Goal: Transaction & Acquisition: Purchase product/service

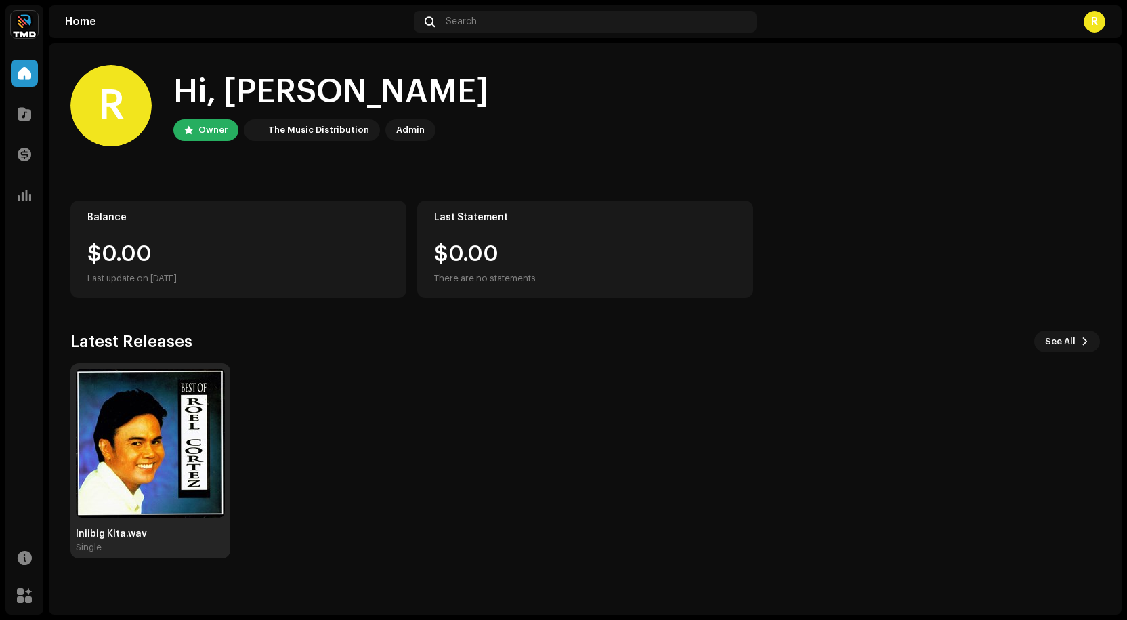
click at [152, 439] on img at bounding box center [150, 443] width 149 height 149
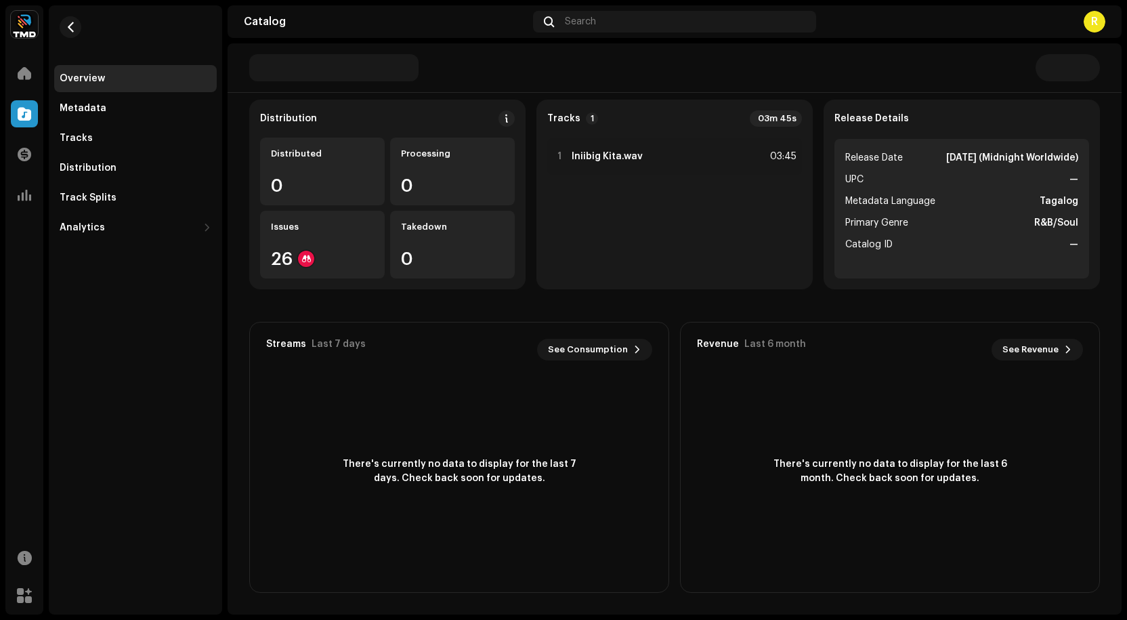
scroll to position [39, 0]
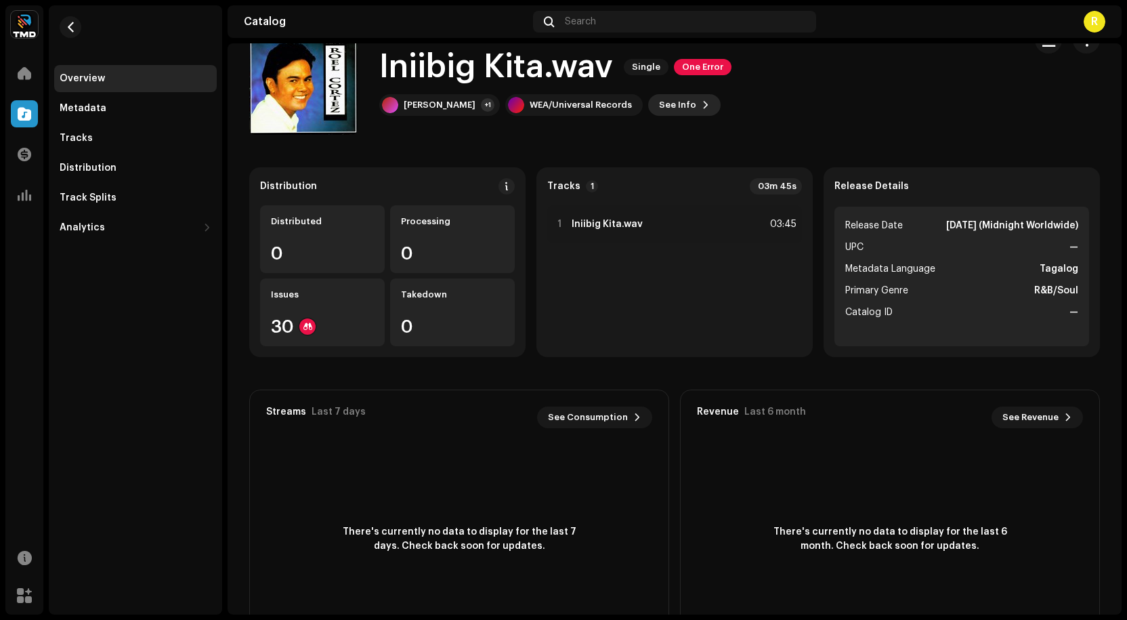
click at [702, 102] on span at bounding box center [706, 105] width 8 height 11
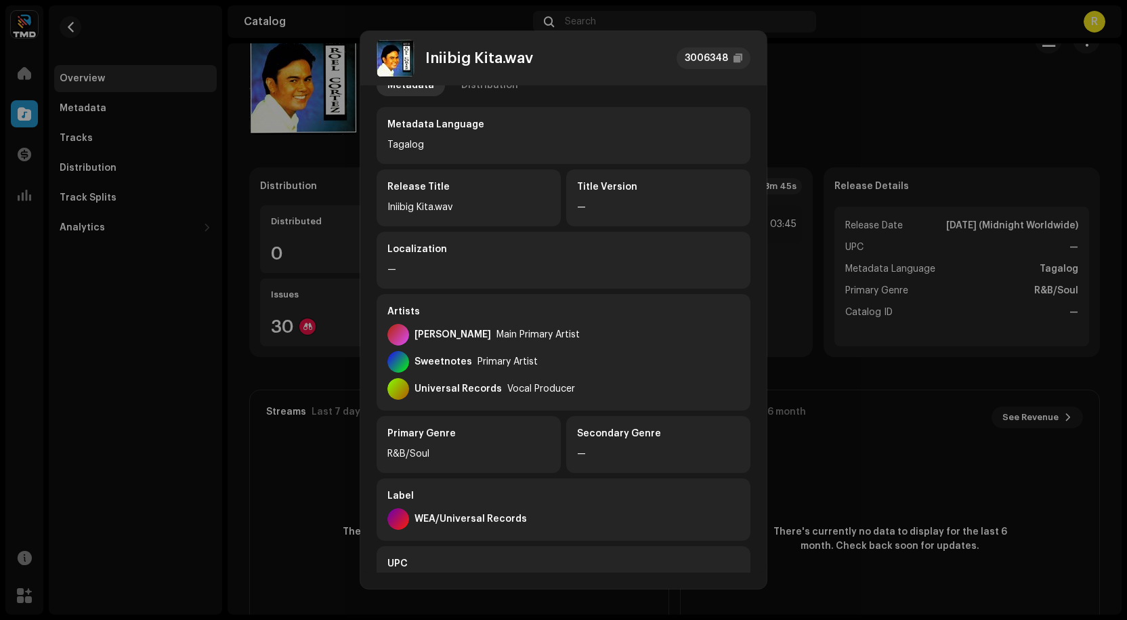
scroll to position [0, 0]
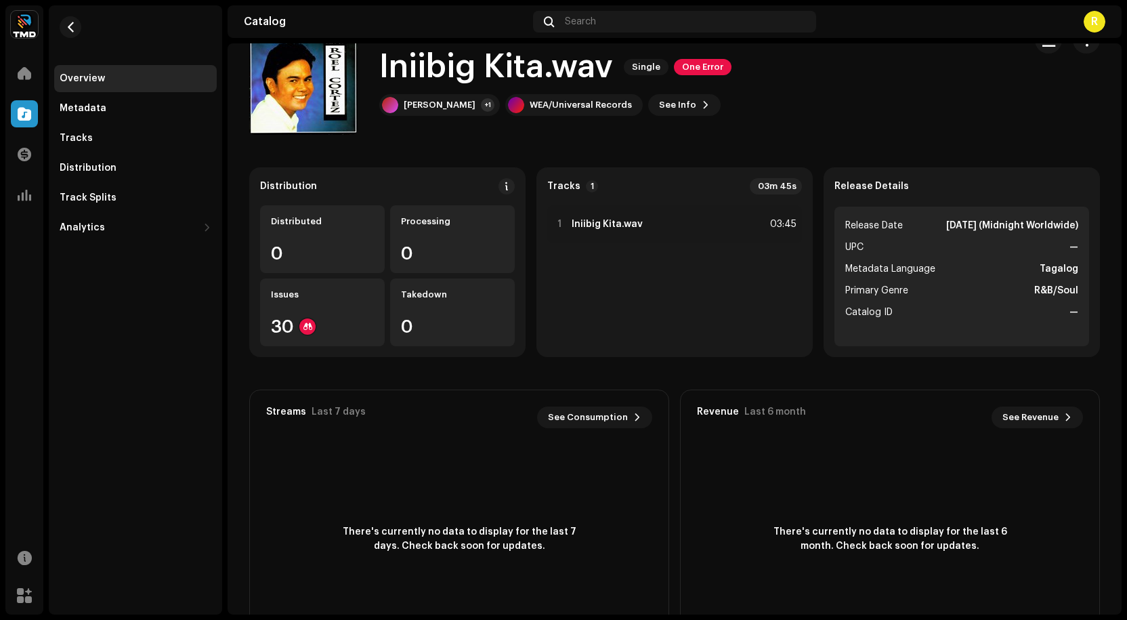
click at [834, 58] on div "Iniibig Kita.wav 3006348 Metadata Distribution Metadata Language Tagalog Releas…" at bounding box center [563, 310] width 1127 height 620
click at [26, 74] on span at bounding box center [25, 73] width 14 height 11
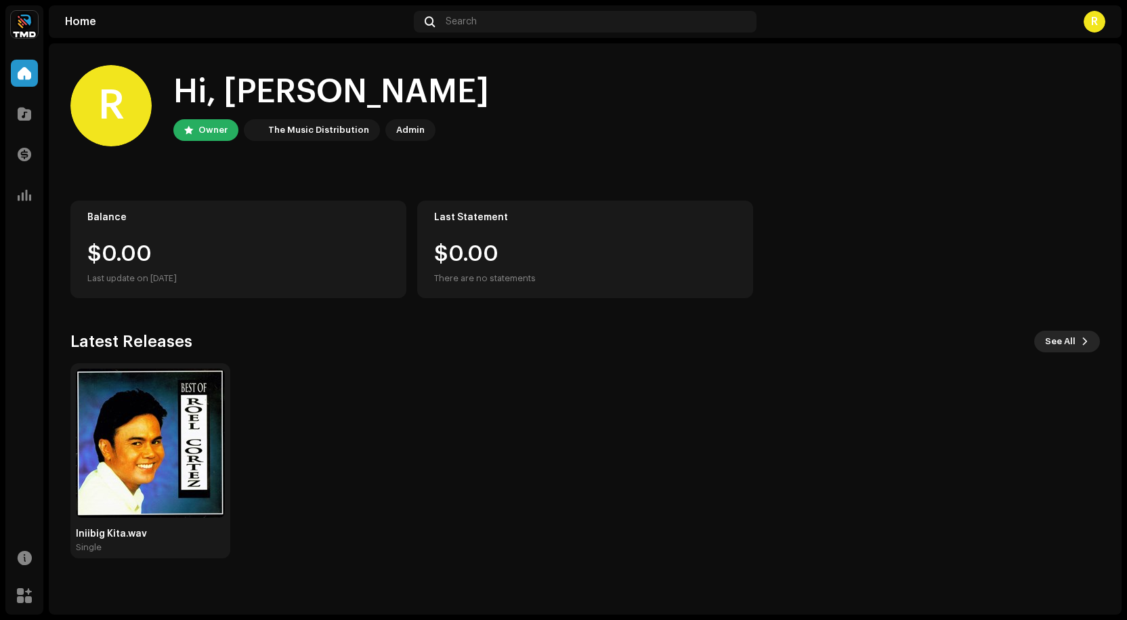
click at [1079, 339] on button "See All" at bounding box center [1068, 342] width 66 height 22
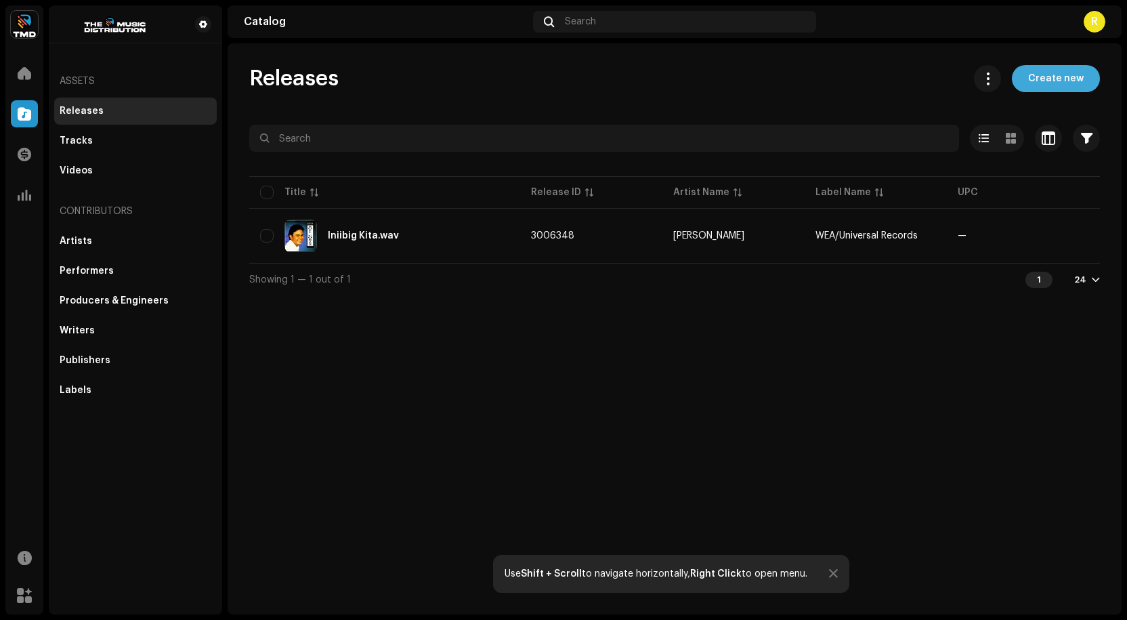
click at [1056, 75] on span "Create new" at bounding box center [1057, 78] width 56 height 27
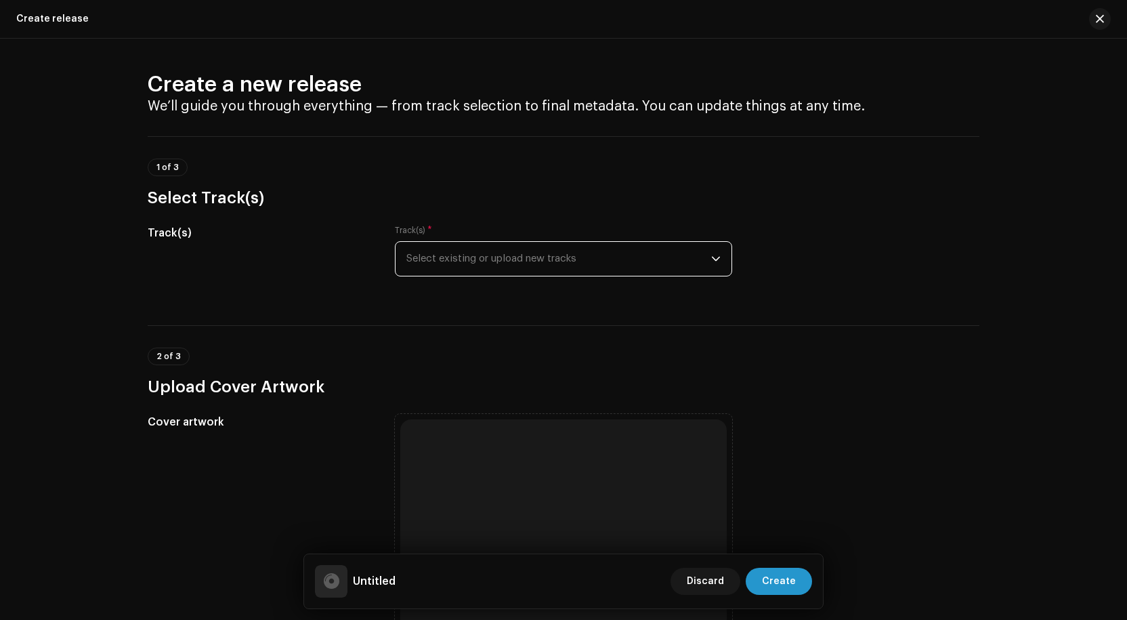
click at [431, 255] on span "Select existing or upload new tracks" at bounding box center [559, 259] width 305 height 34
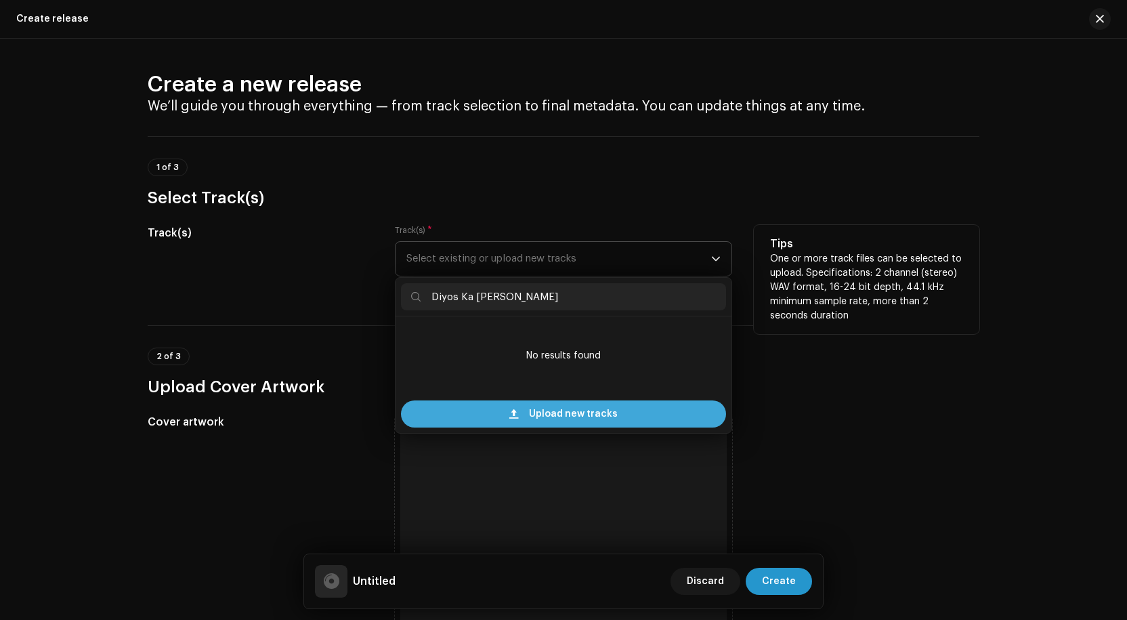
type input "Diyos Ka [PERSON_NAME]"
click at [560, 412] on span "Upload new tracks" at bounding box center [573, 413] width 89 height 27
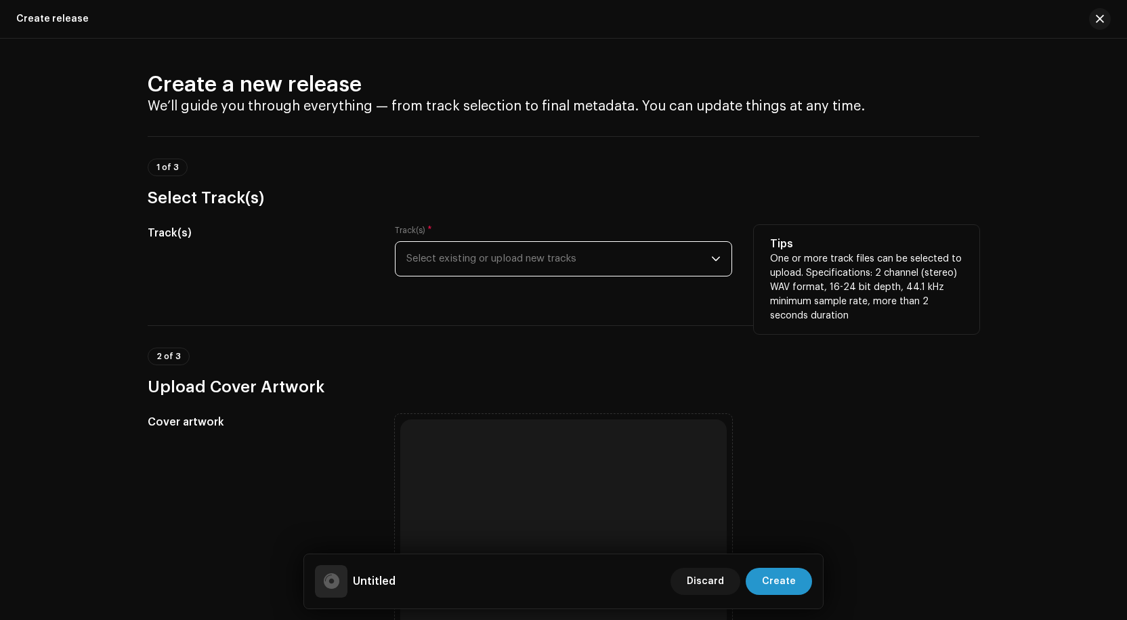
click at [690, 261] on span "Select existing or upload new tracks" at bounding box center [559, 259] width 305 height 34
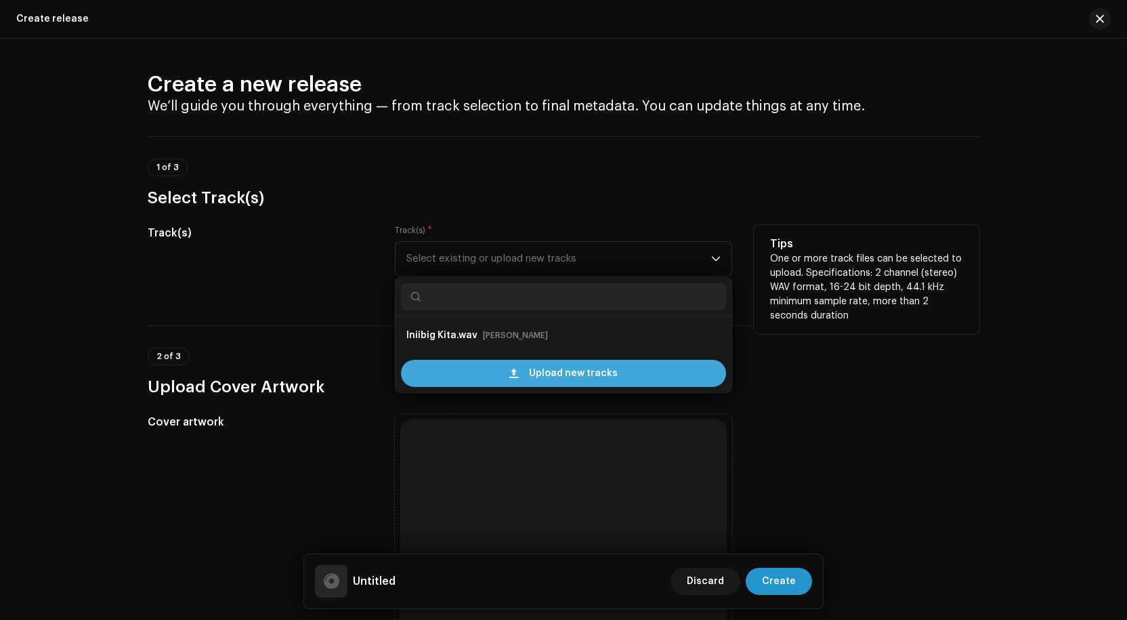
click at [550, 371] on span "Upload new tracks" at bounding box center [573, 373] width 89 height 27
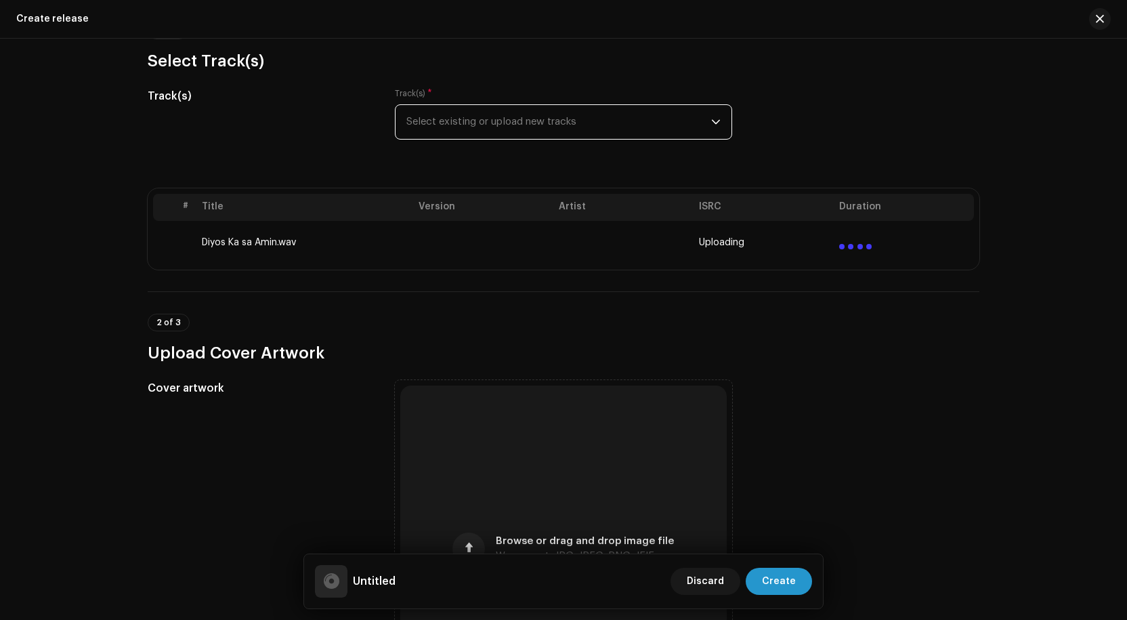
scroll to position [136, 0]
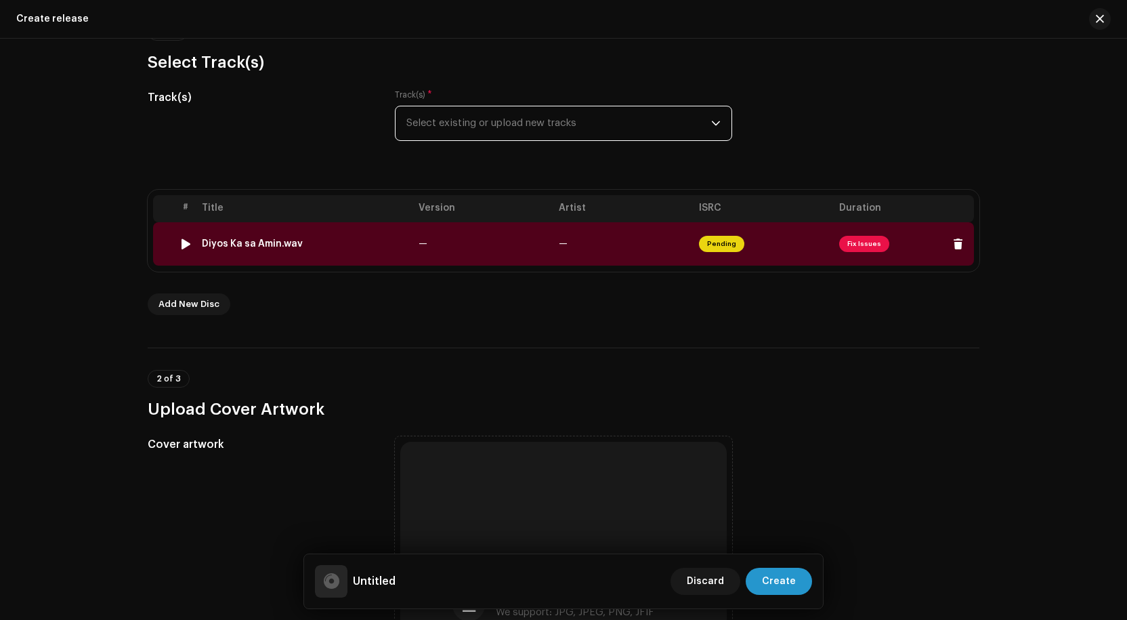
click at [863, 245] on span "Fix Issues" at bounding box center [864, 244] width 50 height 16
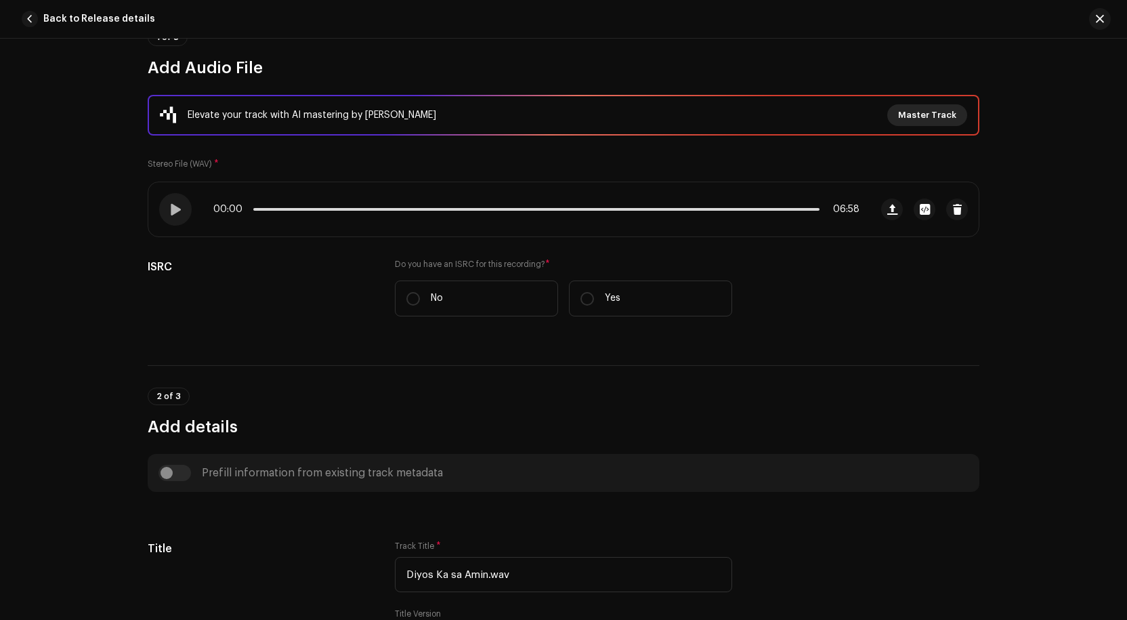
click at [923, 115] on span "Master Track" at bounding box center [927, 115] width 58 height 27
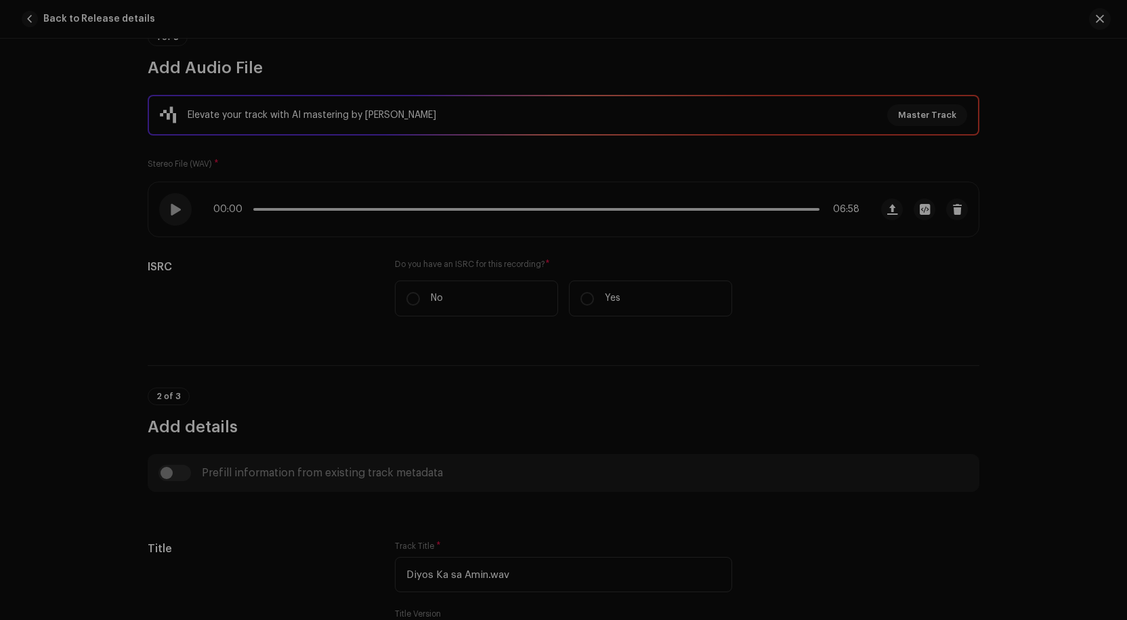
click at [862, 169] on div "Master Your Track with AI Experience the difference of professional-grade audio…" at bounding box center [563, 310] width 1127 height 620
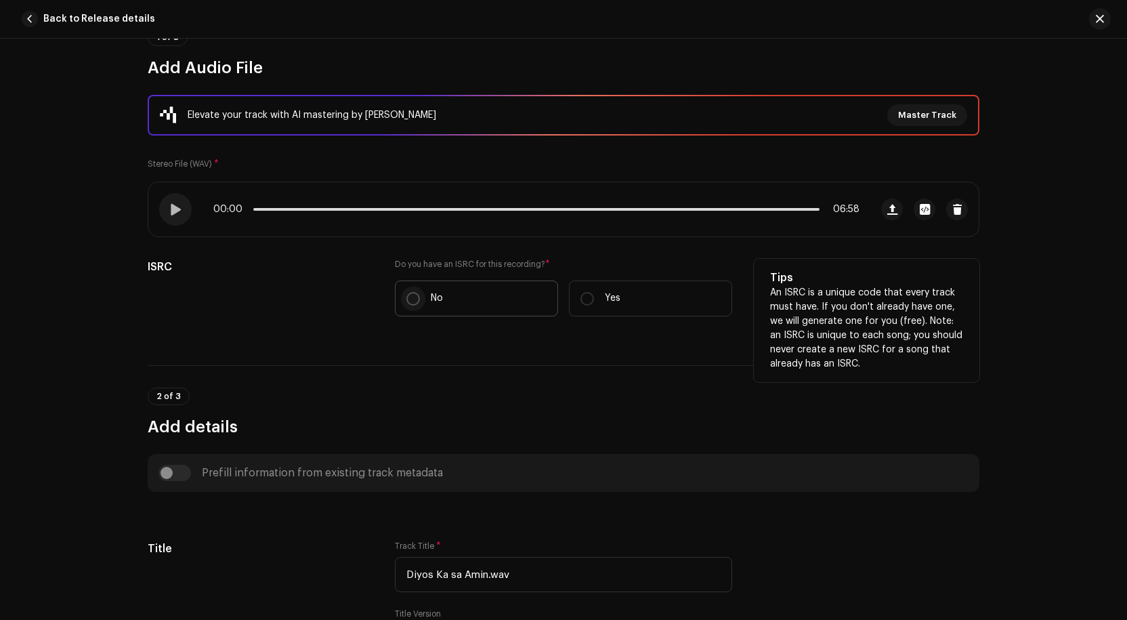
click at [412, 298] on input "No" at bounding box center [414, 299] width 14 height 14
radio input "true"
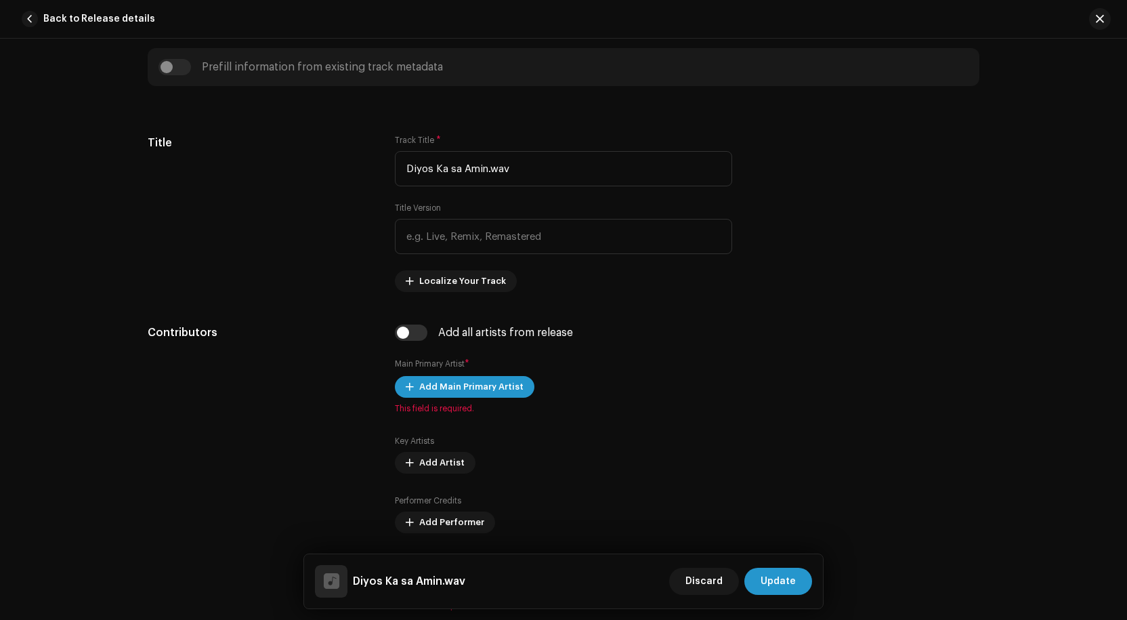
scroll to position [678, 0]
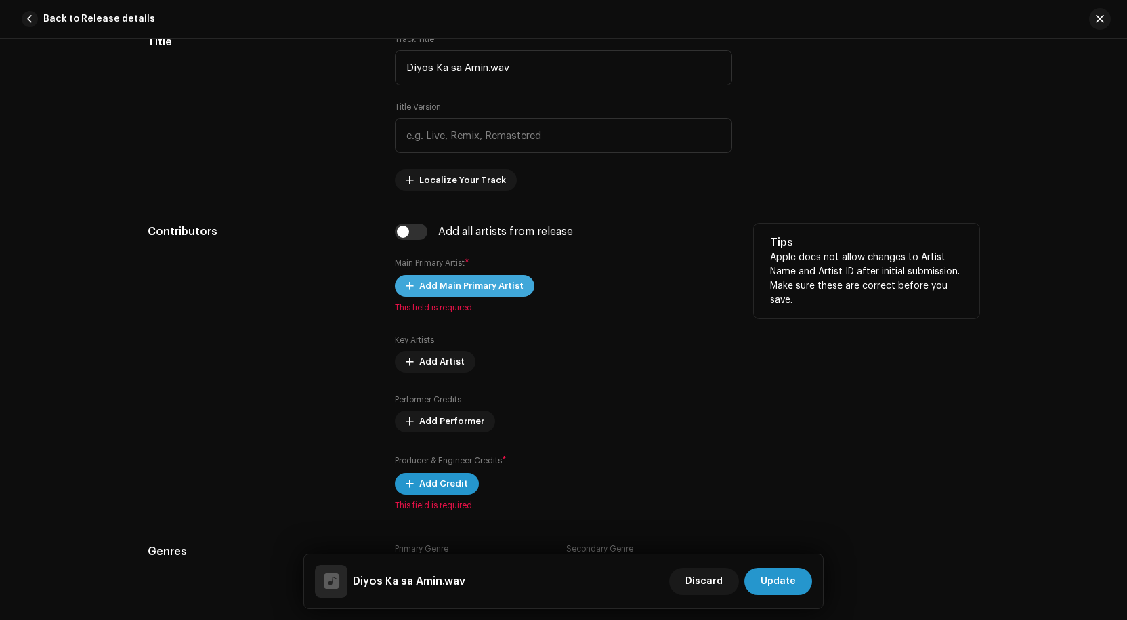
click at [478, 284] on span "Add Main Primary Artist" at bounding box center [471, 285] width 104 height 27
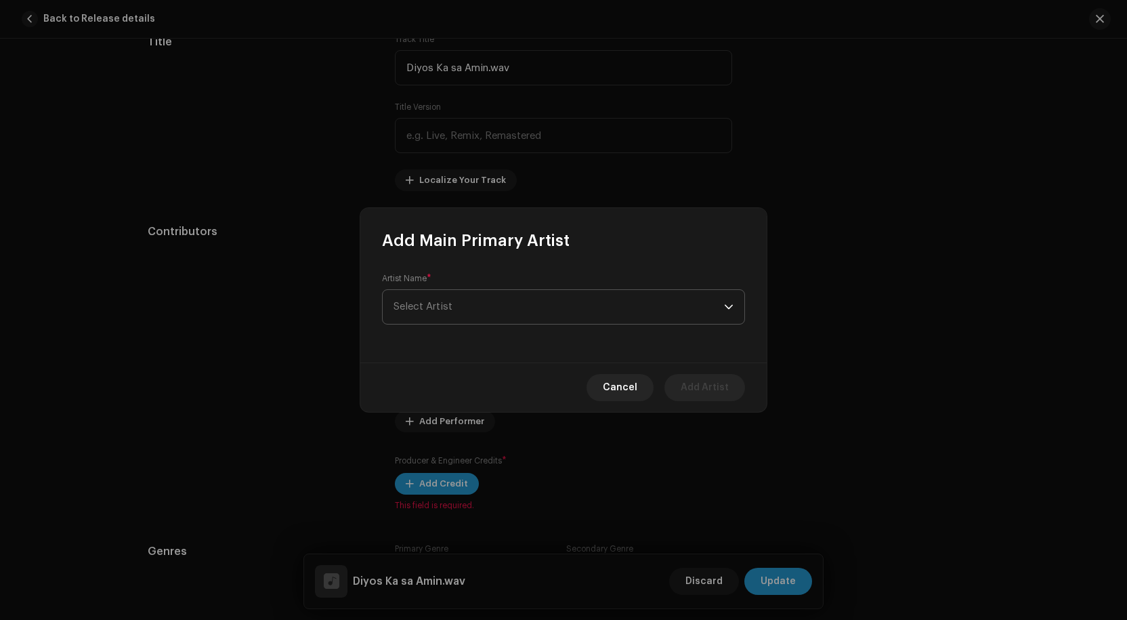
click at [482, 309] on span "Select Artist" at bounding box center [559, 307] width 331 height 34
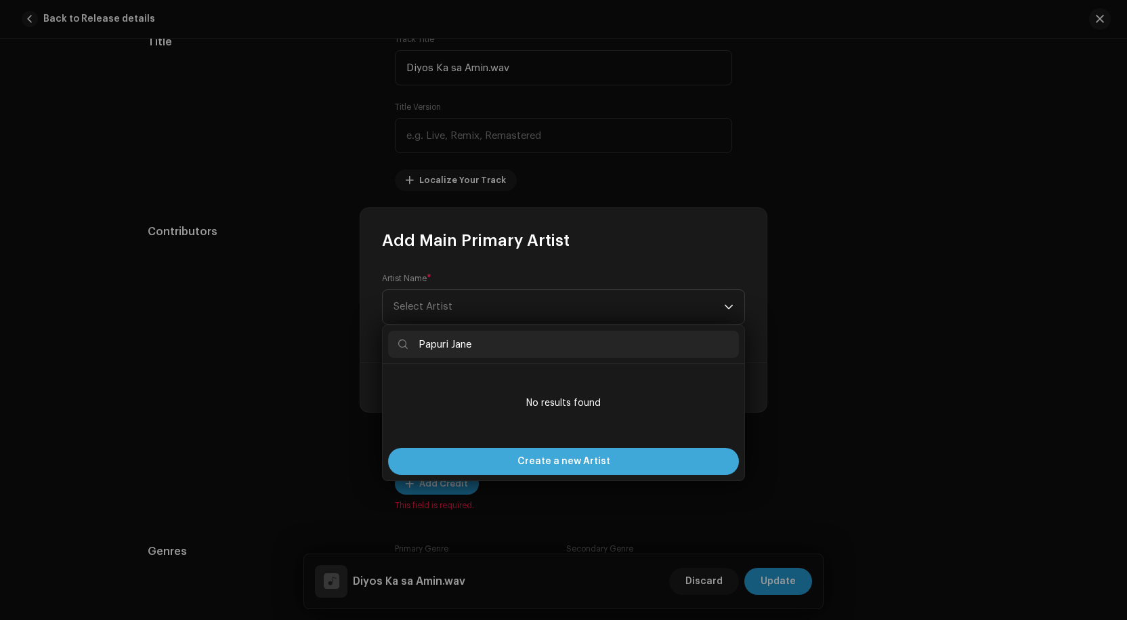
type input "Papuri Jane"
click at [560, 459] on span "Create a new Artist" at bounding box center [564, 461] width 93 height 27
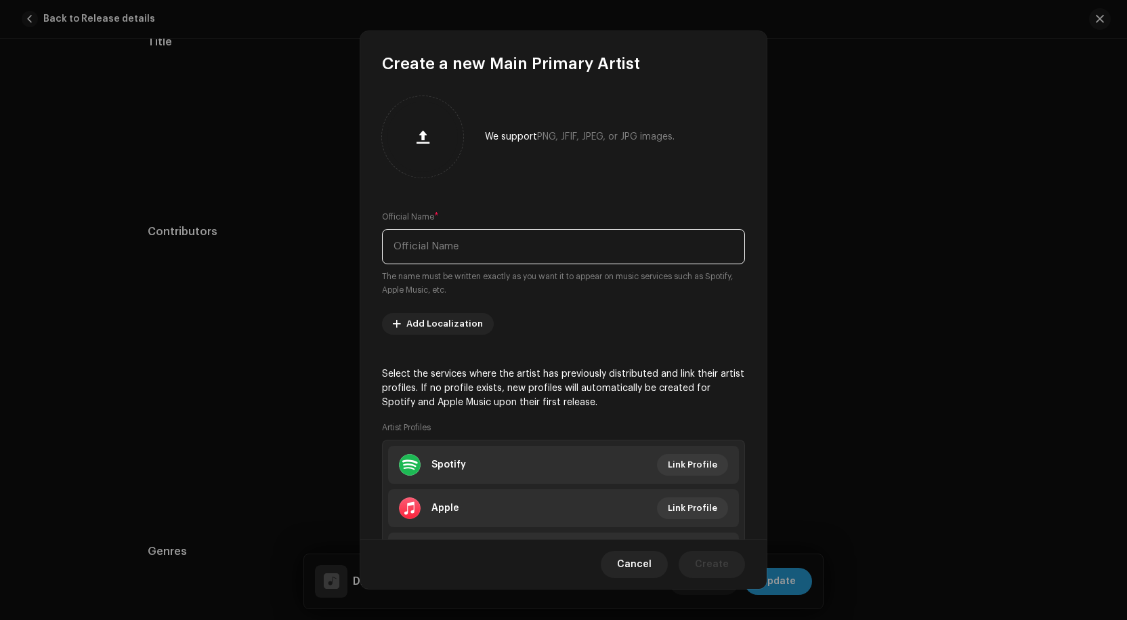
click at [457, 249] on input "text" at bounding box center [563, 246] width 363 height 35
type input "Papuri Jane"
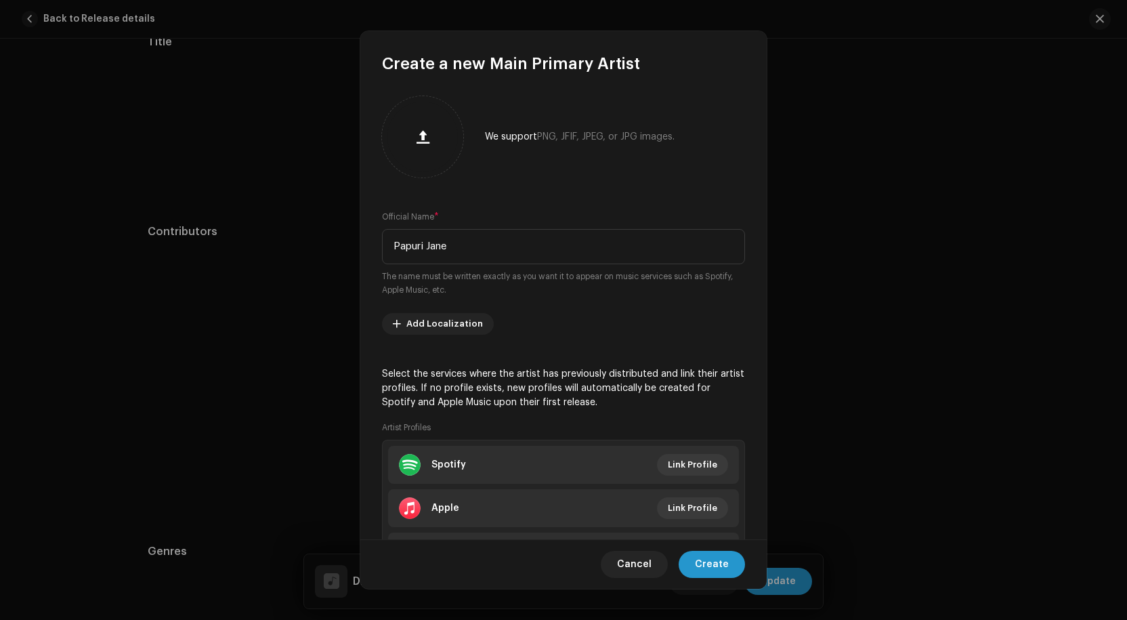
click at [633, 331] on re-m-artist-locales-form "Add Localization" at bounding box center [563, 324] width 363 height 22
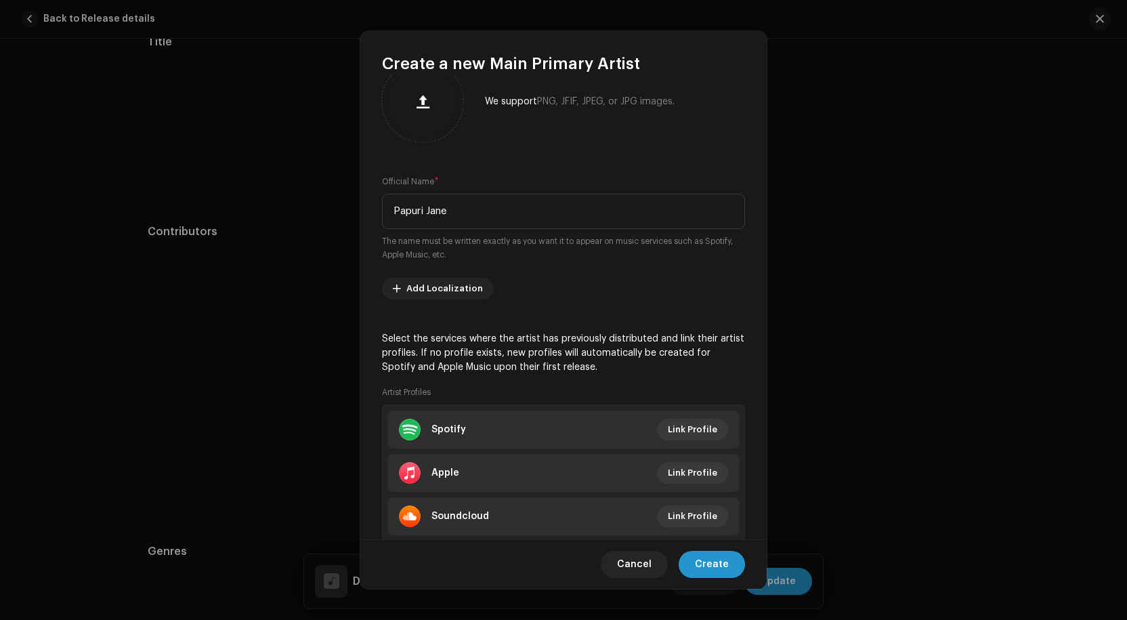
scroll to position [75, 0]
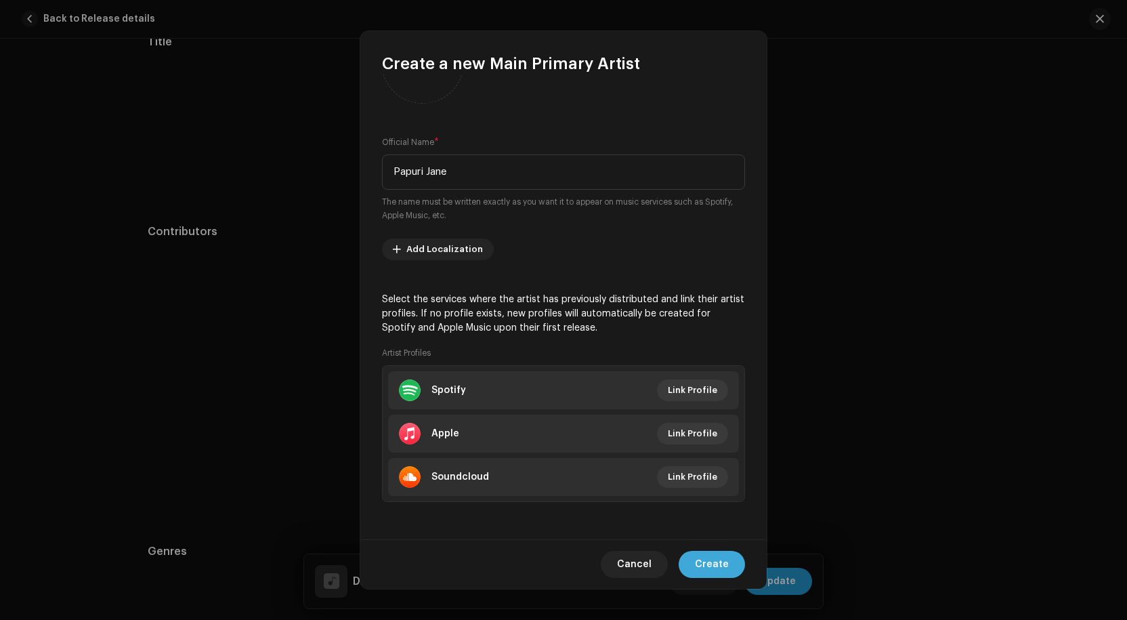
click at [707, 566] on span "Create" at bounding box center [712, 564] width 34 height 27
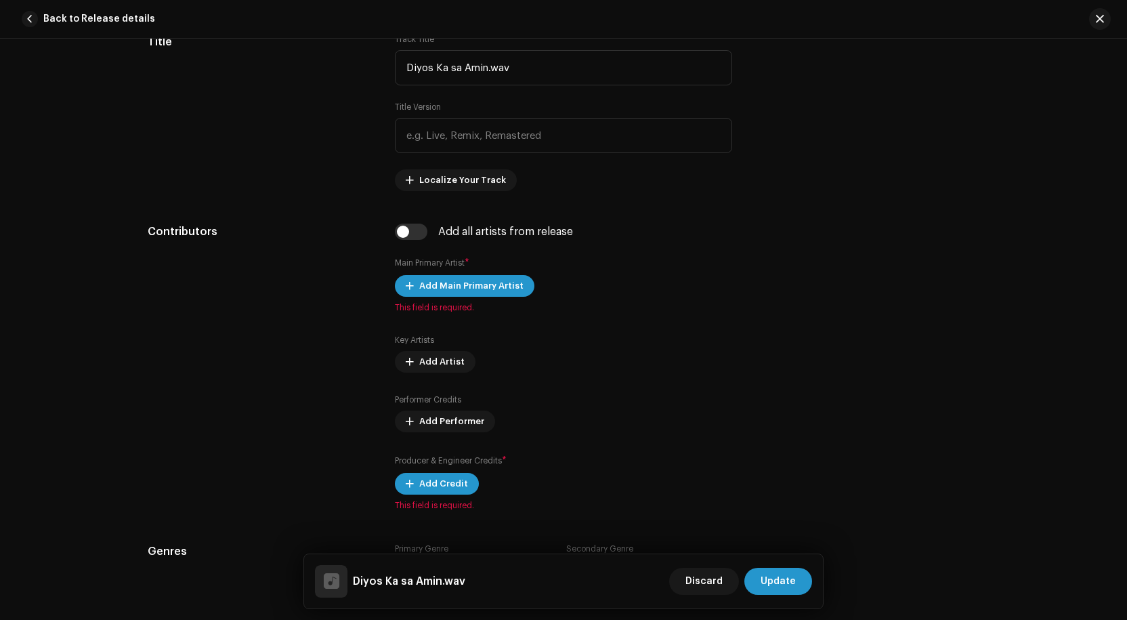
click at [707, 566] on div "Discard Update" at bounding box center [740, 581] width 143 height 33
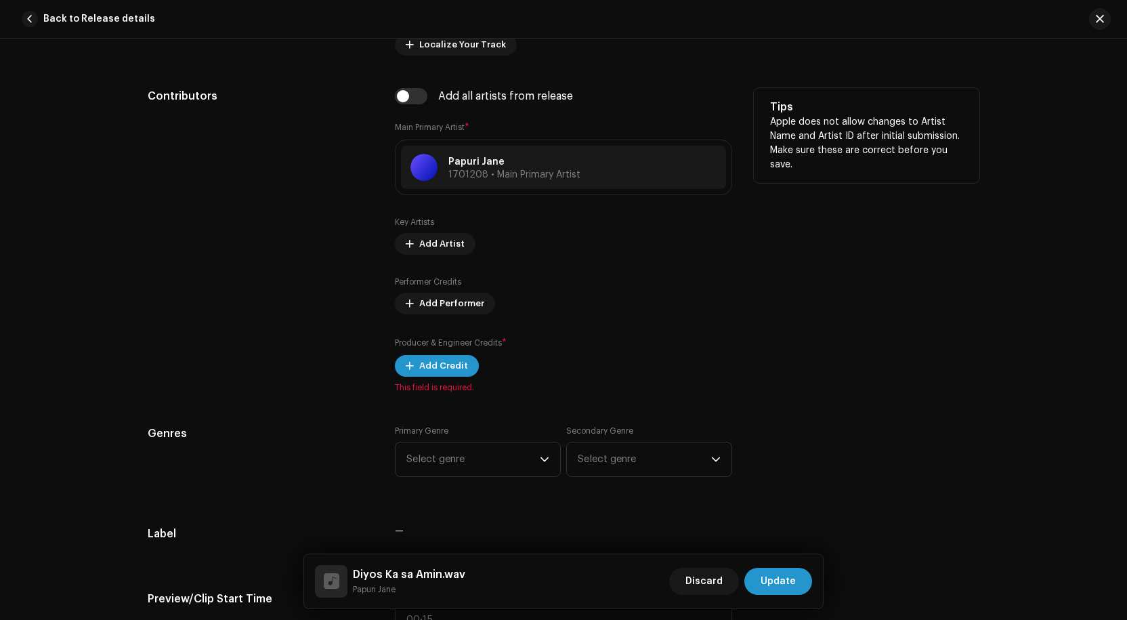
scroll to position [881, 0]
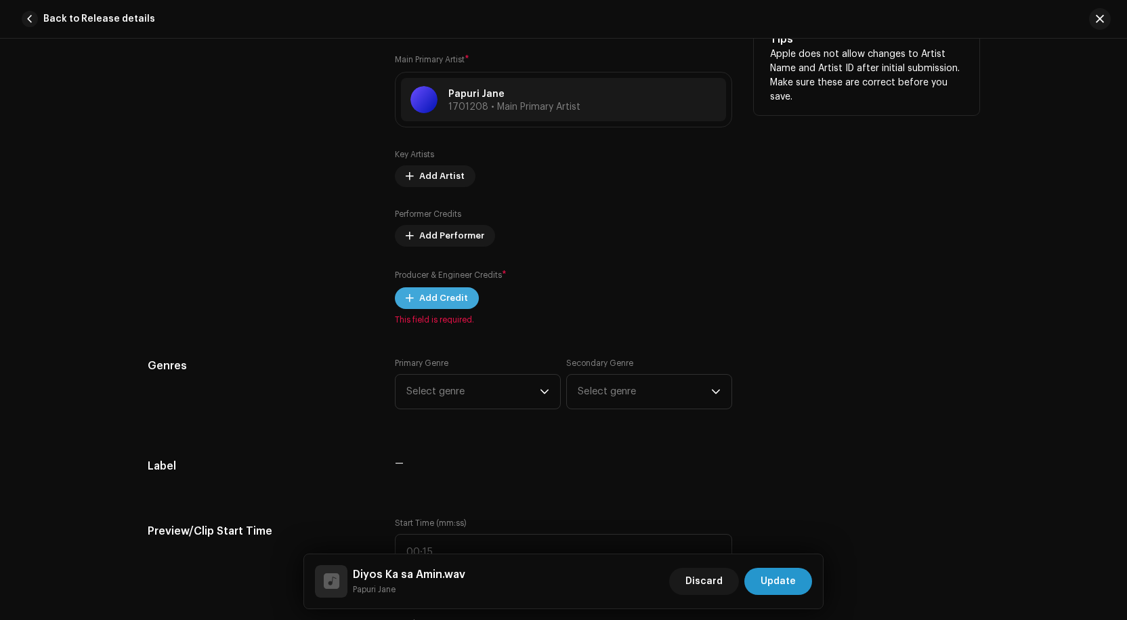
click at [452, 298] on span "Add Credit" at bounding box center [443, 298] width 49 height 27
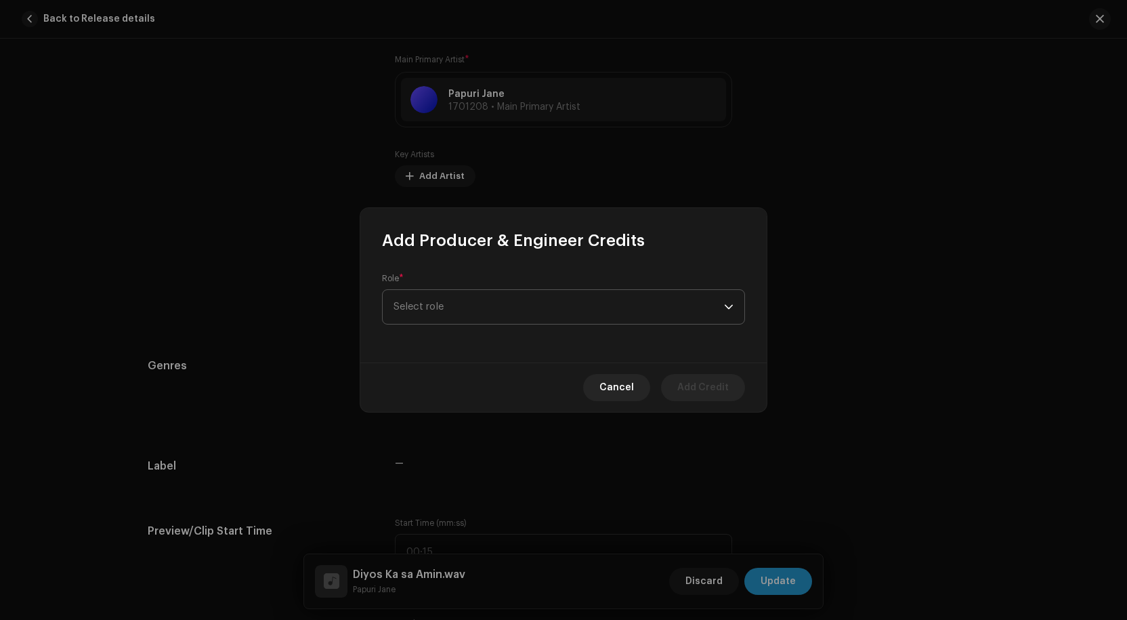
click at [482, 305] on span "Select role" at bounding box center [559, 307] width 331 height 34
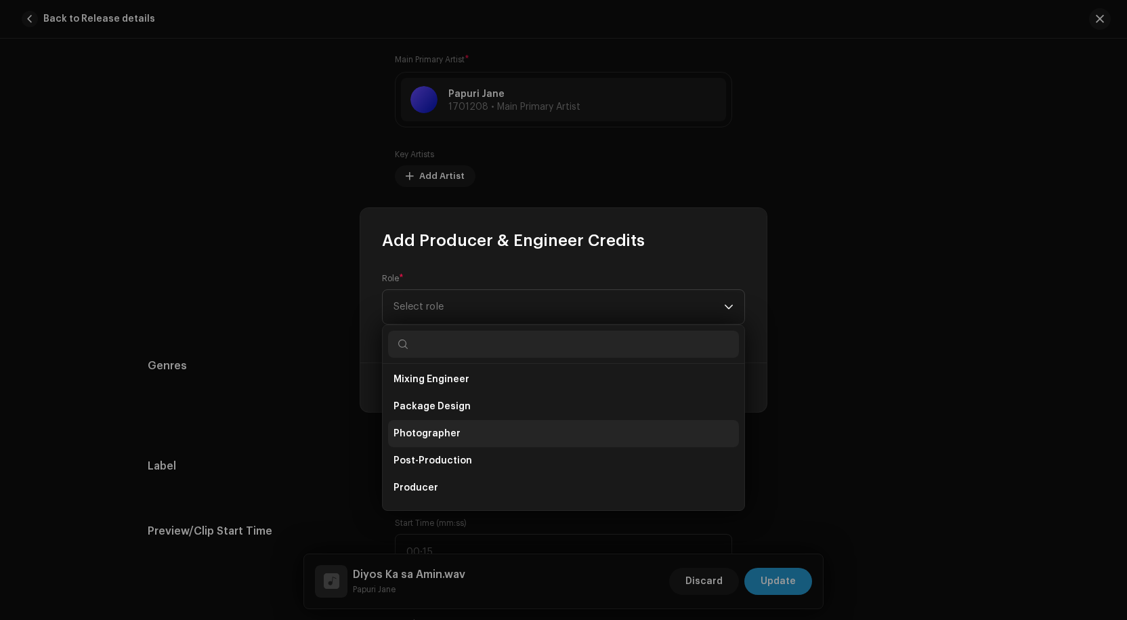
scroll to position [461, 0]
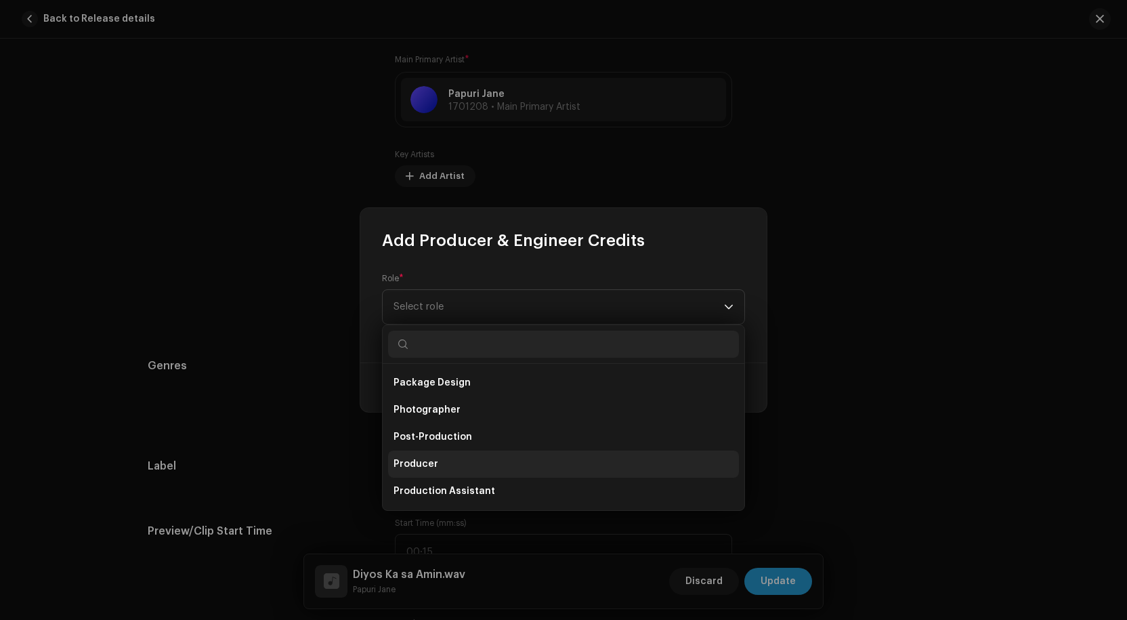
click at [440, 462] on li "Producer" at bounding box center [563, 464] width 351 height 27
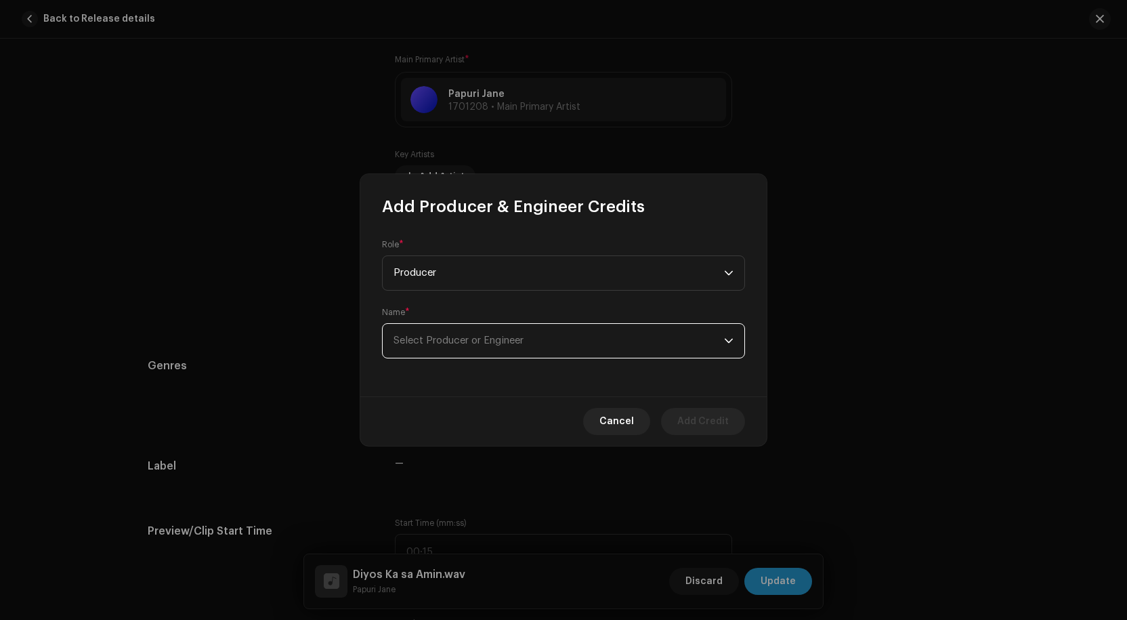
click at [496, 339] on span "Select Producer or Engineer" at bounding box center [459, 340] width 130 height 10
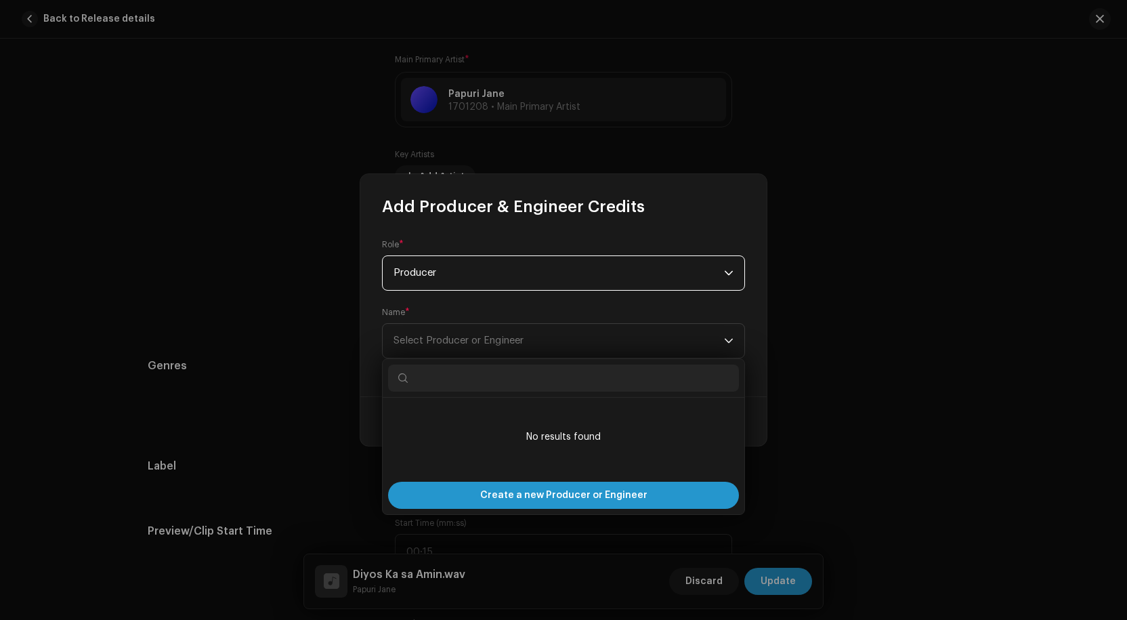
click at [509, 274] on span "Producer" at bounding box center [559, 273] width 331 height 34
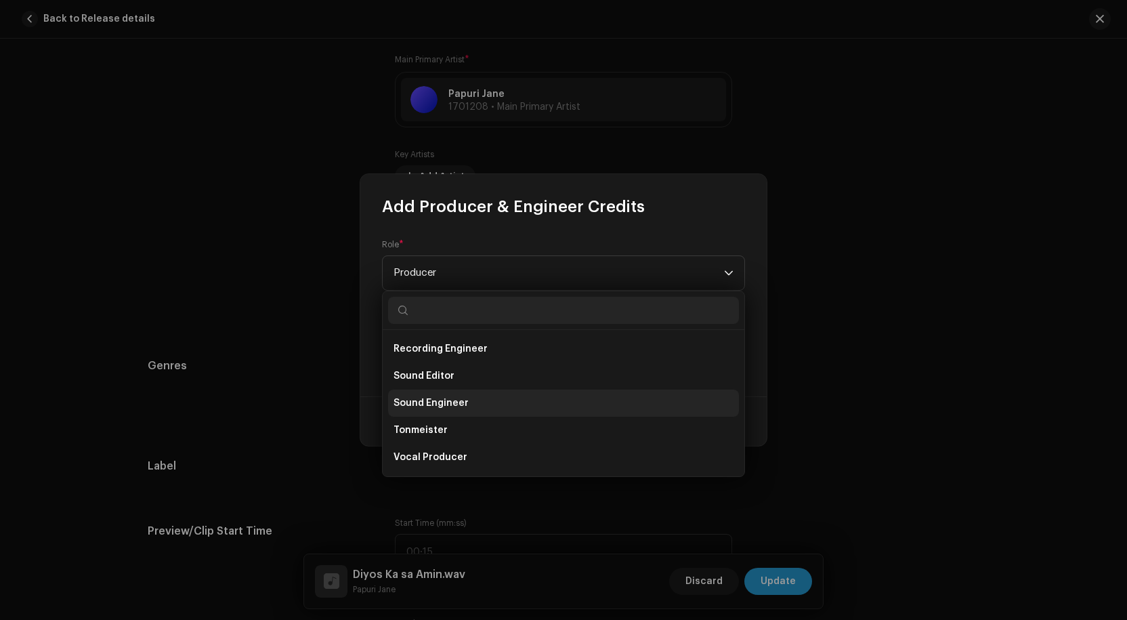
scroll to position [528, 0]
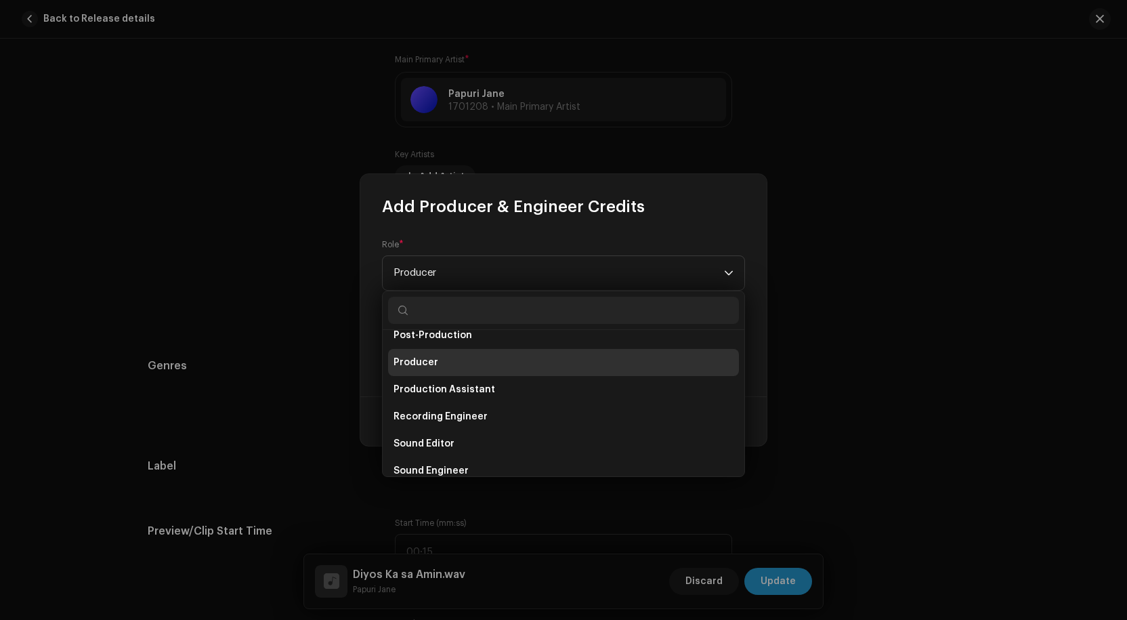
click at [436, 354] on li "Producer" at bounding box center [563, 362] width 351 height 27
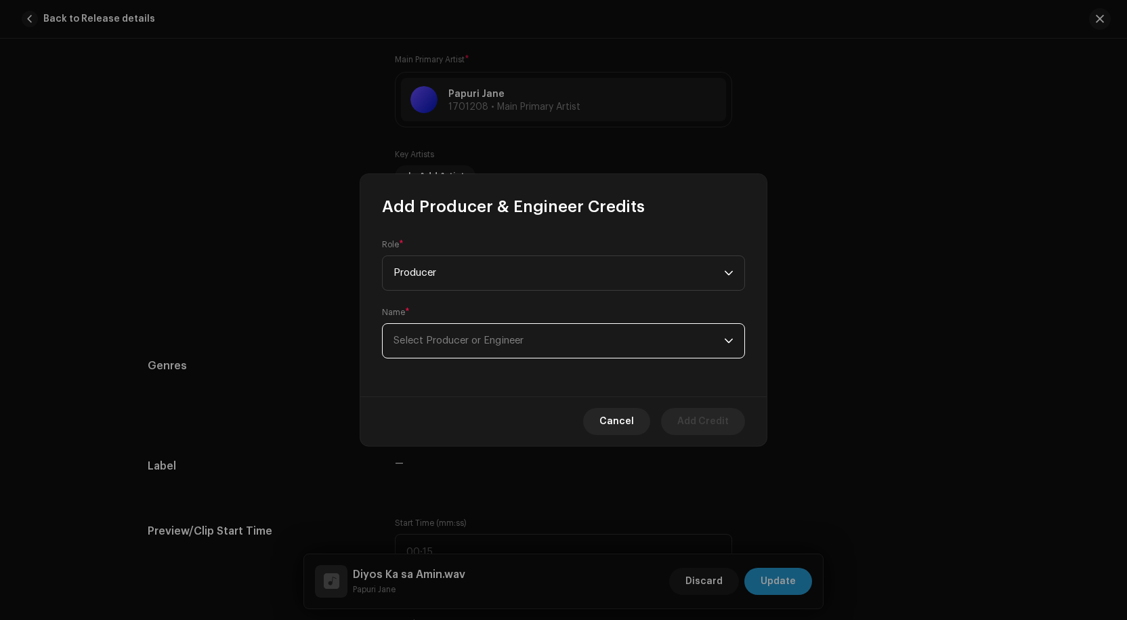
click at [457, 338] on span "Select Producer or Engineer" at bounding box center [459, 340] width 130 height 10
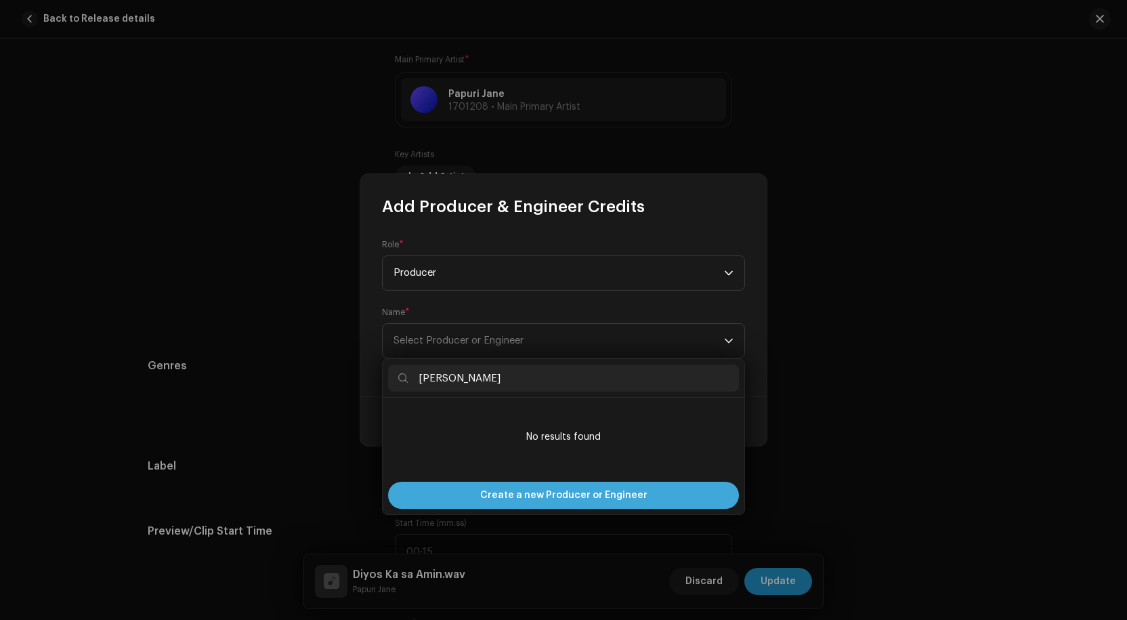
type input "[PERSON_NAME]"
click at [541, 495] on span "Create a new Producer or Engineer" at bounding box center [563, 495] width 167 height 27
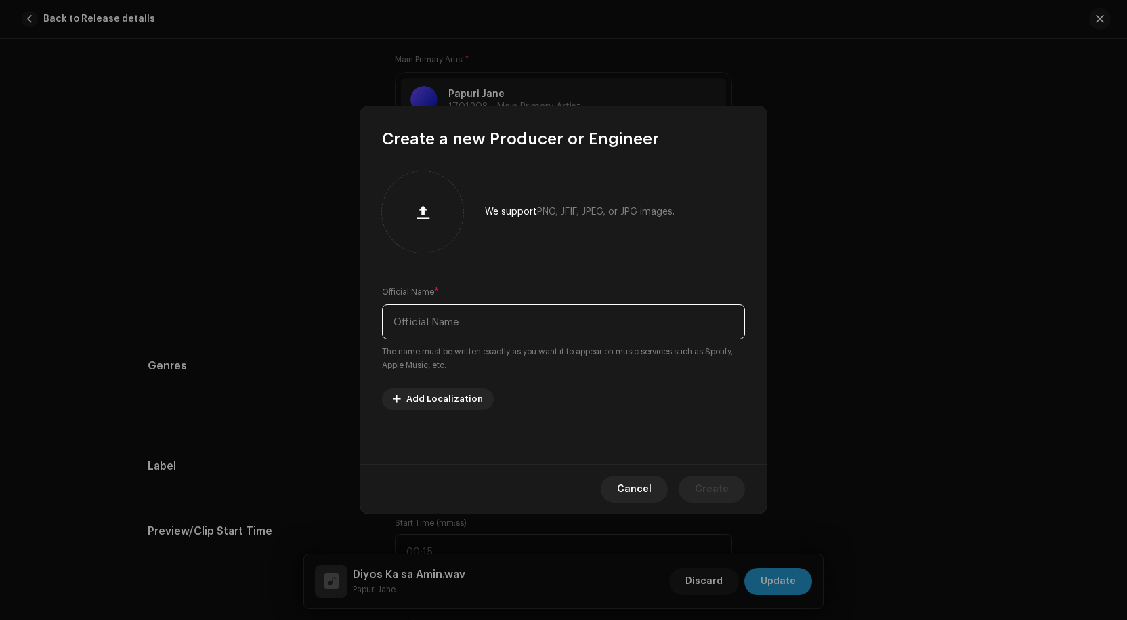
click at [472, 319] on input "text" at bounding box center [563, 321] width 363 height 35
type input "[PERSON_NAME]"
click at [553, 408] on re-m-artist-locales-form "Add Localization" at bounding box center [563, 399] width 363 height 22
click at [714, 486] on span "Create" at bounding box center [712, 489] width 34 height 27
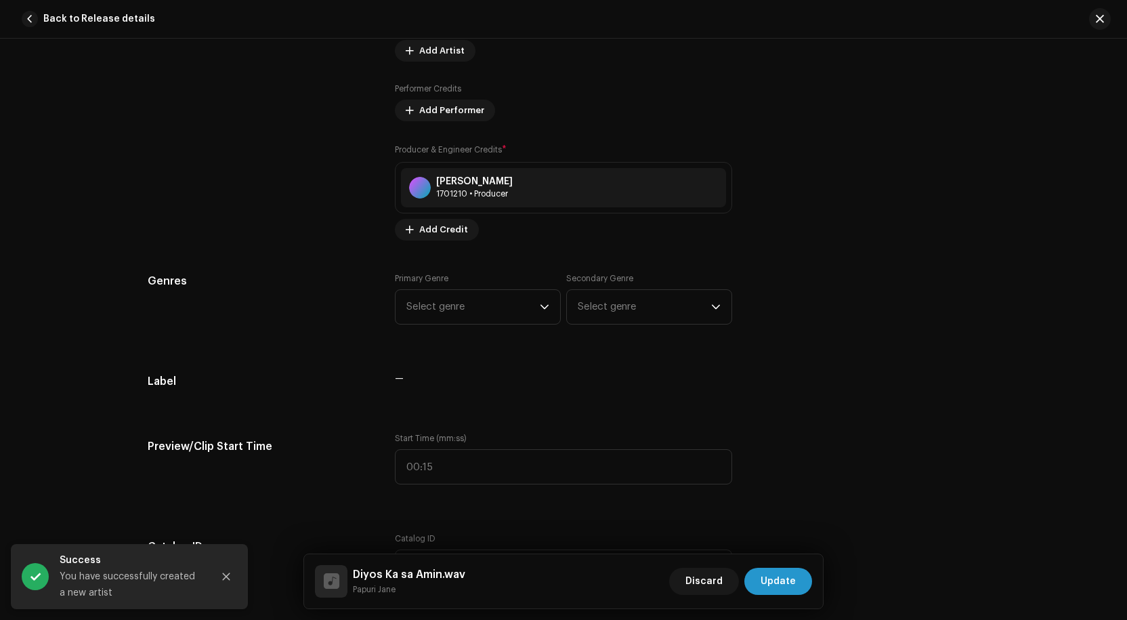
scroll to position [1016, 0]
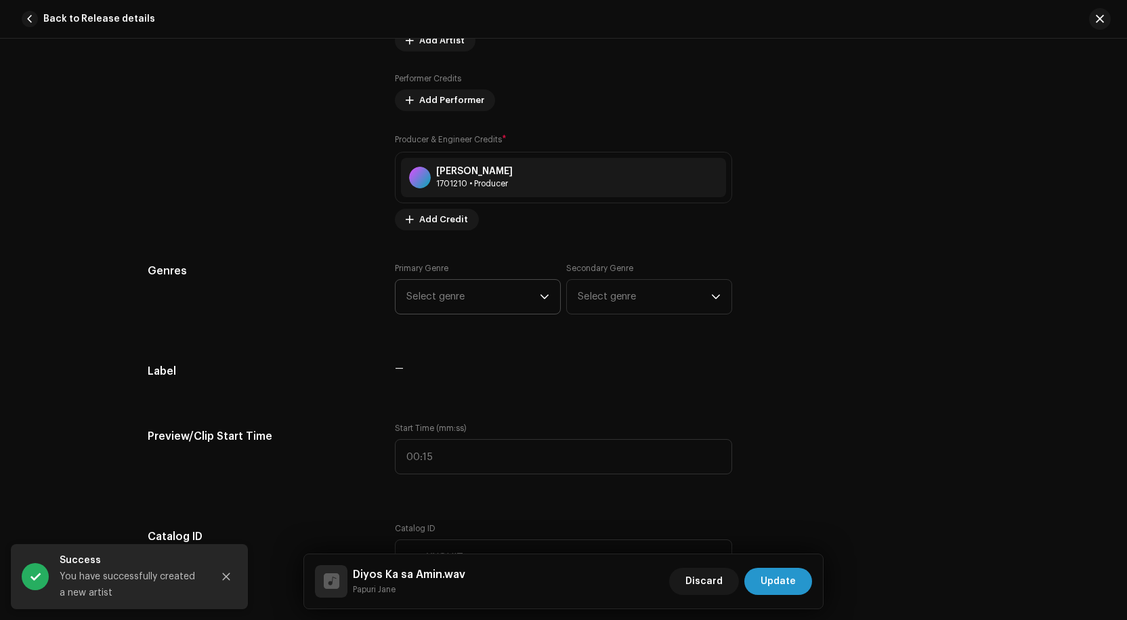
click at [524, 291] on span "Select genre" at bounding box center [473, 297] width 133 height 34
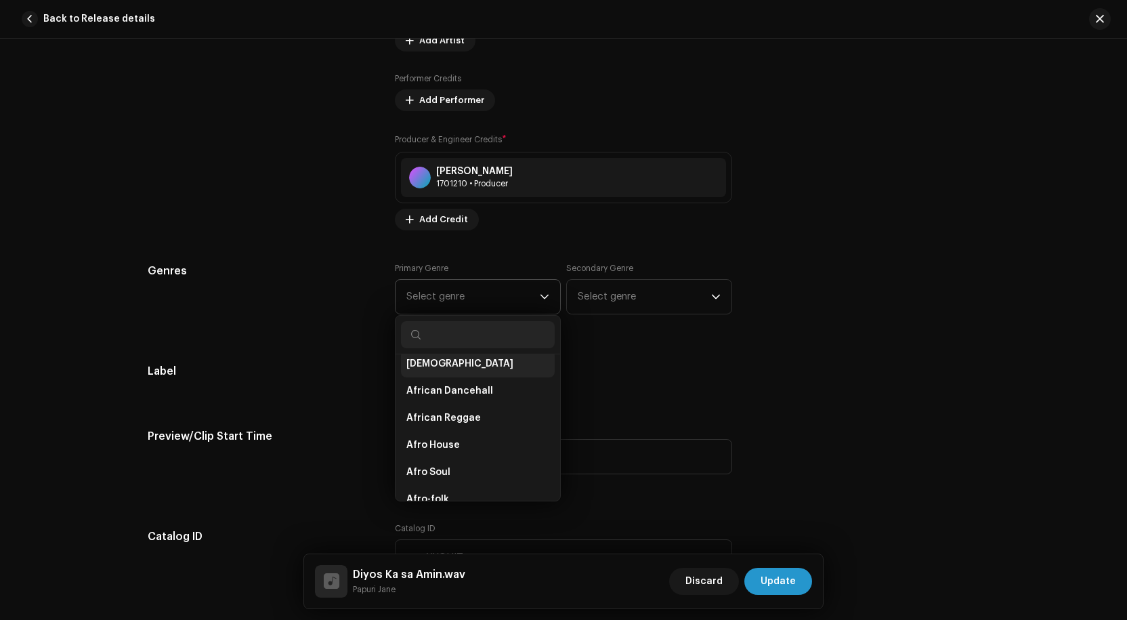
scroll to position [68, 0]
type input "r"
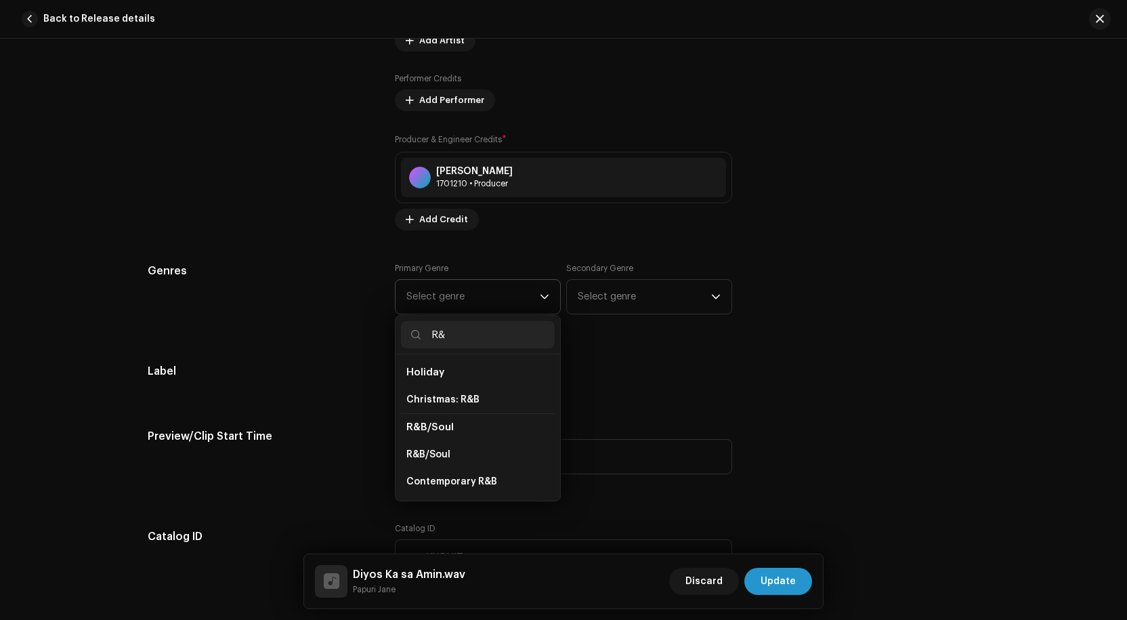
scroll to position [1, 0]
type input "R&"
click at [438, 430] on span "R&B/Soul" at bounding box center [430, 427] width 47 height 10
click at [438, 426] on span "R&B/Soul" at bounding box center [430, 427] width 47 height 10
click at [438, 447] on li "R&B/Soul" at bounding box center [478, 454] width 154 height 27
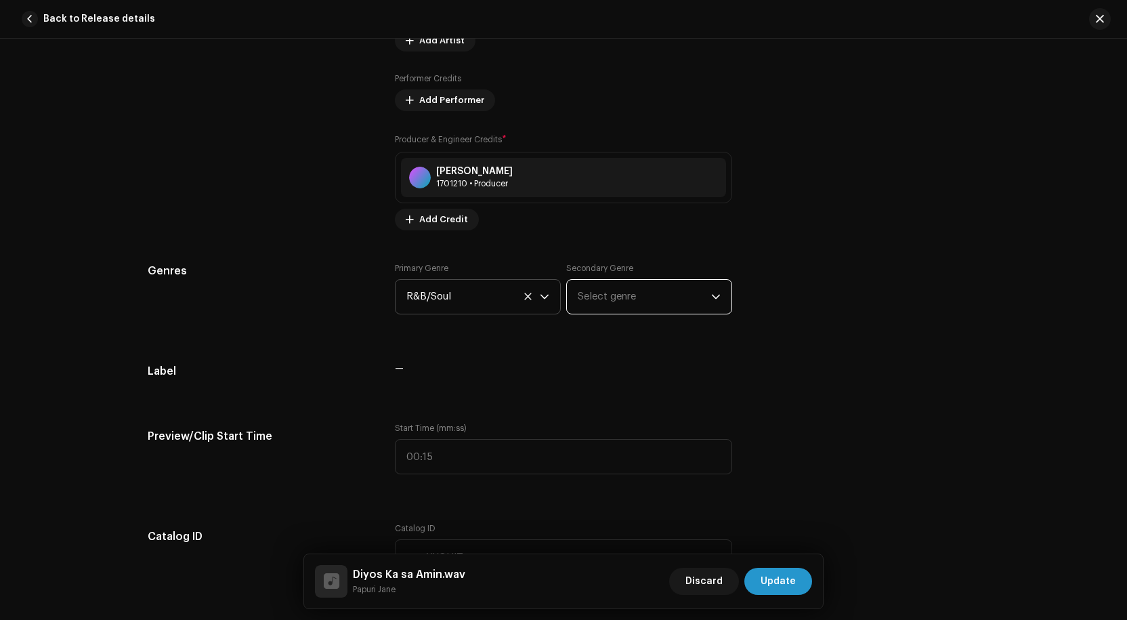
click at [682, 301] on span "Select genre" at bounding box center [644, 297] width 133 height 34
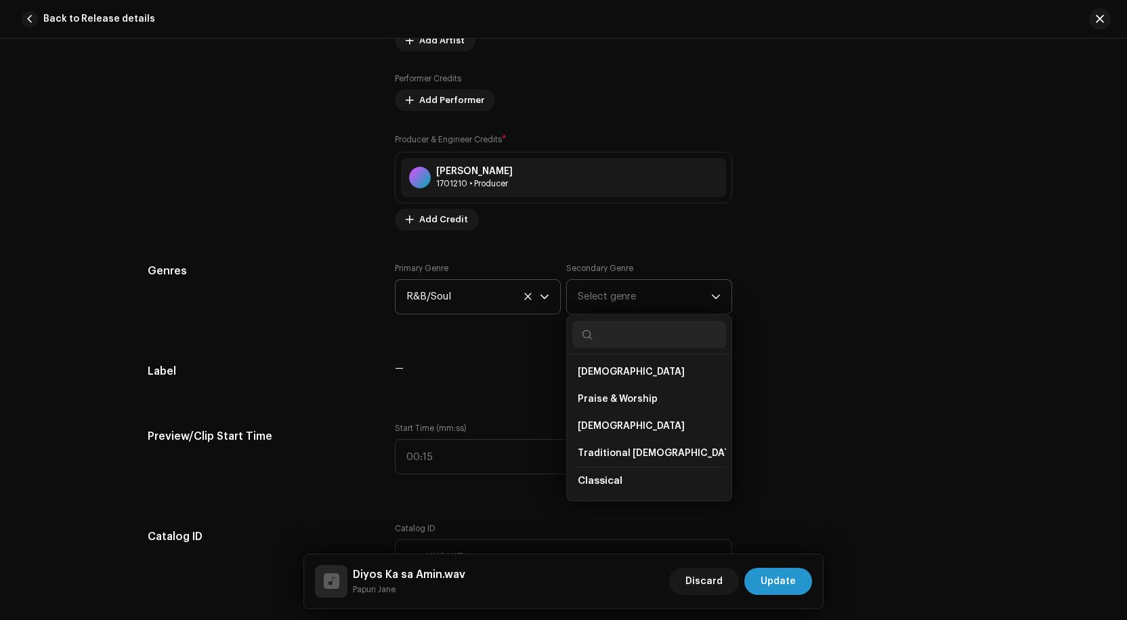
scroll to position [2710, 0]
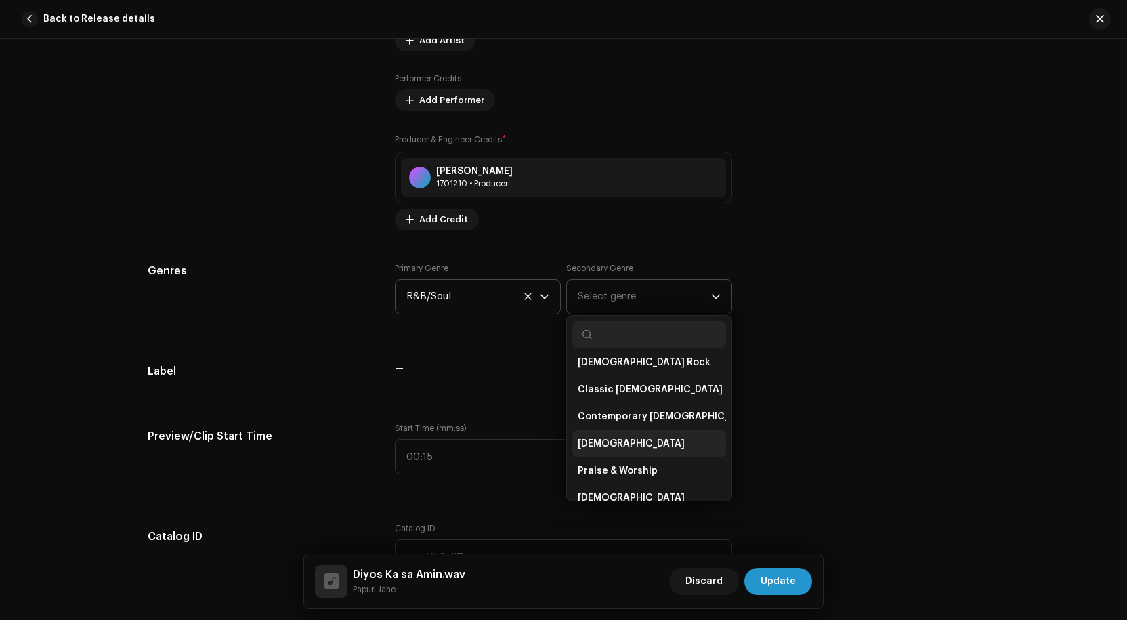
click at [610, 440] on li "[DEMOGRAPHIC_DATA]" at bounding box center [650, 443] width 154 height 27
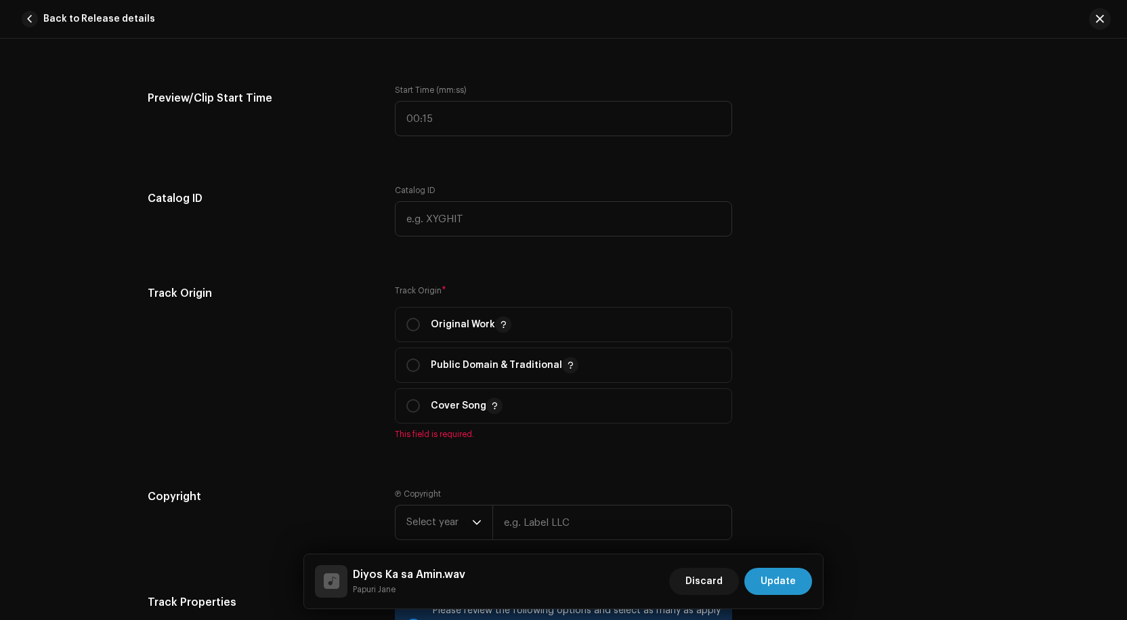
scroll to position [1355, 0]
click at [410, 323] on input "radio" at bounding box center [414, 324] width 14 height 14
radio input "true"
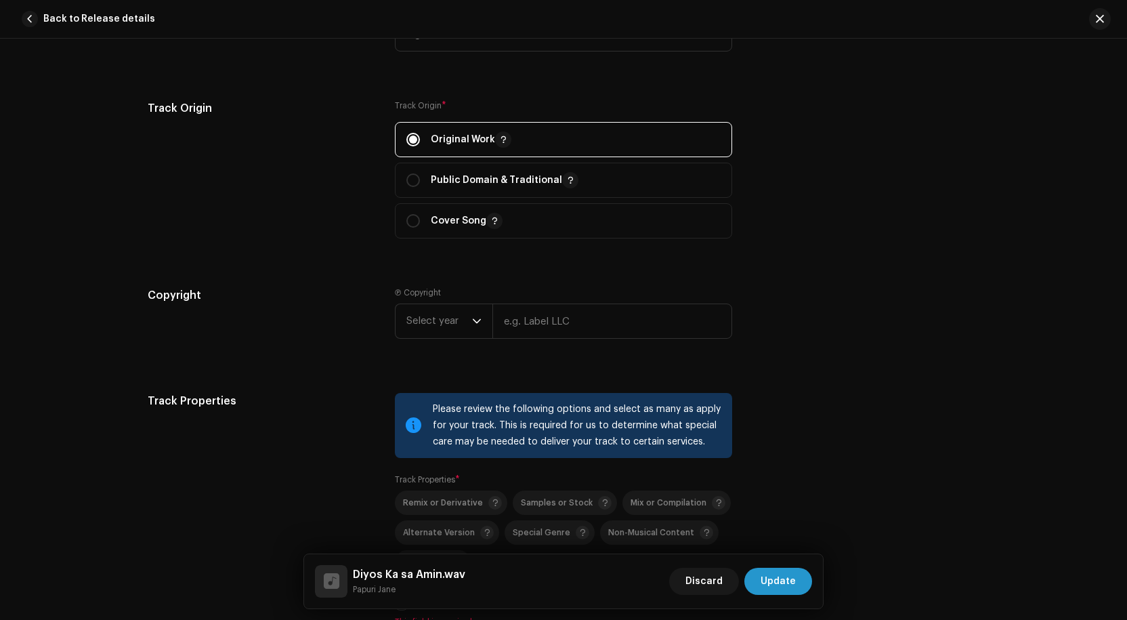
scroll to position [1558, 0]
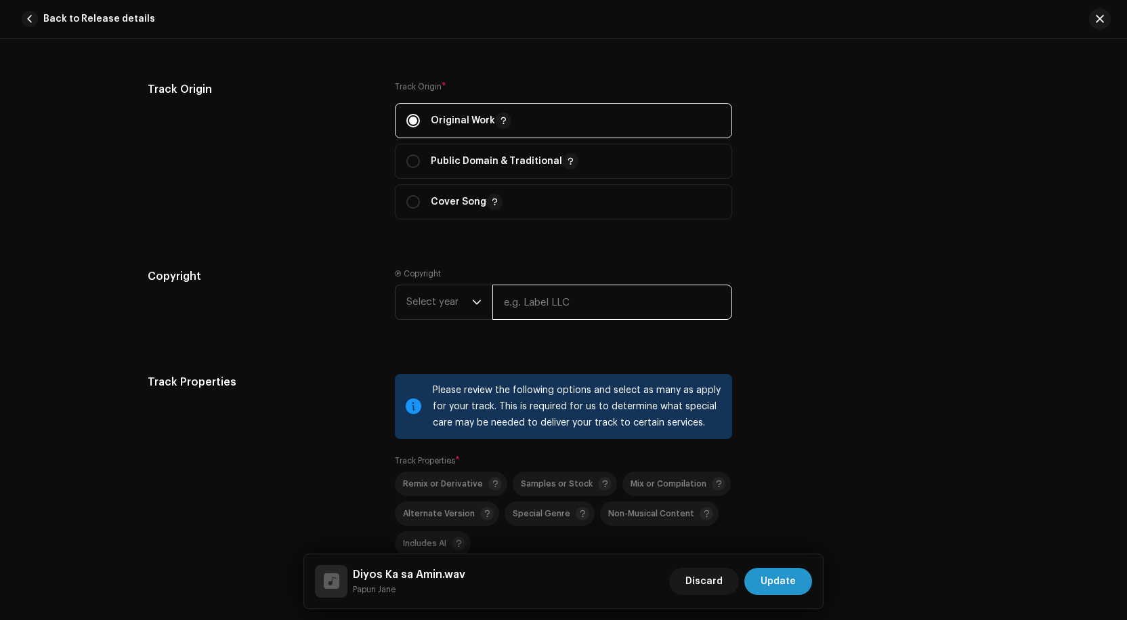
click at [520, 298] on input "text" at bounding box center [613, 302] width 240 height 35
type input "His life [DEMOGRAPHIC_DATA]"
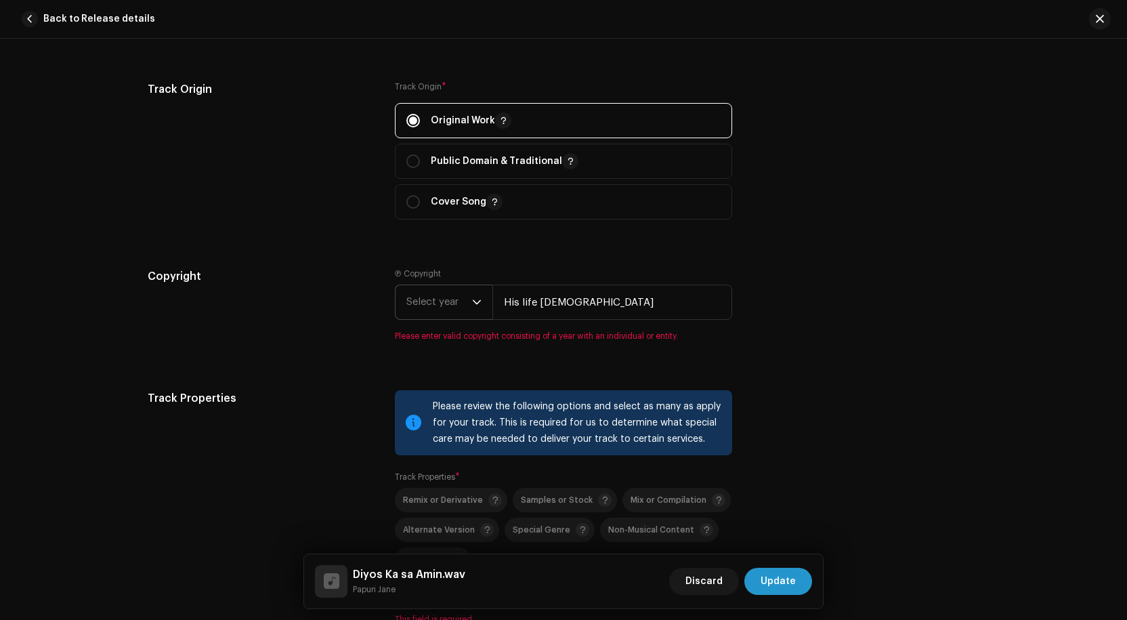
click at [472, 304] on icon "dropdown trigger" at bounding box center [476, 301] width 9 height 9
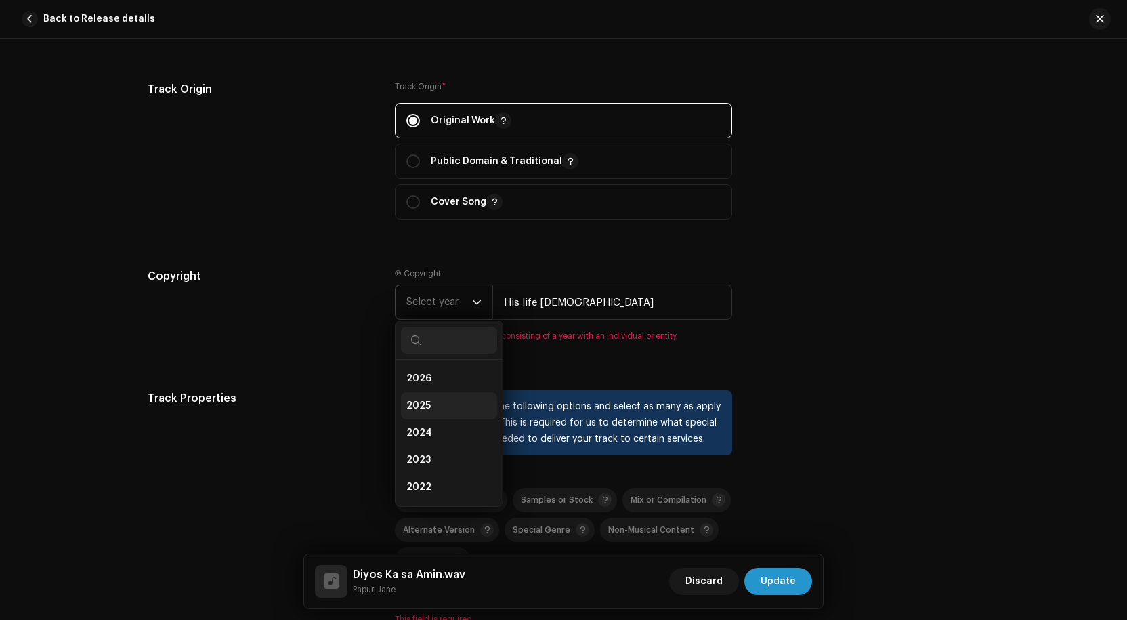
click at [415, 404] on span "2025" at bounding box center [419, 406] width 24 height 14
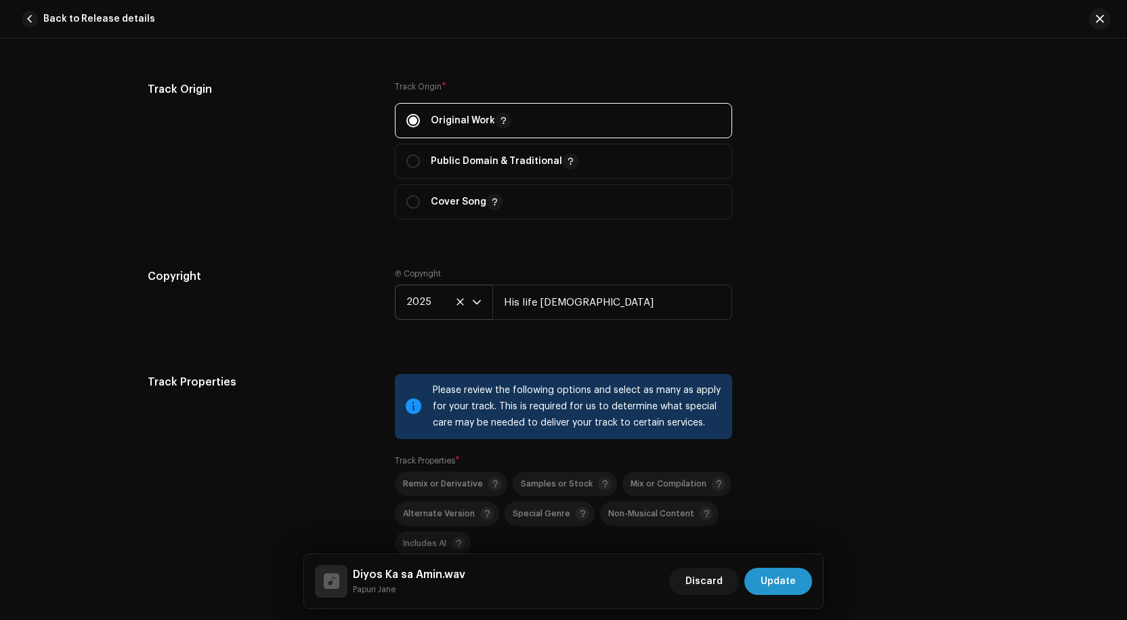
click at [787, 308] on div "Copyright Ⓟ Copyright 2025 His life [DEMOGRAPHIC_DATA]" at bounding box center [564, 304] width 832 height 73
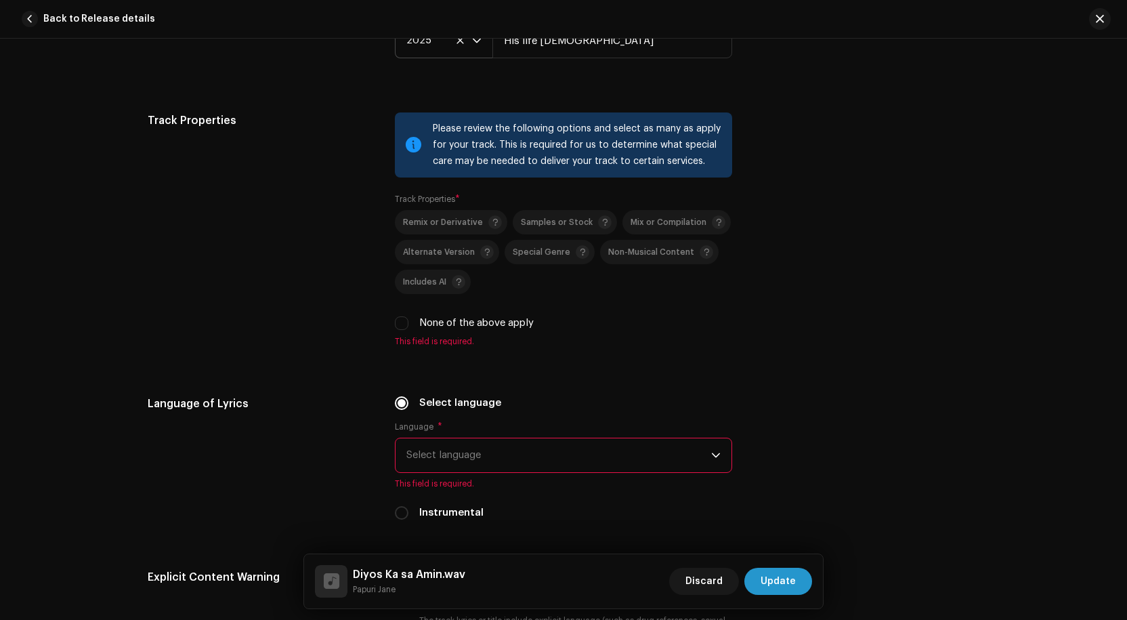
scroll to position [1897, 0]
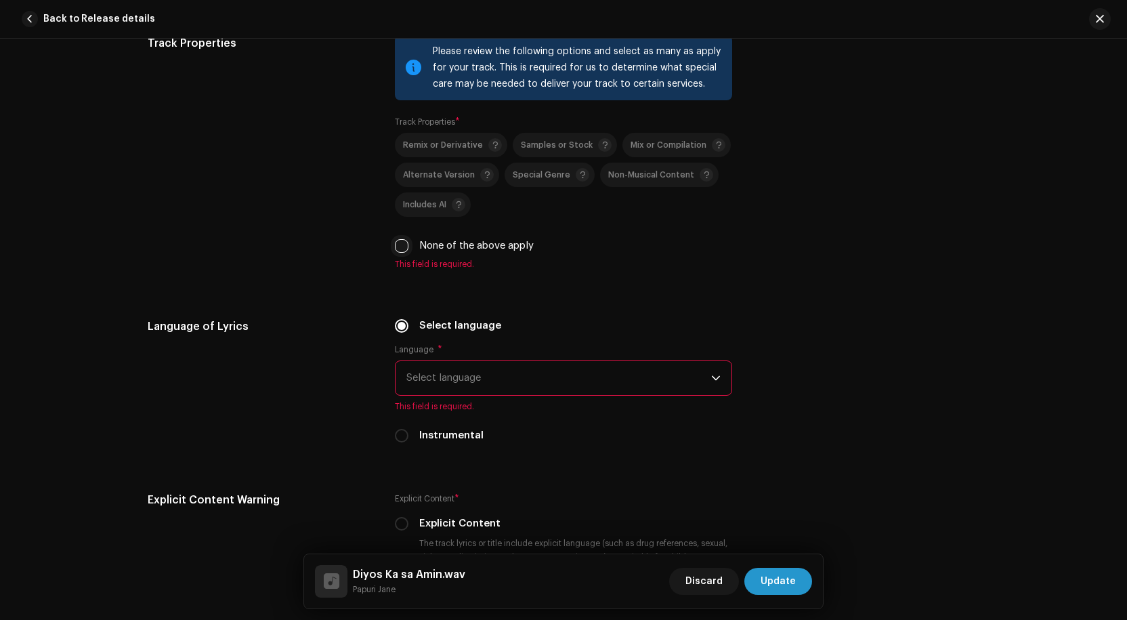
click at [400, 250] on input "None of the above apply" at bounding box center [402, 246] width 14 height 14
checkbox input "true"
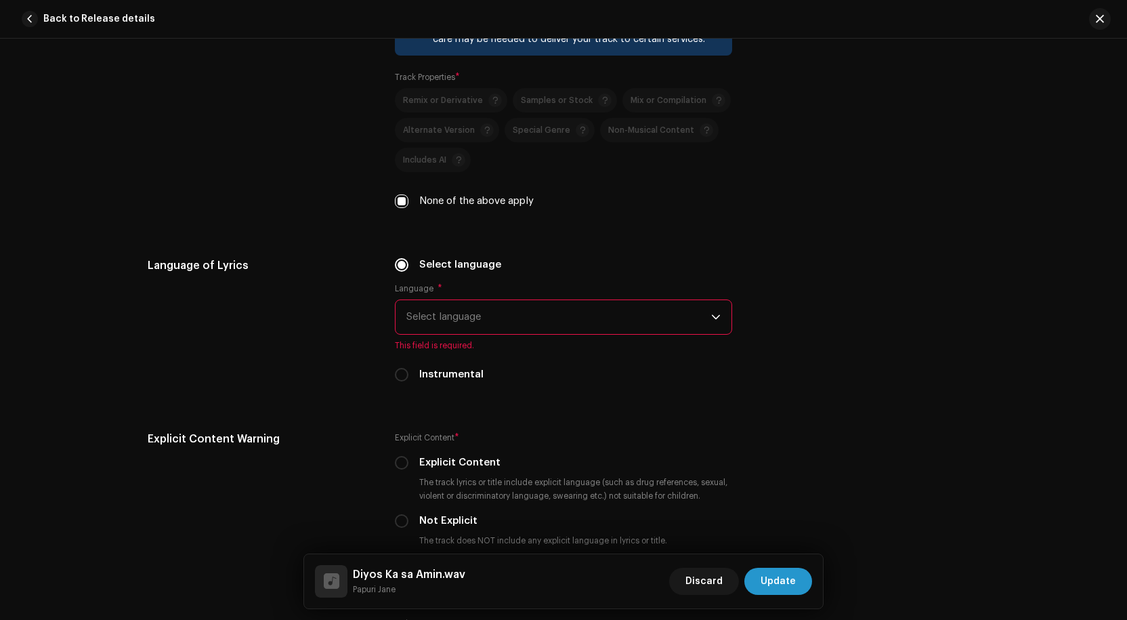
scroll to position [1965, 0]
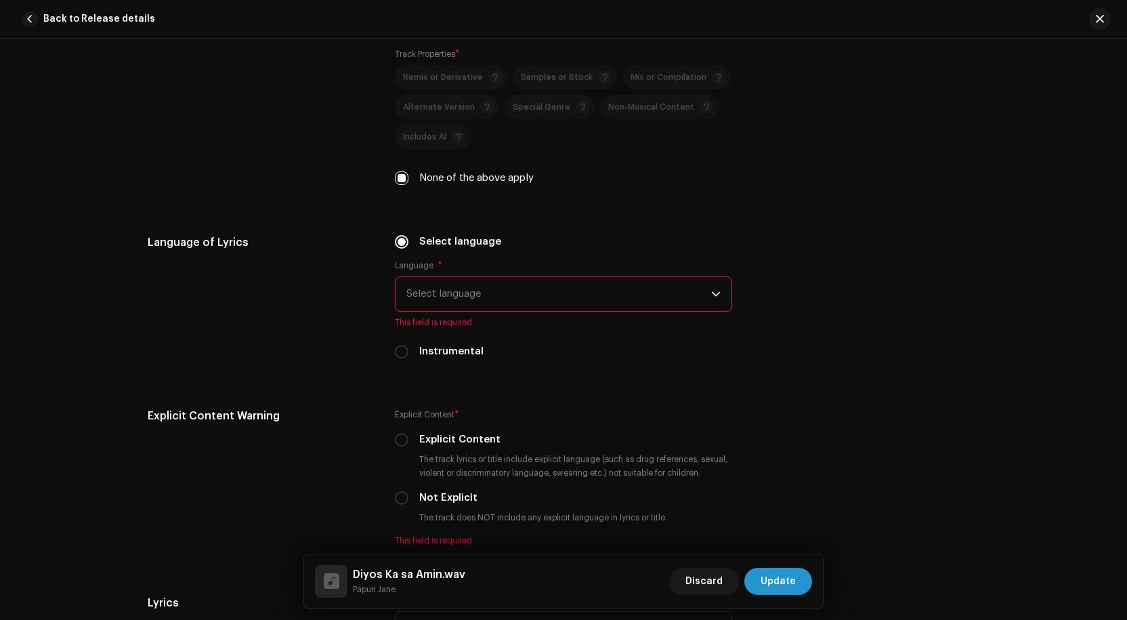
click at [556, 291] on span "Select language" at bounding box center [559, 294] width 305 height 34
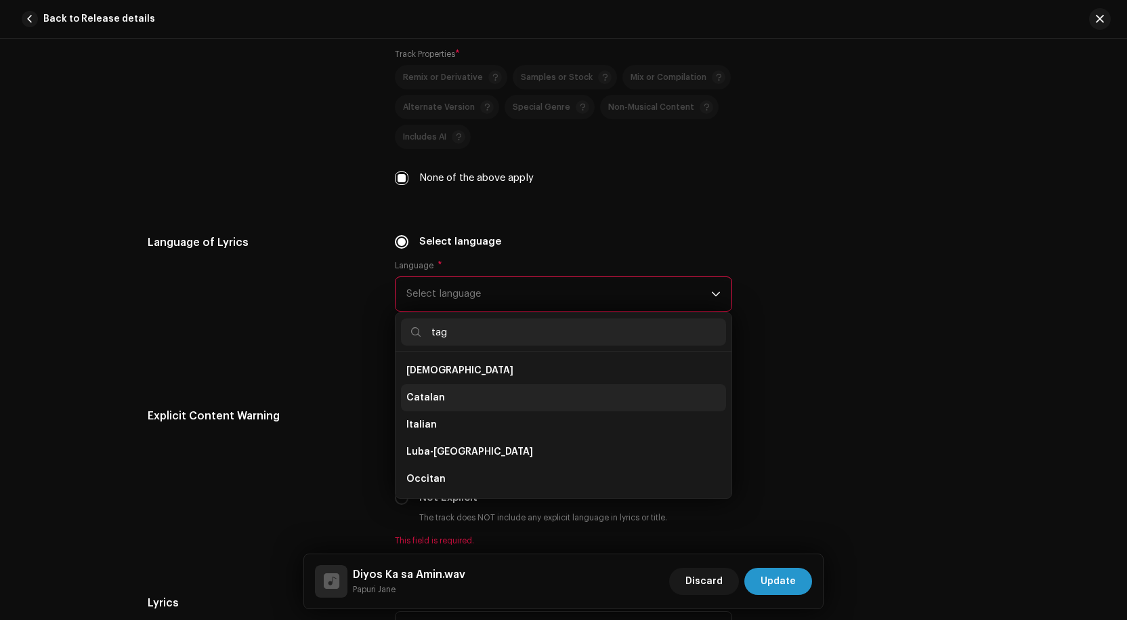
scroll to position [0, 0]
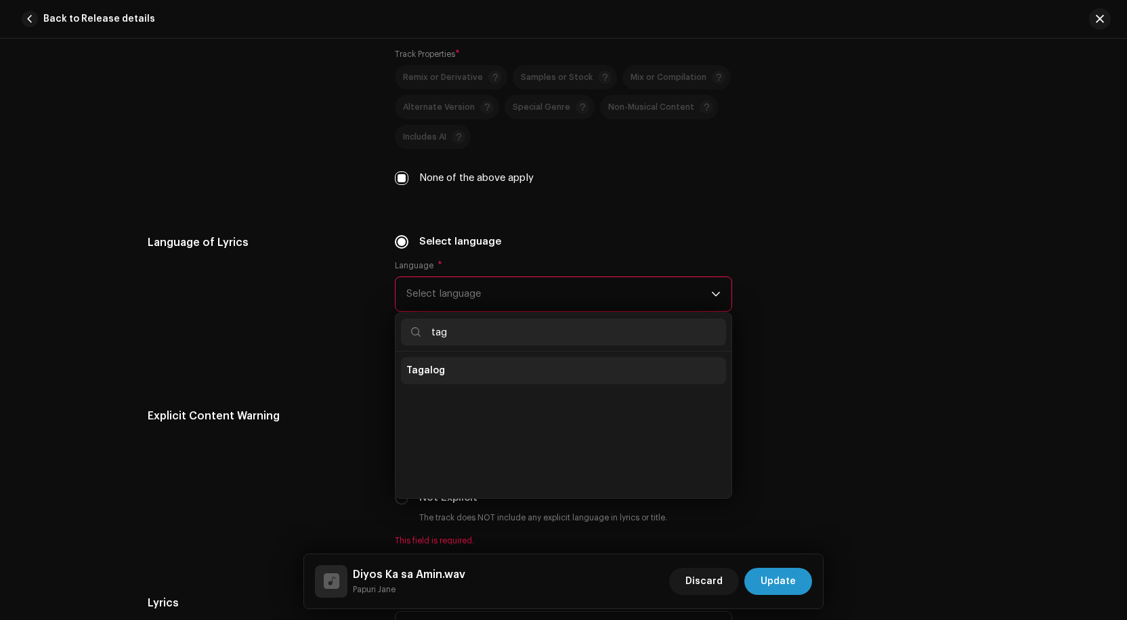
type input "tag"
click at [437, 372] on span "Tagalog" at bounding box center [426, 371] width 39 height 14
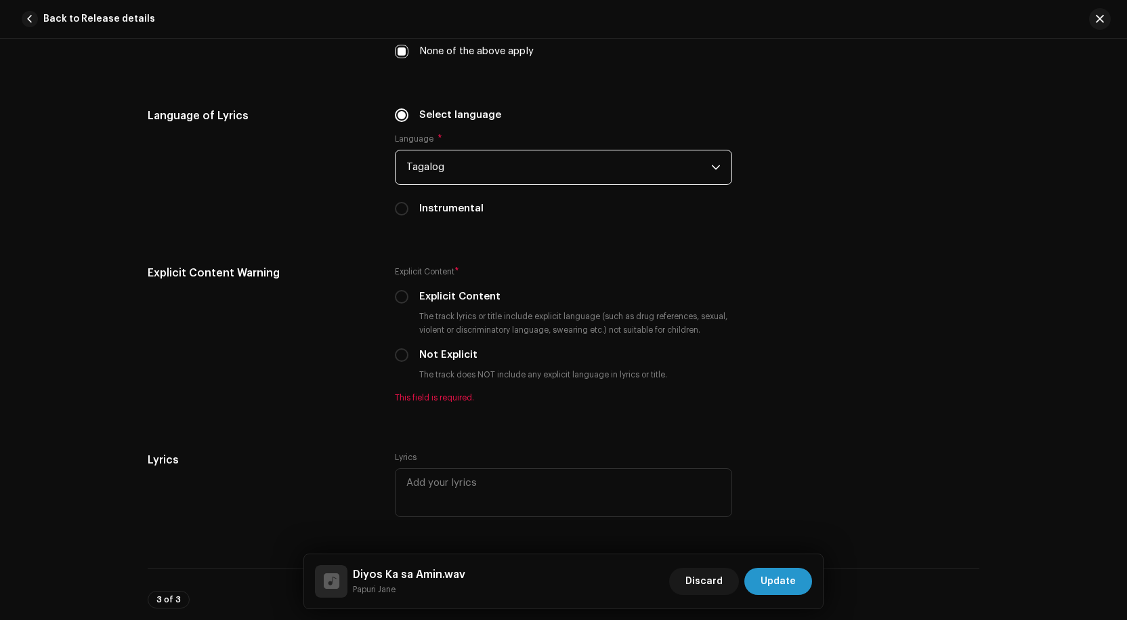
scroll to position [2100, 0]
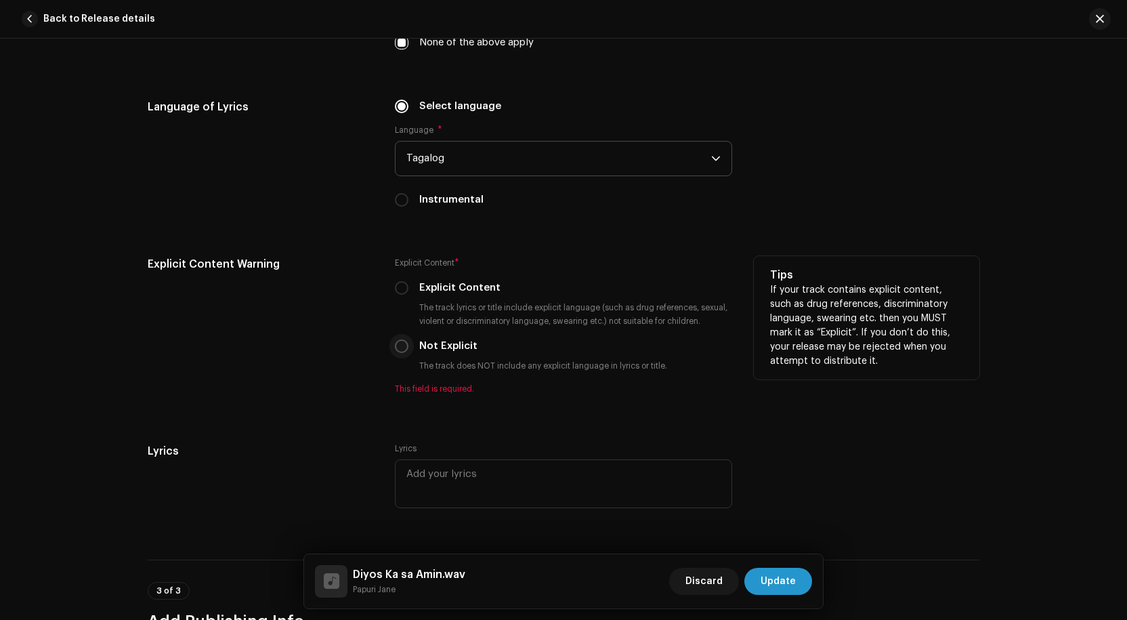
click at [397, 350] on input "Not Explicit" at bounding box center [402, 346] width 14 height 14
radio input "true"
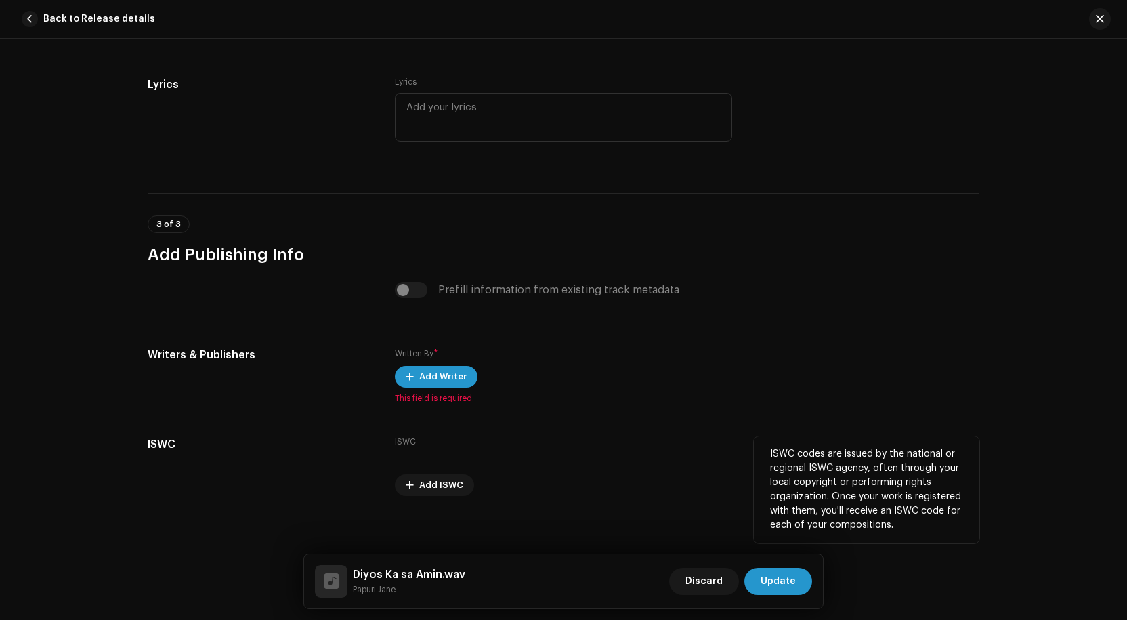
scroll to position [2457, 0]
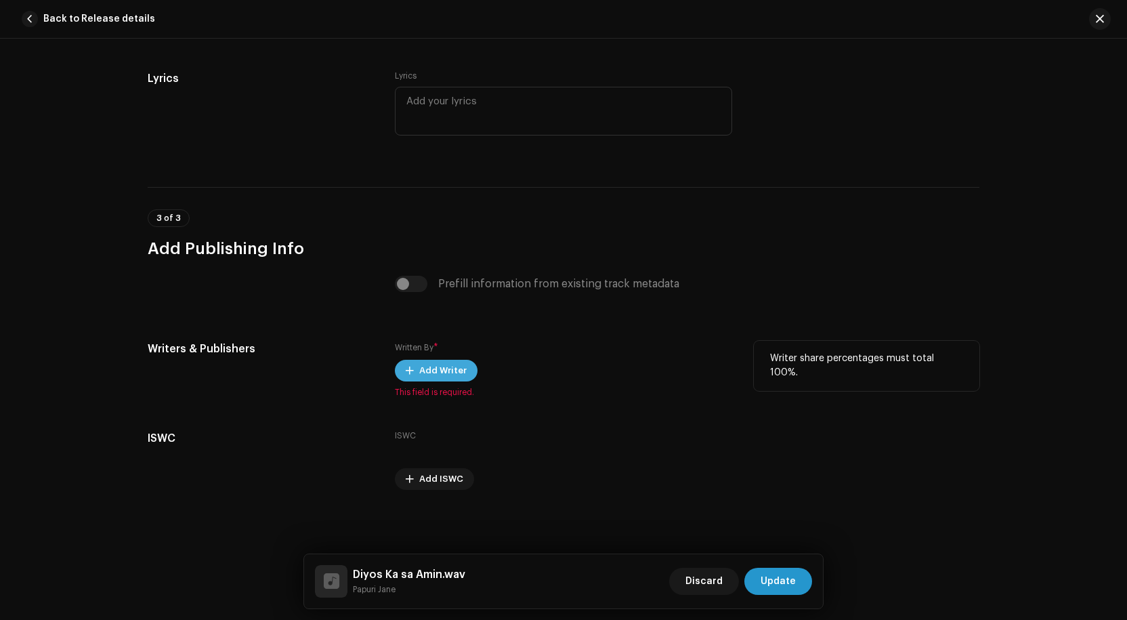
click at [438, 365] on span "Add Writer" at bounding box center [442, 370] width 47 height 27
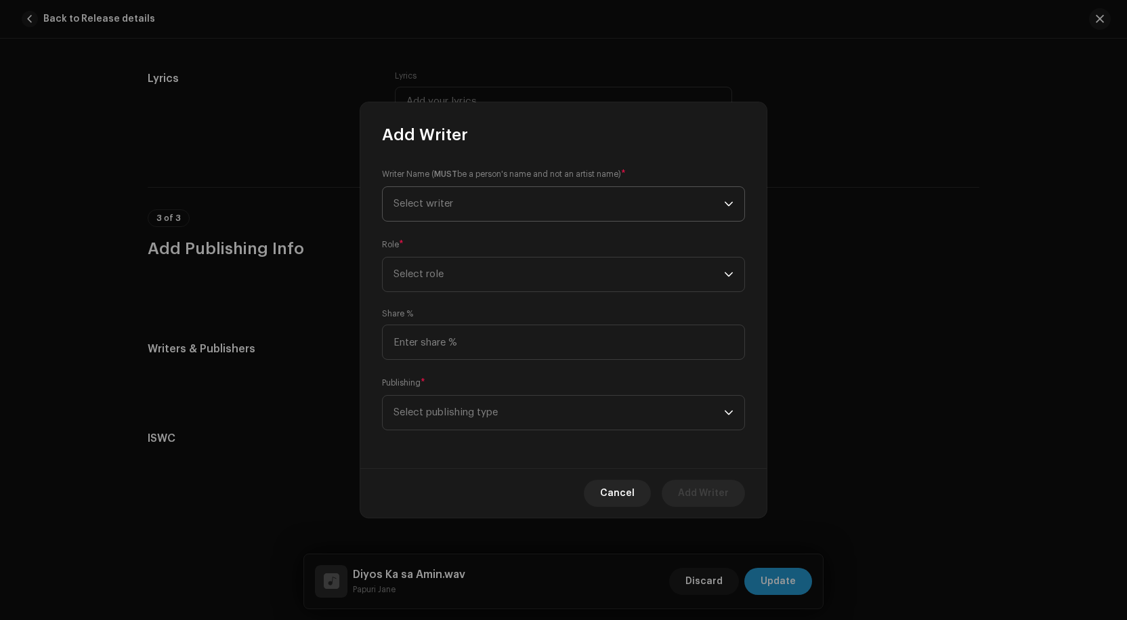
click at [472, 210] on span "Select writer" at bounding box center [559, 204] width 331 height 34
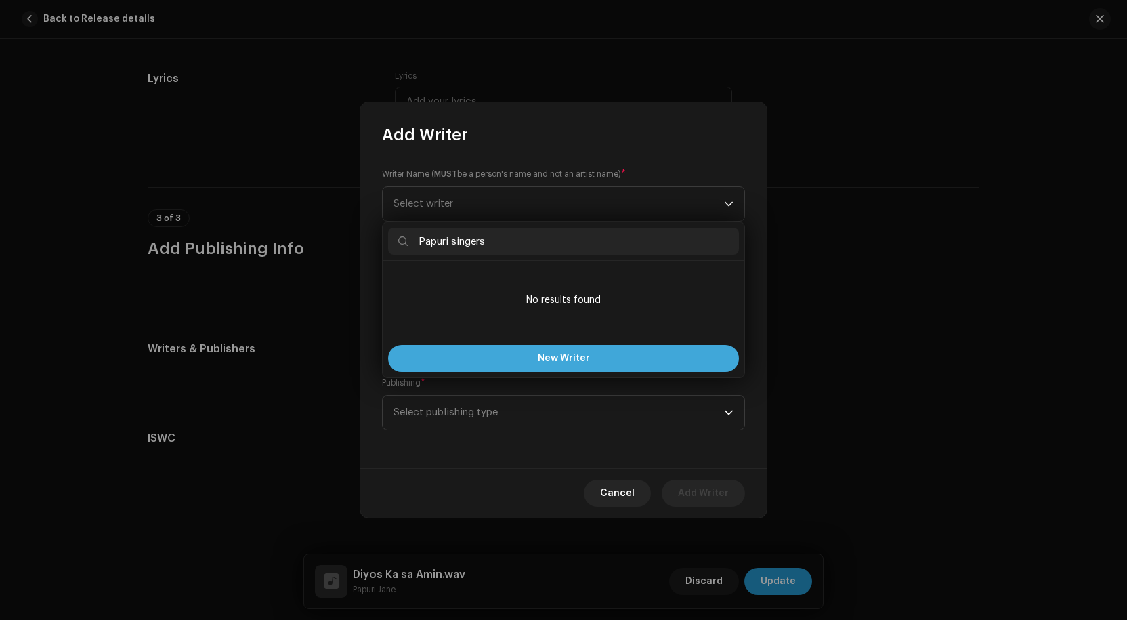
type input "Papuri singers"
click at [545, 358] on span "New Writer" at bounding box center [564, 358] width 52 height 9
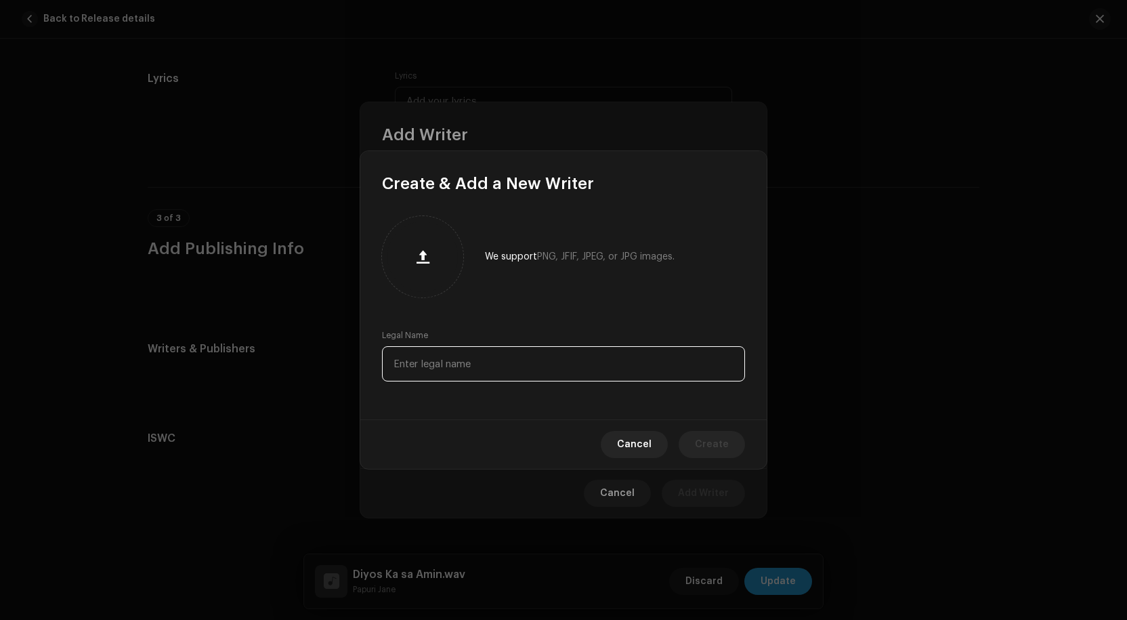
click at [536, 360] on input "text" at bounding box center [563, 363] width 363 height 35
type input "Papuri singers"
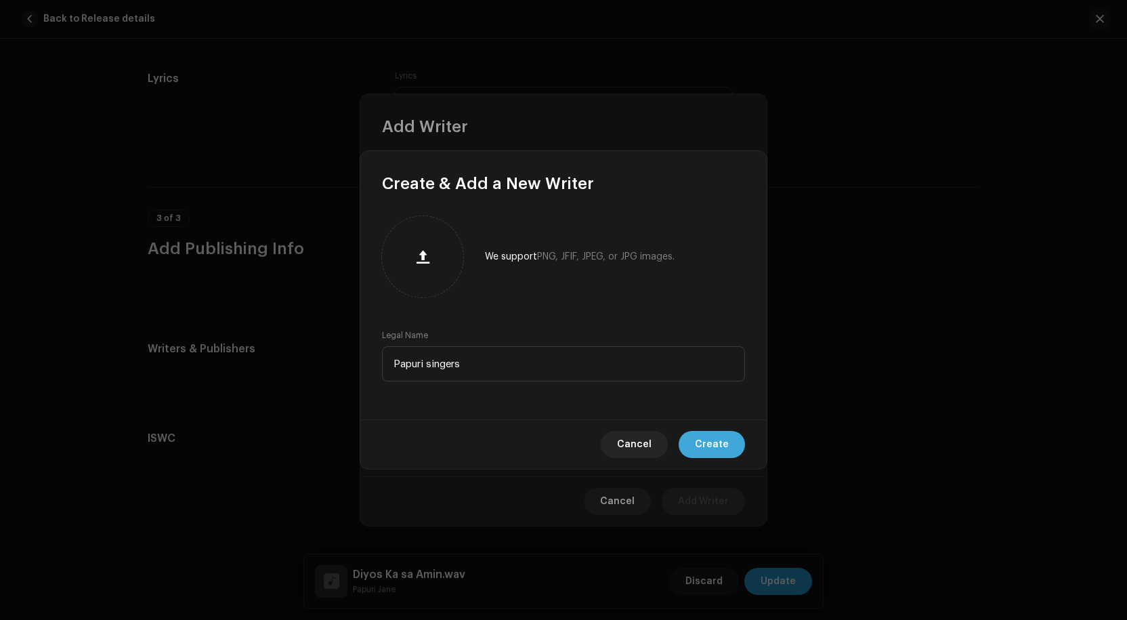
click at [708, 436] on span "Create" at bounding box center [712, 444] width 34 height 27
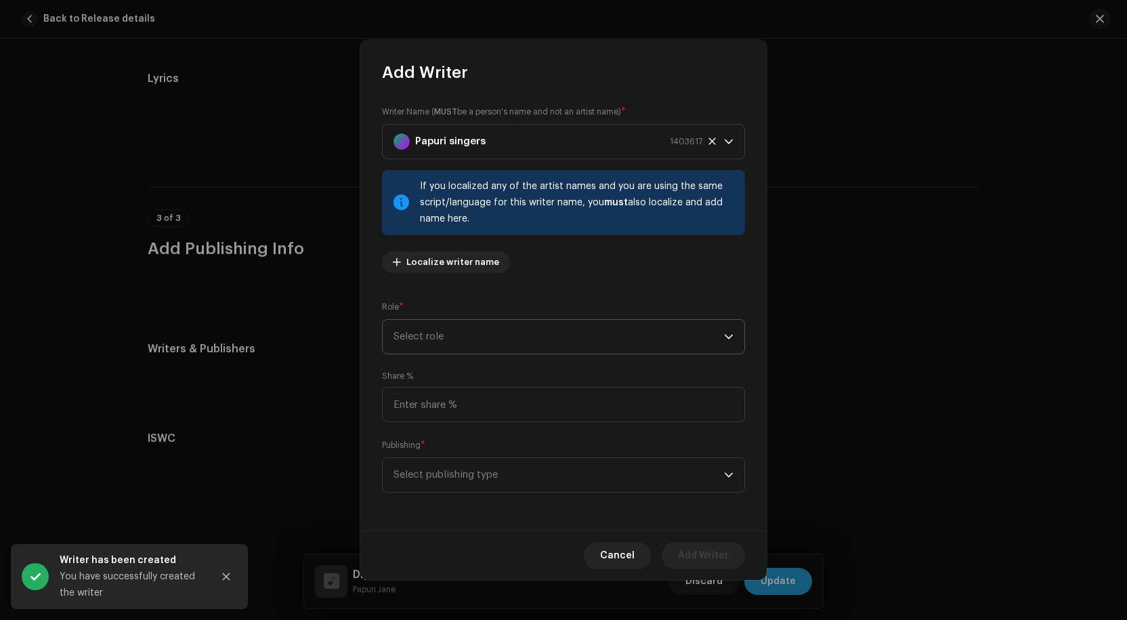
click at [590, 337] on span "Select role" at bounding box center [559, 337] width 331 height 34
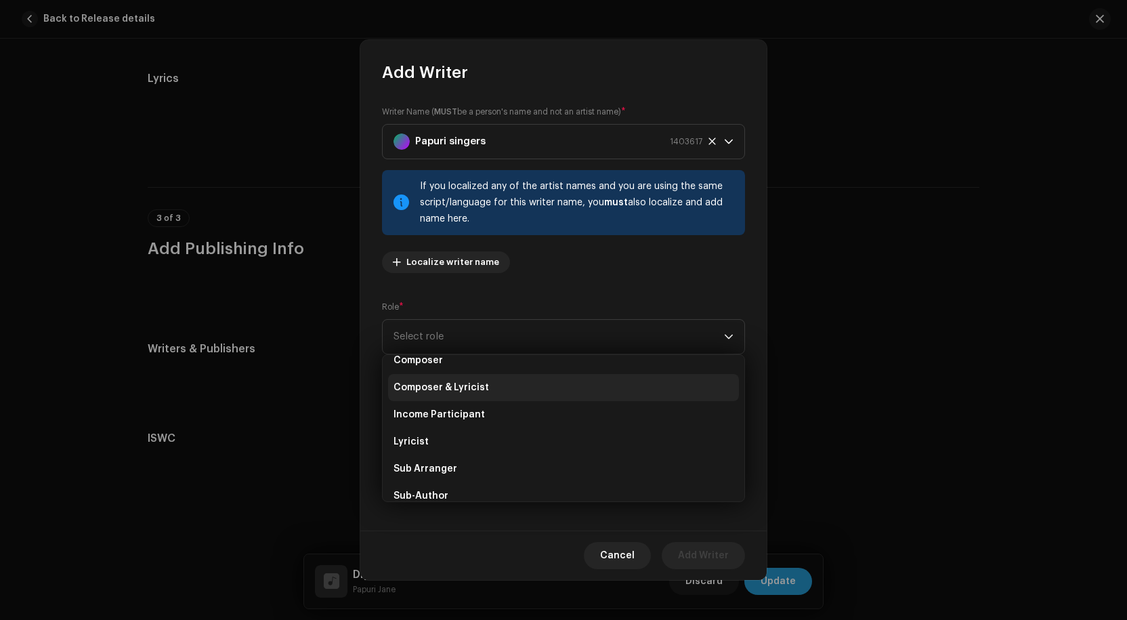
scroll to position [0, 0]
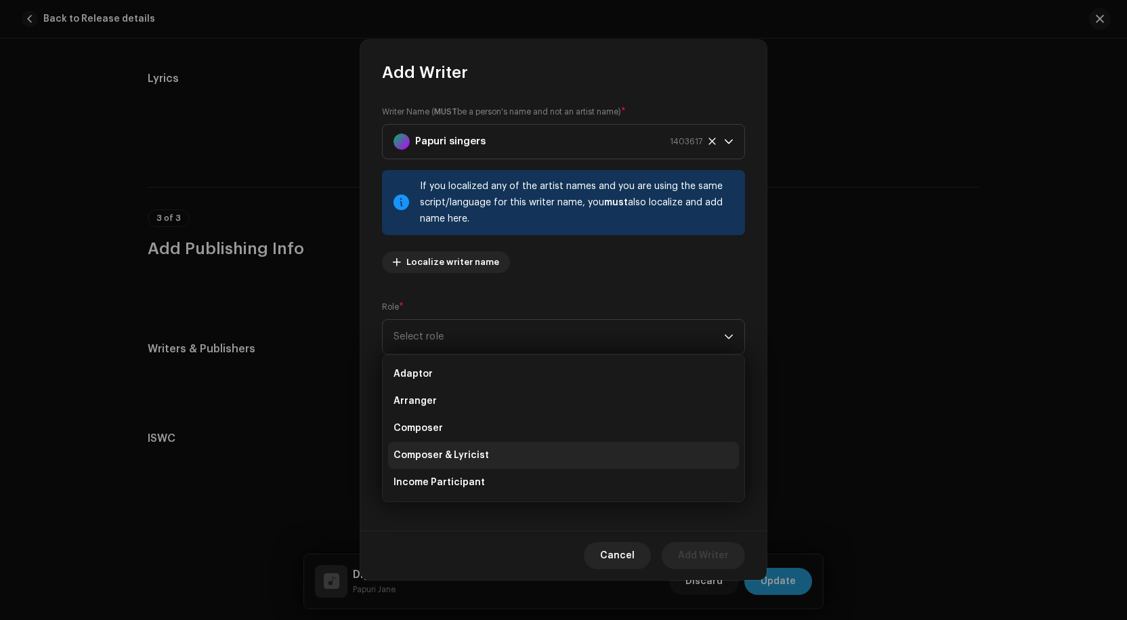
click at [460, 447] on li "Composer & Lyricist" at bounding box center [563, 455] width 351 height 27
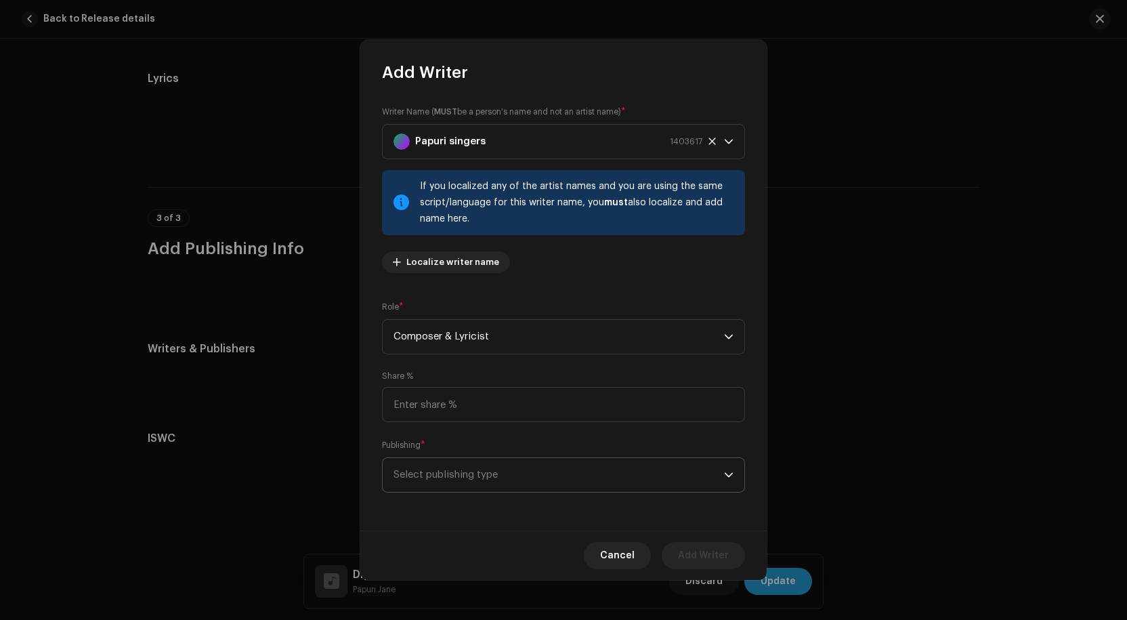
click at [534, 473] on span "Select publishing type" at bounding box center [559, 475] width 331 height 34
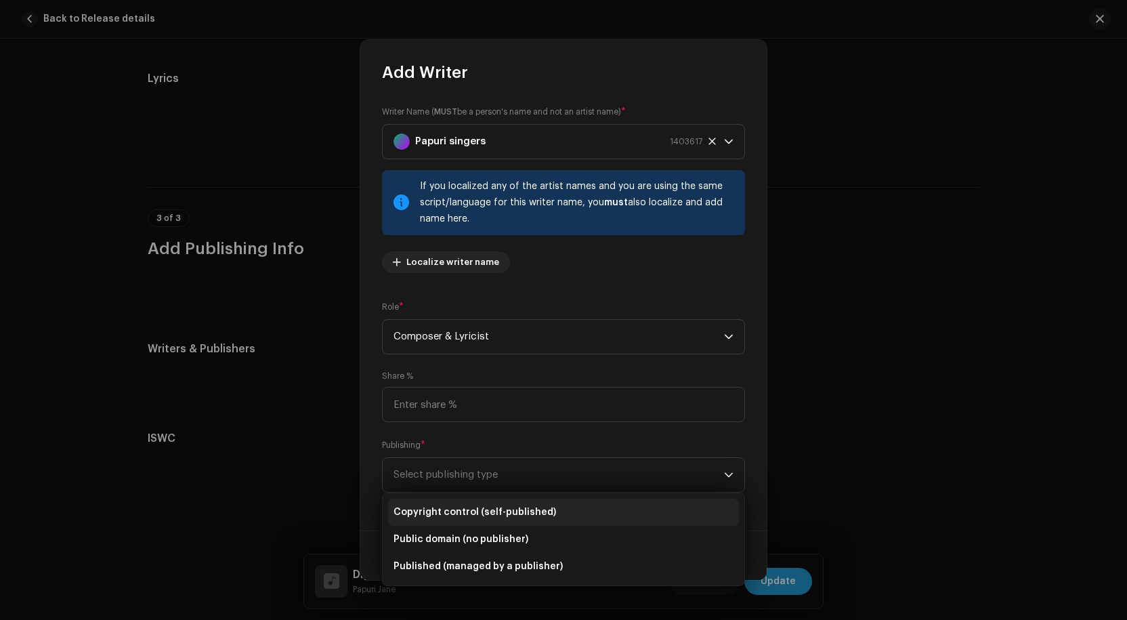
click at [473, 508] on span "Copyright control (self-published)" at bounding box center [475, 512] width 163 height 14
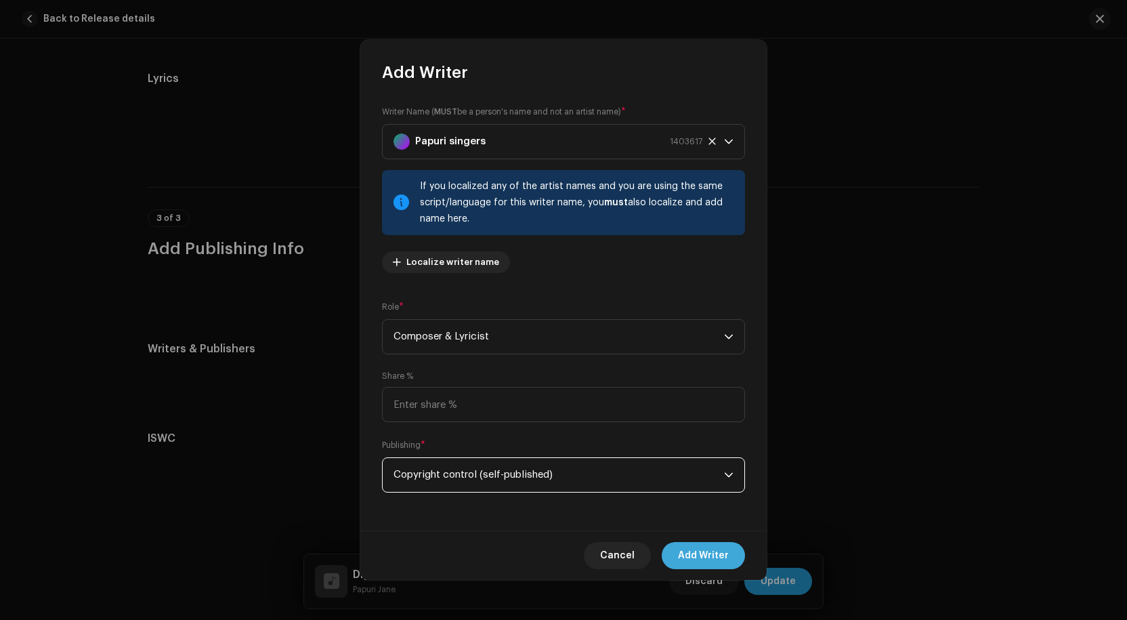
click at [694, 554] on span "Add Writer" at bounding box center [703, 555] width 51 height 27
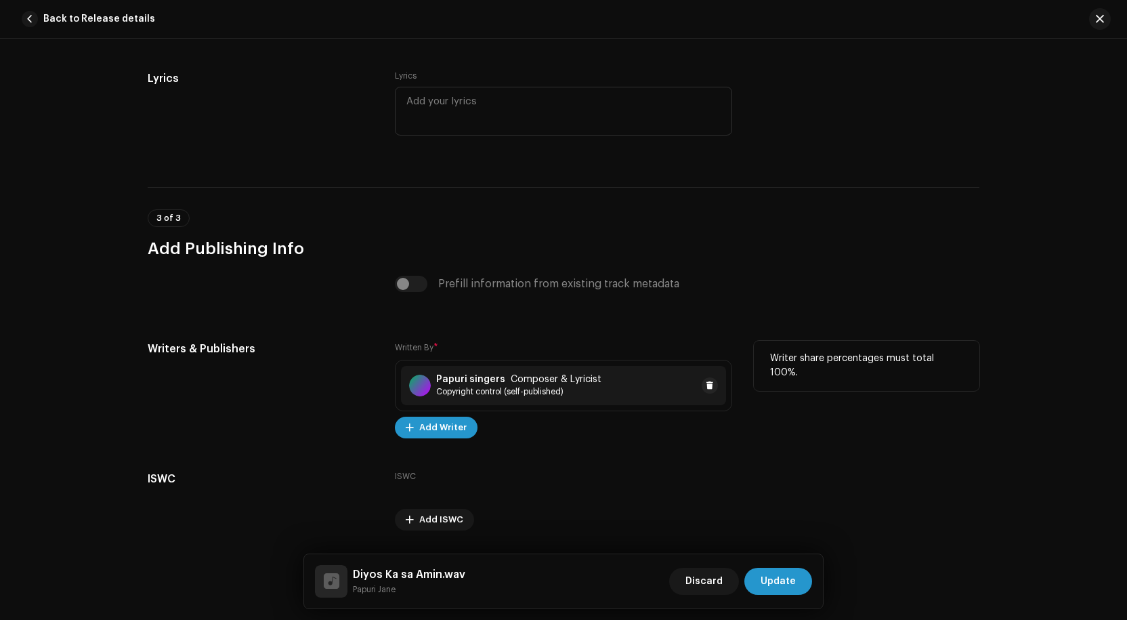
scroll to position [2497, 0]
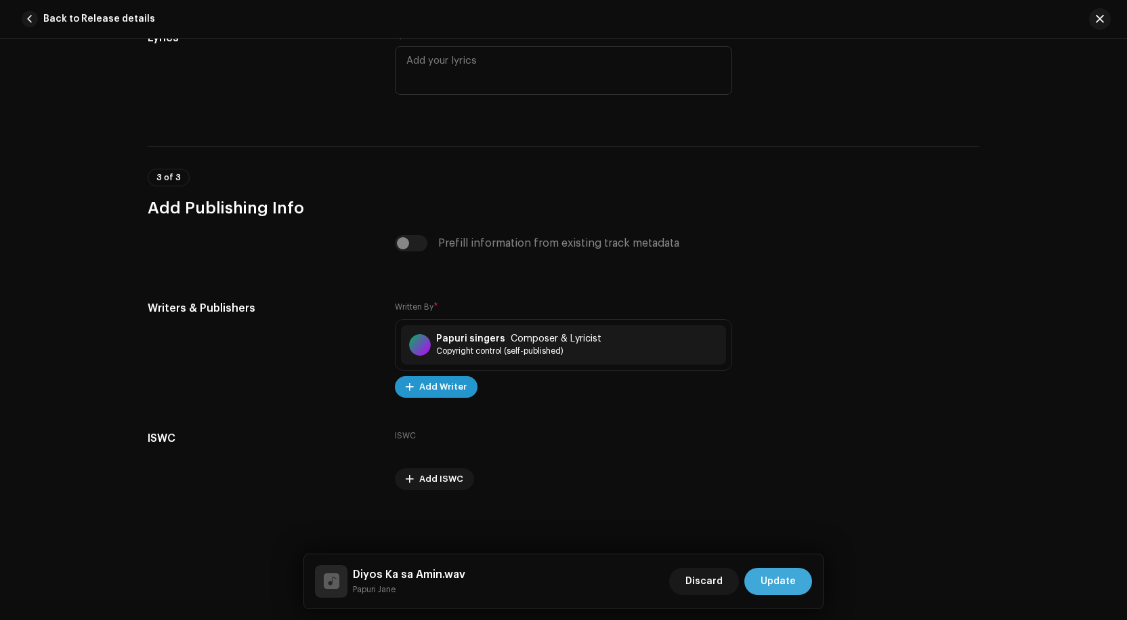
click at [787, 580] on span "Update" at bounding box center [778, 581] width 35 height 27
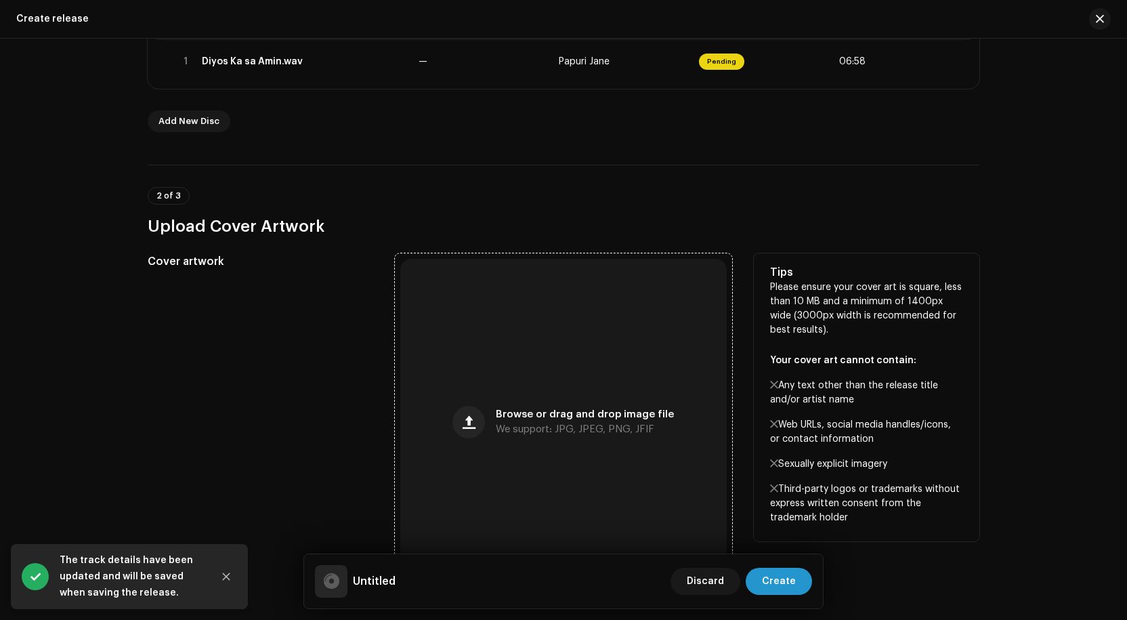
scroll to position [339, 0]
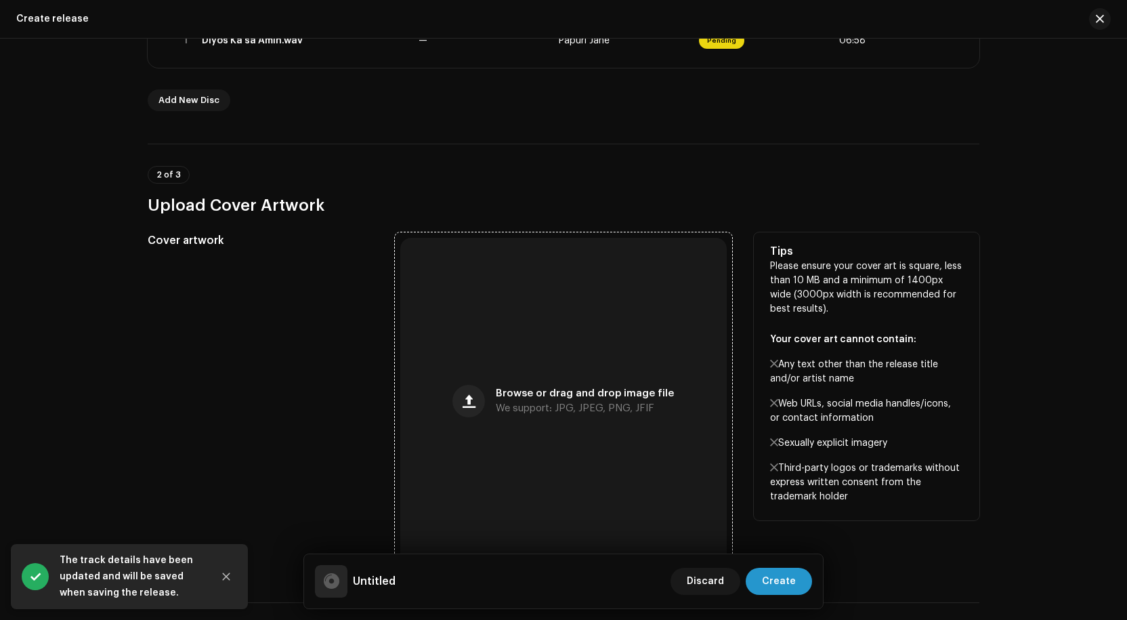
click at [566, 394] on span "Browse or drag and drop image file" at bounding box center [585, 393] width 178 height 9
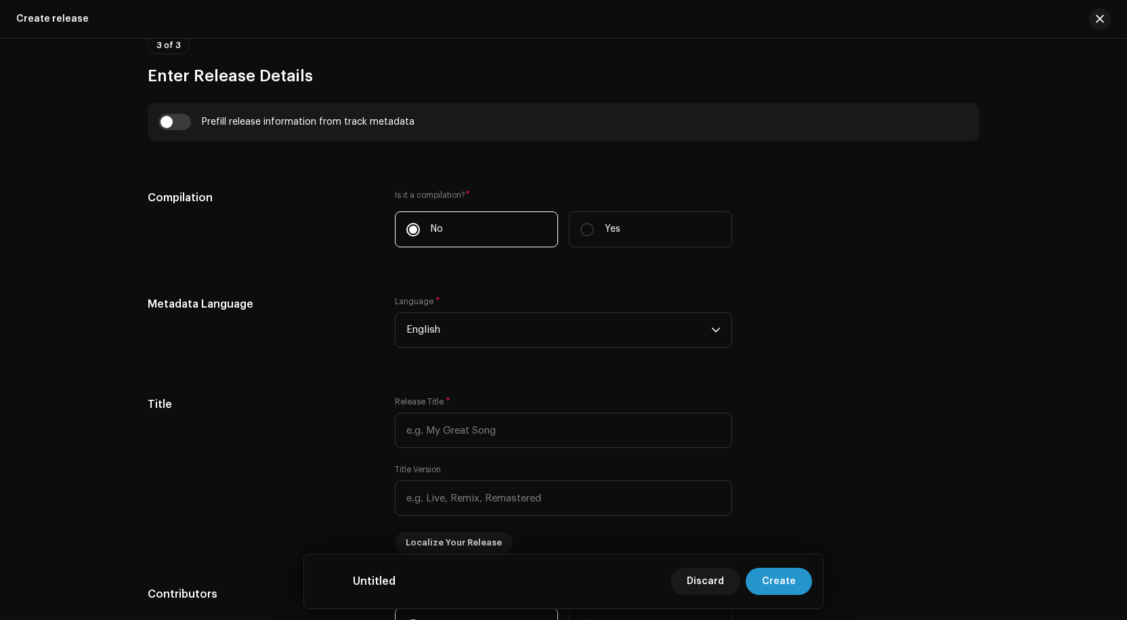
scroll to position [949, 0]
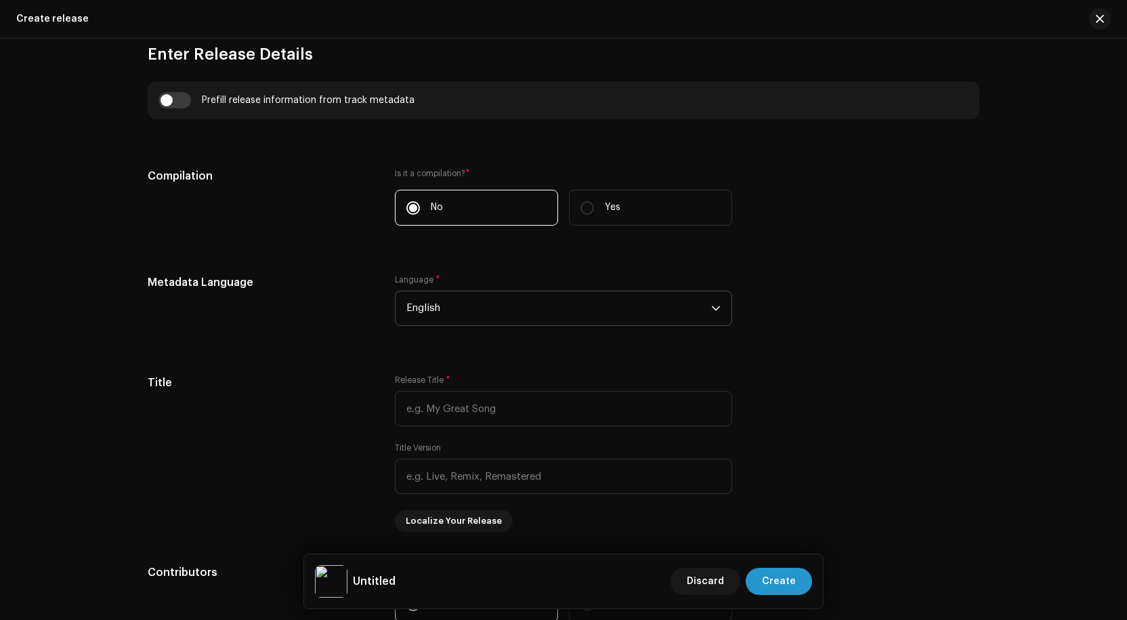
click at [595, 305] on span "English" at bounding box center [559, 308] width 305 height 34
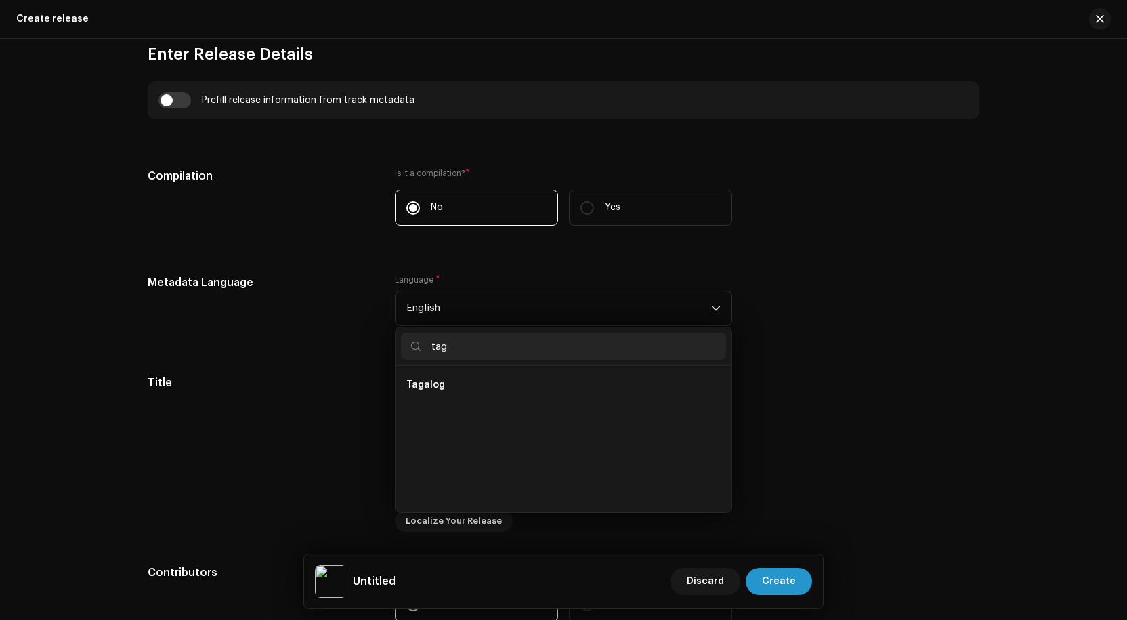
scroll to position [0, 0]
type input "tag"
click at [459, 388] on li "Tagalog" at bounding box center [563, 384] width 325 height 27
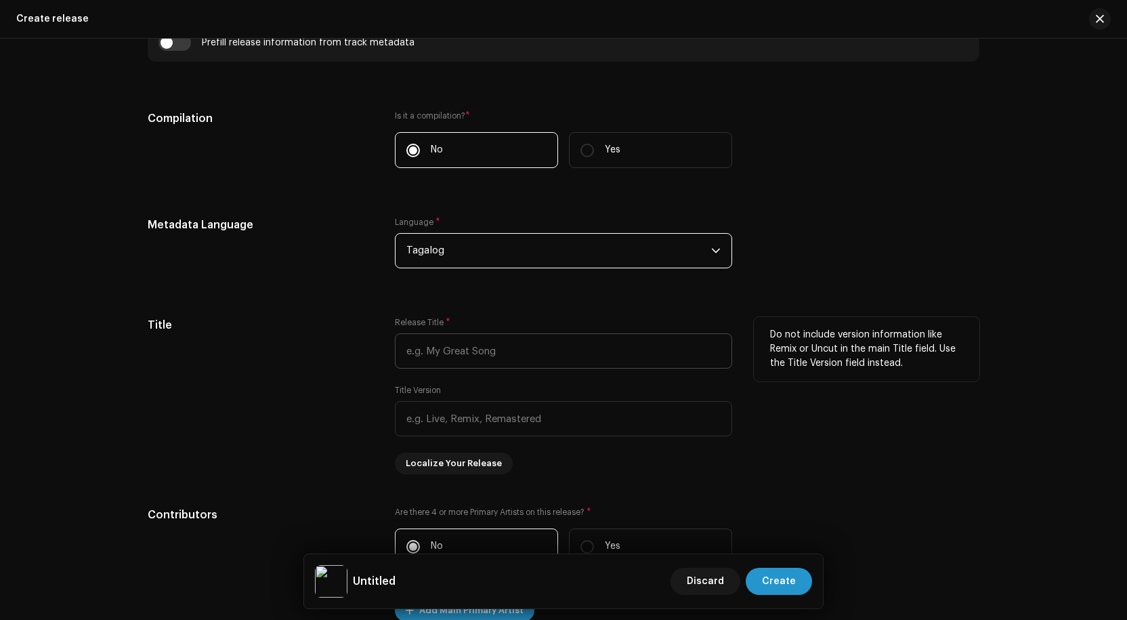
scroll to position [1084, 0]
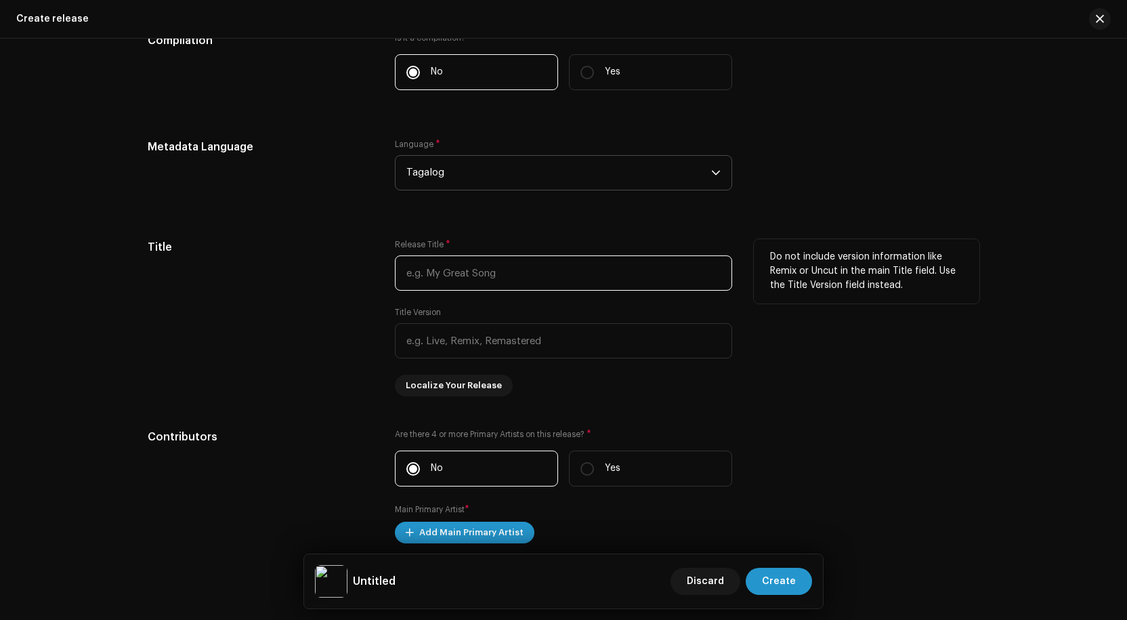
click at [491, 276] on input "text" at bounding box center [563, 272] width 337 height 35
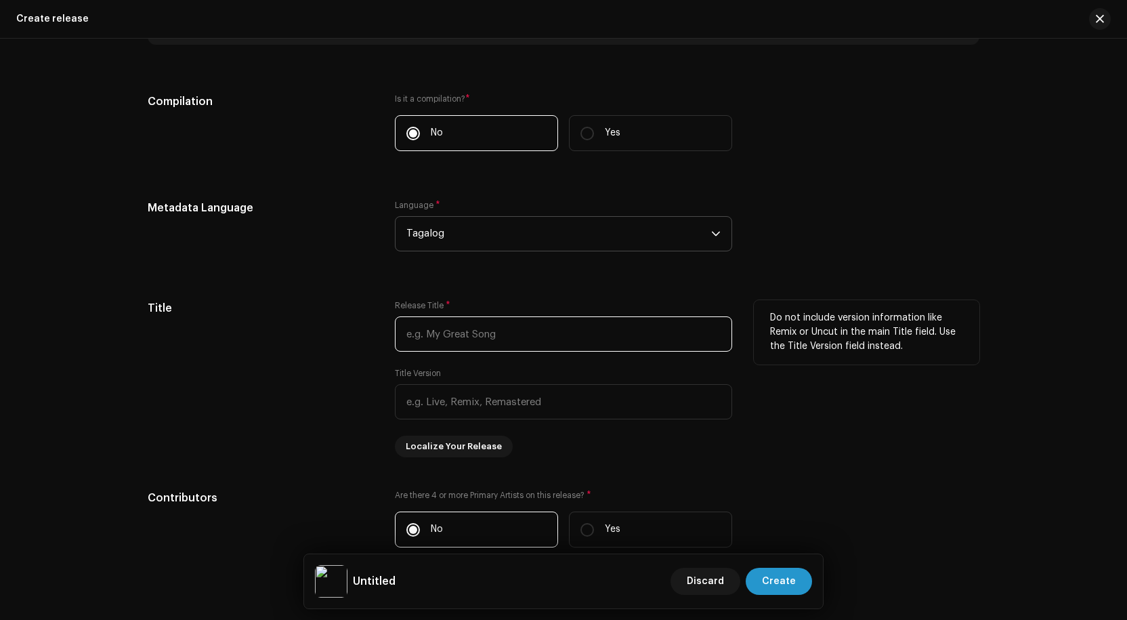
scroll to position [1152, 0]
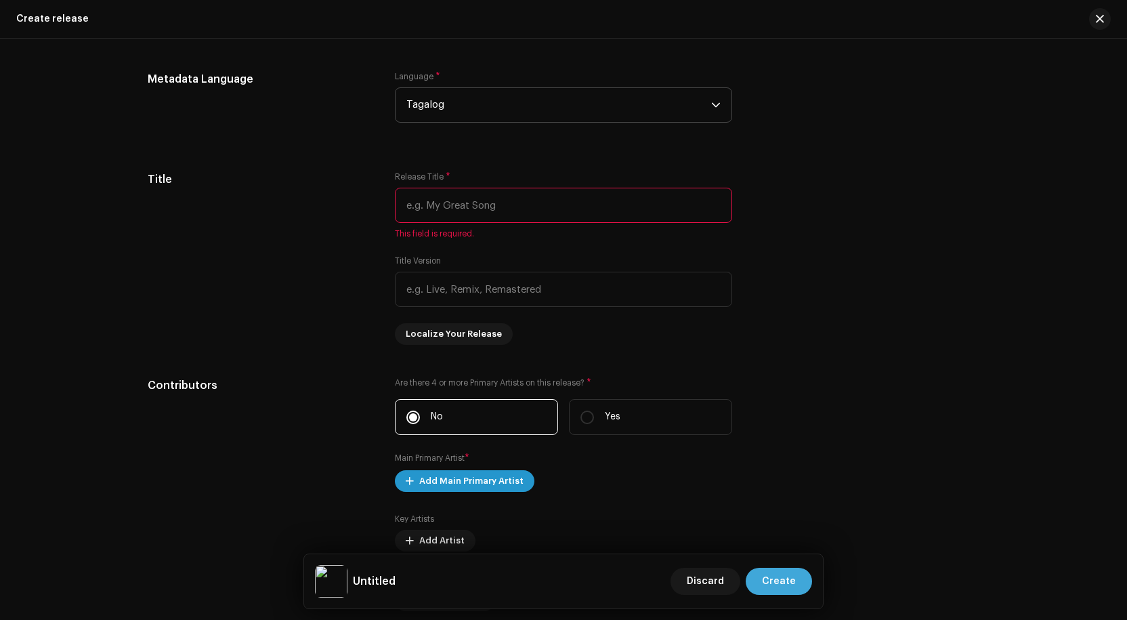
click at [794, 577] on span "Create" at bounding box center [779, 581] width 34 height 27
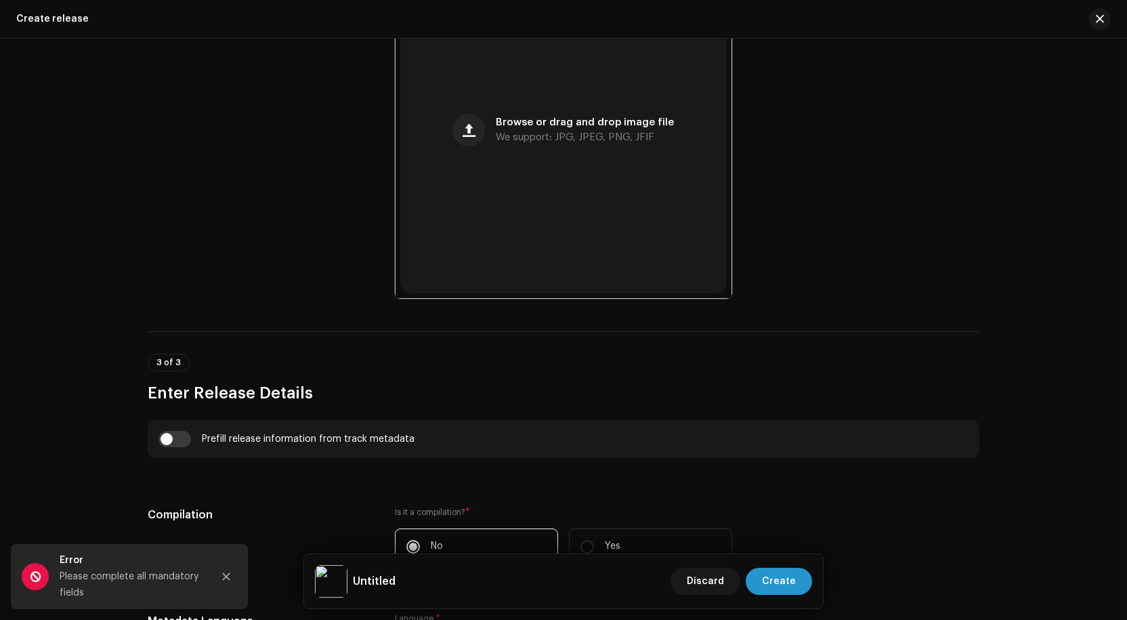
scroll to position [542, 0]
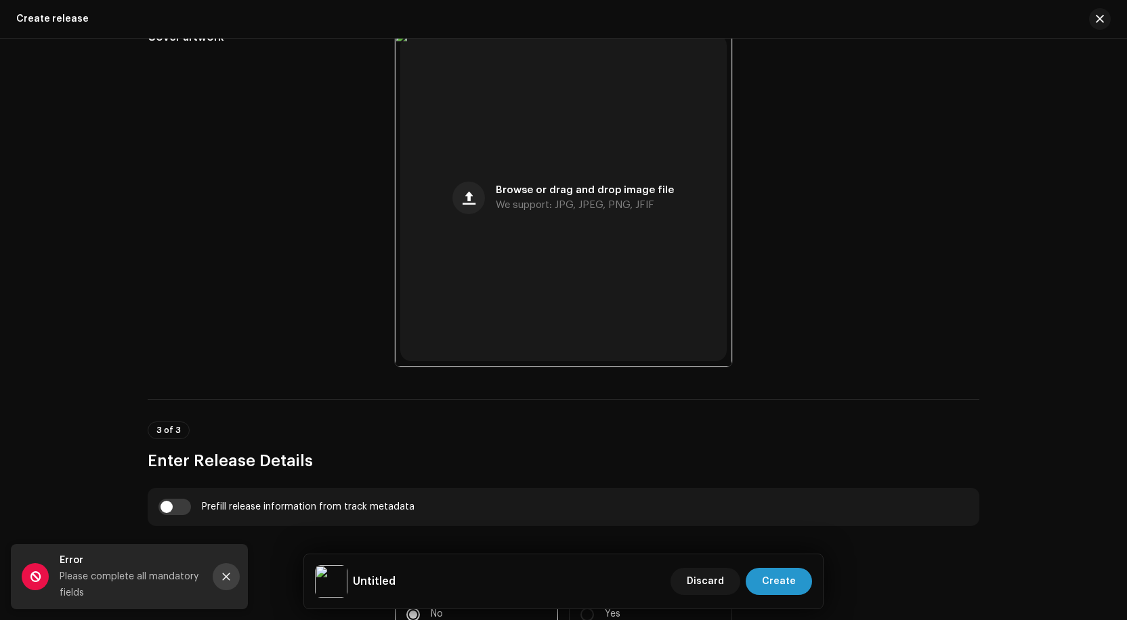
click at [231, 577] on button "Close" at bounding box center [226, 576] width 27 height 27
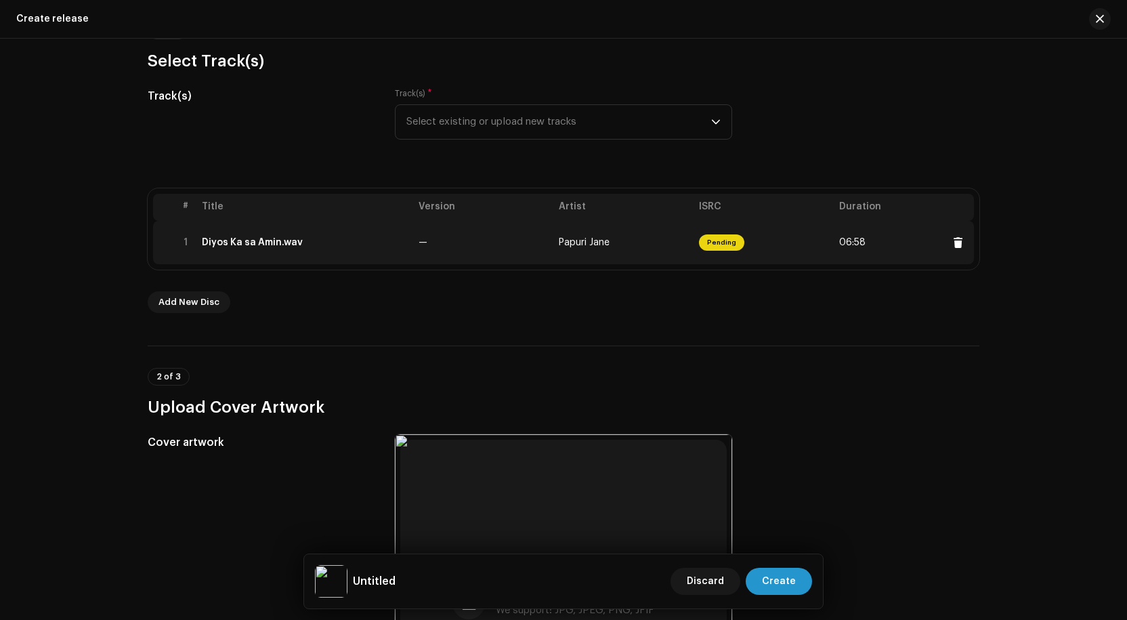
scroll to position [136, 0]
click at [655, 244] on td "Papuri Jane" at bounding box center [624, 243] width 140 height 43
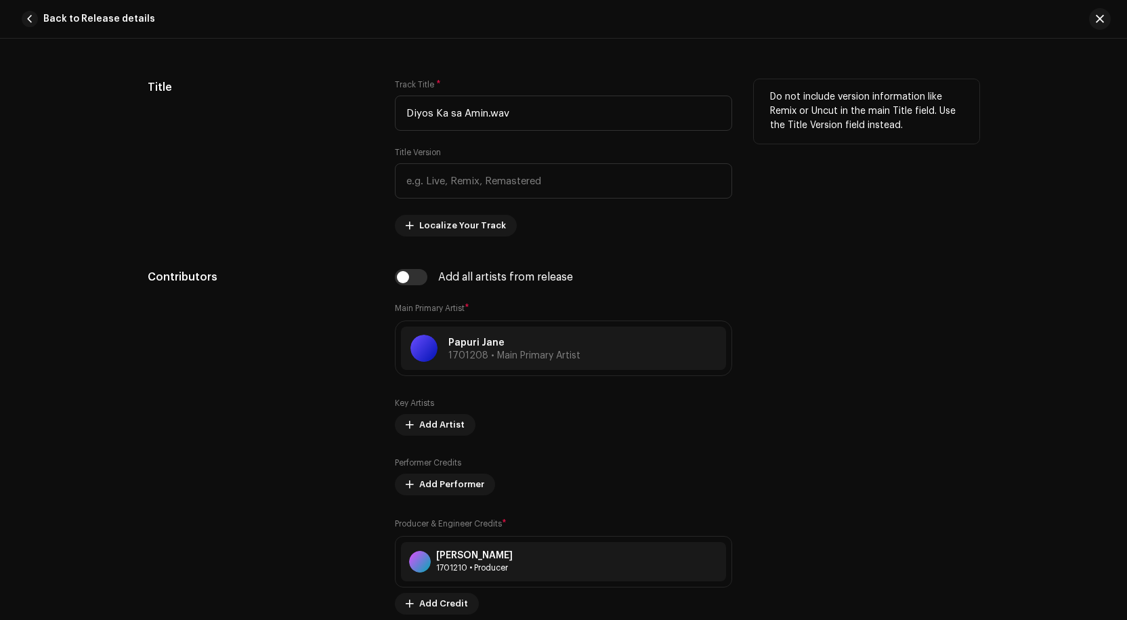
scroll to position [600, 0]
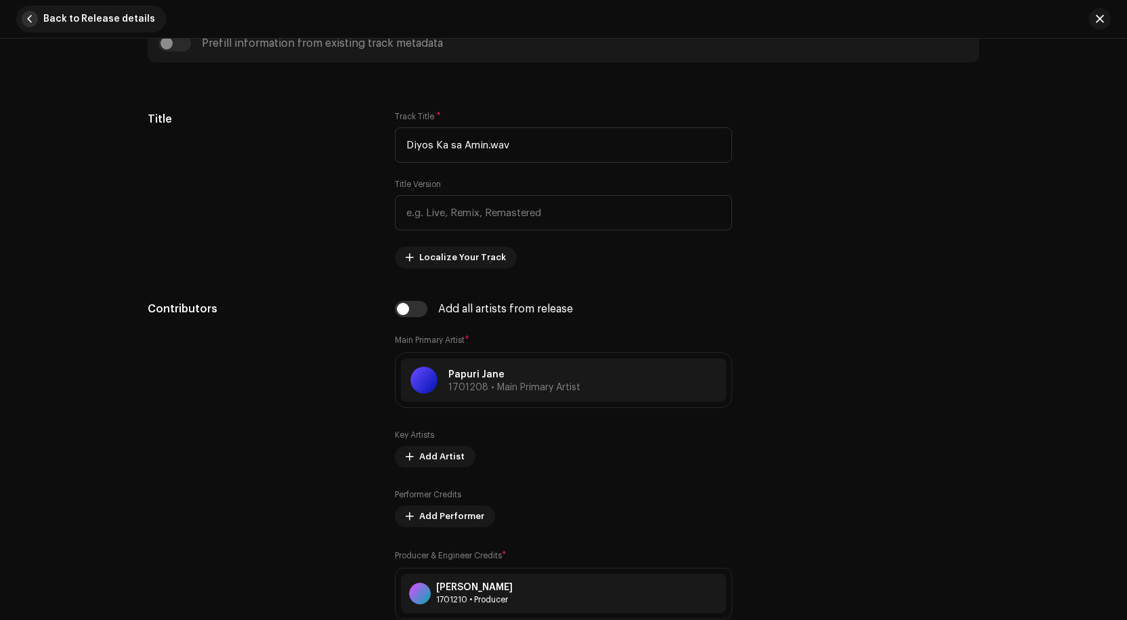
click at [38, 15] on button "Back to Release details" at bounding box center [91, 18] width 150 height 27
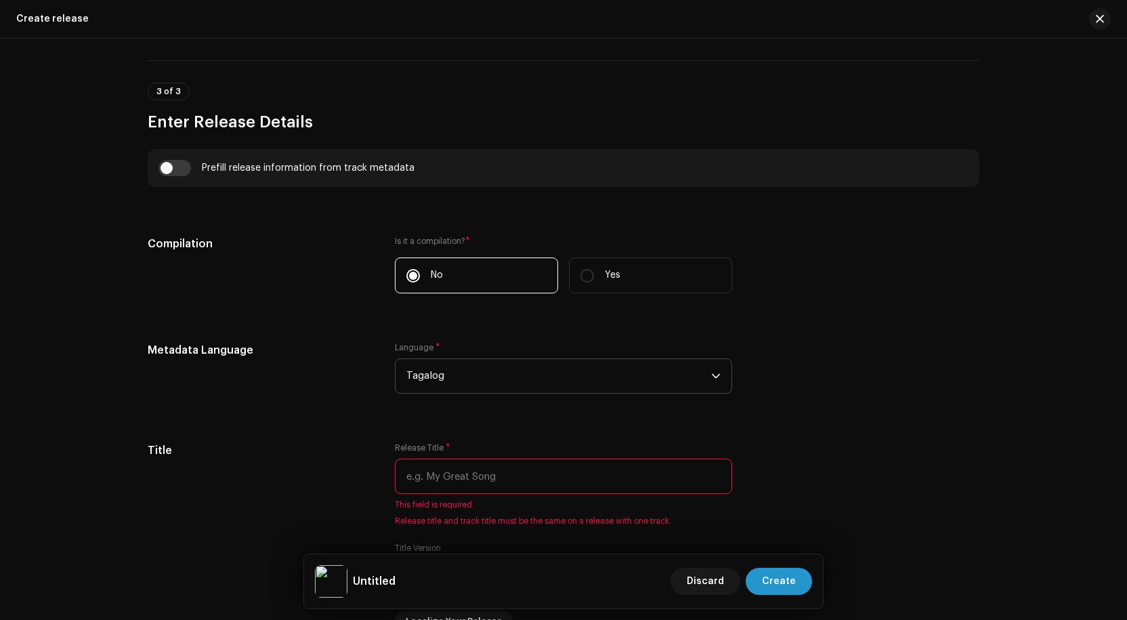
scroll to position [949, 0]
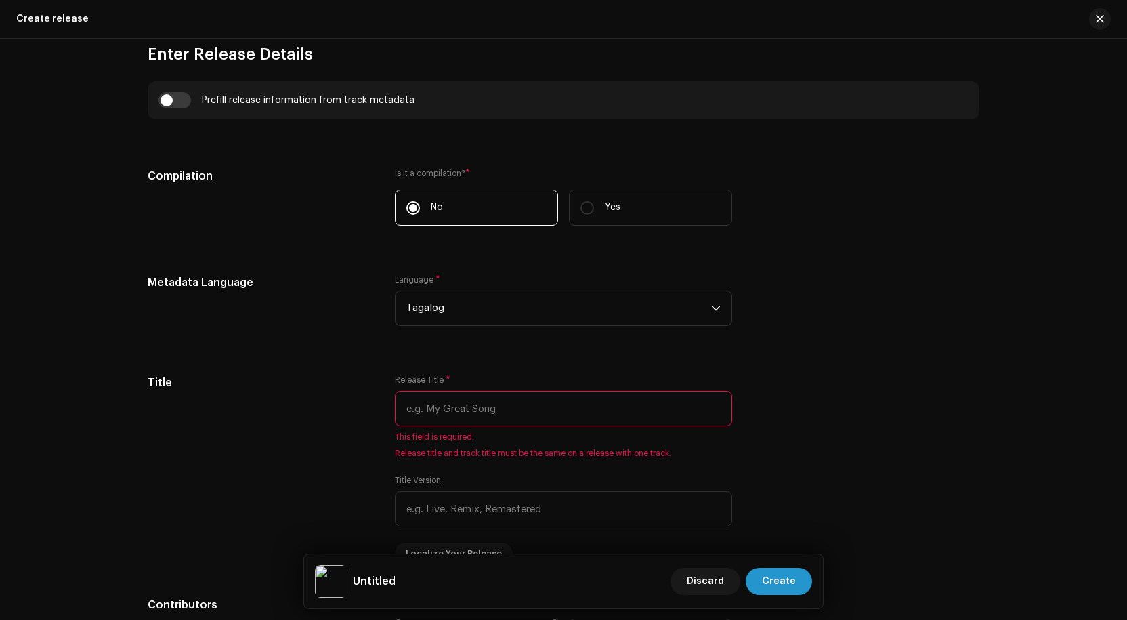
click at [429, 414] on input "text" at bounding box center [563, 408] width 337 height 35
paste input "Diyos Ka [PERSON_NAME]"
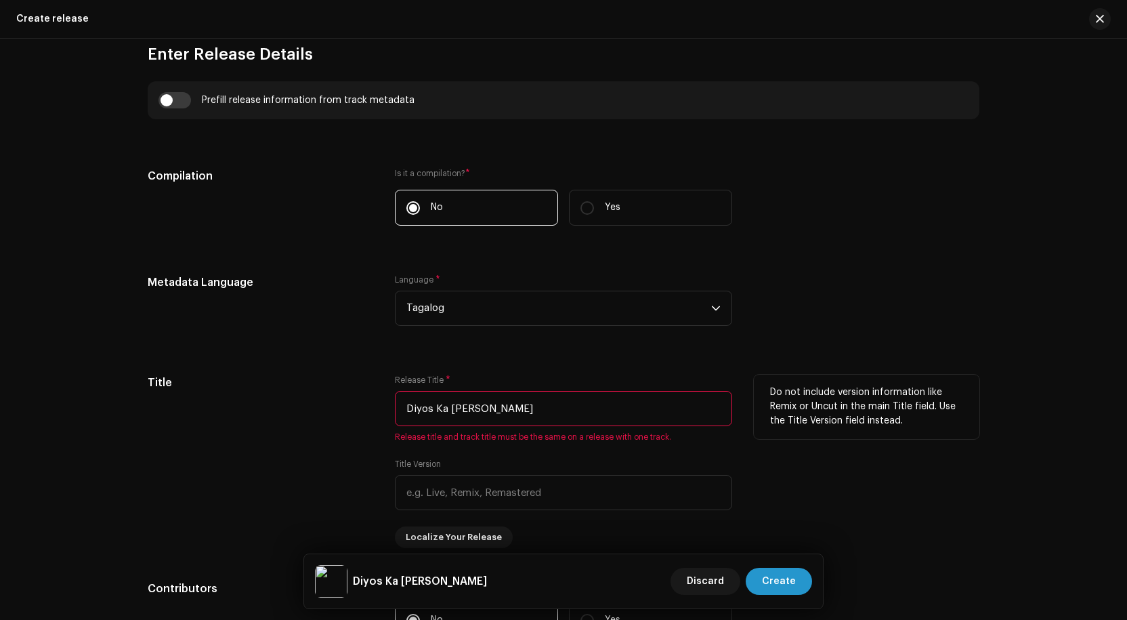
click at [745, 436] on div "Title Release Title * Diyos Ka [PERSON_NAME] Release title and track title must…" at bounding box center [564, 461] width 832 height 173
click at [730, 445] on div "Title Release Title * Diyos Ka [PERSON_NAME] Release title and track title must…" at bounding box center [564, 461] width 832 height 173
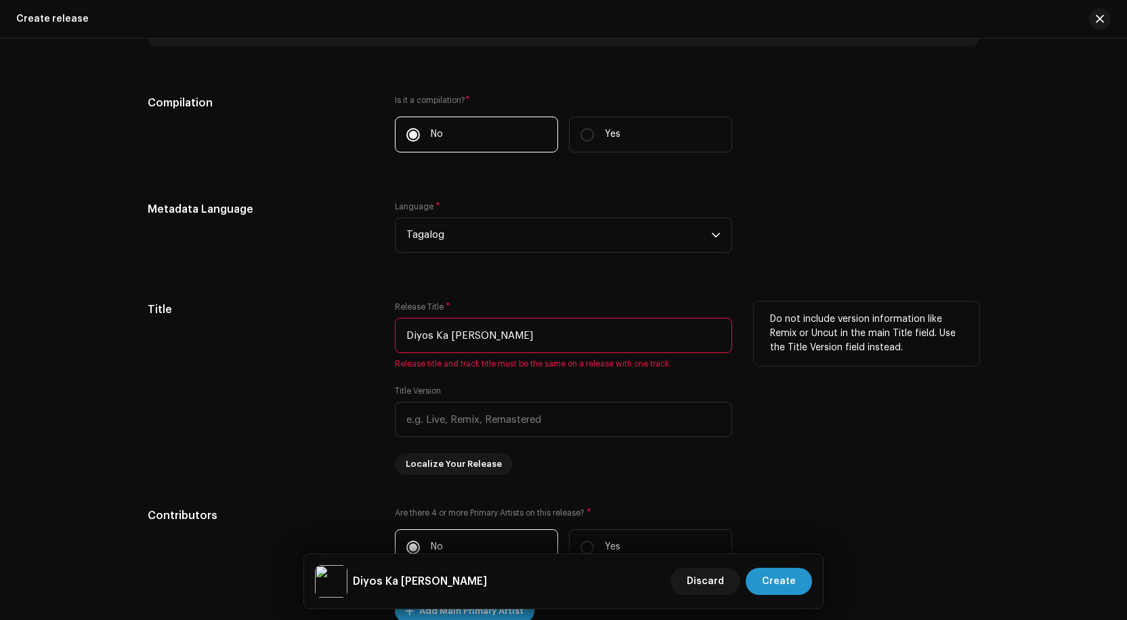
scroll to position [1025, 0]
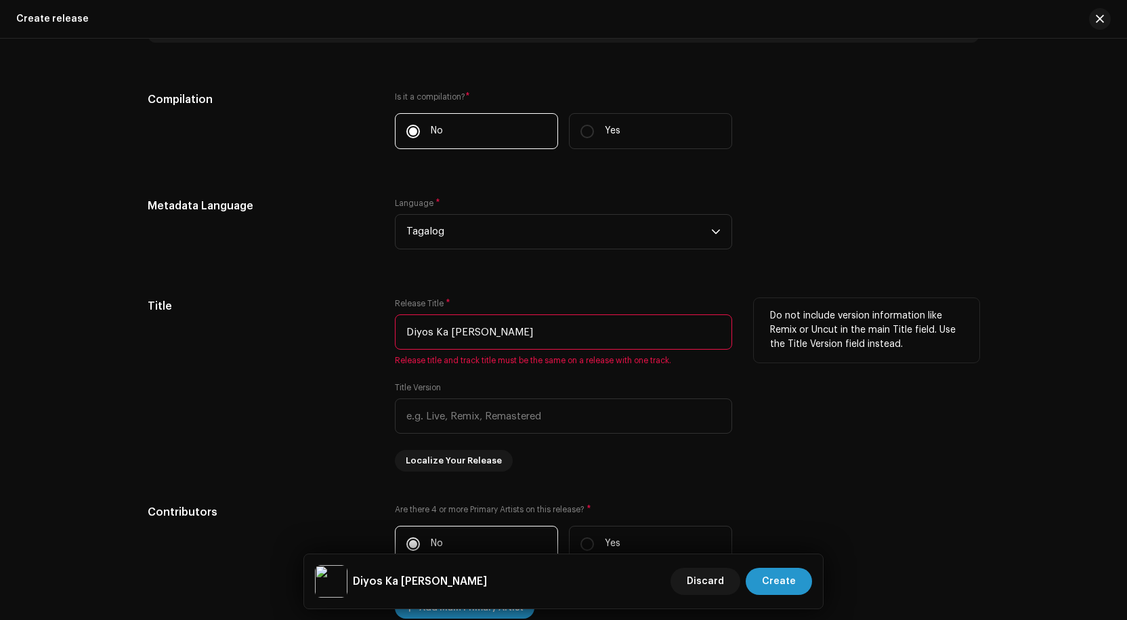
click at [508, 335] on input "Diyos Ka [PERSON_NAME]" at bounding box center [563, 331] width 337 height 35
click at [573, 382] on div "Title Version" at bounding box center [563, 407] width 337 height 51
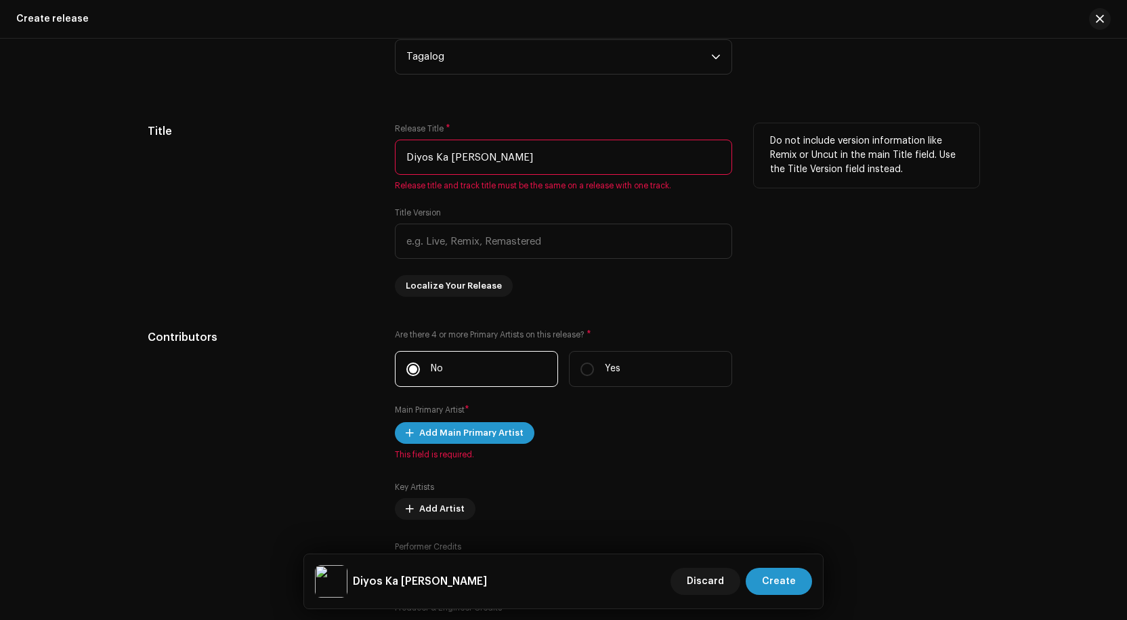
scroll to position [1228, 0]
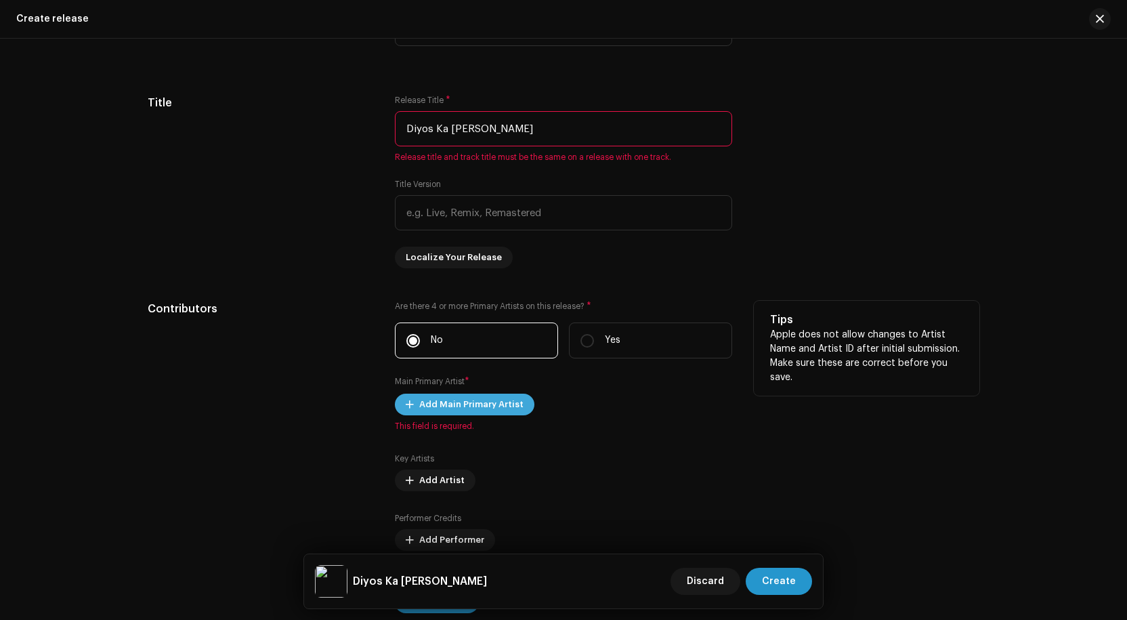
click at [465, 404] on span "Add Main Primary Artist" at bounding box center [471, 404] width 104 height 27
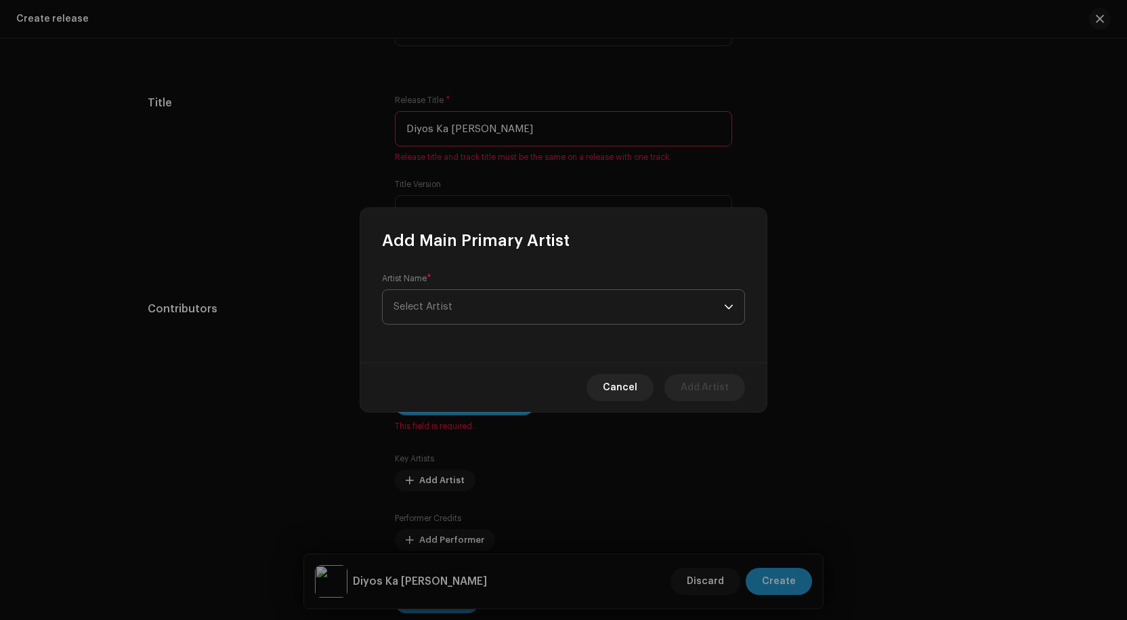
click at [475, 317] on span "Select Artist" at bounding box center [559, 307] width 331 height 34
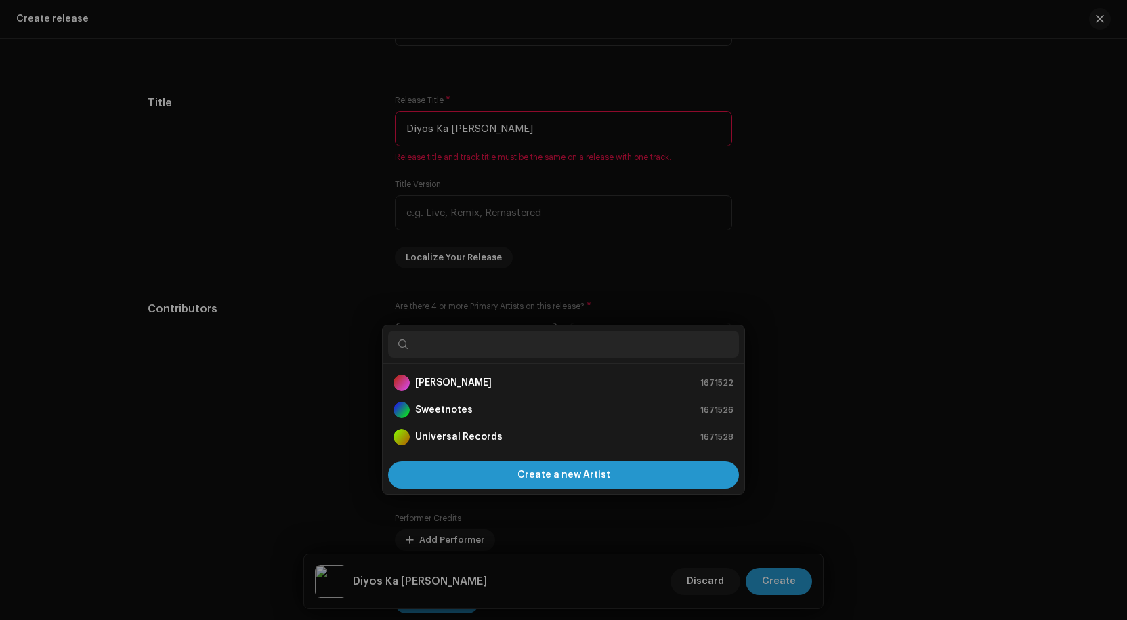
click at [347, 333] on div "Add Main Primary Artist Artist Name * [PERSON_NAME] Cancel Add Artist" at bounding box center [563, 310] width 1127 height 620
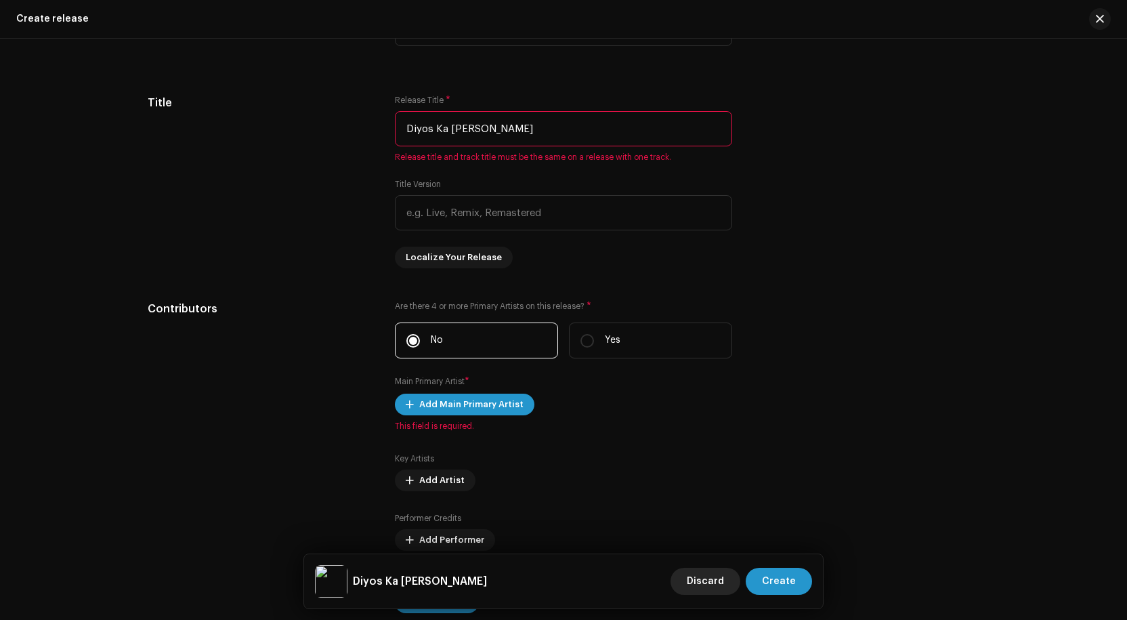
click at [720, 575] on span "Discard" at bounding box center [705, 581] width 37 height 27
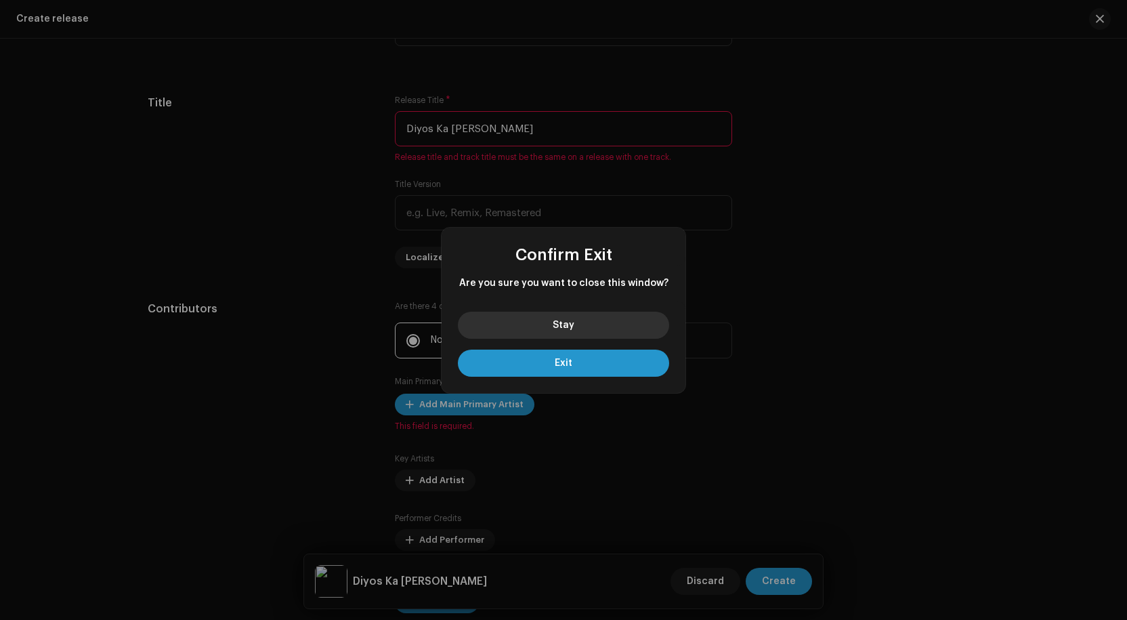
click at [567, 319] on button "Stay" at bounding box center [563, 325] width 211 height 27
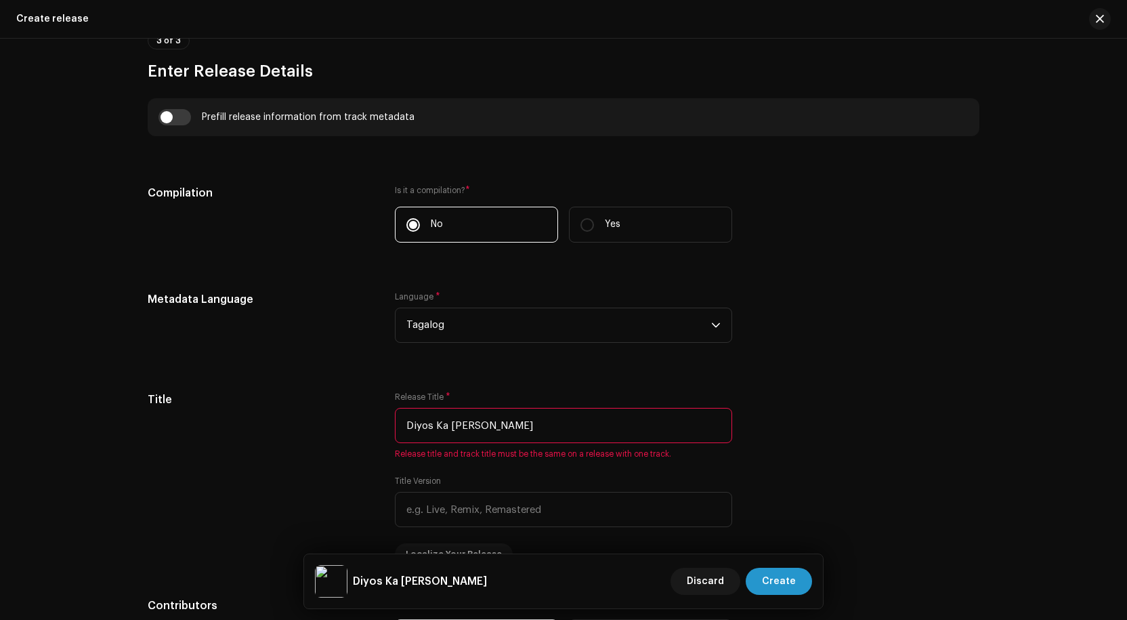
scroll to position [1084, 0]
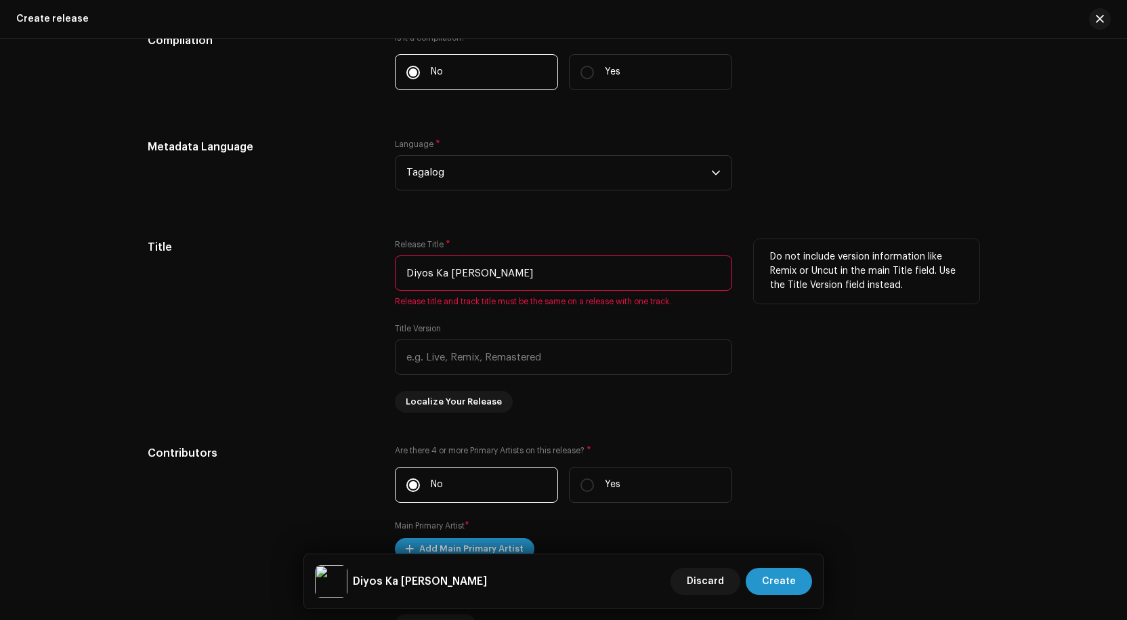
click at [497, 277] on input "Diyos Ka [PERSON_NAME]" at bounding box center [563, 272] width 337 height 35
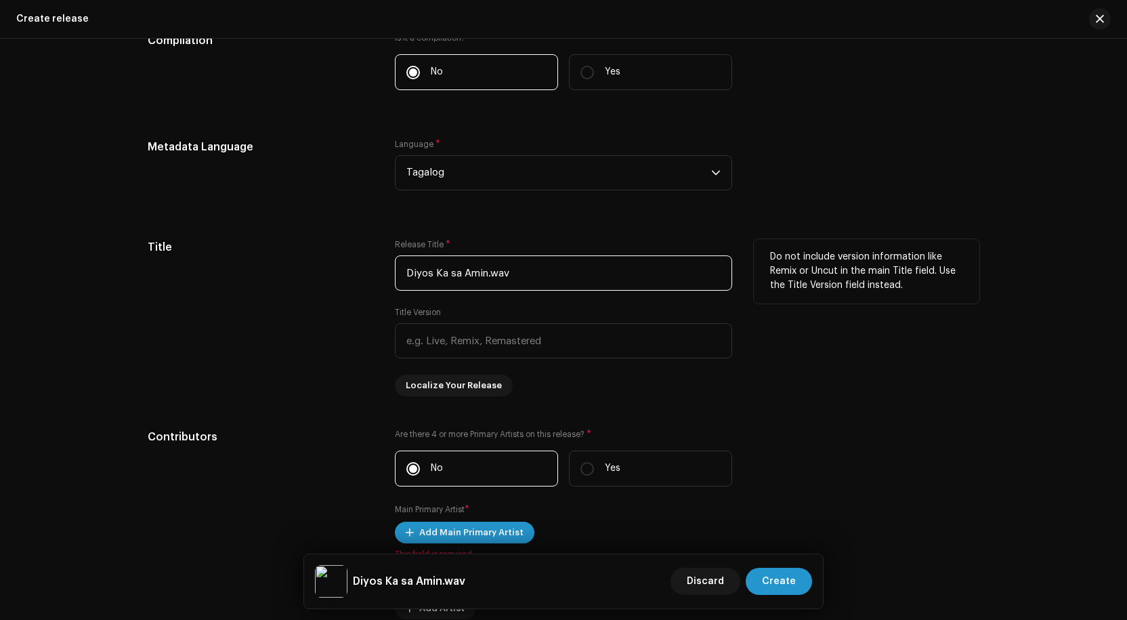
type input "Diyos Ka sa Amin.wav"
click at [795, 362] on div "Do not include version information like Remix or Uncut in the main Title field.…" at bounding box center [867, 317] width 226 height 157
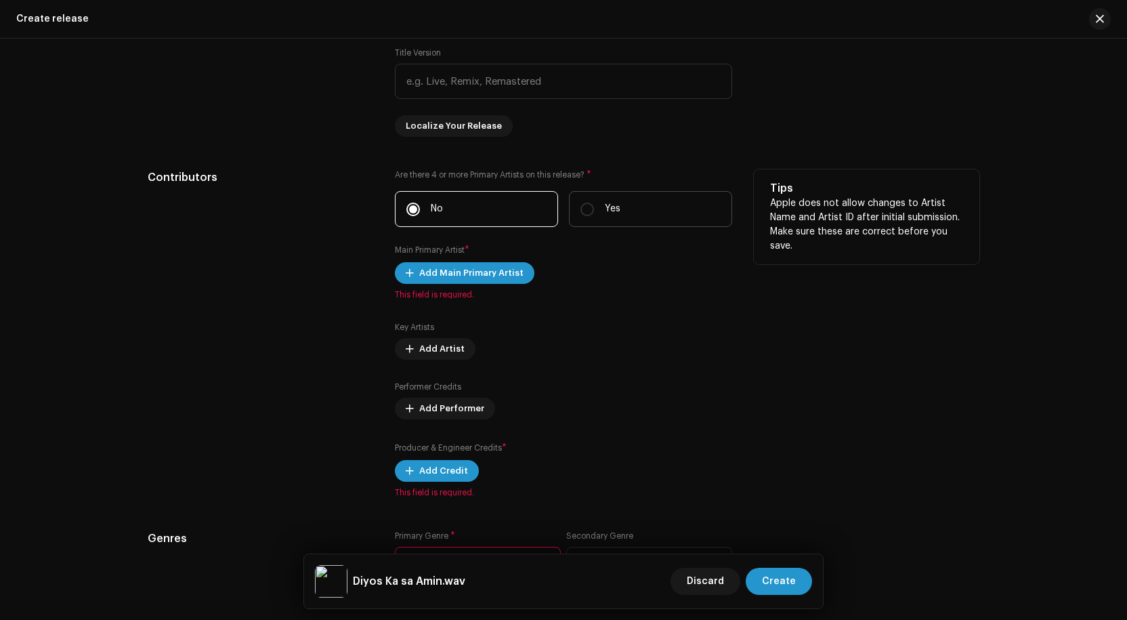
scroll to position [1355, 0]
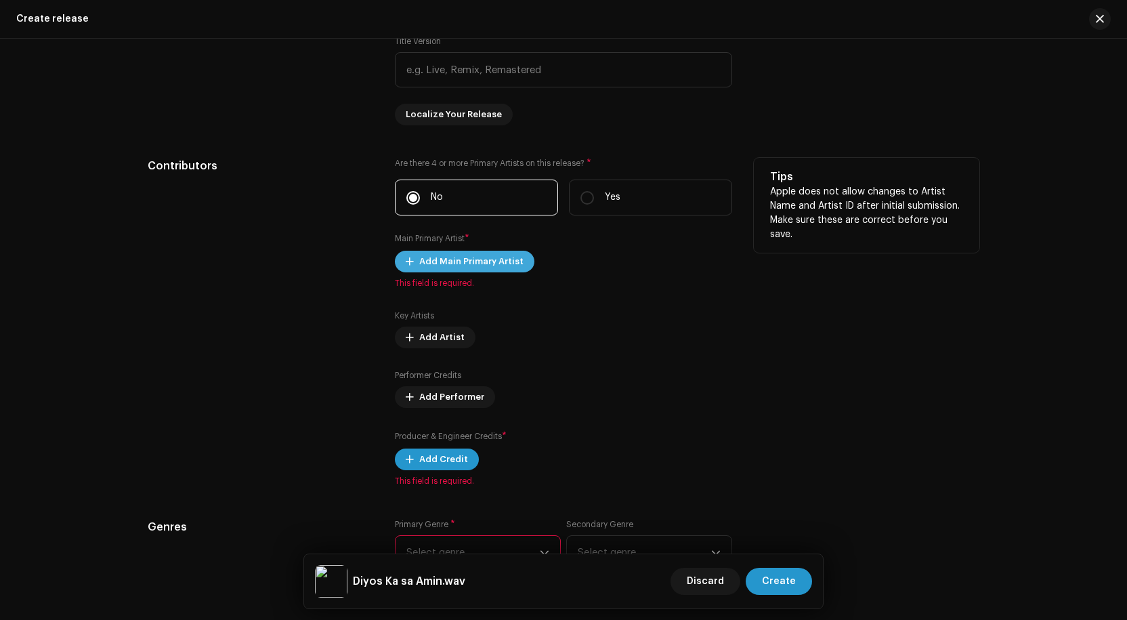
click at [463, 259] on span "Add Main Primary Artist" at bounding box center [471, 261] width 104 height 27
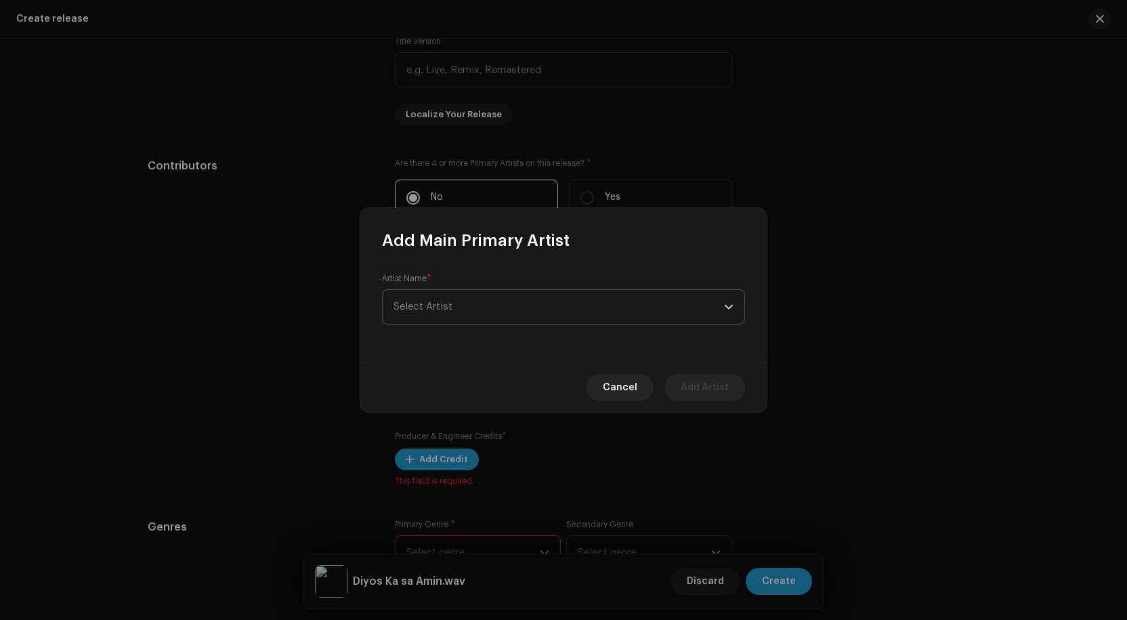
click at [469, 312] on span "Select Artist" at bounding box center [559, 307] width 331 height 34
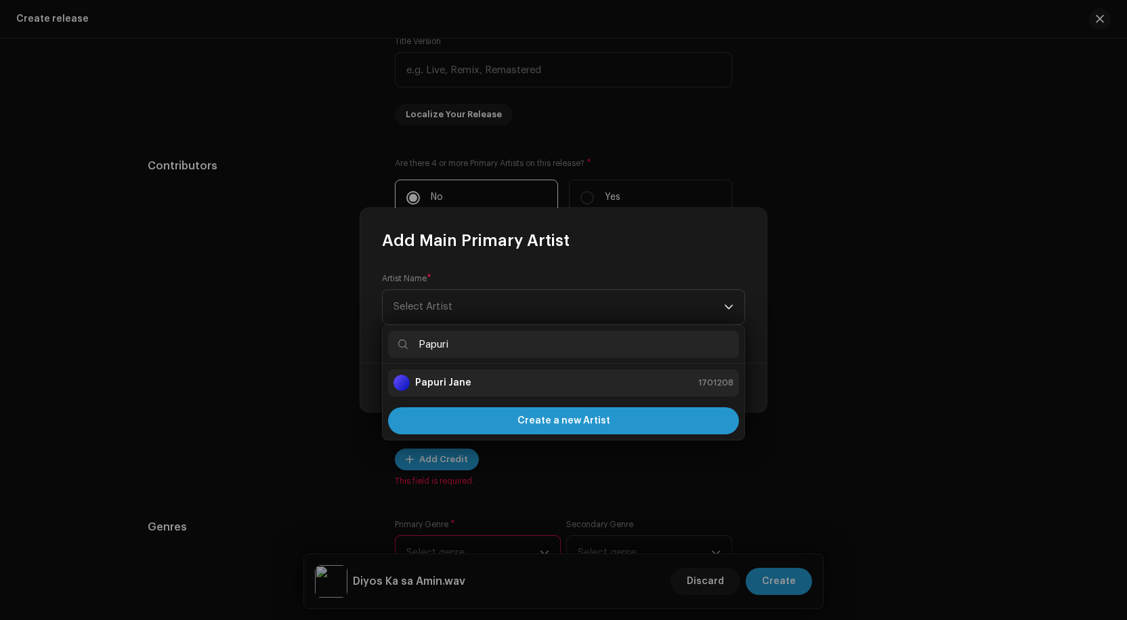
type input "Papuri"
click at [456, 371] on li "Papuri [PERSON_NAME] 1701208" at bounding box center [563, 382] width 351 height 27
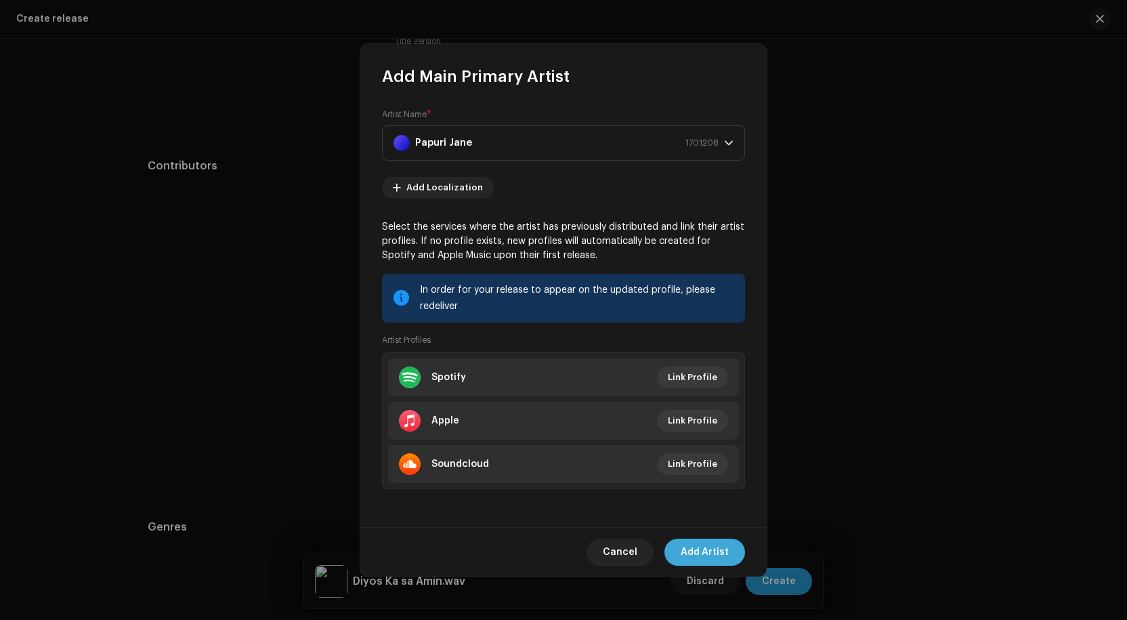
click at [699, 550] on span "Add Artist" at bounding box center [705, 552] width 48 height 27
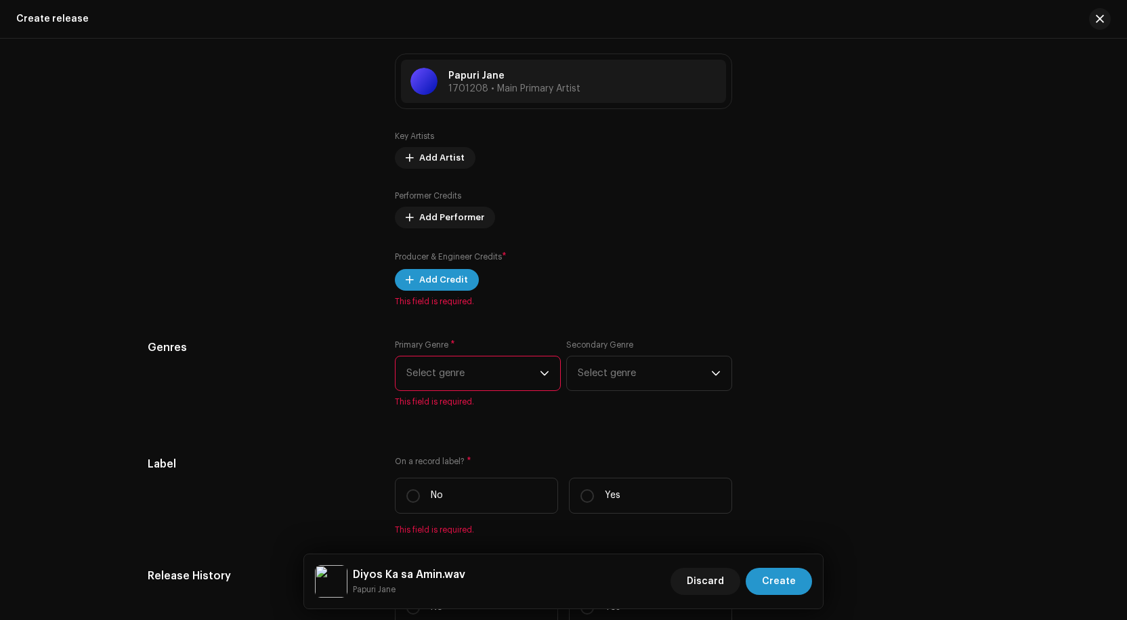
scroll to position [1558, 0]
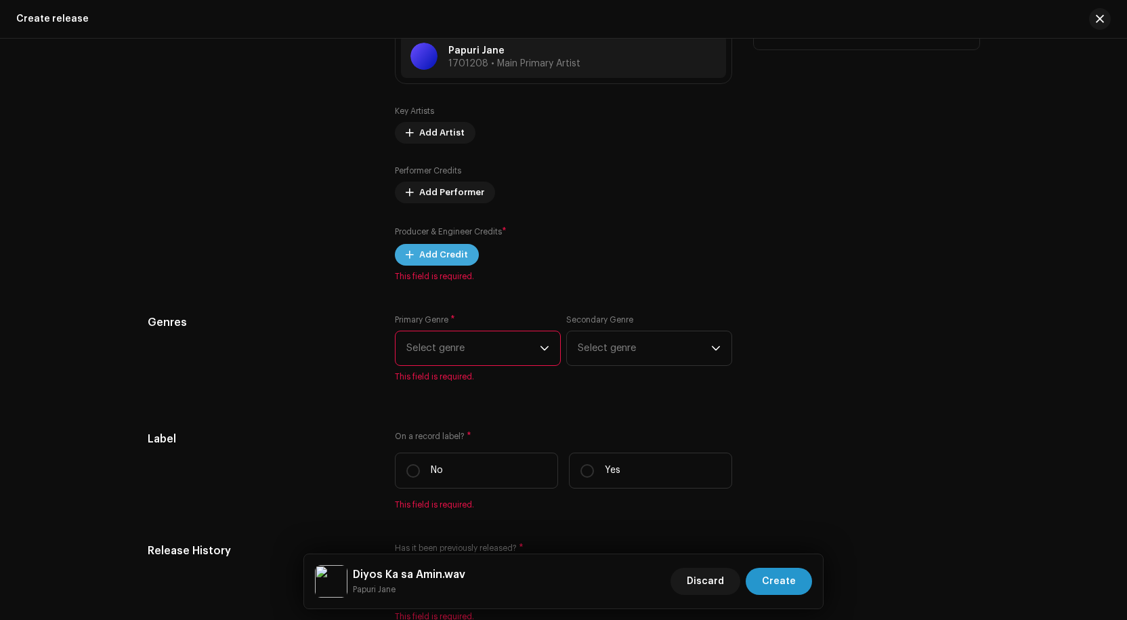
click at [441, 252] on span "Add Credit" at bounding box center [443, 254] width 49 height 27
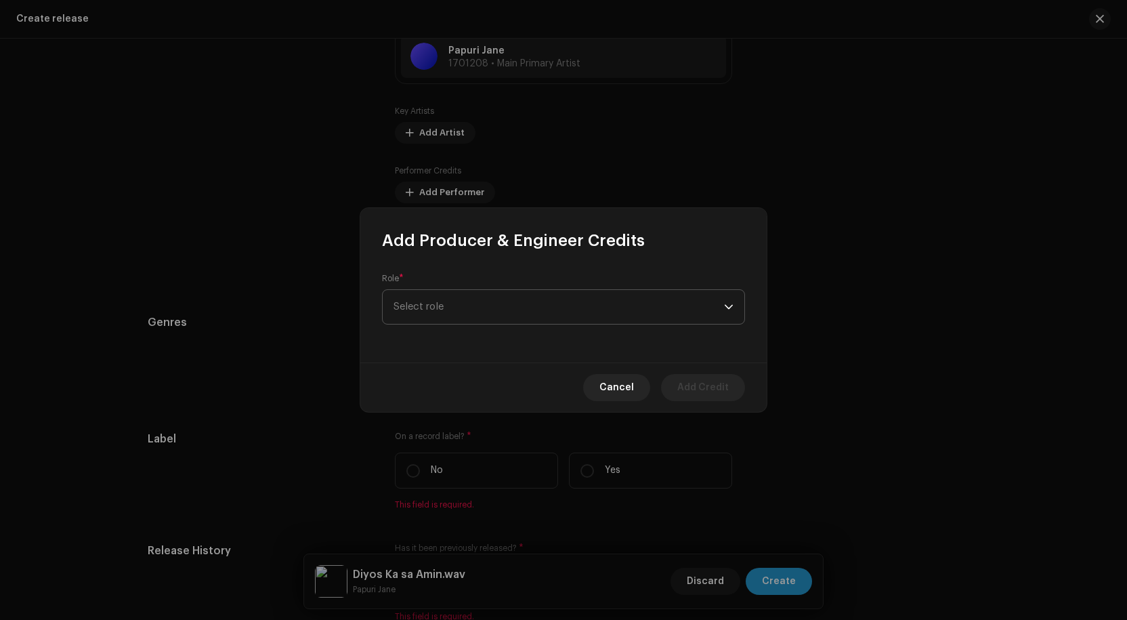
click at [466, 312] on span "Select role" at bounding box center [559, 307] width 331 height 34
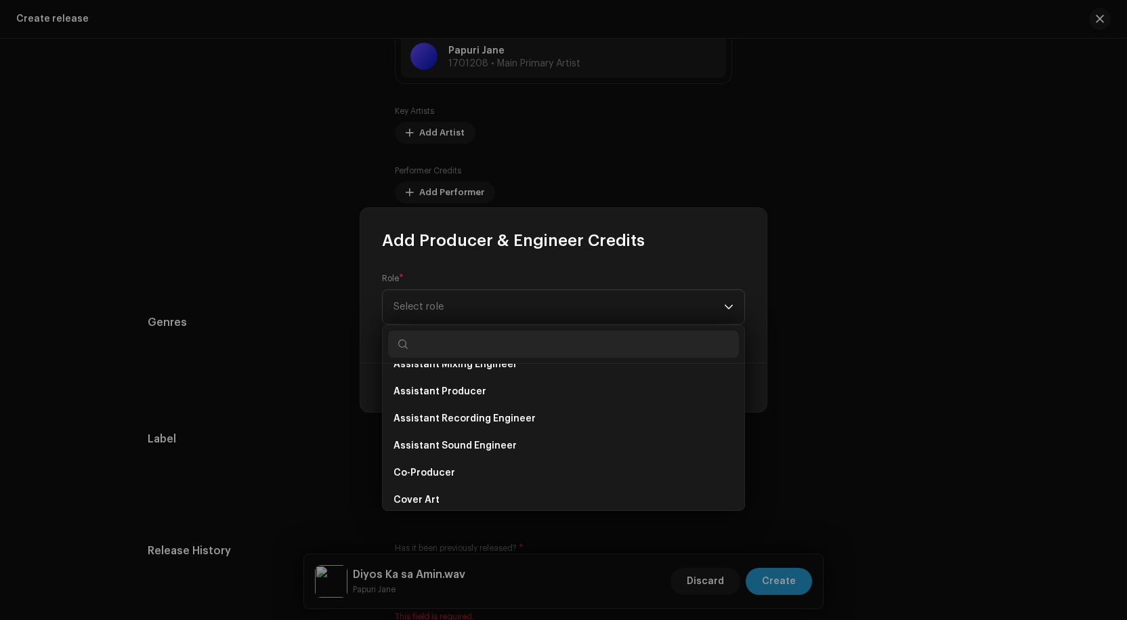
scroll to position [203, 0]
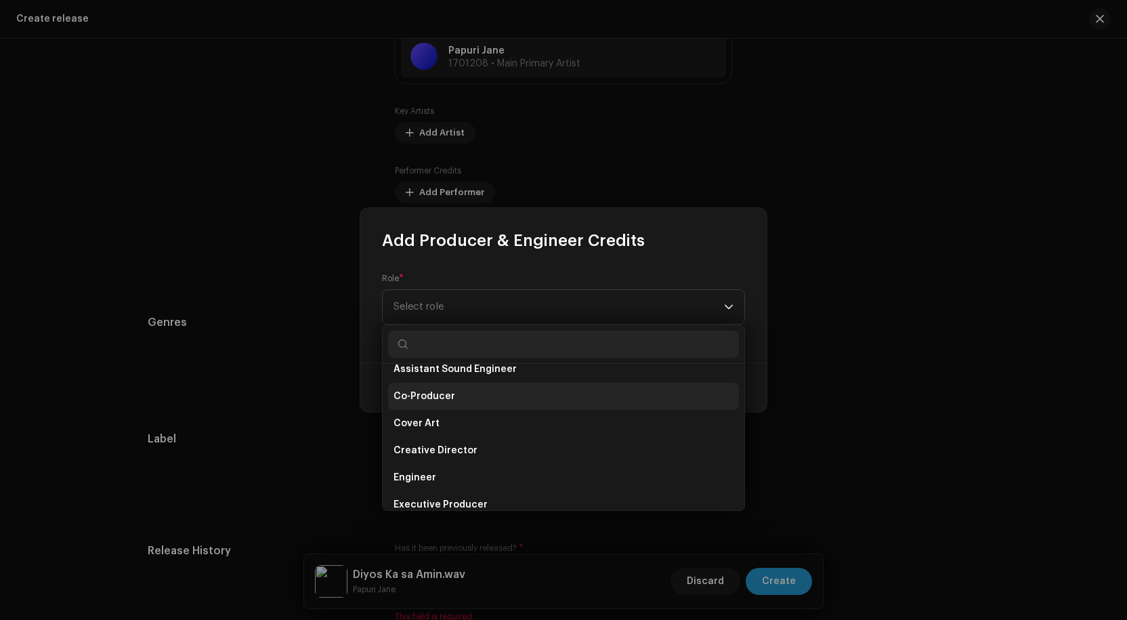
click at [452, 395] on li "Co-Producer" at bounding box center [563, 396] width 351 height 27
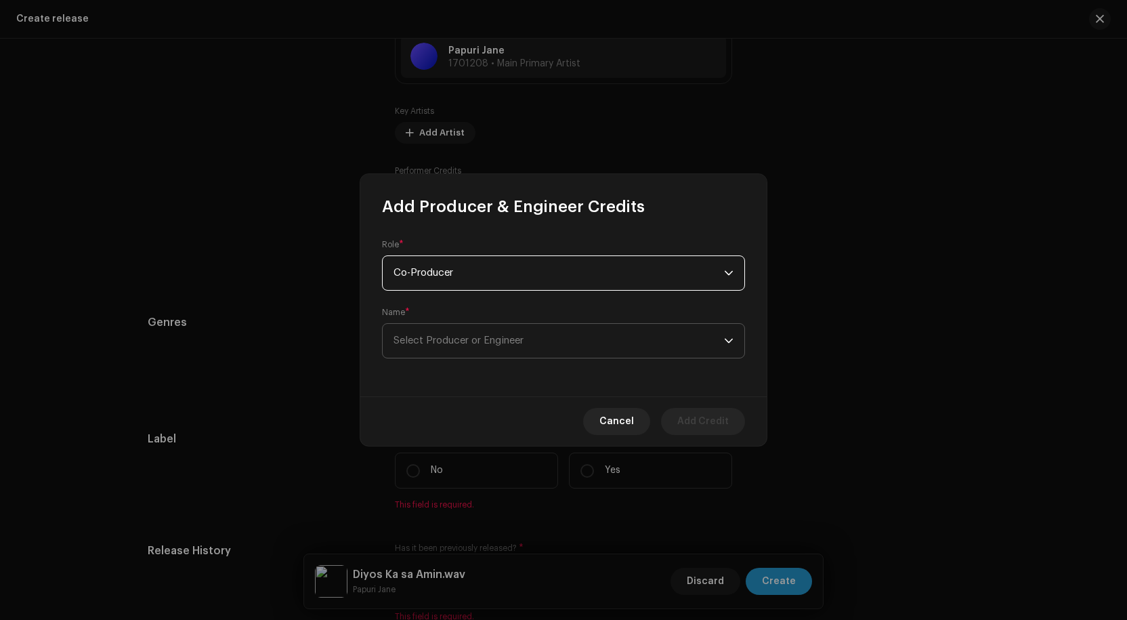
click at [503, 332] on span "Select Producer or Engineer" at bounding box center [559, 341] width 331 height 34
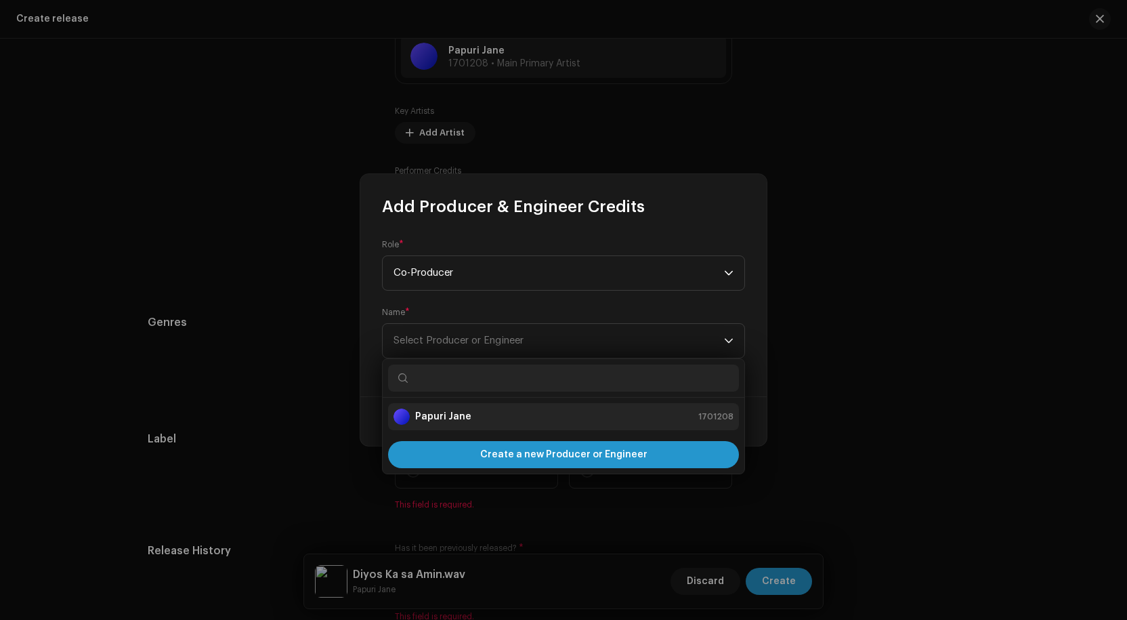
click at [463, 421] on strong "Papuri Jane" at bounding box center [443, 417] width 56 height 14
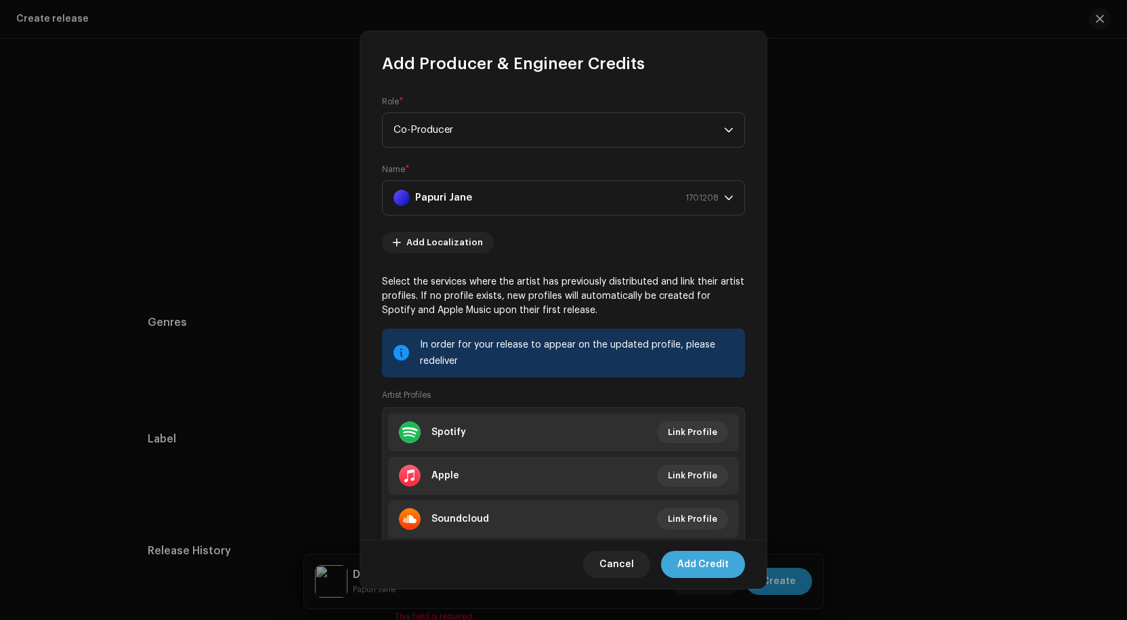
click at [707, 560] on span "Add Credit" at bounding box center [703, 564] width 51 height 27
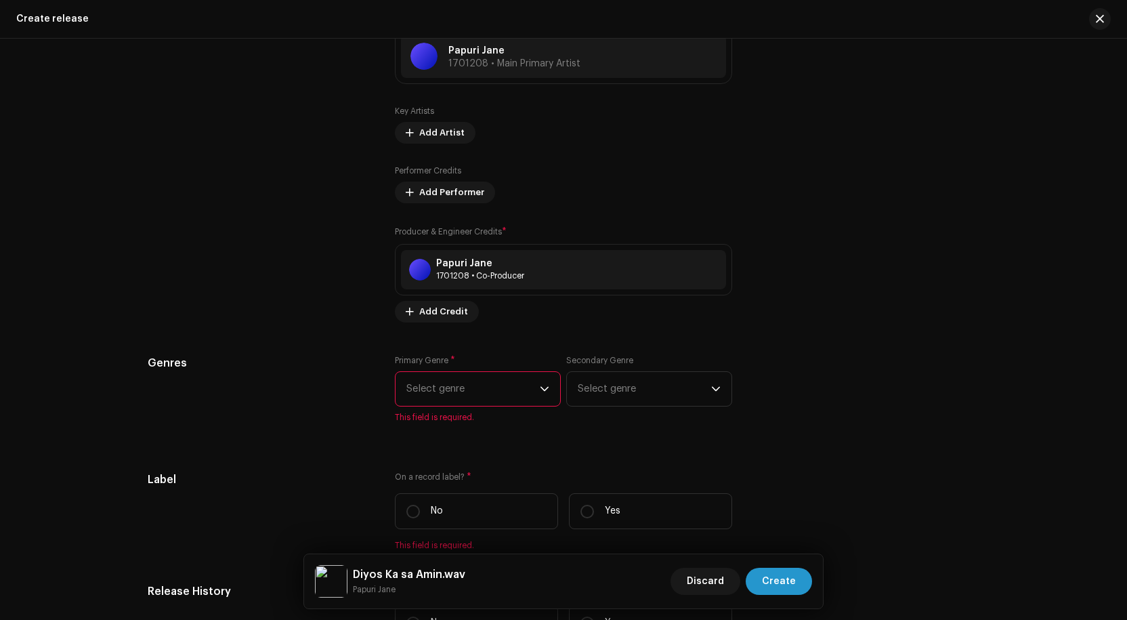
click at [526, 389] on span "Select genre" at bounding box center [473, 389] width 133 height 34
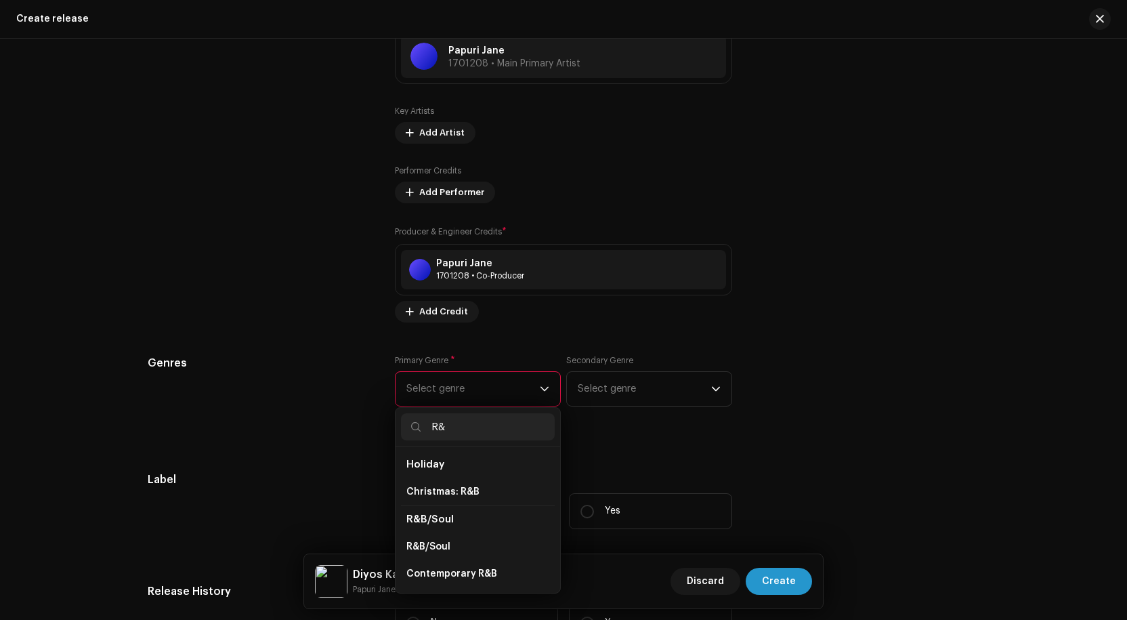
scroll to position [1, 0]
type input "R&"
click at [444, 541] on span "R&B/Soul" at bounding box center [429, 547] width 44 height 14
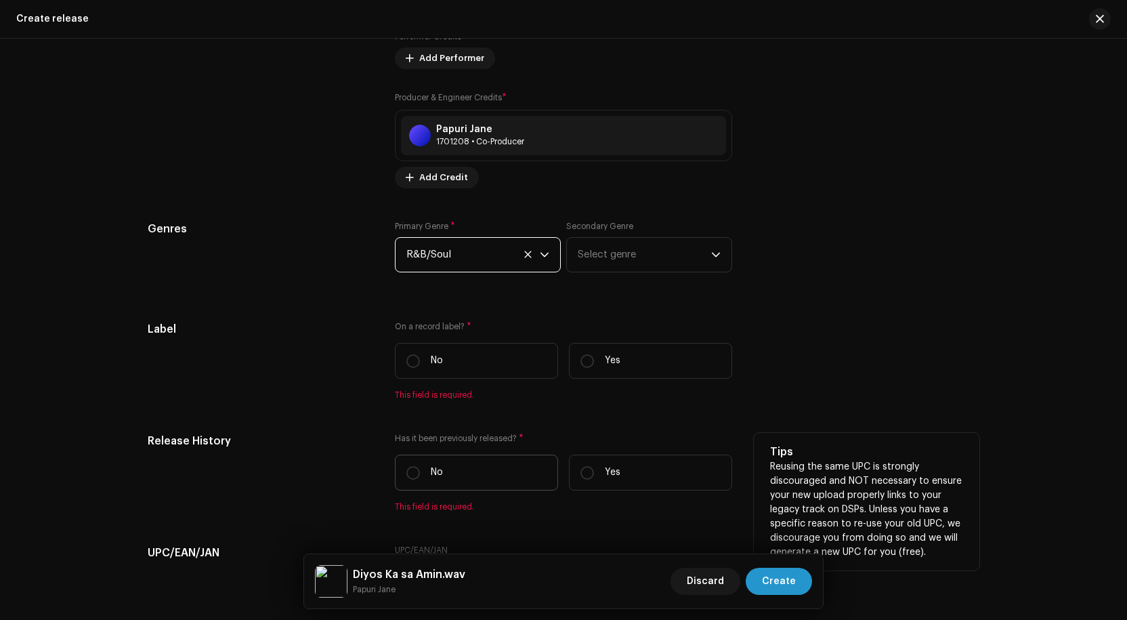
scroll to position [1694, 0]
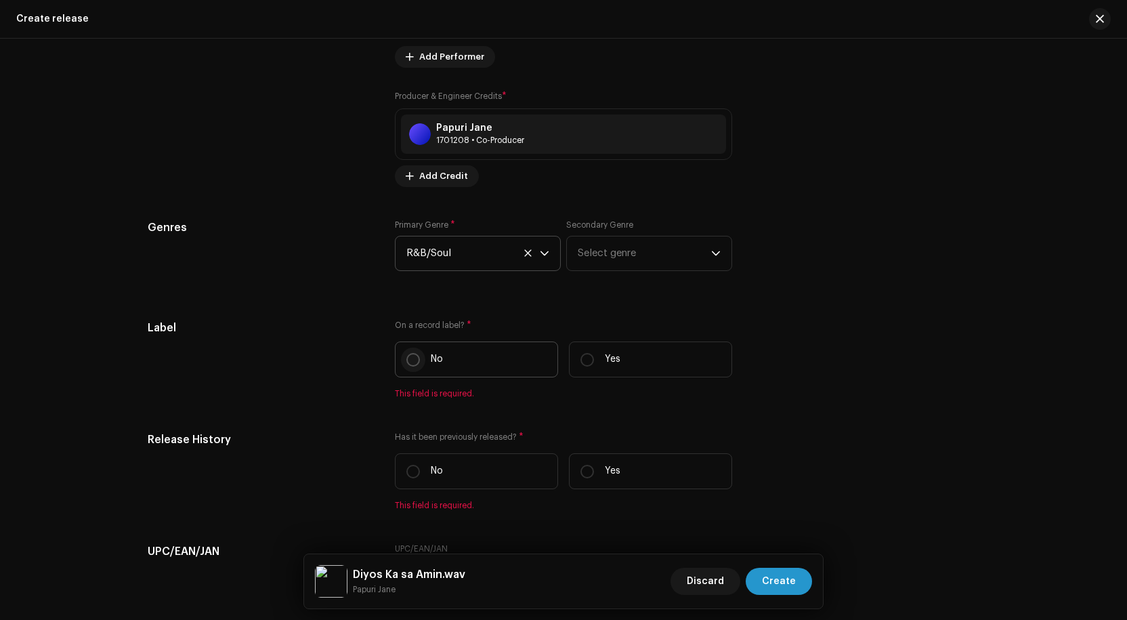
click at [408, 362] on input "No" at bounding box center [414, 360] width 14 height 14
radio input "true"
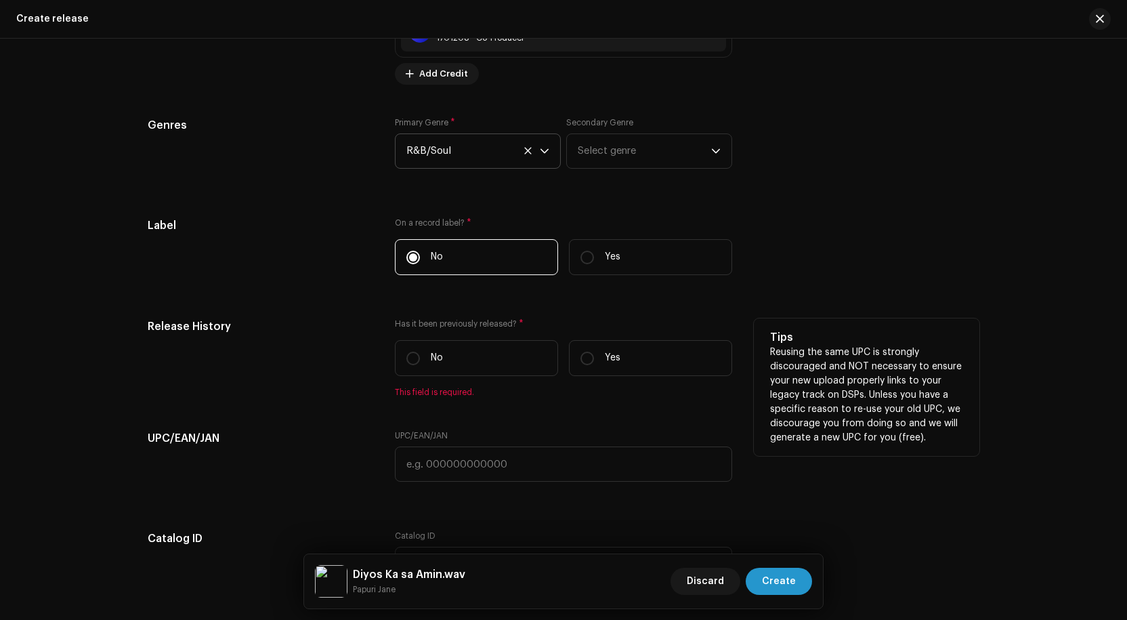
scroll to position [1829, 0]
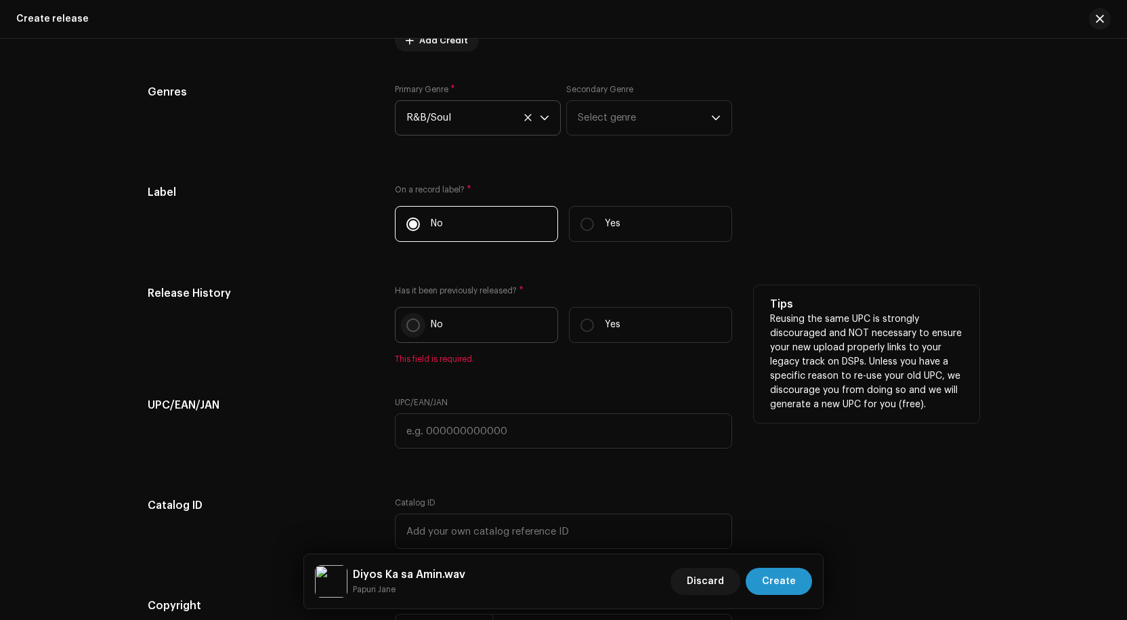
click at [411, 327] on input "No" at bounding box center [414, 325] width 14 height 14
radio input "true"
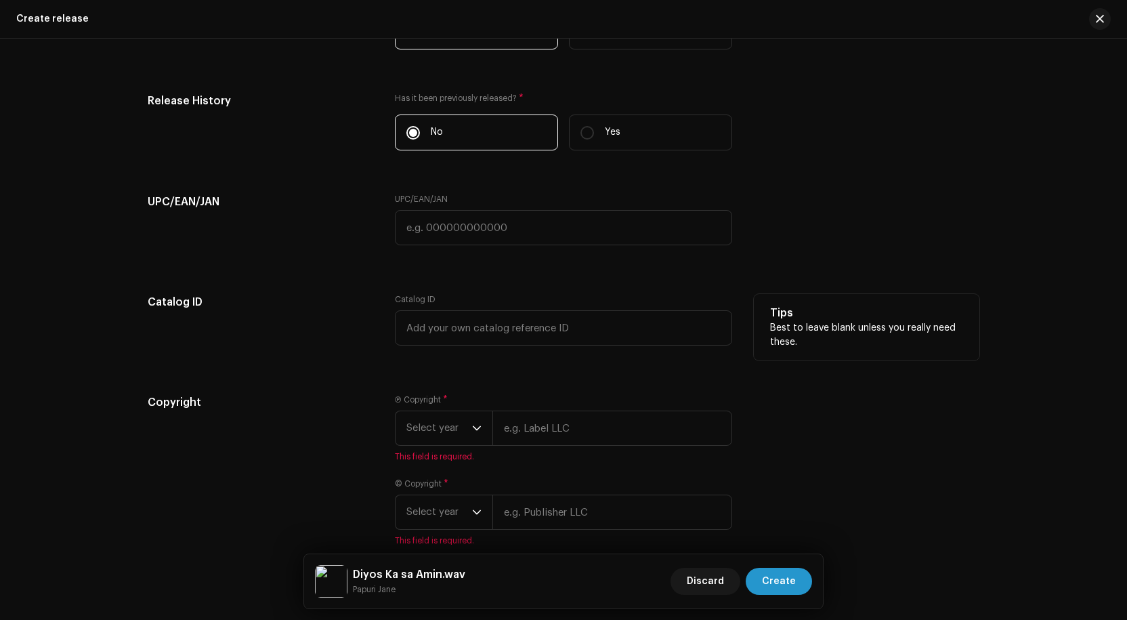
scroll to position [2094, 0]
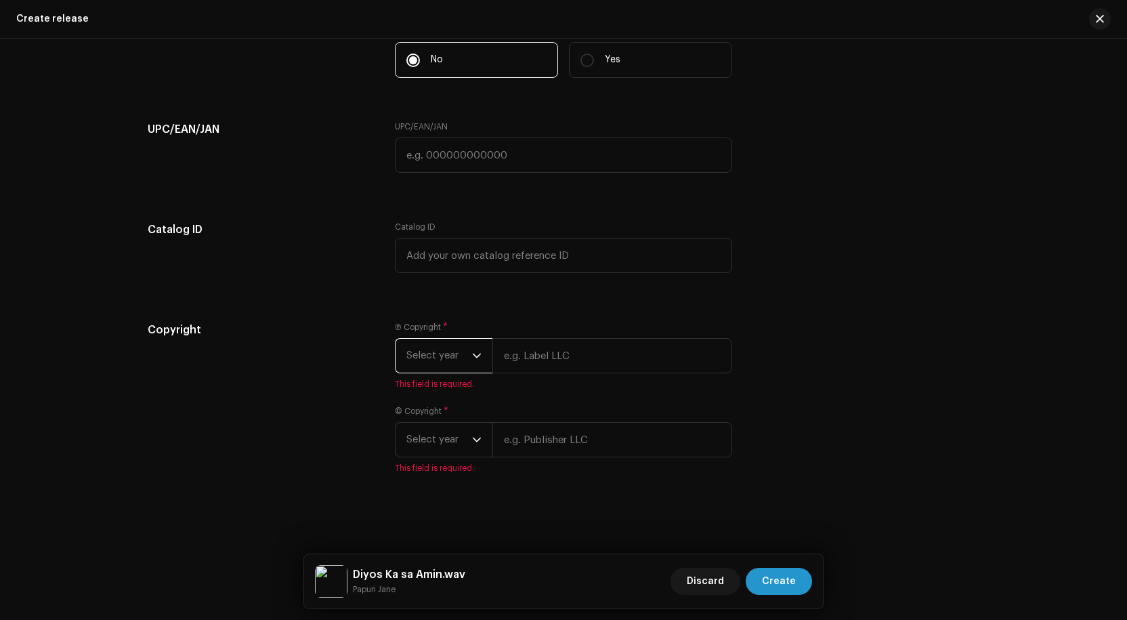
click at [461, 354] on span "Select year" at bounding box center [440, 356] width 66 height 34
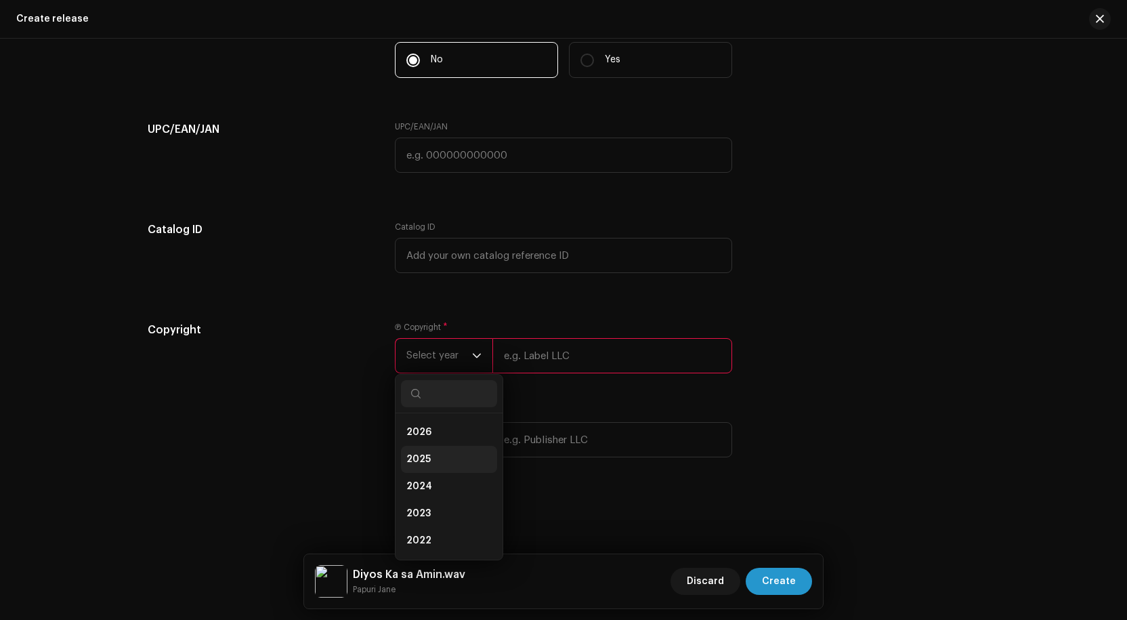
click at [427, 466] on li "2025" at bounding box center [449, 459] width 96 height 27
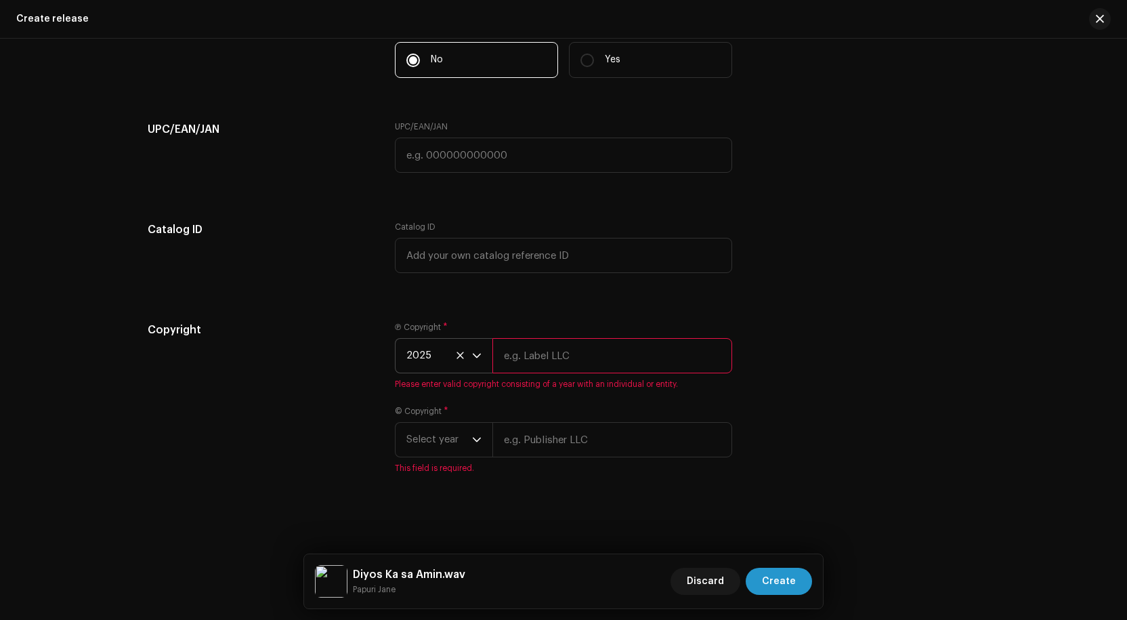
click at [530, 354] on input "text" at bounding box center [613, 355] width 240 height 35
type input "His life [DEMOGRAPHIC_DATA]"
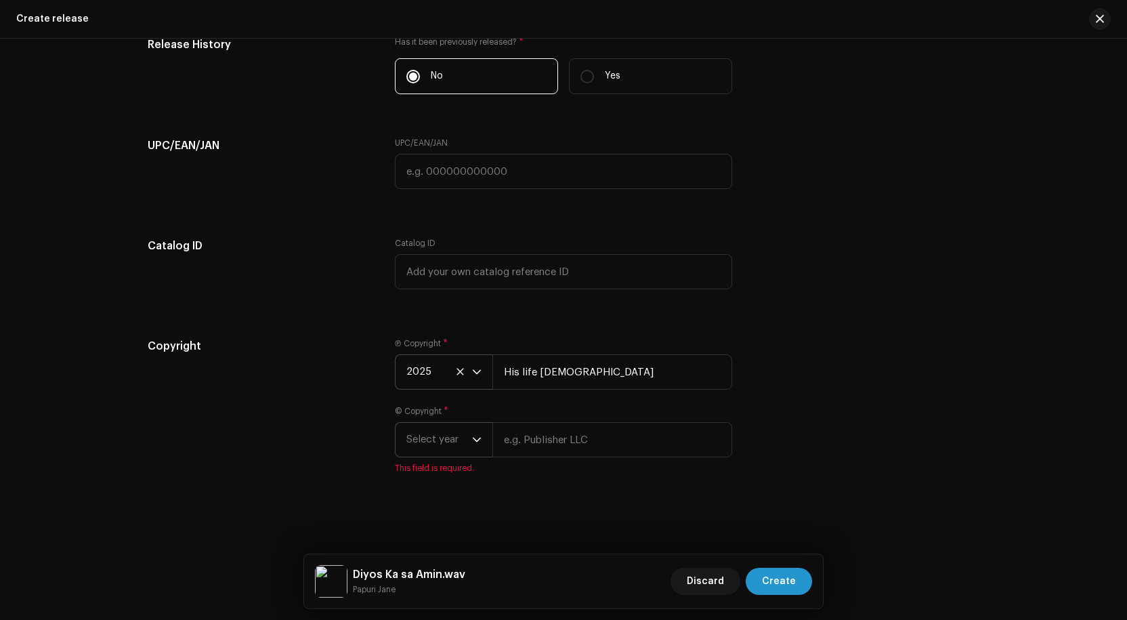
click at [444, 442] on span "Select year" at bounding box center [440, 440] width 66 height 34
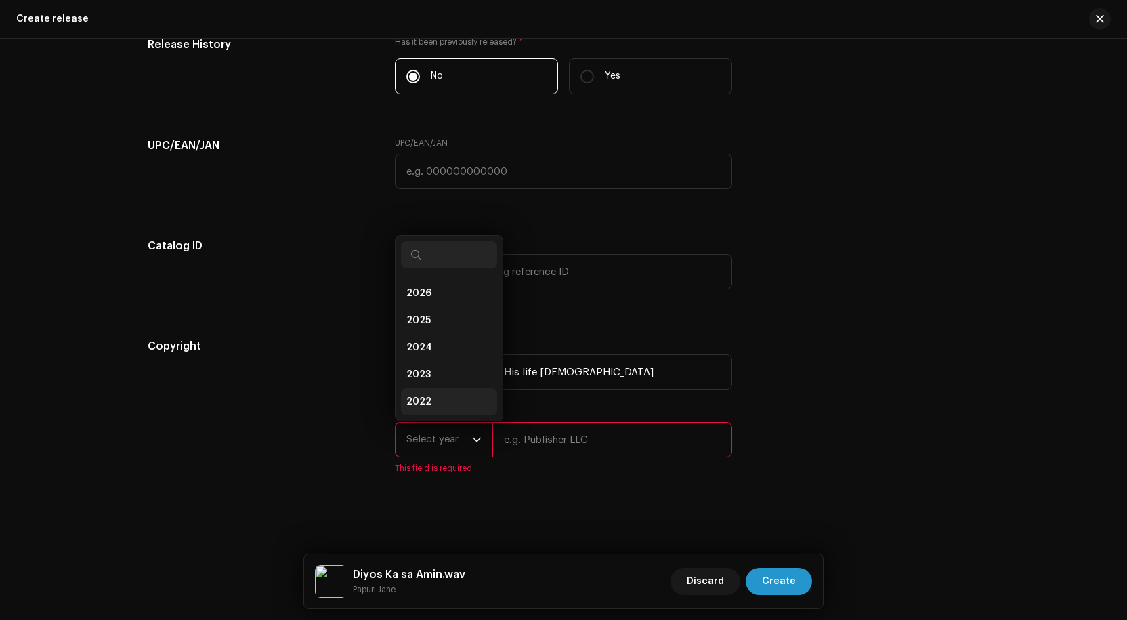
scroll to position [22, 0]
click at [419, 304] on span "2025" at bounding box center [419, 299] width 24 height 14
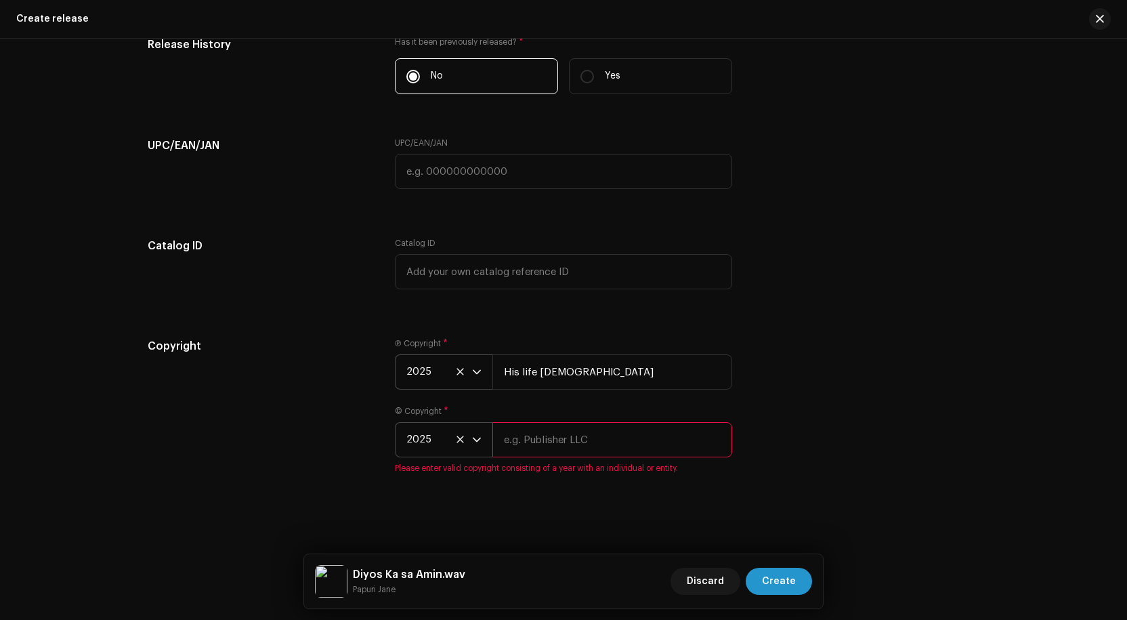
click at [546, 444] on input "text" at bounding box center [613, 439] width 240 height 35
type input "His life [DEMOGRAPHIC_DATA]"
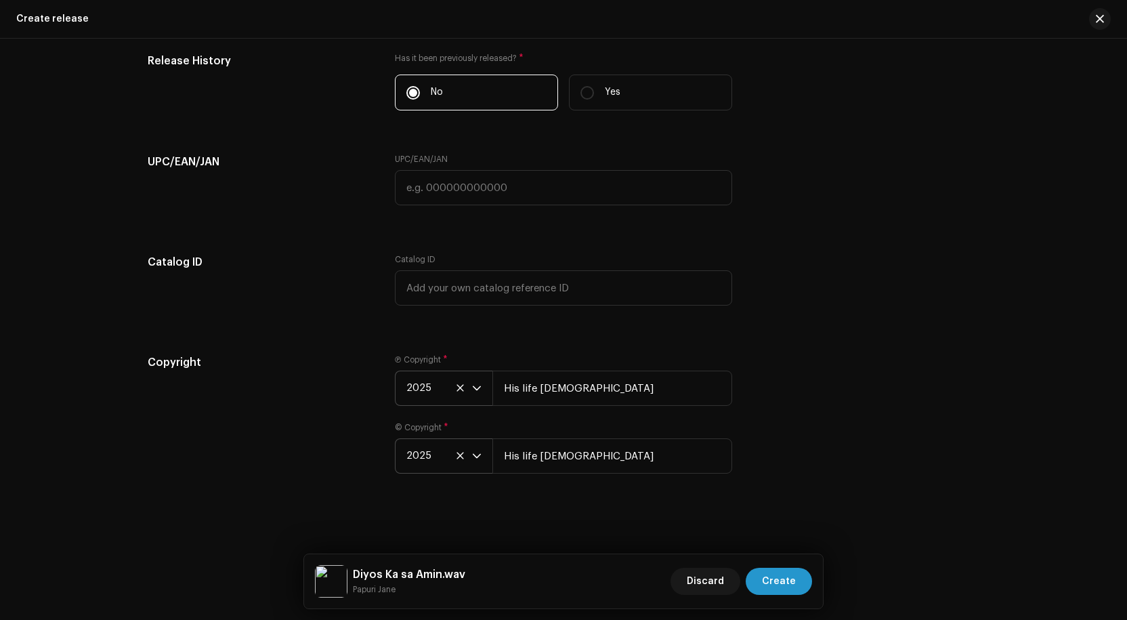
click at [745, 429] on div "Copyright Ⓟ Copyright * 2025 His life [DEMOGRAPHIC_DATA] © Copyright * 2025 His…" at bounding box center [564, 422] width 832 height 136
click at [779, 581] on span "Create" at bounding box center [779, 581] width 34 height 27
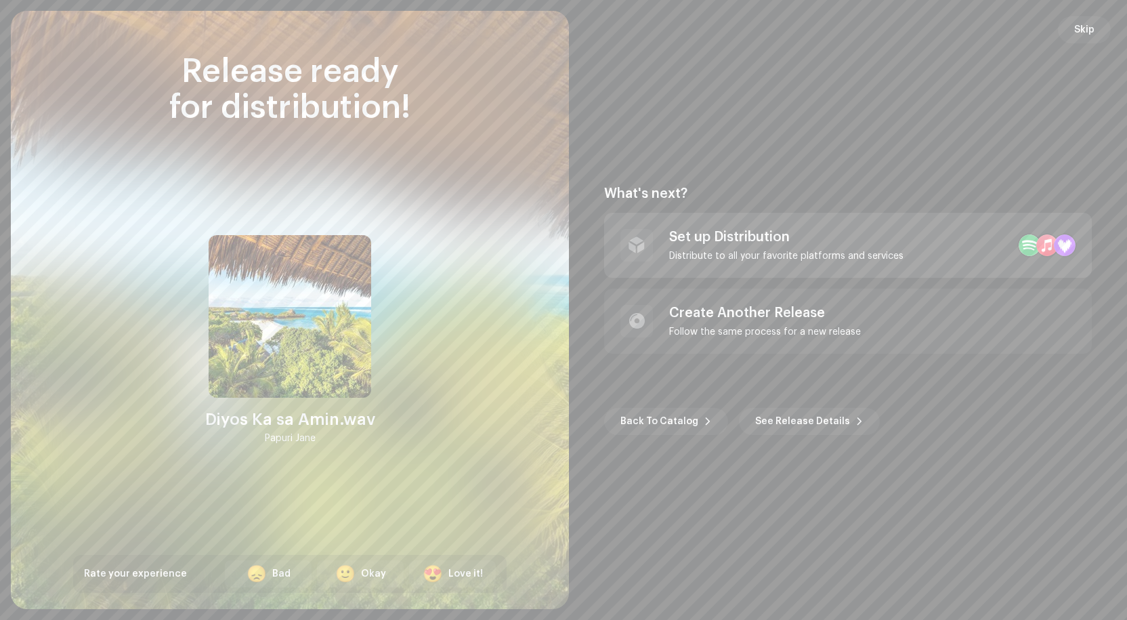
click at [781, 243] on div "Set up Distribution" at bounding box center [786, 237] width 234 height 16
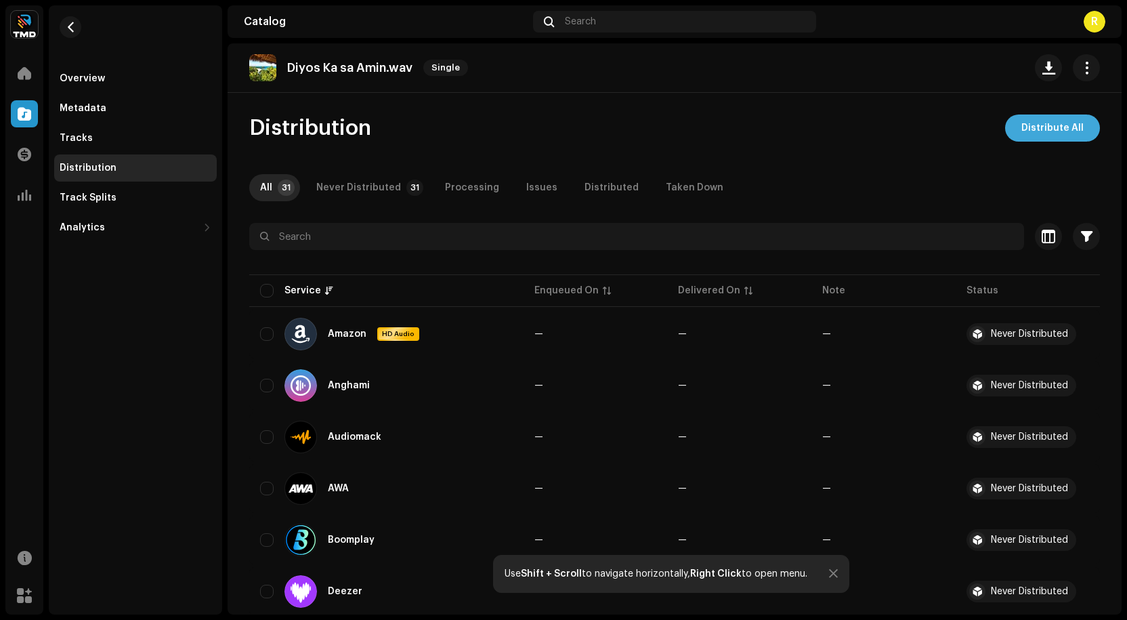
click at [1056, 125] on span "Distribute All" at bounding box center [1053, 128] width 62 height 27
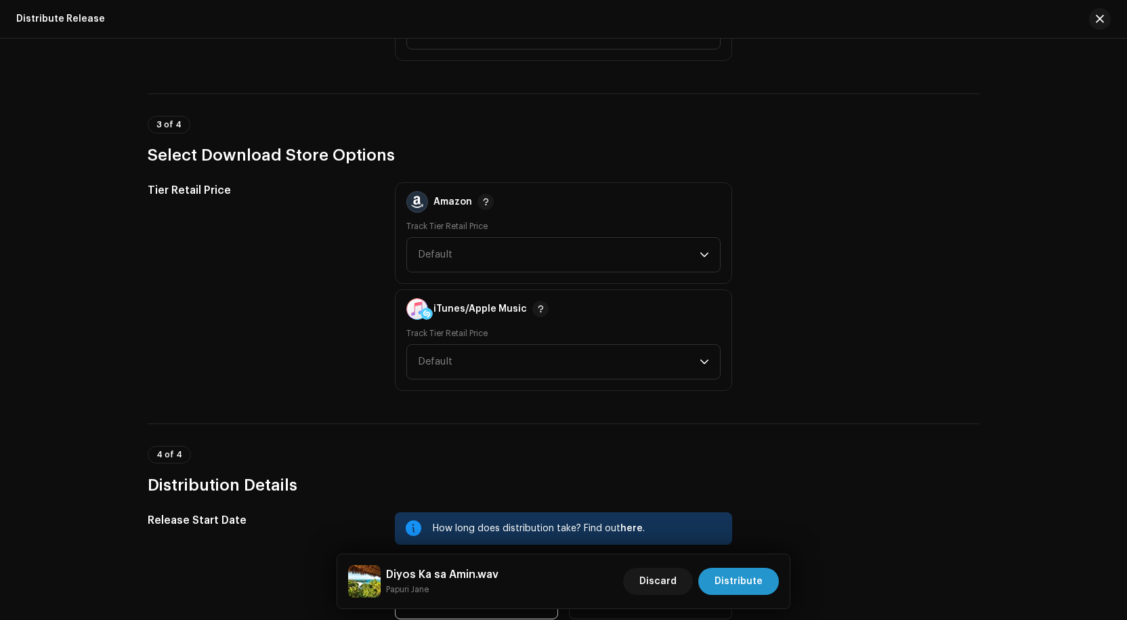
scroll to position [1897, 0]
click at [667, 249] on span "Default" at bounding box center [559, 254] width 282 height 34
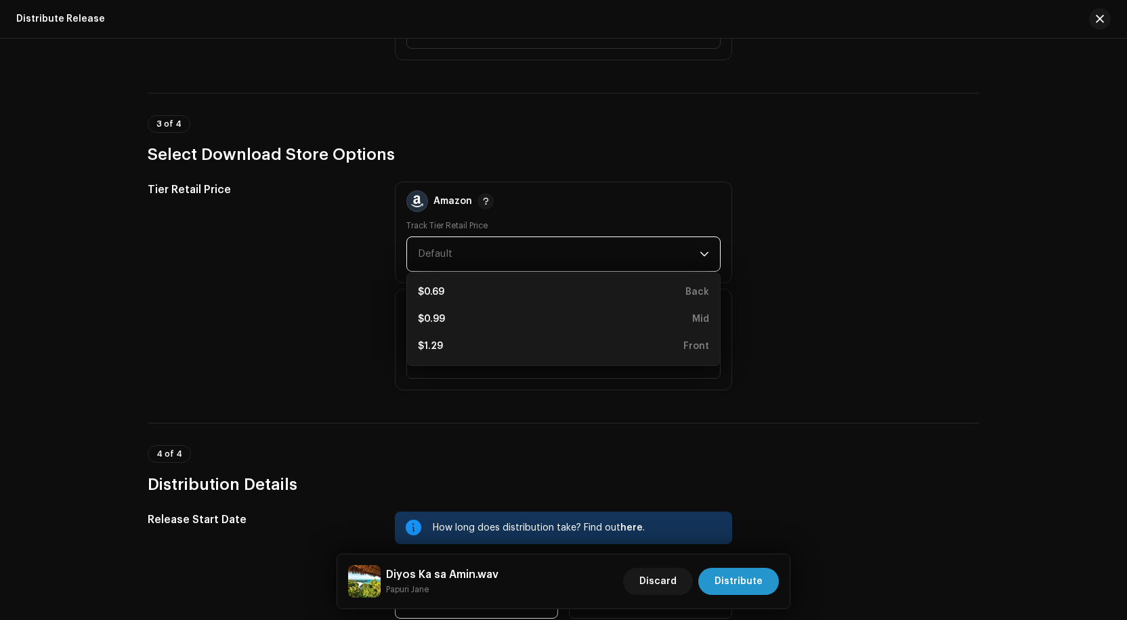
click at [667, 249] on span "Default" at bounding box center [559, 254] width 282 height 34
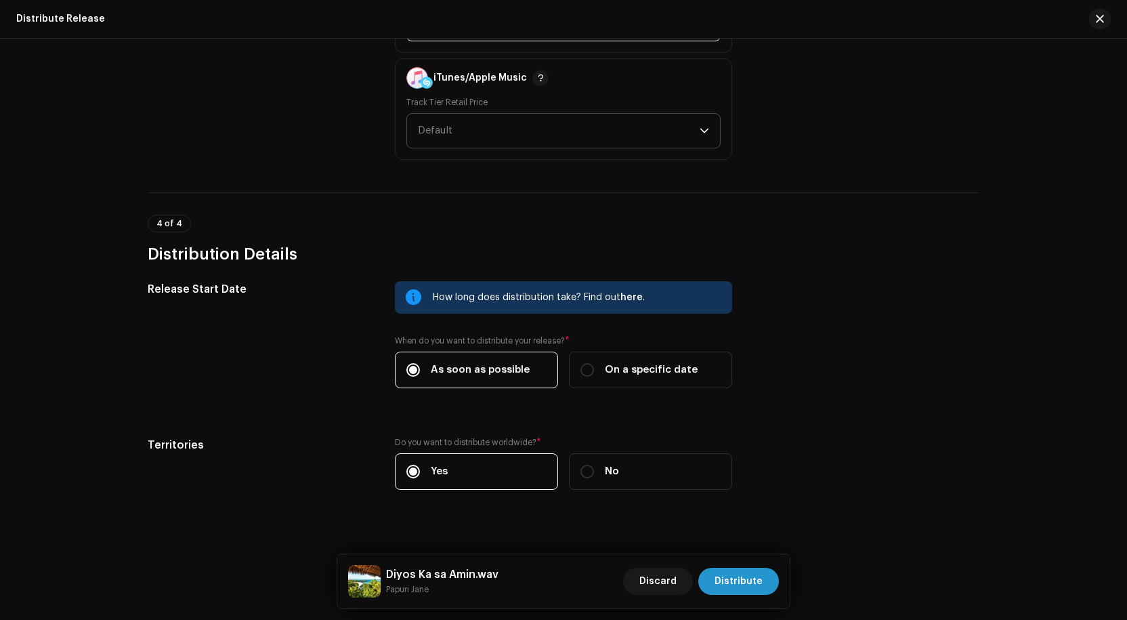
scroll to position [2144, 0]
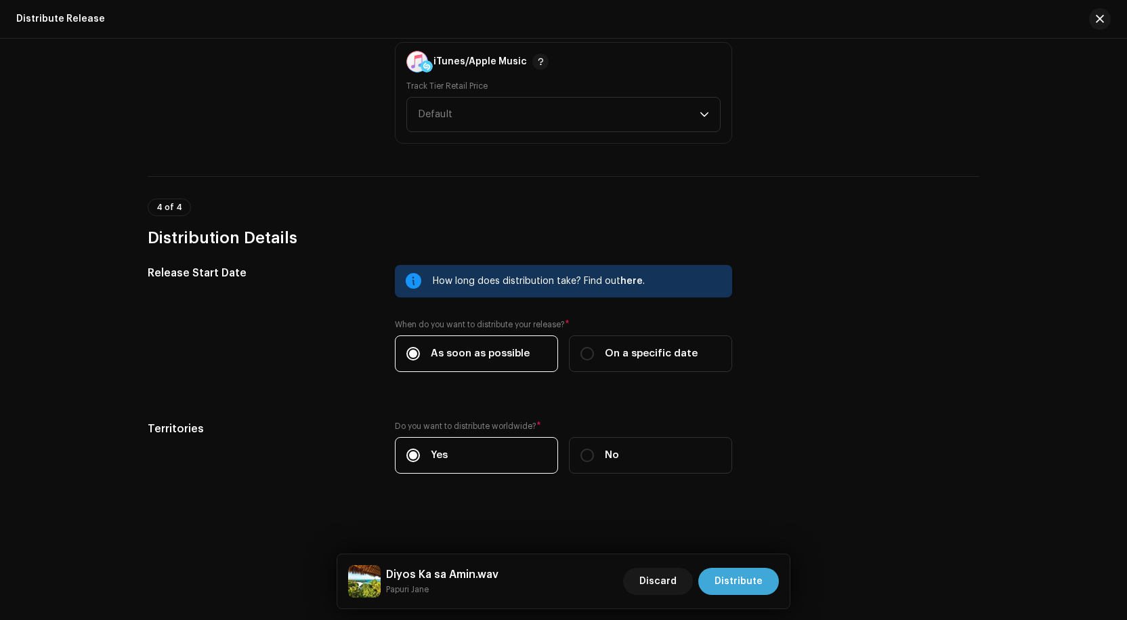
click at [741, 574] on span "Distribute" at bounding box center [739, 581] width 48 height 27
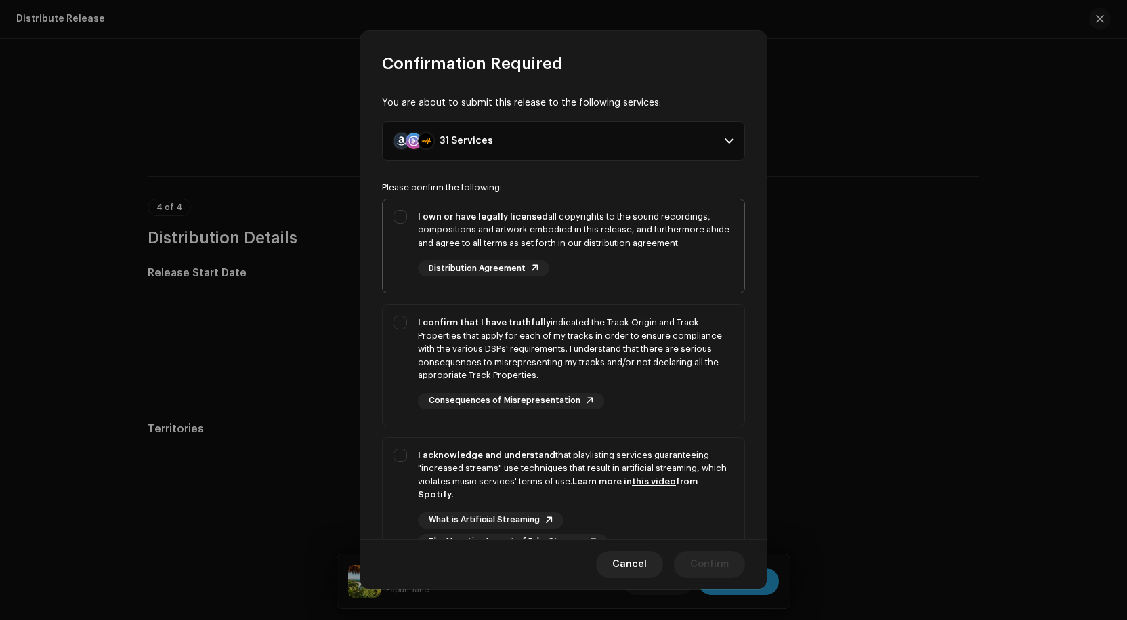
click at [404, 213] on div "I own or have legally licensed all copyrights to the sound recordings, composit…" at bounding box center [564, 243] width 362 height 89
checkbox input "true"
click at [402, 319] on div "I confirm that I have truthfully indicated the Track Origin and Track Propertie…" at bounding box center [564, 362] width 362 height 115
checkbox input "true"
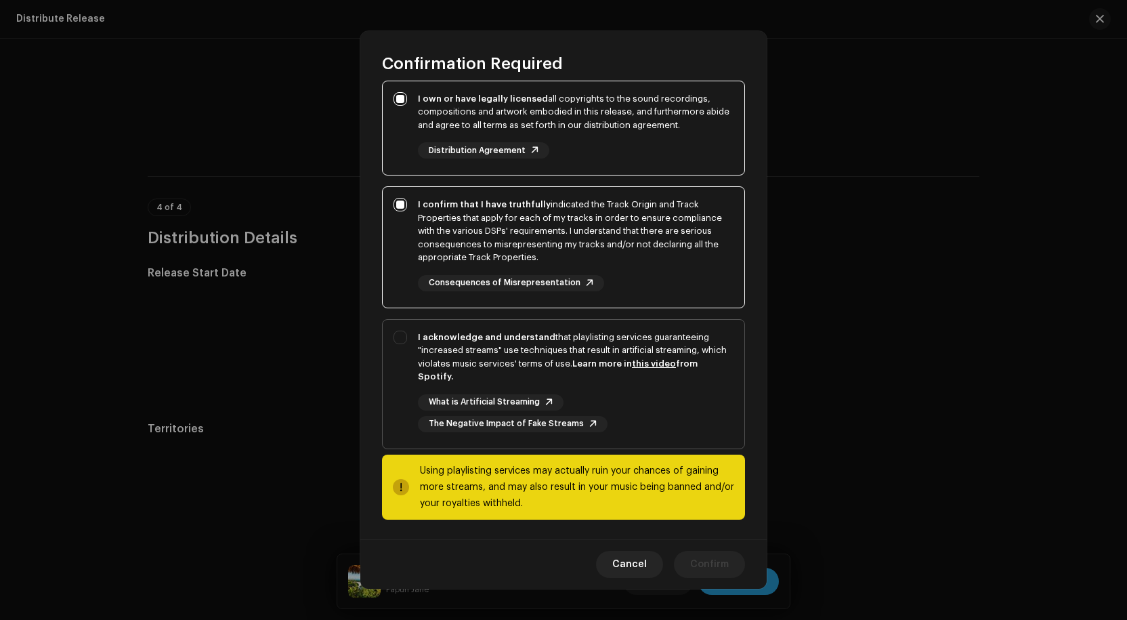
scroll to position [119, 0]
click at [400, 336] on div "I acknowledge and understand that playlisting services guaranteeing "increased …" at bounding box center [564, 379] width 362 height 123
checkbox input "true"
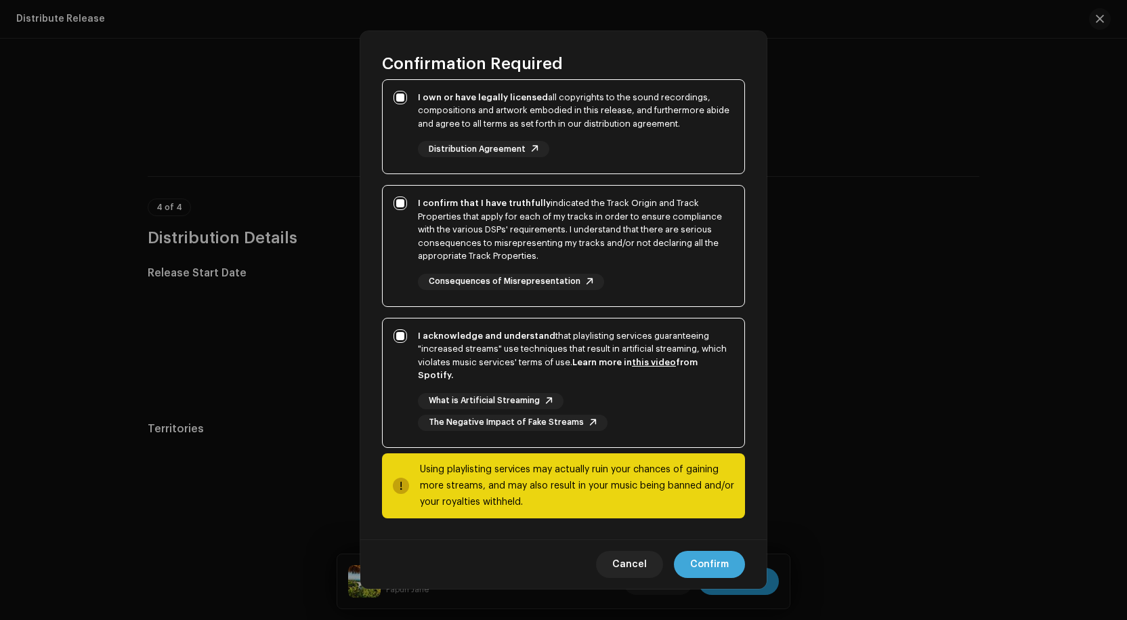
click at [694, 560] on span "Confirm" at bounding box center [709, 564] width 39 height 27
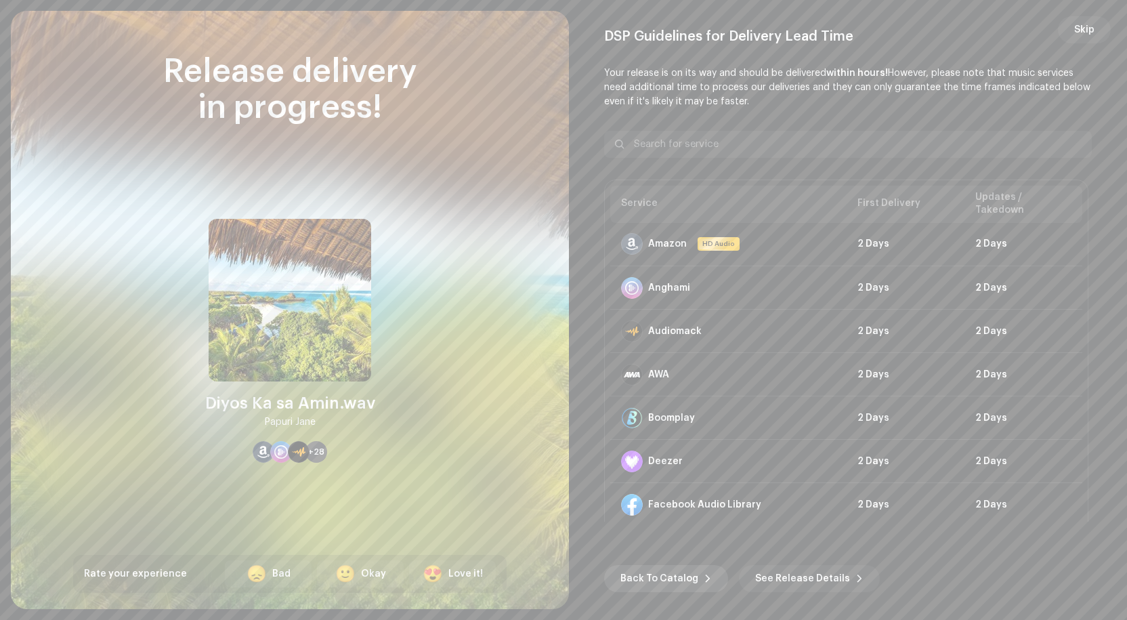
click at [657, 573] on span "Back To Catalog" at bounding box center [660, 578] width 78 height 27
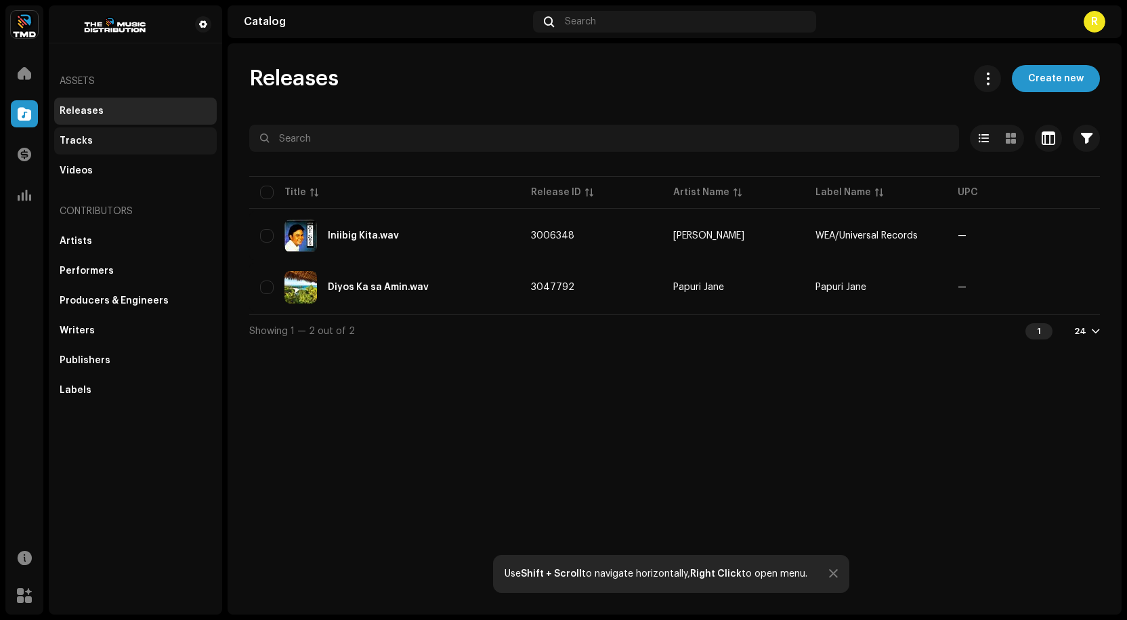
click at [71, 139] on div "Tracks" at bounding box center [76, 141] width 33 height 11
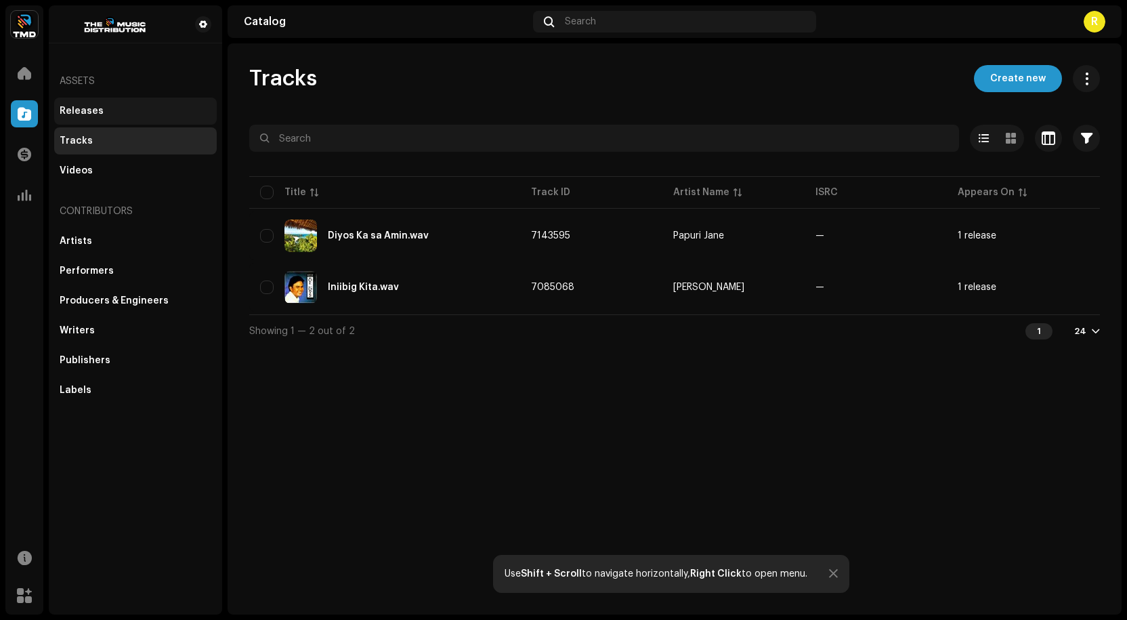
click at [78, 107] on div "Releases" at bounding box center [82, 111] width 44 height 11
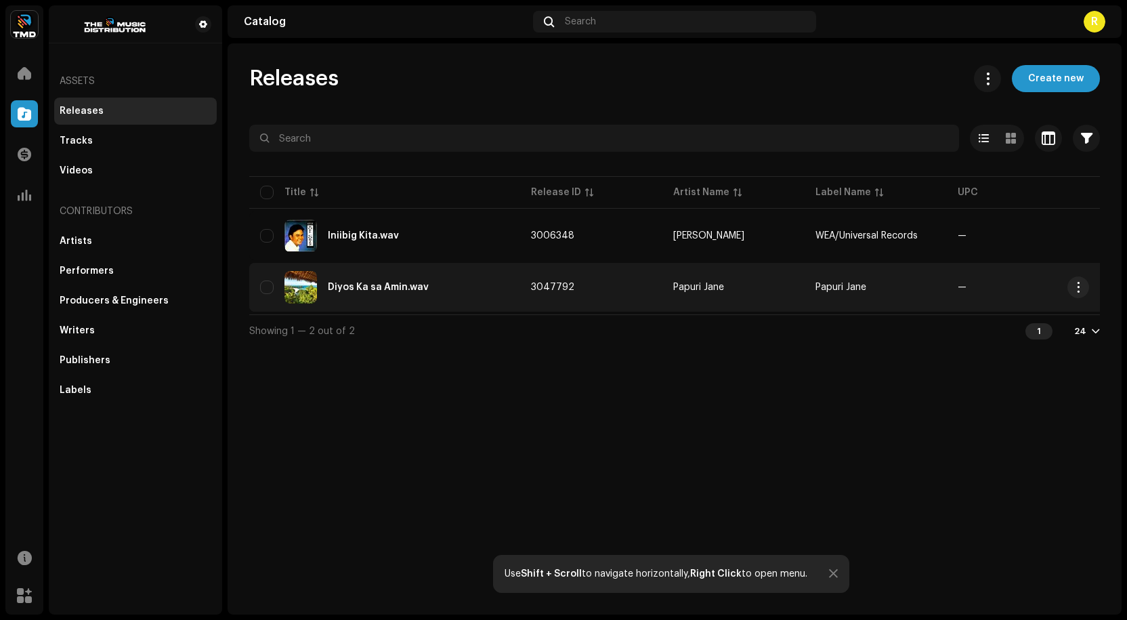
click at [375, 287] on div "Diyos Ka sa Amin.wav" at bounding box center [378, 287] width 101 height 9
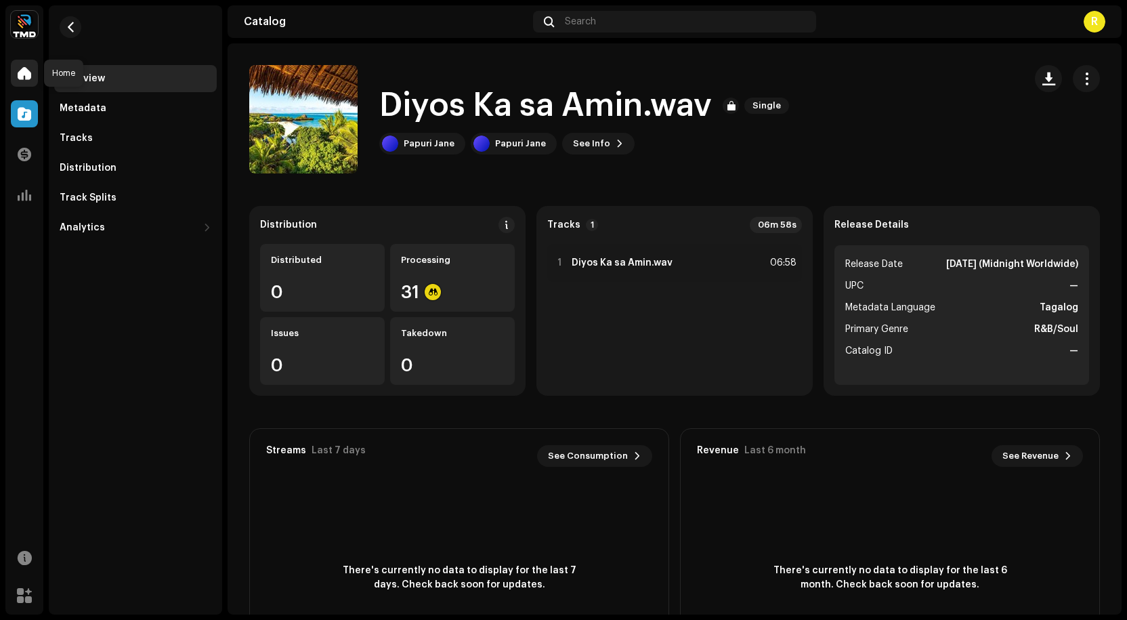
click at [22, 71] on span at bounding box center [25, 73] width 14 height 11
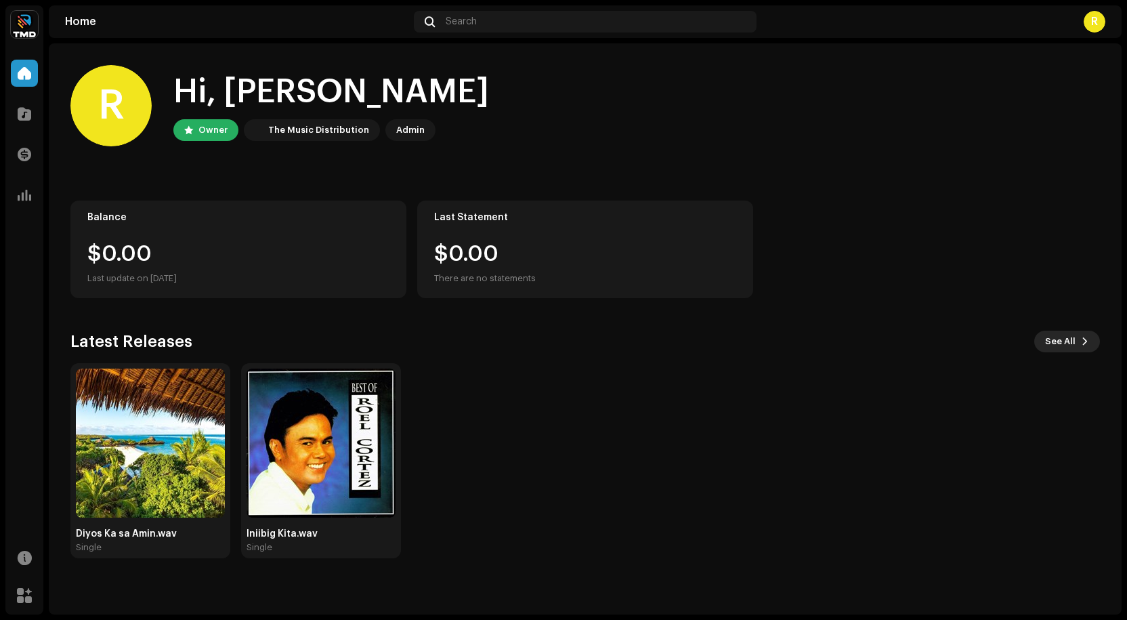
click at [1079, 339] on button "See All" at bounding box center [1068, 342] width 66 height 22
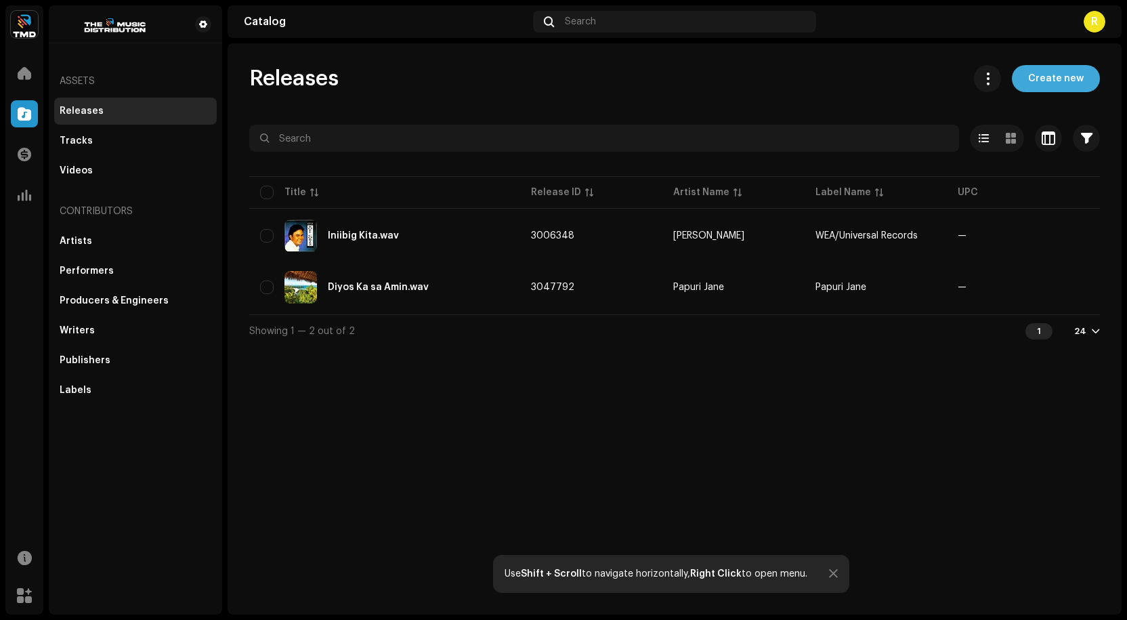
click at [1066, 79] on span "Create new" at bounding box center [1057, 78] width 56 height 27
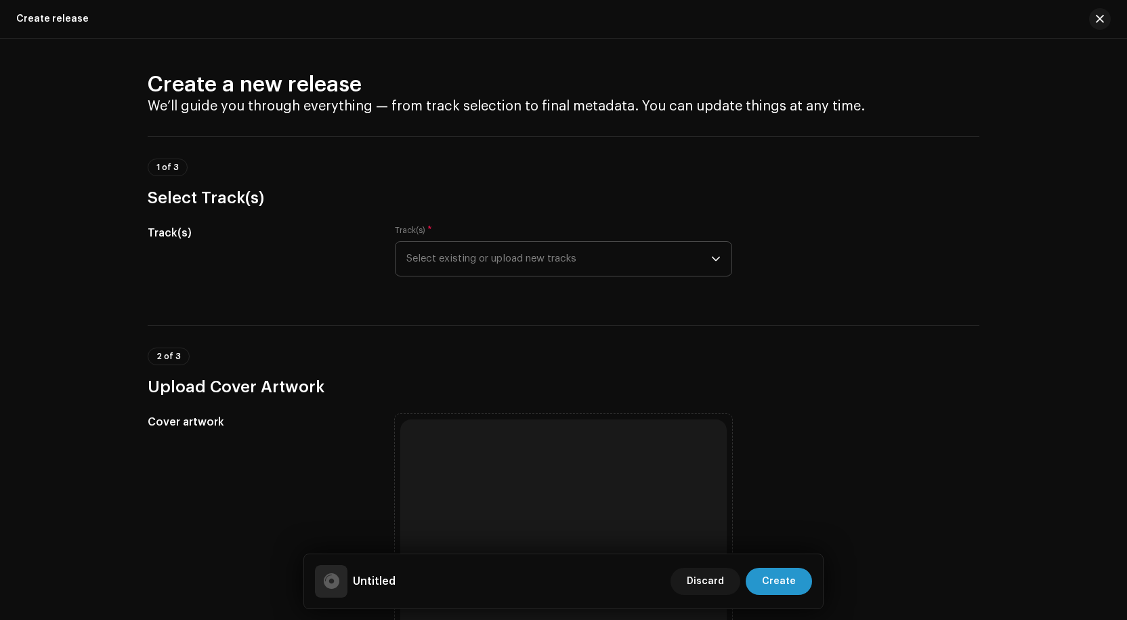
click at [421, 256] on span "Select existing or upload new tracks" at bounding box center [559, 259] width 305 height 34
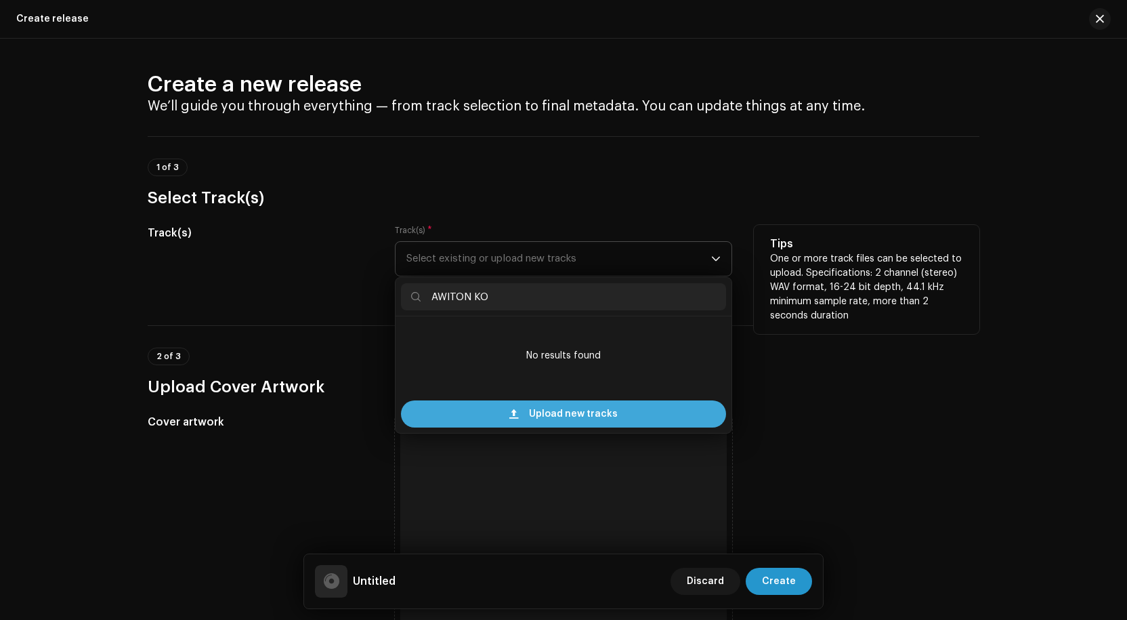
type input "AWITON KO"
click at [556, 411] on span "Upload new tracks" at bounding box center [573, 413] width 89 height 27
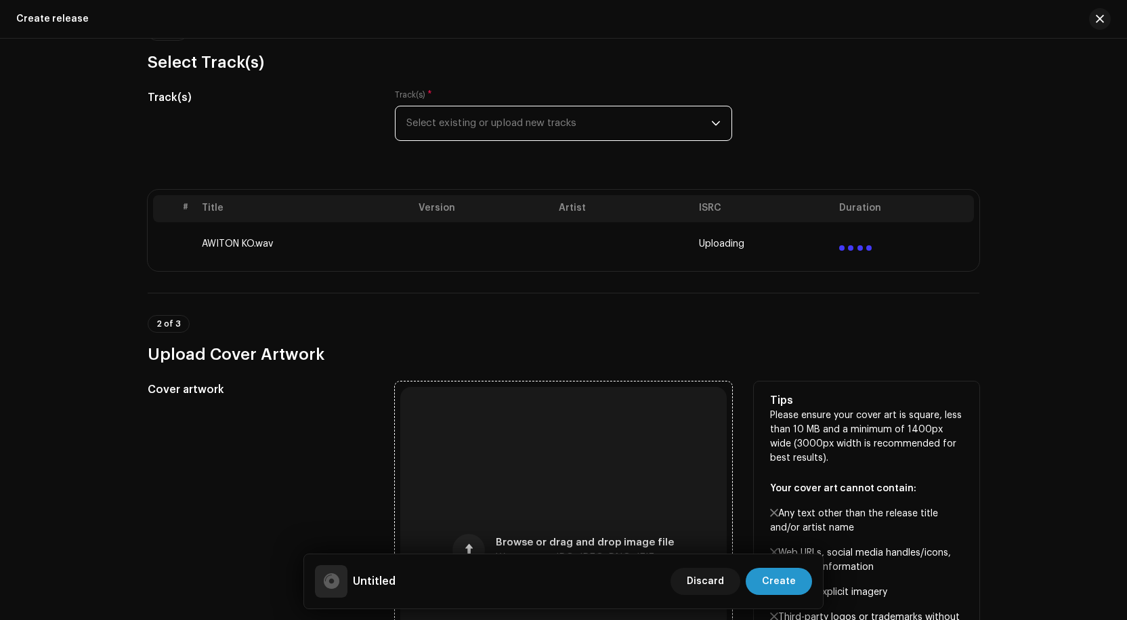
scroll to position [203, 0]
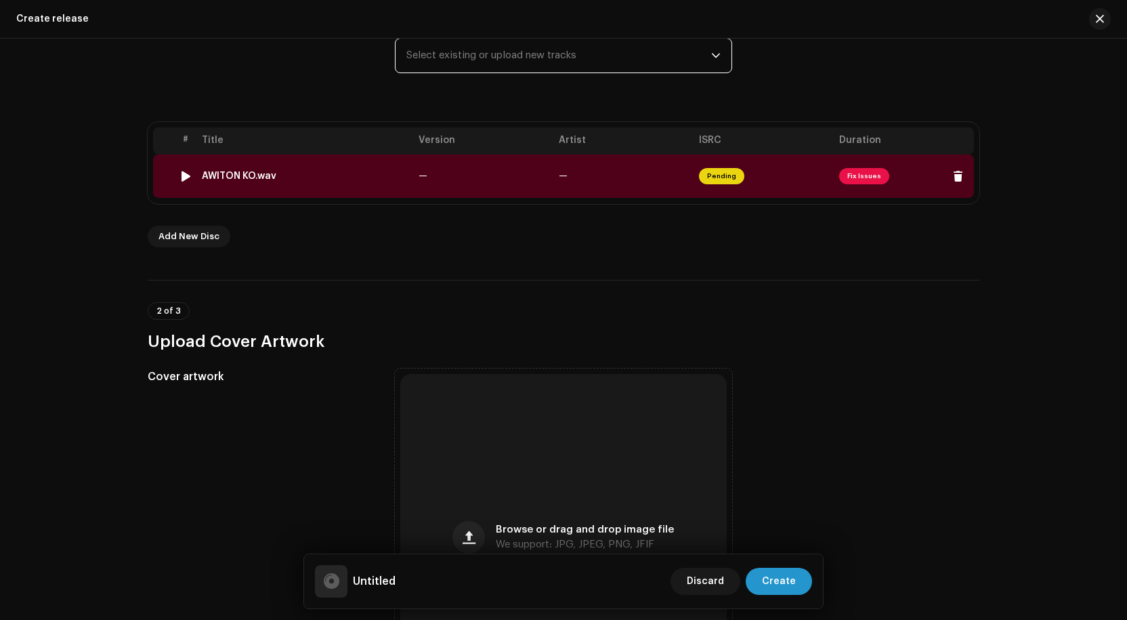
click at [860, 172] on span "Fix Issues" at bounding box center [864, 176] width 50 height 16
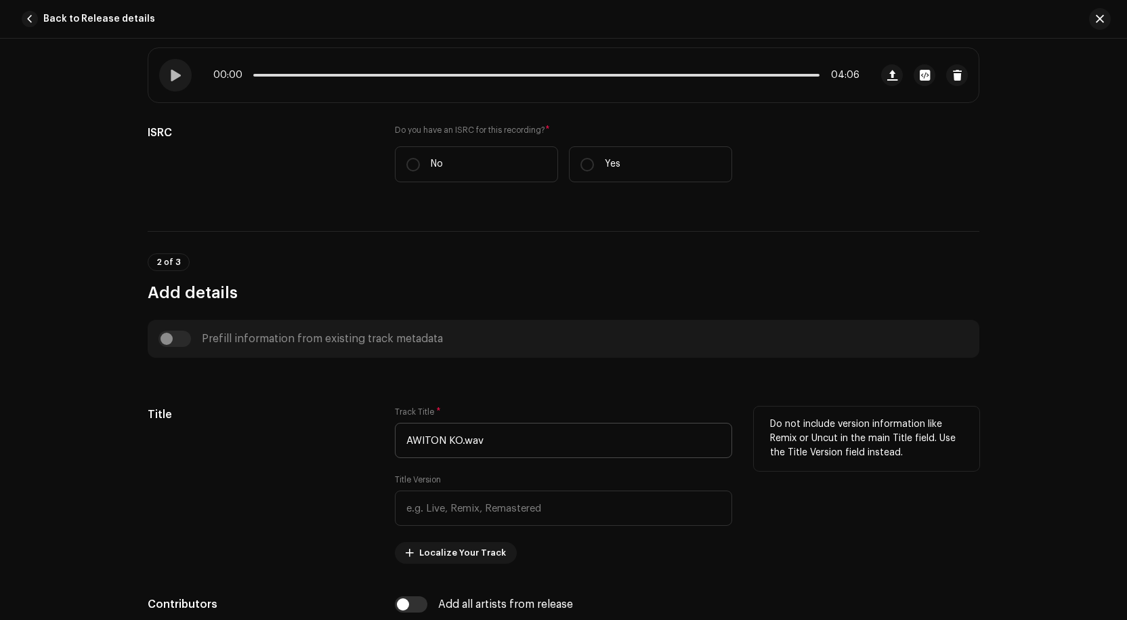
scroll to position [271, 0]
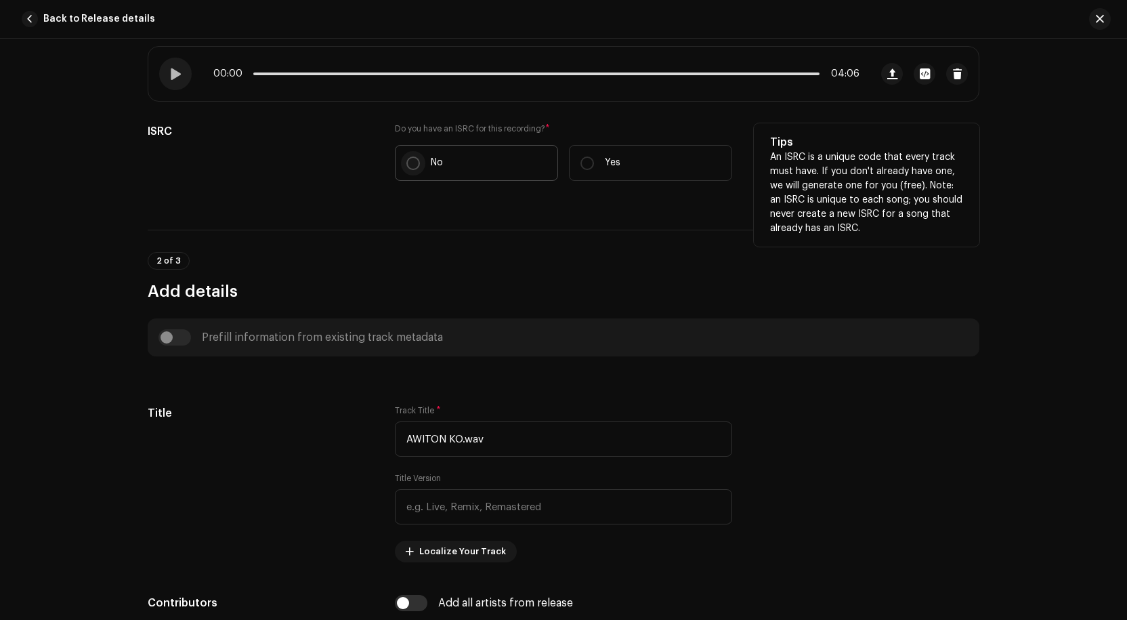
click at [411, 163] on input "No" at bounding box center [414, 164] width 14 height 14
radio input "true"
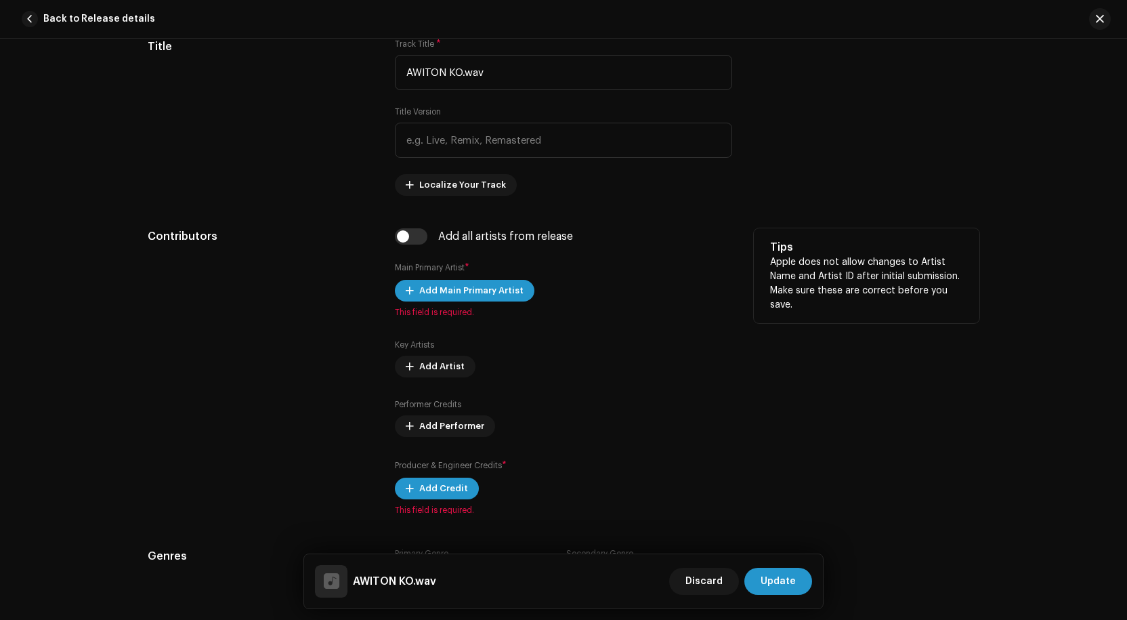
scroll to position [678, 0]
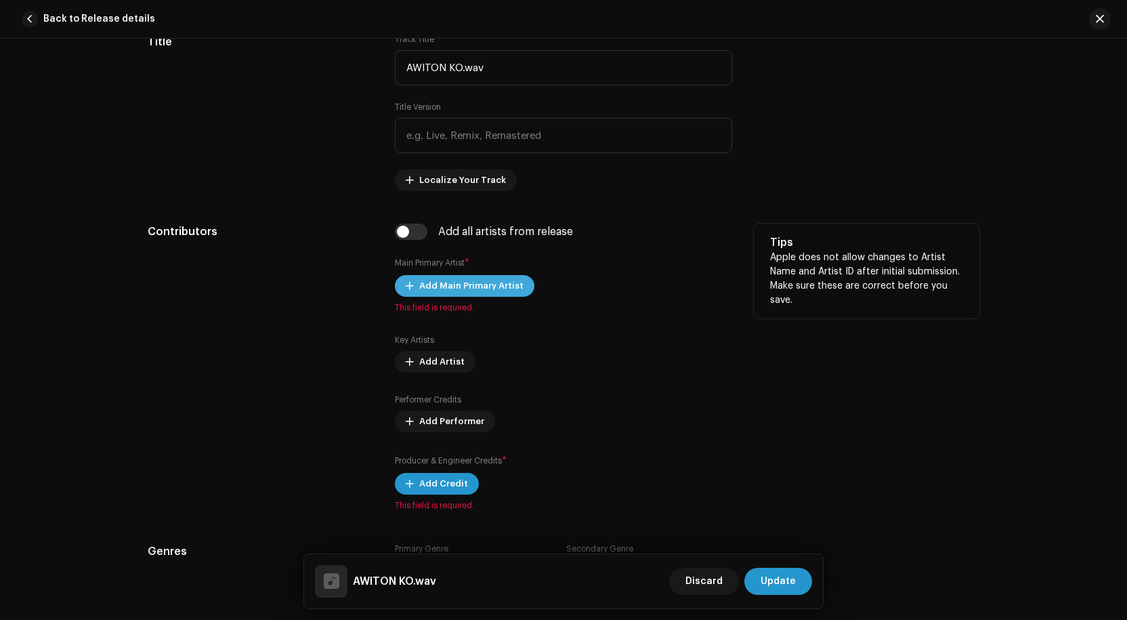
click at [459, 284] on span "Add Main Primary Artist" at bounding box center [471, 285] width 104 height 27
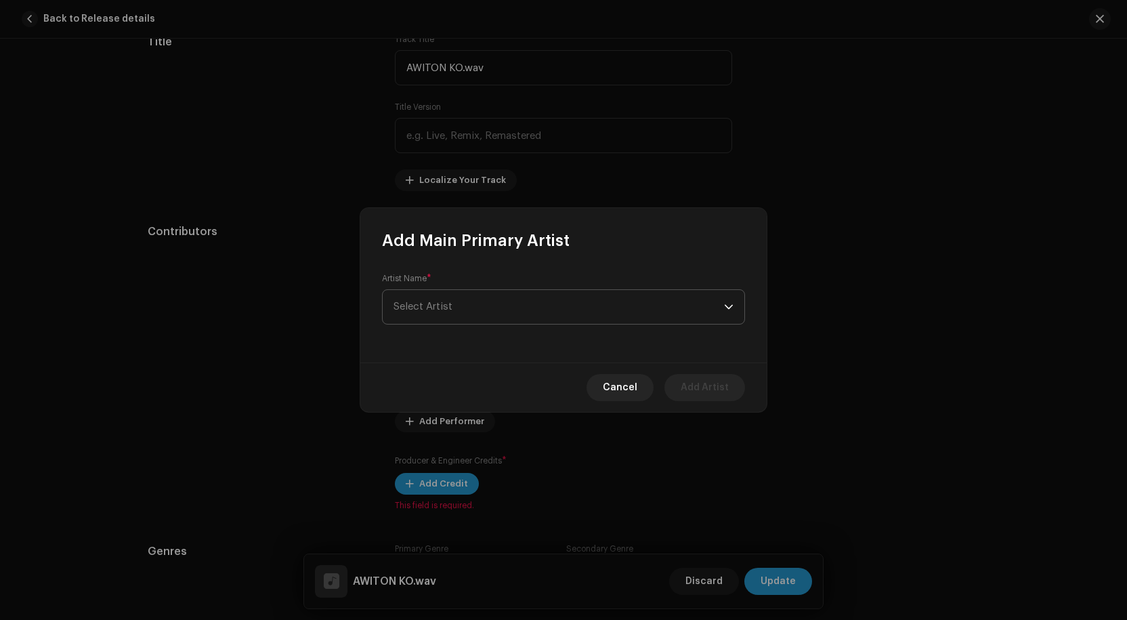
click at [459, 301] on span "Select Artist" at bounding box center [559, 307] width 331 height 34
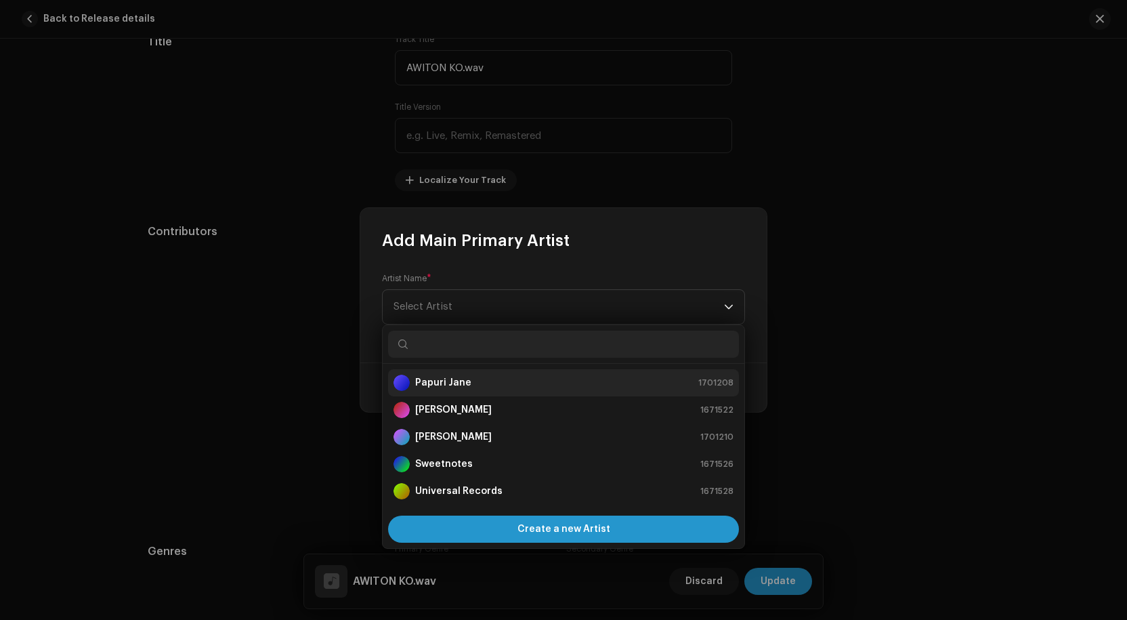
click at [450, 386] on strong "Papuri Jane" at bounding box center [443, 383] width 56 height 14
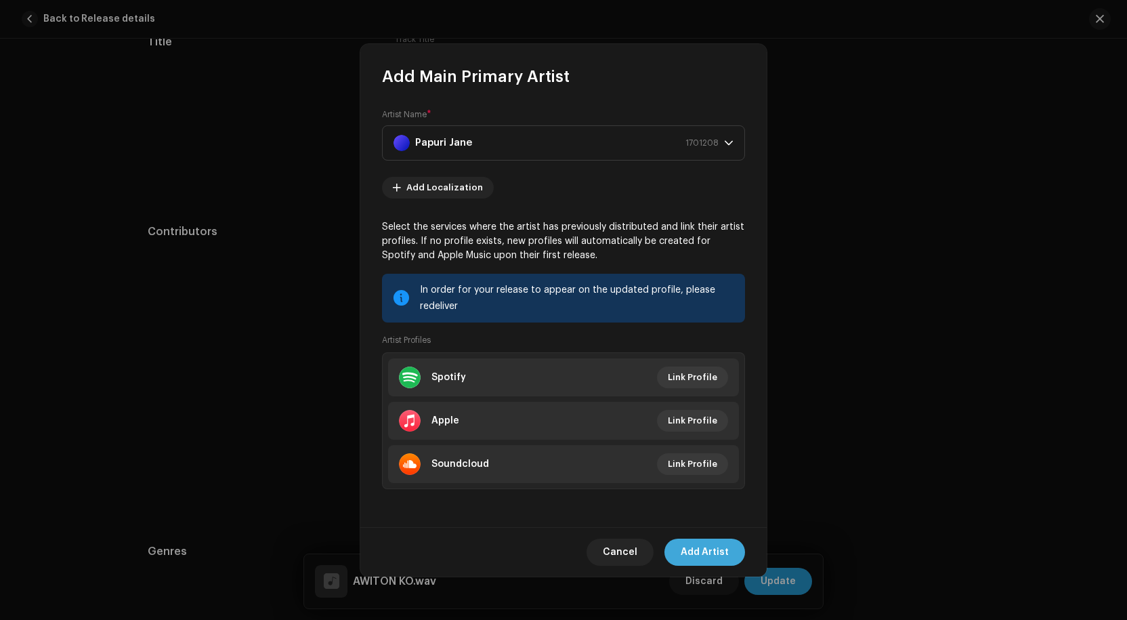
click at [708, 544] on span "Add Artist" at bounding box center [705, 552] width 48 height 27
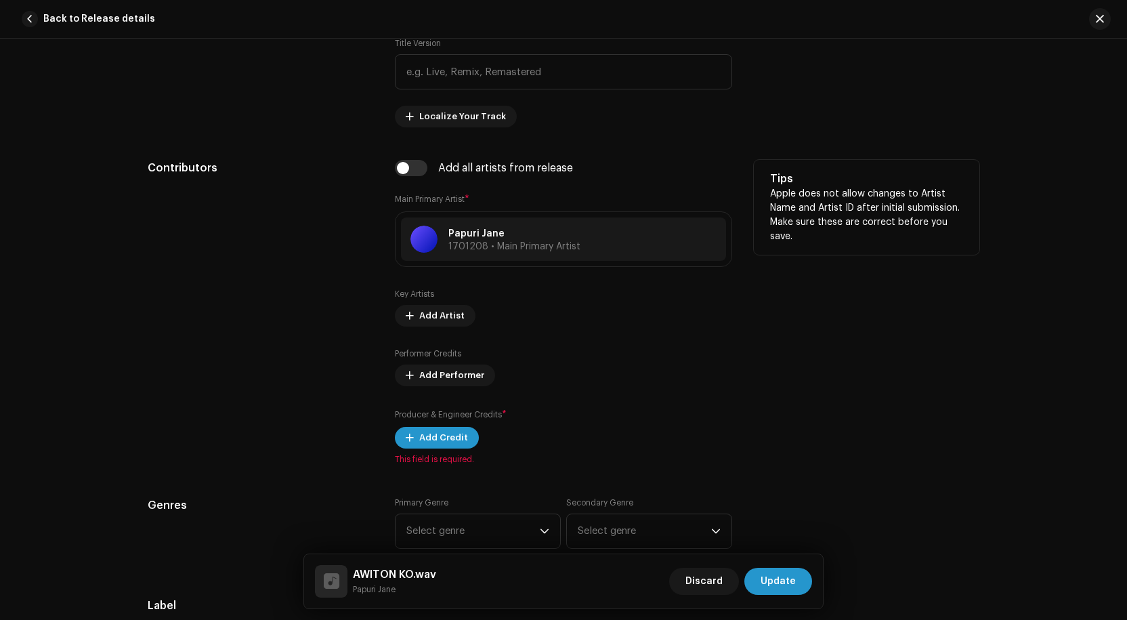
scroll to position [813, 0]
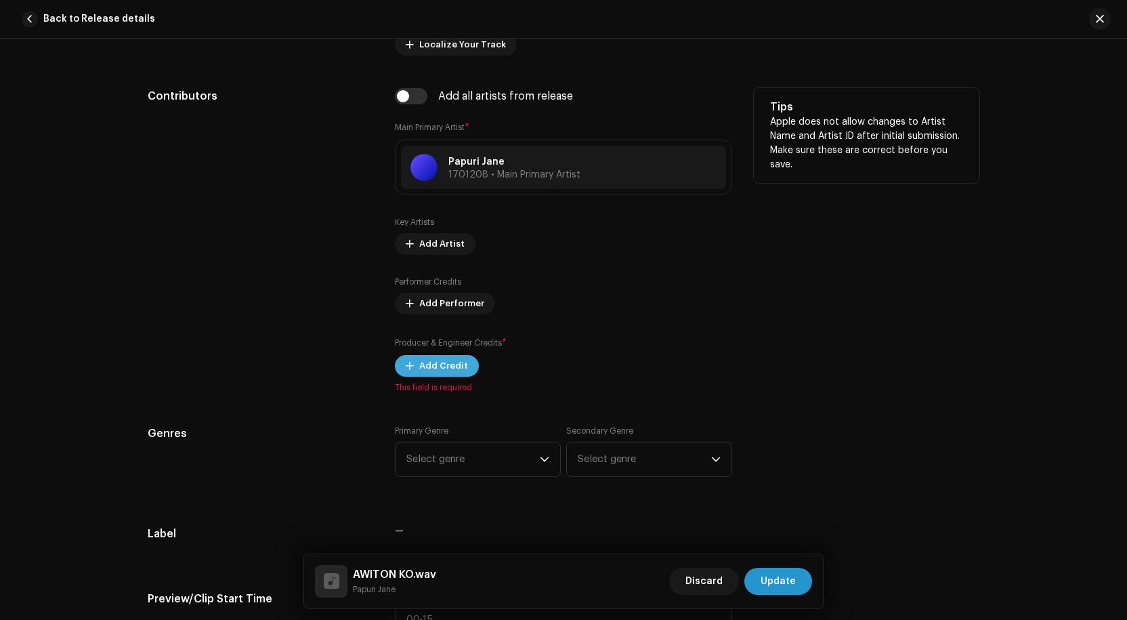
click at [446, 363] on span "Add Credit" at bounding box center [443, 365] width 49 height 27
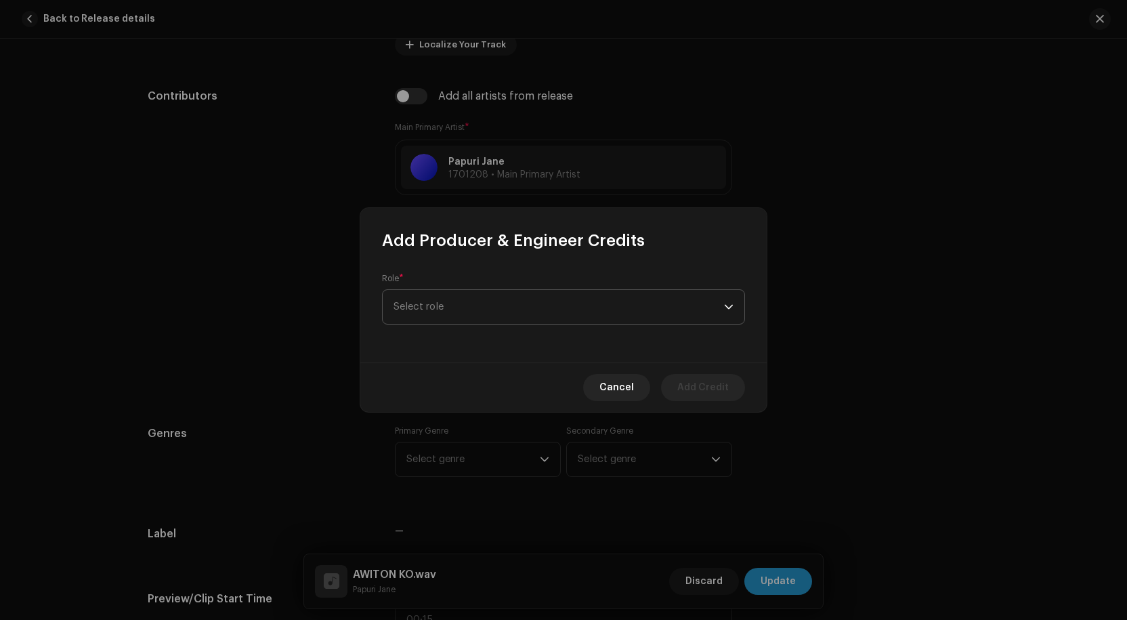
click at [494, 309] on span "Select role" at bounding box center [559, 307] width 331 height 34
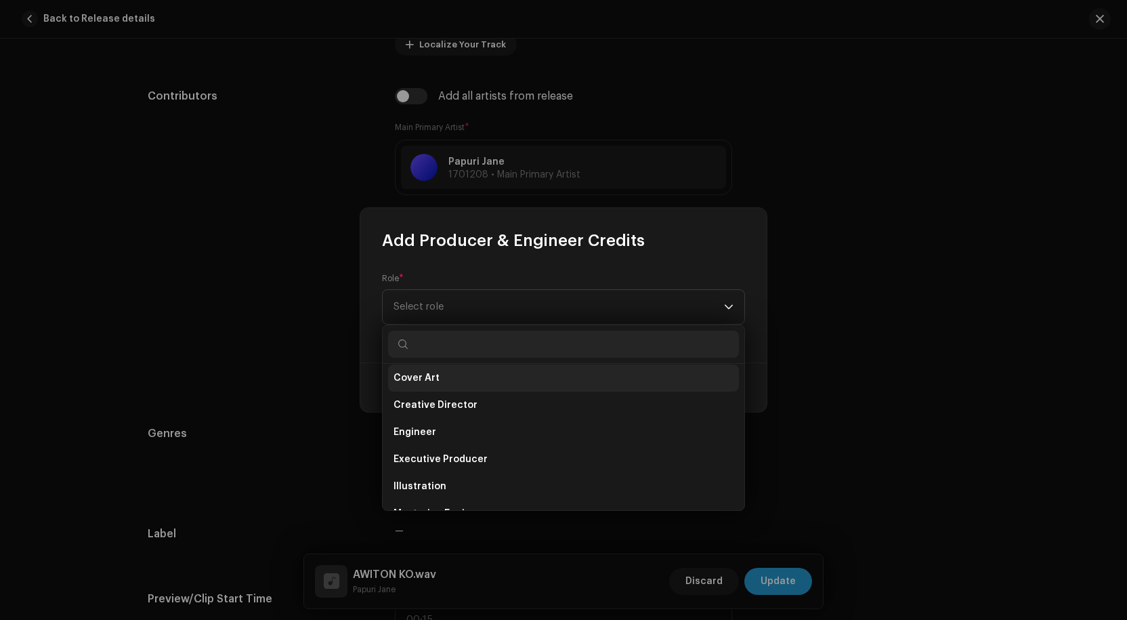
scroll to position [271, 0]
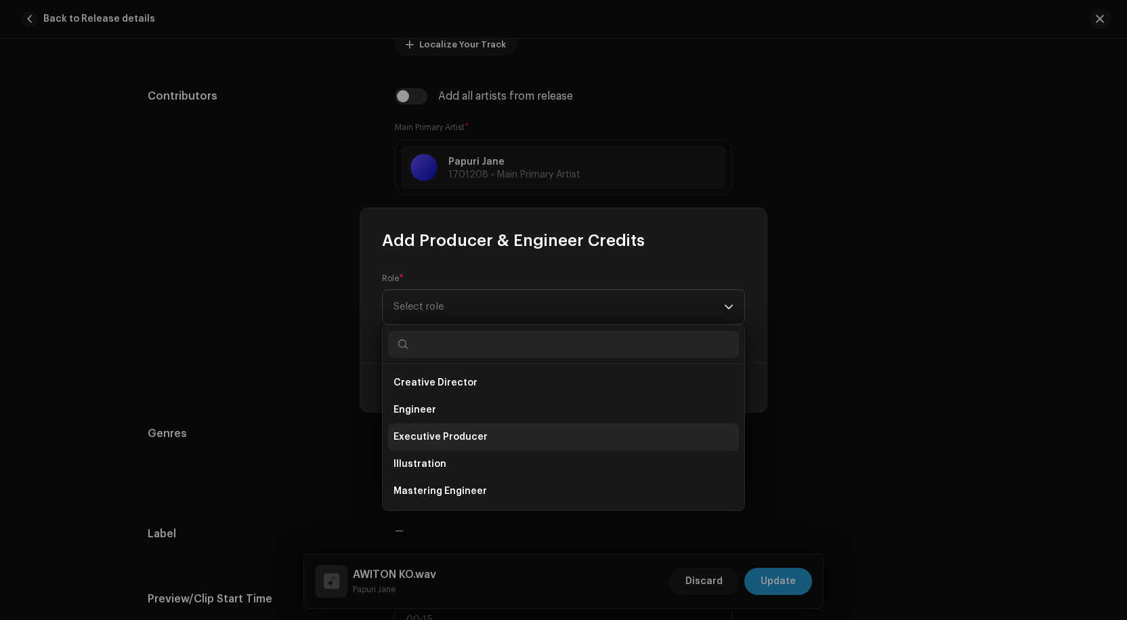
click at [452, 438] on span "Executive Producer" at bounding box center [441, 437] width 94 height 14
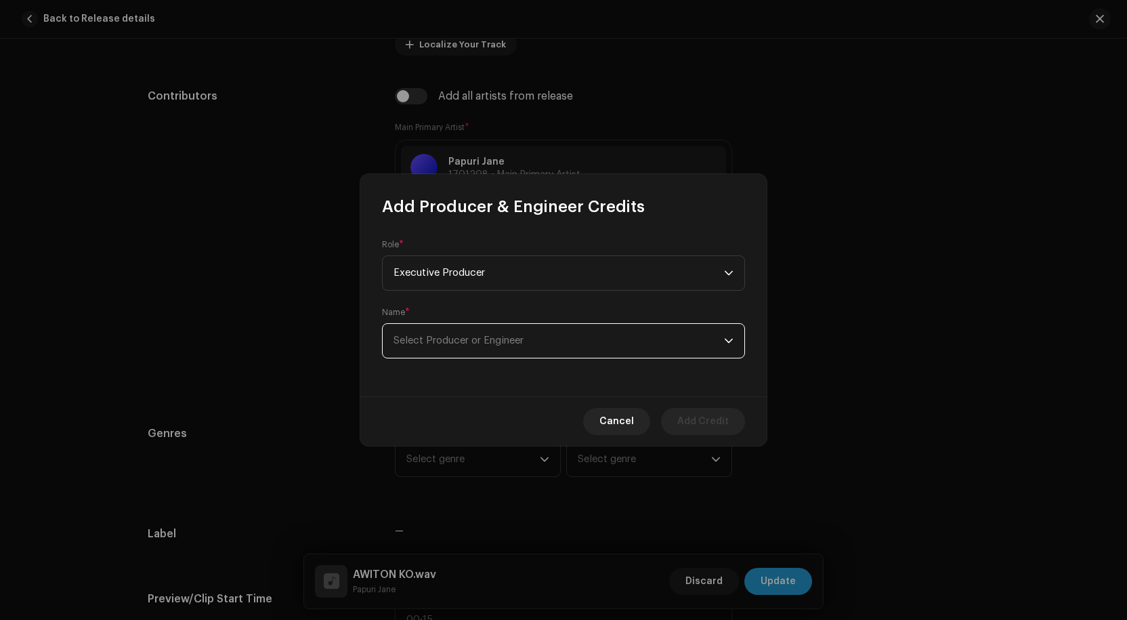
click at [468, 348] on span "Select Producer or Engineer" at bounding box center [559, 341] width 331 height 34
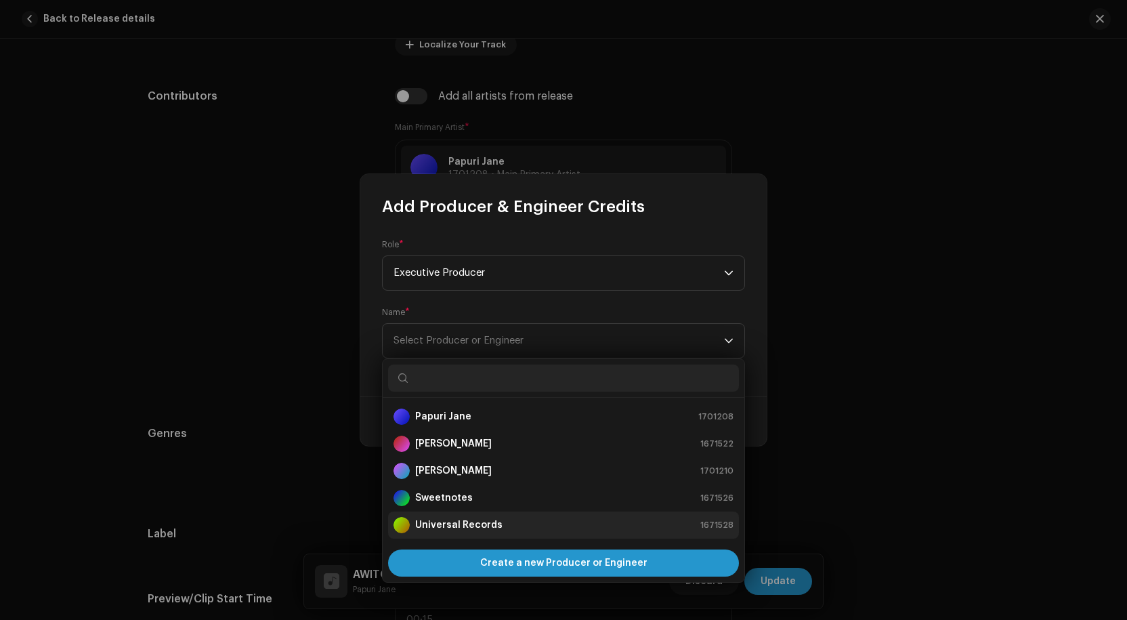
click at [442, 523] on strong "Universal Records" at bounding box center [458, 525] width 87 height 14
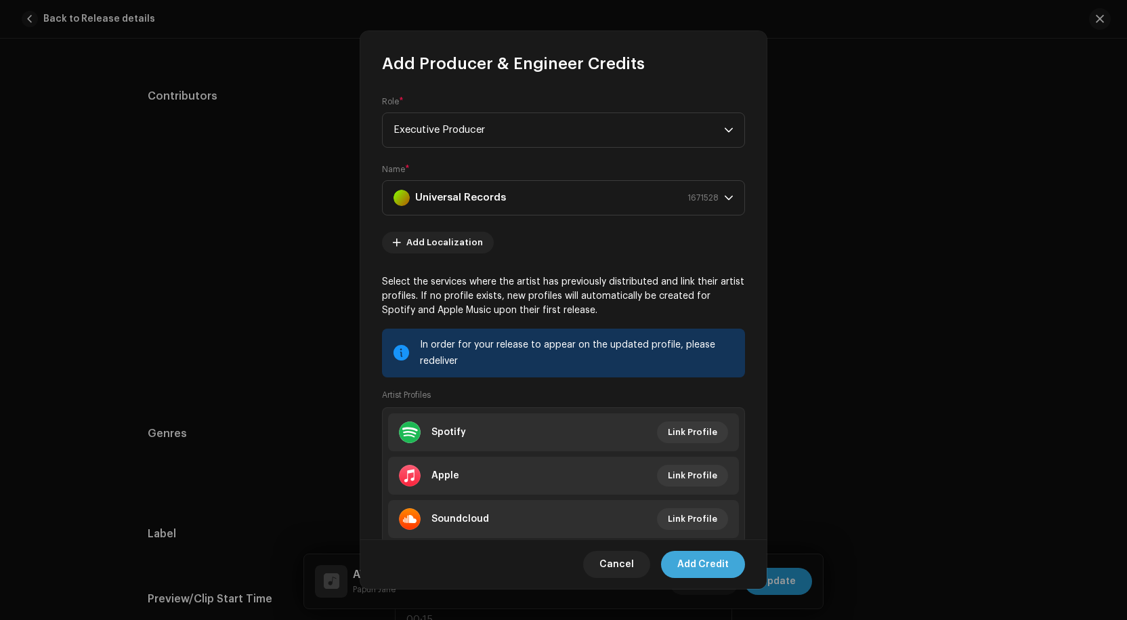
click at [692, 558] on span "Add Credit" at bounding box center [703, 564] width 51 height 27
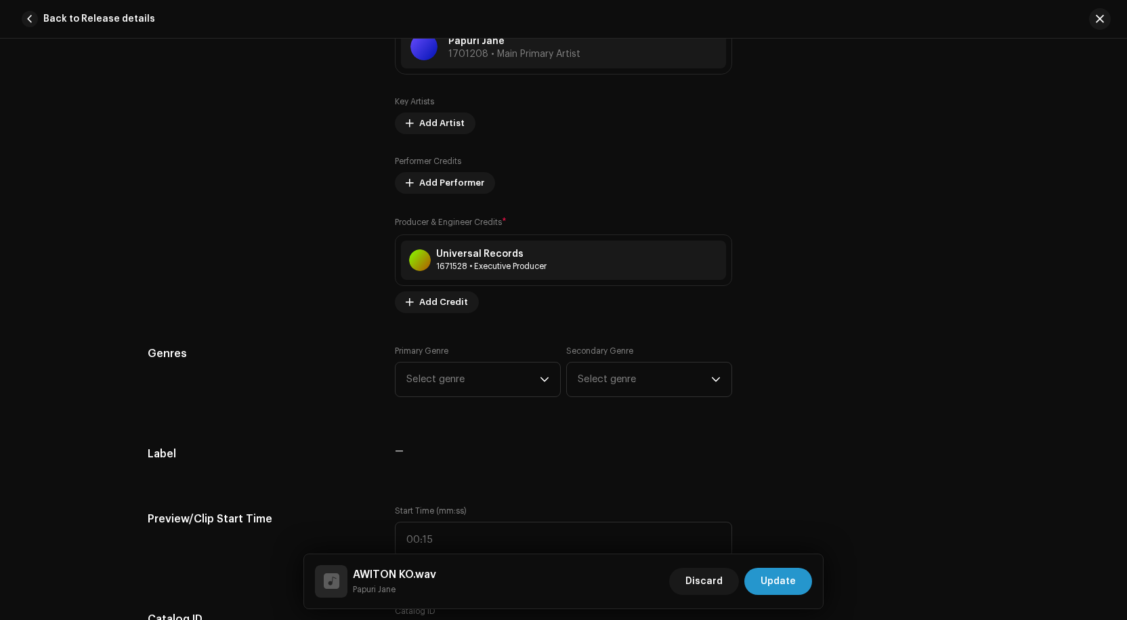
scroll to position [949, 0]
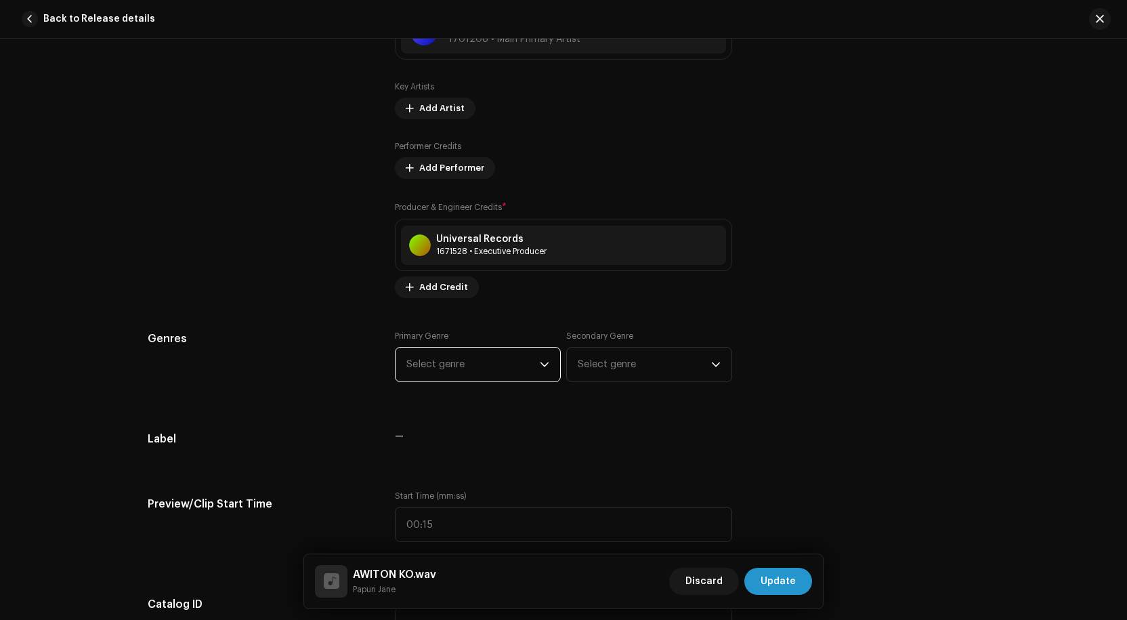
click at [525, 362] on span "Select genre" at bounding box center [473, 365] width 133 height 34
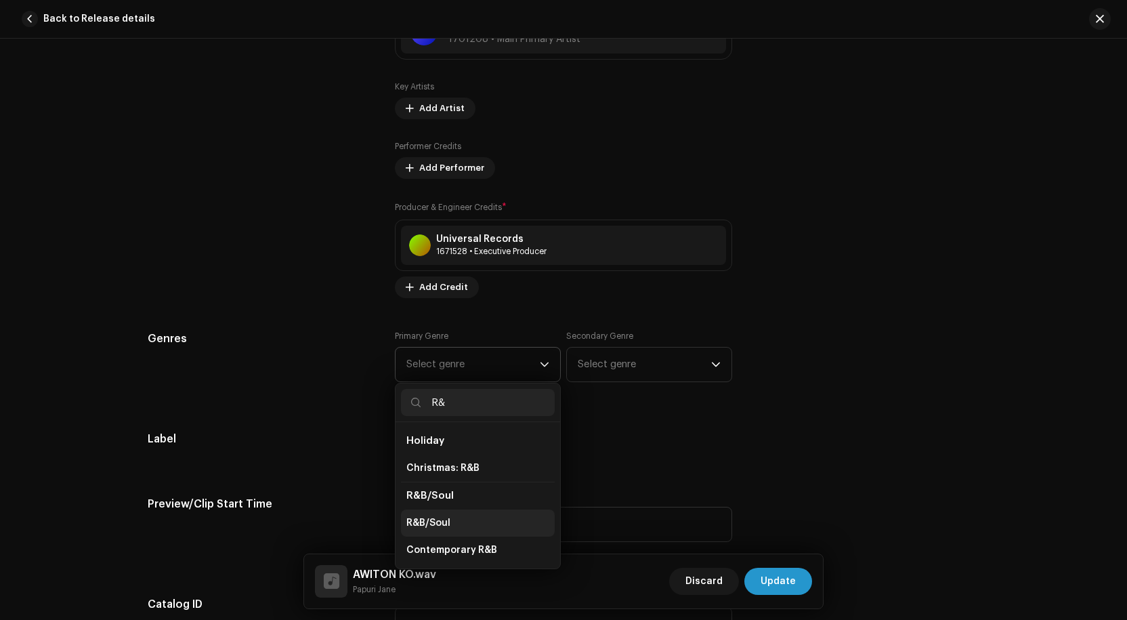
type input "R&"
click at [442, 521] on span "R&B/Soul" at bounding box center [429, 523] width 44 height 14
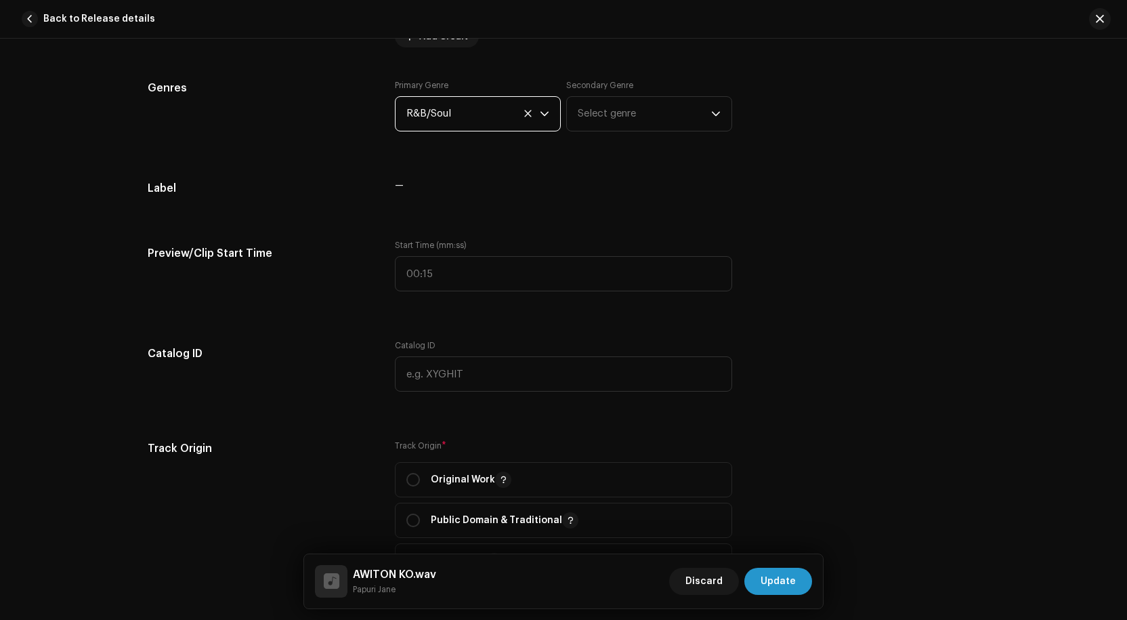
scroll to position [1287, 0]
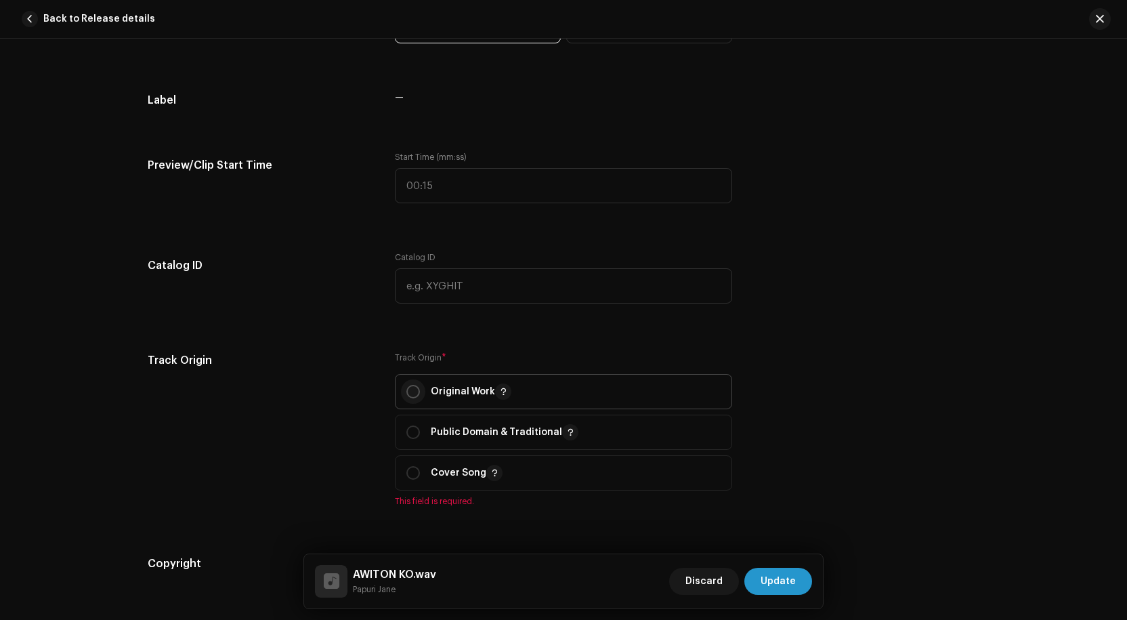
click at [414, 392] on input "radio" at bounding box center [414, 392] width 14 height 14
radio input "true"
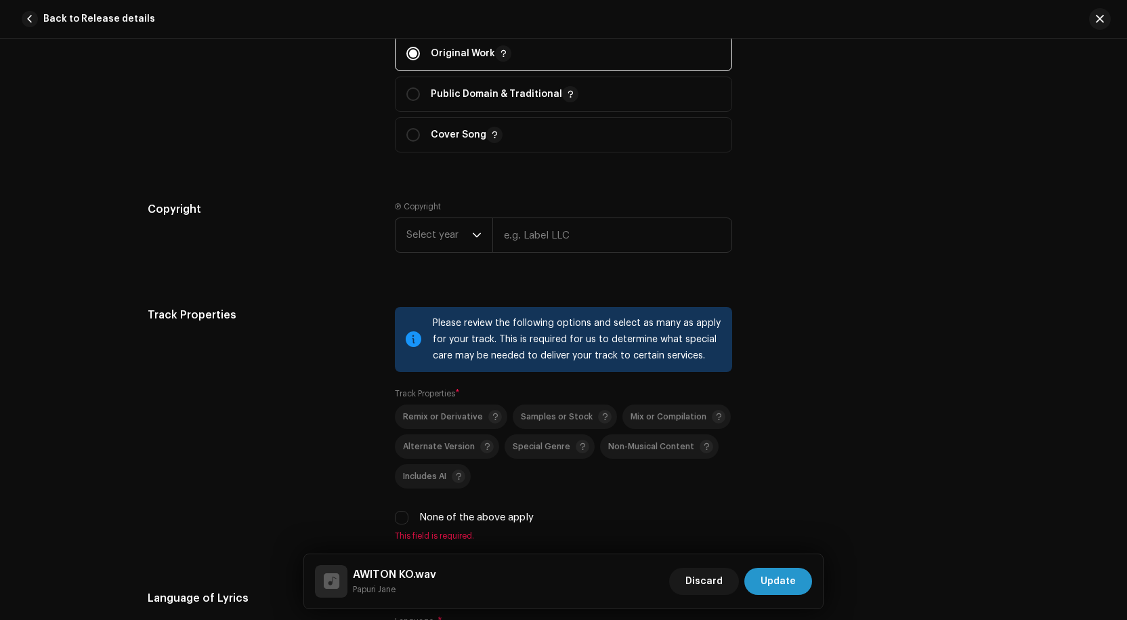
scroll to position [1626, 0]
click at [547, 231] on input "text" at bounding box center [613, 234] width 240 height 35
click at [472, 231] on icon "dropdown trigger" at bounding box center [476, 234] width 9 height 9
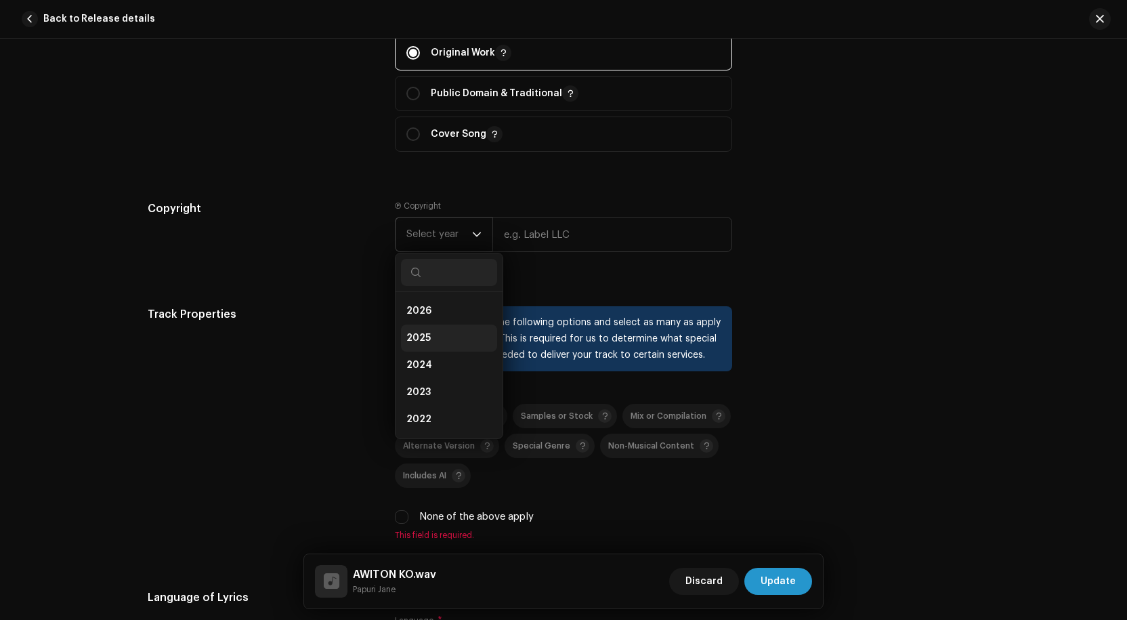
click at [430, 333] on li "2025" at bounding box center [449, 338] width 96 height 27
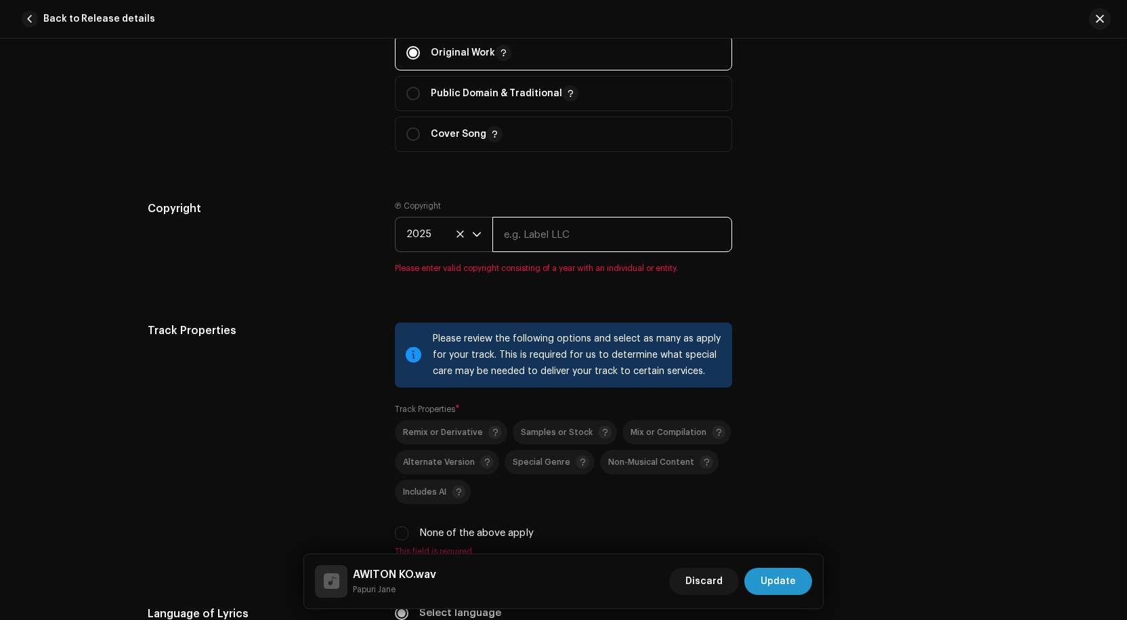
click at [556, 237] on input "text" at bounding box center [613, 234] width 240 height 35
type input "His life [DEMOGRAPHIC_DATA]"
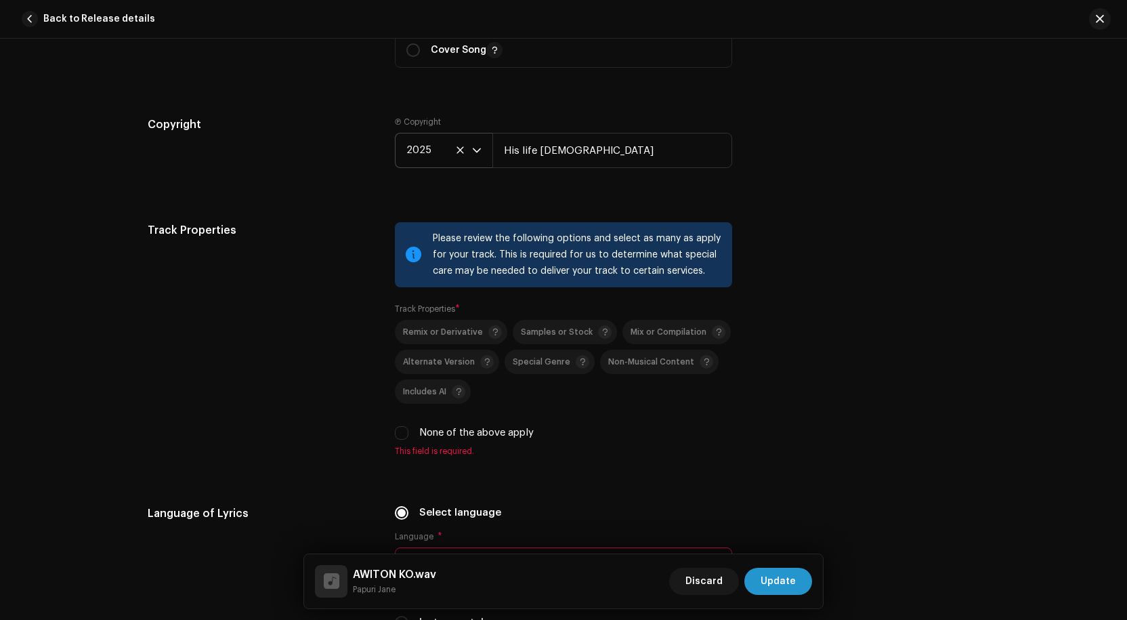
scroll to position [1829, 0]
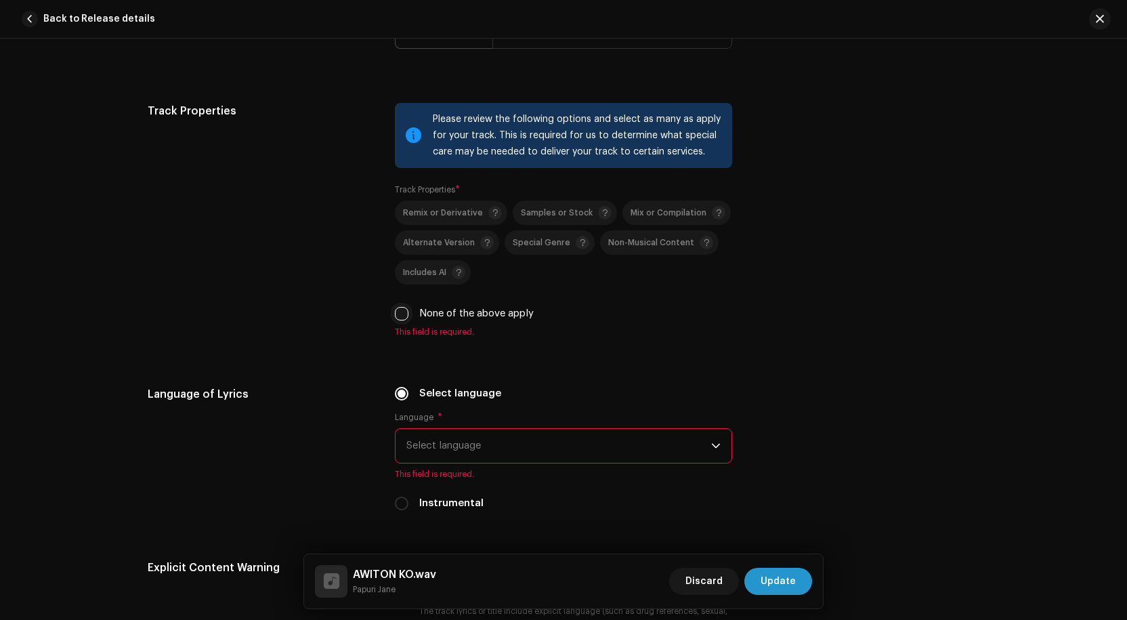
click at [398, 310] on input "None of the above apply" at bounding box center [402, 314] width 14 height 14
checkbox input "true"
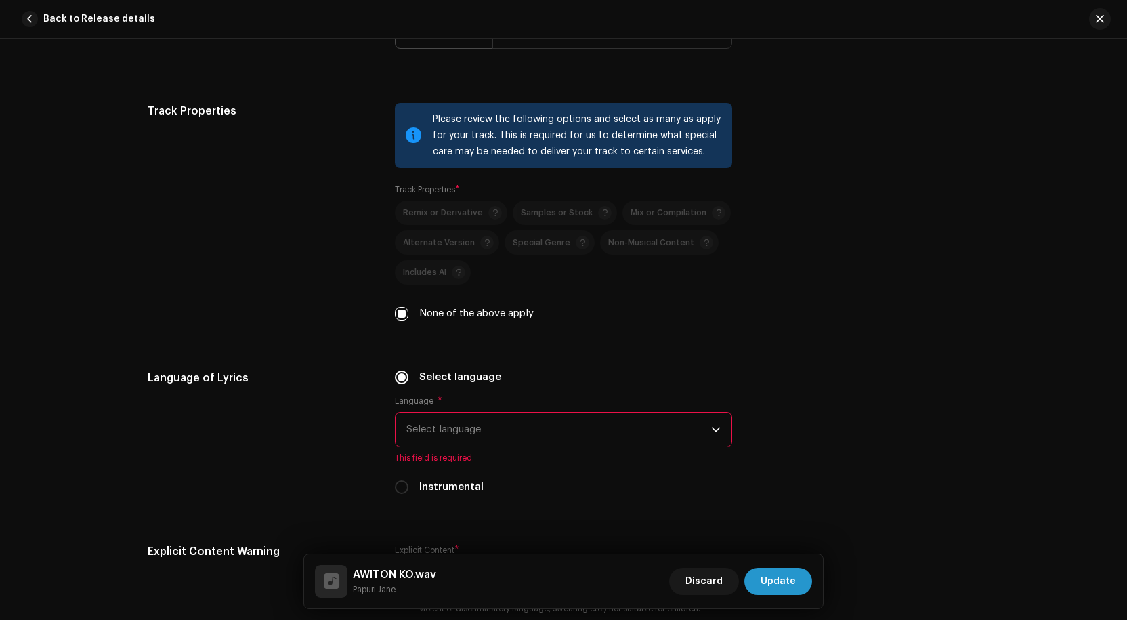
scroll to position [1897, 0]
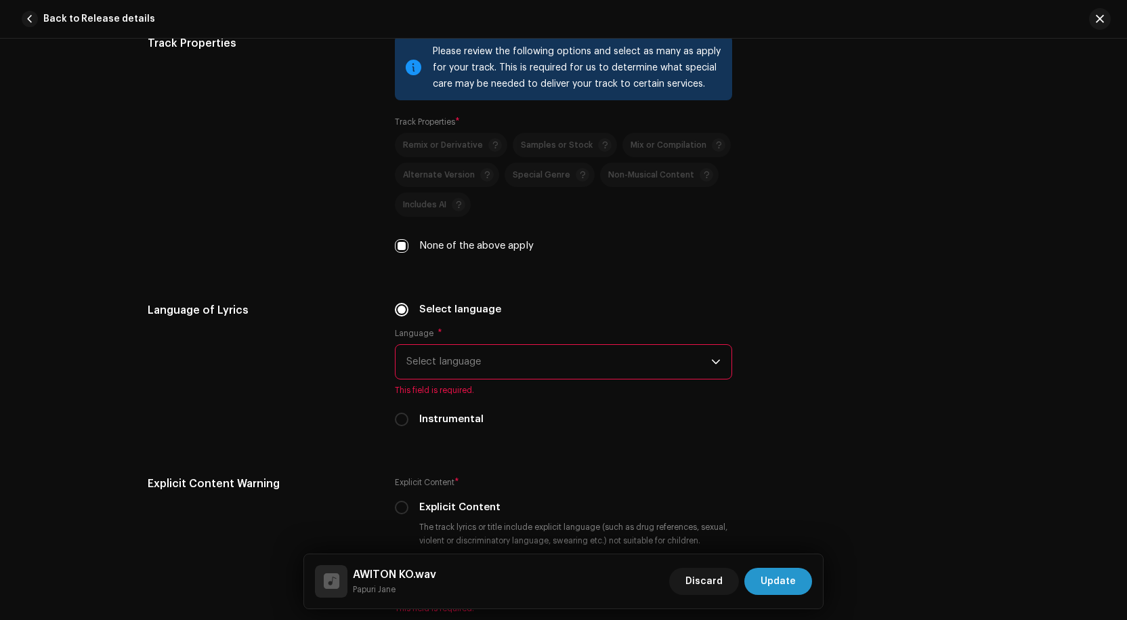
click at [499, 363] on span "Select language" at bounding box center [559, 362] width 305 height 34
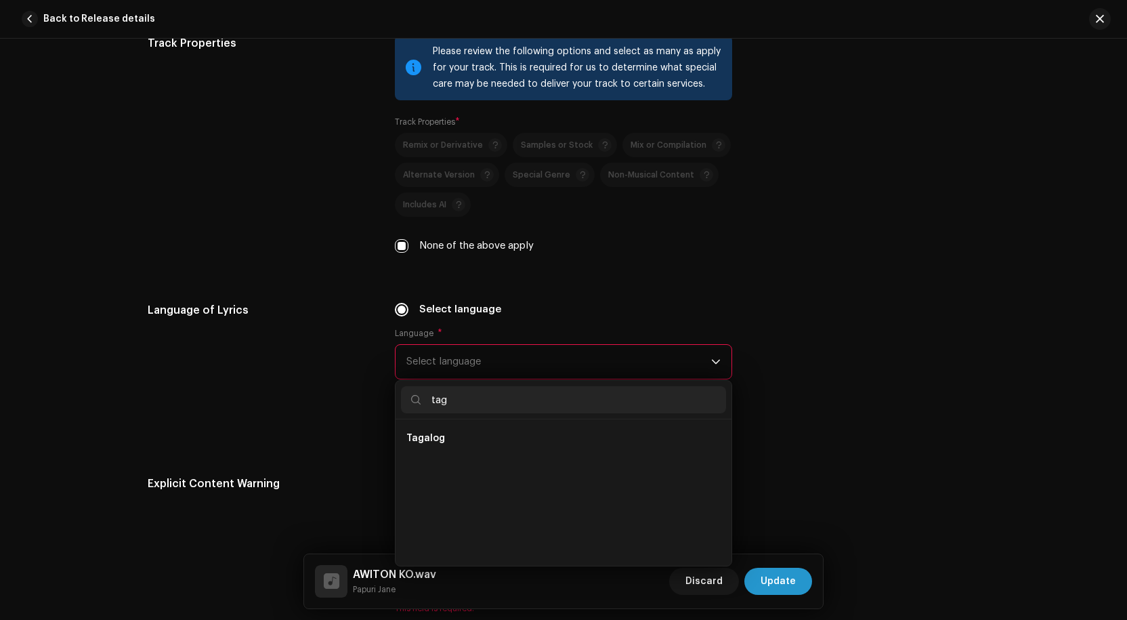
scroll to position [0, 0]
type input "tag"
click at [439, 440] on span "Tagalog" at bounding box center [426, 439] width 39 height 14
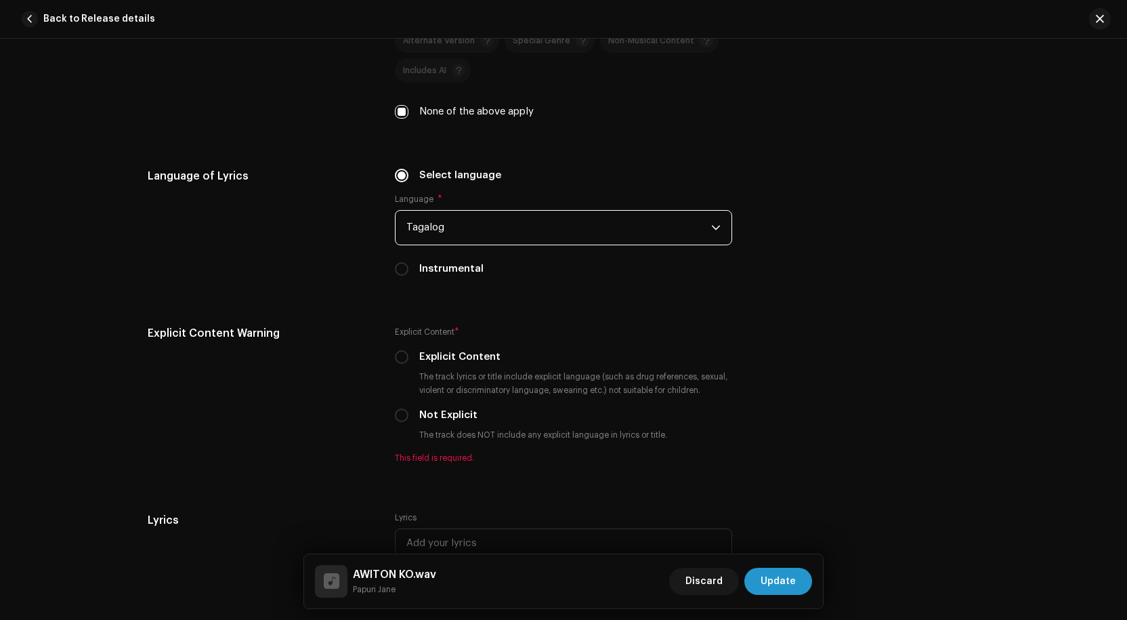
scroll to position [2033, 0]
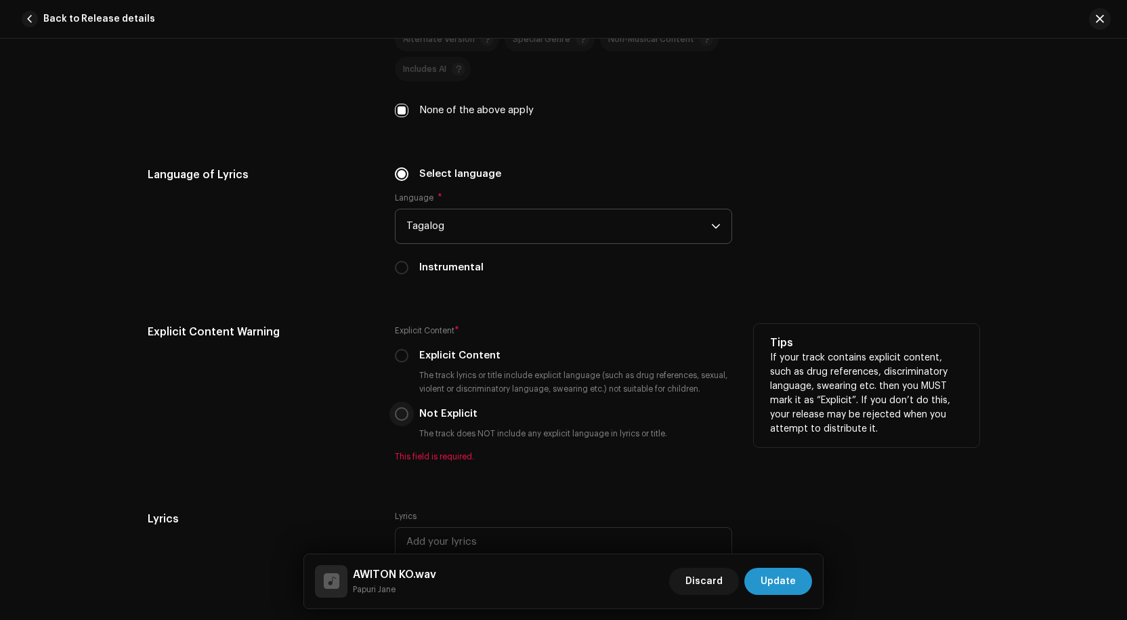
click at [402, 415] on input "Not Explicit" at bounding box center [402, 414] width 14 height 14
radio input "true"
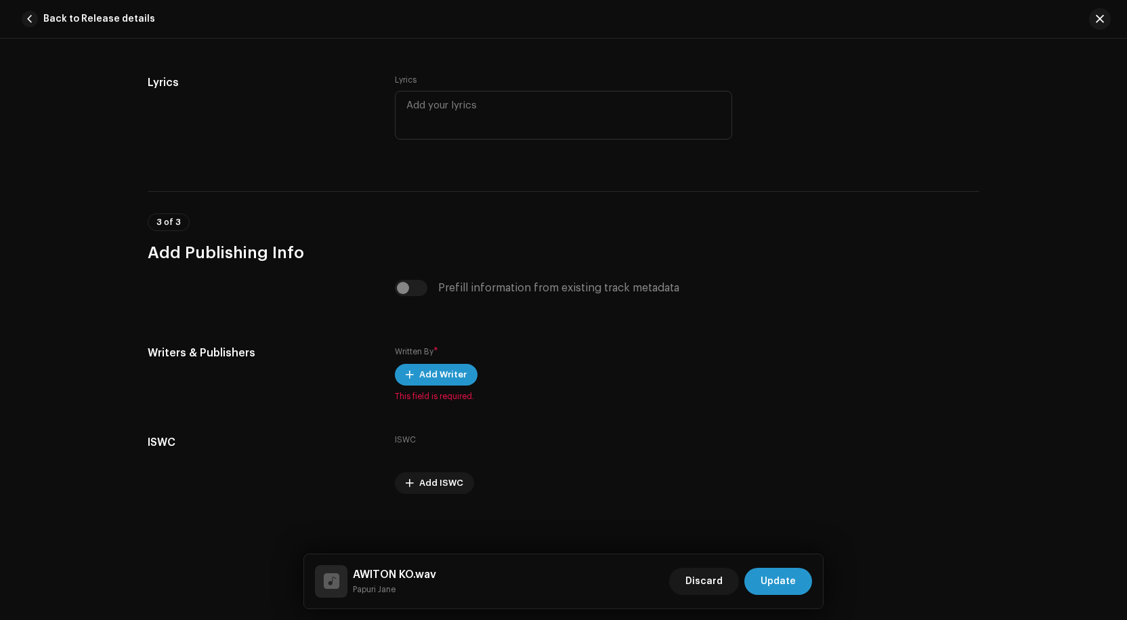
scroll to position [2457, 0]
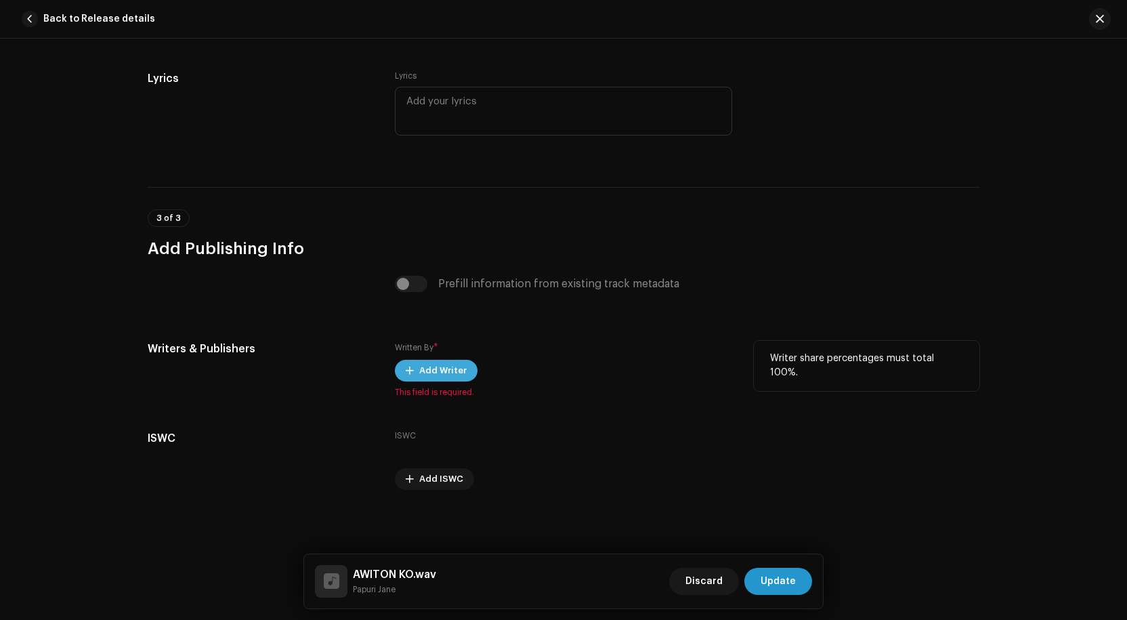
click at [440, 367] on span "Add Writer" at bounding box center [442, 370] width 47 height 27
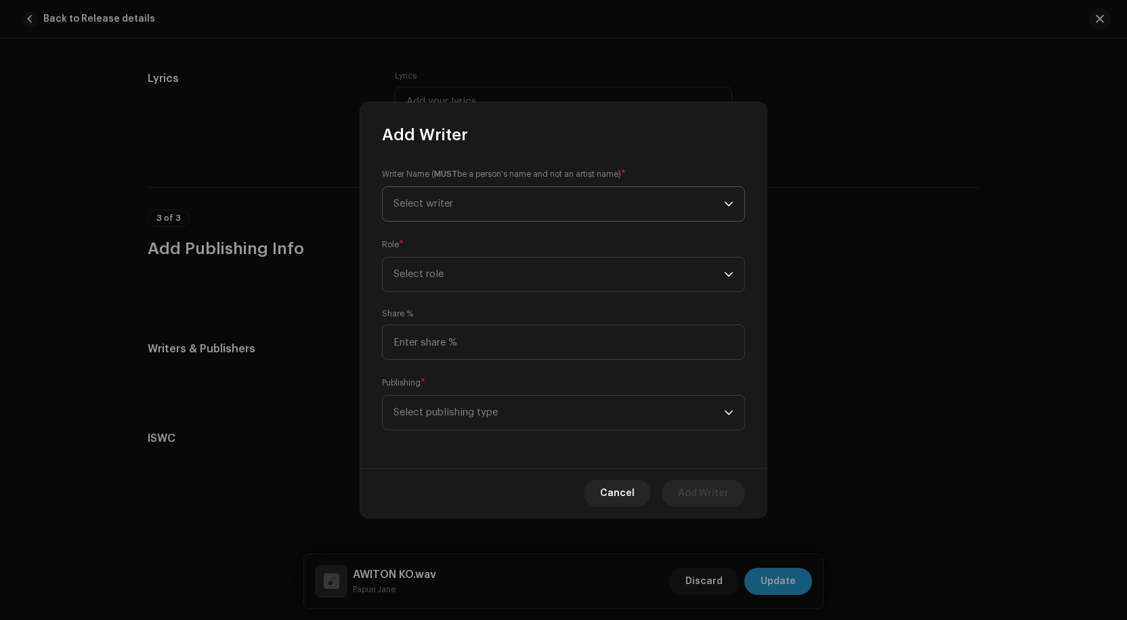
click at [495, 208] on span "Select writer" at bounding box center [559, 204] width 331 height 34
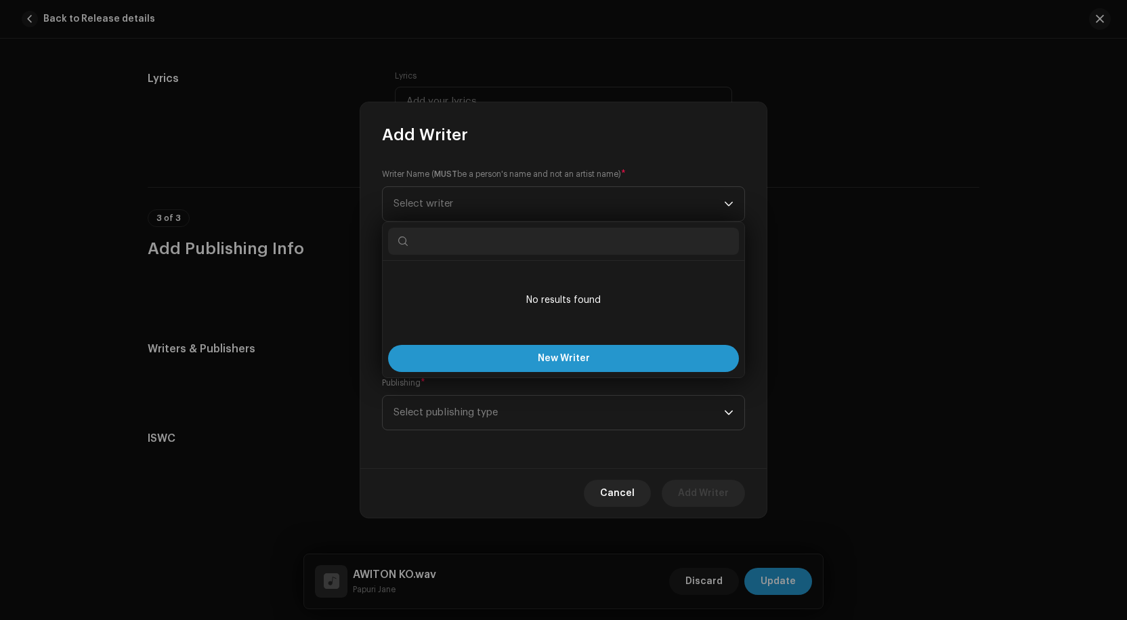
click at [487, 252] on input "text" at bounding box center [563, 241] width 351 height 27
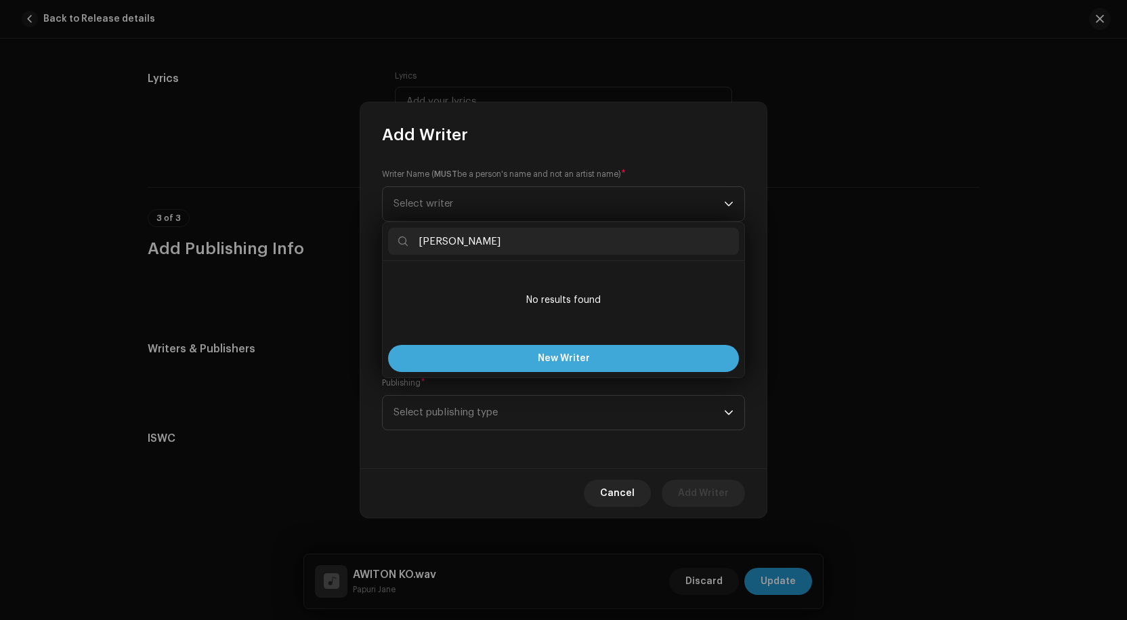
type input "[PERSON_NAME]"
click at [587, 351] on button "New Writer" at bounding box center [563, 358] width 351 height 27
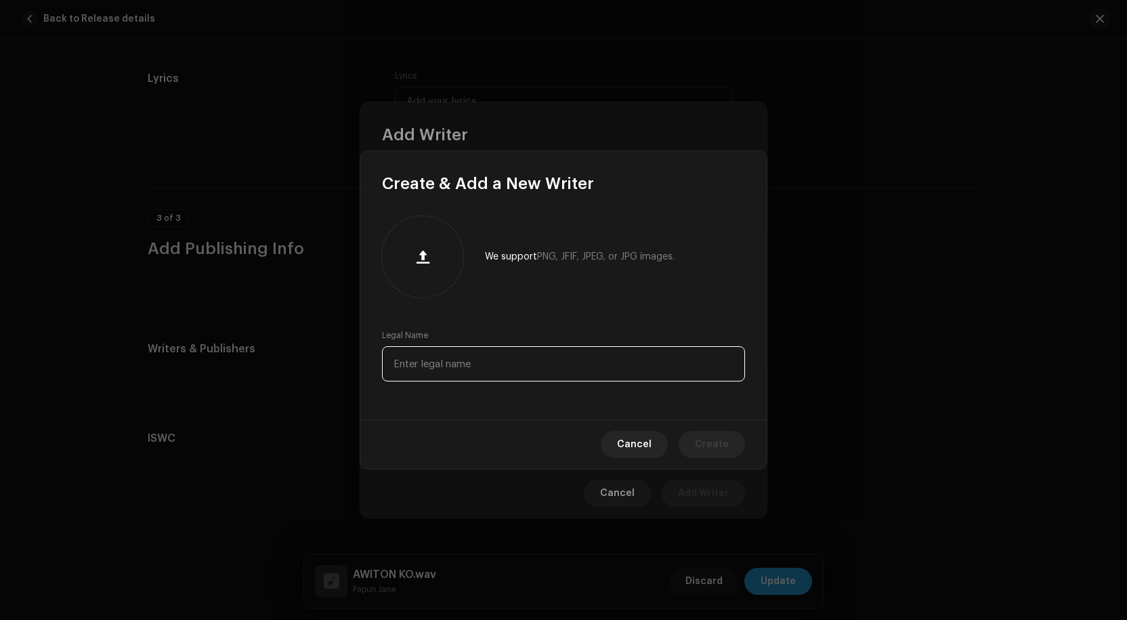
click at [436, 362] on input "text" at bounding box center [563, 363] width 363 height 35
type input "[PERSON_NAME]"
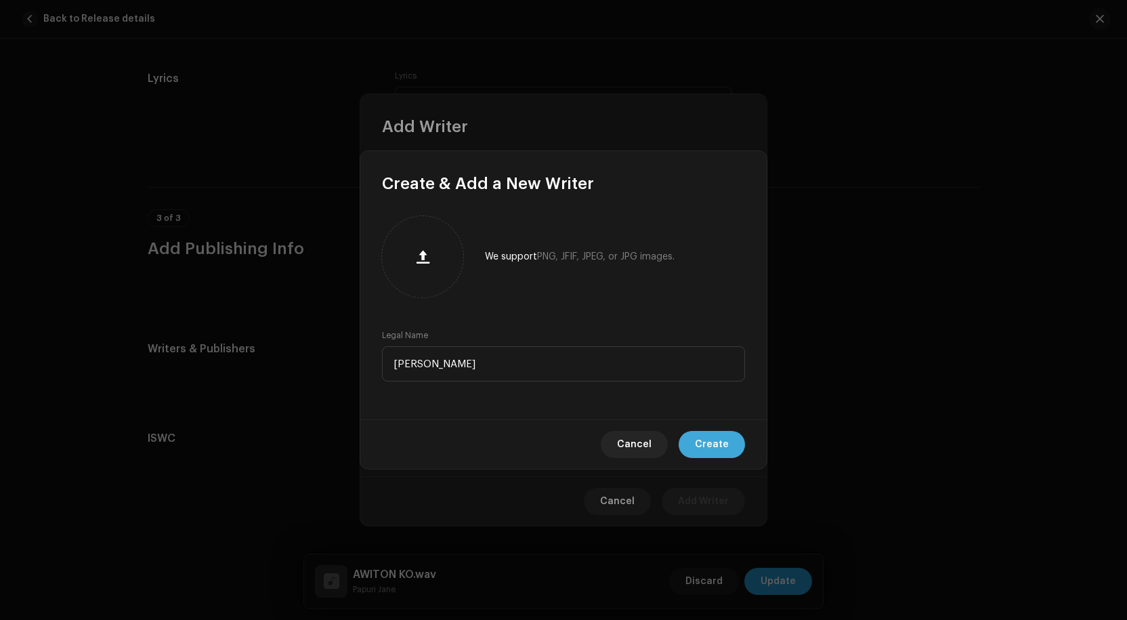
click at [724, 439] on span "Create" at bounding box center [712, 444] width 34 height 27
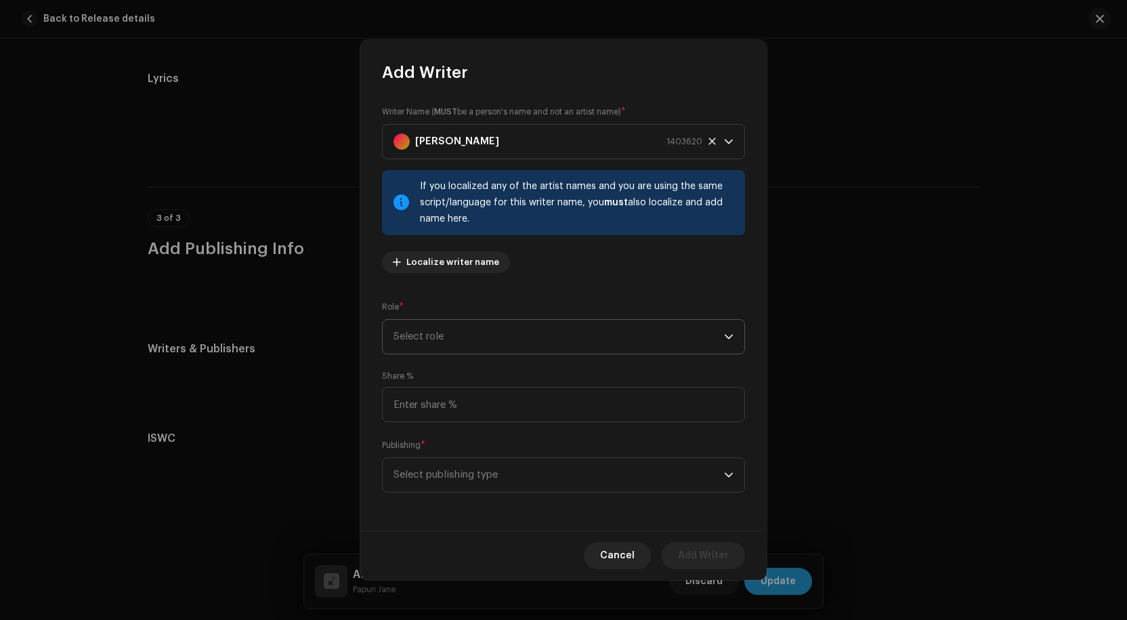
click at [556, 331] on span "Select role" at bounding box center [559, 337] width 331 height 34
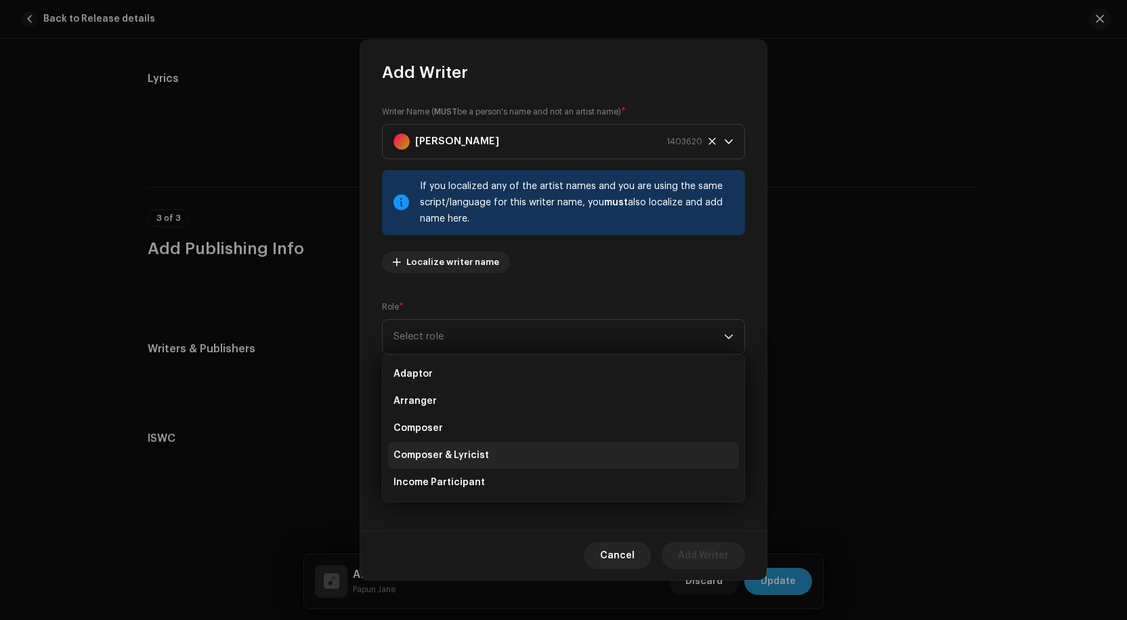
click at [445, 457] on span "Composer & Lyricist" at bounding box center [442, 456] width 96 height 14
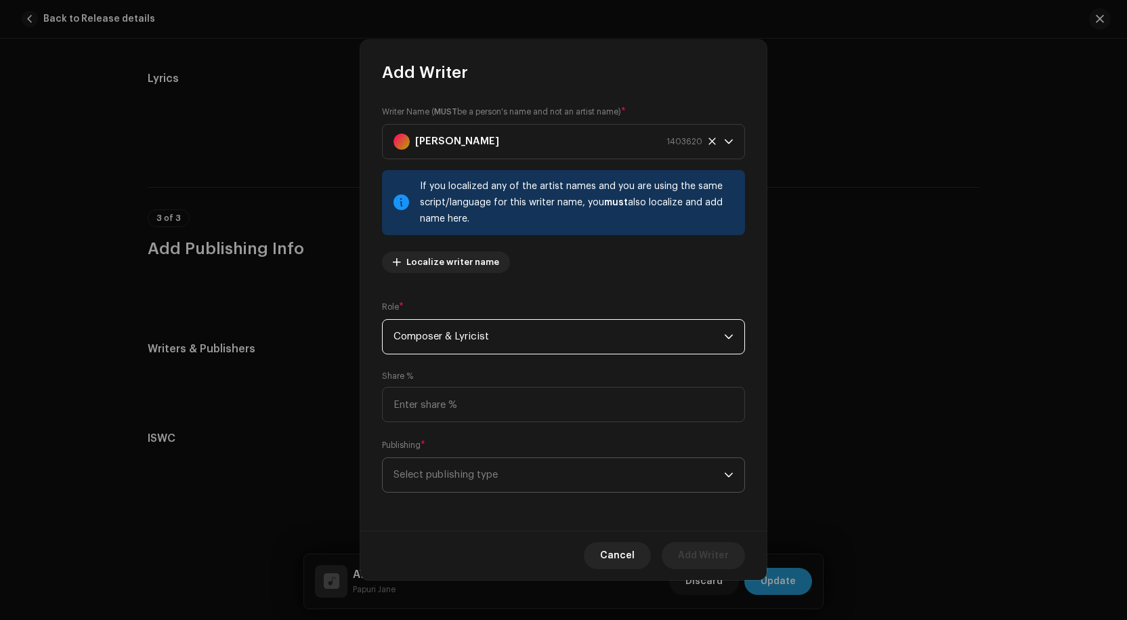
click at [510, 476] on span "Select publishing type" at bounding box center [559, 475] width 331 height 34
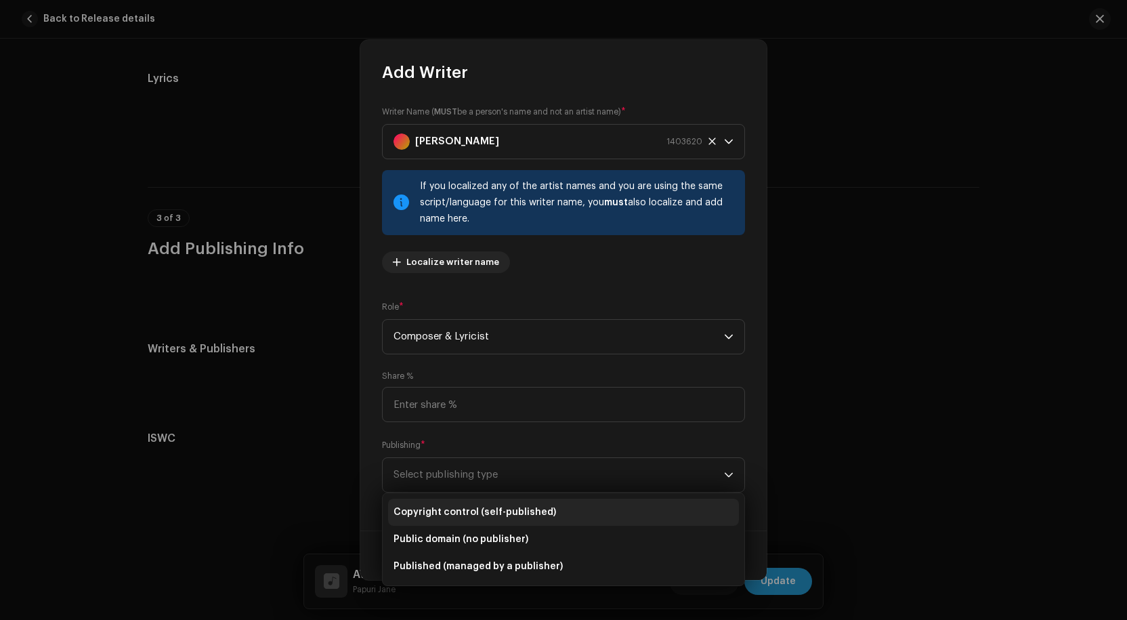
click at [472, 509] on span "Copyright control (self-published)" at bounding box center [475, 512] width 163 height 14
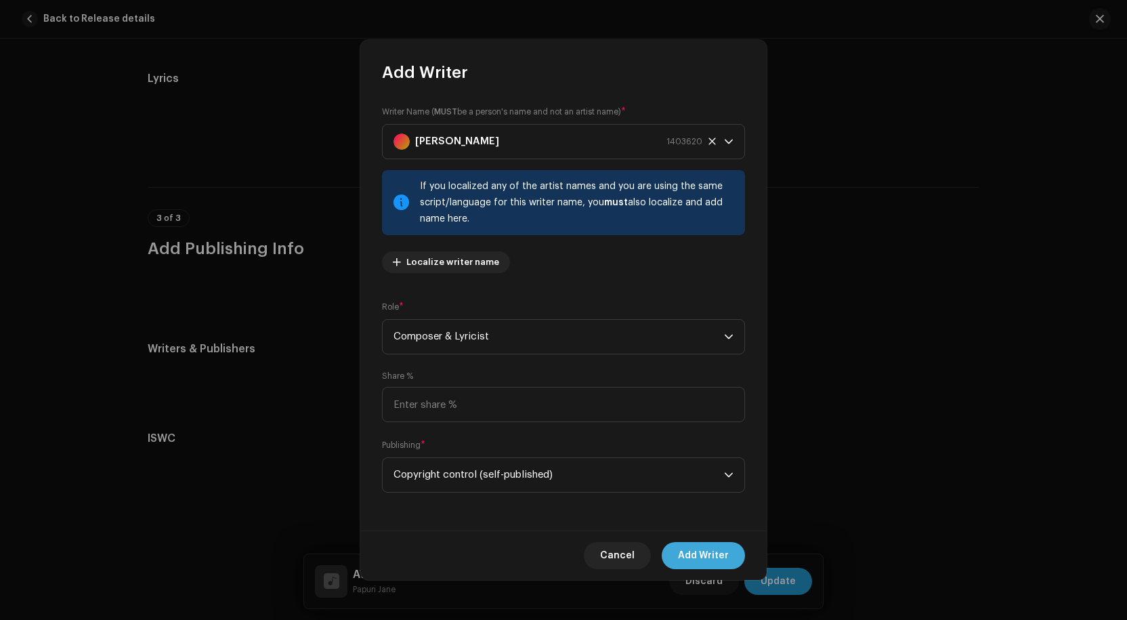
click at [698, 555] on span "Add Writer" at bounding box center [703, 555] width 51 height 27
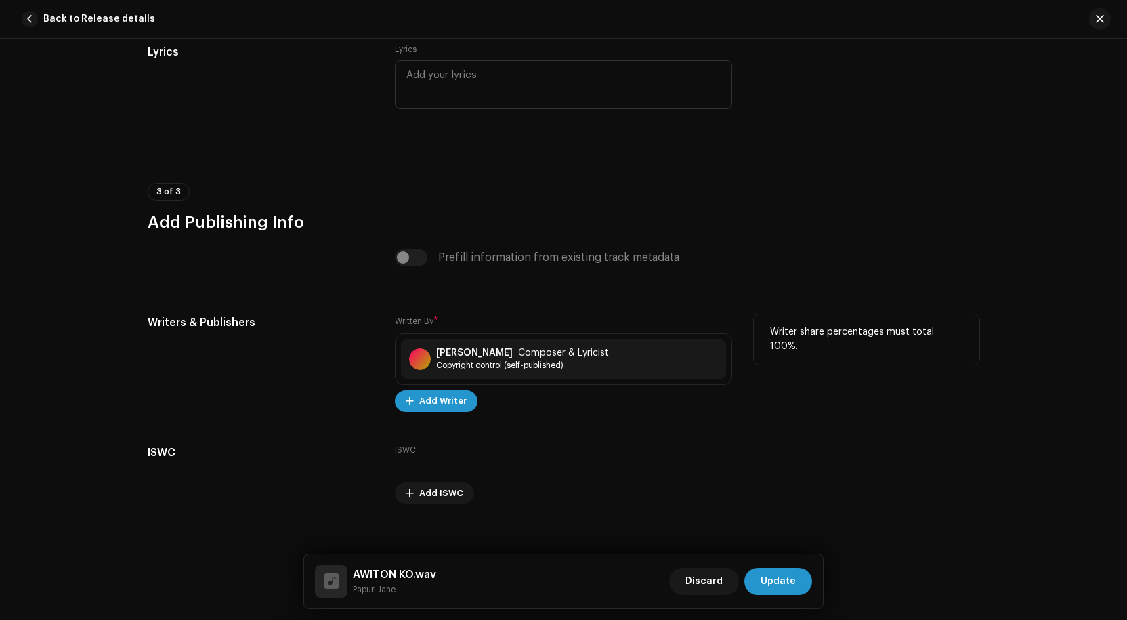
scroll to position [2497, 0]
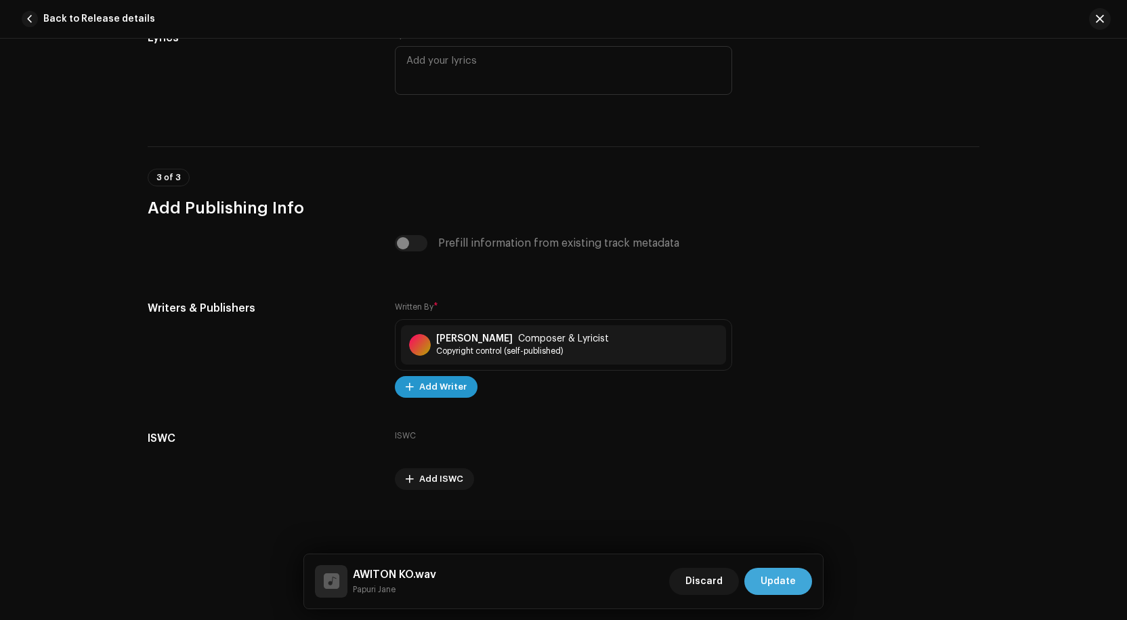
click at [785, 577] on span "Update" at bounding box center [778, 581] width 35 height 27
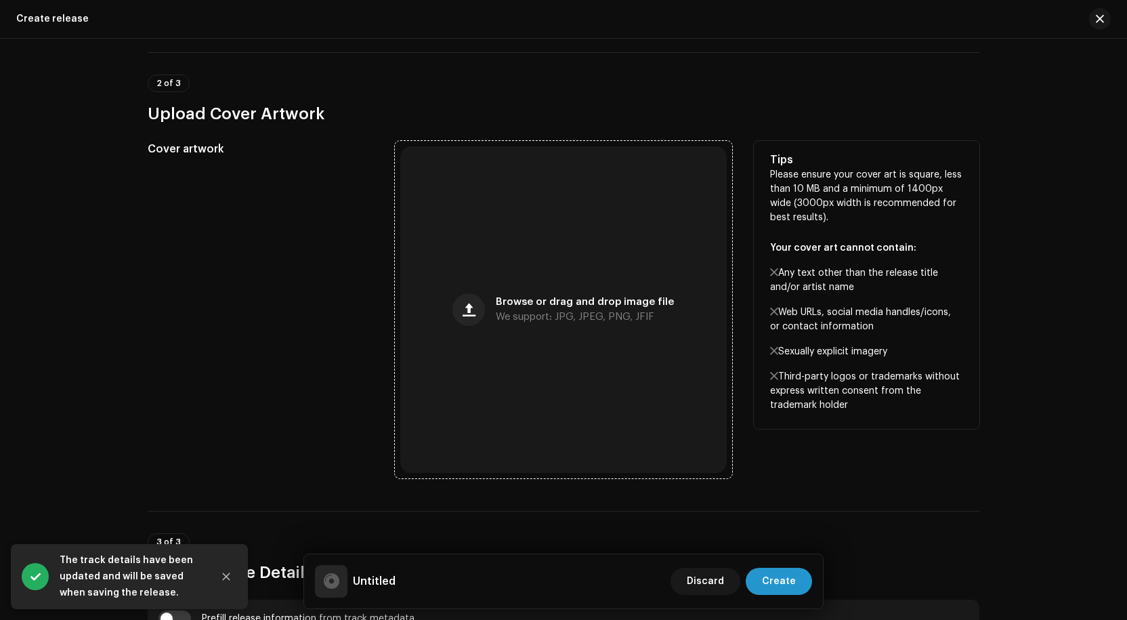
scroll to position [407, 0]
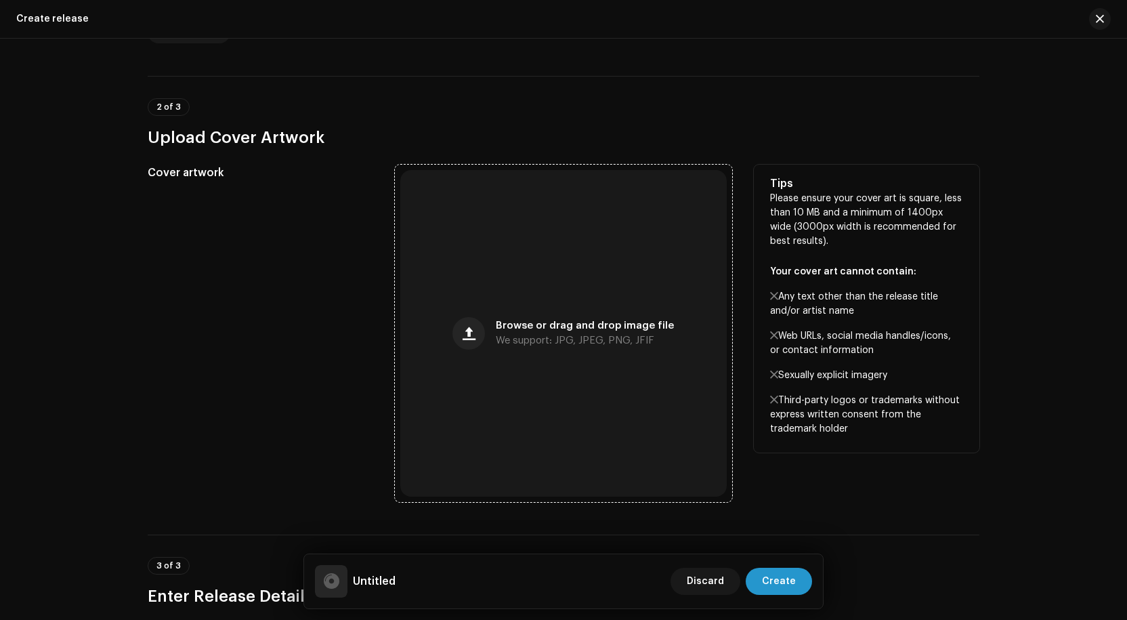
click at [552, 331] on div "Browse or drag and drop image file We support: JPG, JPEG, PNG, JFIF" at bounding box center [585, 333] width 178 height 24
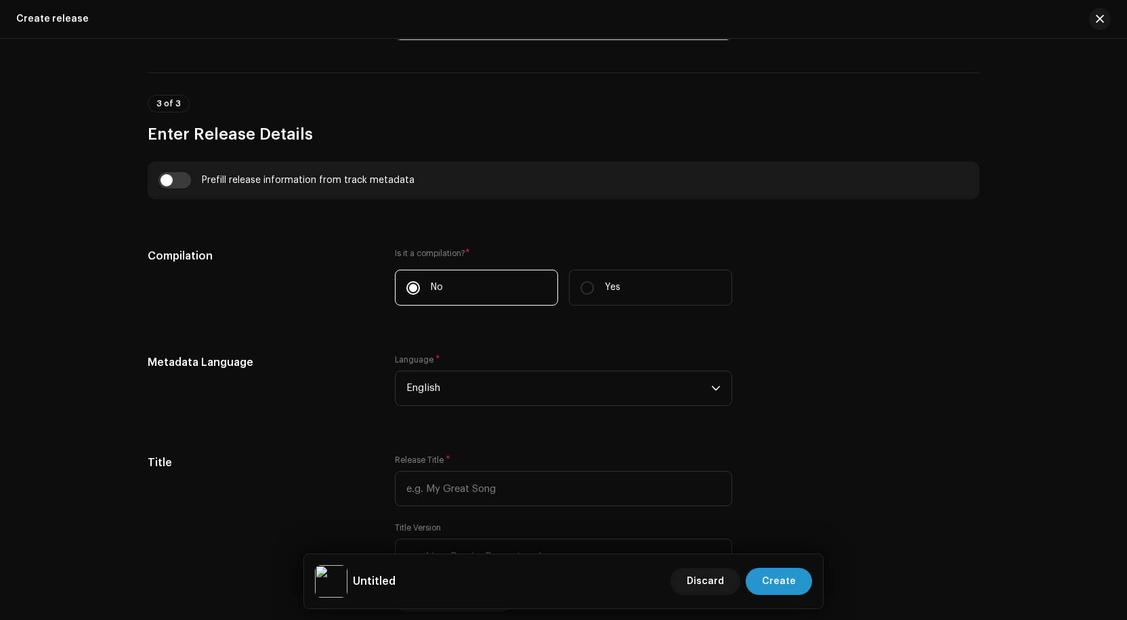
scroll to position [1016, 0]
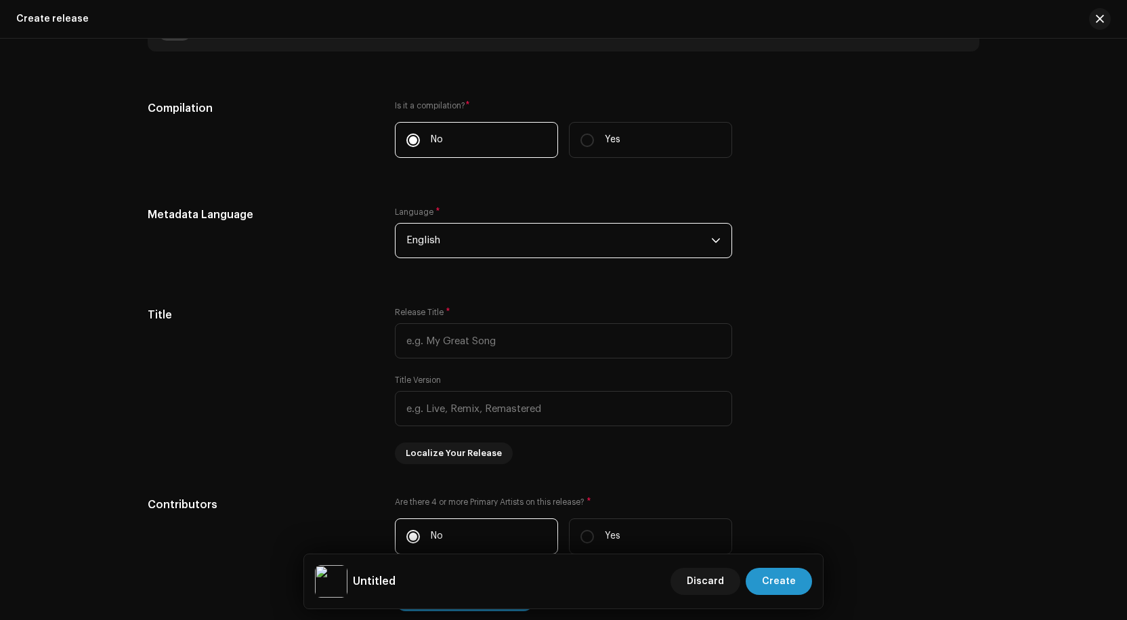
click at [511, 241] on span "English" at bounding box center [559, 241] width 305 height 34
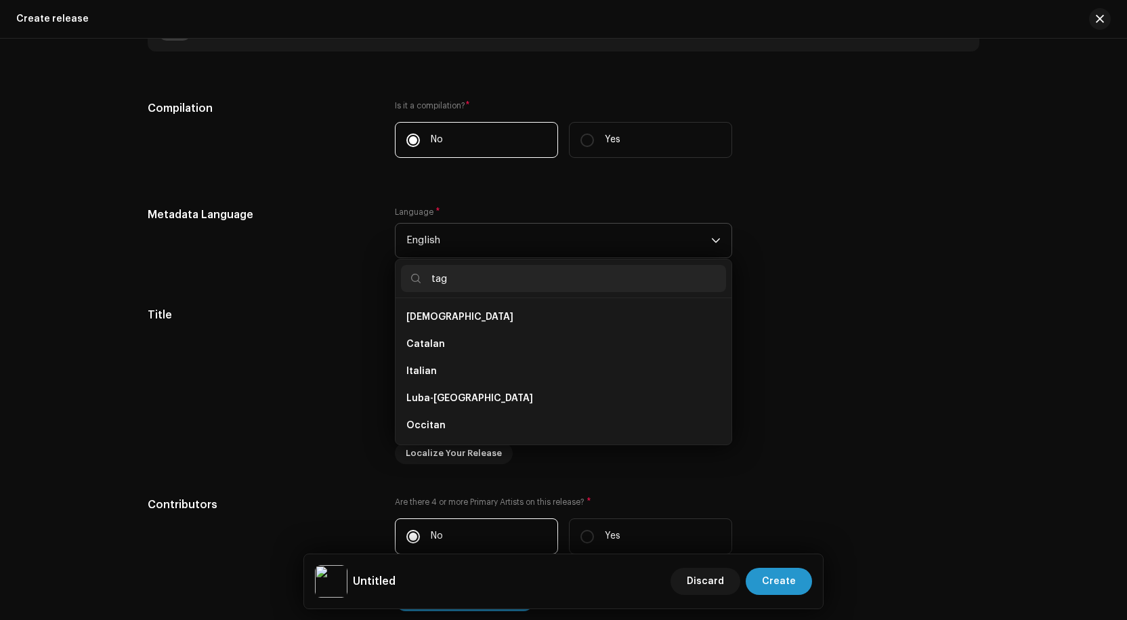
scroll to position [0, 0]
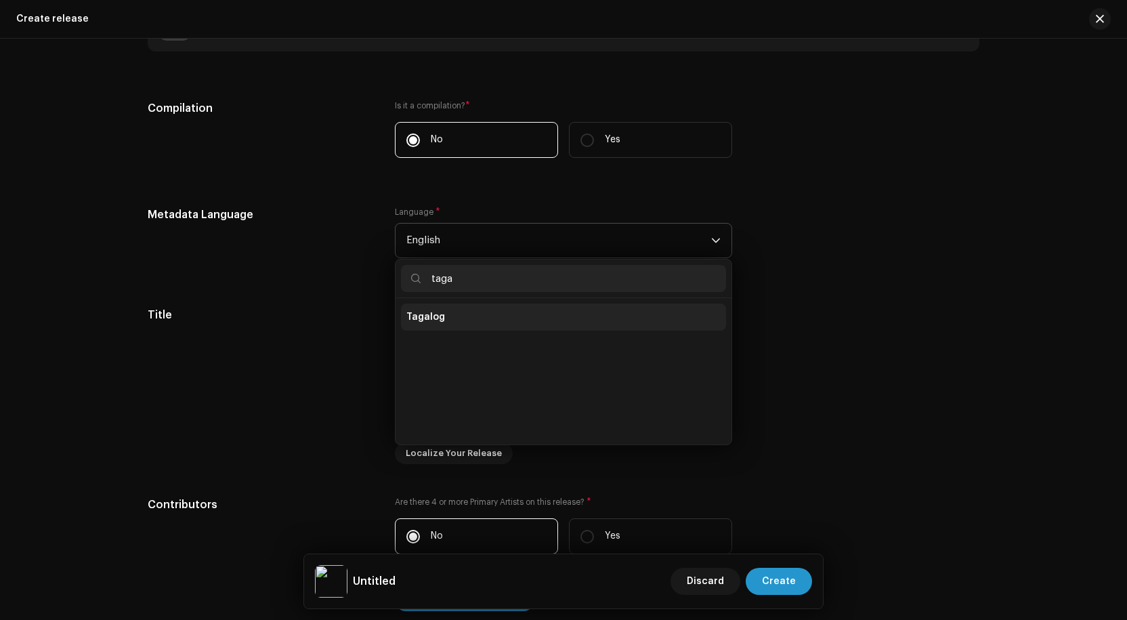
type input "taga"
click at [461, 319] on li "Tagalog" at bounding box center [563, 317] width 325 height 27
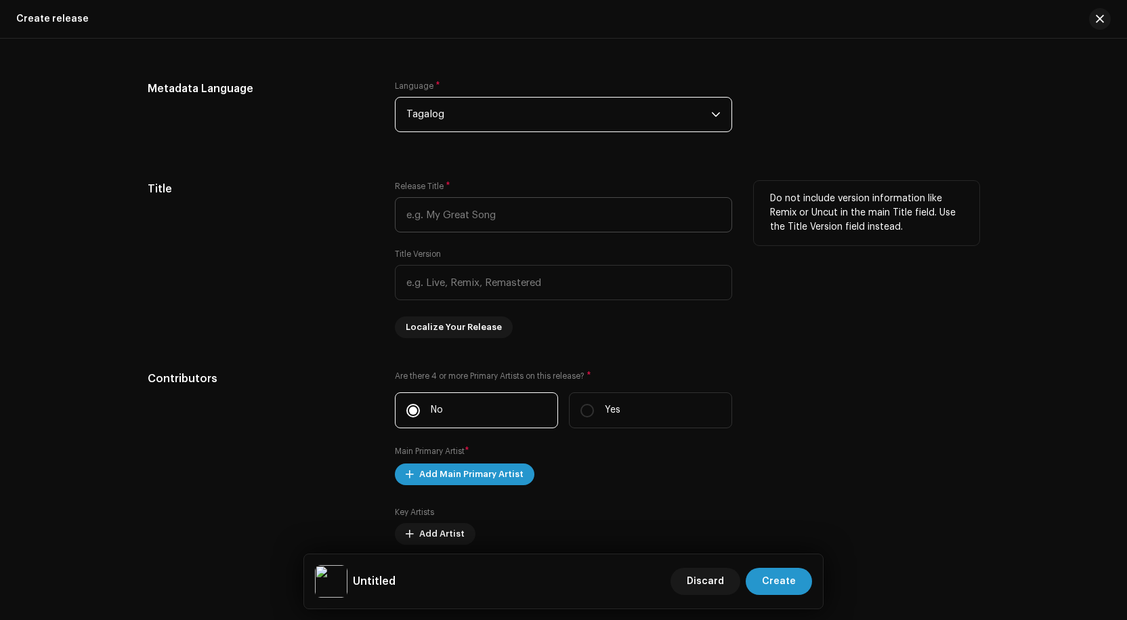
scroll to position [1152, 0]
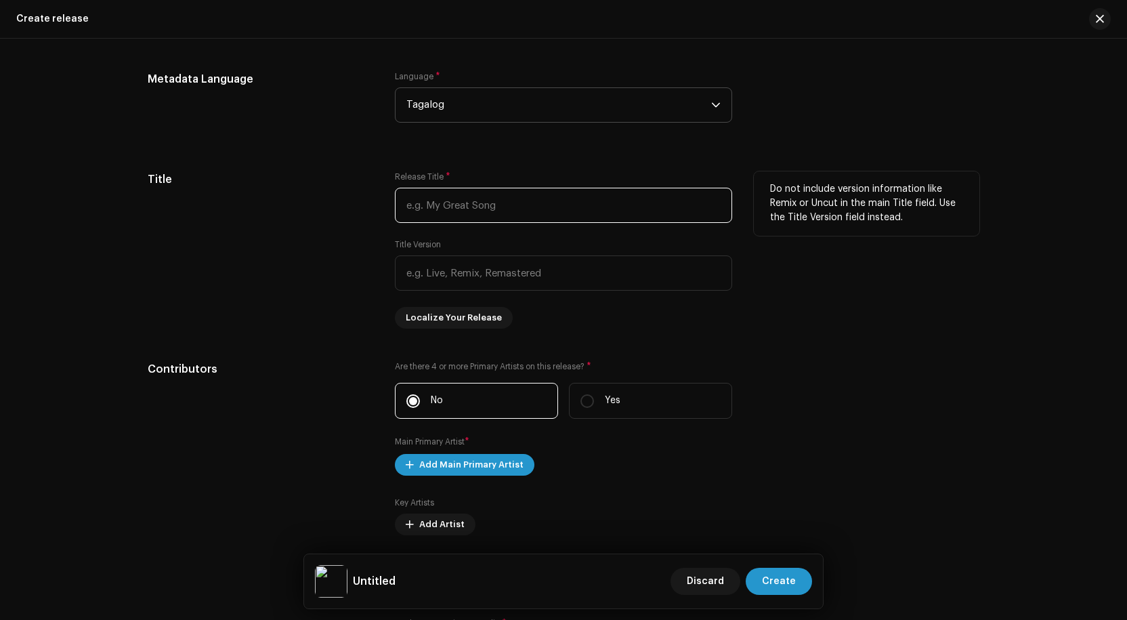
click at [492, 199] on input "text" at bounding box center [563, 205] width 337 height 35
type input "P"
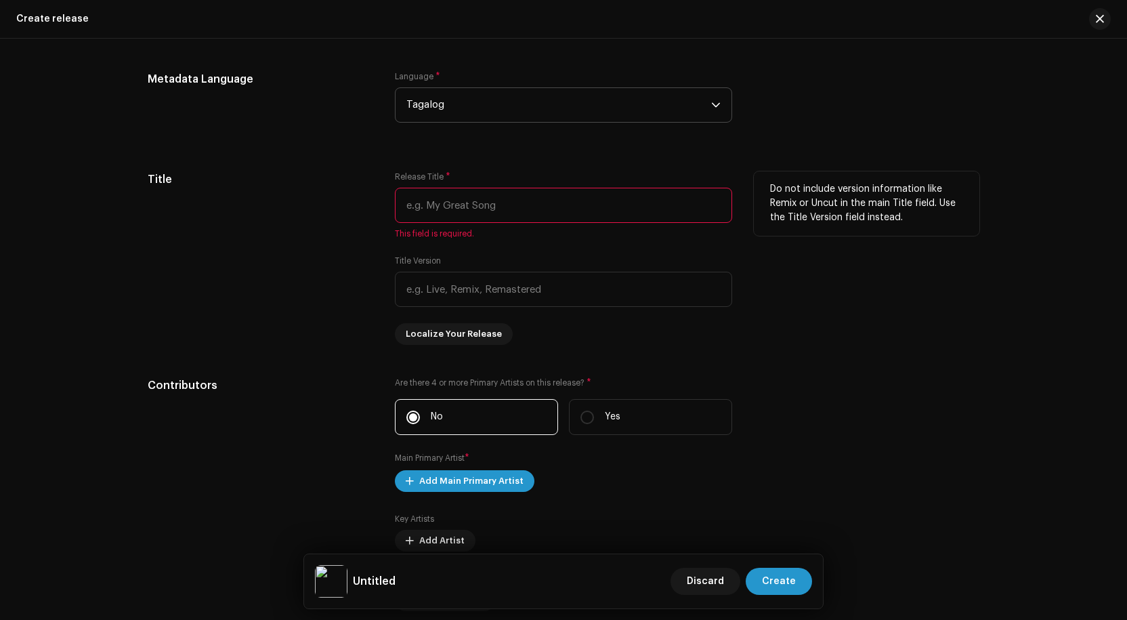
click at [661, 210] on input "text" at bounding box center [563, 205] width 337 height 35
paste input "AWITON KO"
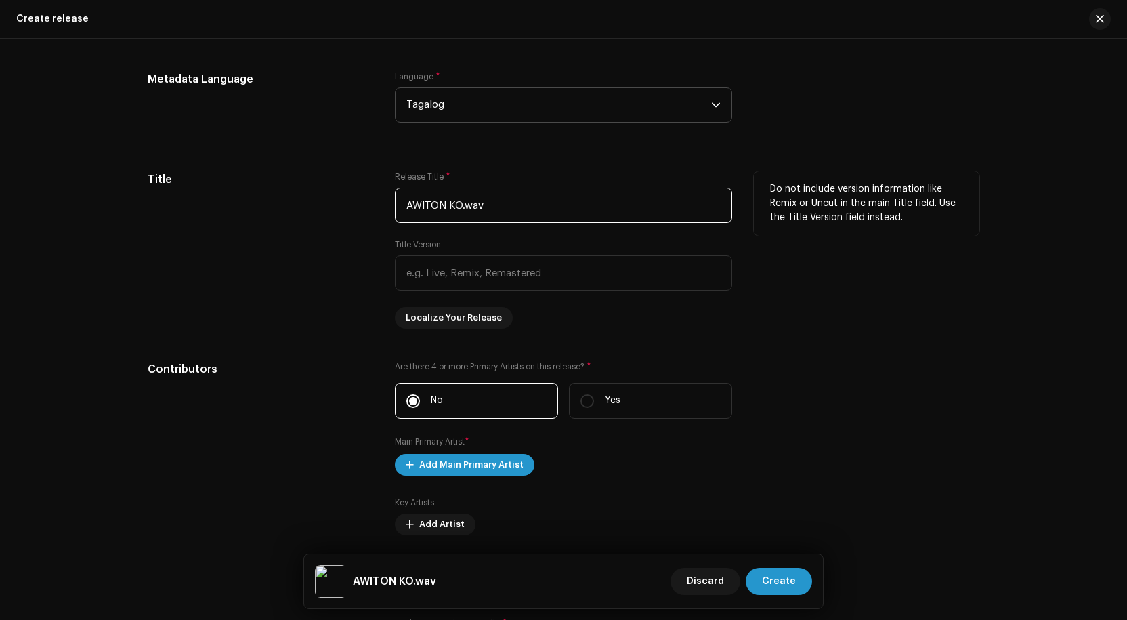
type input "AWITON KO.wav"
click at [817, 289] on div "Do not include version information like Remix or Uncut in the main Title field.…" at bounding box center [867, 249] width 226 height 157
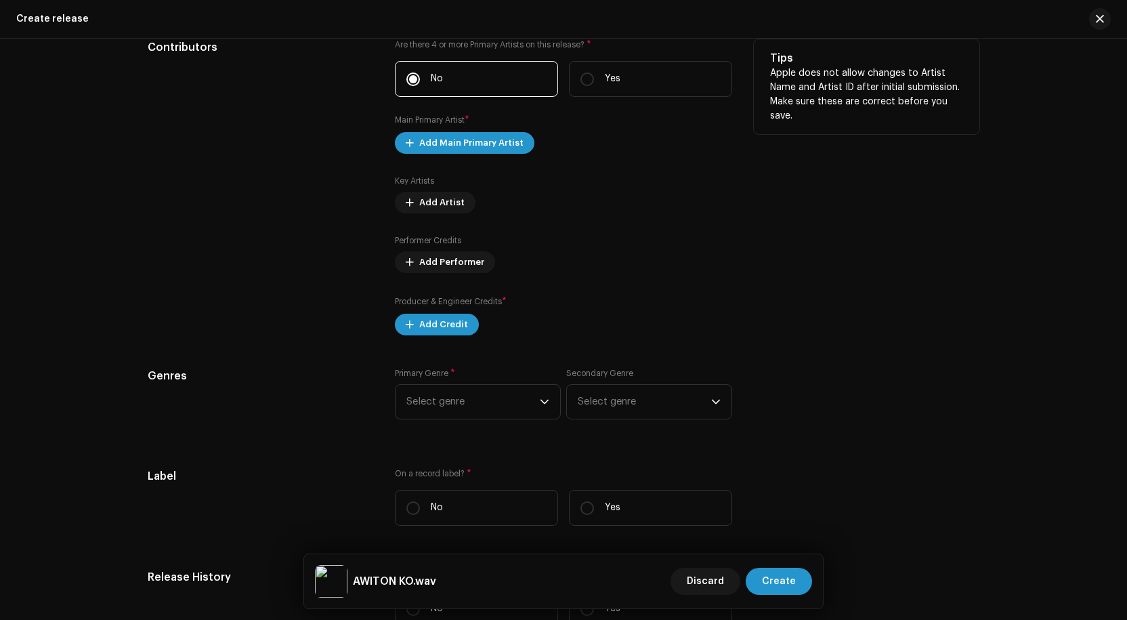
scroll to position [1558, 0]
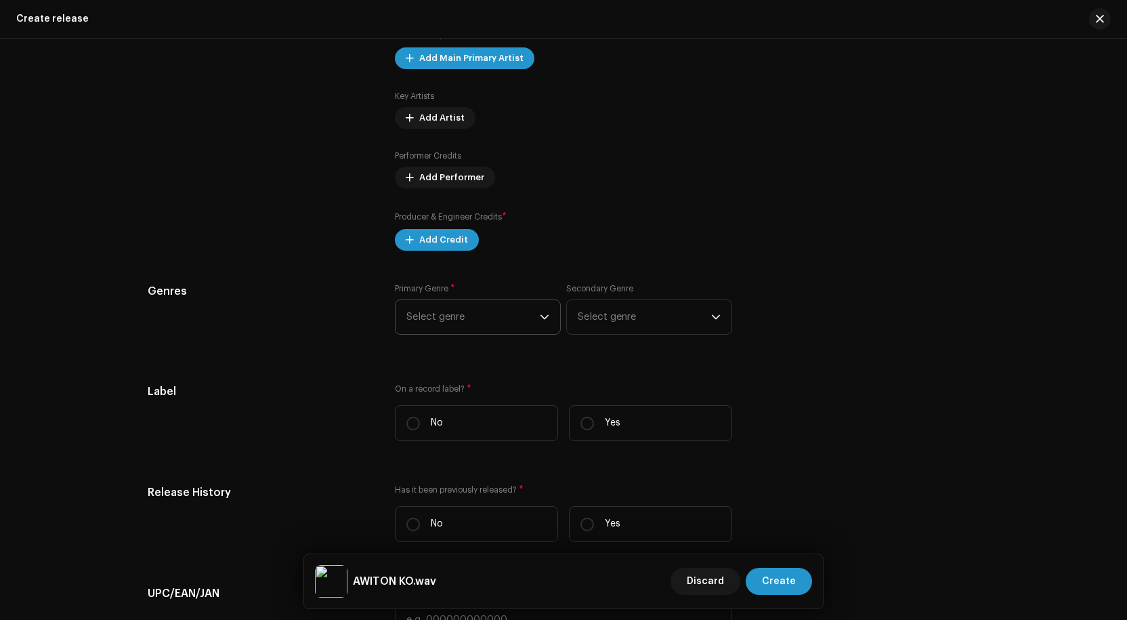
click at [491, 318] on span "Select genre" at bounding box center [473, 317] width 133 height 34
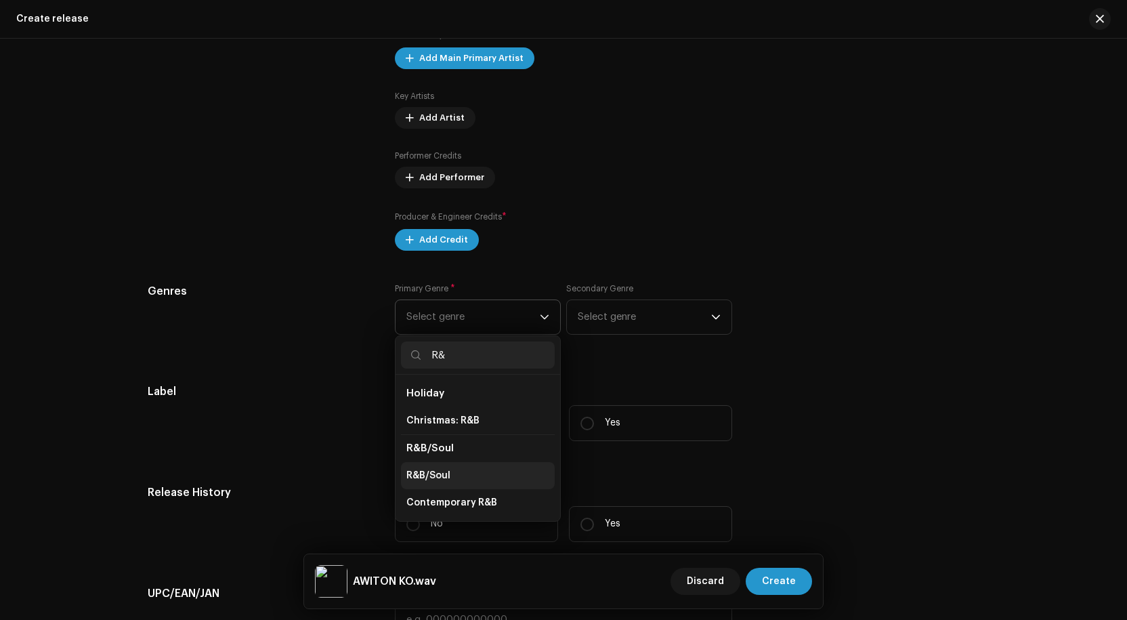
type input "R&"
click at [442, 472] on span "R&B/Soul" at bounding box center [429, 476] width 44 height 14
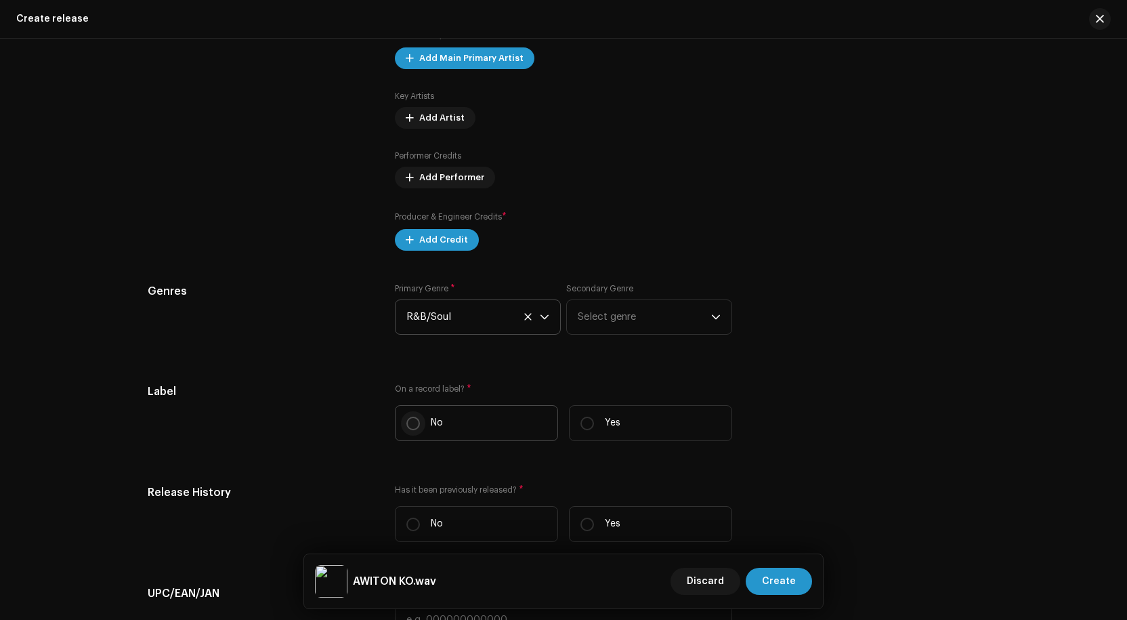
click at [411, 427] on input "No" at bounding box center [414, 424] width 14 height 14
radio input "true"
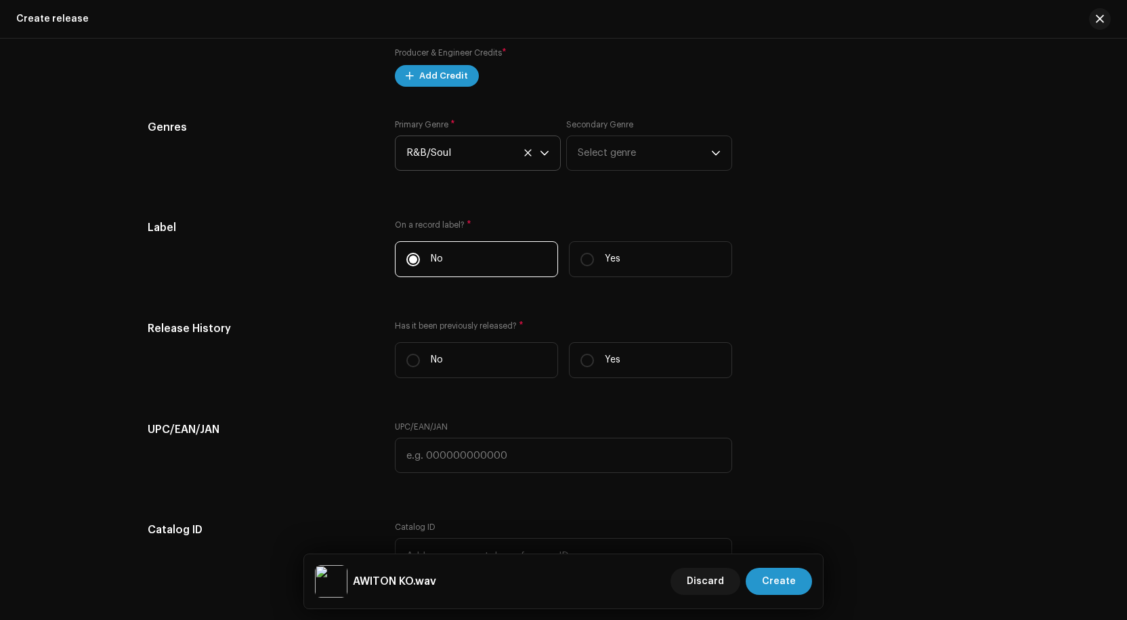
scroll to position [1762, 0]
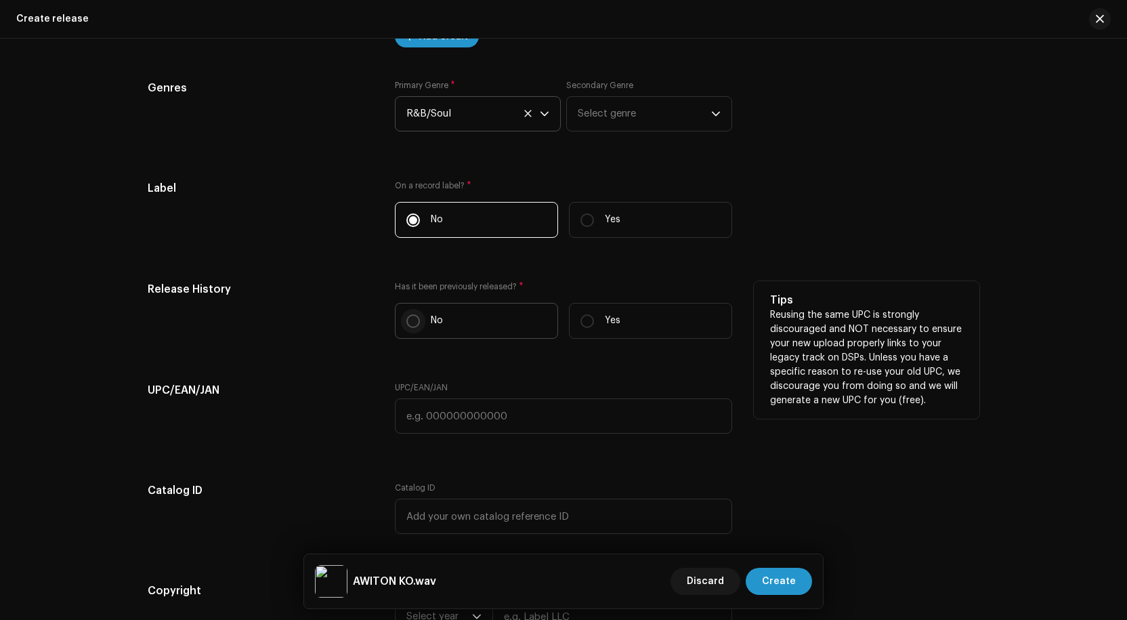
click at [410, 324] on input "No" at bounding box center [414, 321] width 14 height 14
radio input "true"
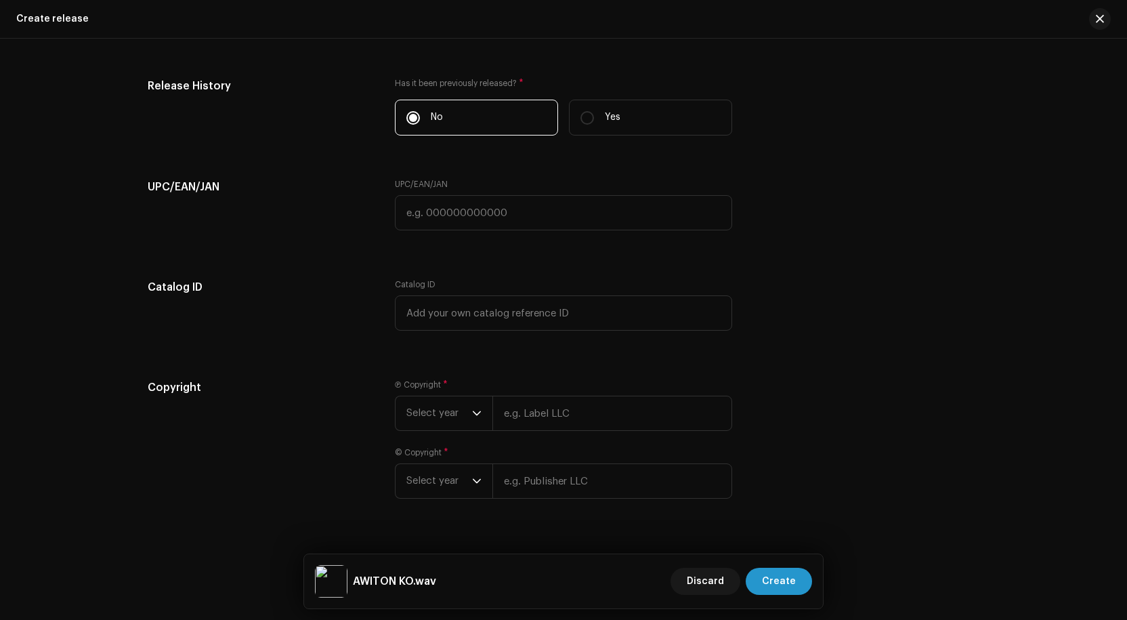
scroll to position [1990, 0]
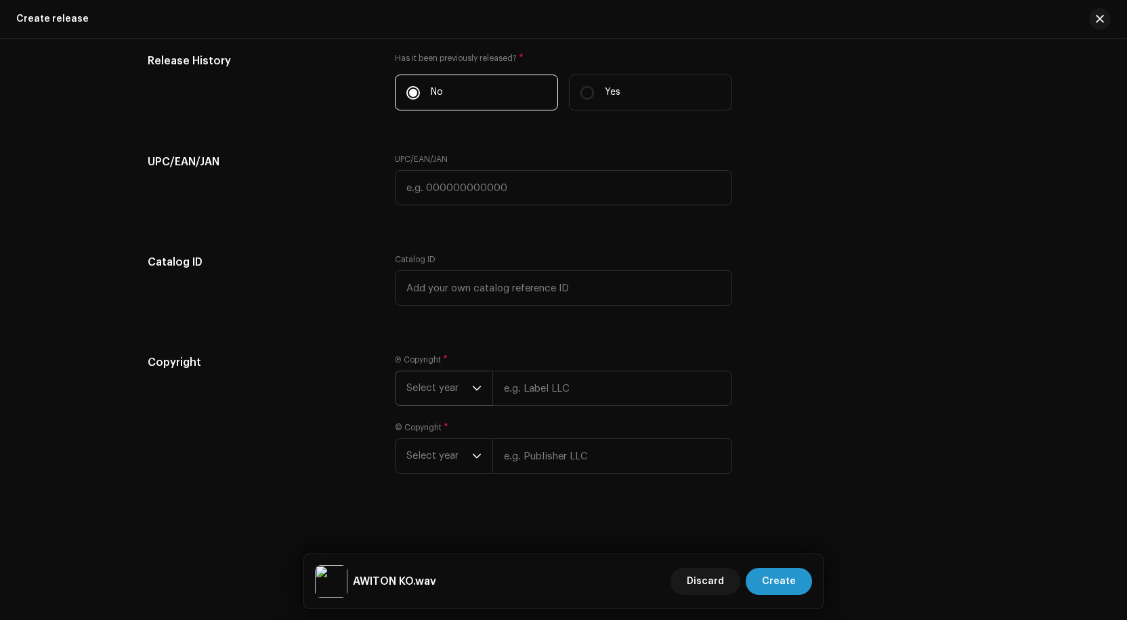
click at [473, 387] on icon "dropdown trigger" at bounding box center [477, 388] width 8 height 5
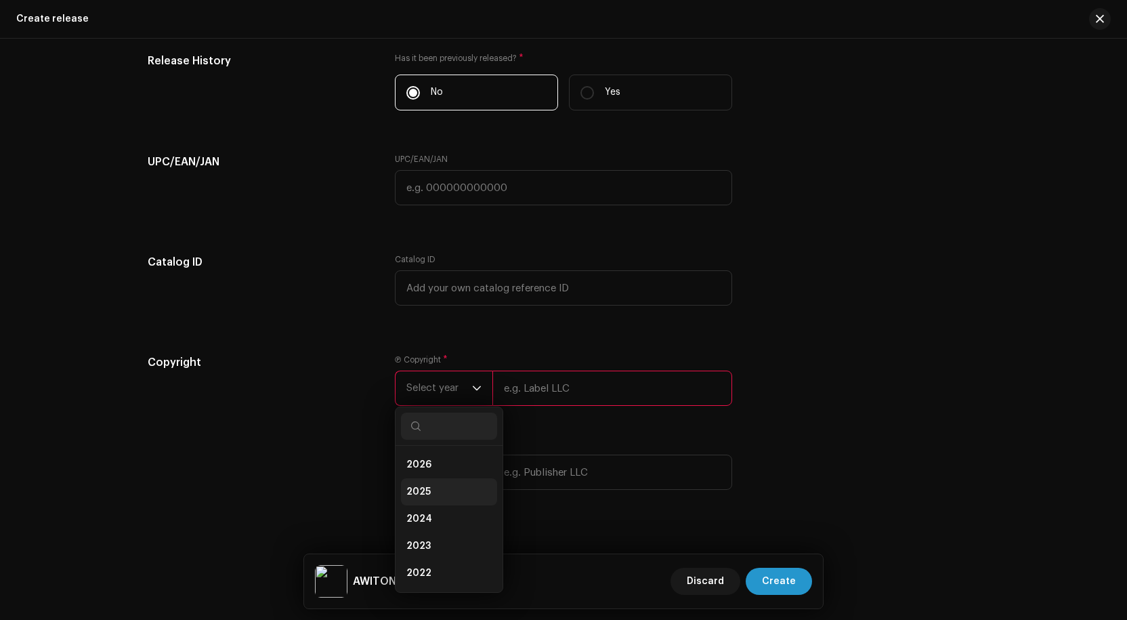
click at [426, 487] on span "2025" at bounding box center [419, 492] width 24 height 14
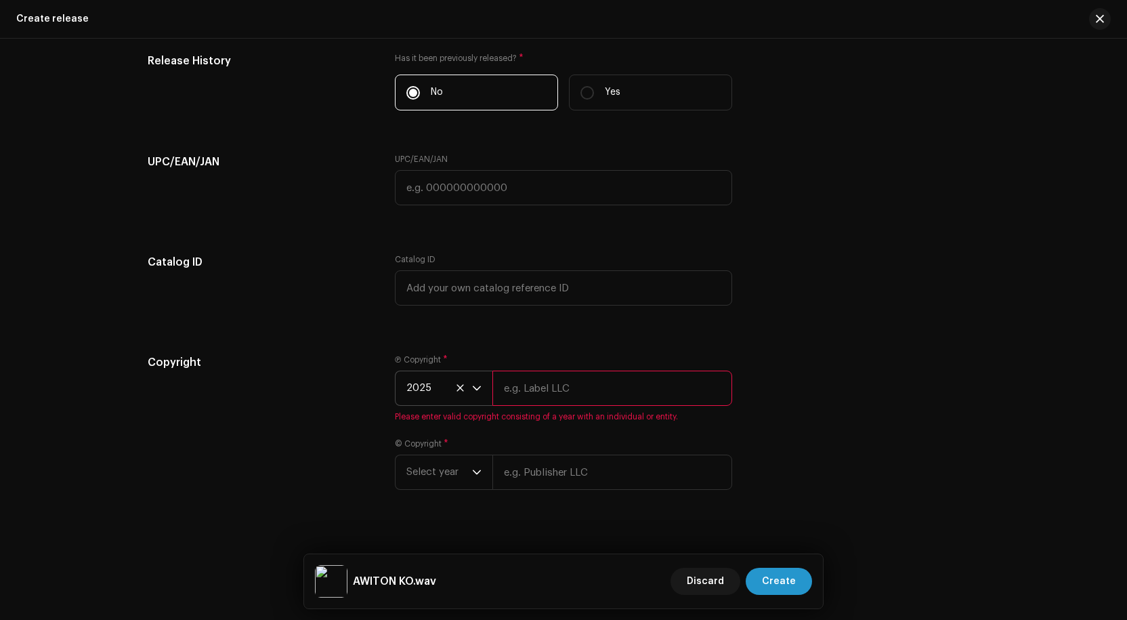
click at [543, 388] on input "text" at bounding box center [613, 388] width 240 height 35
type input "His life [DEMOGRAPHIC_DATA]"
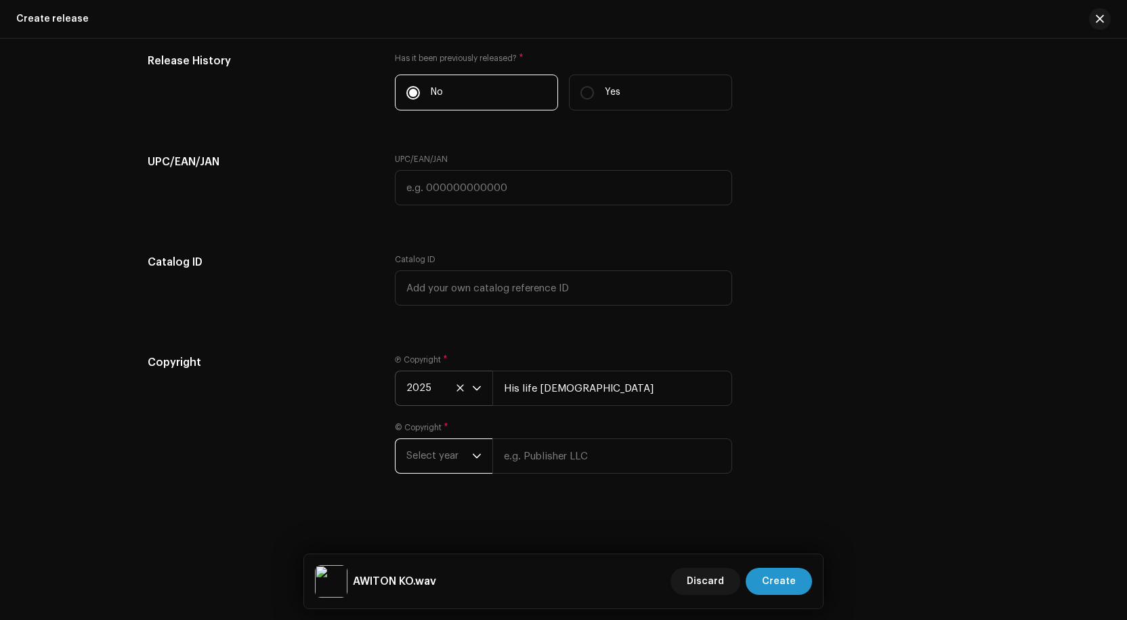
click at [468, 456] on span "Select year" at bounding box center [440, 456] width 66 height 34
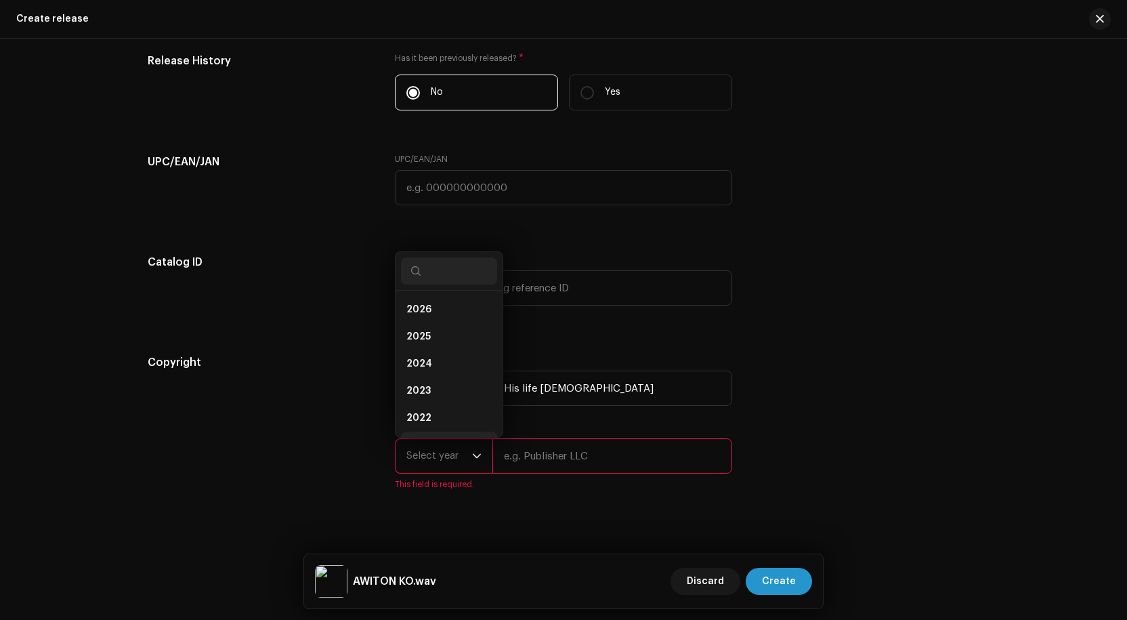
scroll to position [22, 0]
click at [421, 319] on span "2025" at bounding box center [419, 315] width 24 height 14
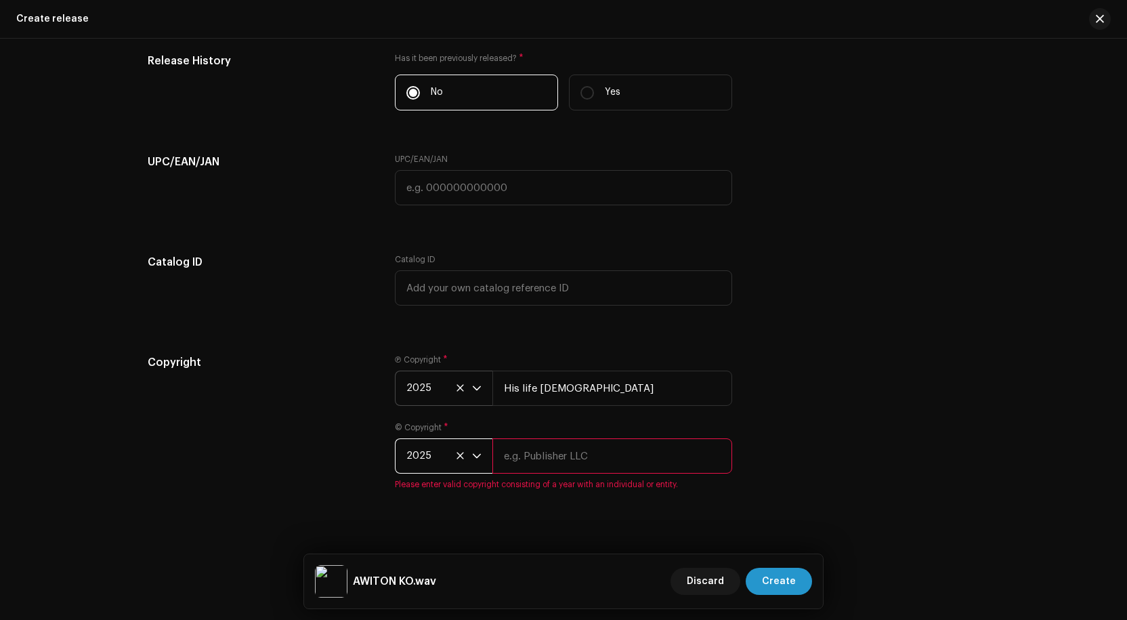
click at [573, 459] on input "text" at bounding box center [613, 455] width 240 height 35
type input "His life [DEMOGRAPHIC_DATA]"
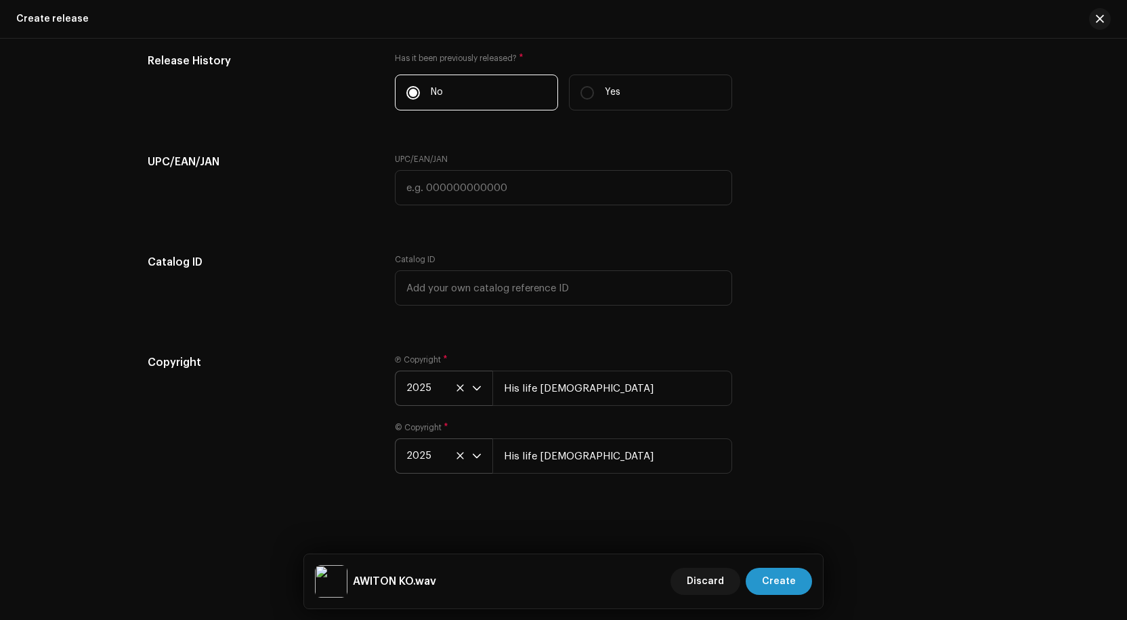
click at [749, 448] on div "Copyright Ⓟ Copyright * 2025 His life [DEMOGRAPHIC_DATA] © Copyright * 2025 His…" at bounding box center [564, 422] width 832 height 136
click at [790, 579] on span "Create" at bounding box center [779, 581] width 34 height 27
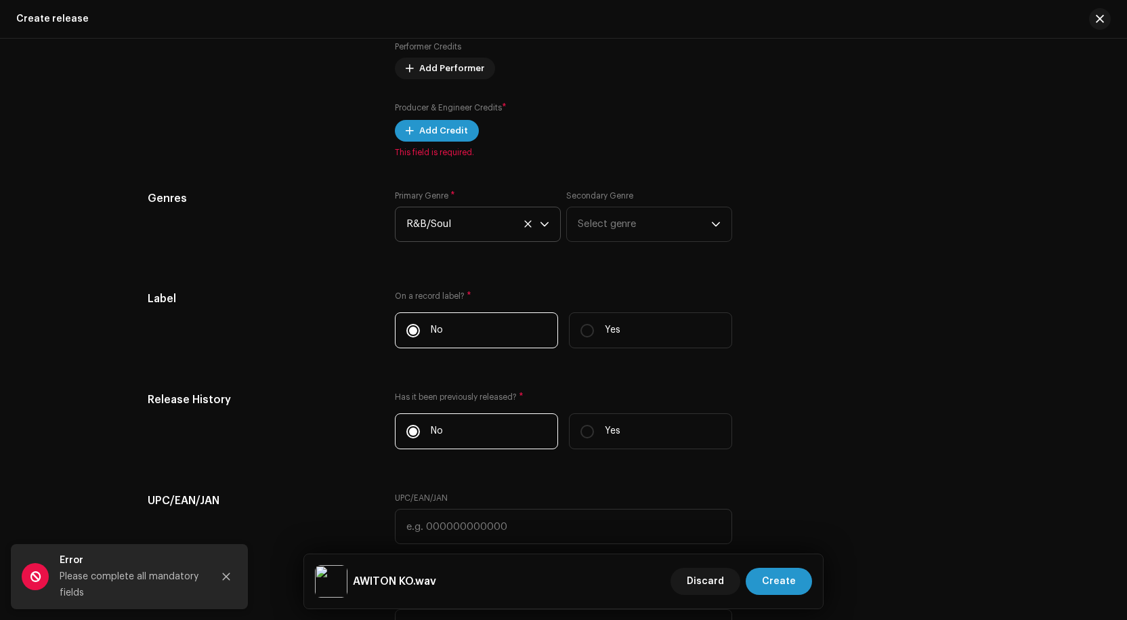
scroll to position [1616, 0]
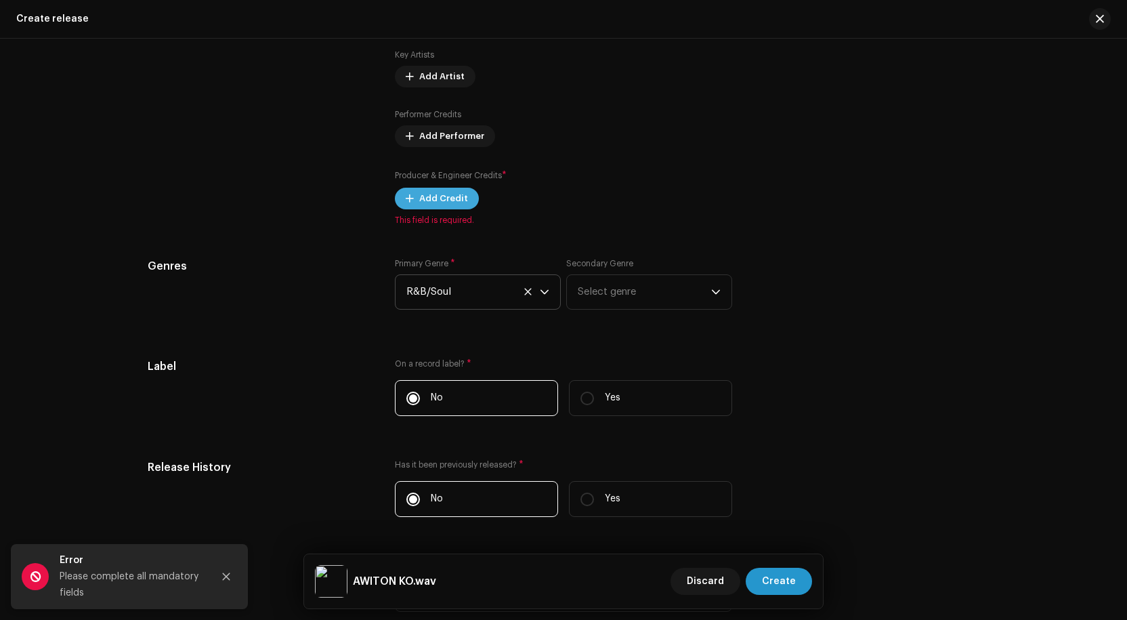
click at [437, 199] on span "Add Credit" at bounding box center [443, 198] width 49 height 27
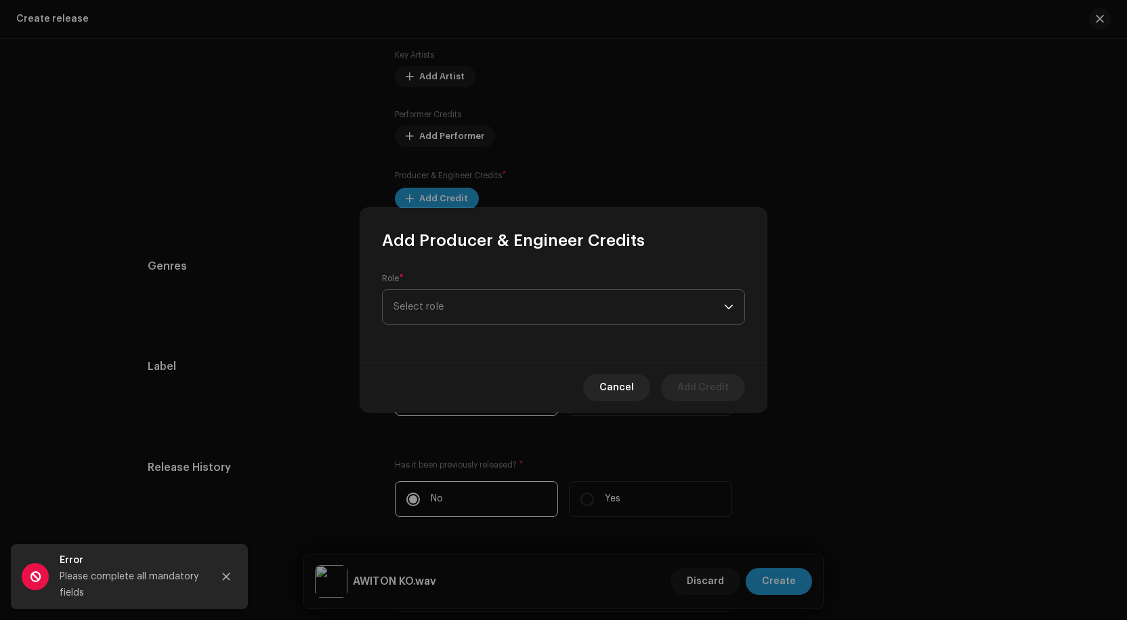
click at [485, 306] on span "Select role" at bounding box center [559, 307] width 331 height 34
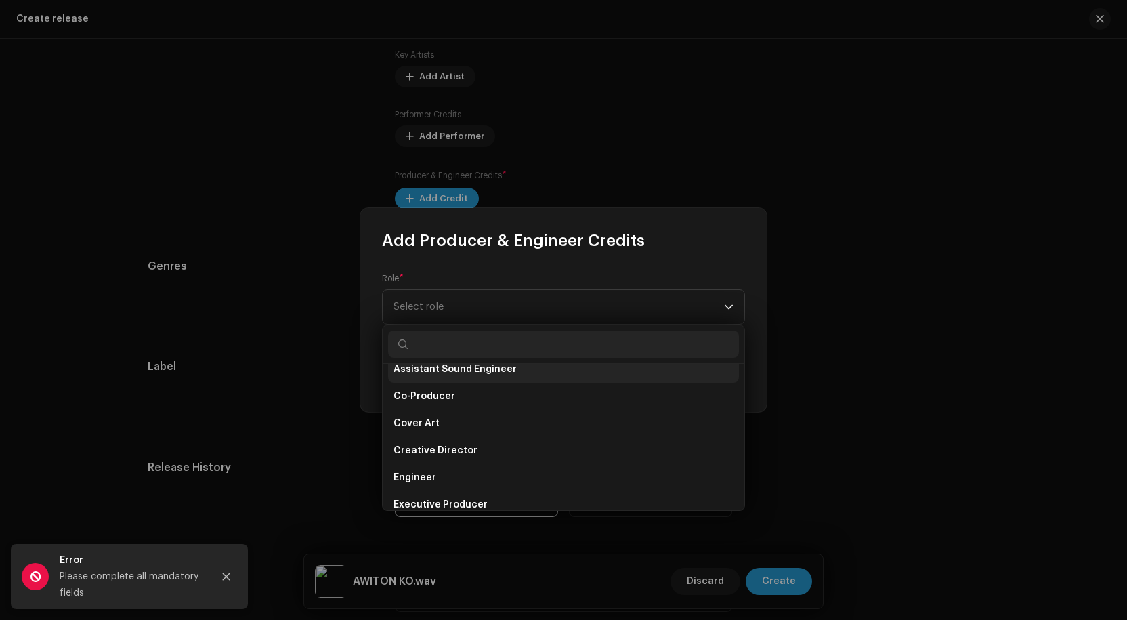
scroll to position [271, 0]
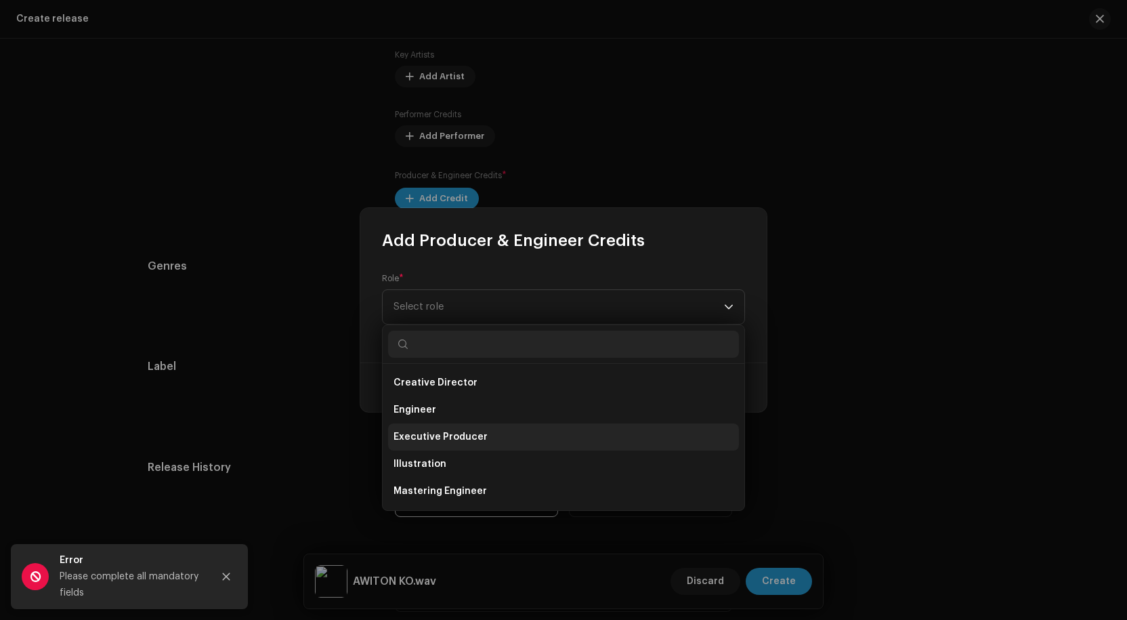
click at [456, 433] on span "Executive Producer" at bounding box center [441, 437] width 94 height 14
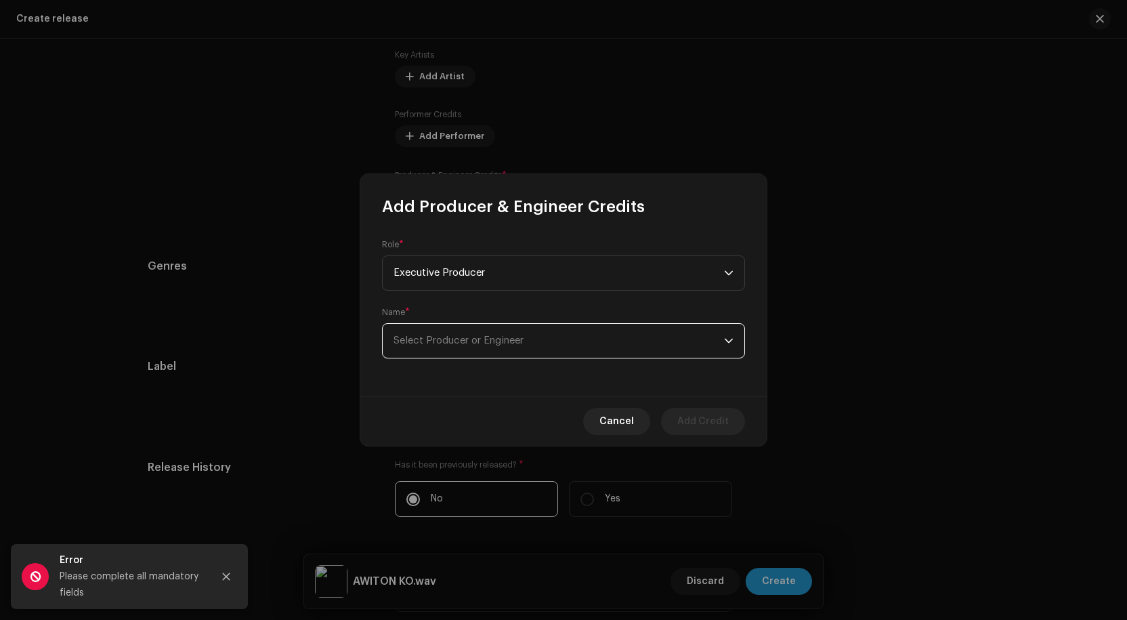
click at [460, 337] on span "Select Producer or Engineer" at bounding box center [459, 340] width 130 height 10
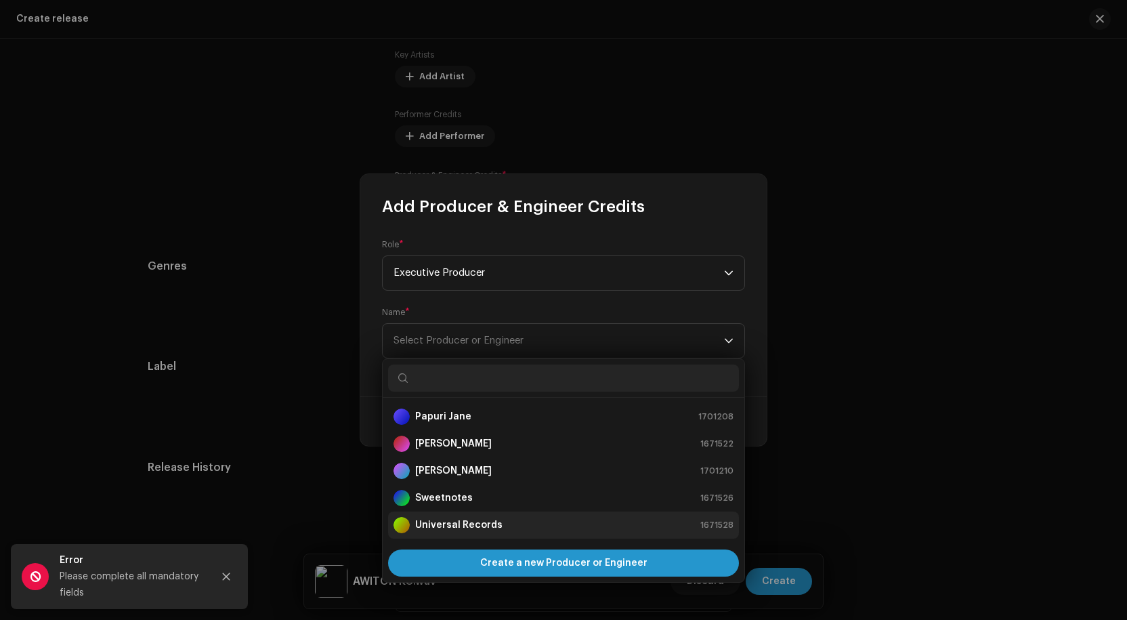
click at [453, 524] on strong "Universal Records" at bounding box center [458, 525] width 87 height 14
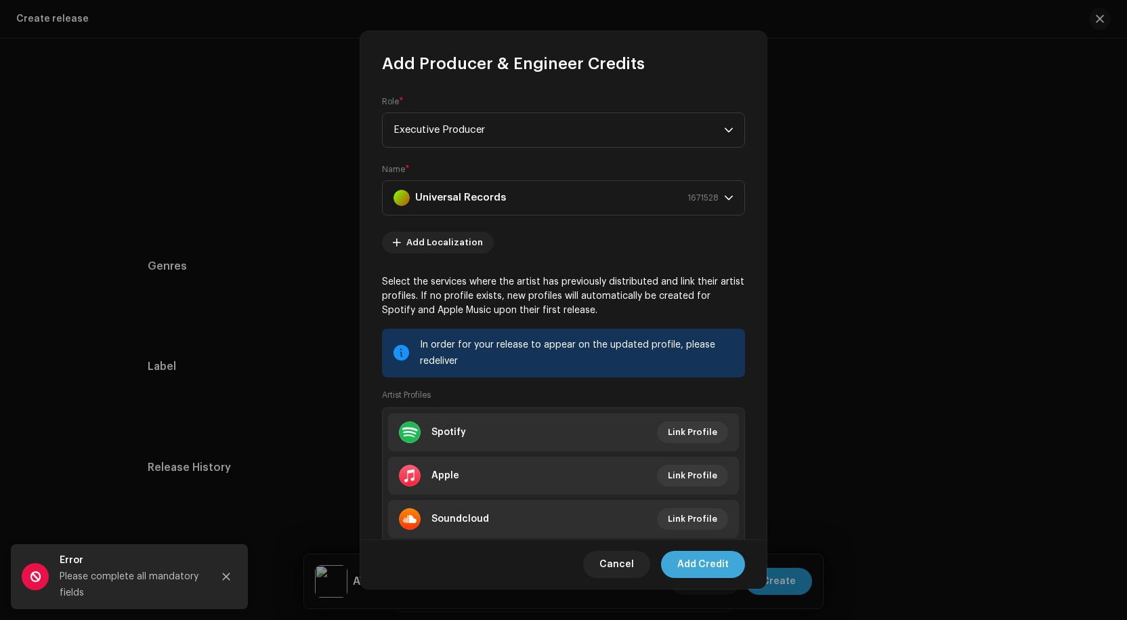
click at [694, 556] on span "Add Credit" at bounding box center [703, 564] width 51 height 27
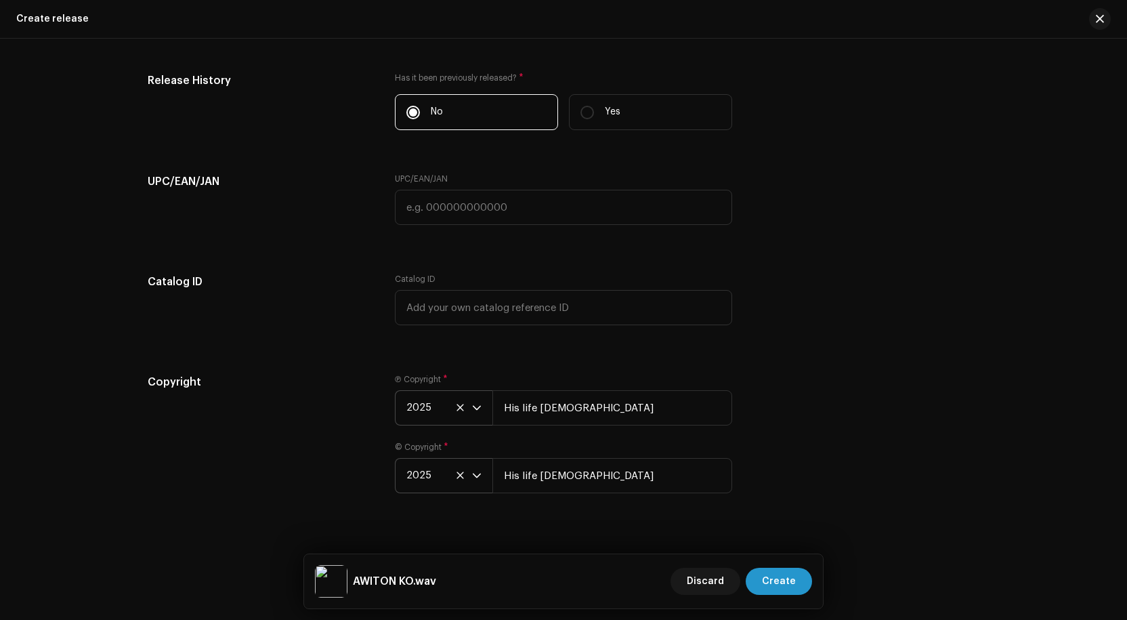
scroll to position [2063, 0]
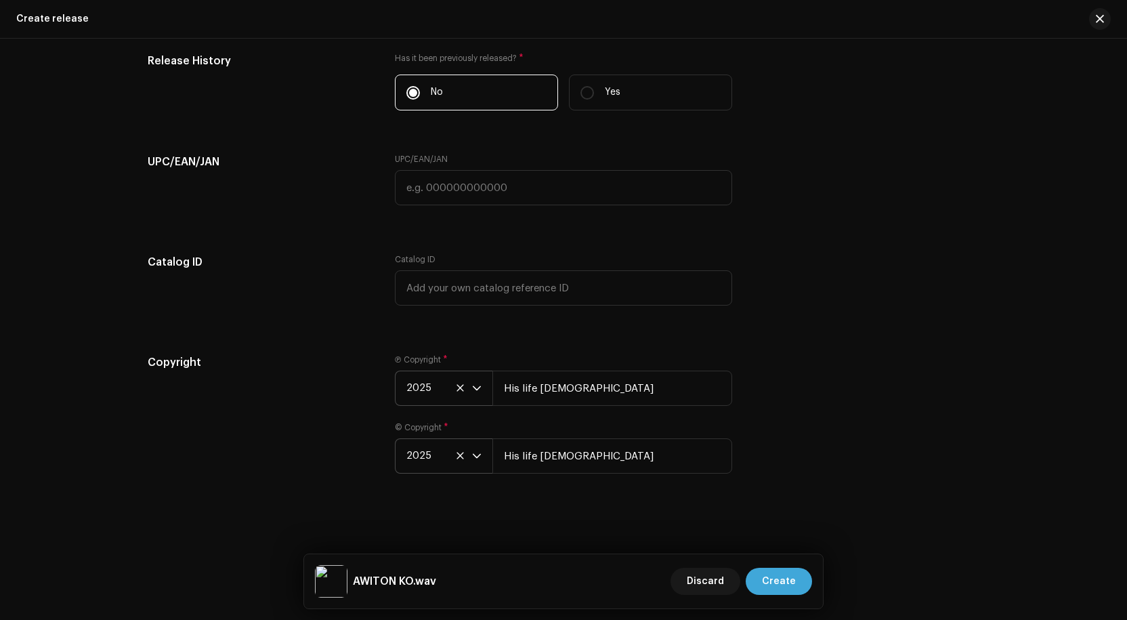
click at [785, 579] on span "Create" at bounding box center [779, 581] width 34 height 27
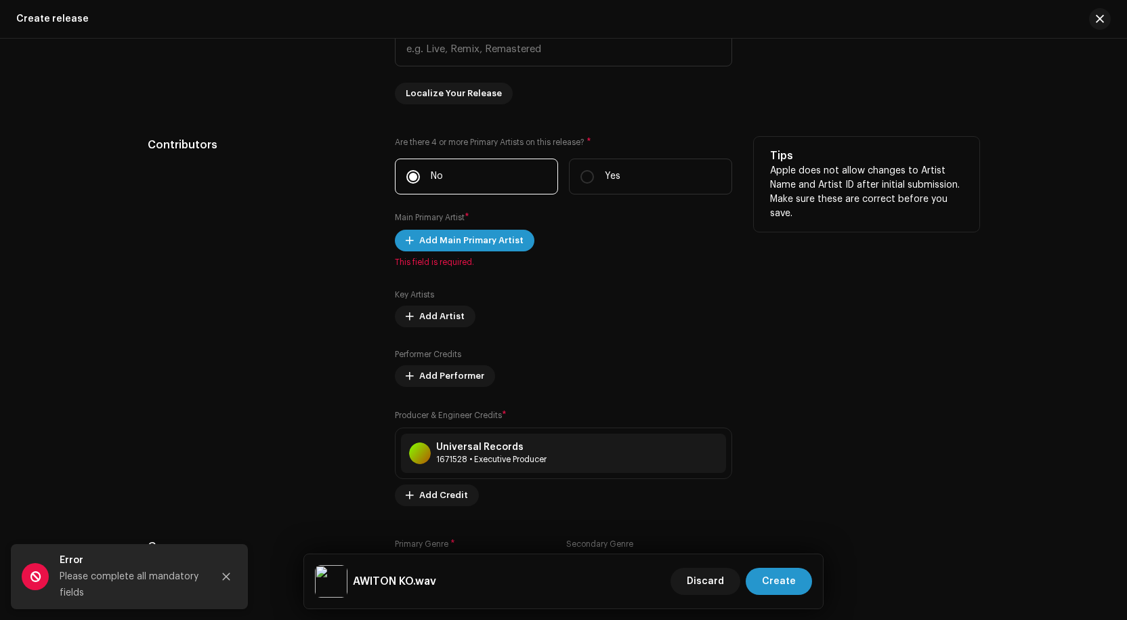
scroll to position [1386, 0]
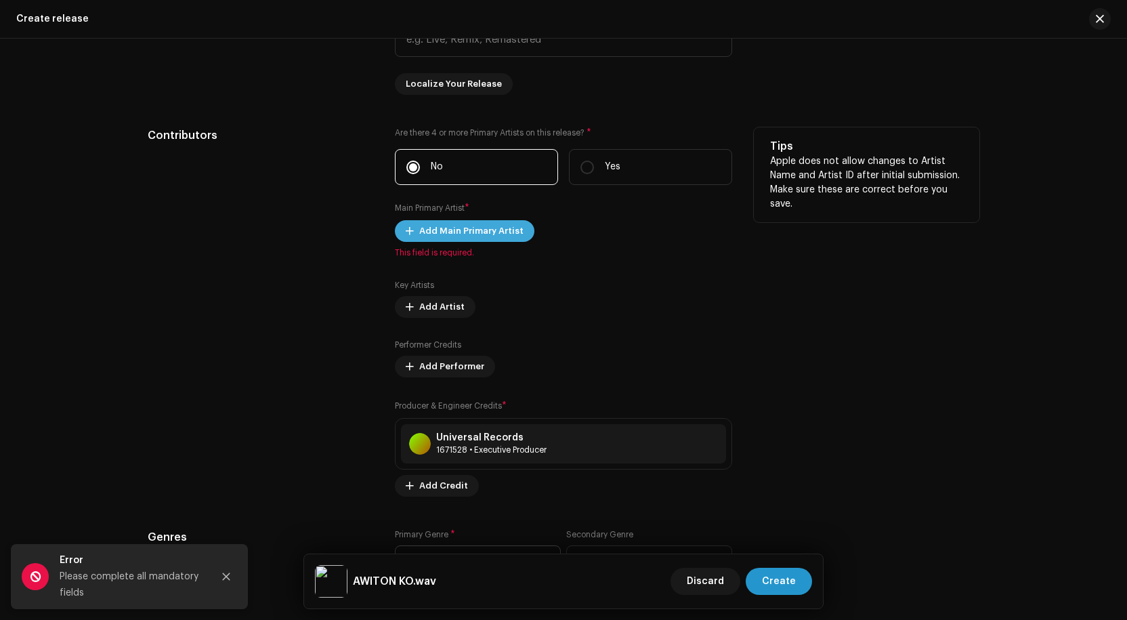
click at [476, 228] on span "Add Main Primary Artist" at bounding box center [471, 230] width 104 height 27
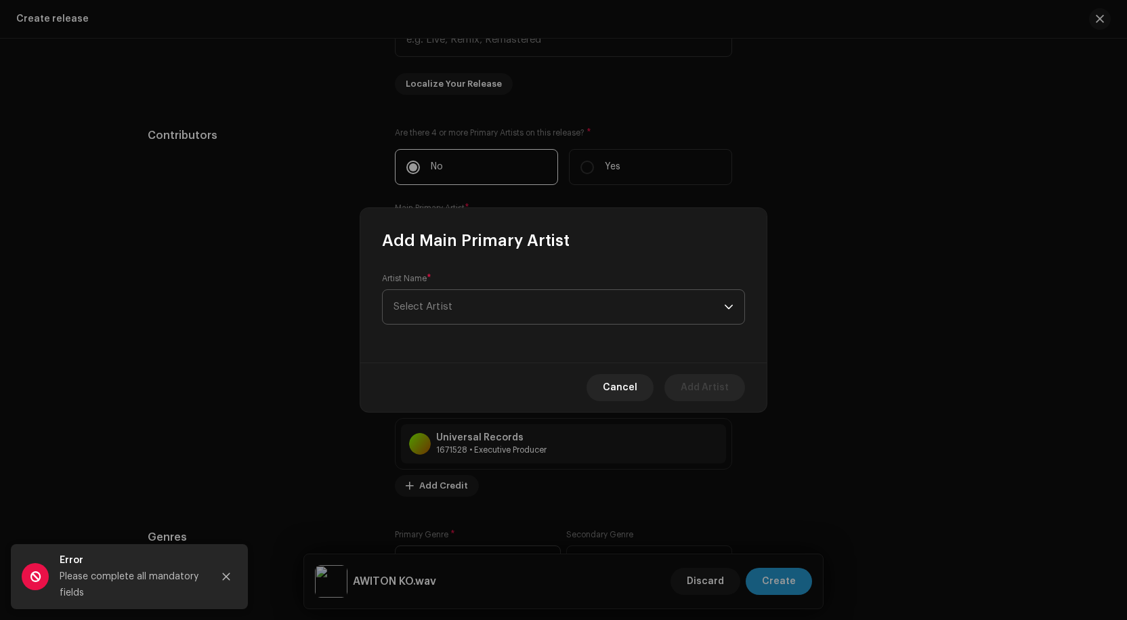
click at [497, 312] on span "Select Artist" at bounding box center [559, 307] width 331 height 34
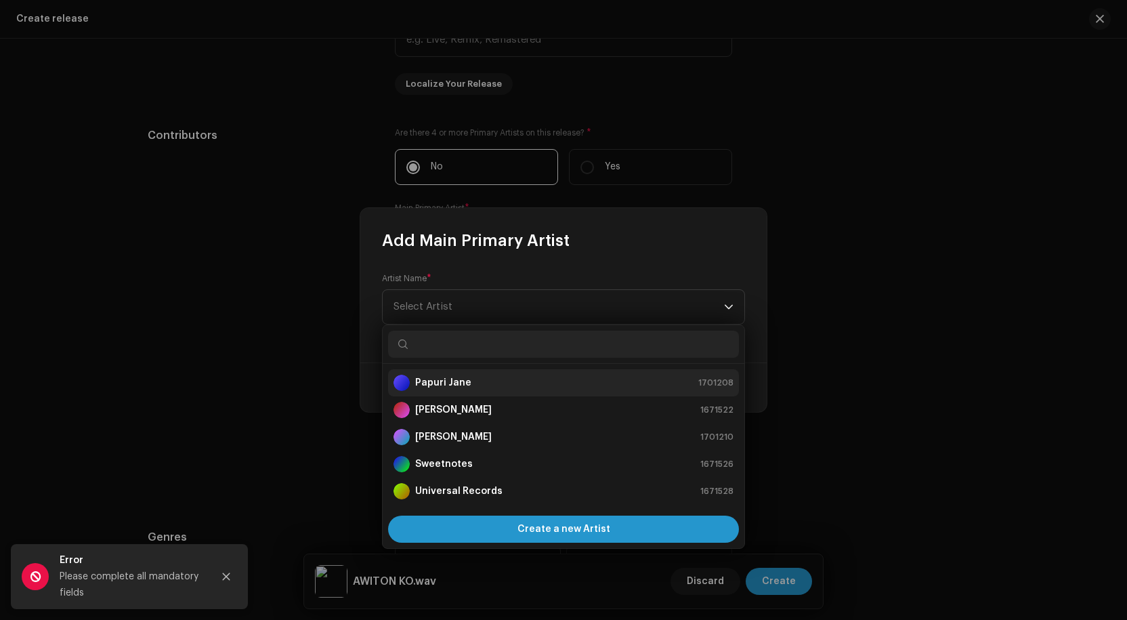
click at [455, 384] on strong "Papuri Jane" at bounding box center [443, 383] width 56 height 14
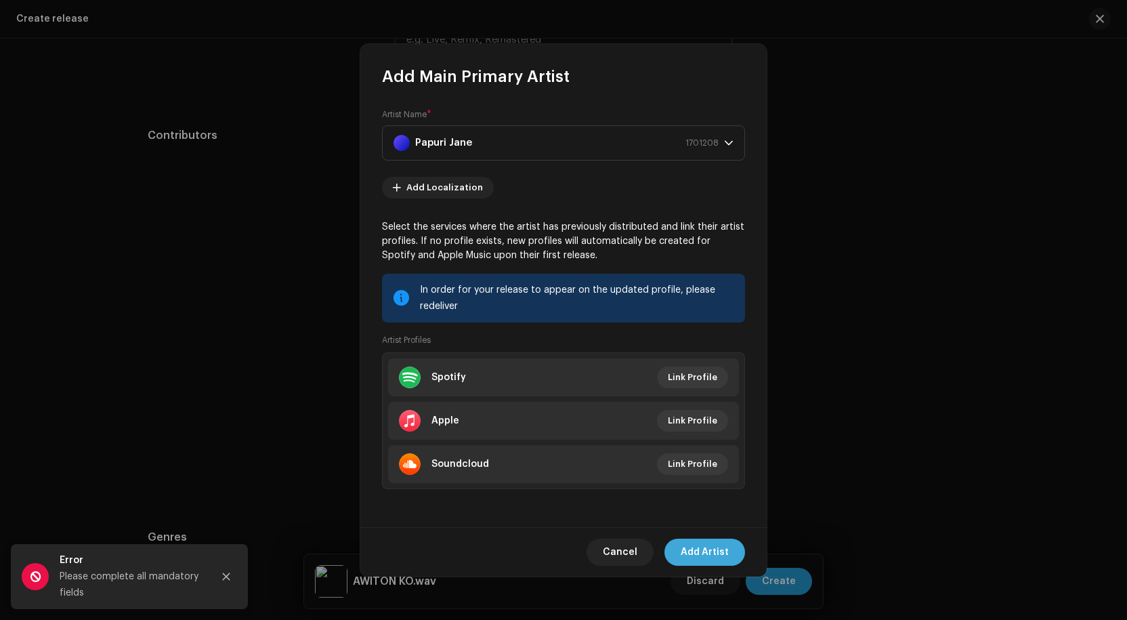
click at [716, 552] on span "Add Artist" at bounding box center [705, 552] width 48 height 27
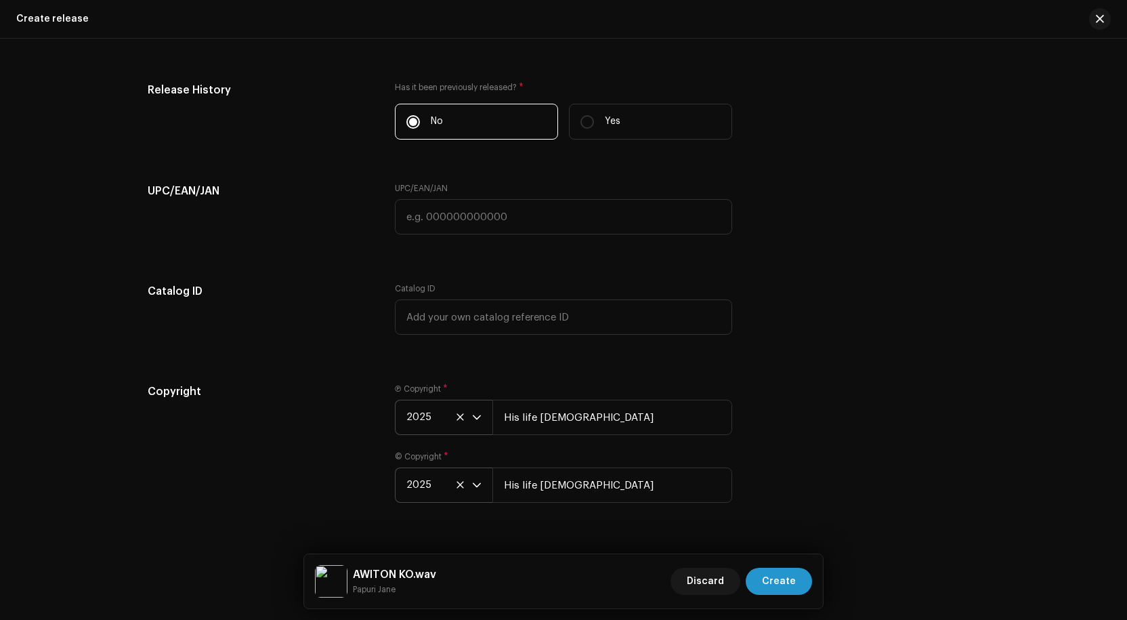
scroll to position [2062, 0]
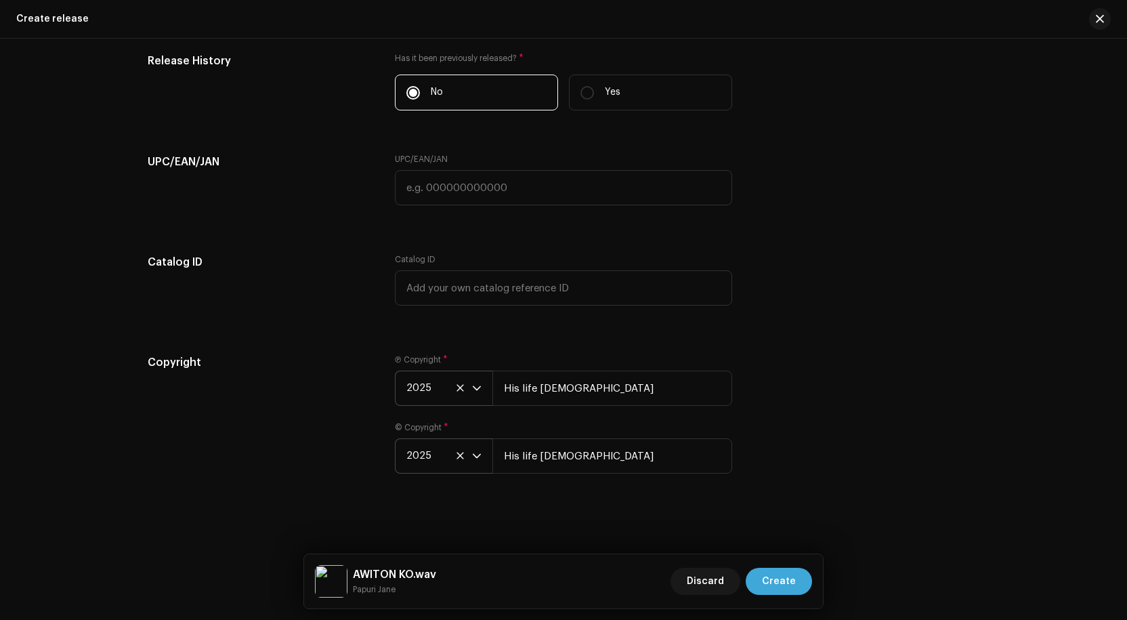
click at [782, 582] on span "Create" at bounding box center [779, 581] width 34 height 27
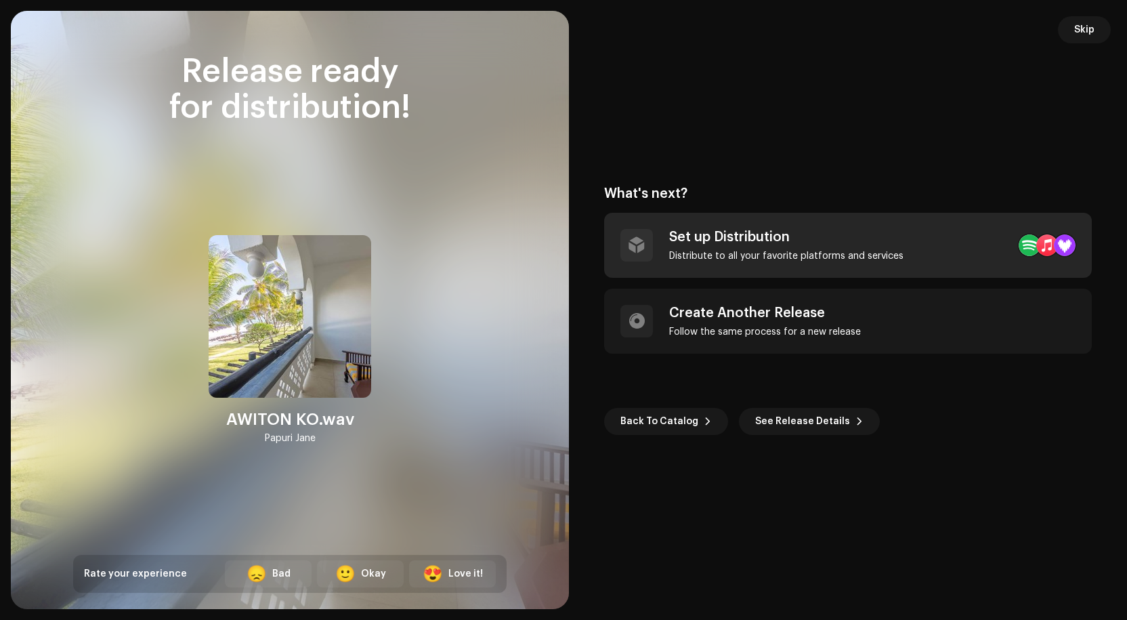
click at [802, 240] on div "Set up Distribution" at bounding box center [786, 237] width 234 height 16
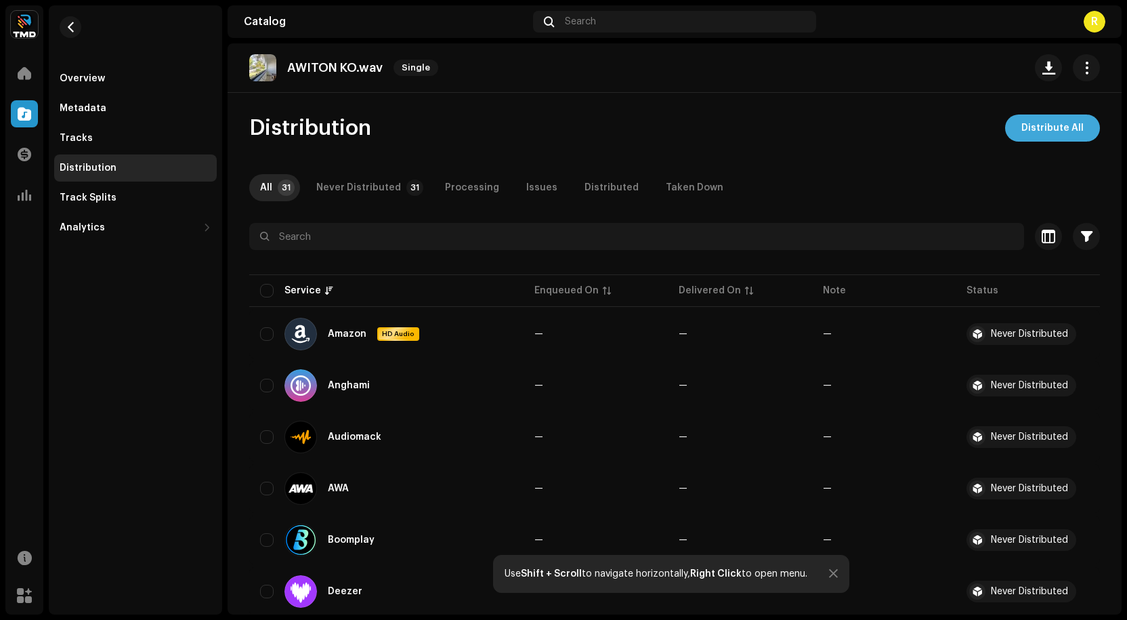
click at [1044, 127] on span "Distribute All" at bounding box center [1053, 128] width 62 height 27
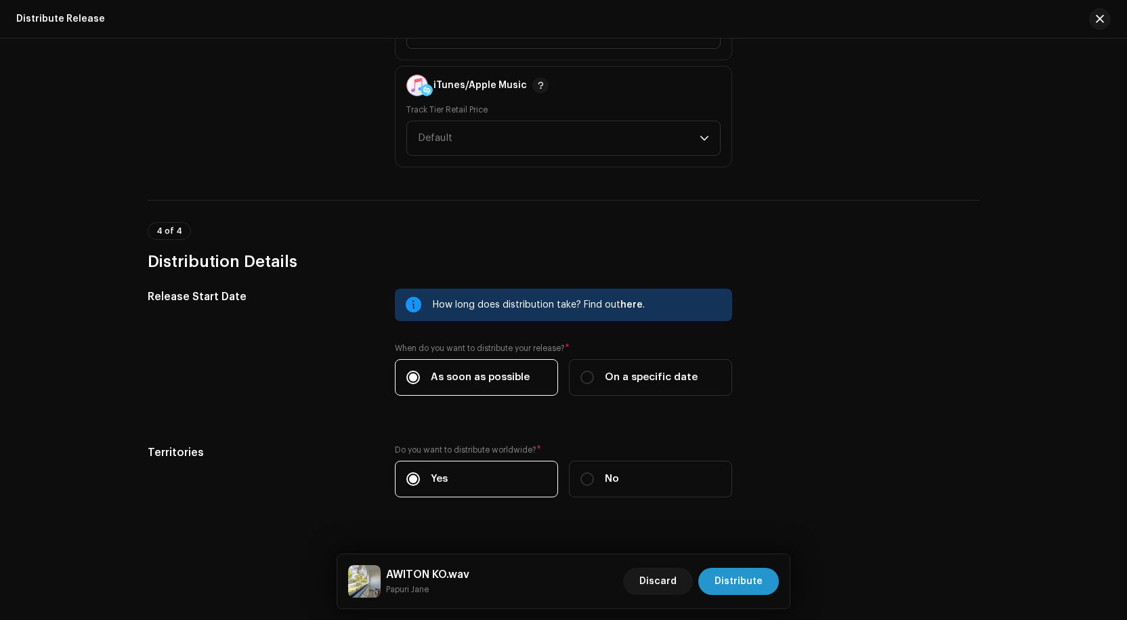
scroll to position [2144, 0]
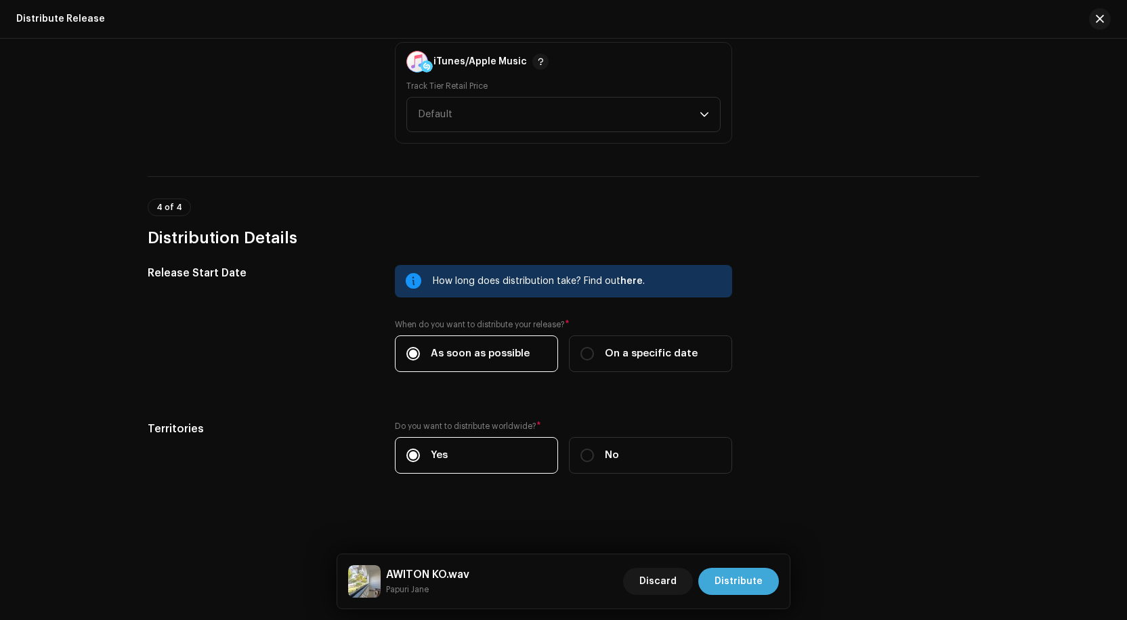
click at [745, 579] on span "Distribute" at bounding box center [739, 581] width 48 height 27
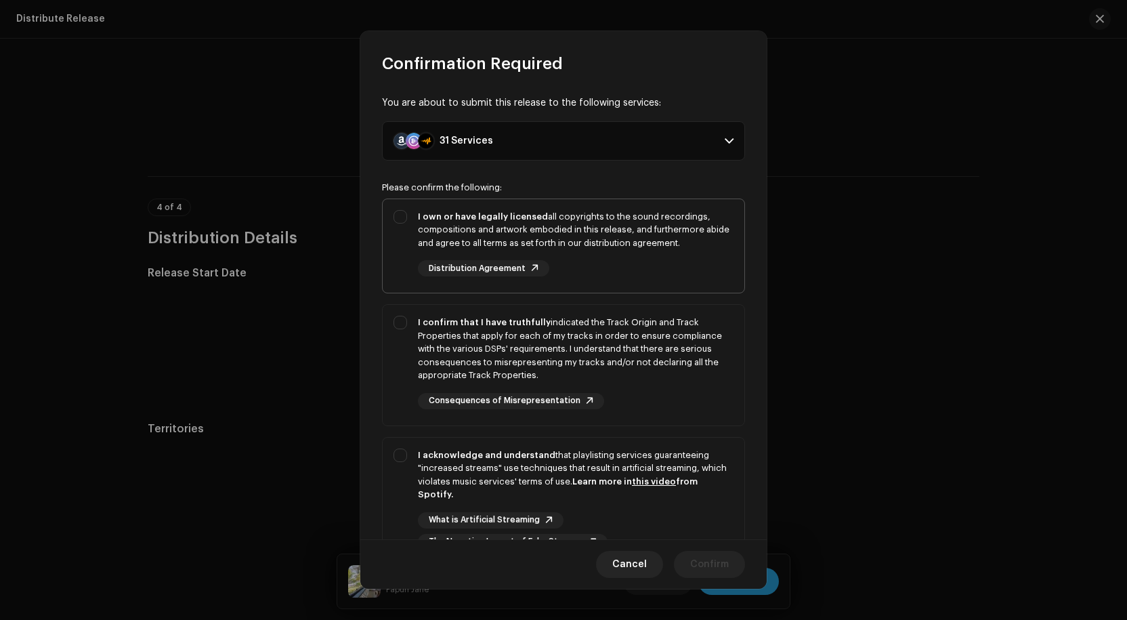
click at [404, 218] on div "I own or have legally licensed all copyrights to the sound recordings, composit…" at bounding box center [564, 243] width 362 height 89
checkbox input "true"
click at [402, 323] on div "I confirm that I have truthfully indicated the Track Origin and Track Propertie…" at bounding box center [564, 362] width 362 height 115
checkbox input "true"
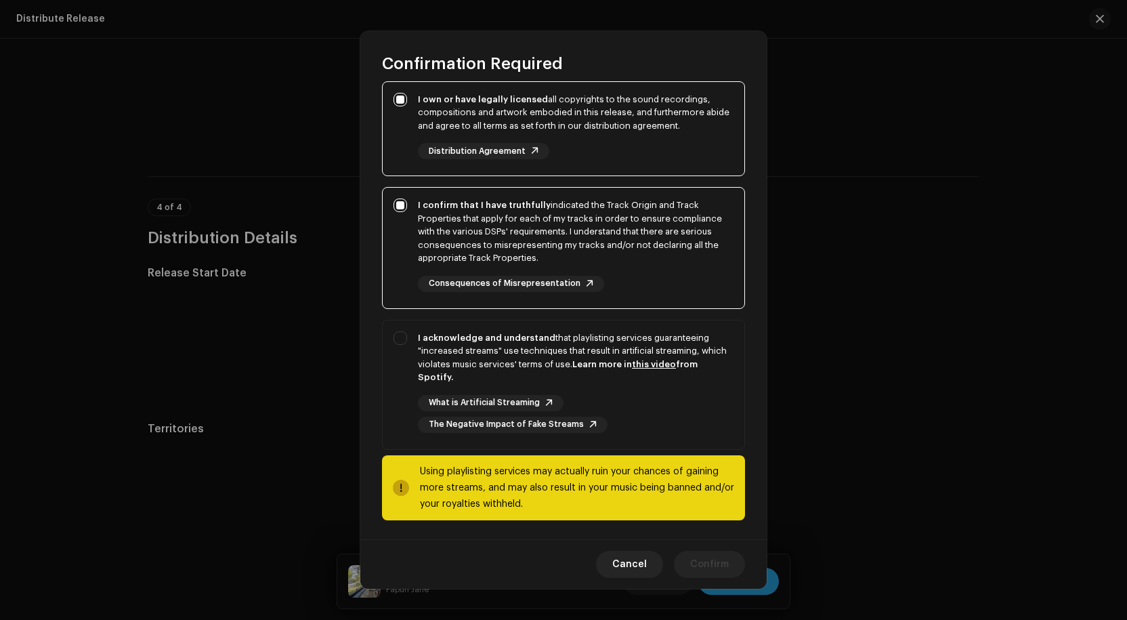
scroll to position [119, 0]
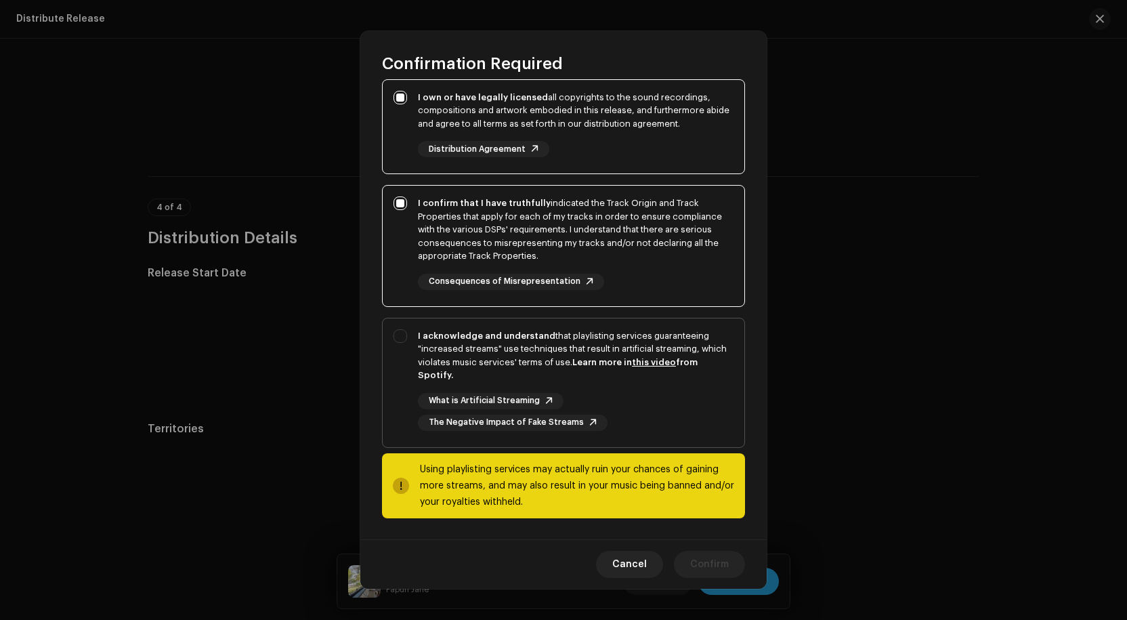
click at [402, 333] on div "I acknowledge and understand that playlisting services guaranteeing "increased …" at bounding box center [564, 379] width 362 height 123
checkbox input "true"
click at [717, 559] on span "Confirm" at bounding box center [709, 564] width 39 height 27
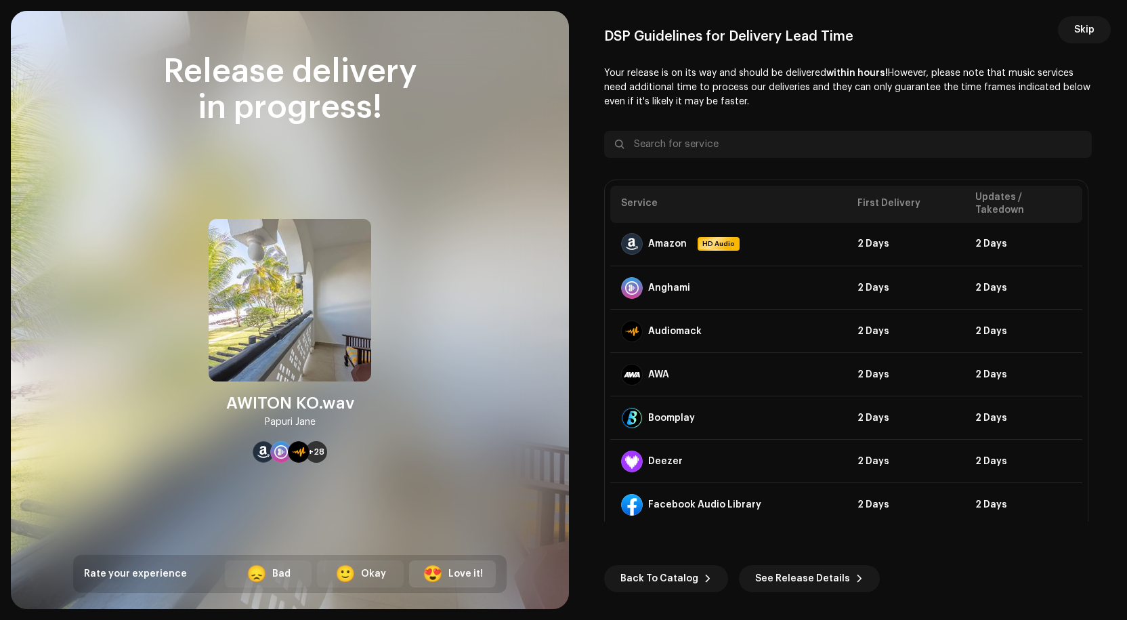
click at [462, 572] on div "Love it!" at bounding box center [466, 574] width 35 height 14
click at [665, 571] on span "Back To Catalog" at bounding box center [660, 578] width 78 height 27
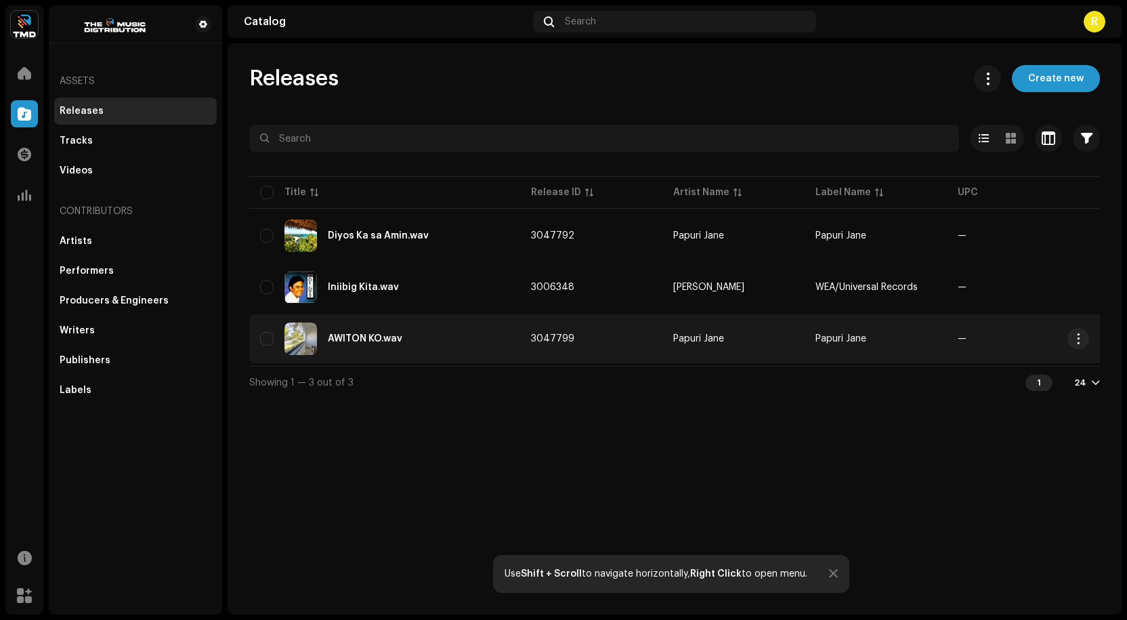
click at [356, 337] on div "AWITON KO.wav" at bounding box center [365, 338] width 75 height 9
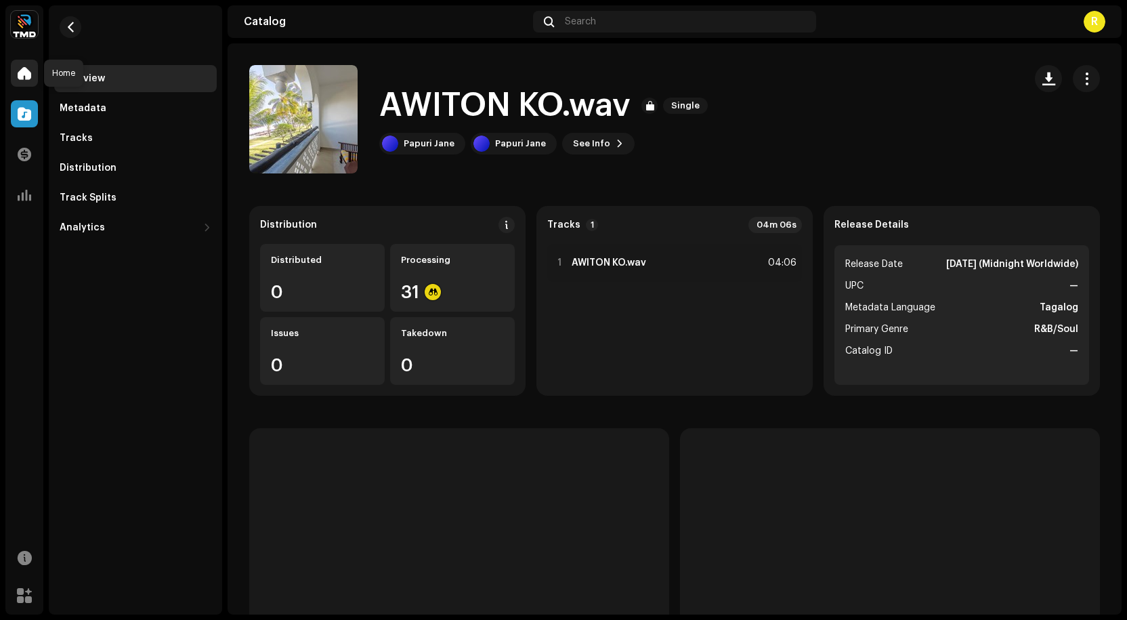
click at [22, 71] on span at bounding box center [25, 73] width 14 height 11
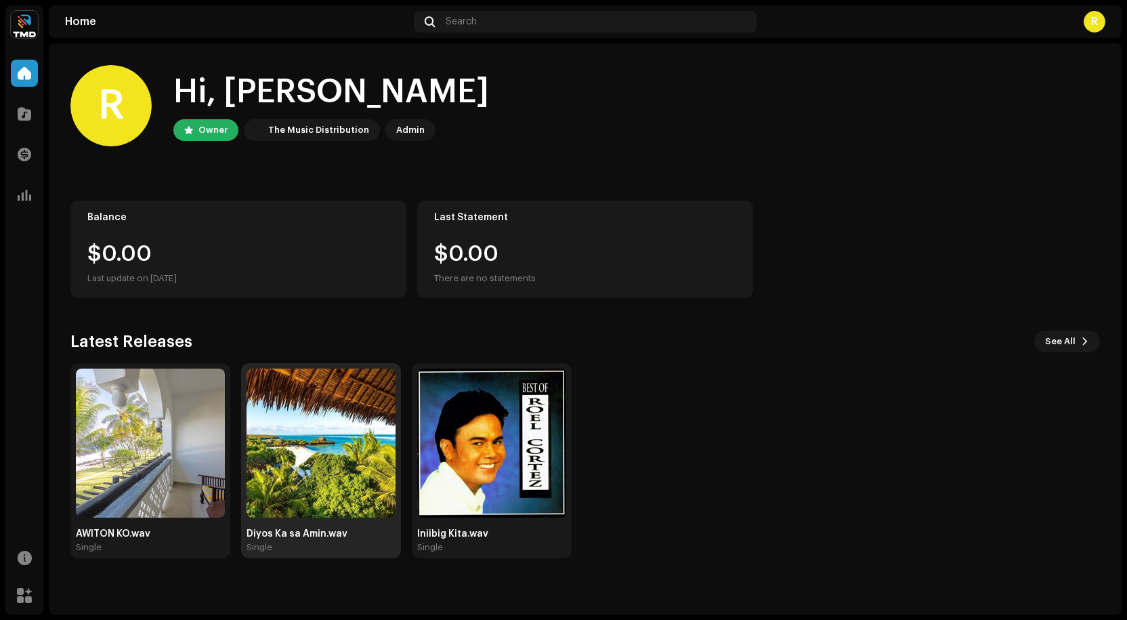
click at [318, 420] on img at bounding box center [321, 443] width 149 height 149
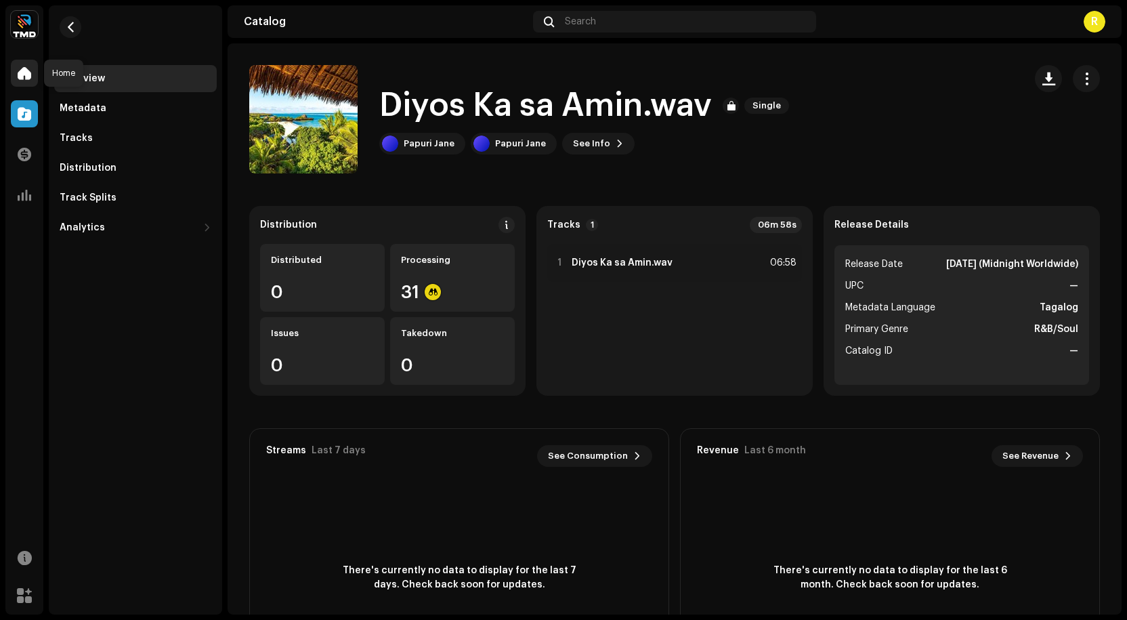
click at [20, 73] on span at bounding box center [25, 73] width 14 height 11
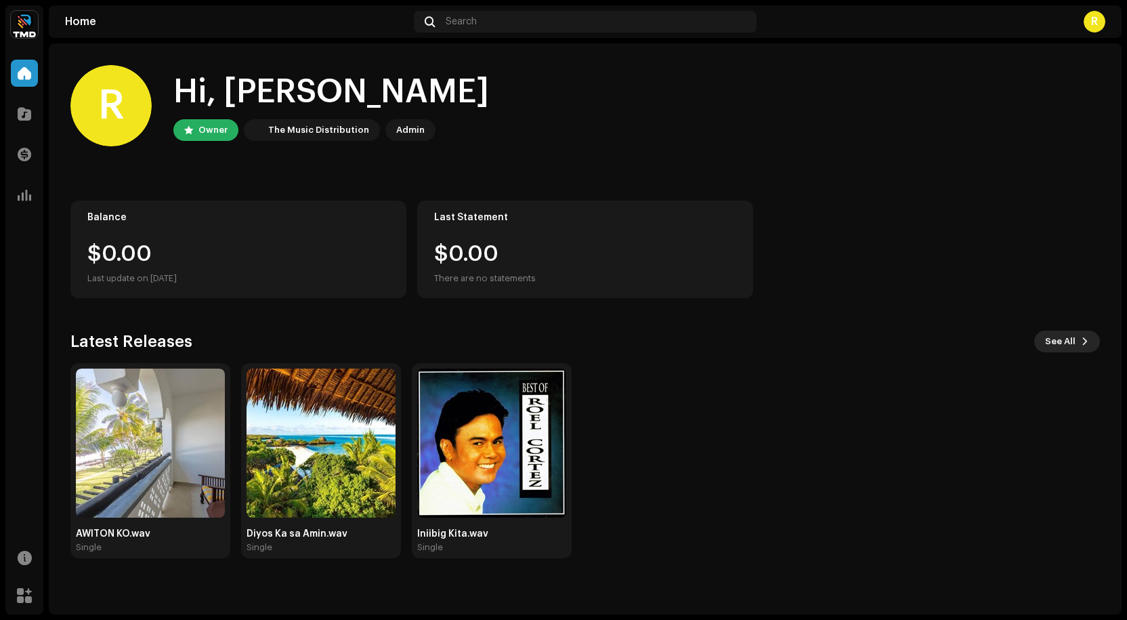
click at [1079, 344] on button "See All" at bounding box center [1068, 342] width 66 height 22
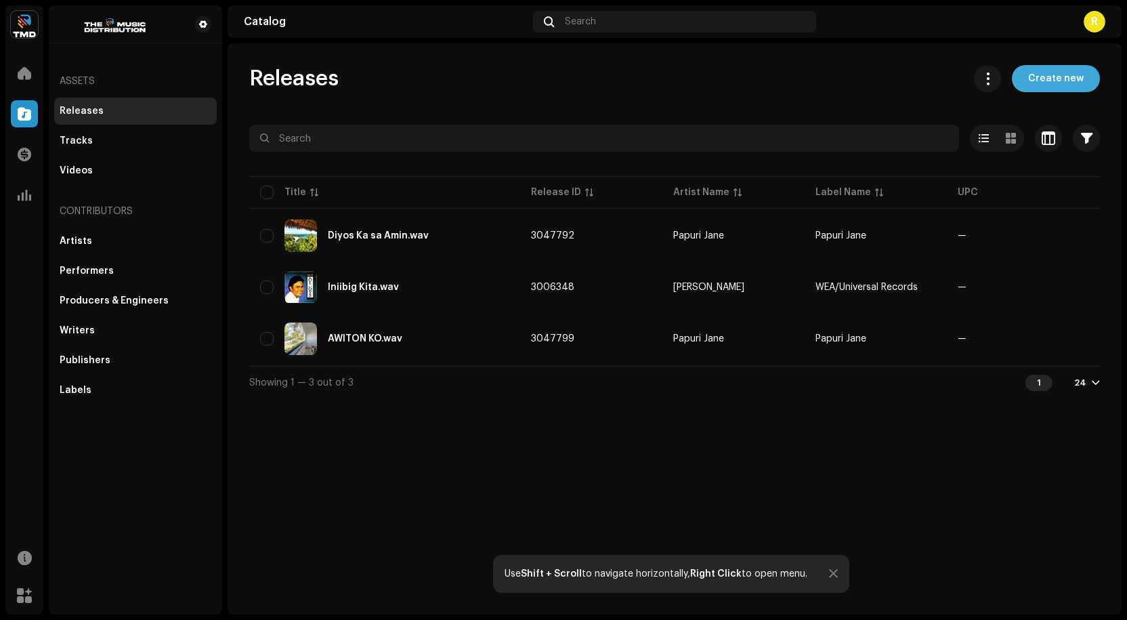
click at [1066, 79] on span "Create new" at bounding box center [1057, 78] width 56 height 27
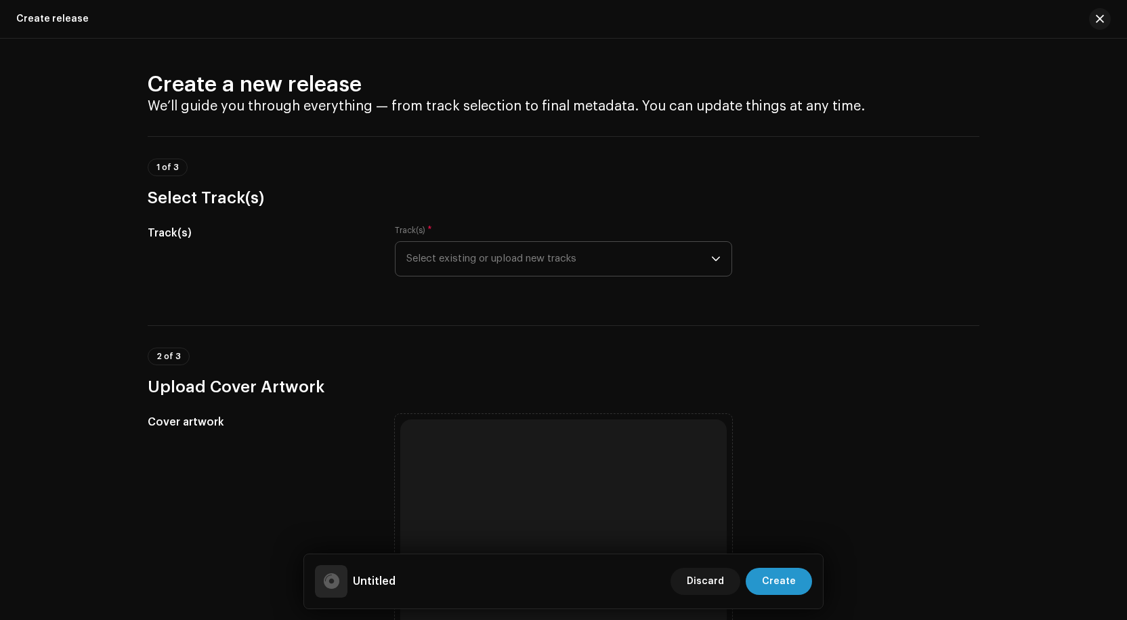
click at [443, 264] on span "Select existing or upload new tracks" at bounding box center [559, 259] width 305 height 34
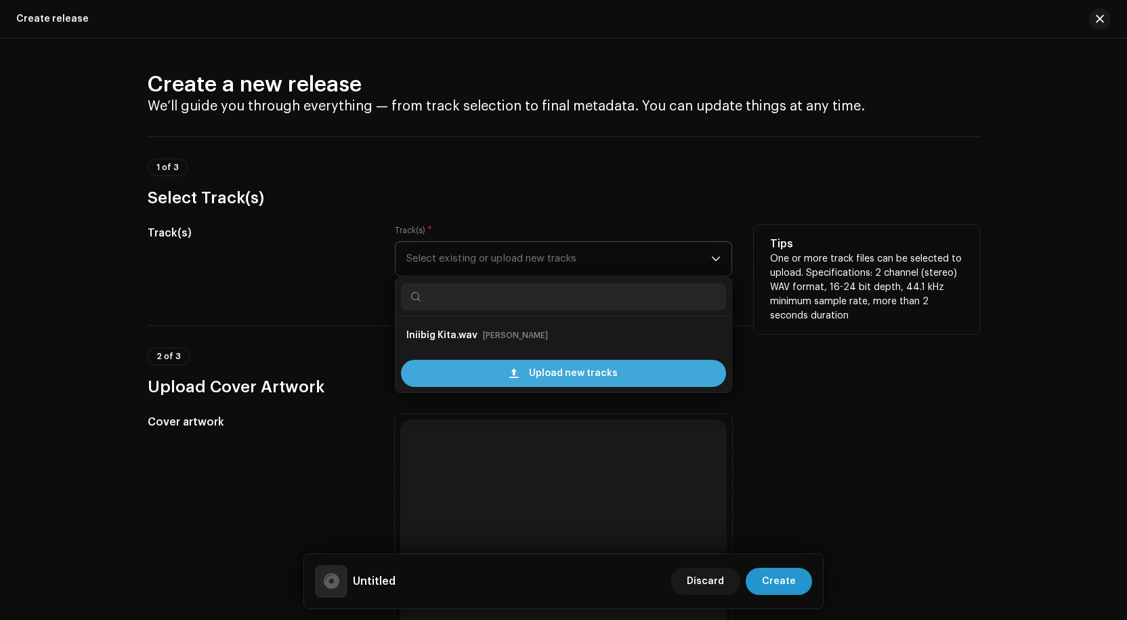
click at [538, 372] on span "Upload new tracks" at bounding box center [573, 373] width 89 height 27
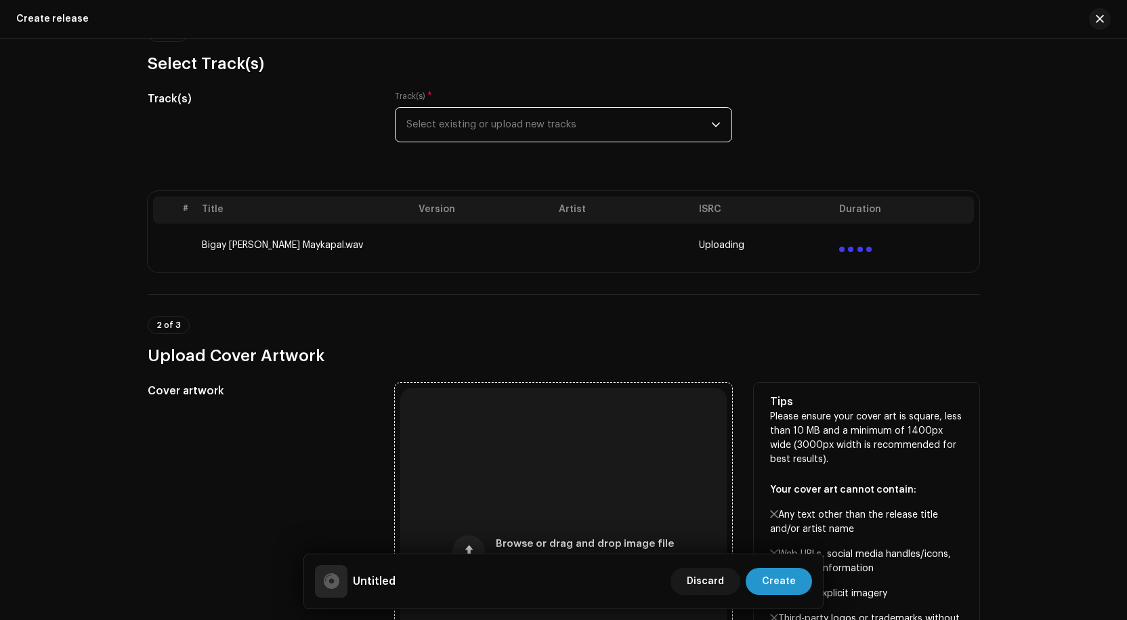
scroll to position [136, 0]
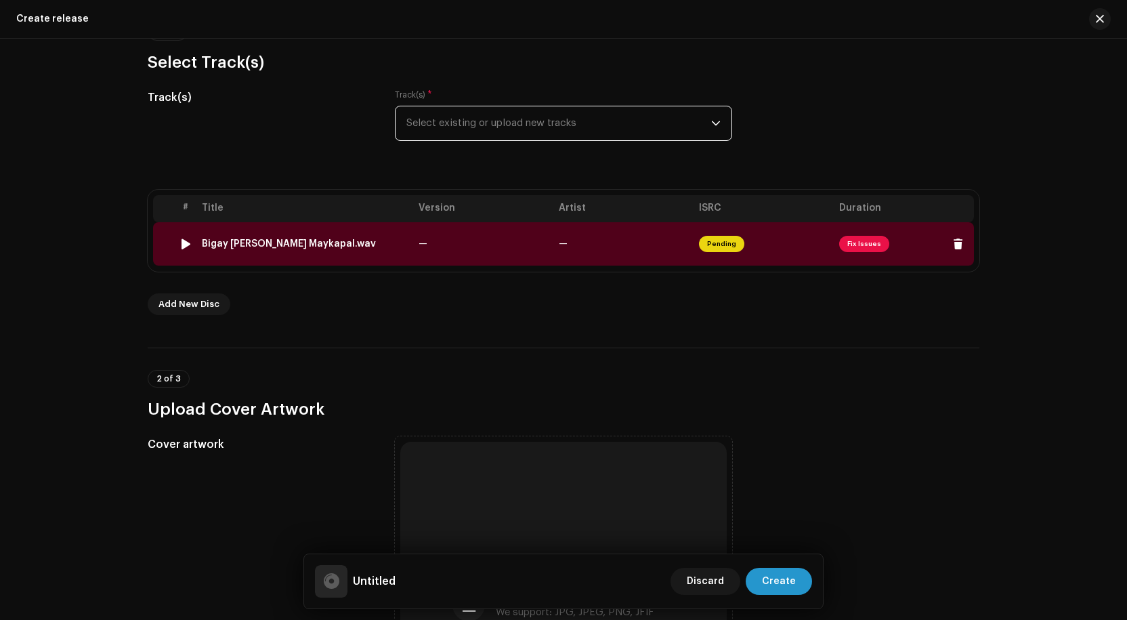
click at [854, 243] on span "Fix Issues" at bounding box center [864, 244] width 50 height 16
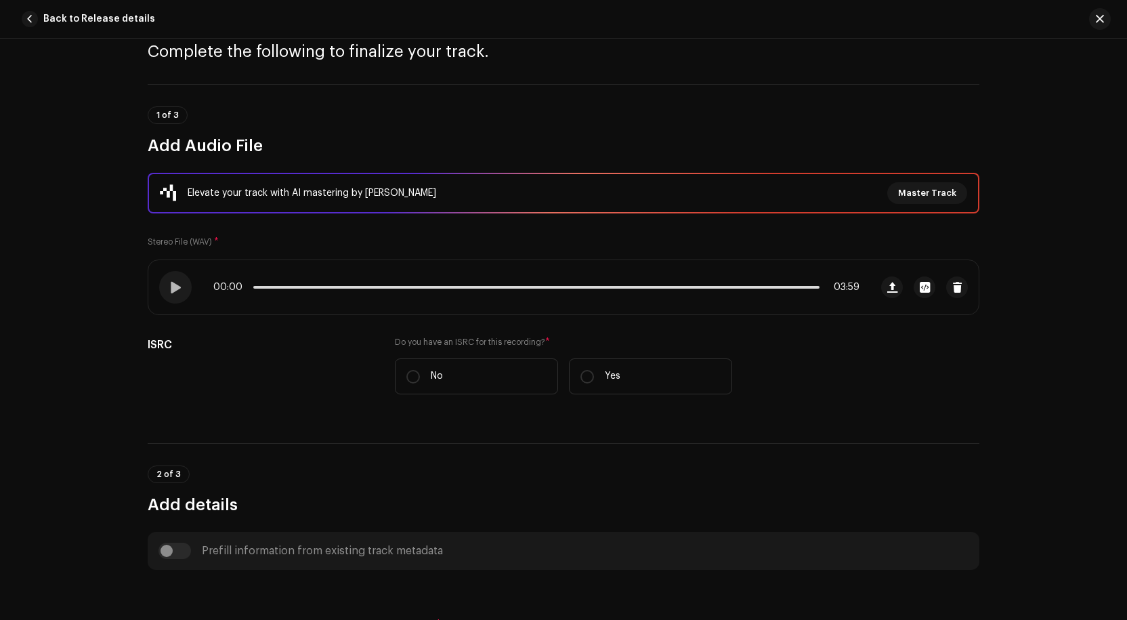
scroll to position [203, 0]
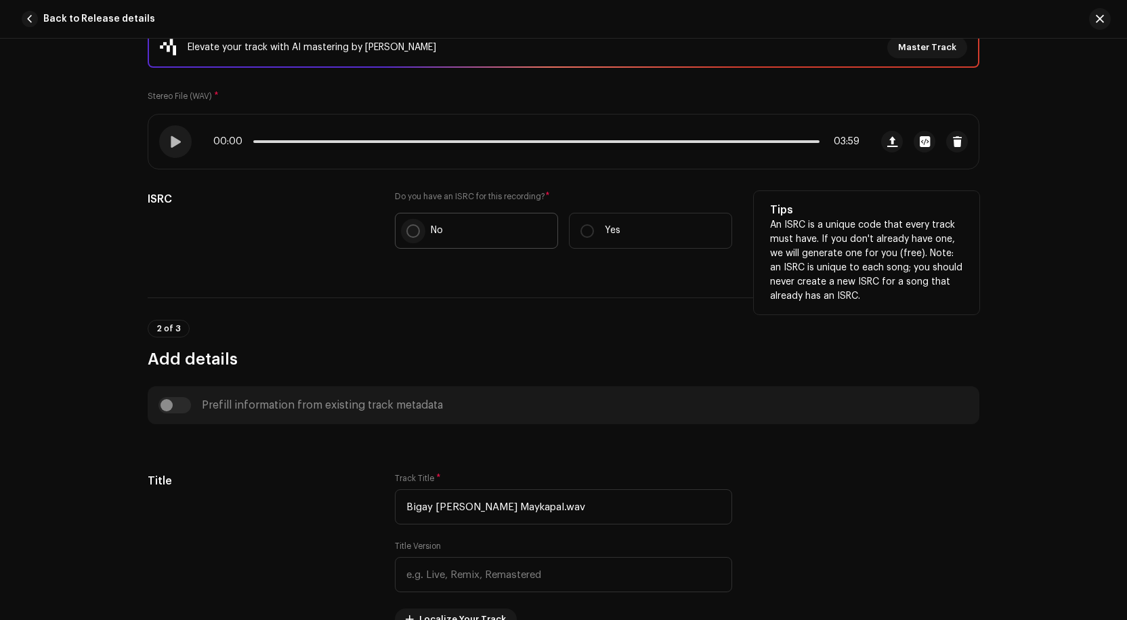
click at [413, 230] on input "No" at bounding box center [414, 231] width 14 height 14
radio input "true"
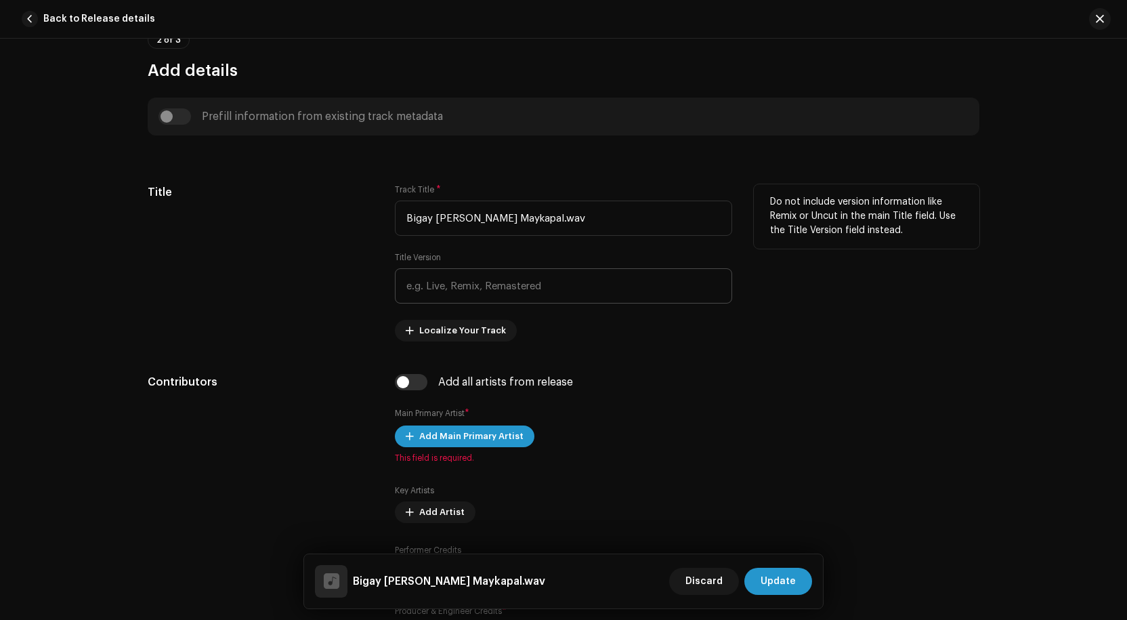
scroll to position [610, 0]
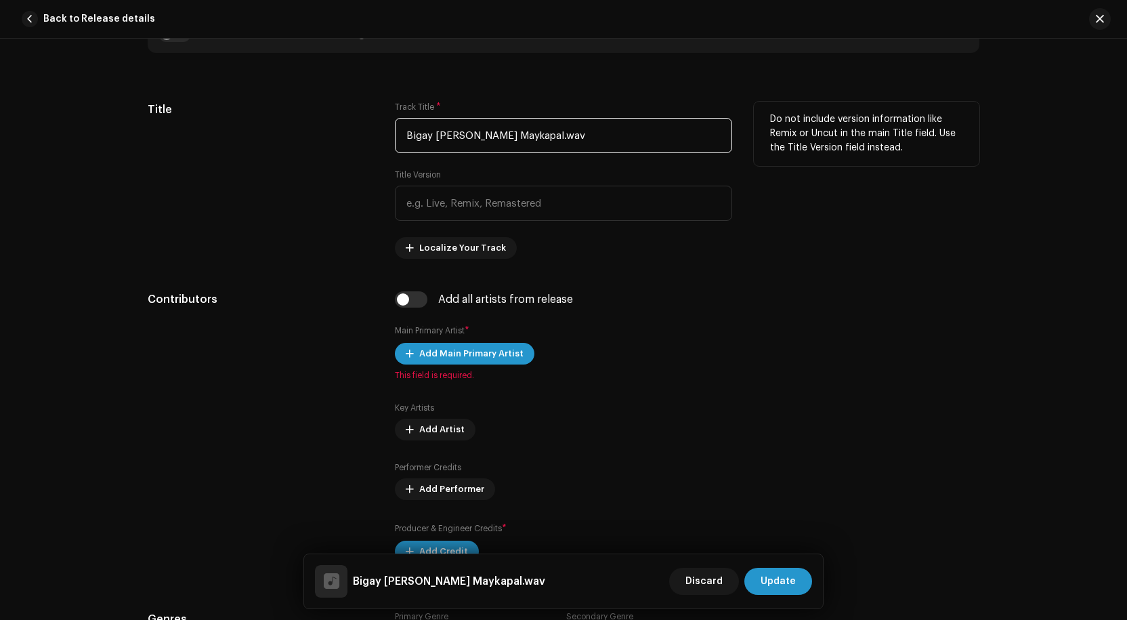
click at [531, 133] on input "Bigay [PERSON_NAME] Maykapal.wav" at bounding box center [563, 135] width 337 height 35
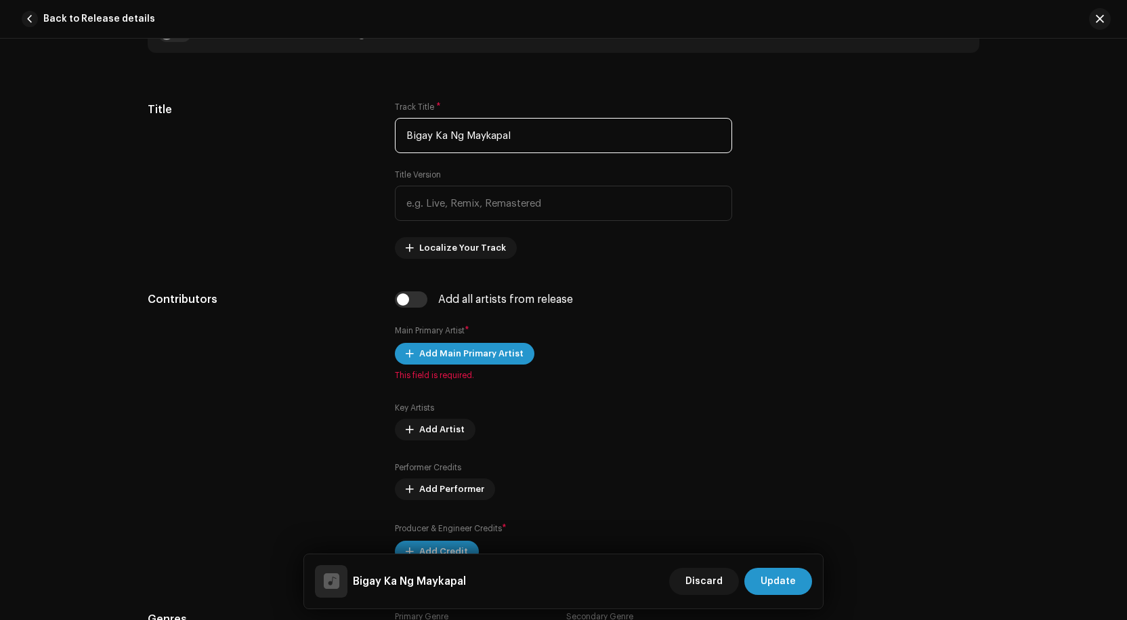
type input "Bigay Ka Ng Maykapal"
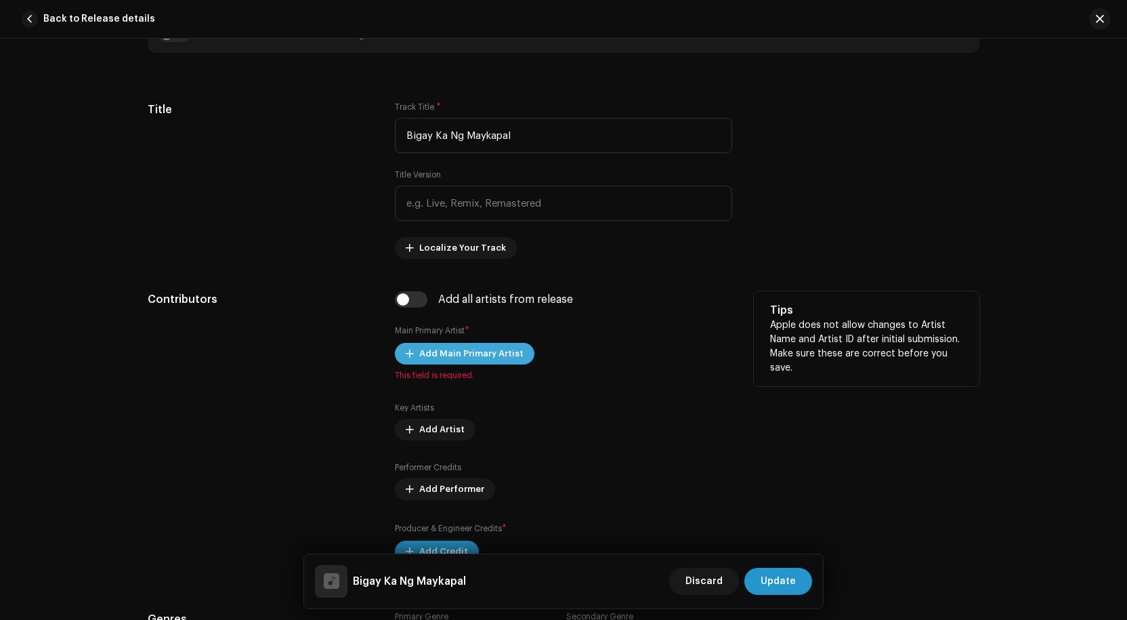
click at [468, 354] on span "Add Main Primary Artist" at bounding box center [471, 353] width 104 height 27
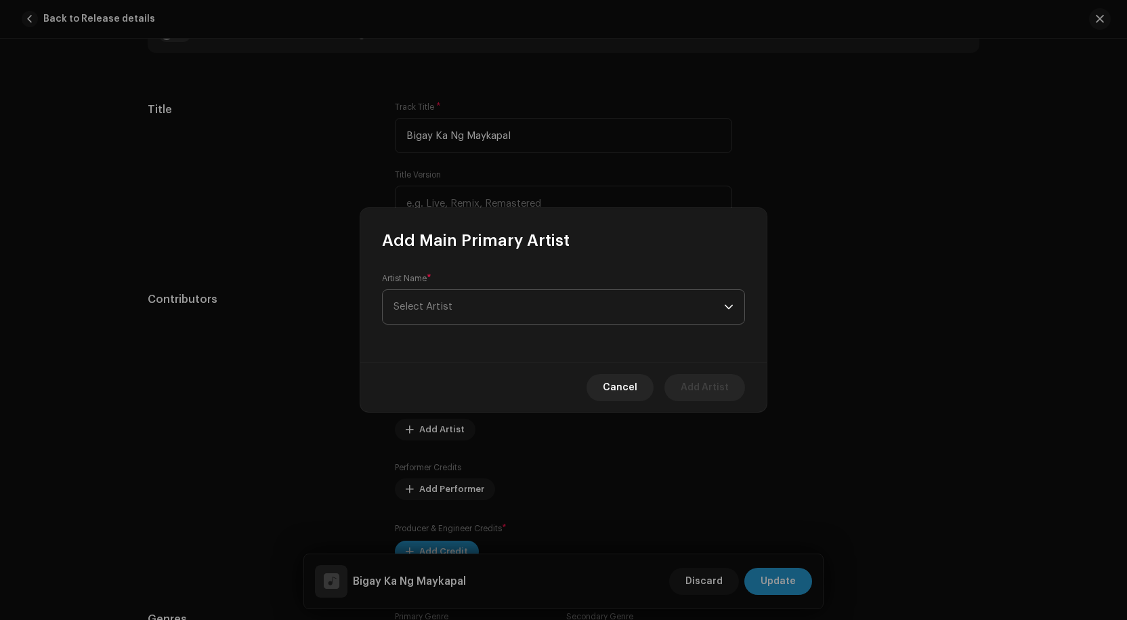
click at [484, 307] on span "Select Artist" at bounding box center [559, 307] width 331 height 34
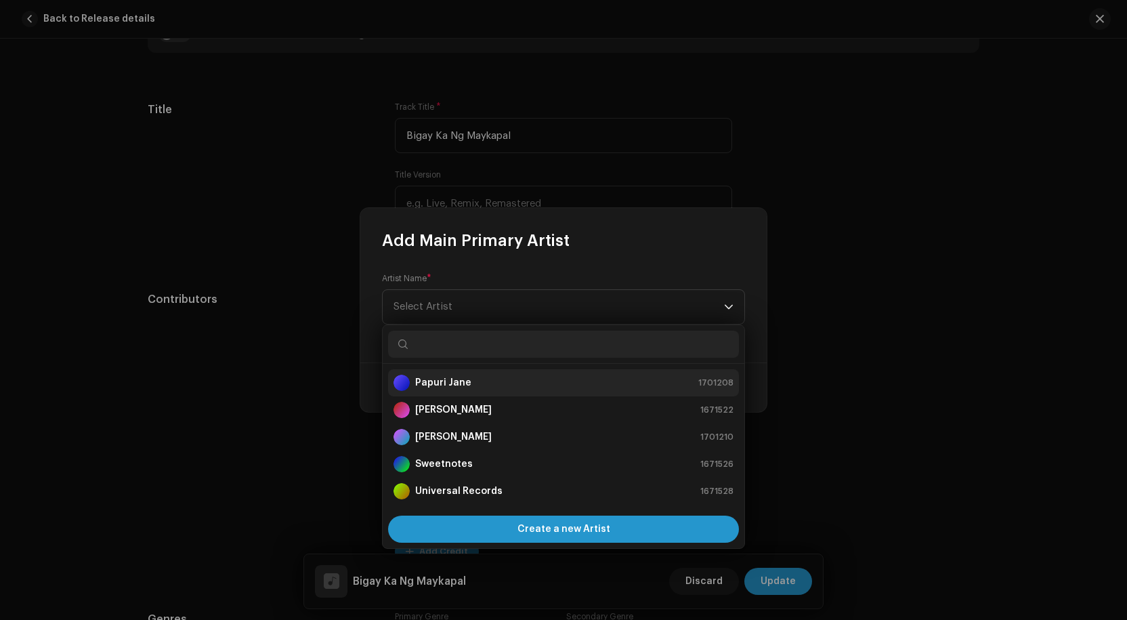
click at [449, 387] on strong "Papuri Jane" at bounding box center [443, 383] width 56 height 14
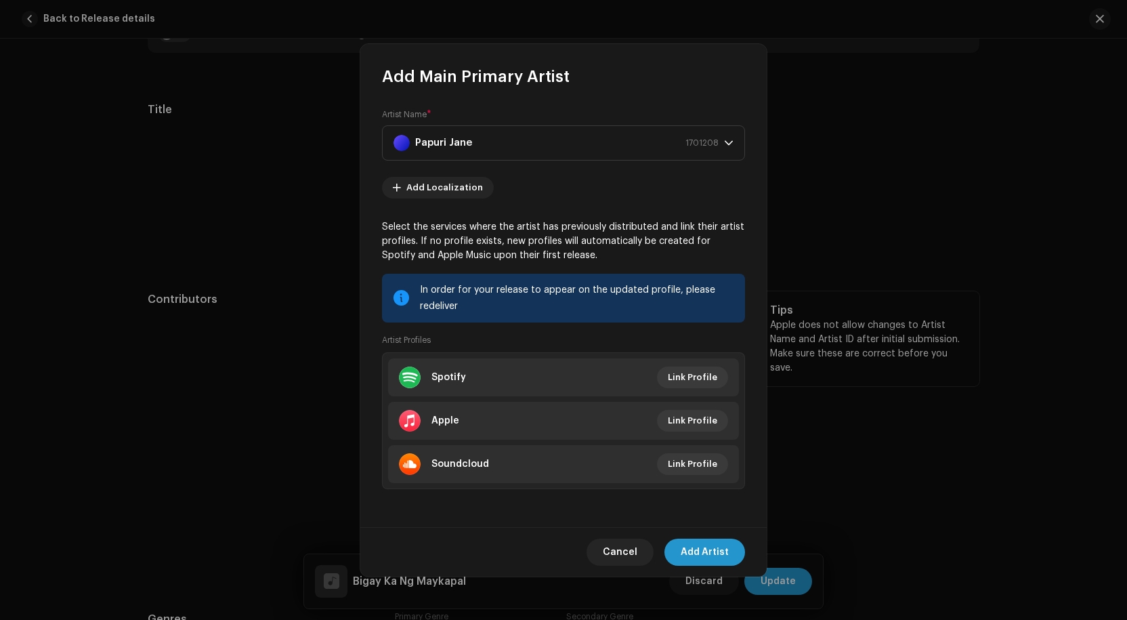
click at [707, 552] on span "Add Artist" at bounding box center [705, 552] width 48 height 27
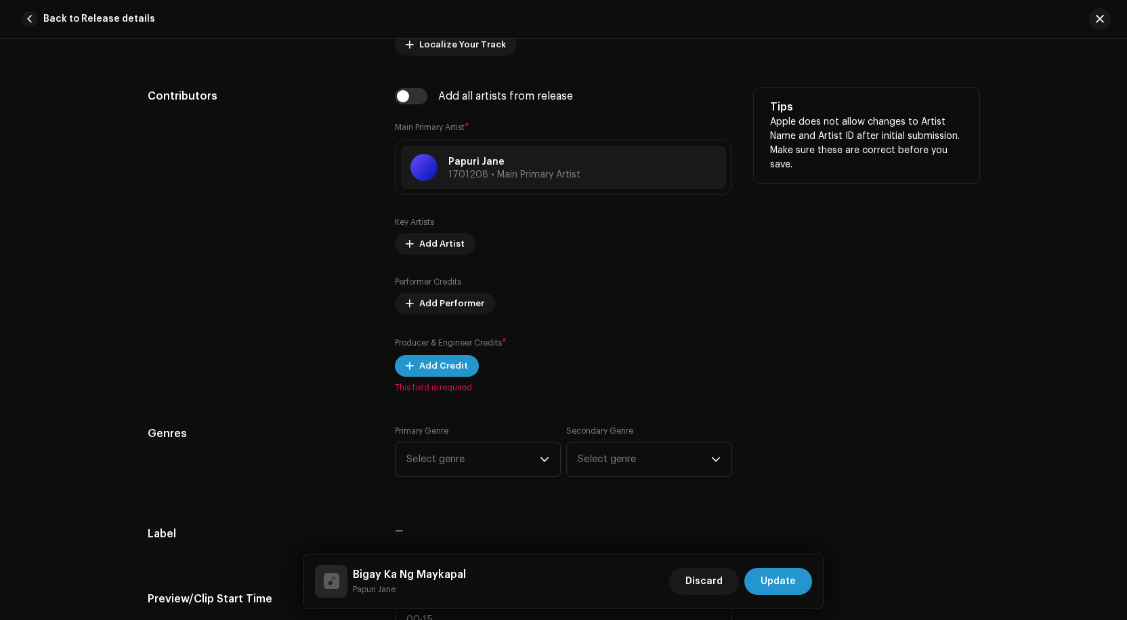
scroll to position [881, 0]
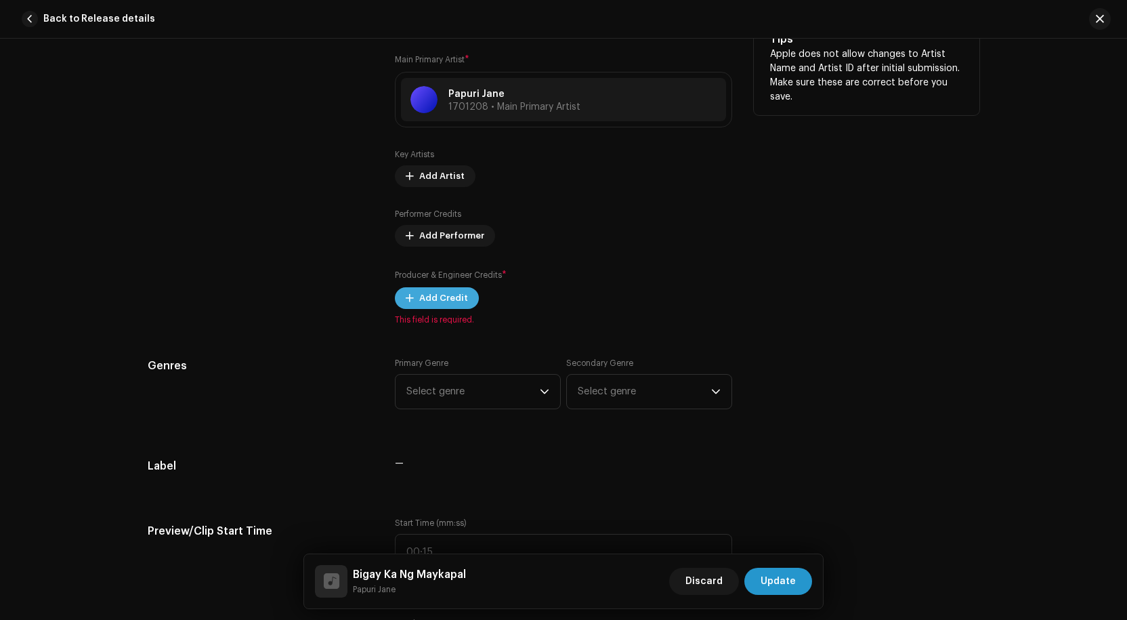
click at [437, 293] on span "Add Credit" at bounding box center [443, 298] width 49 height 27
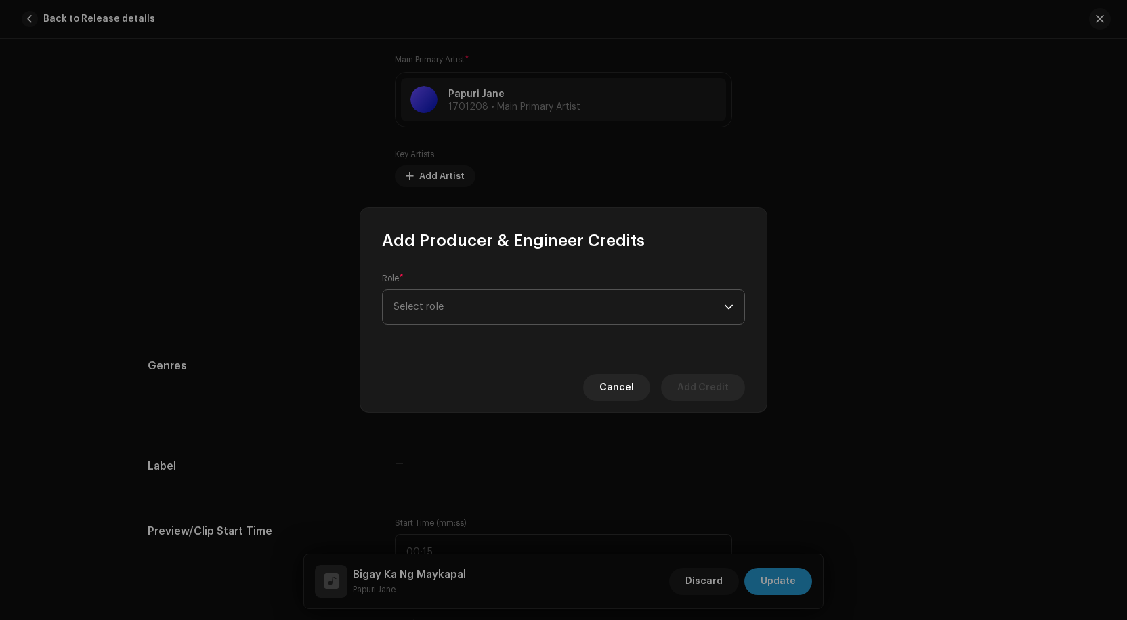
click at [504, 308] on span "Select role" at bounding box center [559, 307] width 331 height 34
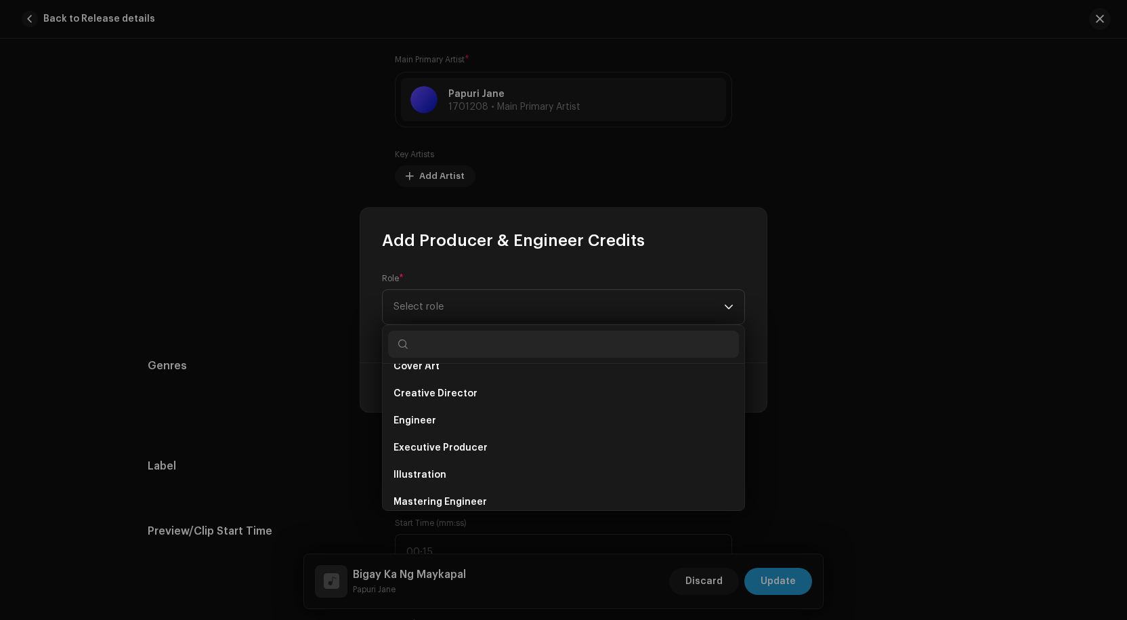
scroll to position [271, 0]
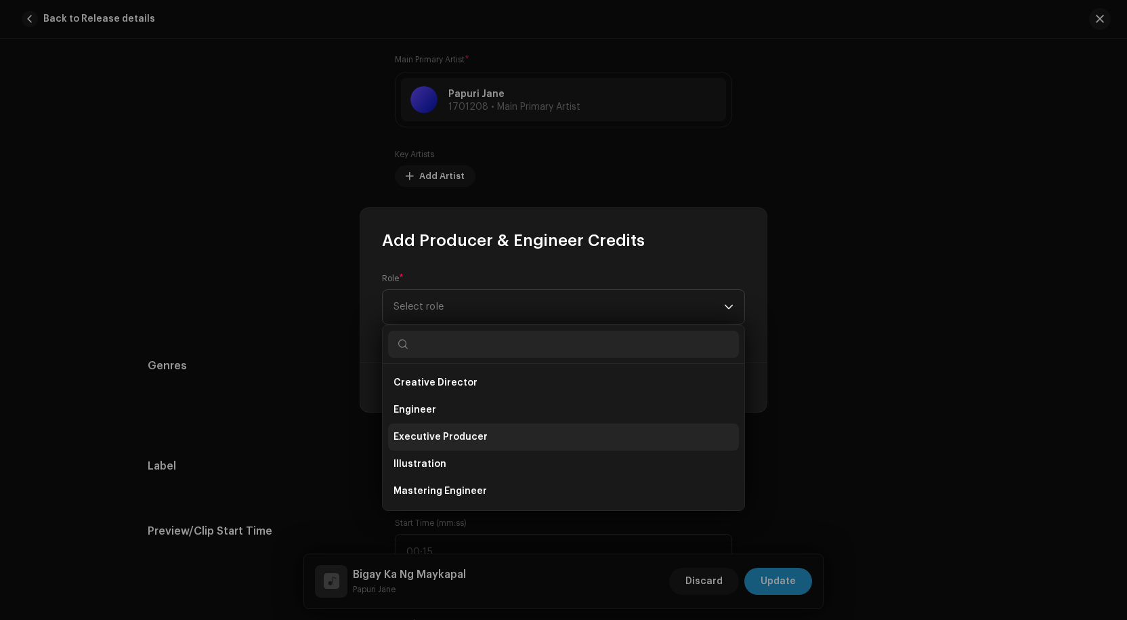
click at [445, 431] on span "Executive Producer" at bounding box center [441, 437] width 94 height 14
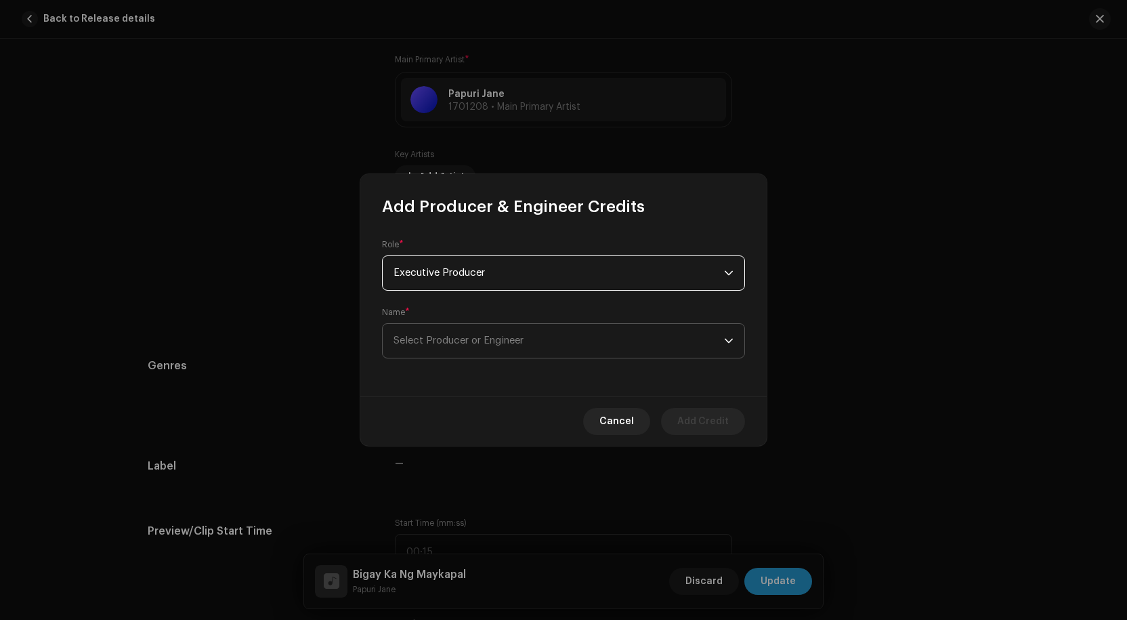
click at [474, 335] on span "Select Producer or Engineer" at bounding box center [459, 340] width 130 height 10
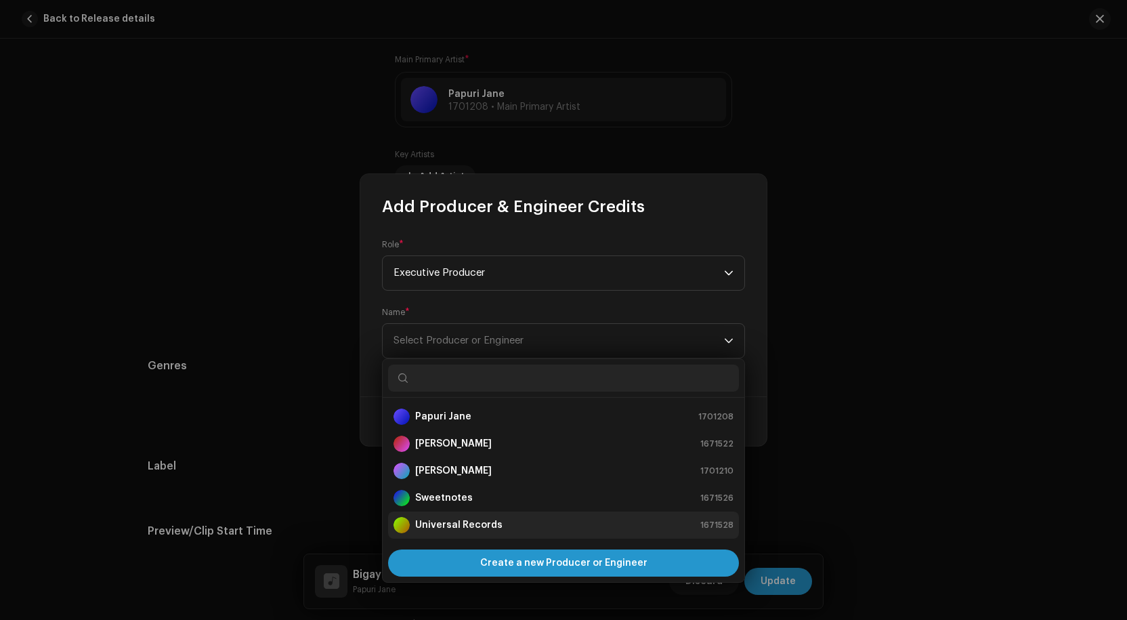
click at [445, 517] on div "Universal Records" at bounding box center [448, 525] width 109 height 16
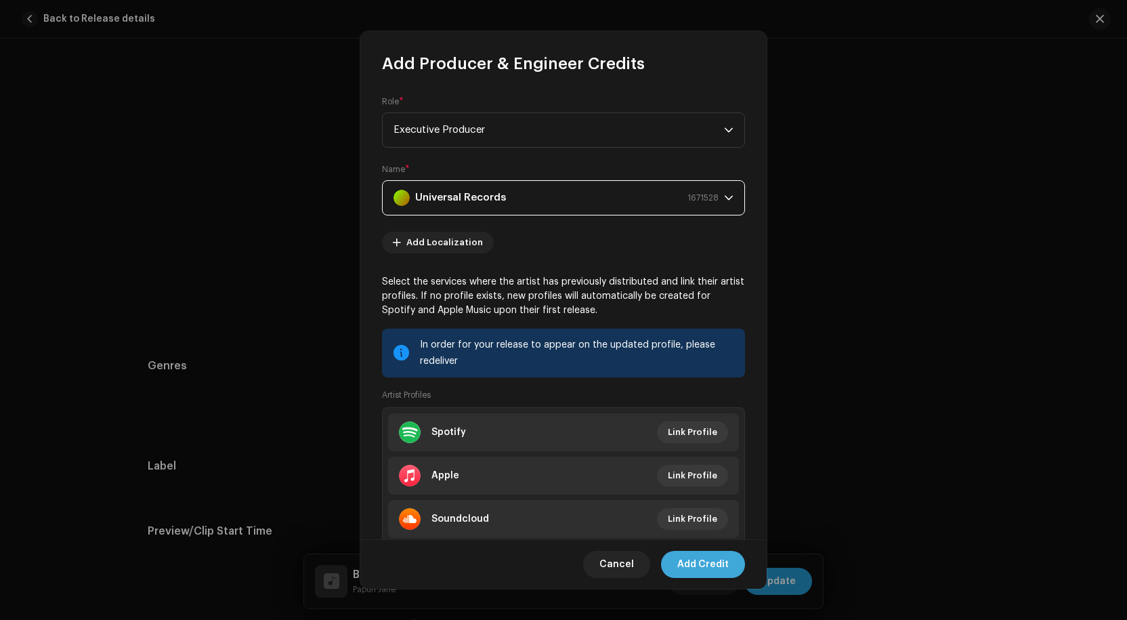
click at [705, 556] on span "Add Credit" at bounding box center [703, 564] width 51 height 27
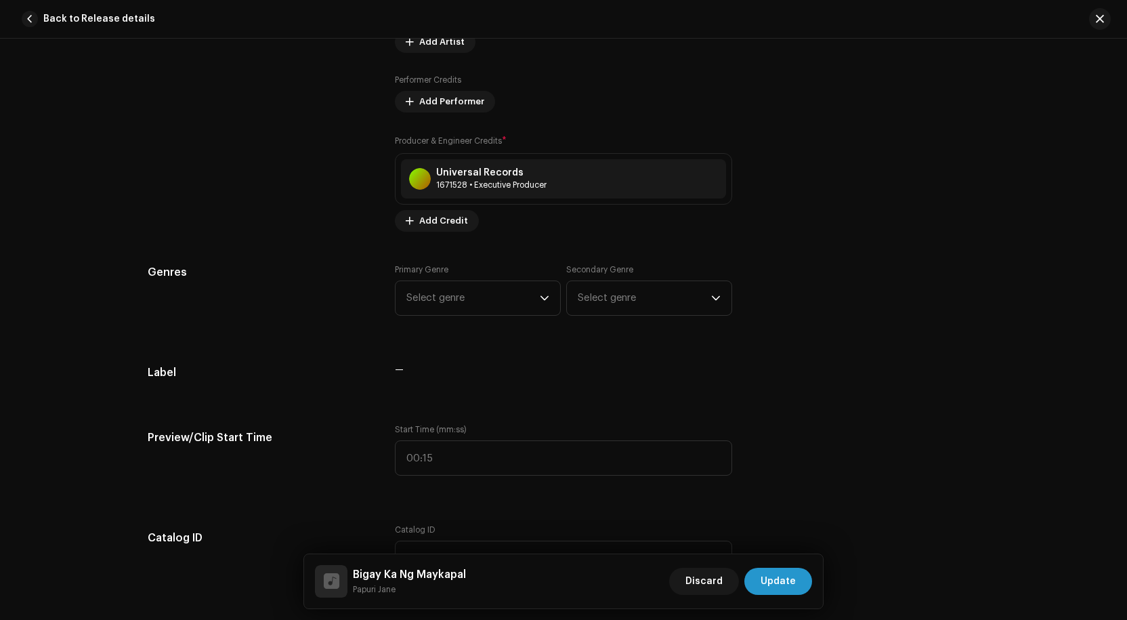
scroll to position [1016, 0]
click at [518, 298] on span "Select genre" at bounding box center [473, 297] width 133 height 34
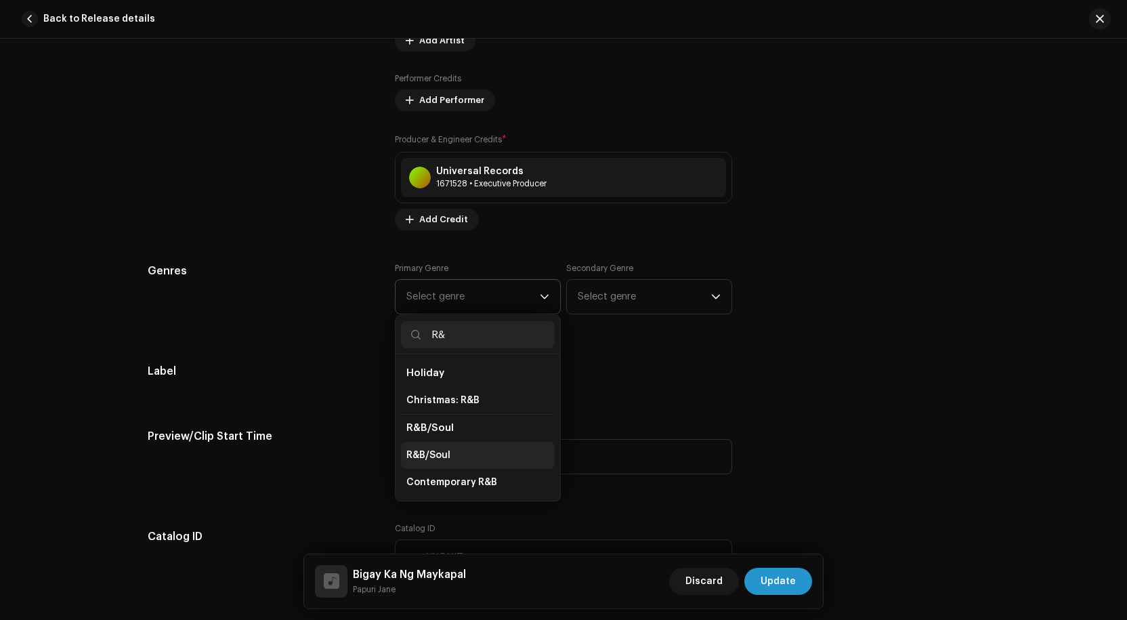
type input "R&"
click at [447, 448] on li "R&B/Soul" at bounding box center [478, 455] width 154 height 27
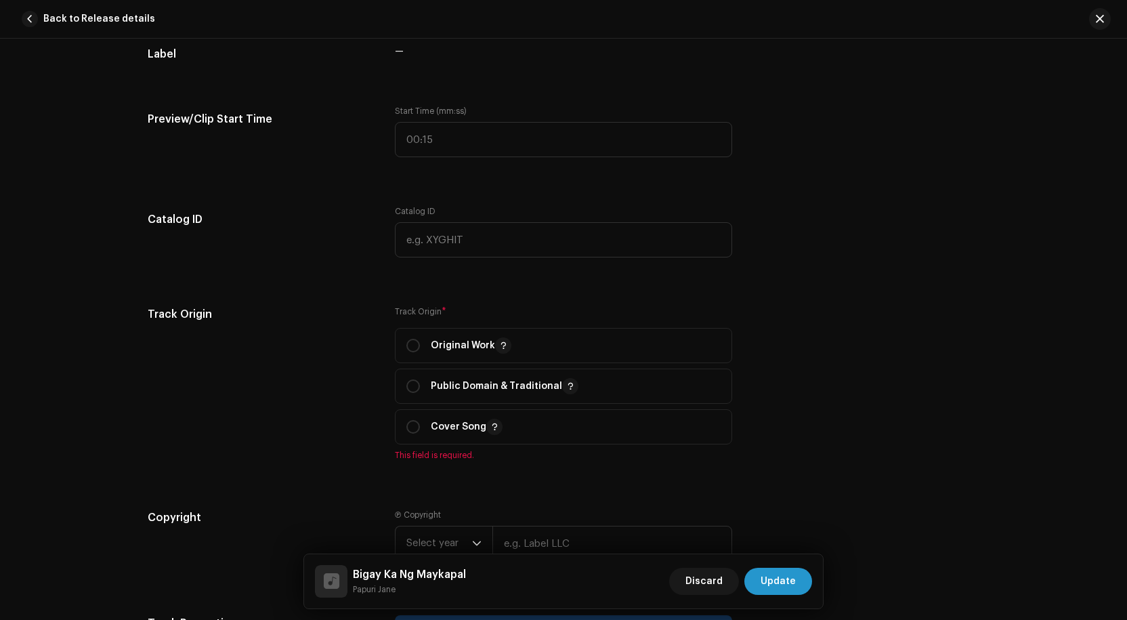
scroll to position [1355, 0]
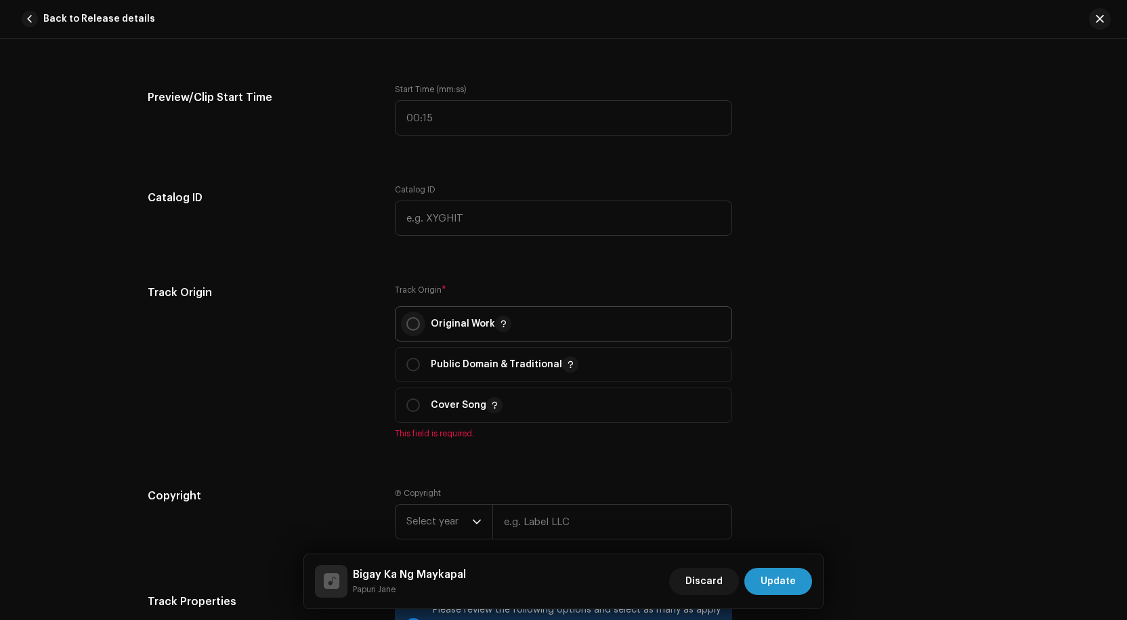
click at [414, 325] on input "radio" at bounding box center [414, 324] width 14 height 14
radio input "true"
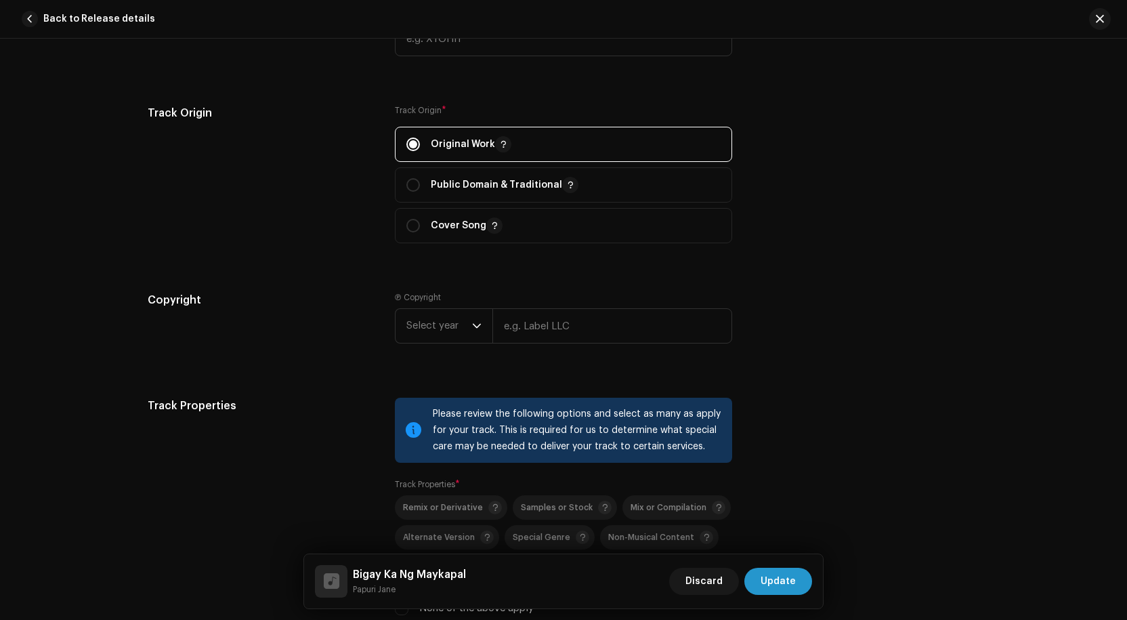
scroll to position [1558, 0]
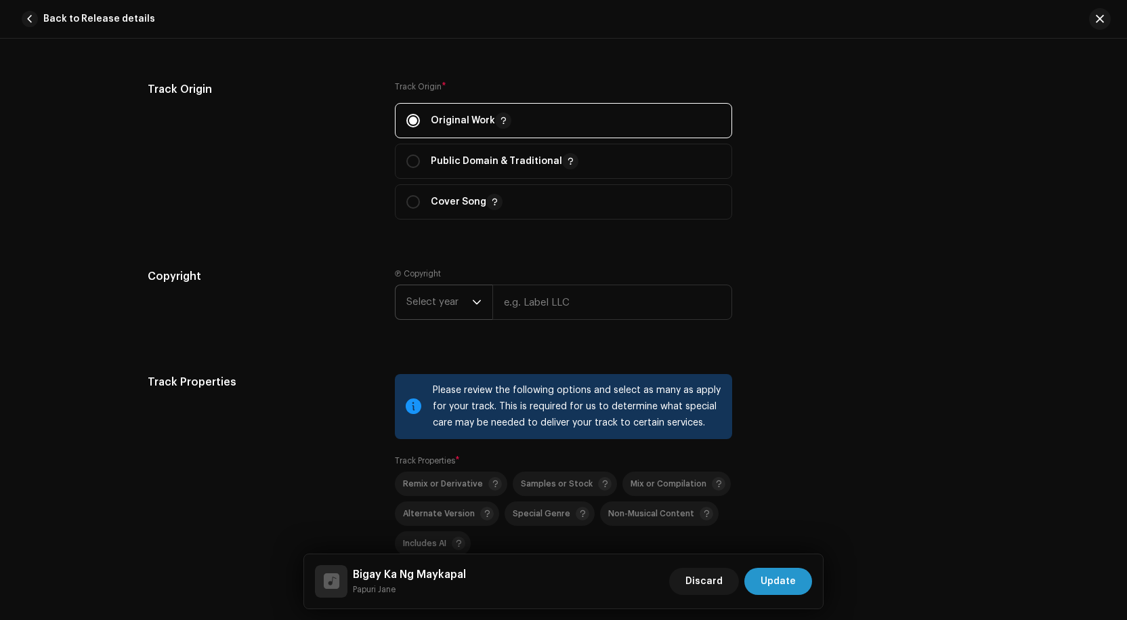
click at [473, 302] on icon "dropdown trigger" at bounding box center [476, 301] width 9 height 9
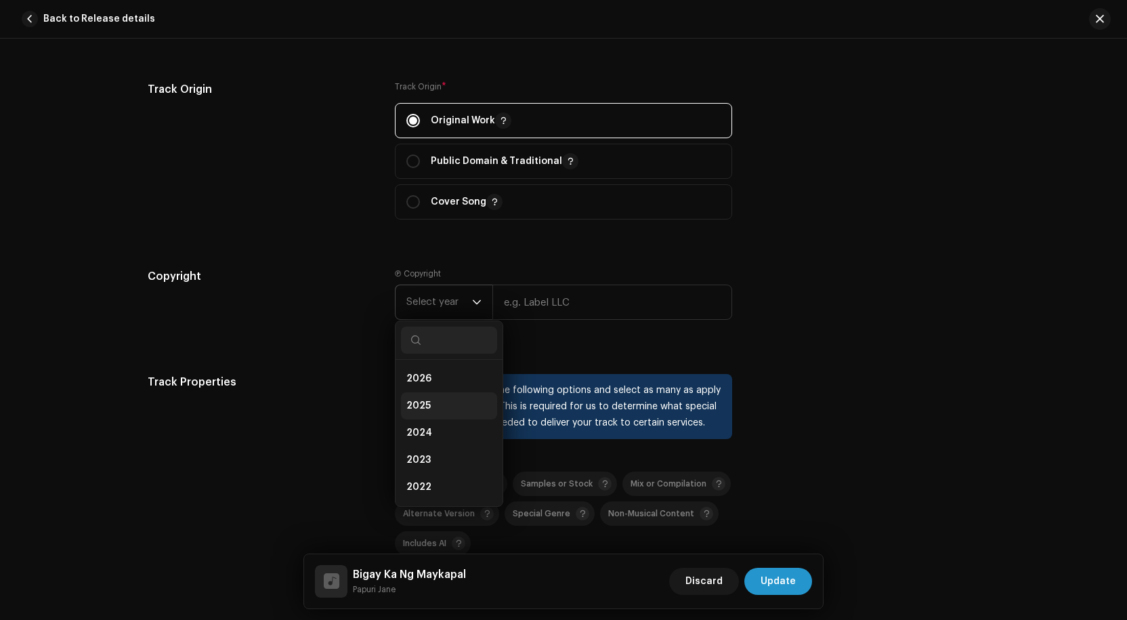
click at [425, 398] on li "2025" at bounding box center [449, 405] width 96 height 27
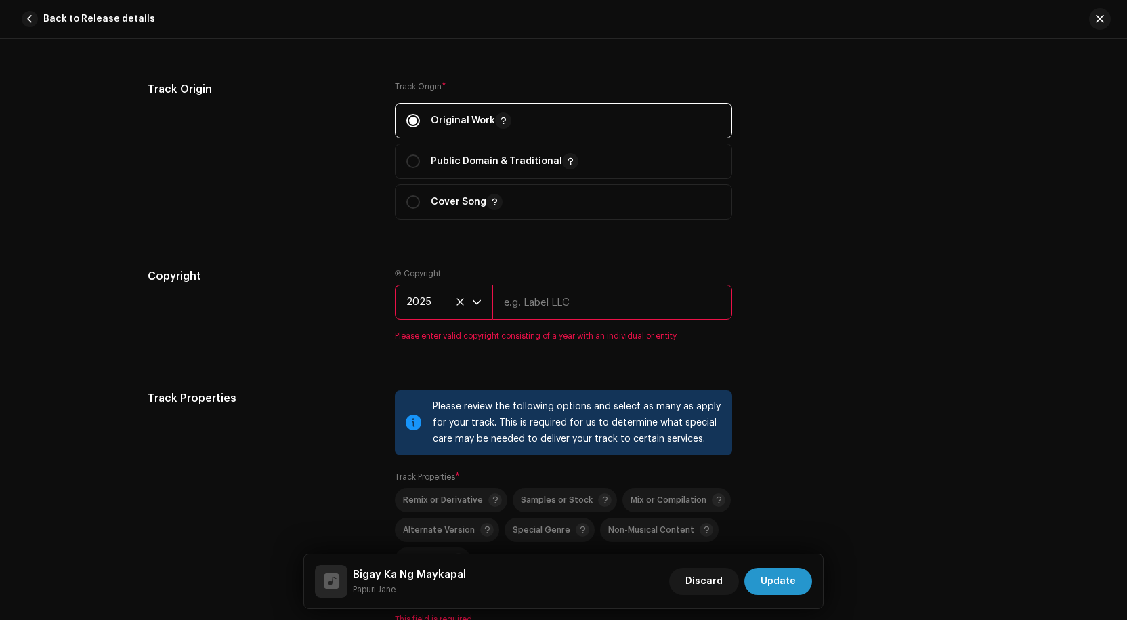
click at [587, 311] on input "text" at bounding box center [613, 302] width 240 height 35
type input "His life [DEMOGRAPHIC_DATA]"
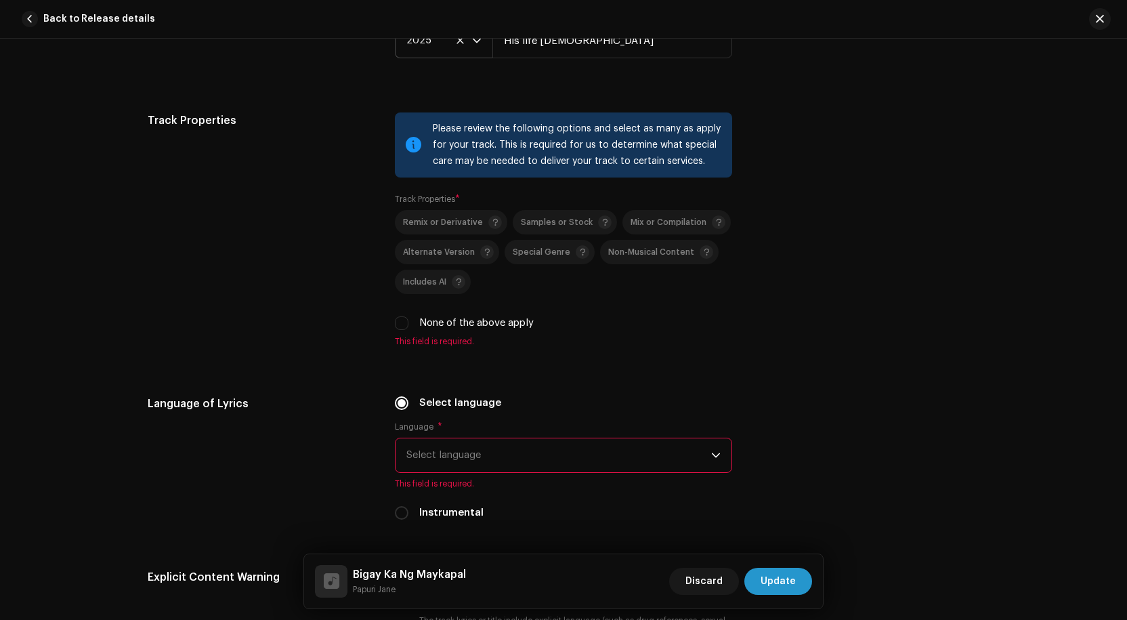
scroll to position [1897, 0]
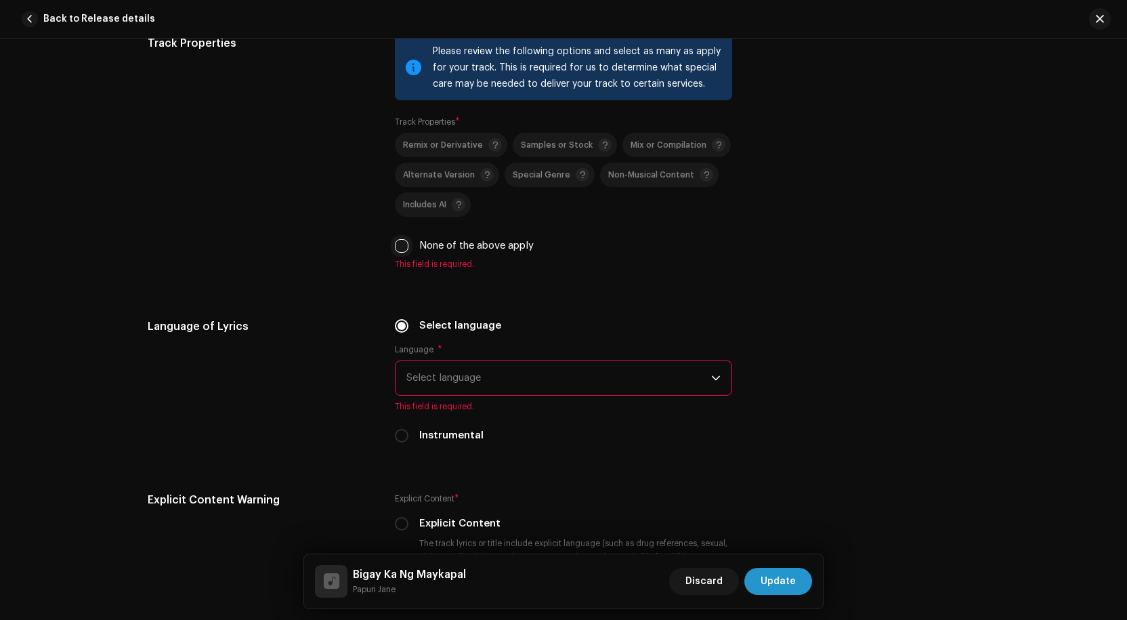
click at [396, 245] on input "None of the above apply" at bounding box center [402, 246] width 14 height 14
checkbox input "true"
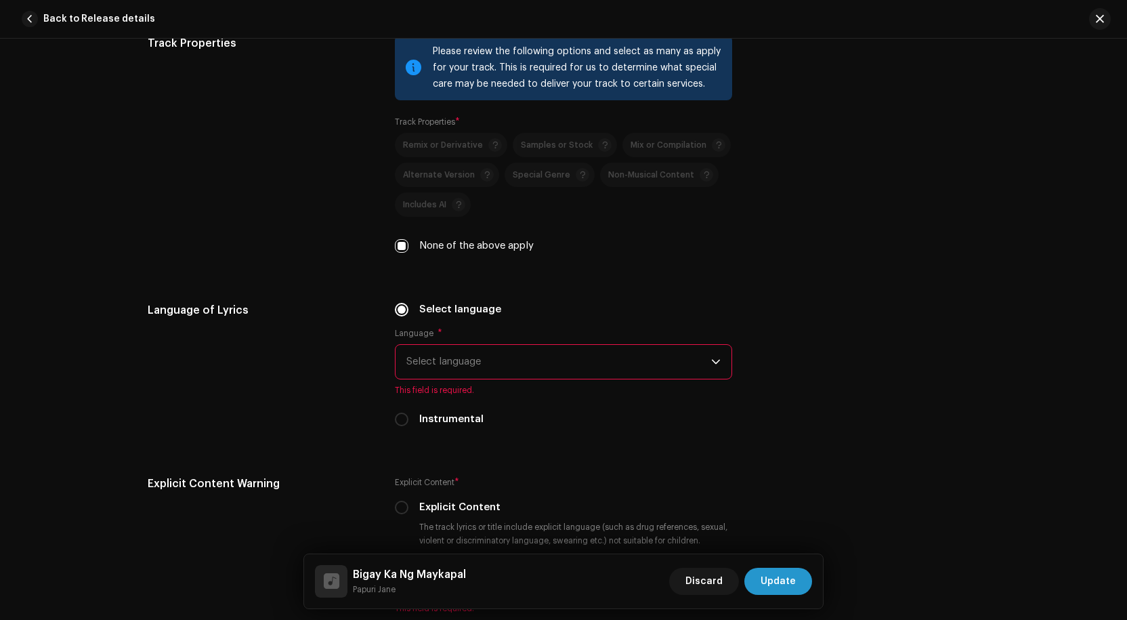
click at [451, 367] on span "Select language" at bounding box center [559, 362] width 305 height 34
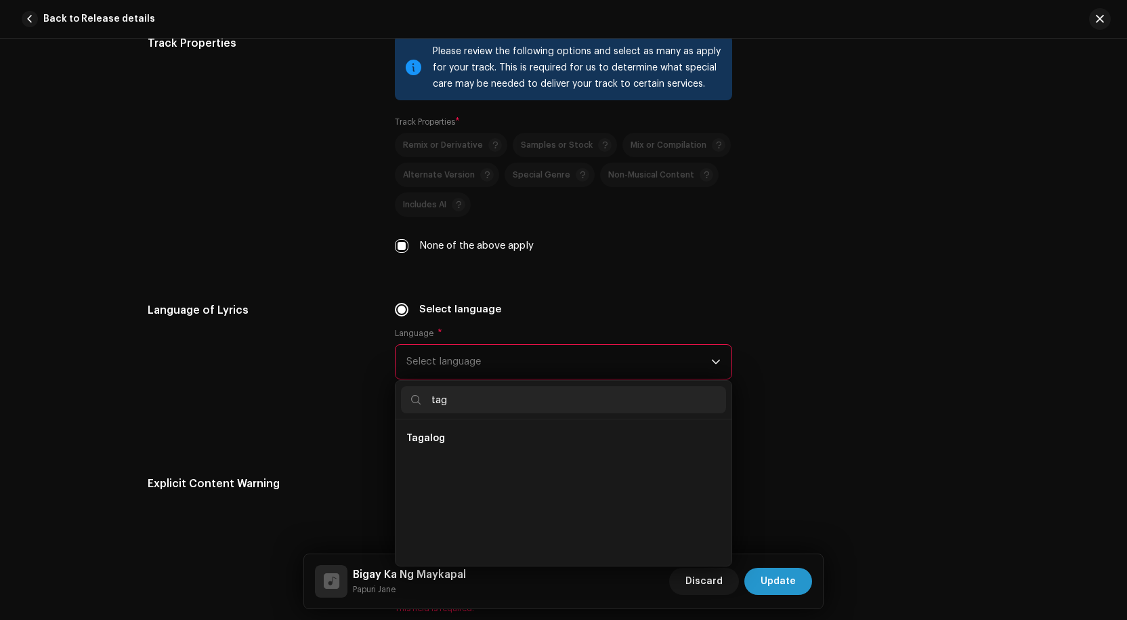
scroll to position [0, 0]
type input "tag"
click at [463, 442] on li "Tagalog" at bounding box center [563, 438] width 325 height 27
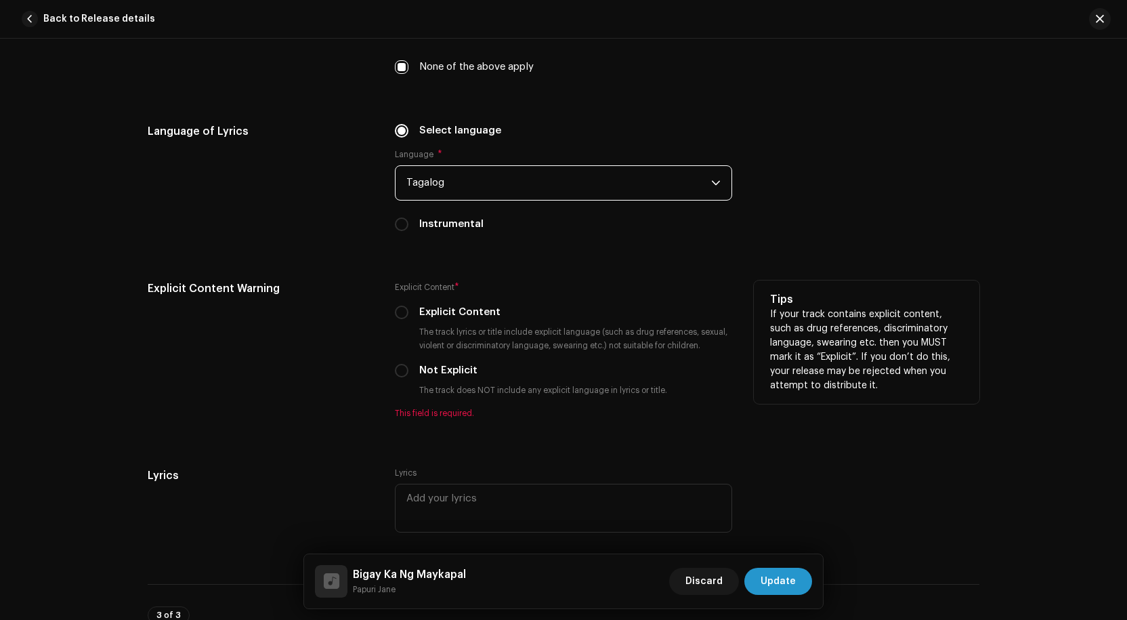
scroll to position [2100, 0]
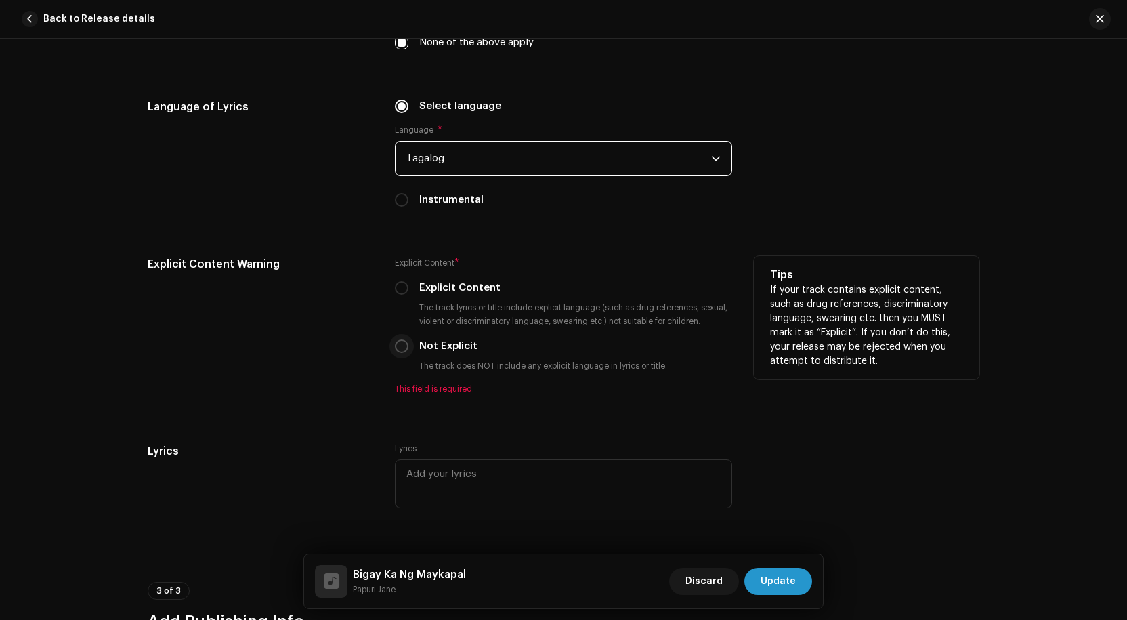
click at [400, 348] on input "Not Explicit" at bounding box center [402, 346] width 14 height 14
radio input "true"
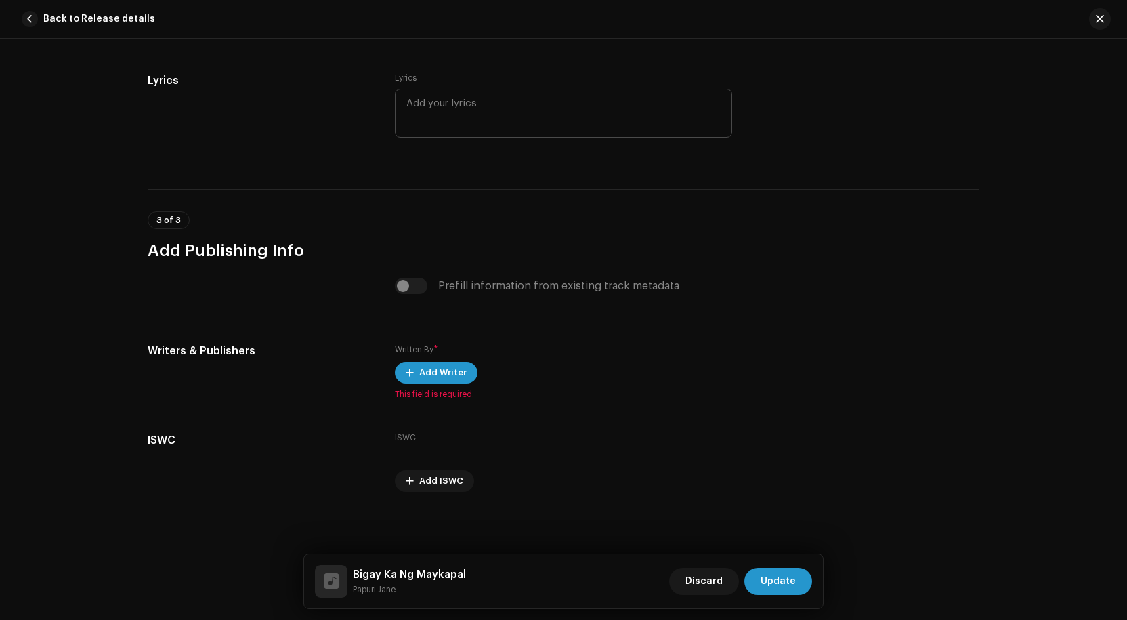
scroll to position [2457, 0]
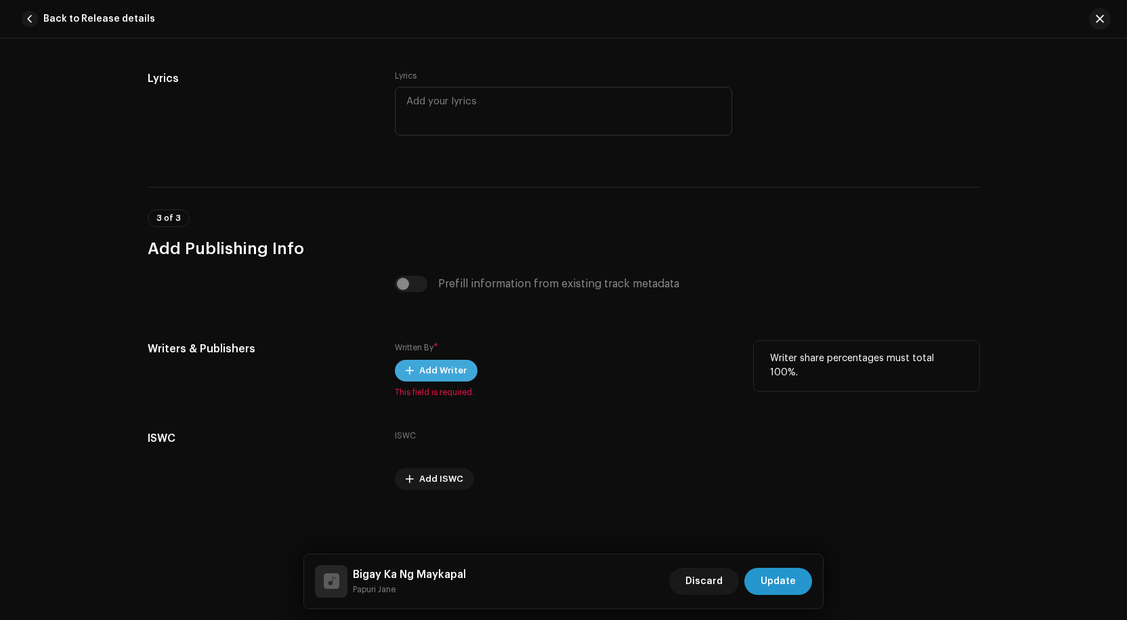
click at [451, 369] on span "Add Writer" at bounding box center [442, 370] width 47 height 27
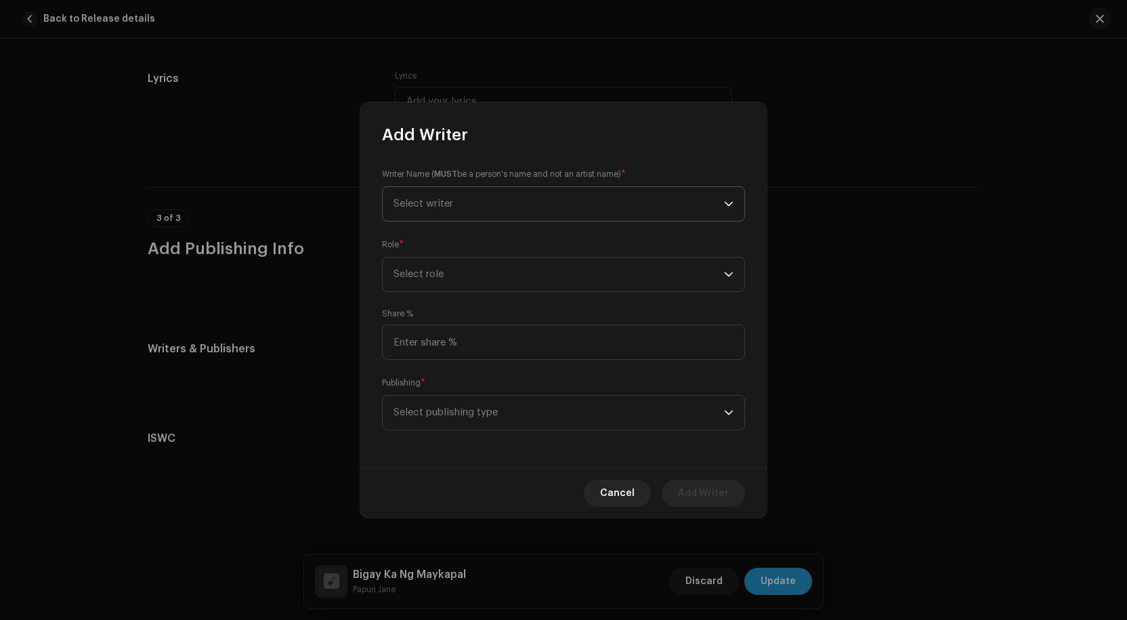
click at [490, 210] on span "Select writer" at bounding box center [559, 204] width 331 height 34
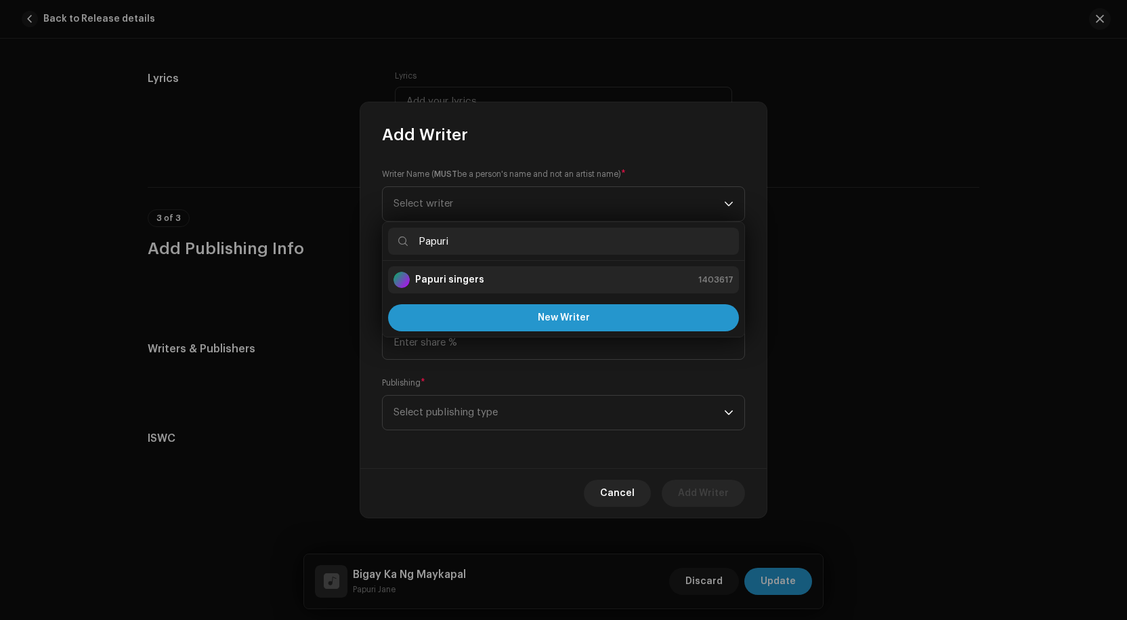
type input "Papuri"
click at [472, 269] on li "Papuri singers 1403617" at bounding box center [563, 279] width 351 height 27
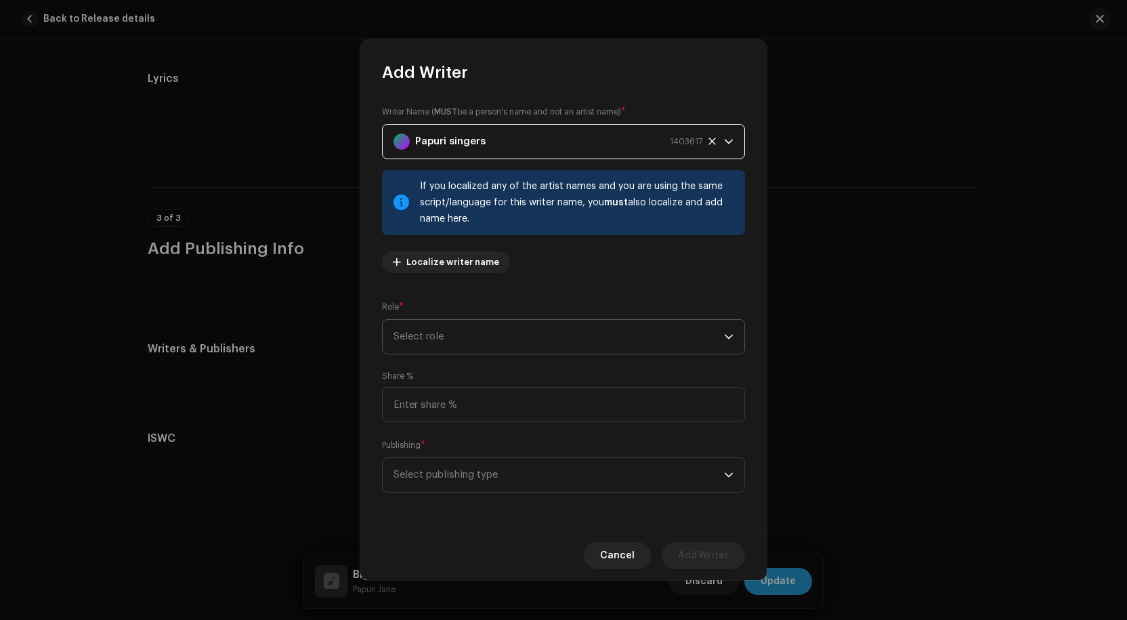
click at [535, 340] on span "Select role" at bounding box center [559, 337] width 331 height 34
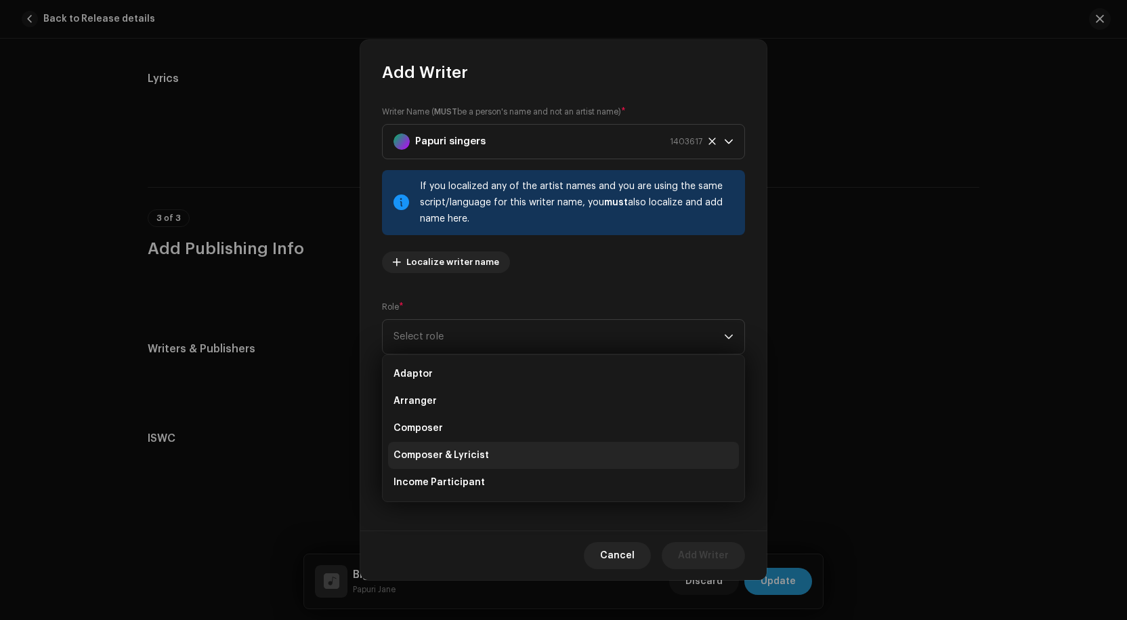
click at [440, 449] on span "Composer & Lyricist" at bounding box center [442, 456] width 96 height 14
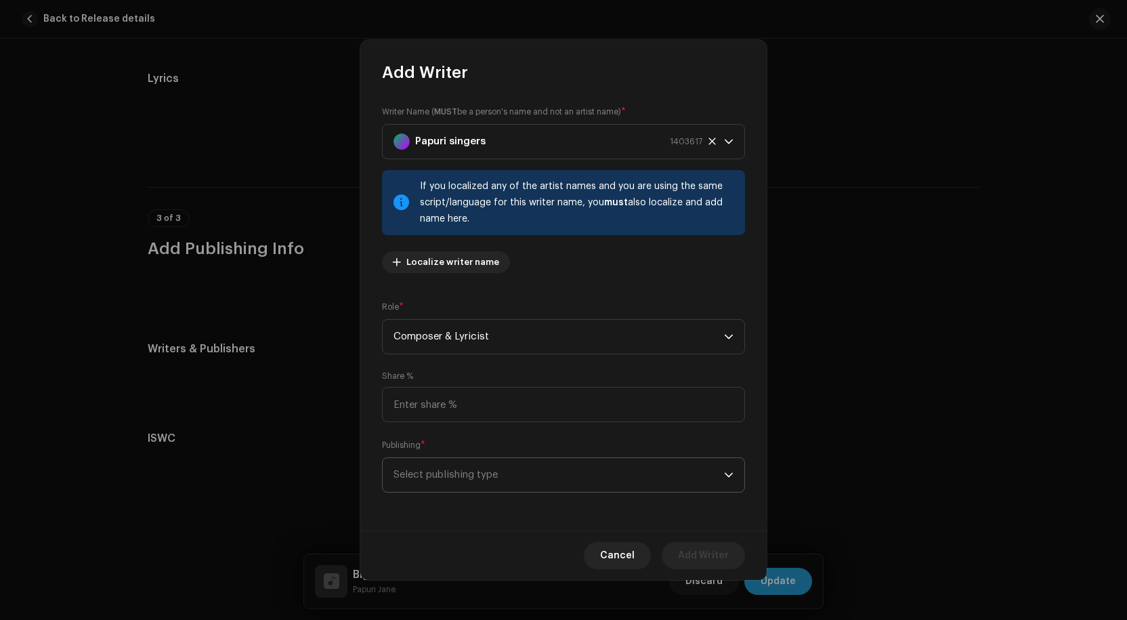
click at [469, 471] on span "Select publishing type" at bounding box center [559, 475] width 331 height 34
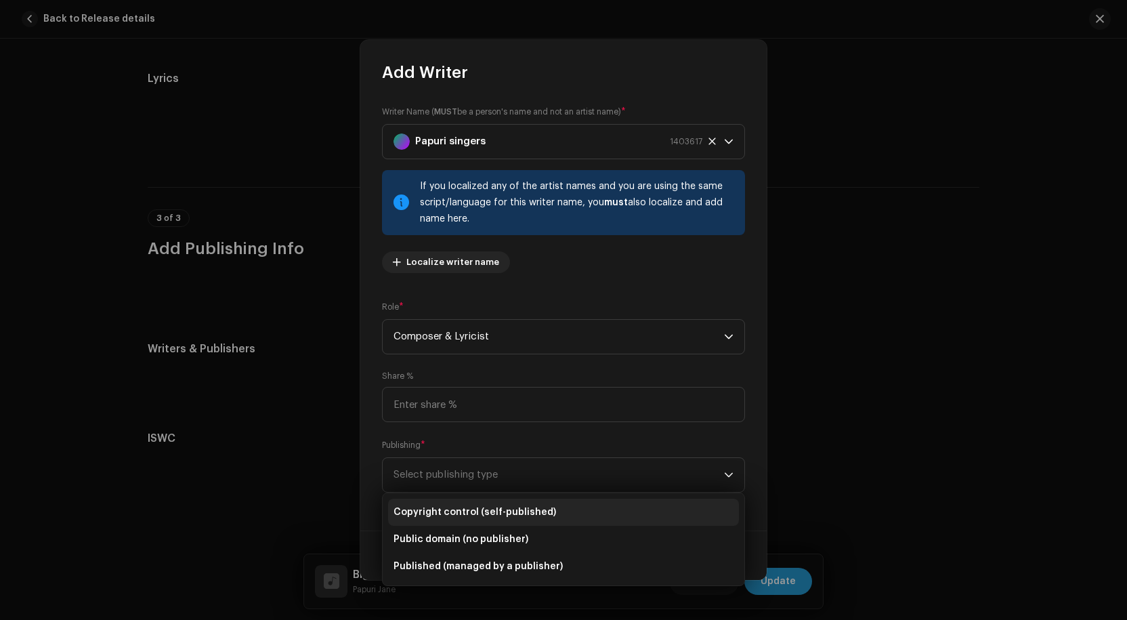
click at [457, 510] on span "Copyright control (self-published)" at bounding box center [475, 512] width 163 height 14
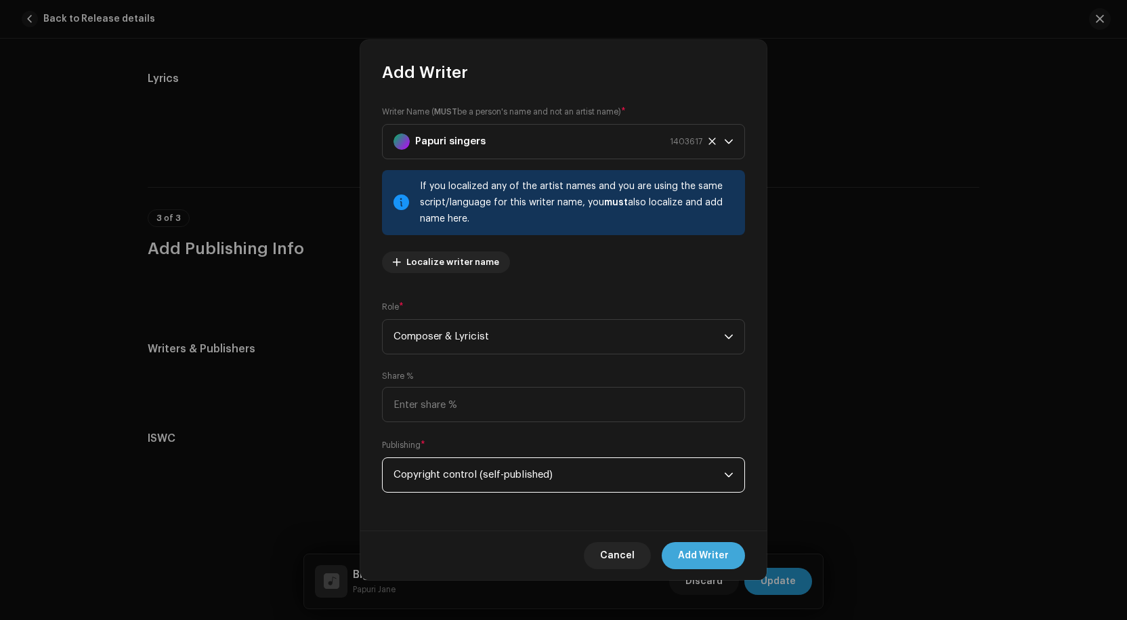
click at [698, 553] on span "Add Writer" at bounding box center [703, 555] width 51 height 27
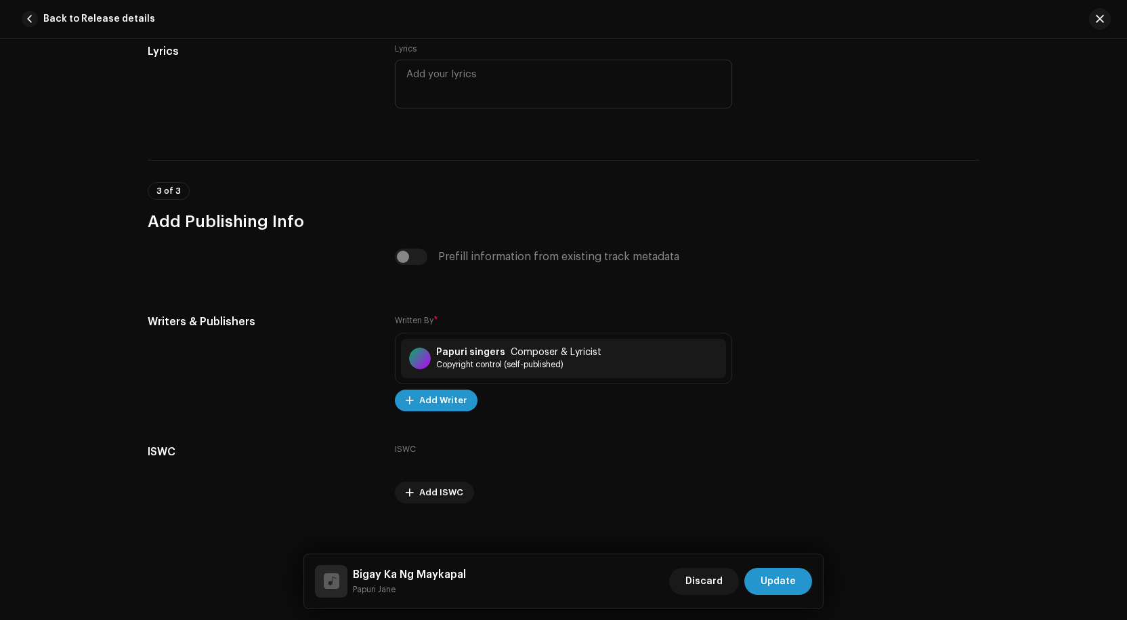
scroll to position [2497, 0]
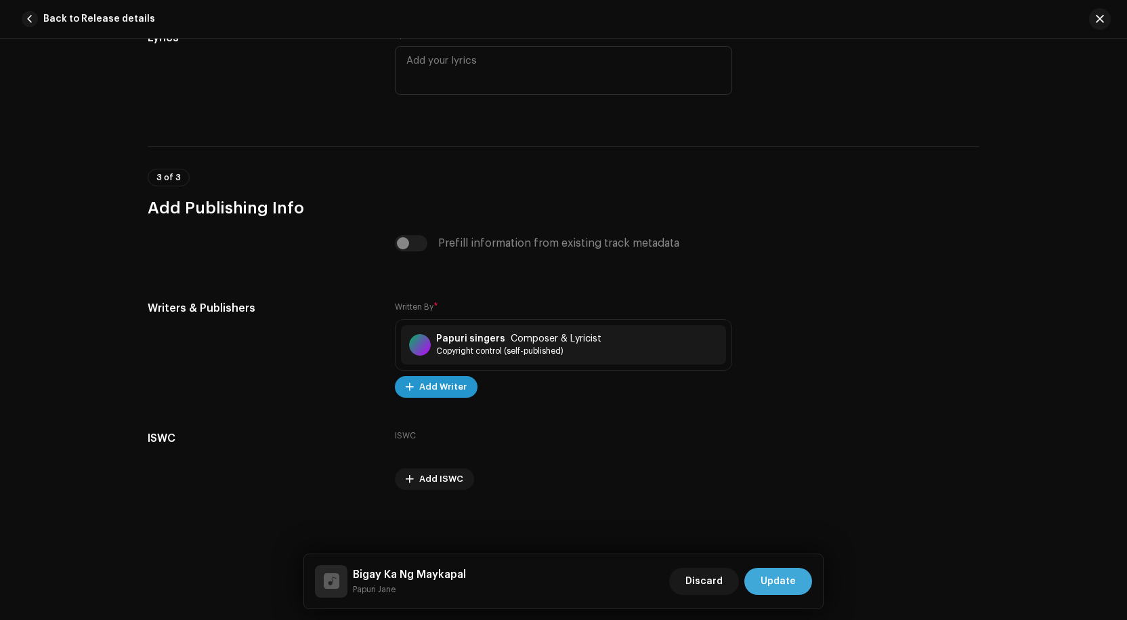
click at [776, 580] on span "Update" at bounding box center [778, 581] width 35 height 27
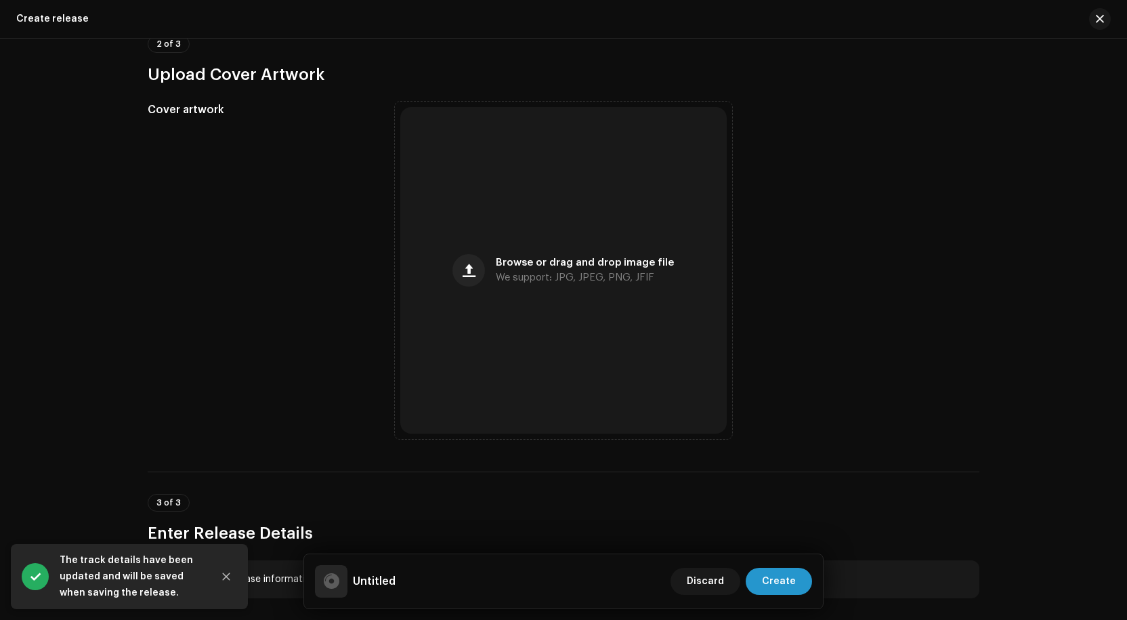
scroll to position [474, 0]
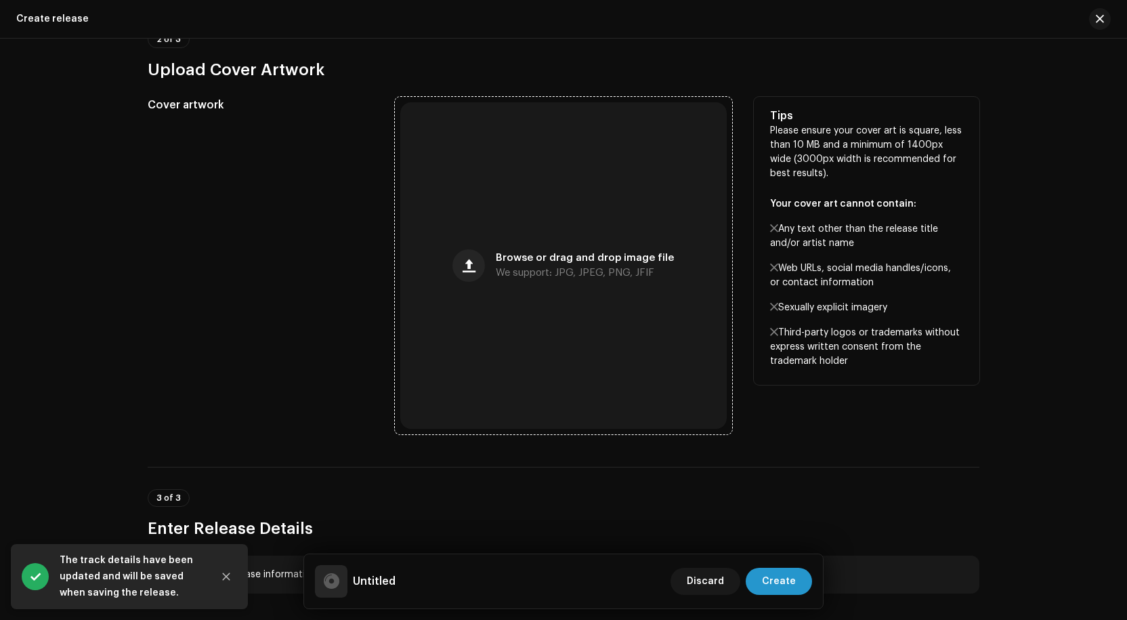
click at [566, 258] on span "Browse or drag and drop image file" at bounding box center [585, 257] width 178 height 9
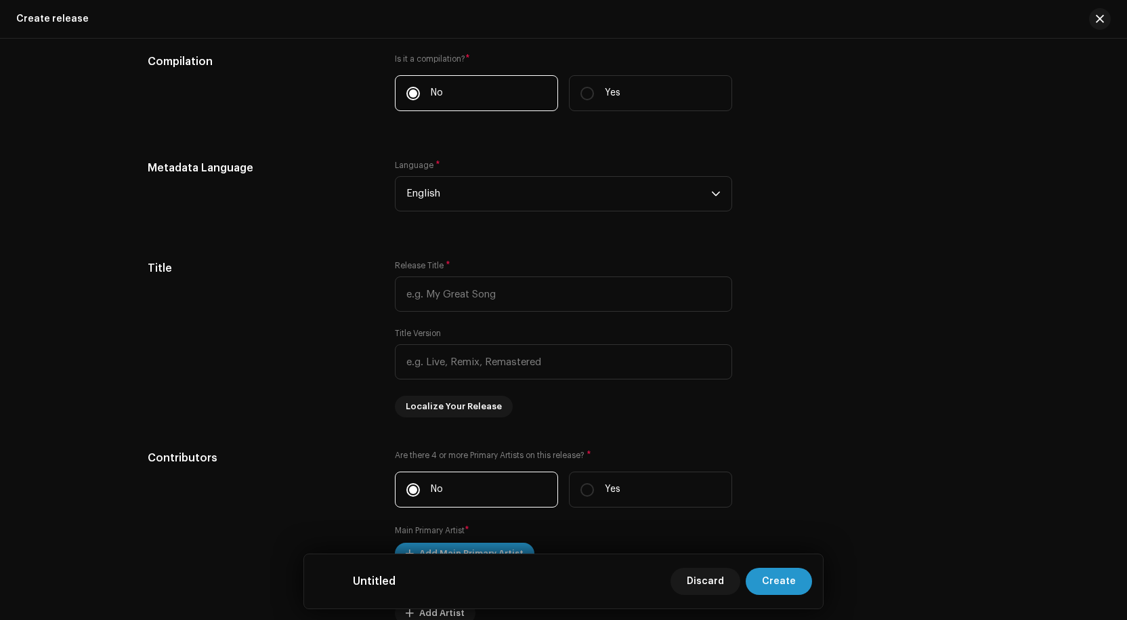
scroll to position [1084, 0]
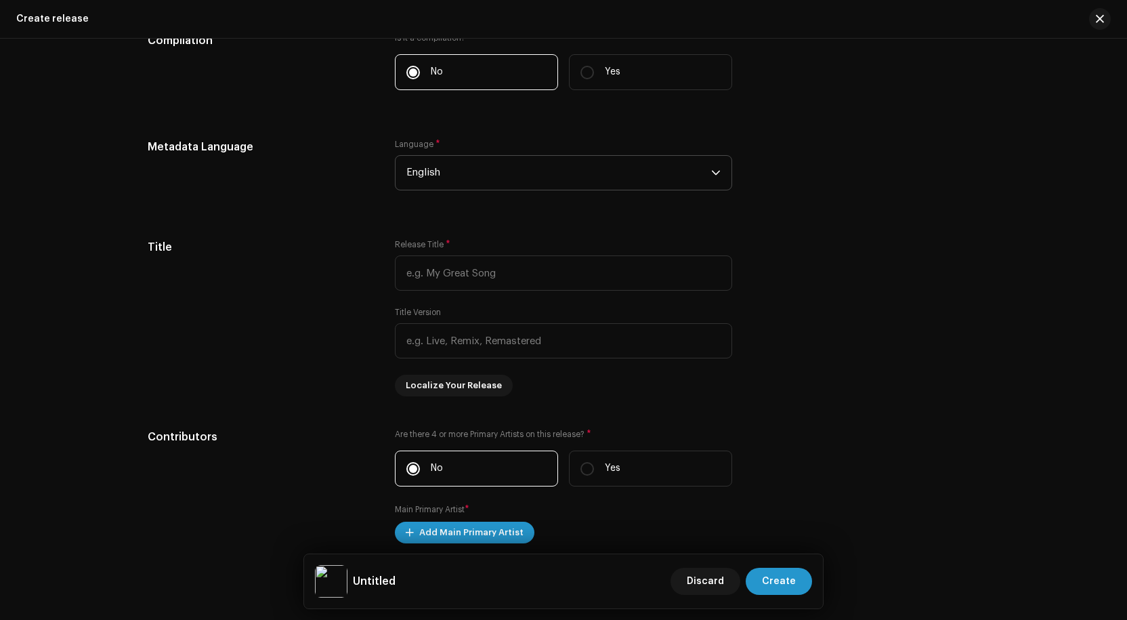
click at [489, 177] on span "English" at bounding box center [559, 173] width 305 height 34
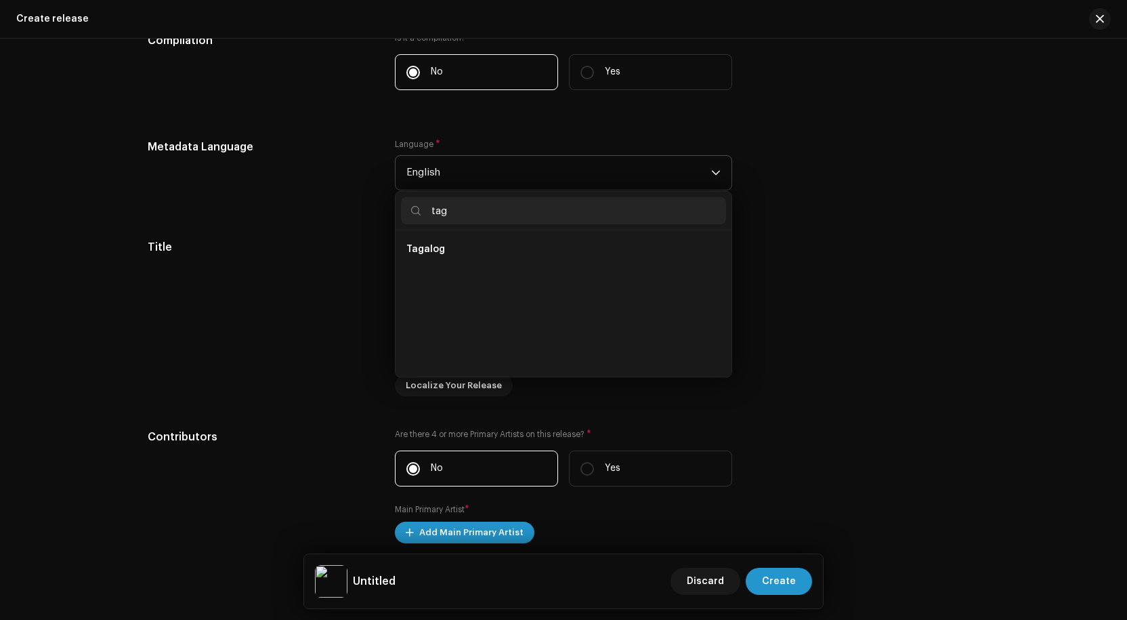
scroll to position [0, 0]
type input "tag"
click at [477, 253] on li "Tagalog" at bounding box center [563, 249] width 325 height 27
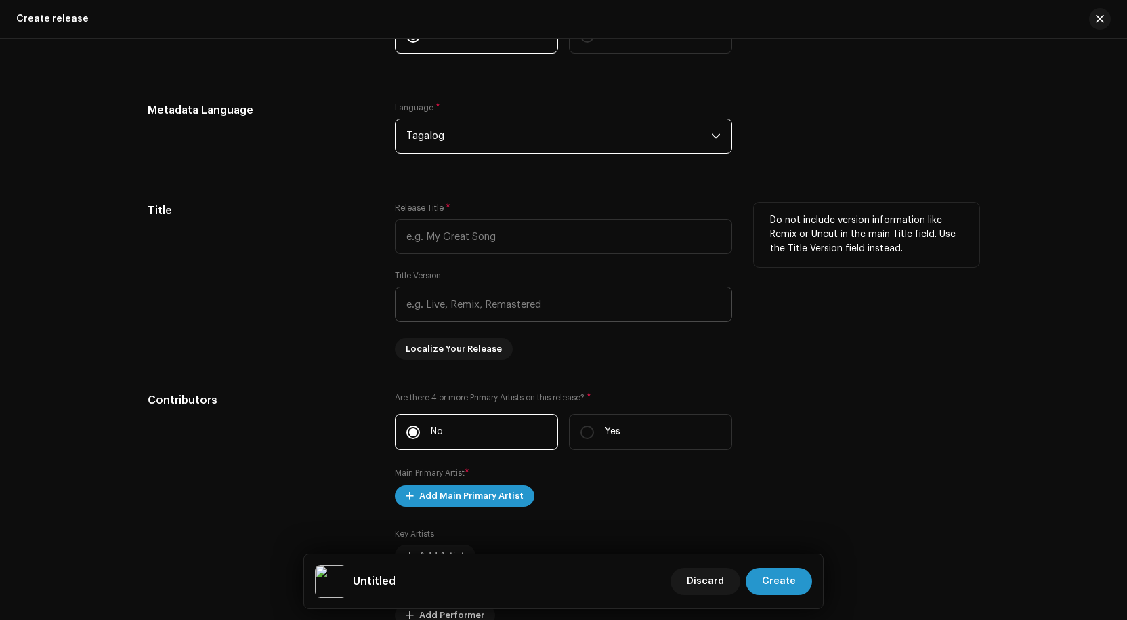
scroll to position [1152, 0]
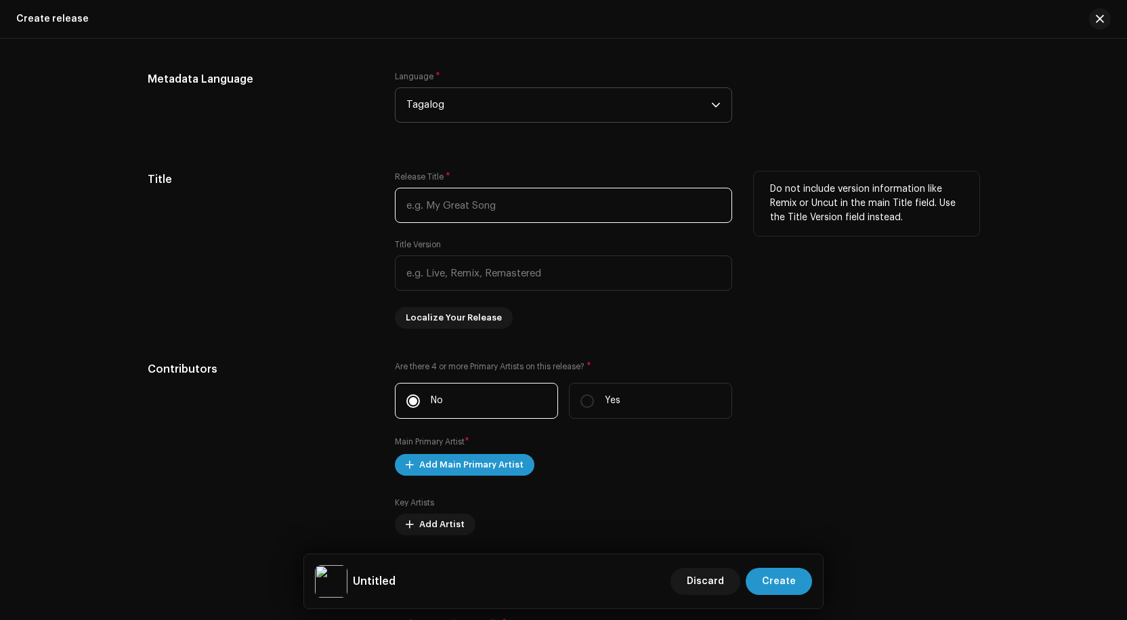
click at [507, 207] on input "text" at bounding box center [563, 205] width 337 height 35
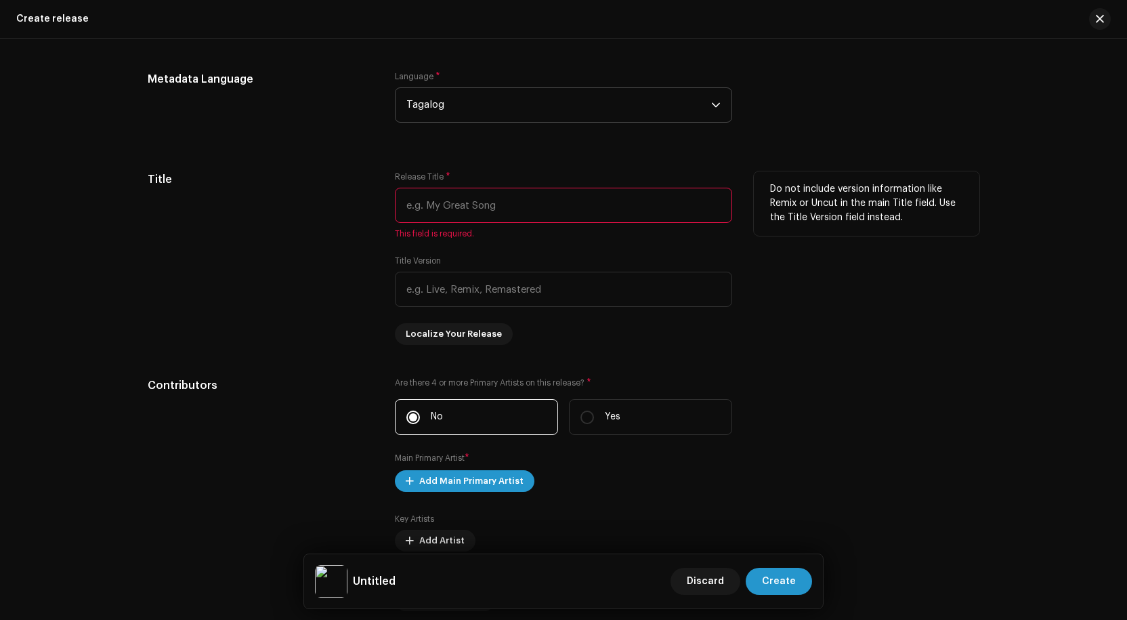
click at [458, 204] on input "text" at bounding box center [563, 205] width 337 height 35
paste input "Bigay Ka Ng Maykapal"
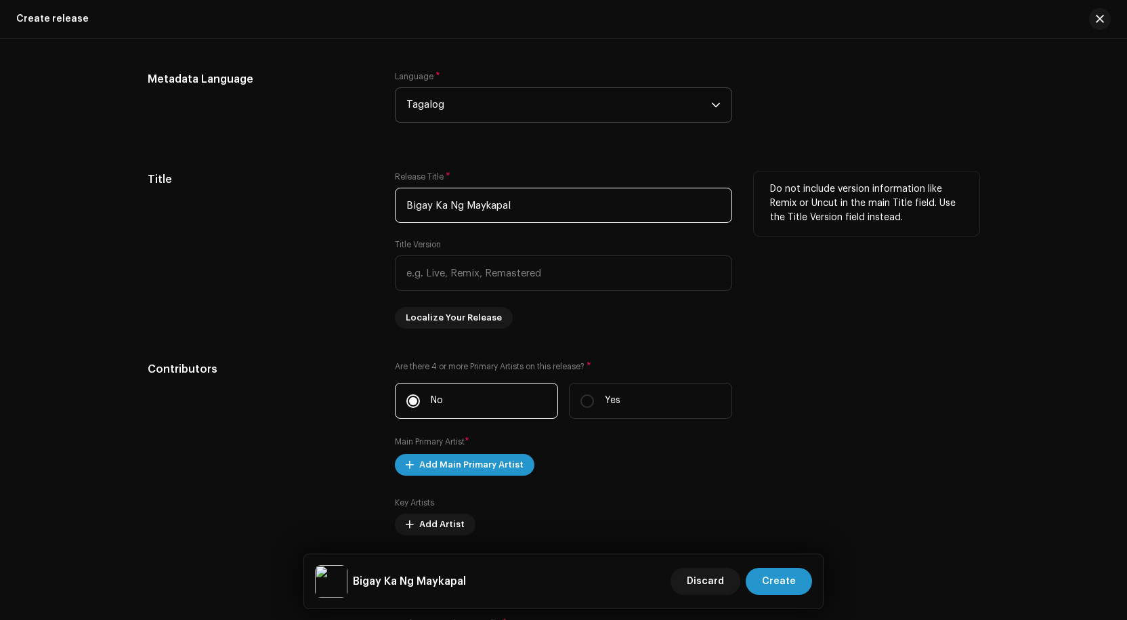
type input "Bigay Ka Ng Maykapal"
click at [814, 301] on div "Do not include version information like Remix or Uncut in the main Title field.…" at bounding box center [867, 249] width 226 height 157
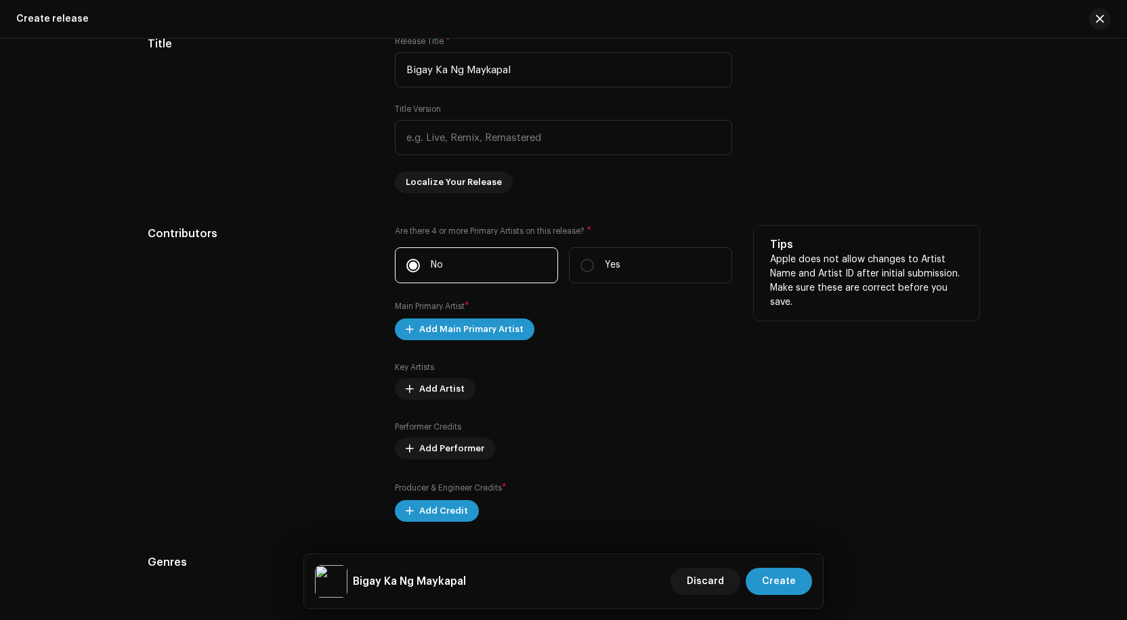
scroll to position [1355, 0]
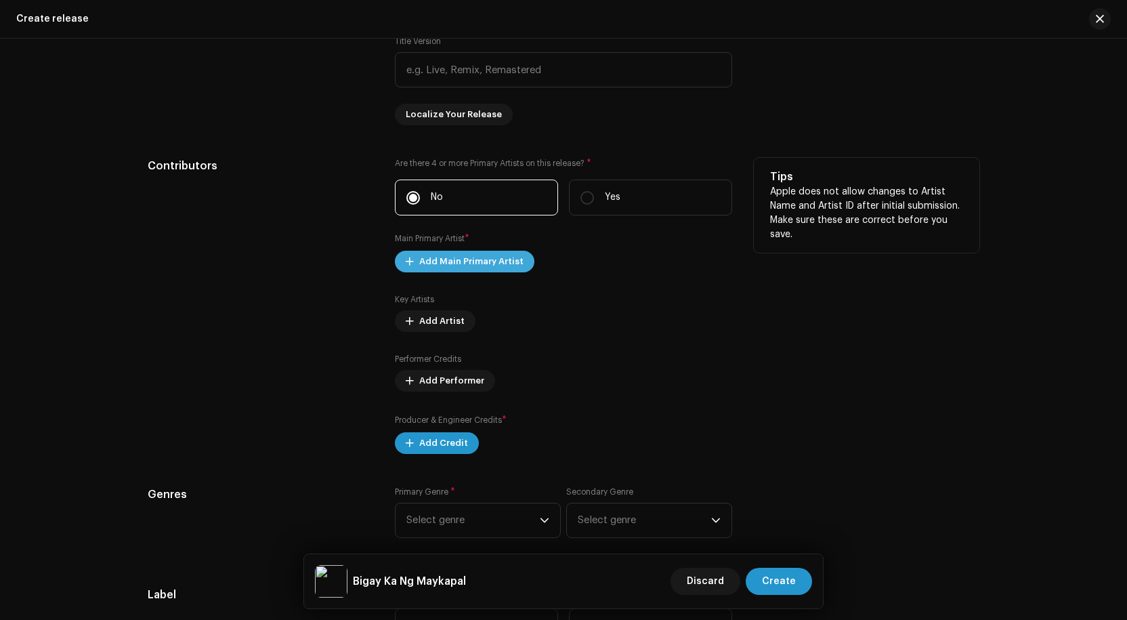
click at [463, 255] on span "Add Main Primary Artist" at bounding box center [471, 261] width 104 height 27
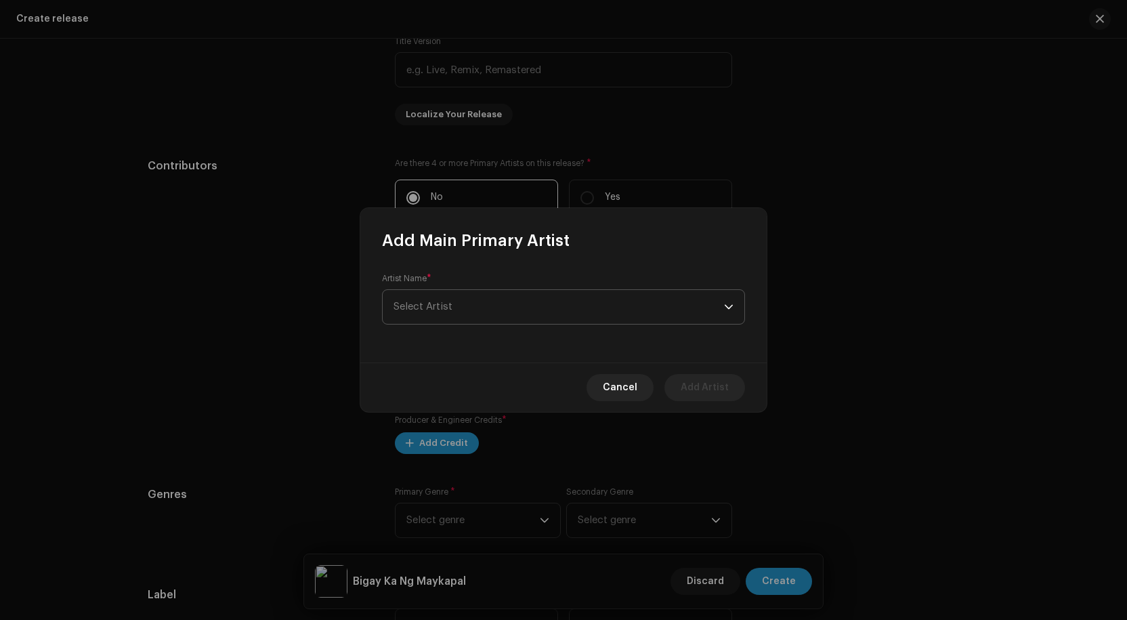
click at [460, 297] on span "Select Artist" at bounding box center [559, 307] width 331 height 34
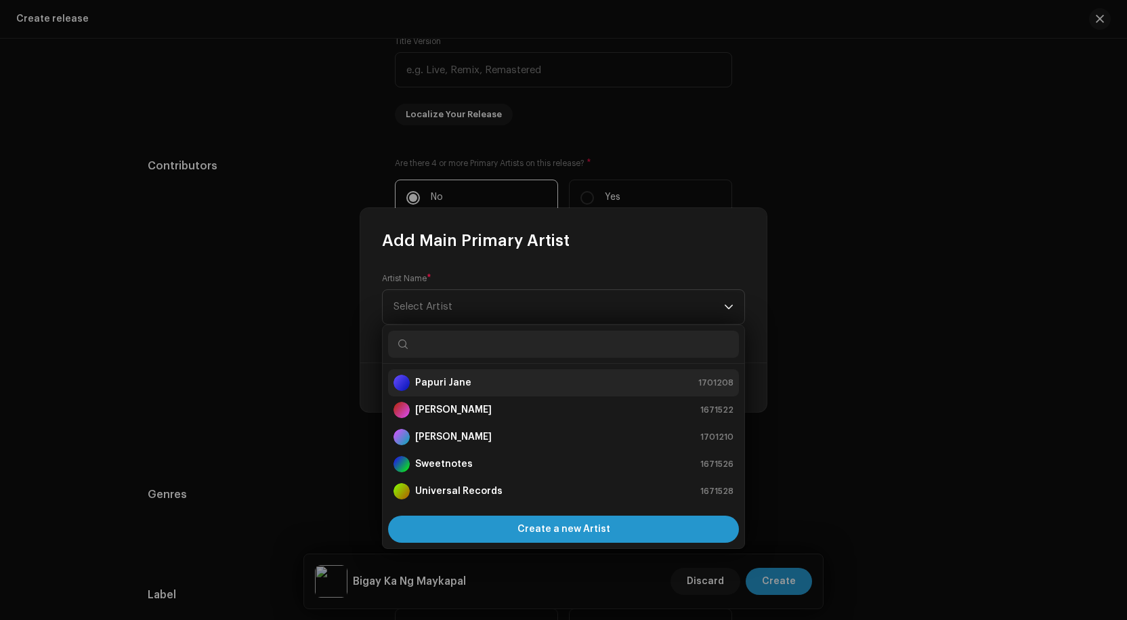
click at [468, 386] on div "Papuri [PERSON_NAME] 1701208" at bounding box center [564, 383] width 340 height 16
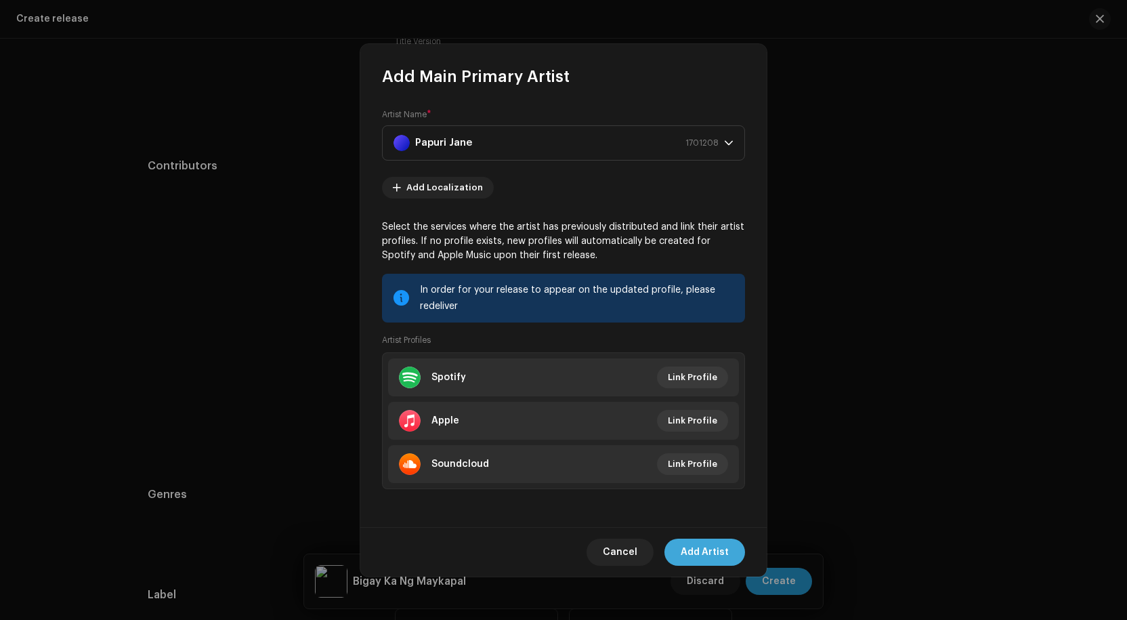
click at [698, 544] on span "Add Artist" at bounding box center [705, 552] width 48 height 27
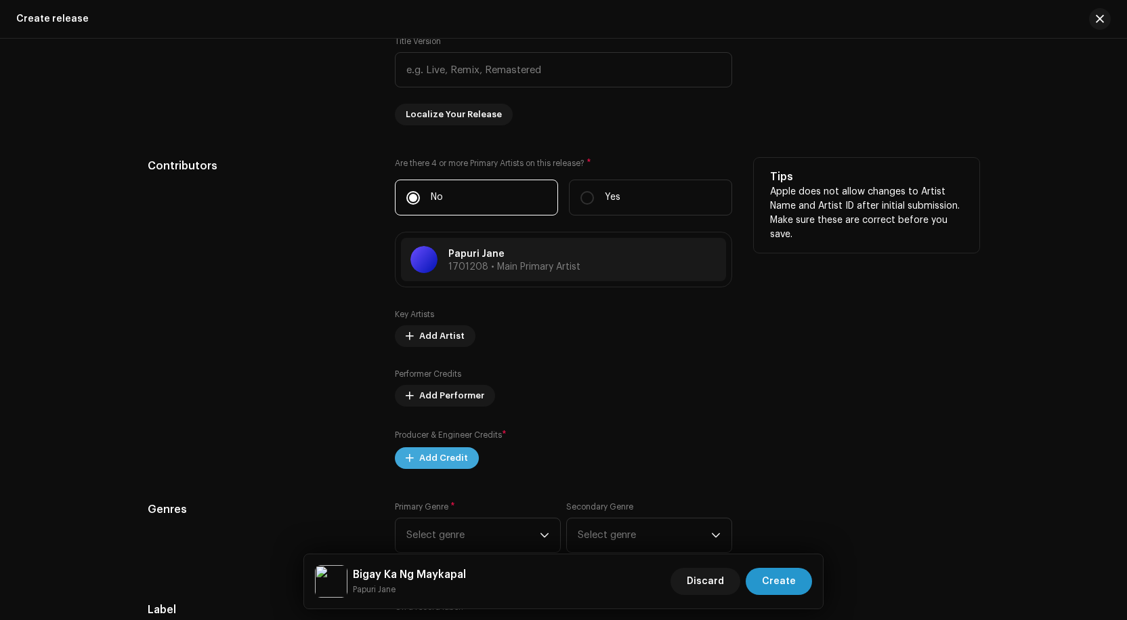
click at [438, 452] on span "Add Credit" at bounding box center [443, 457] width 49 height 27
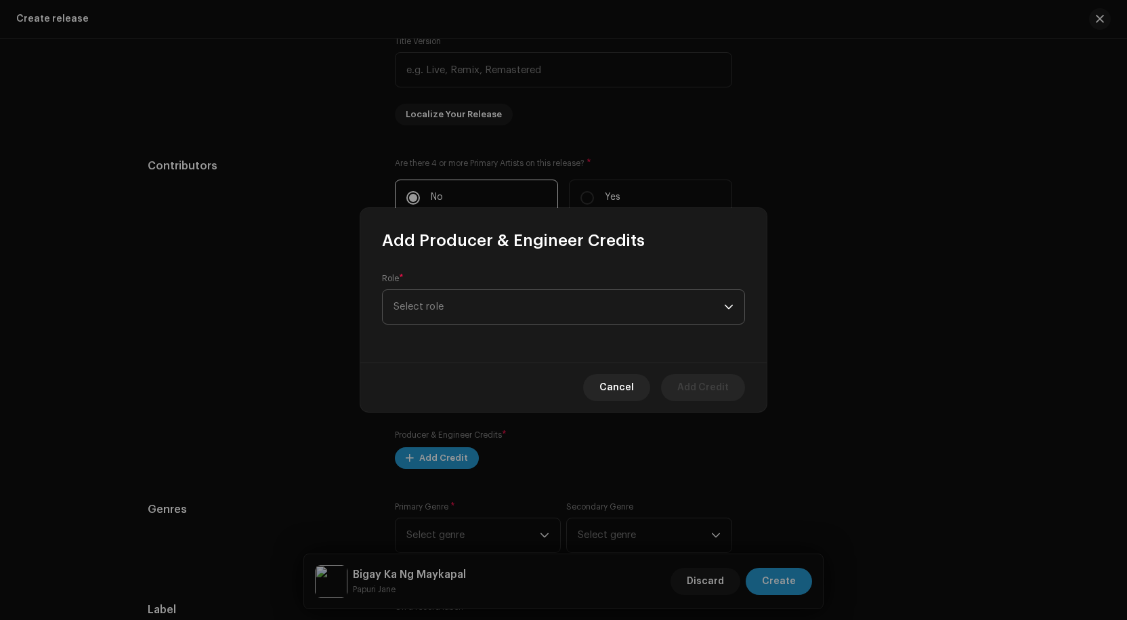
click at [538, 301] on span "Select role" at bounding box center [559, 307] width 331 height 34
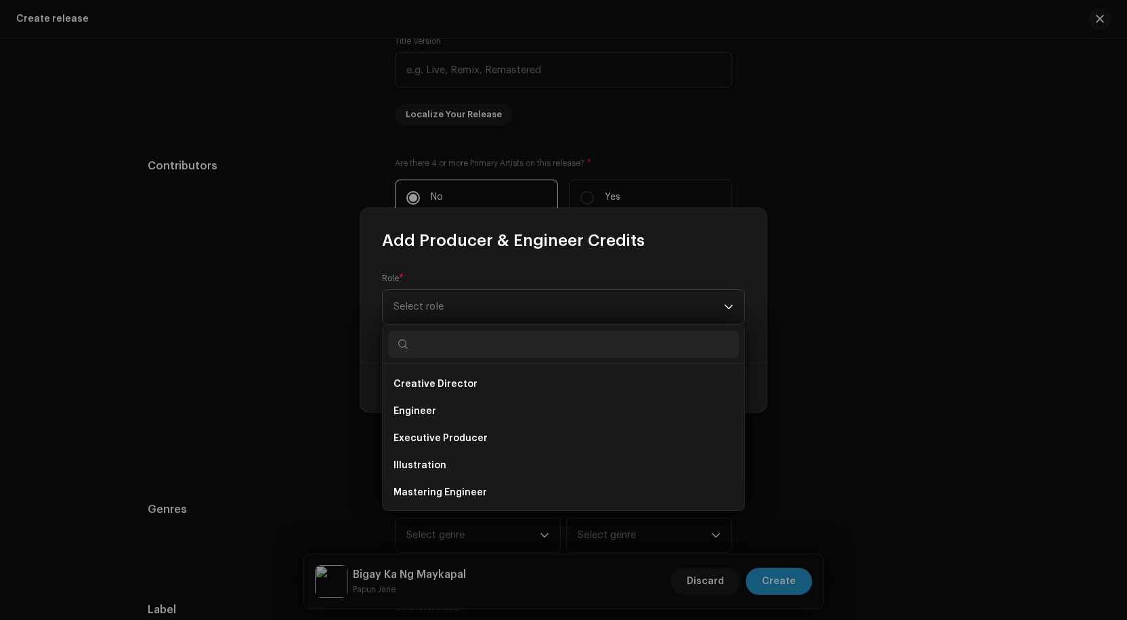
scroll to position [271, 0]
click at [451, 438] on span "Executive Producer" at bounding box center [441, 437] width 94 height 14
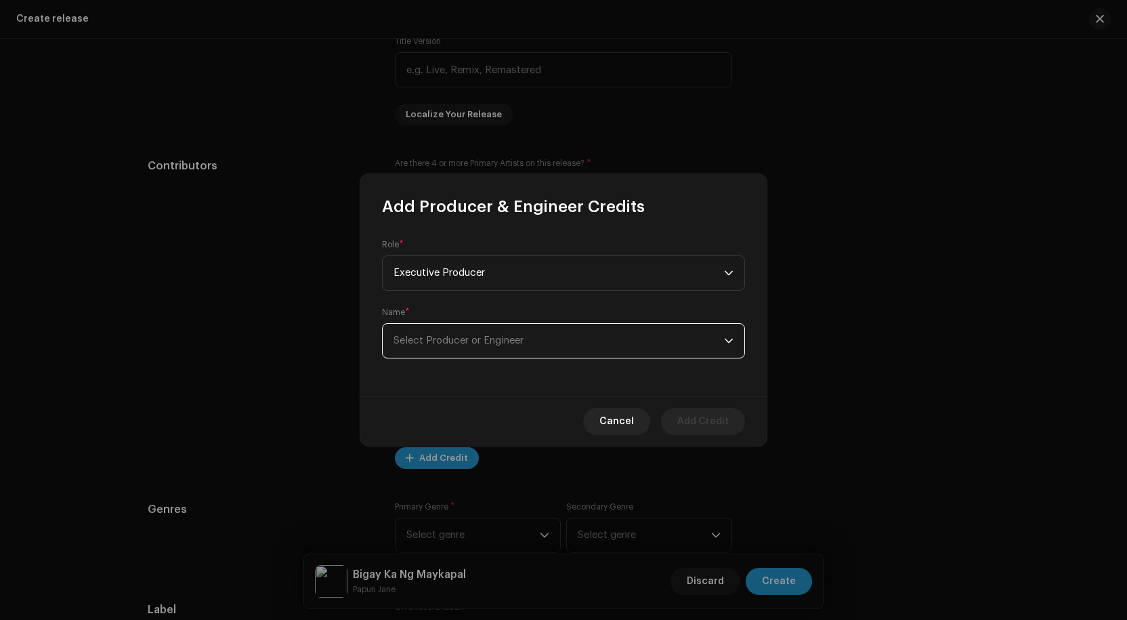
click at [517, 344] on span "Select Producer or Engineer" at bounding box center [459, 340] width 130 height 10
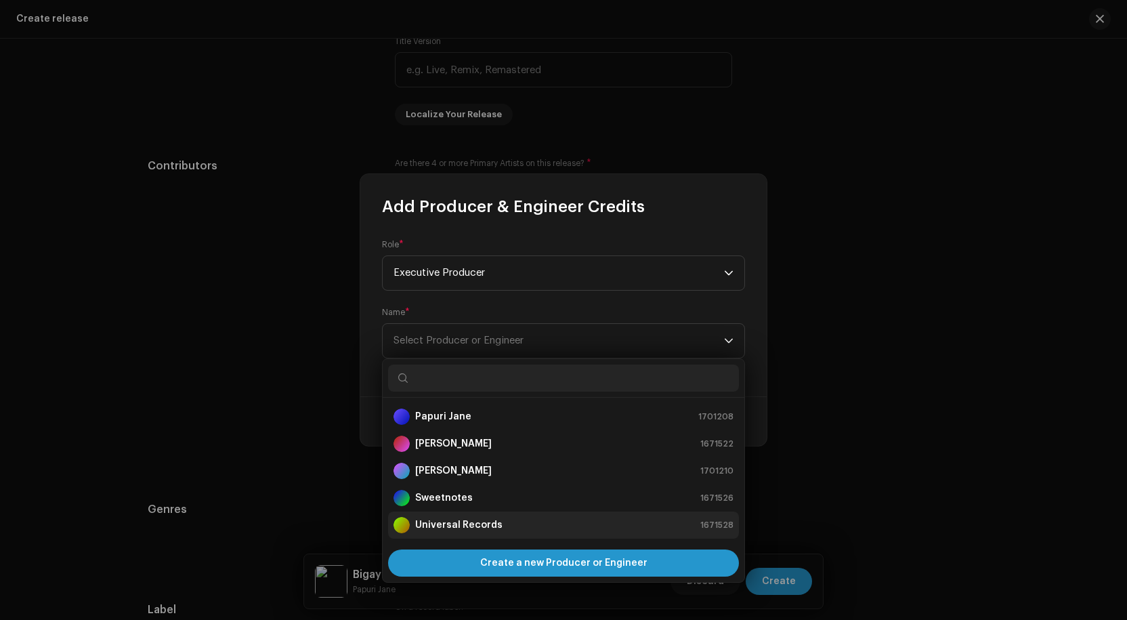
click at [452, 520] on strong "Universal Records" at bounding box center [458, 525] width 87 height 14
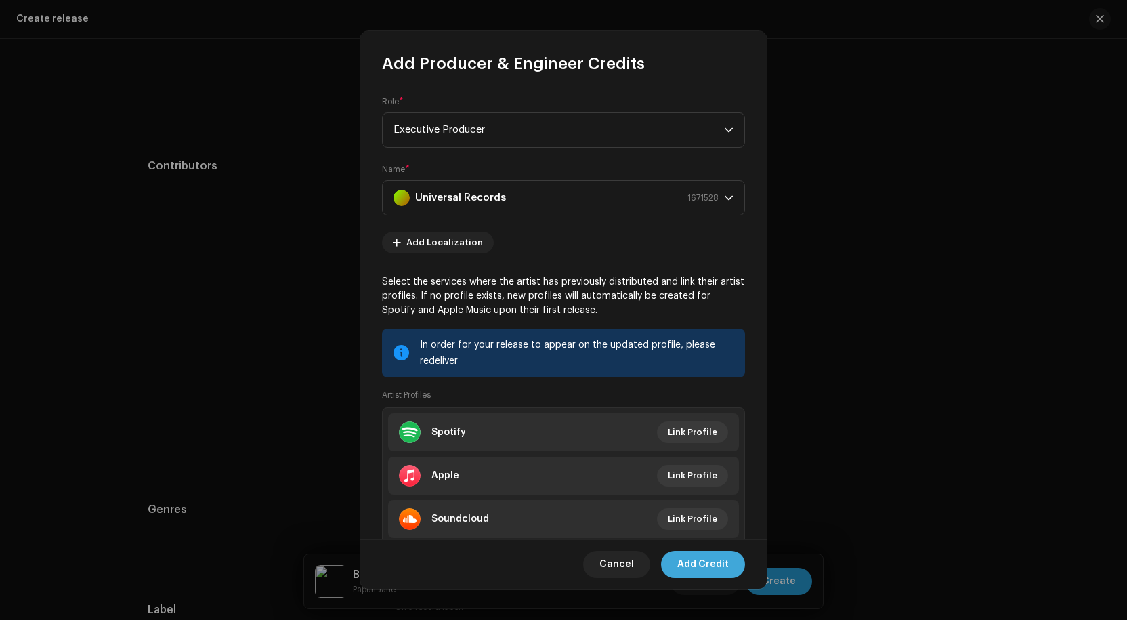
click at [692, 557] on span "Add Credit" at bounding box center [703, 564] width 51 height 27
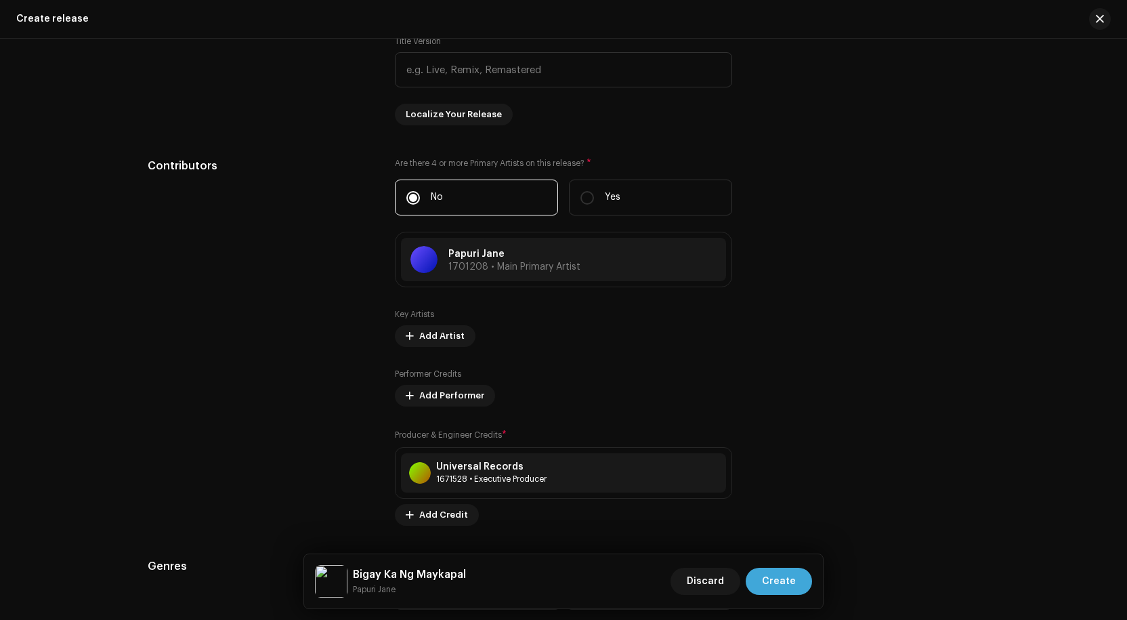
click at [778, 576] on span "Create" at bounding box center [779, 581] width 34 height 27
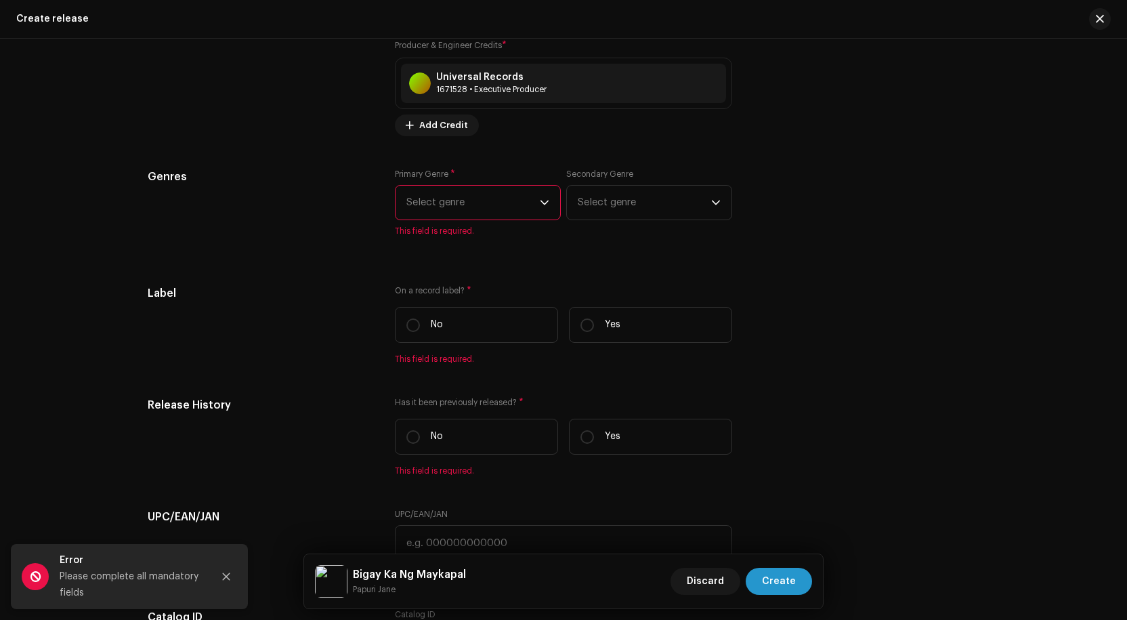
scroll to position [1762, 0]
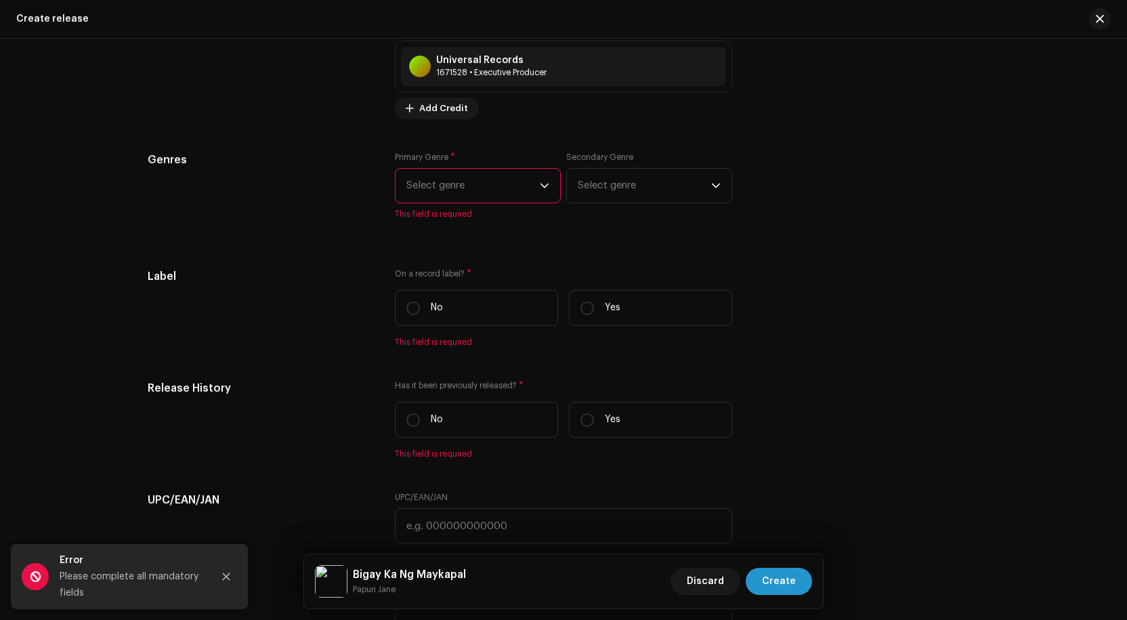
click at [516, 186] on span "Select genre" at bounding box center [473, 186] width 133 height 34
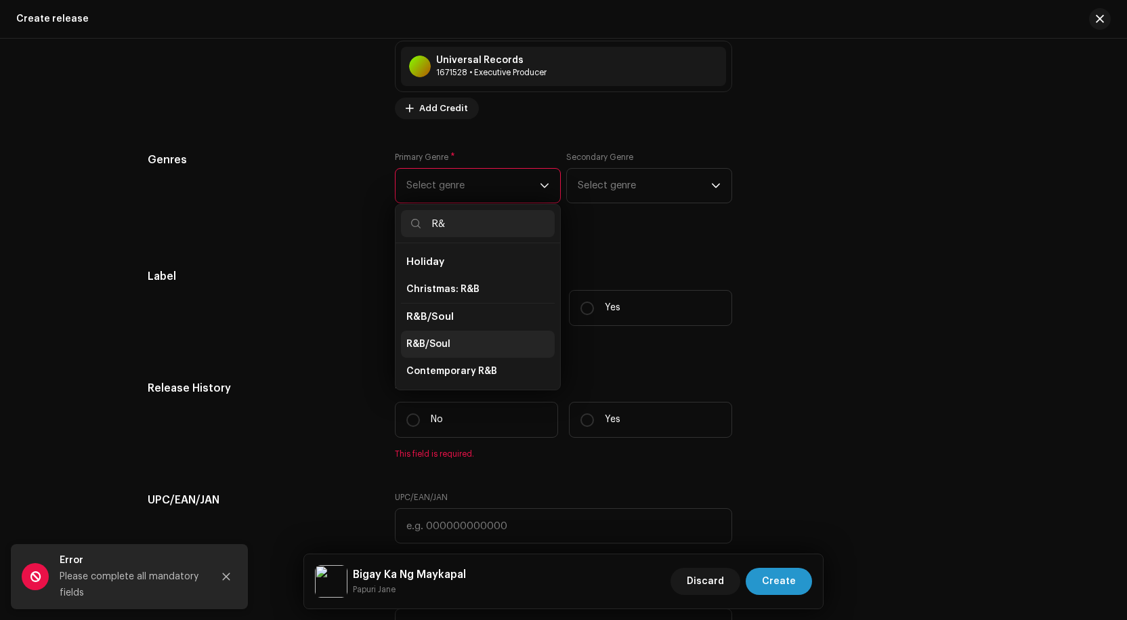
type input "R&"
click at [451, 341] on li "R&B/Soul" at bounding box center [478, 344] width 154 height 27
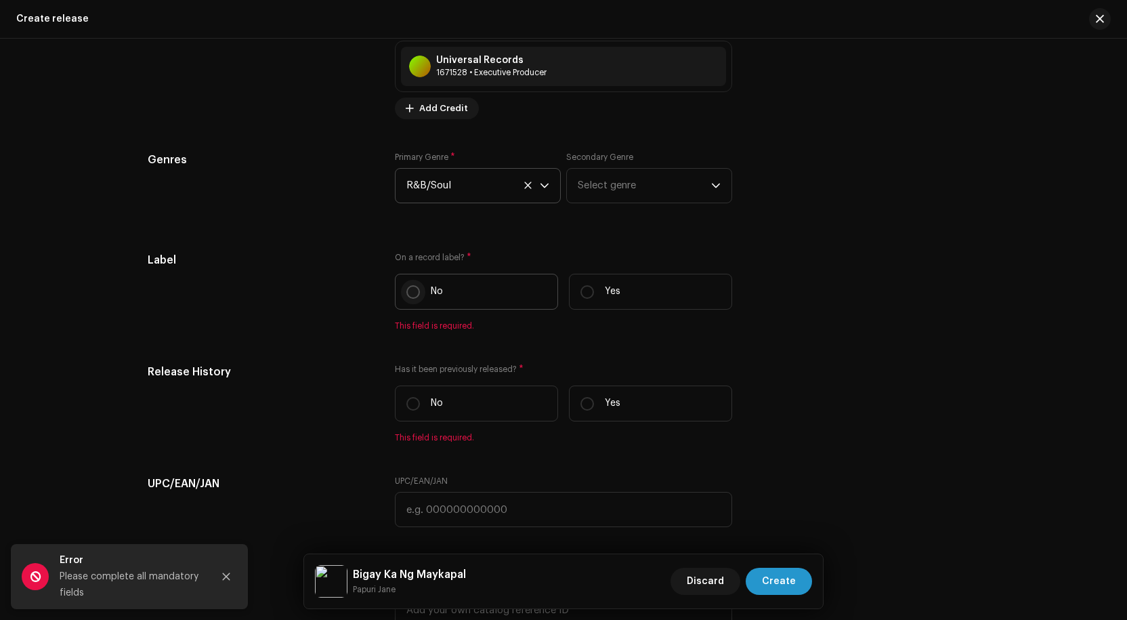
click at [411, 289] on input "No" at bounding box center [414, 292] width 14 height 14
radio input "true"
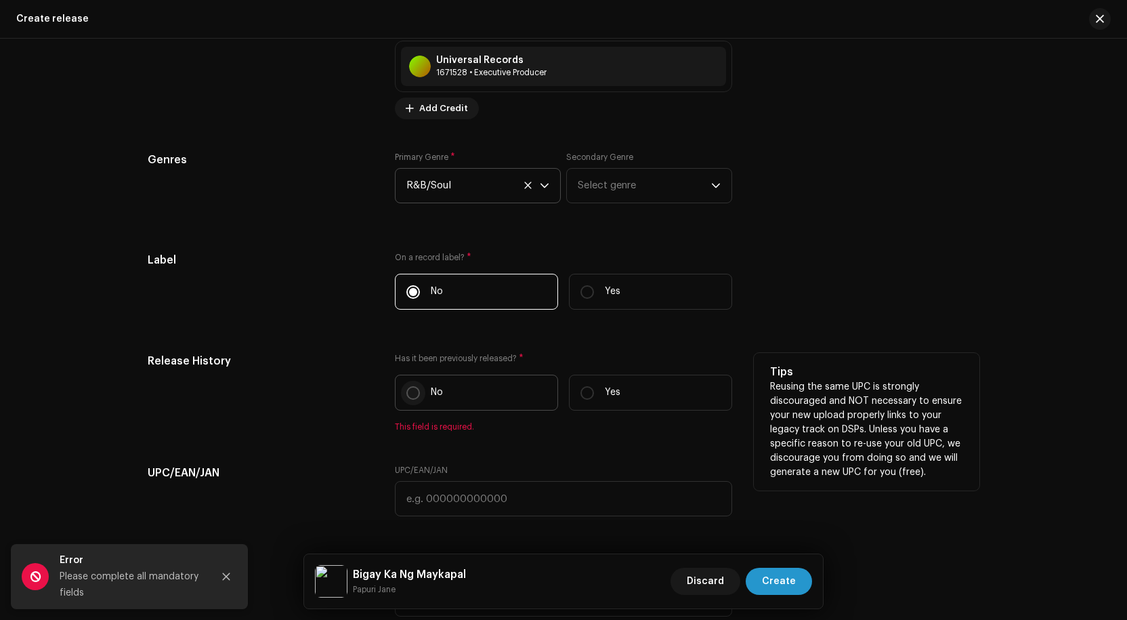
click at [409, 391] on input "No" at bounding box center [414, 393] width 14 height 14
radio input "true"
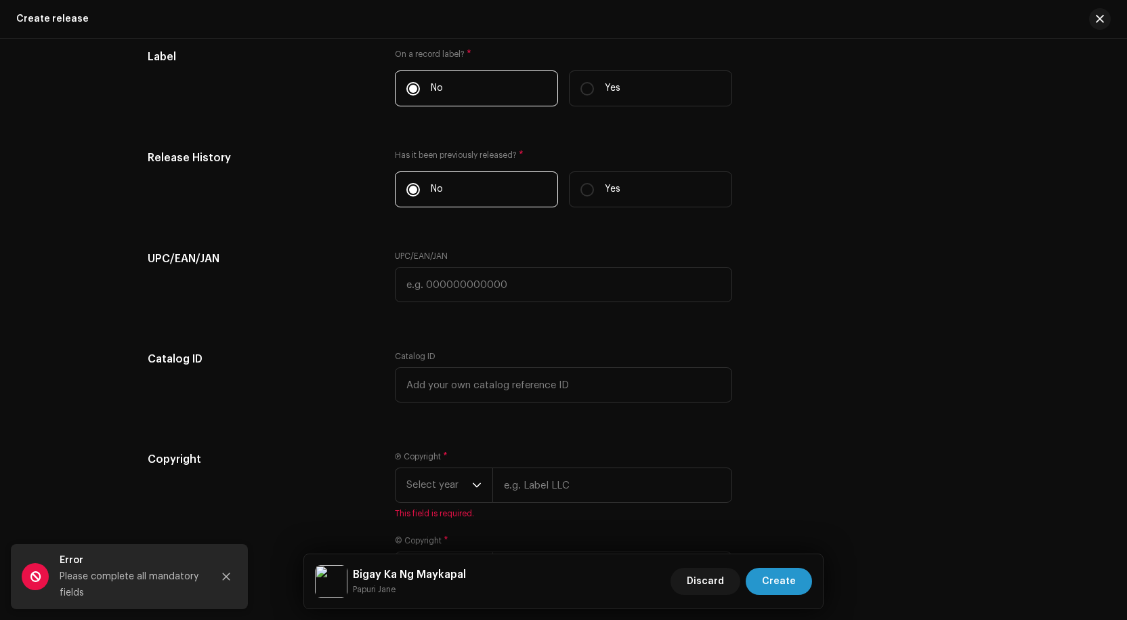
scroll to position [2094, 0]
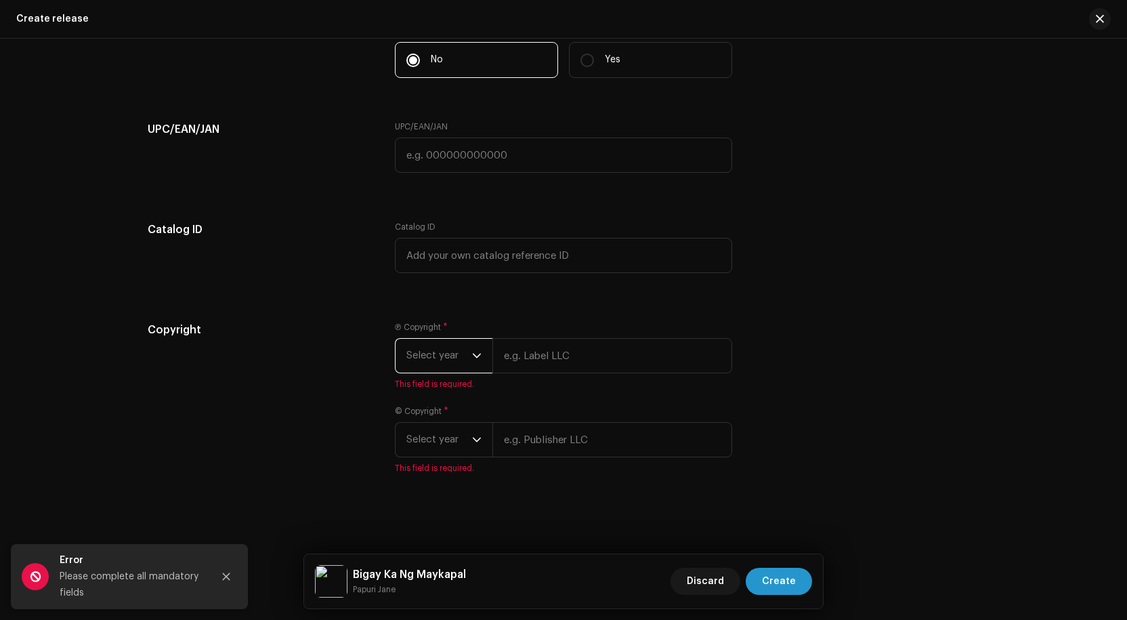
click at [462, 356] on span "Select year" at bounding box center [440, 356] width 66 height 34
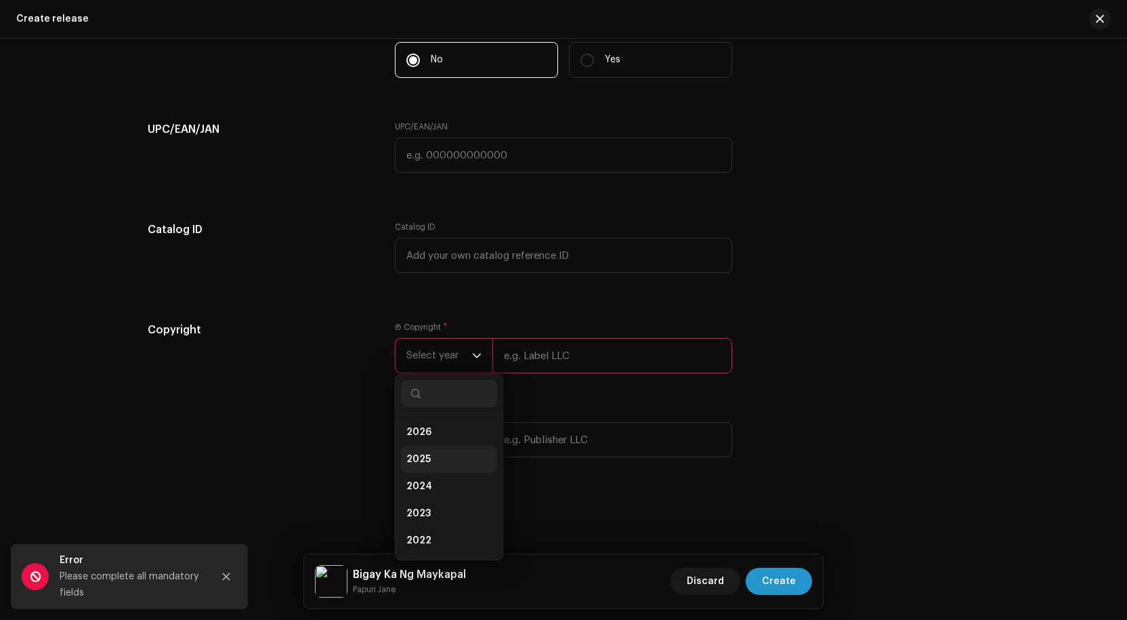
click at [422, 457] on span "2025" at bounding box center [419, 460] width 24 height 14
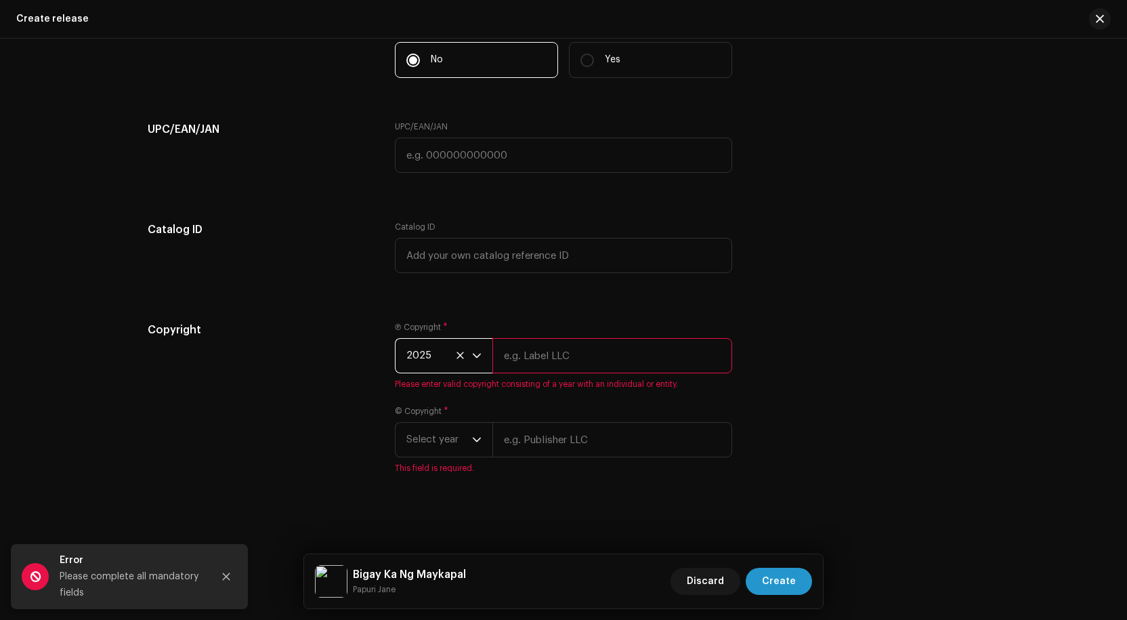
click at [554, 360] on input "text" at bounding box center [613, 355] width 240 height 35
type input "His life [DEMOGRAPHIC_DATA]"
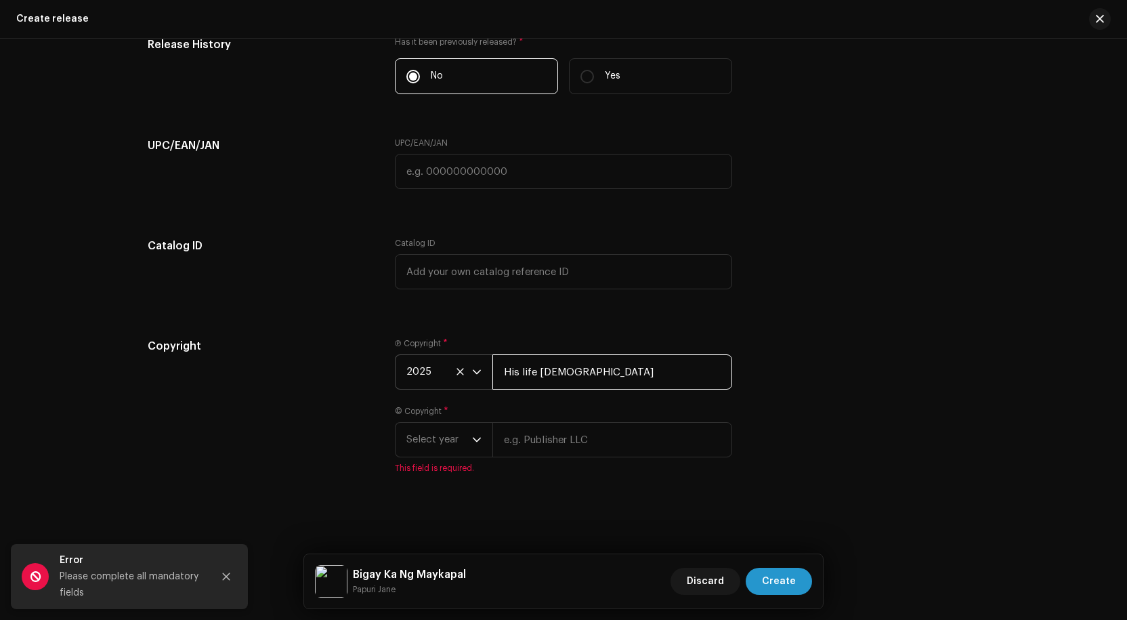
scroll to position [2078, 0]
click at [464, 438] on span "Select year" at bounding box center [440, 440] width 66 height 34
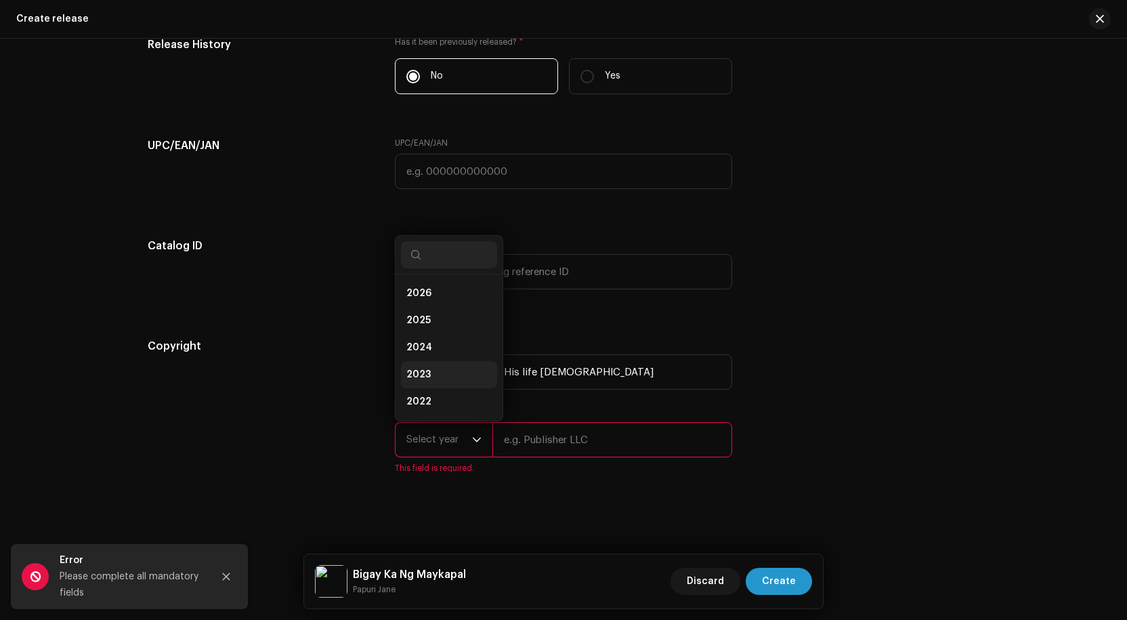
scroll to position [22, 0]
click at [432, 301] on li "2025" at bounding box center [449, 298] width 96 height 27
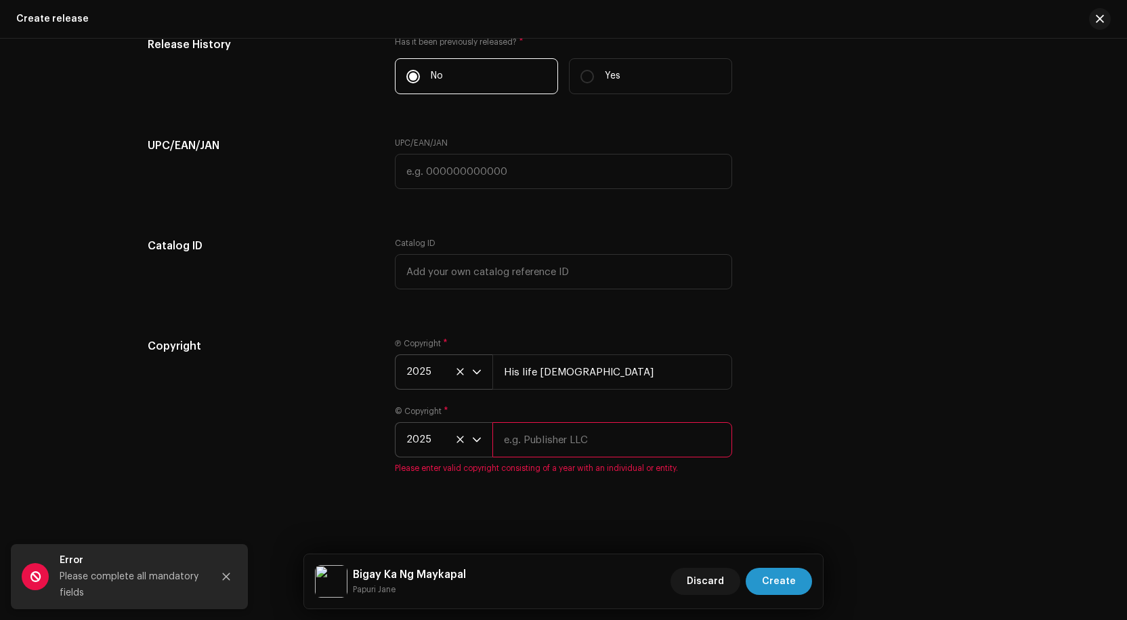
click at [575, 436] on input "text" at bounding box center [613, 439] width 240 height 35
type input "His life [DEMOGRAPHIC_DATA]"
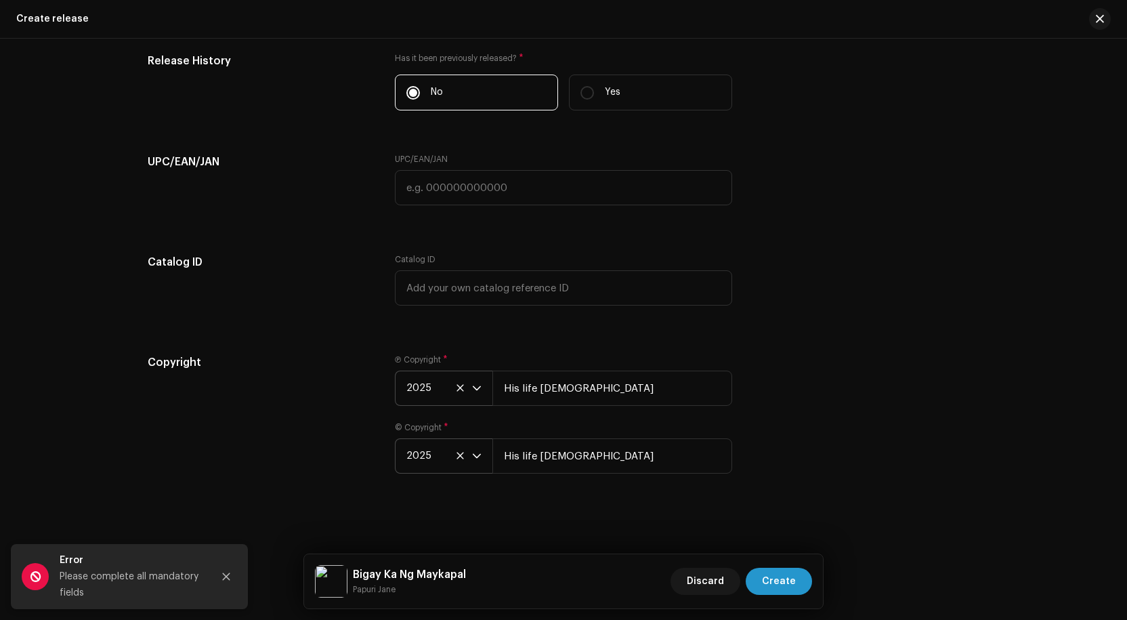
click at [757, 453] on div "Copyright Ⓟ Copyright * 2025 His life [DEMOGRAPHIC_DATA] © Copyright * 2025 His…" at bounding box center [564, 422] width 832 height 136
click at [775, 579] on span "Create" at bounding box center [779, 581] width 34 height 27
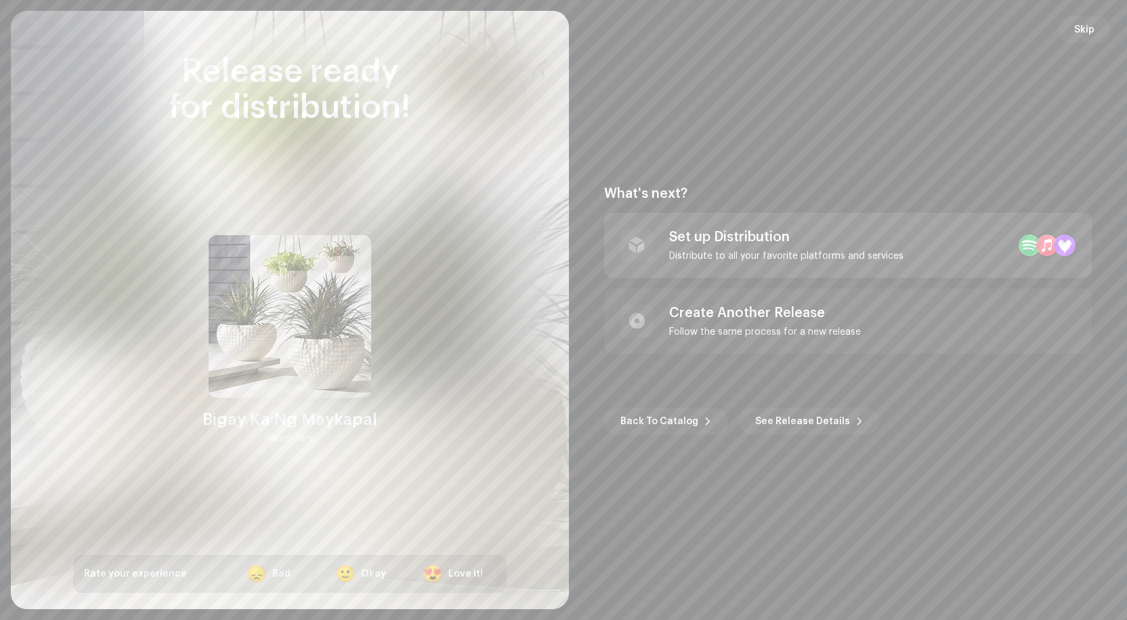
click at [828, 245] on div "Set up Distribution" at bounding box center [786, 237] width 234 height 16
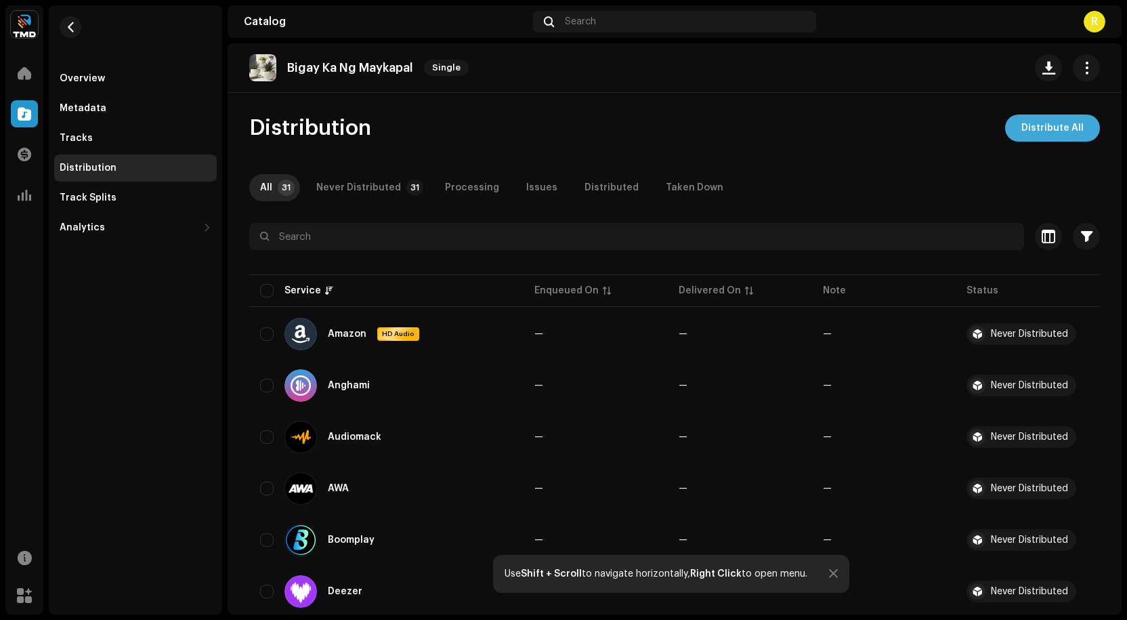
click at [1045, 127] on span "Distribute All" at bounding box center [1053, 128] width 62 height 27
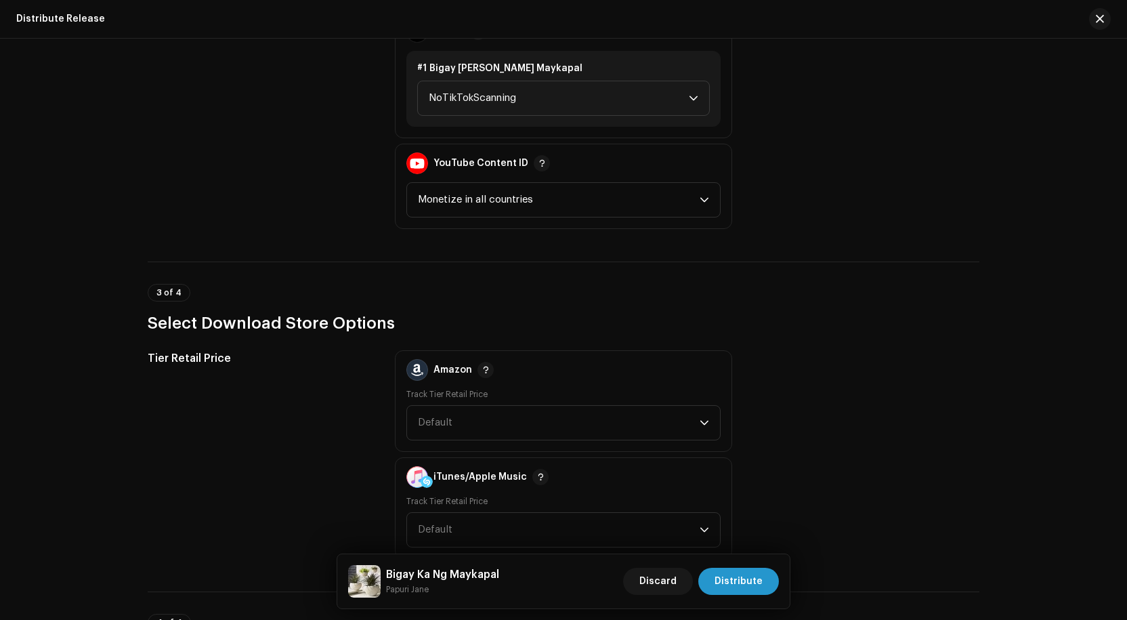
scroll to position [1762, 0]
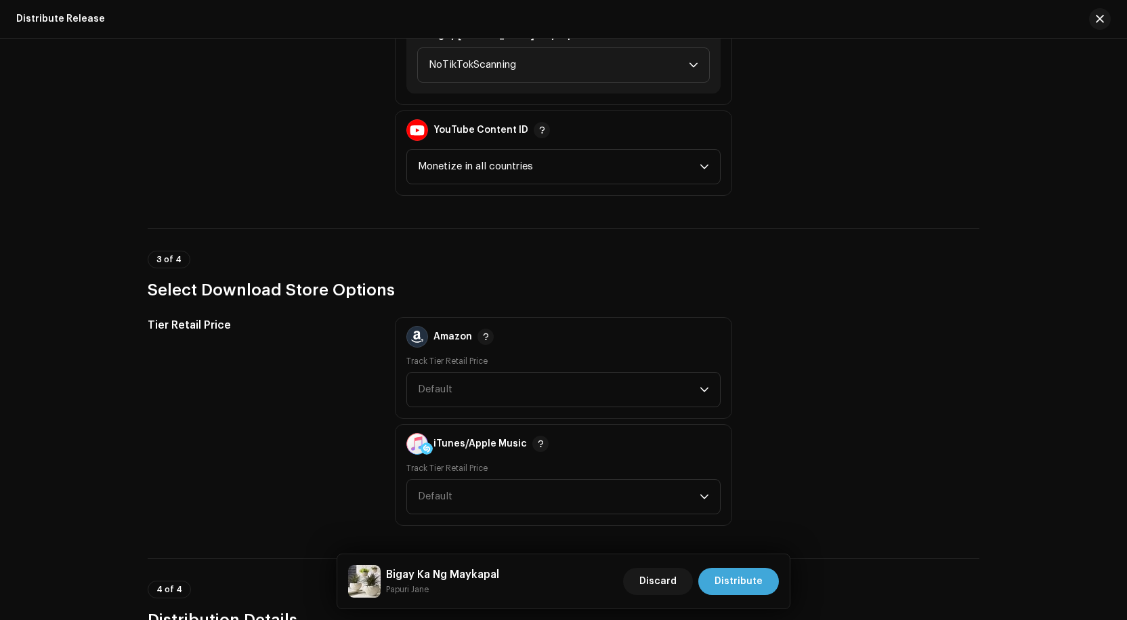
click at [741, 579] on span "Distribute" at bounding box center [739, 581] width 48 height 27
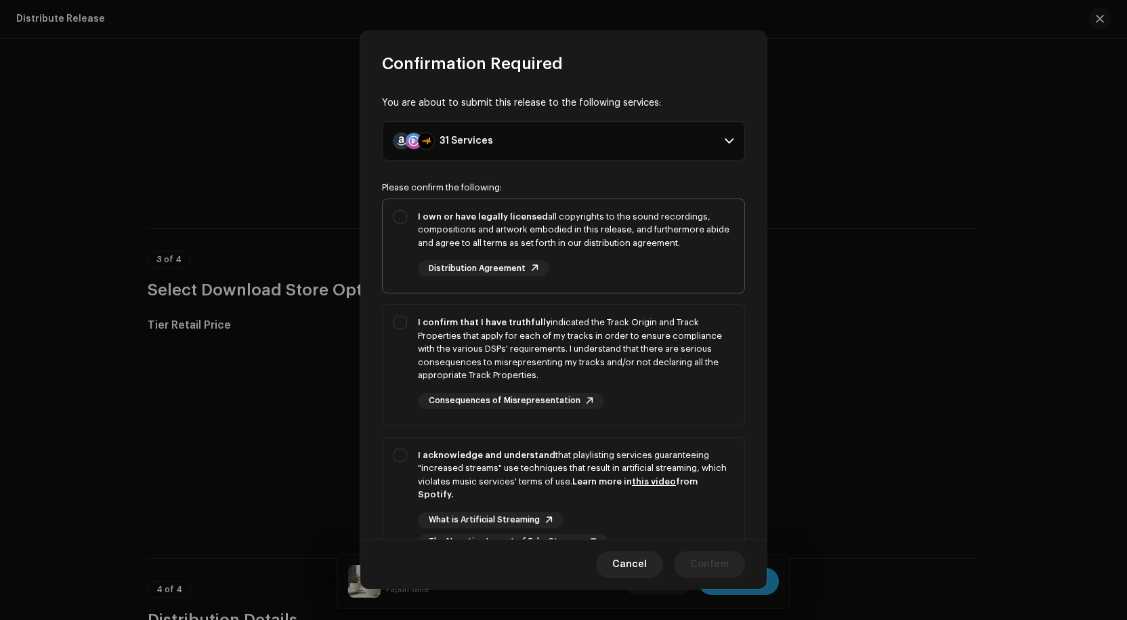
click at [403, 215] on div "I own or have legally licensed all copyrights to the sound recordings, composit…" at bounding box center [564, 243] width 362 height 89
checkbox input "true"
click at [402, 322] on div "I confirm that I have truthfully indicated the Track Origin and Track Propertie…" at bounding box center [564, 362] width 362 height 115
checkbox input "true"
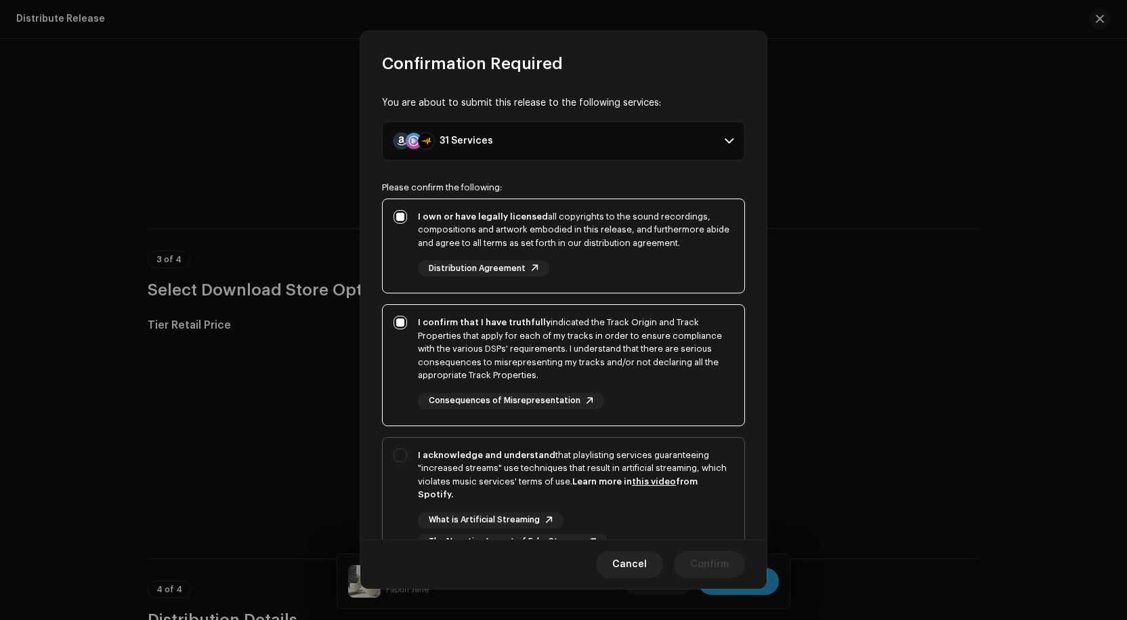
click at [402, 455] on div "I acknowledge and understand that playlisting services guaranteeing "increased …" at bounding box center [564, 499] width 362 height 123
checkbox input "true"
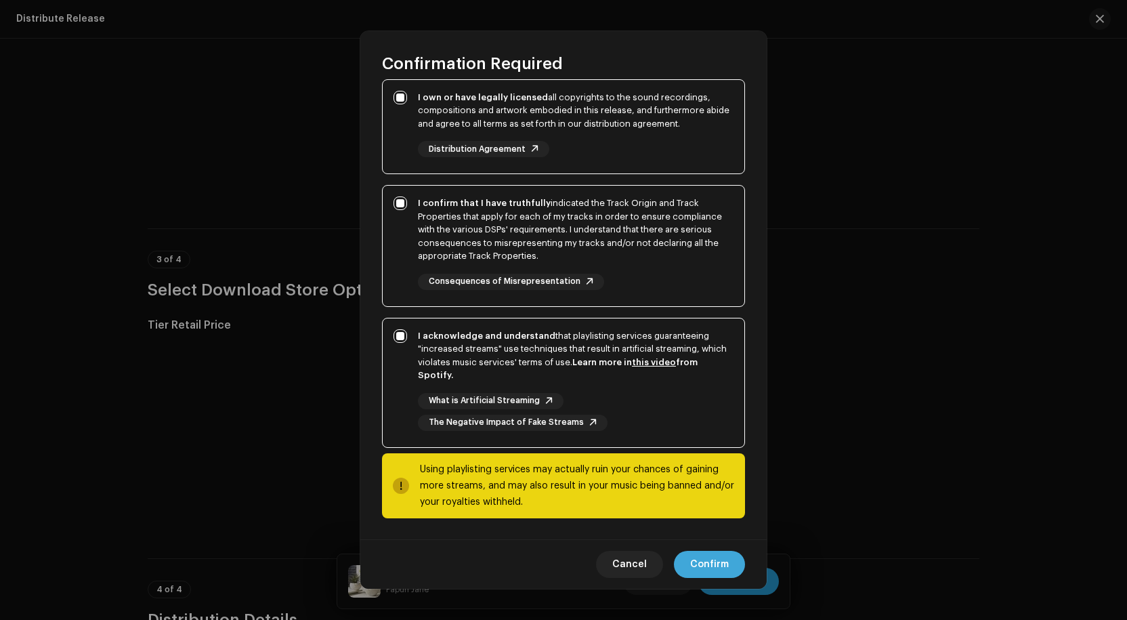
click at [704, 563] on span "Confirm" at bounding box center [709, 564] width 39 height 27
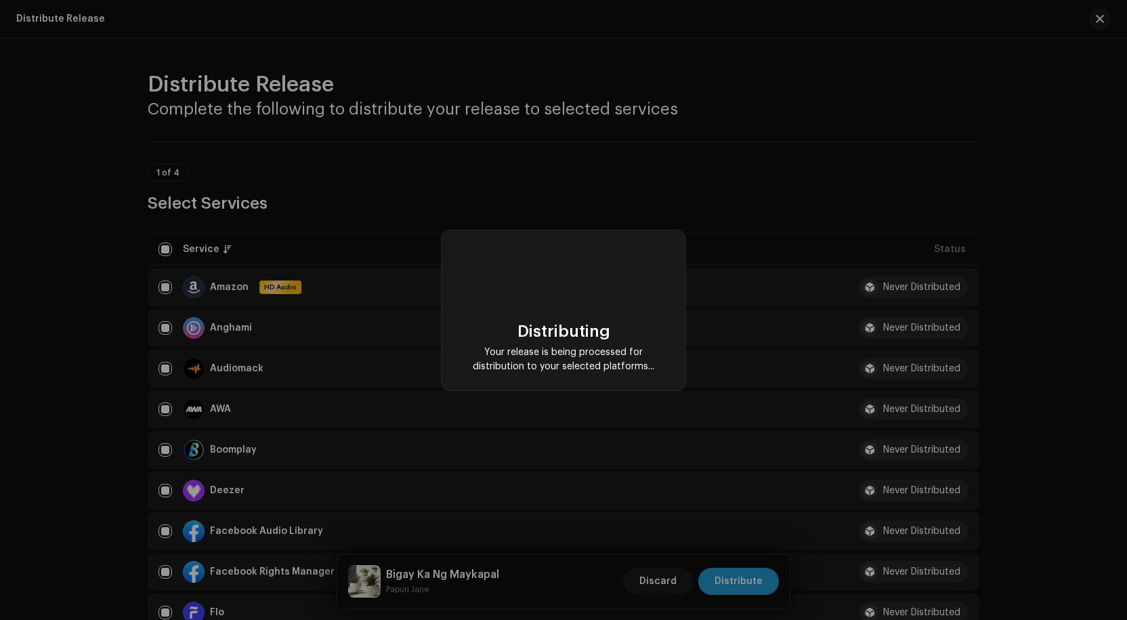
scroll to position [1762, 0]
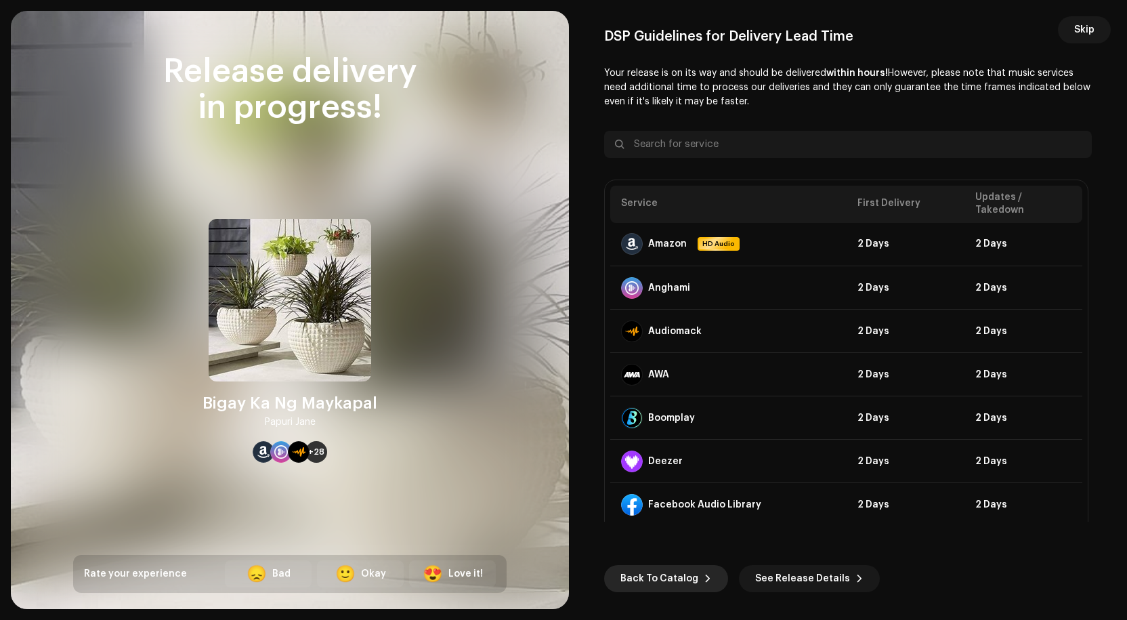
click at [673, 577] on span "Back To Catalog" at bounding box center [660, 578] width 78 height 27
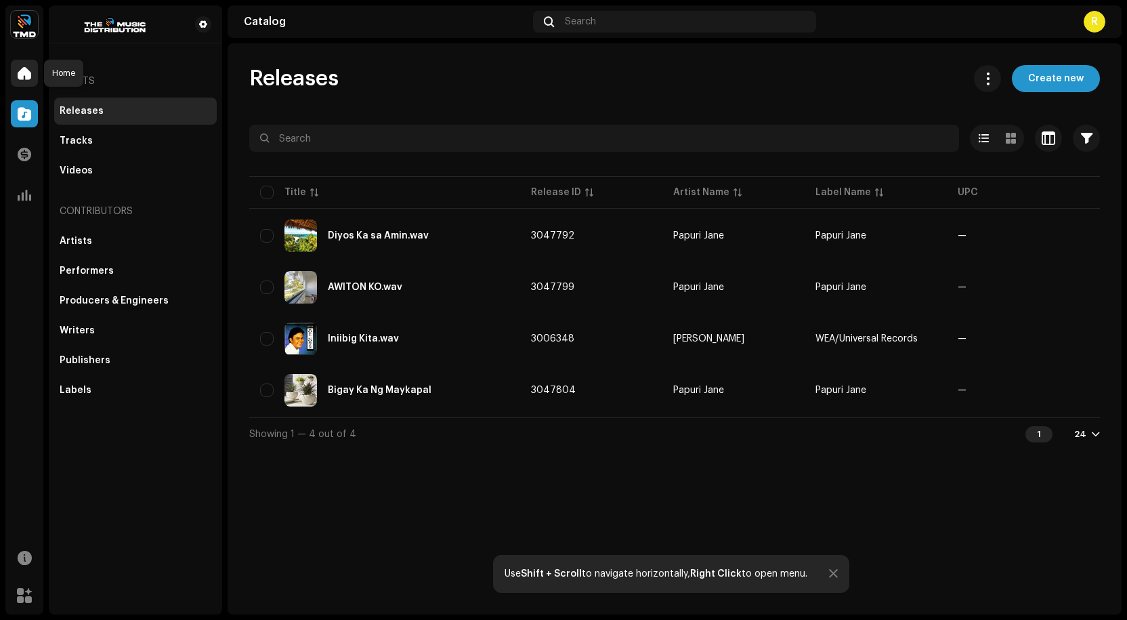
click at [22, 72] on span at bounding box center [25, 73] width 14 height 11
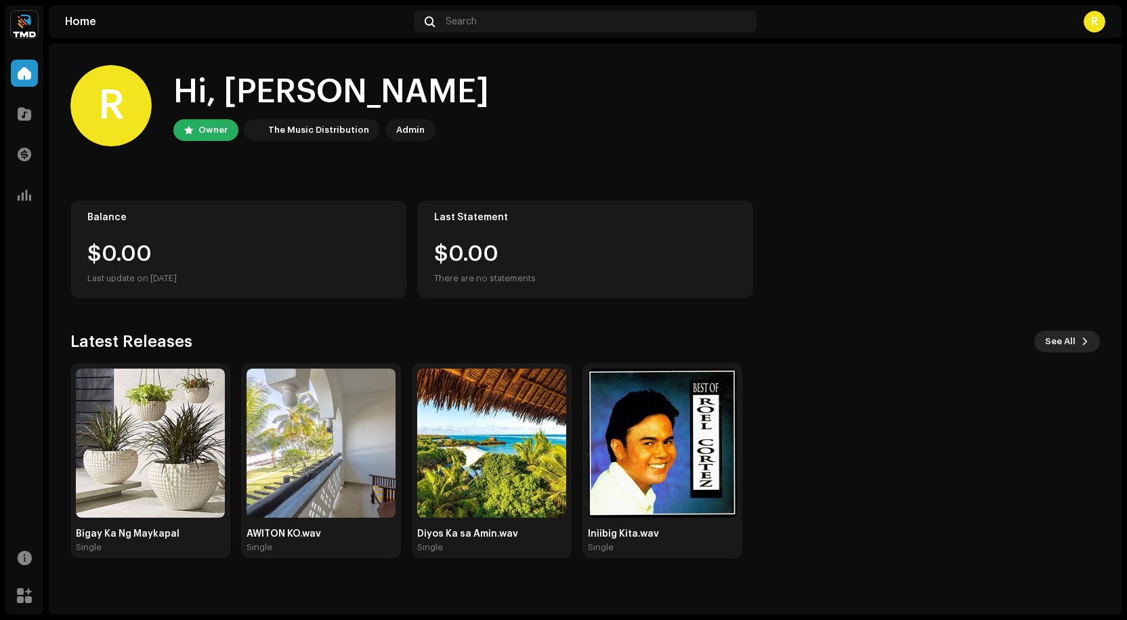
click at [1074, 337] on span "See All" at bounding box center [1060, 341] width 30 height 27
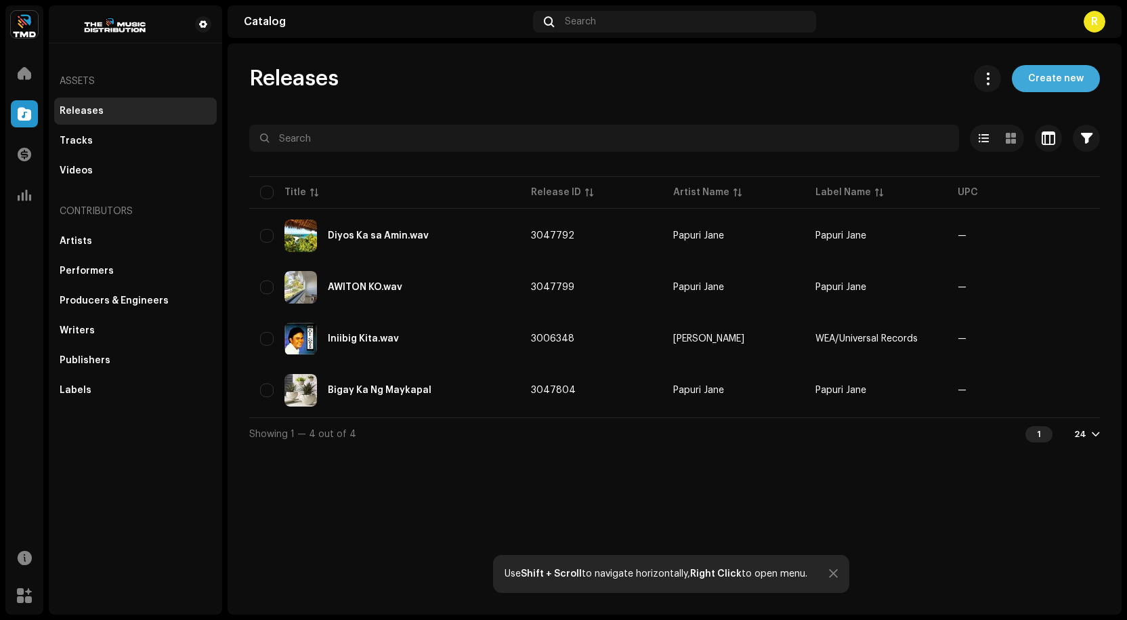
click at [1070, 75] on span "Create new" at bounding box center [1057, 78] width 56 height 27
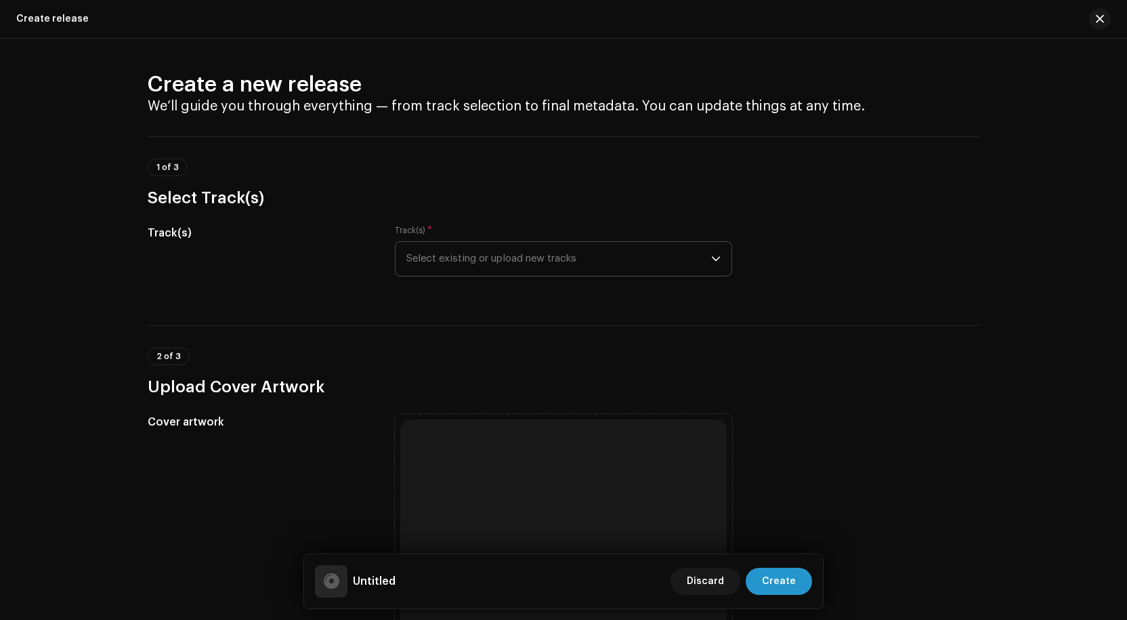
click at [659, 259] on span "Select existing or upload new tracks" at bounding box center [559, 259] width 305 height 34
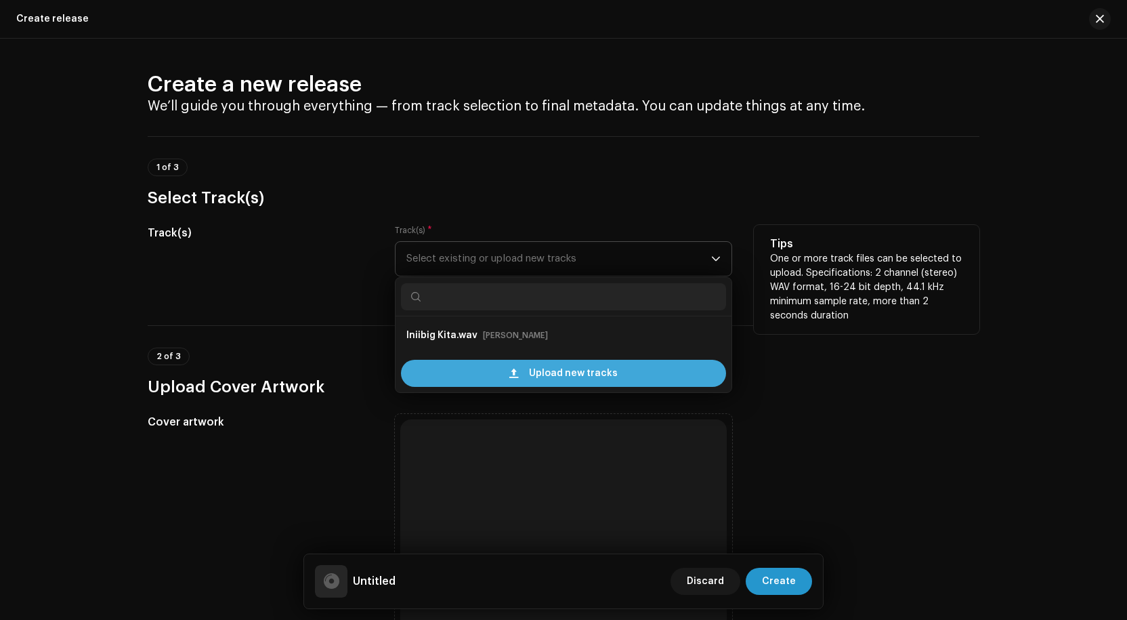
click at [554, 368] on span "Upload new tracks" at bounding box center [573, 373] width 89 height 27
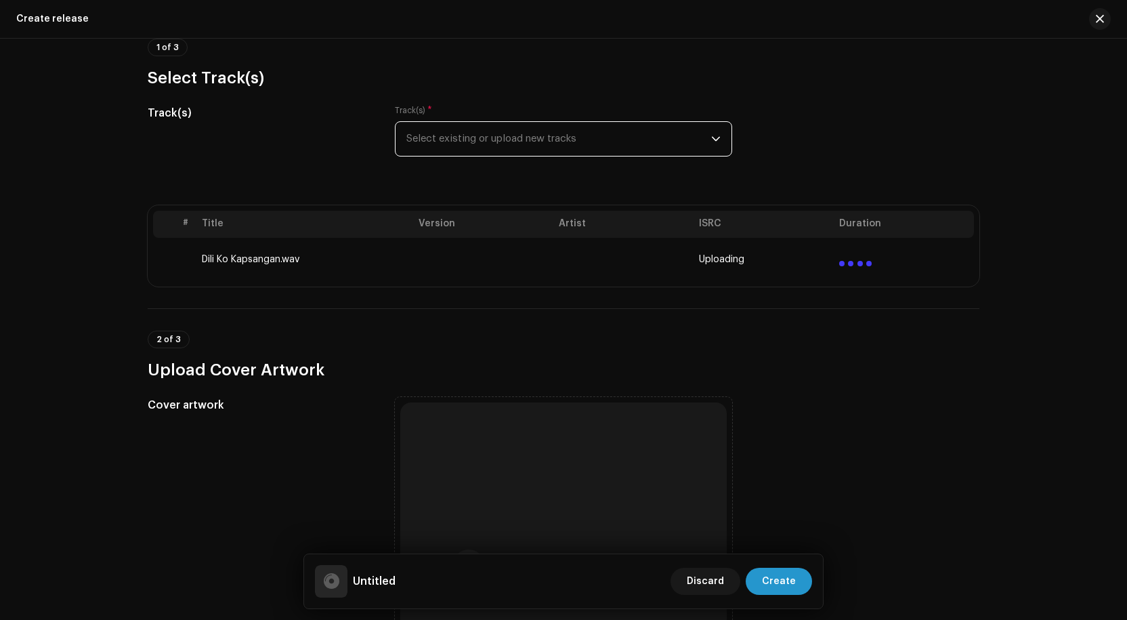
scroll to position [136, 0]
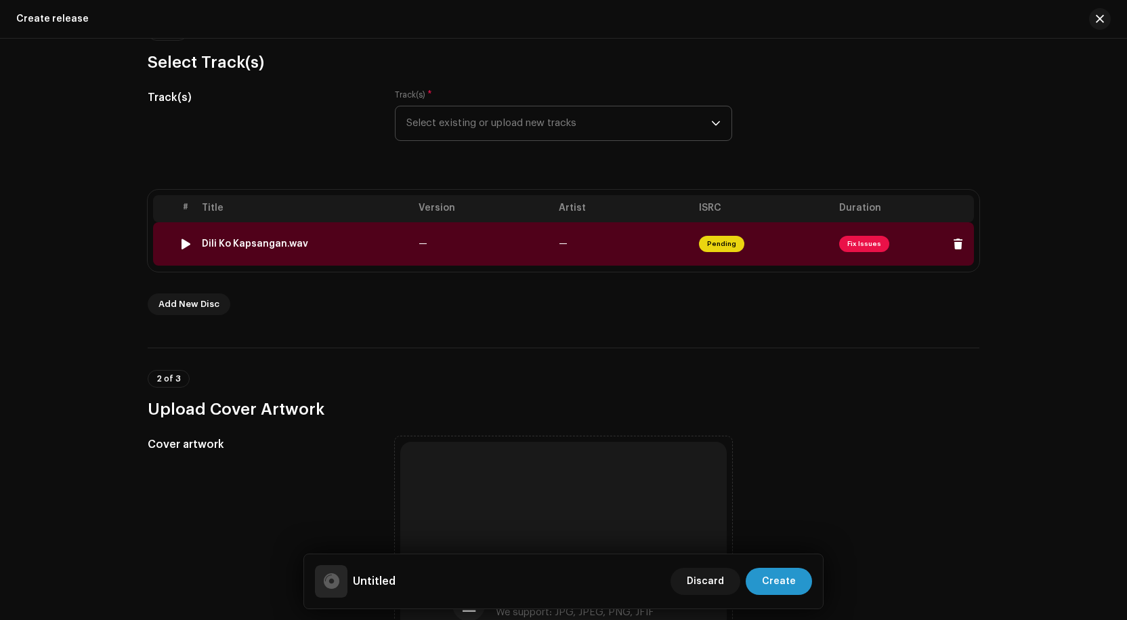
click at [862, 243] on span "Fix Issues" at bounding box center [864, 244] width 50 height 16
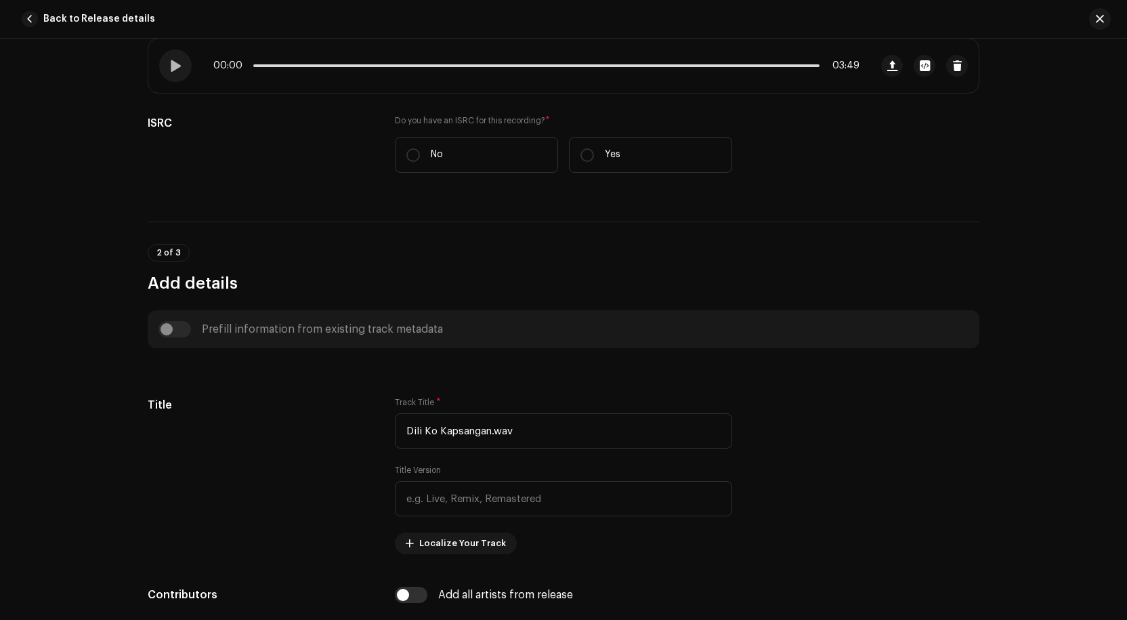
scroll to position [203, 0]
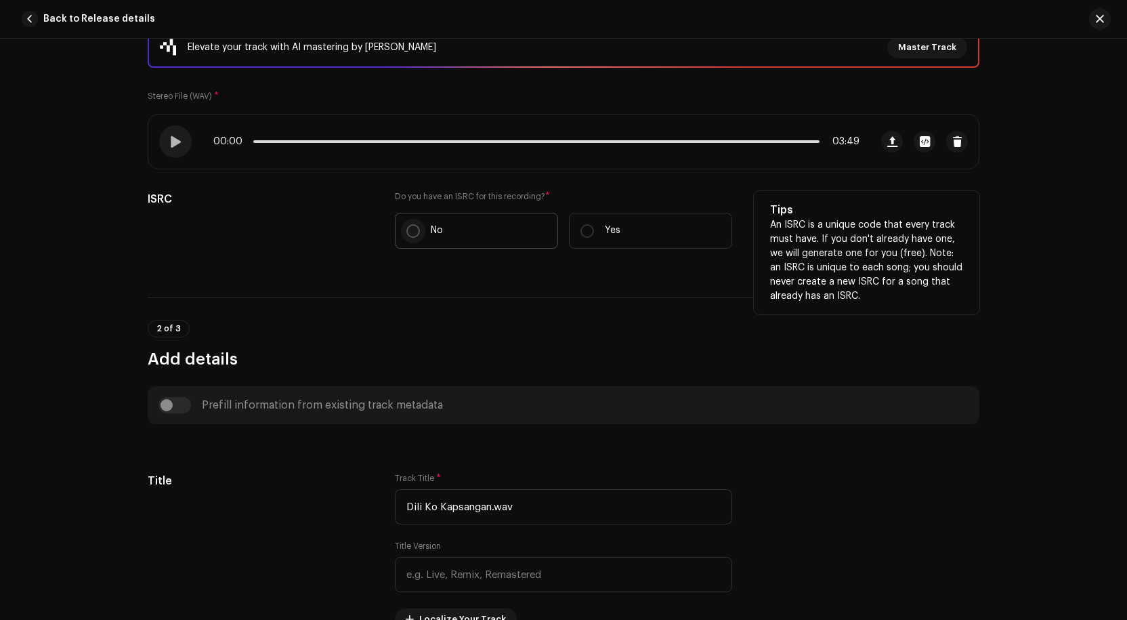
click at [412, 231] on input "No" at bounding box center [414, 231] width 14 height 14
radio input "true"
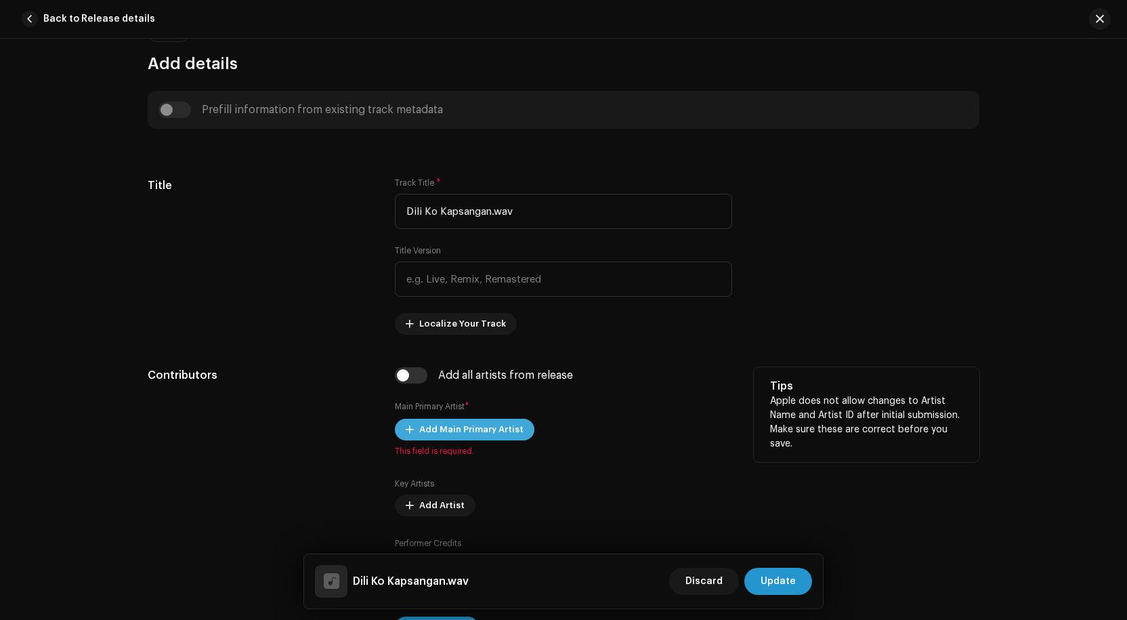
scroll to position [474, 0]
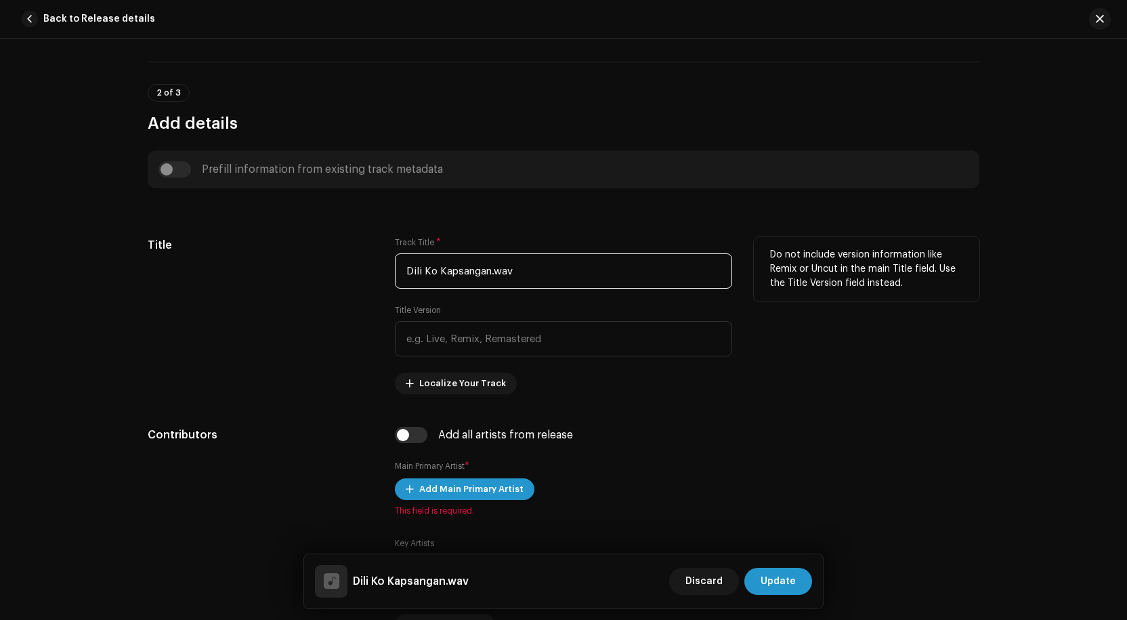
click at [528, 272] on input "Dili Ko Kapsangan.wav" at bounding box center [563, 270] width 337 height 35
type input "Dili Ko Kapsangan"
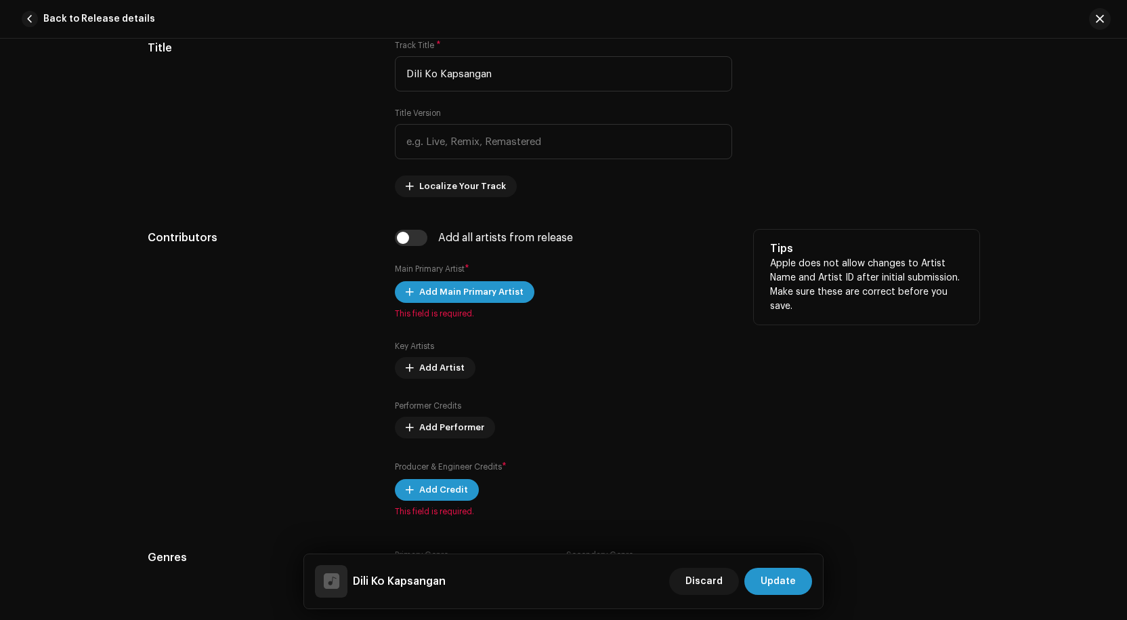
scroll to position [678, 0]
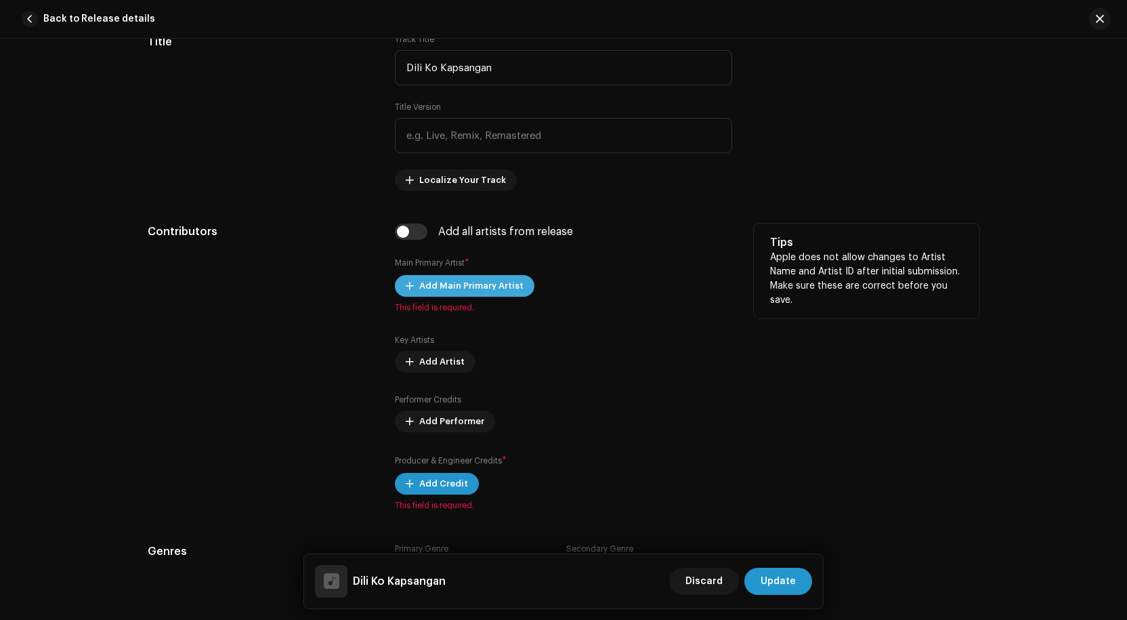
click at [466, 288] on span "Add Main Primary Artist" at bounding box center [471, 285] width 104 height 27
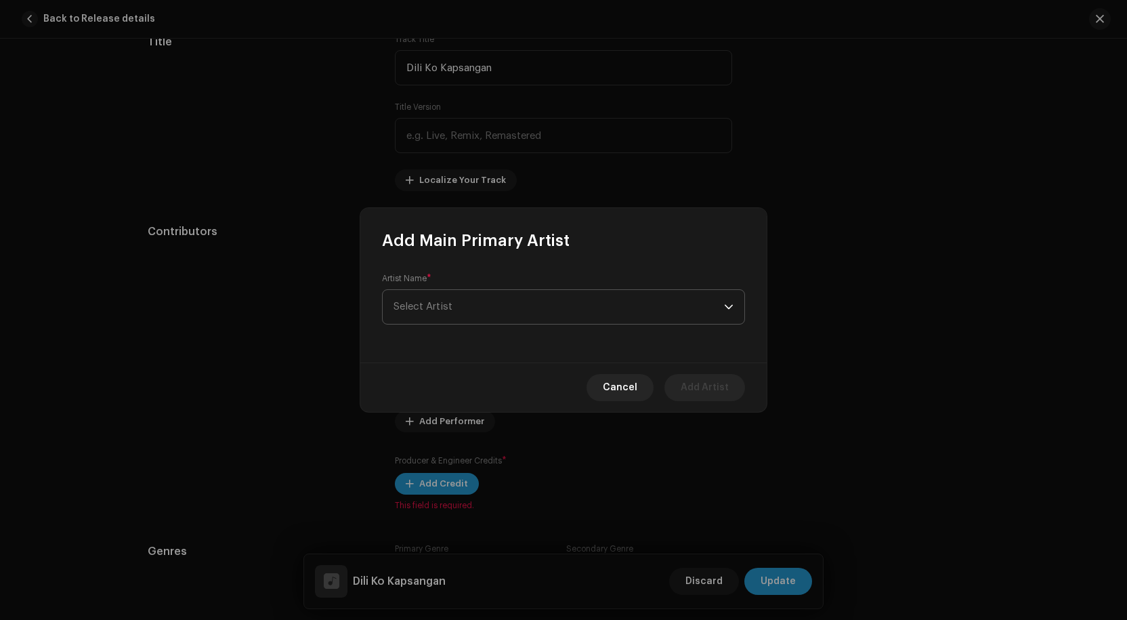
click at [462, 313] on span "Select Artist" at bounding box center [559, 307] width 331 height 34
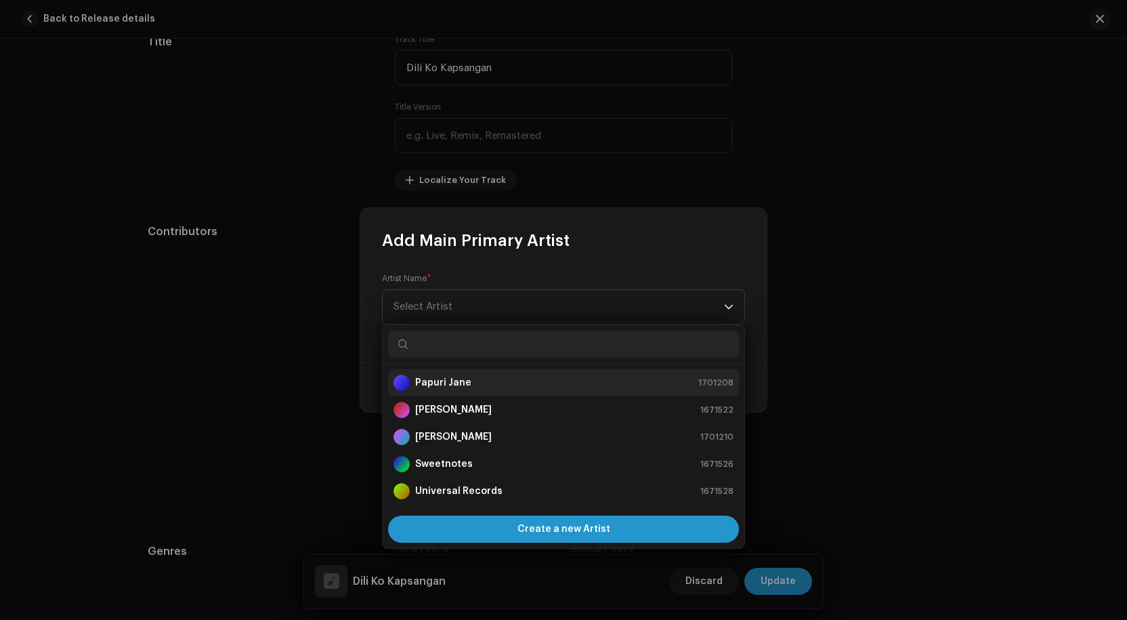
click at [446, 381] on strong "Papuri Jane" at bounding box center [443, 383] width 56 height 14
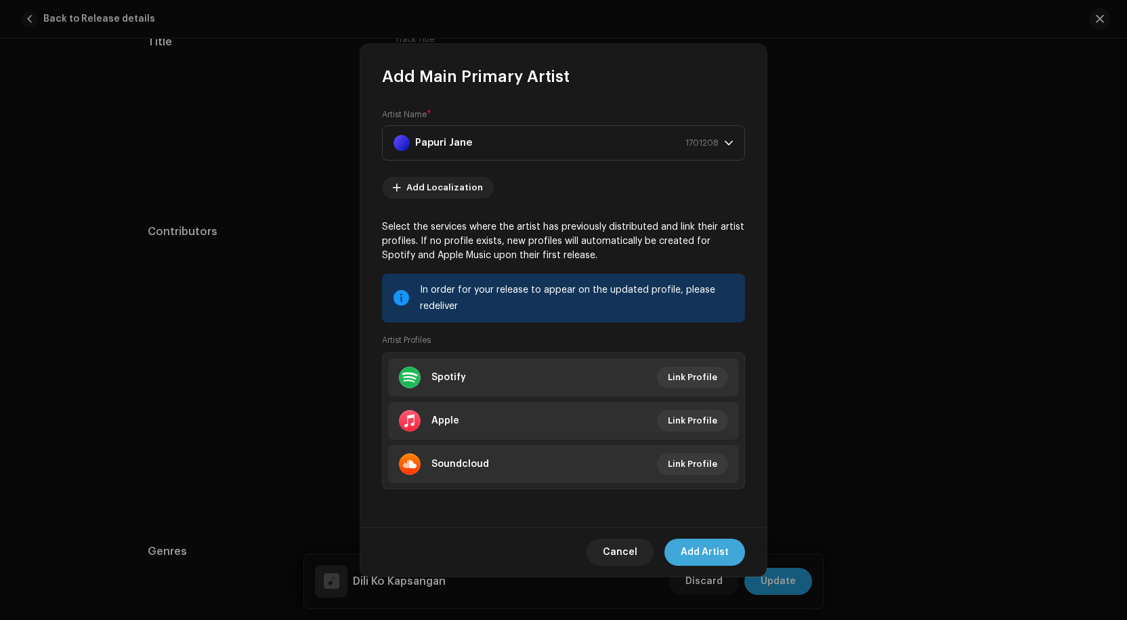
click at [705, 552] on span "Add Artist" at bounding box center [705, 552] width 48 height 27
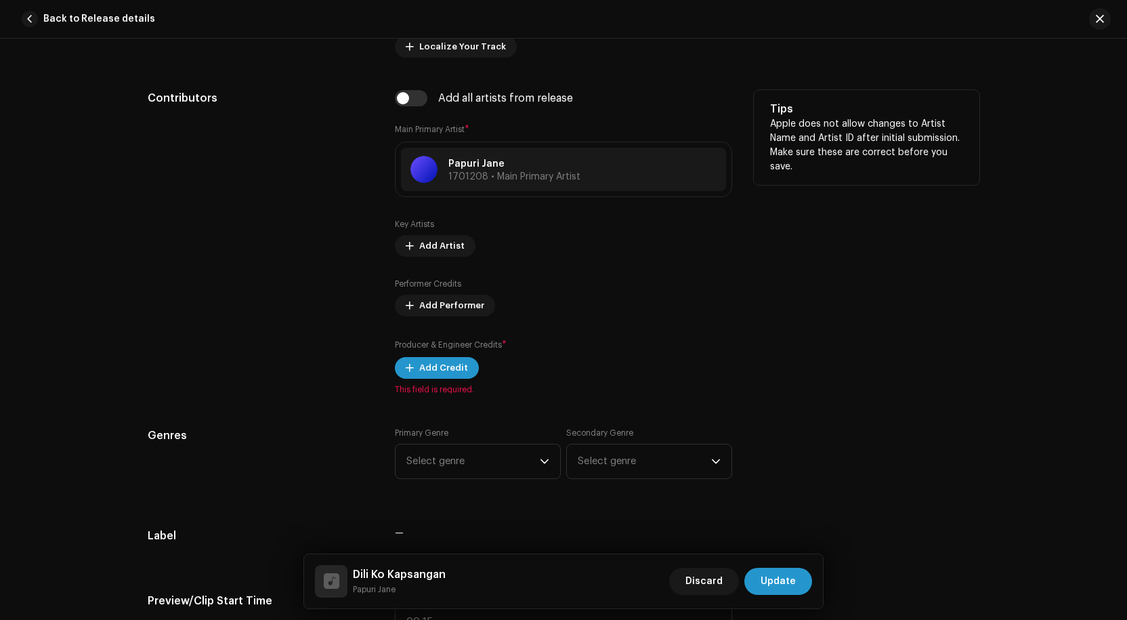
scroll to position [813, 0]
click at [436, 362] on span "Add Credit" at bounding box center [443, 365] width 49 height 27
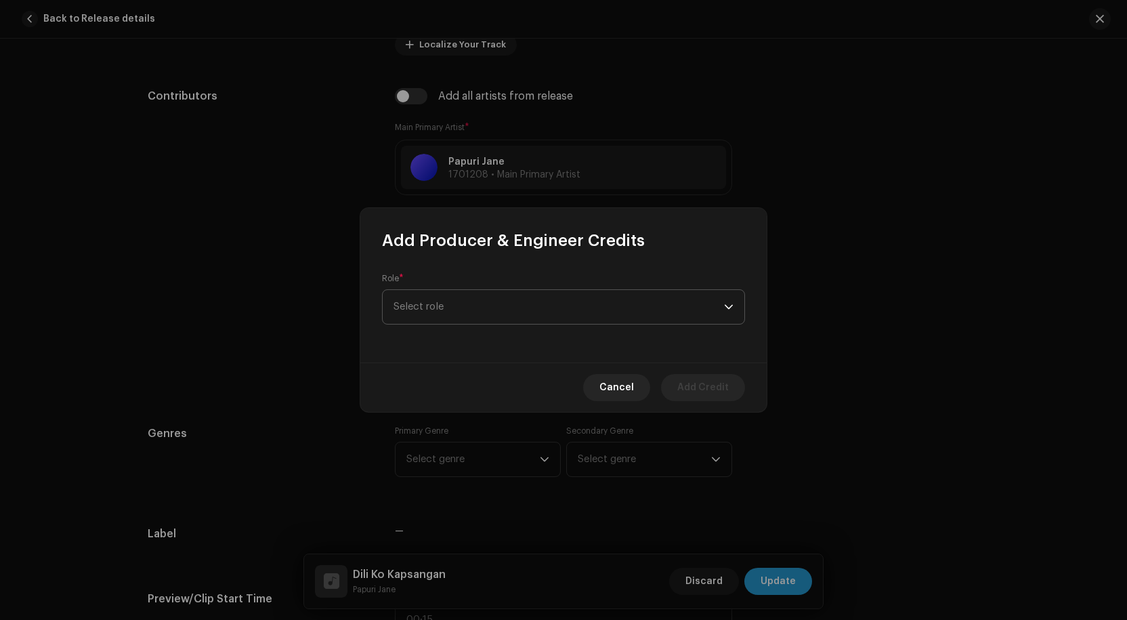
click at [528, 314] on span "Select role" at bounding box center [559, 307] width 331 height 34
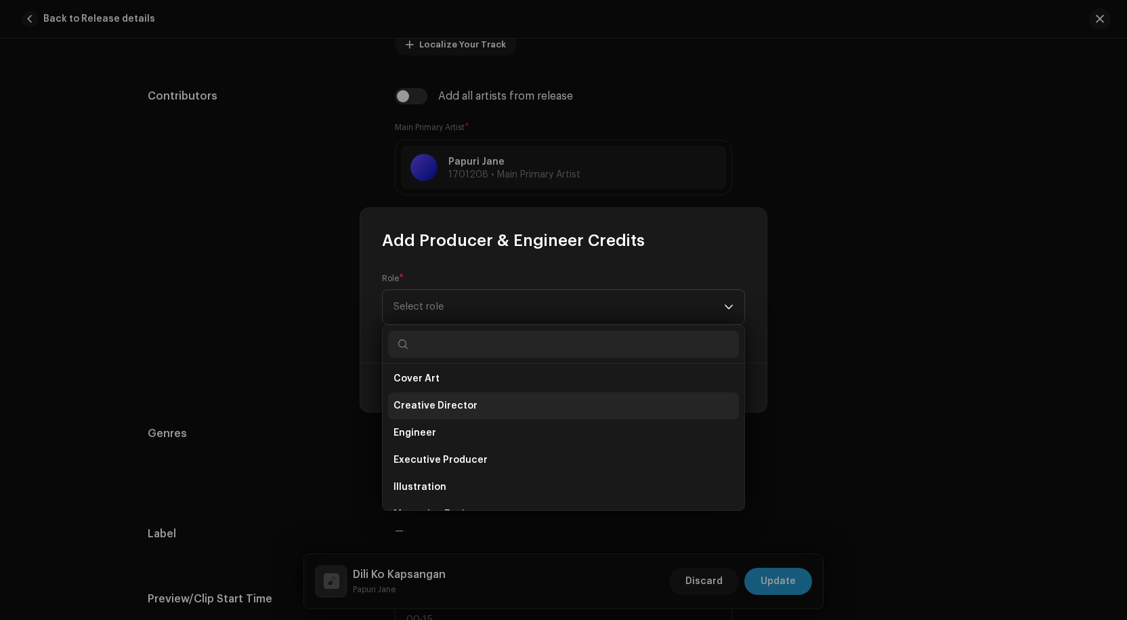
scroll to position [271, 0]
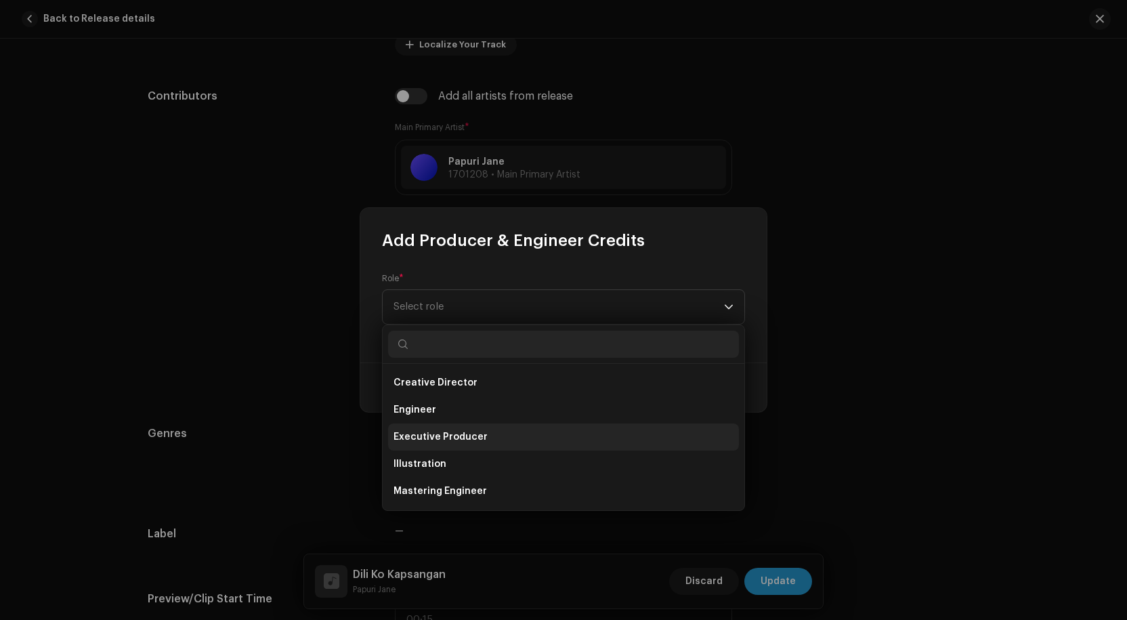
click at [441, 433] on span "Executive Producer" at bounding box center [441, 437] width 94 height 14
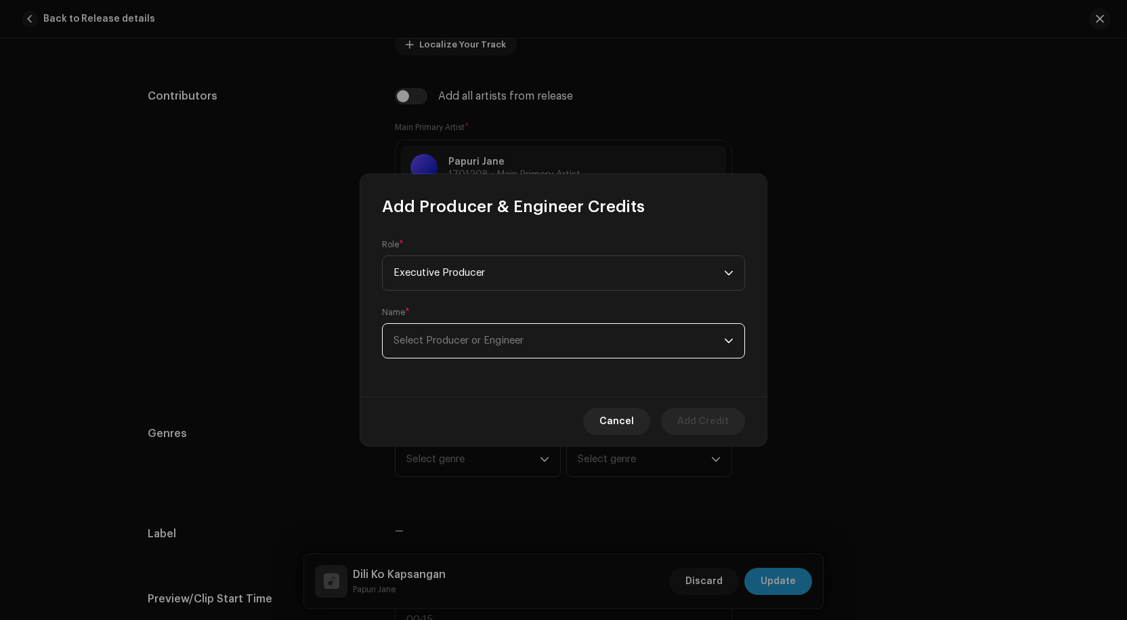
click at [462, 345] on span "Select Producer or Engineer" at bounding box center [459, 340] width 130 height 10
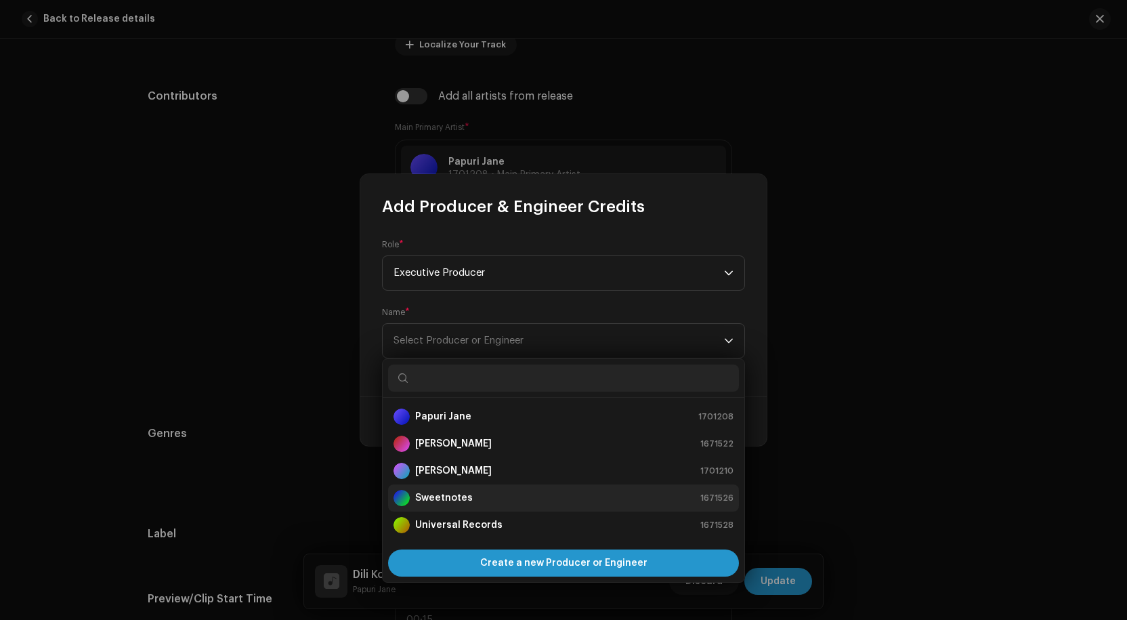
click at [438, 493] on strong "Sweetnotes" at bounding box center [444, 498] width 58 height 14
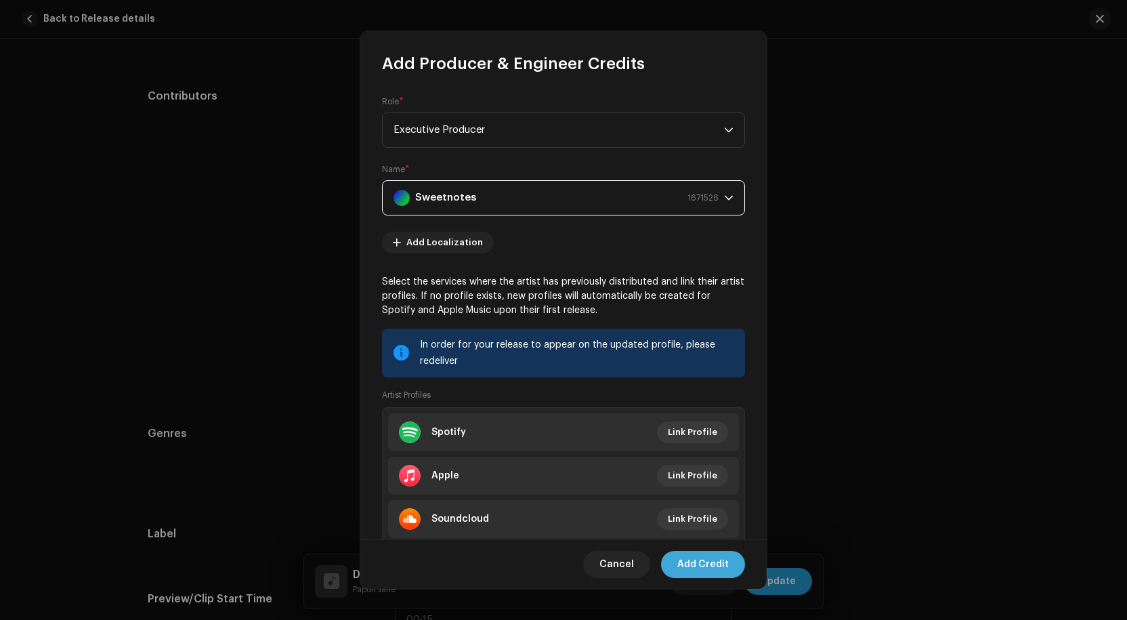
click at [705, 564] on span "Add Credit" at bounding box center [703, 564] width 51 height 27
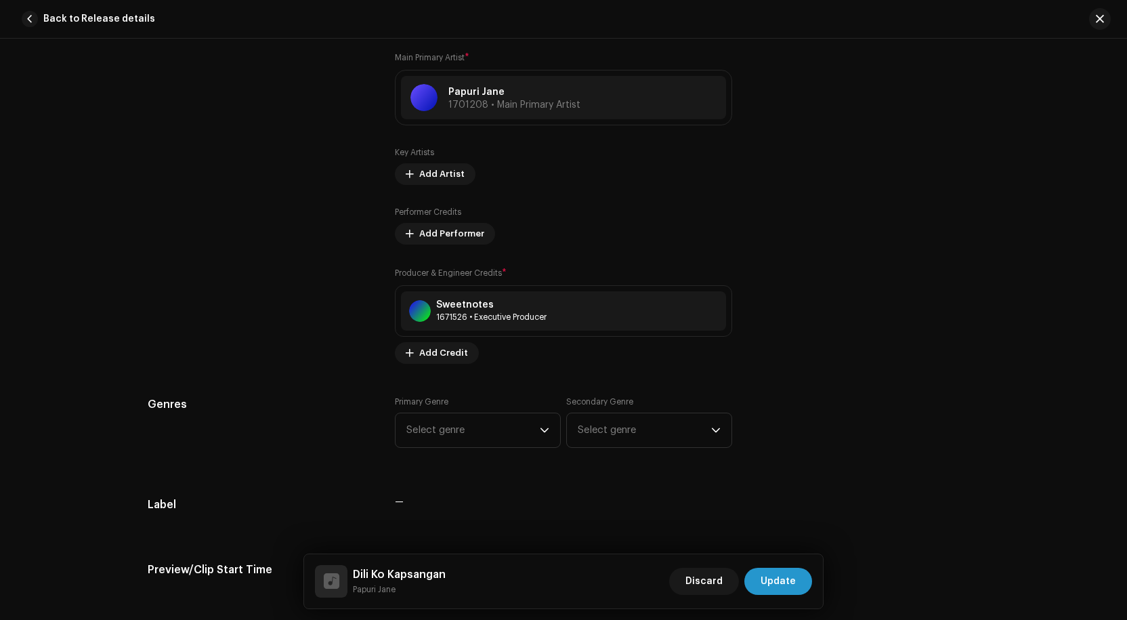
scroll to position [949, 0]
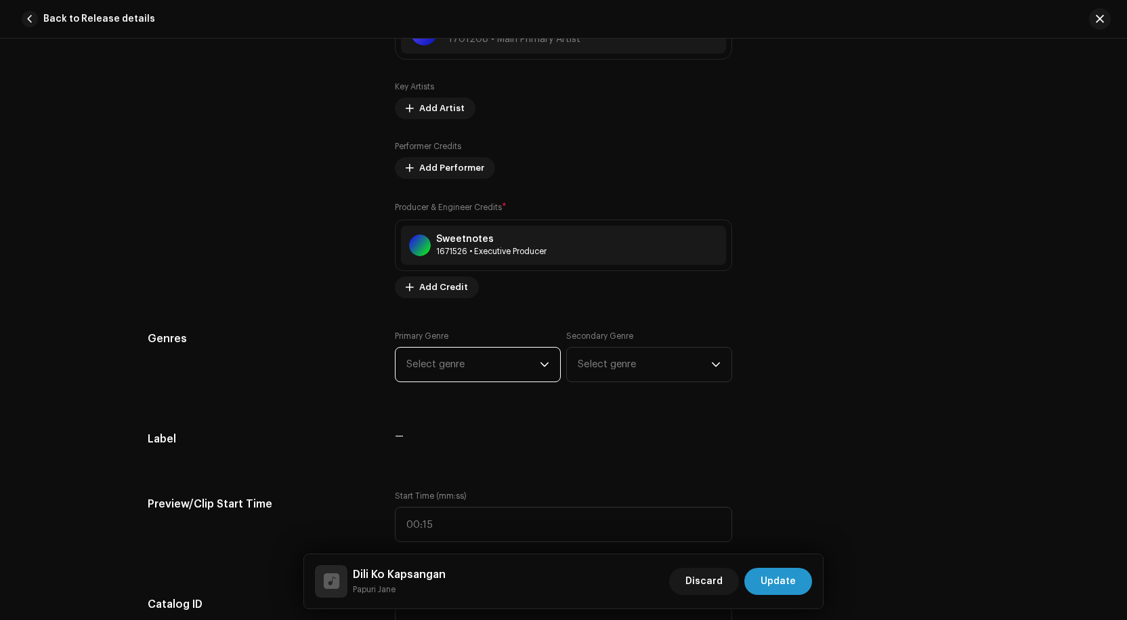
click at [516, 361] on span "Select genre" at bounding box center [473, 365] width 133 height 34
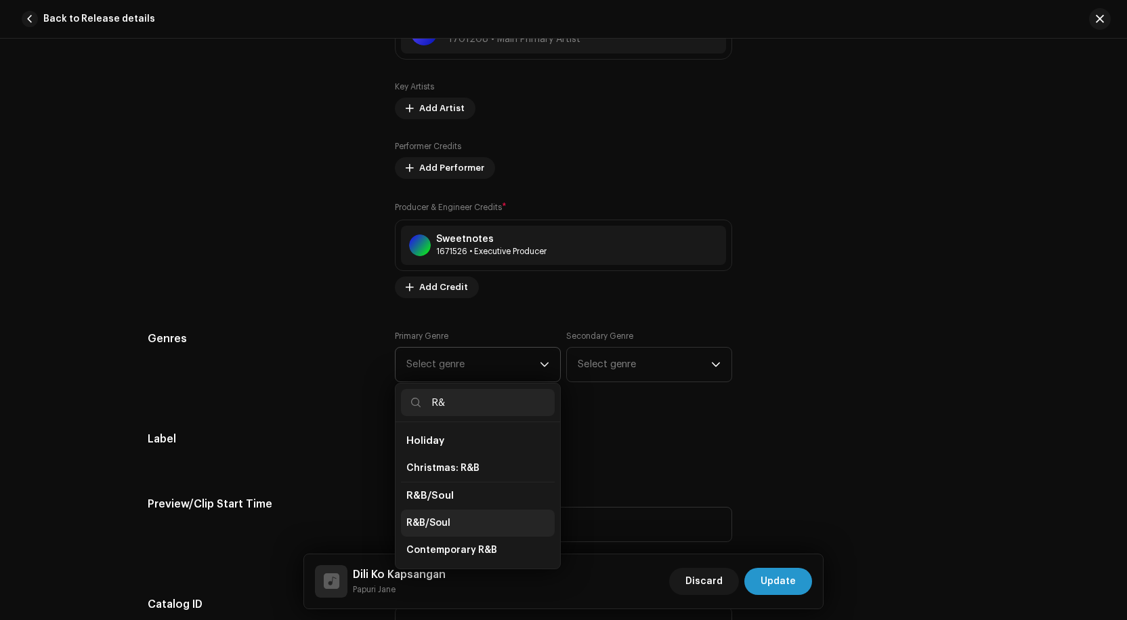
type input "R&"
click at [428, 524] on span "R&B/Soul" at bounding box center [429, 523] width 44 height 14
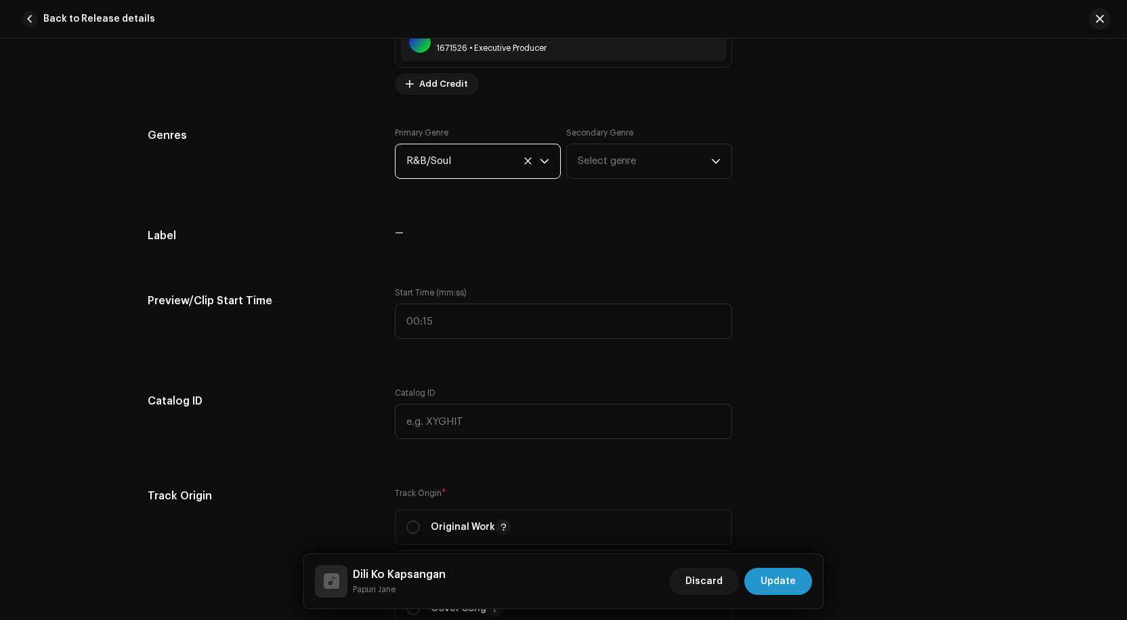
scroll to position [1287, 0]
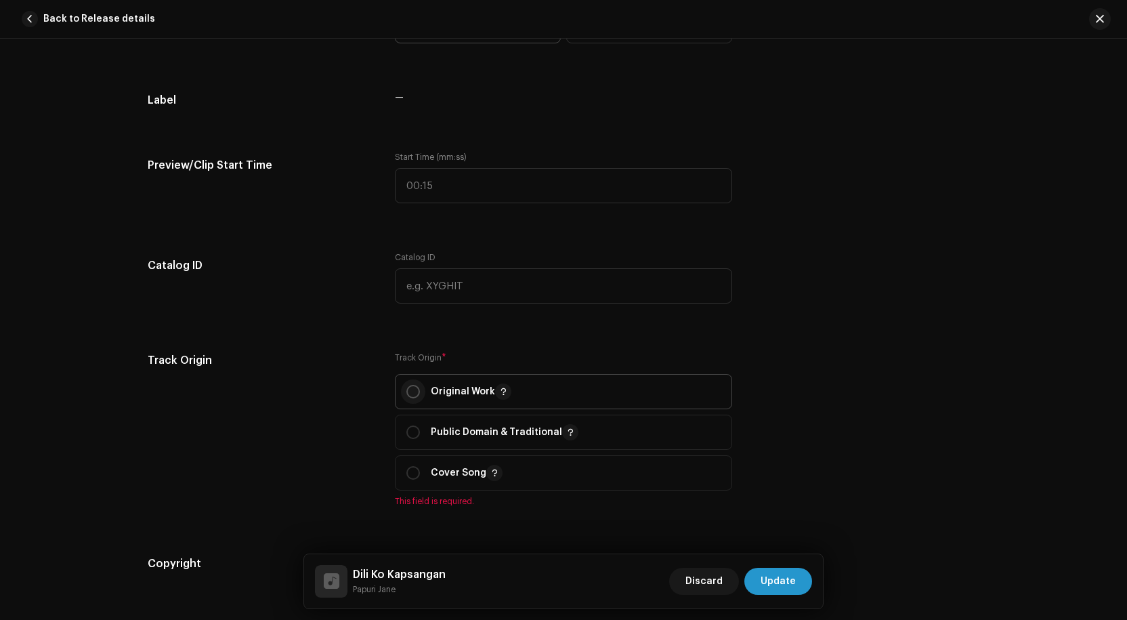
click at [410, 390] on input "radio" at bounding box center [414, 392] width 14 height 14
radio input "true"
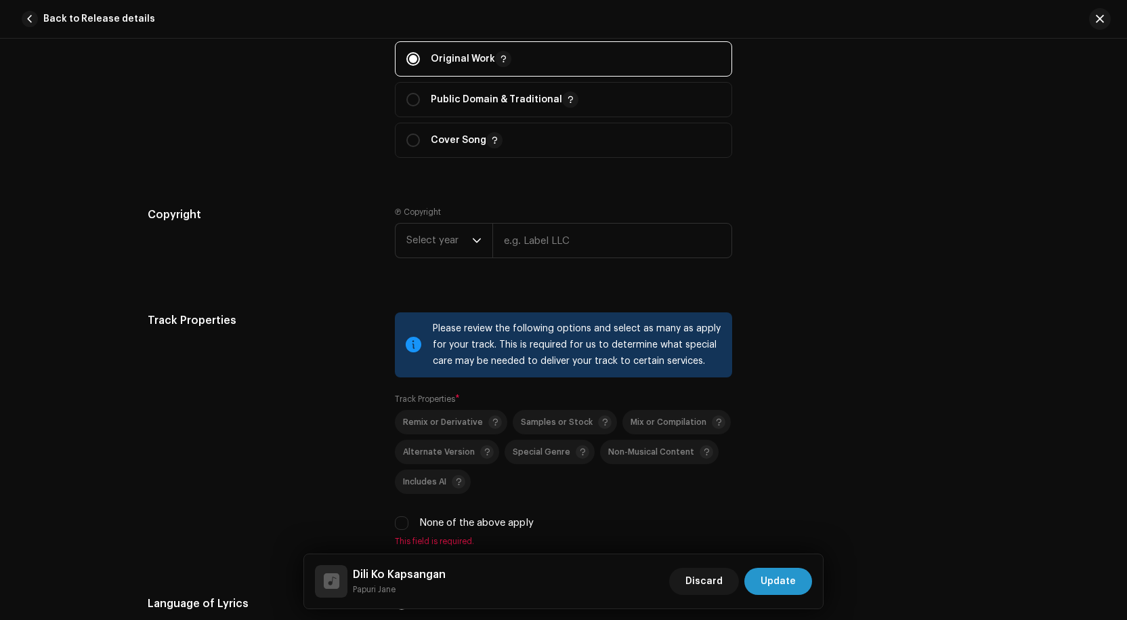
scroll to position [1626, 0]
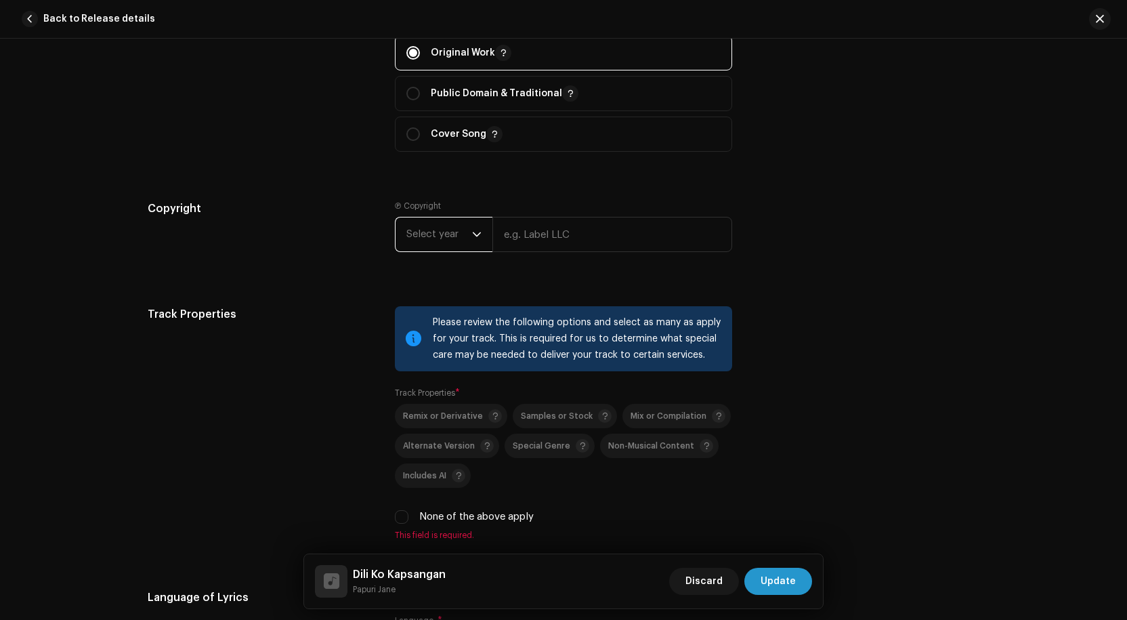
click at [467, 230] on span "Select year" at bounding box center [440, 234] width 66 height 34
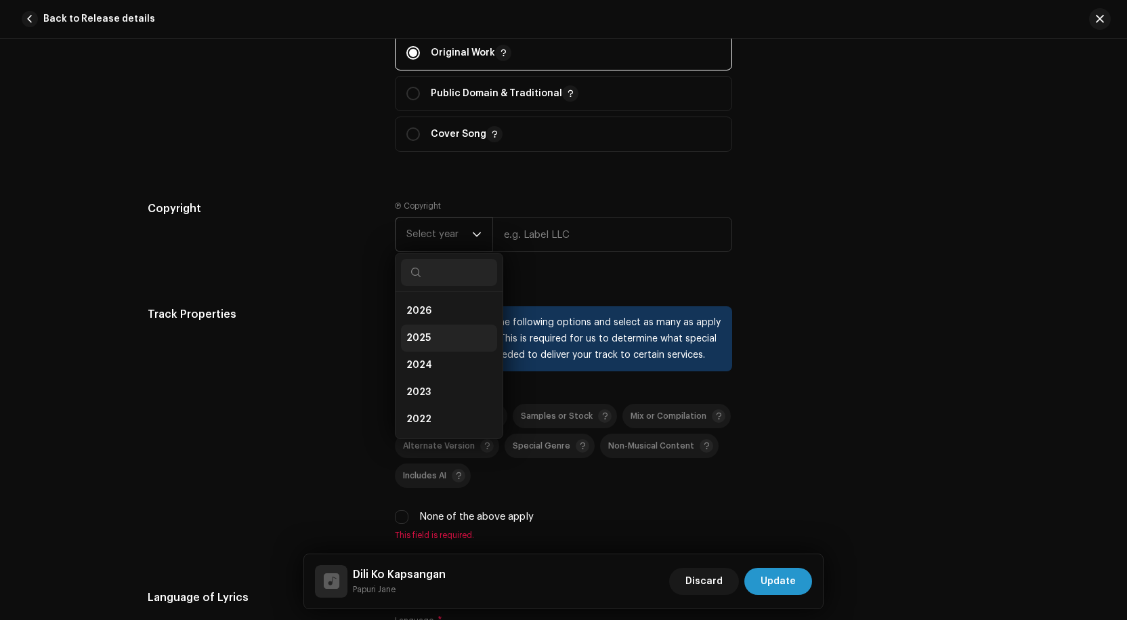
click at [421, 336] on span "2025" at bounding box center [419, 338] width 24 height 14
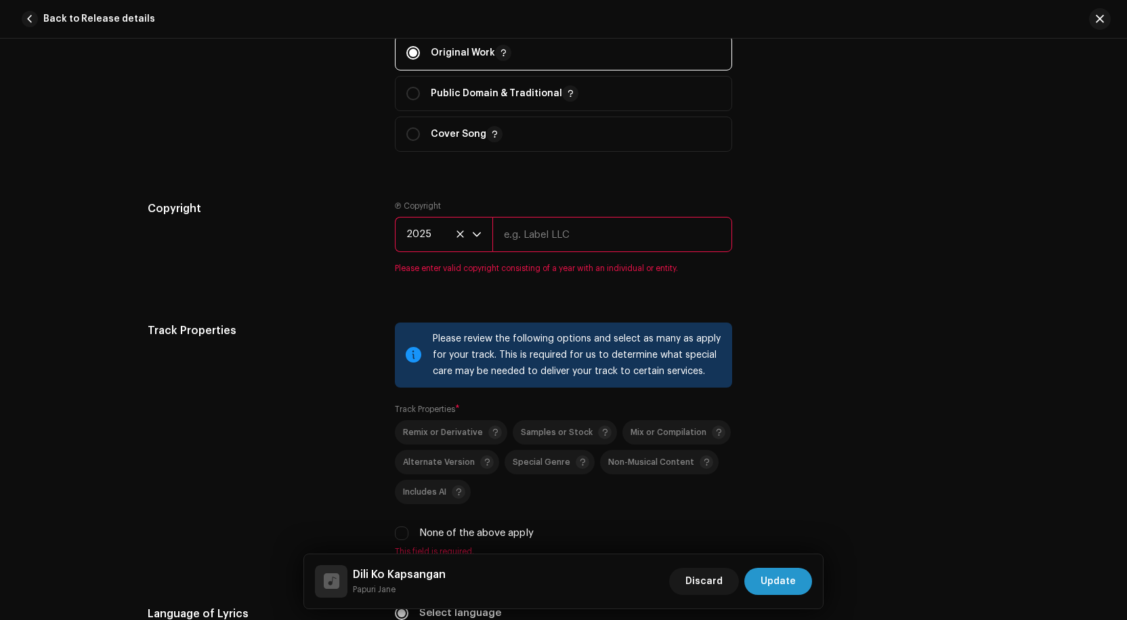
click at [564, 243] on input "text" at bounding box center [613, 234] width 240 height 35
type input "His life [DEMOGRAPHIC_DATA]"
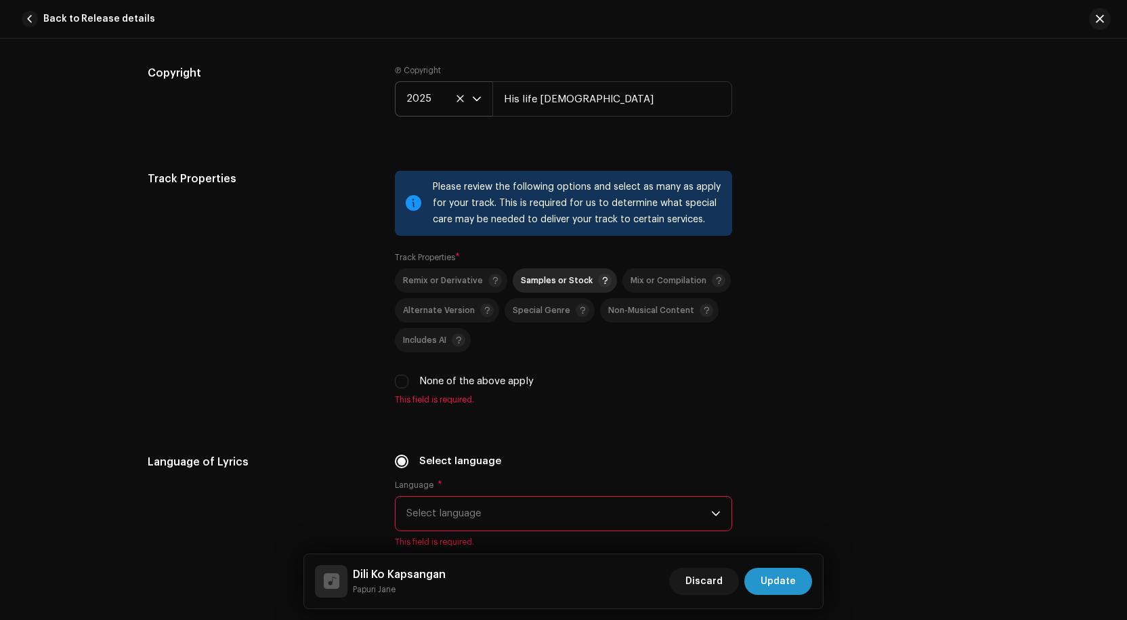
scroll to position [1897, 0]
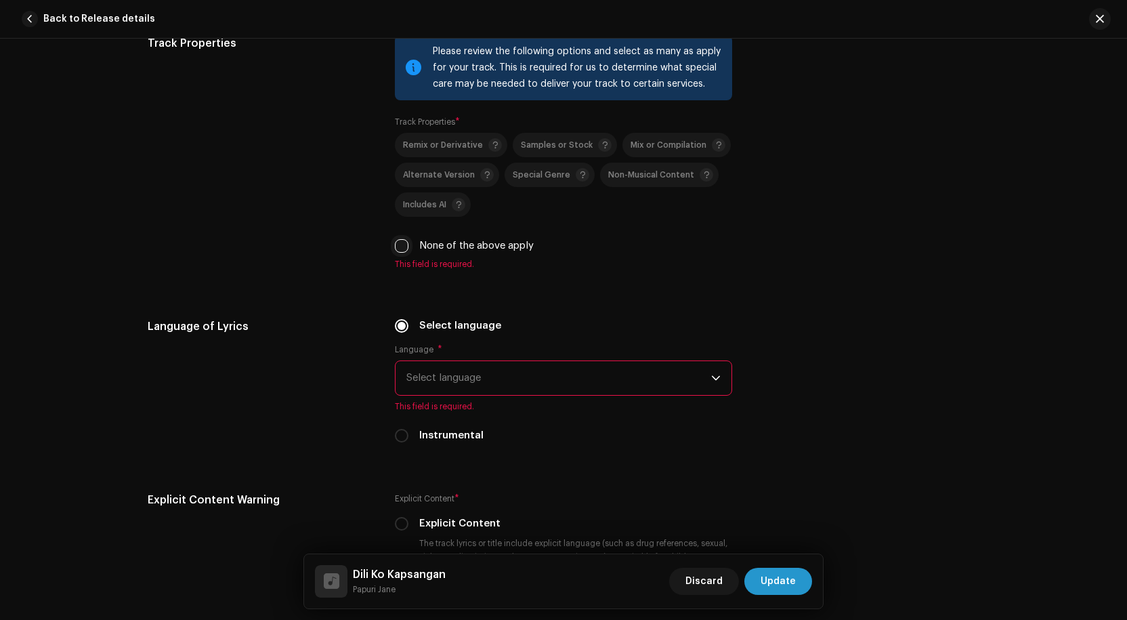
click at [404, 248] on input "None of the above apply" at bounding box center [402, 246] width 14 height 14
checkbox input "true"
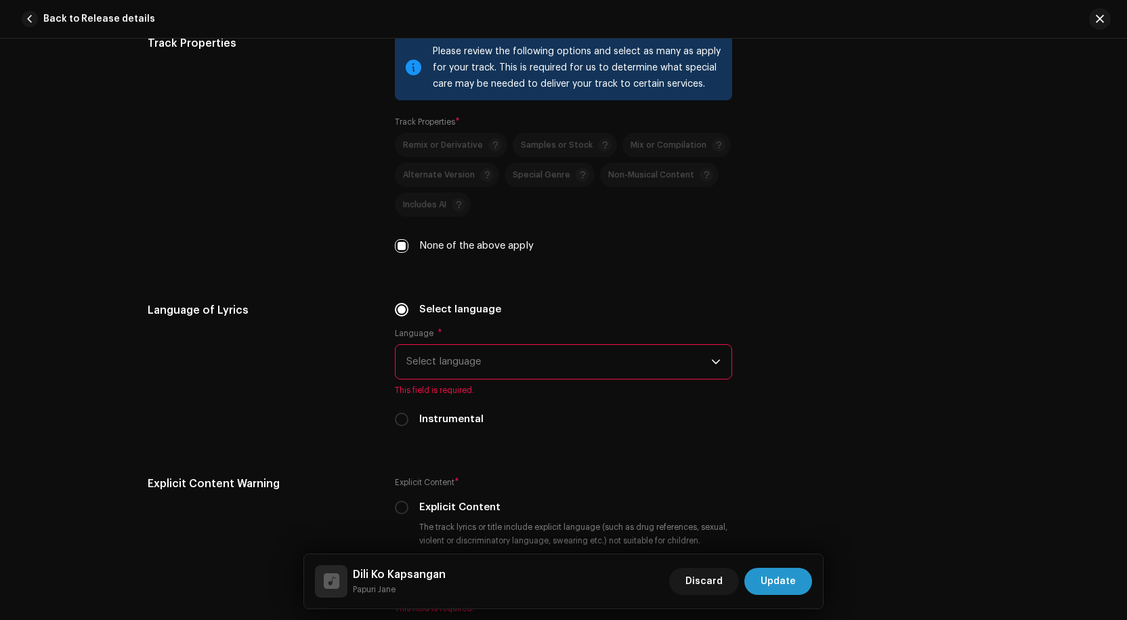
click at [522, 360] on span "Select language" at bounding box center [559, 362] width 305 height 34
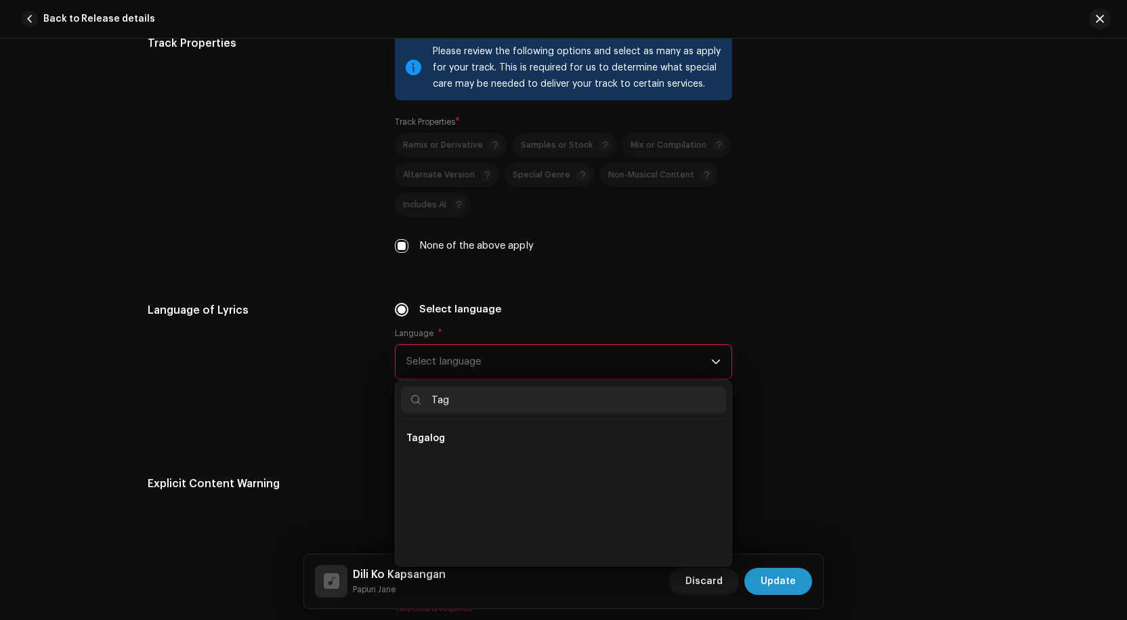
scroll to position [0, 0]
type input "Tag"
click at [463, 439] on li "Tagalog" at bounding box center [563, 438] width 325 height 27
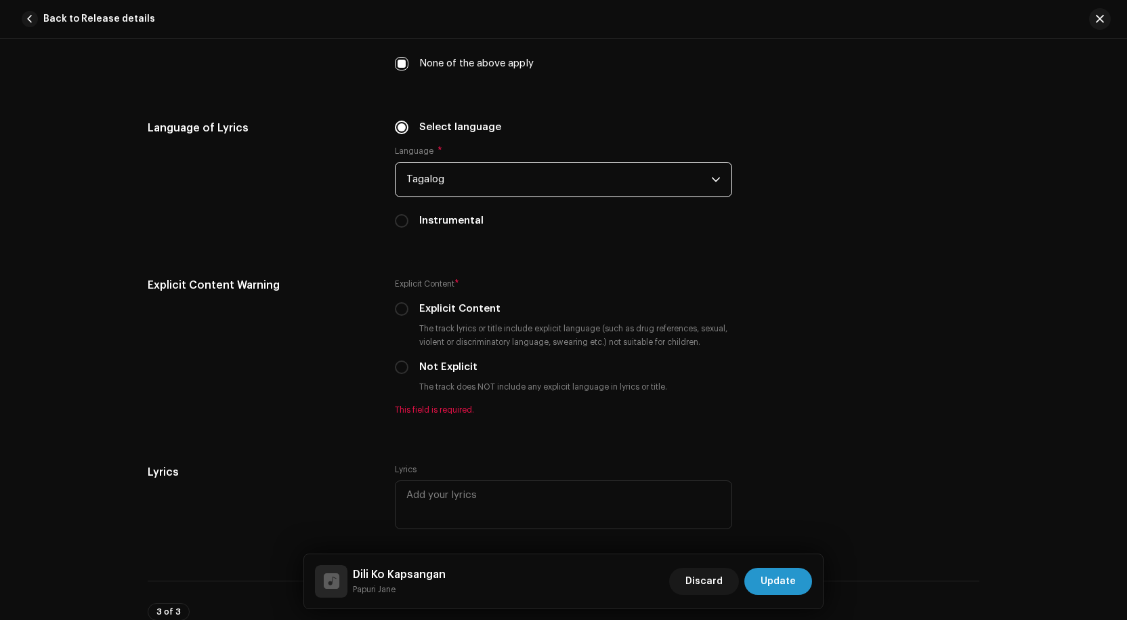
scroll to position [2100, 0]
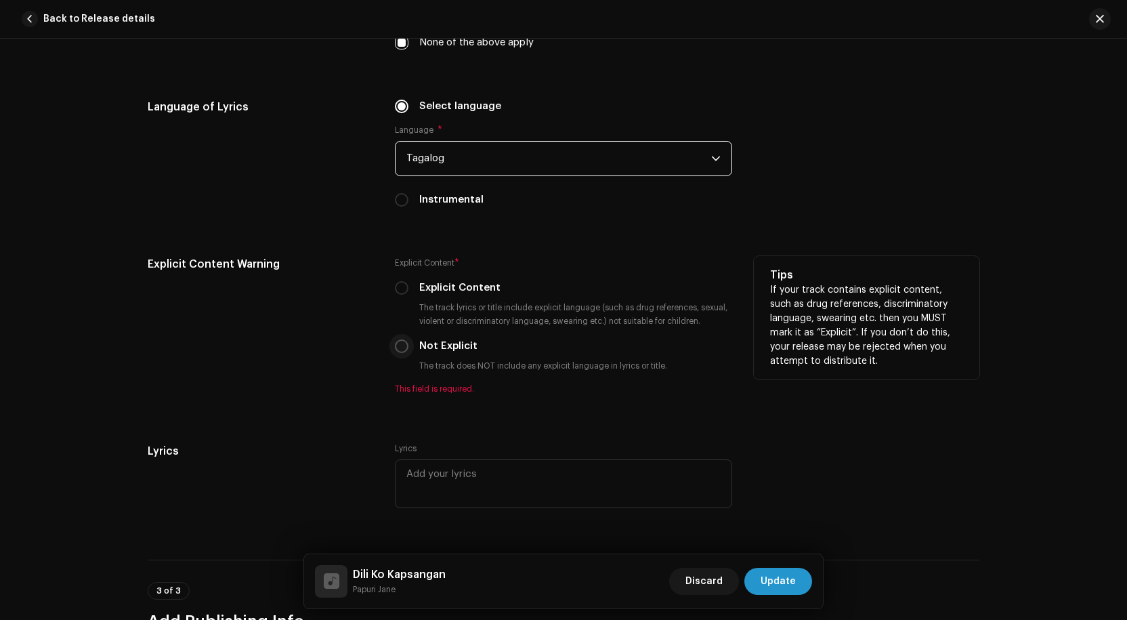
click at [399, 349] on input "Not Explicit" at bounding box center [402, 346] width 14 height 14
radio input "true"
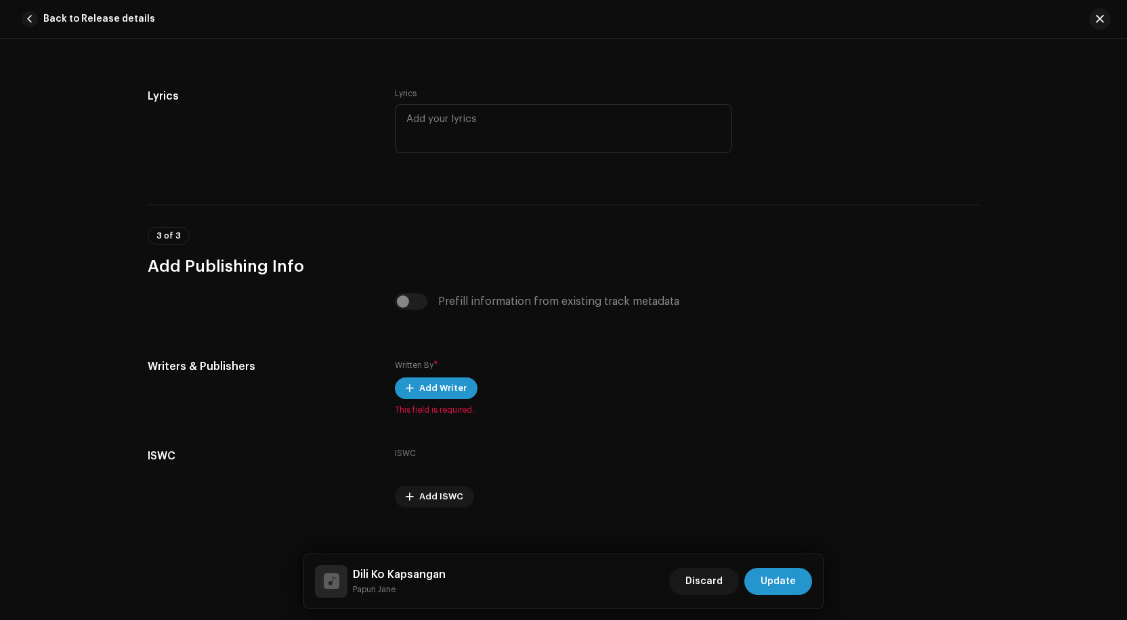
scroll to position [2457, 0]
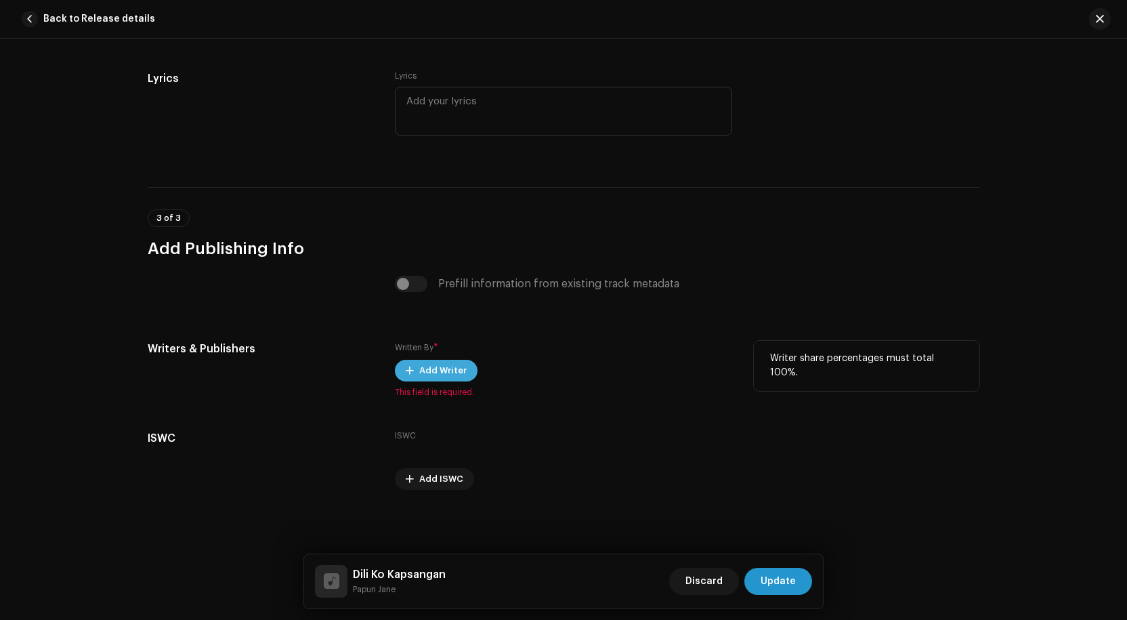
click at [440, 366] on span "Add Writer" at bounding box center [442, 370] width 47 height 27
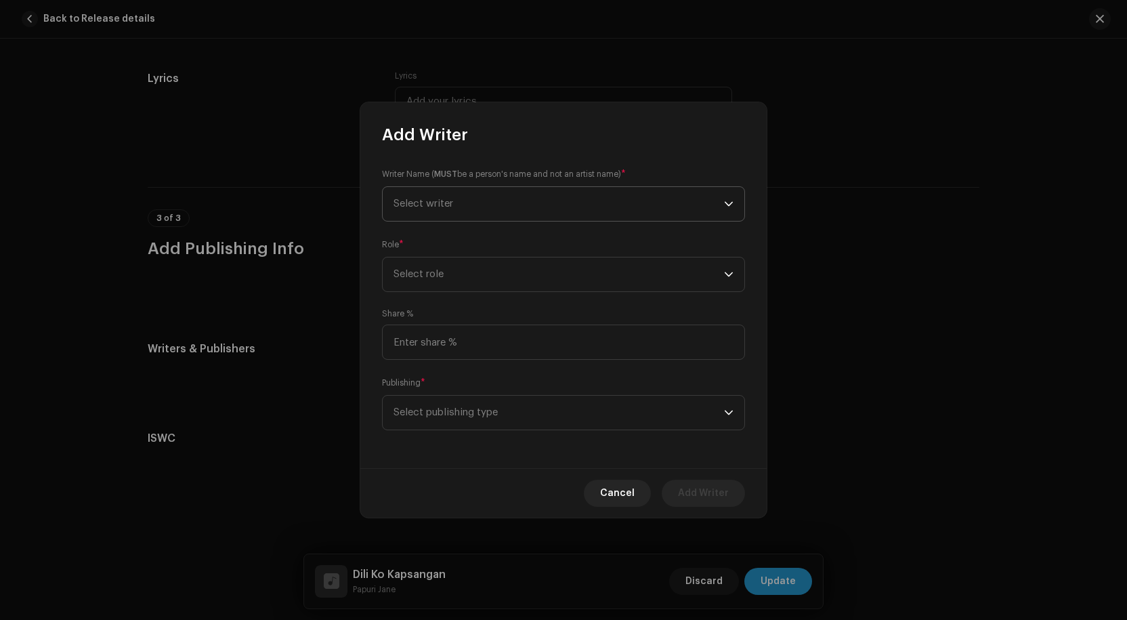
click at [495, 209] on span "Select writer" at bounding box center [559, 204] width 331 height 34
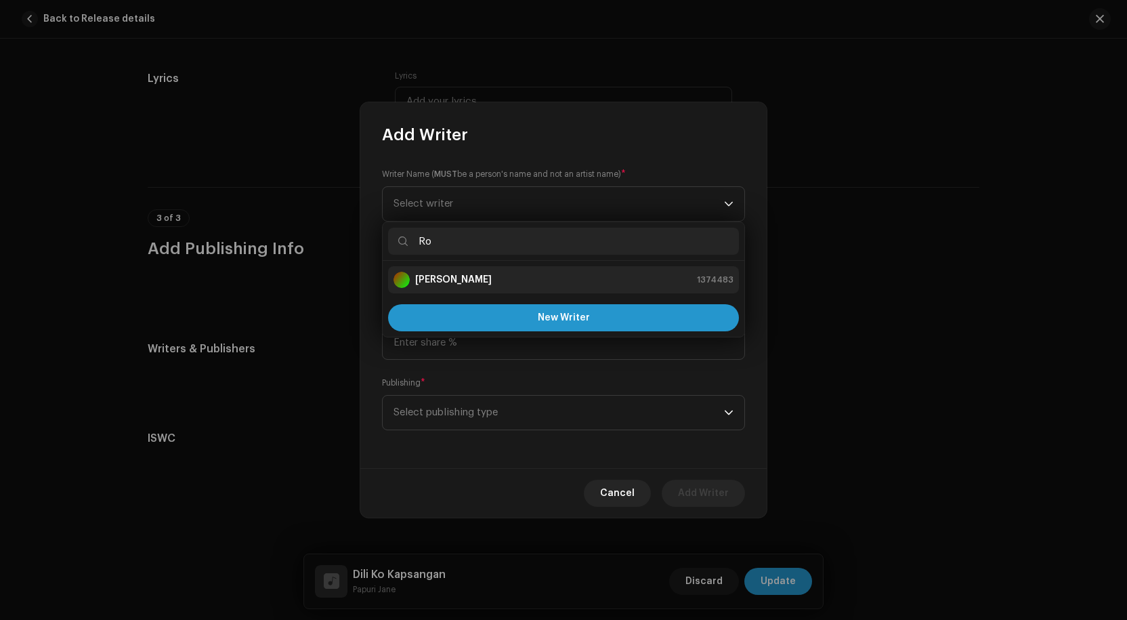
type input "Ro"
click at [466, 277] on strong "[PERSON_NAME]" at bounding box center [453, 280] width 77 height 14
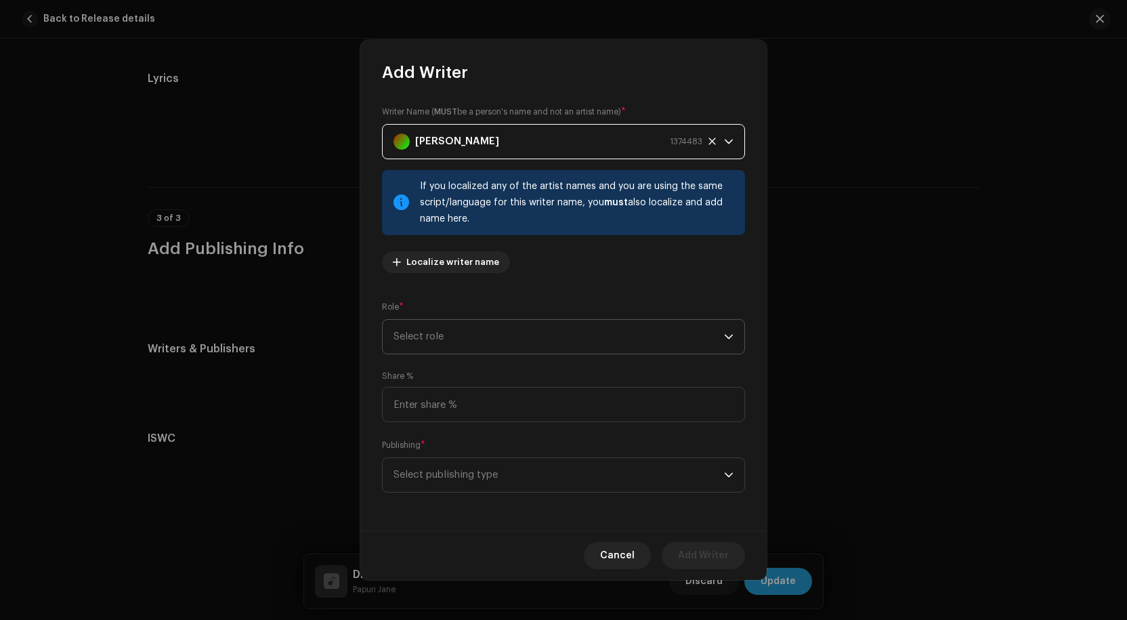
click at [498, 341] on span "Select role" at bounding box center [559, 337] width 331 height 34
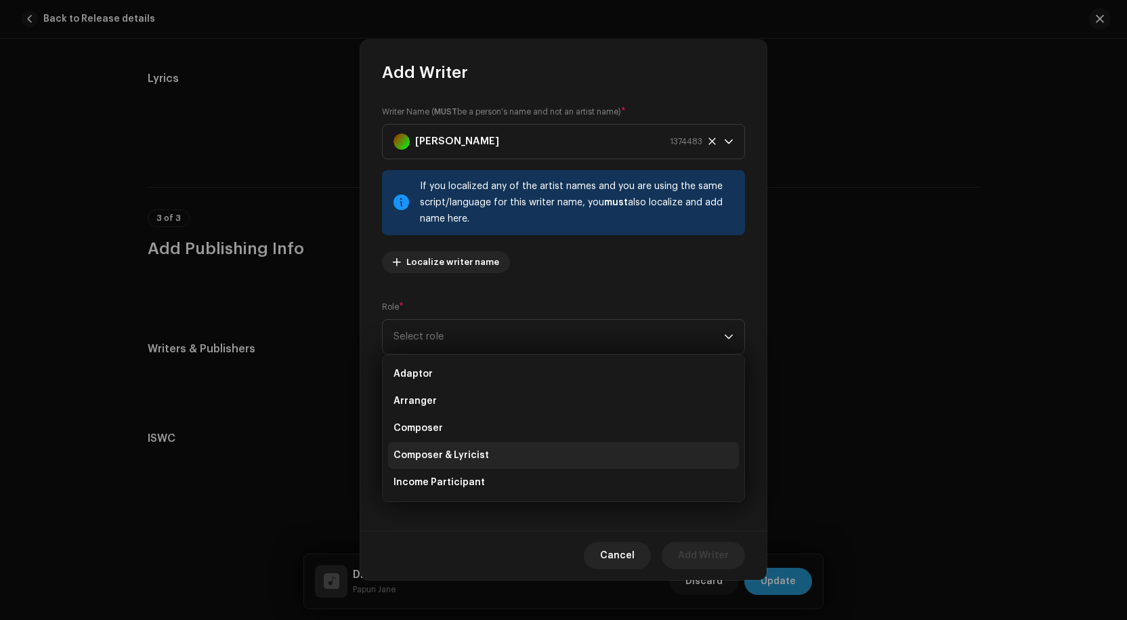
click at [440, 459] on span "Composer & Lyricist" at bounding box center [442, 456] width 96 height 14
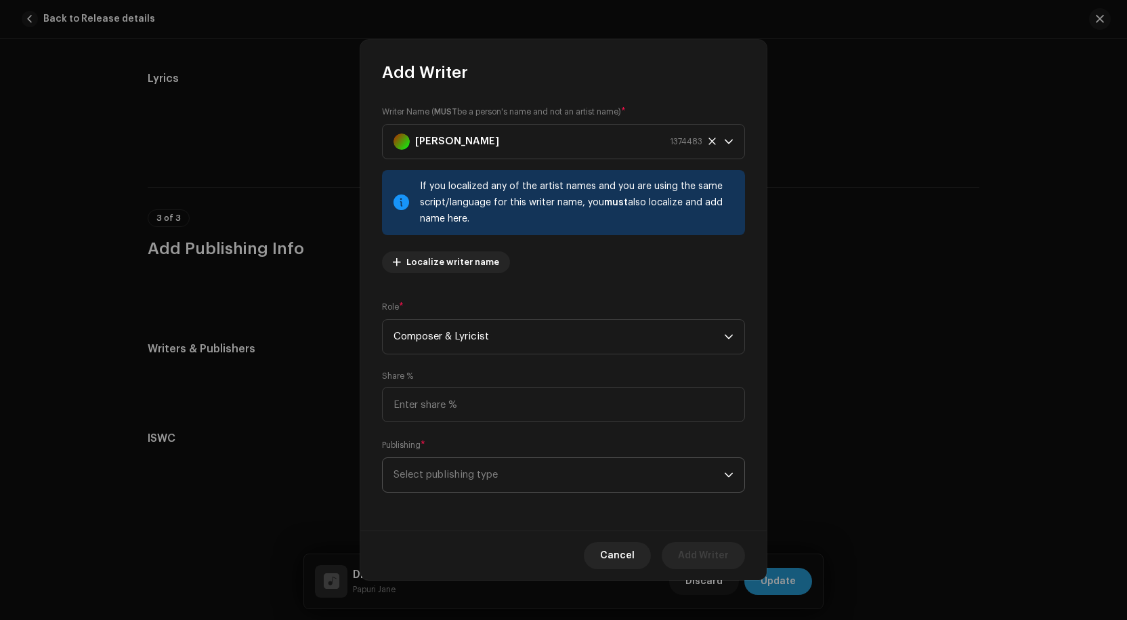
click at [491, 477] on span "Select publishing type" at bounding box center [559, 475] width 331 height 34
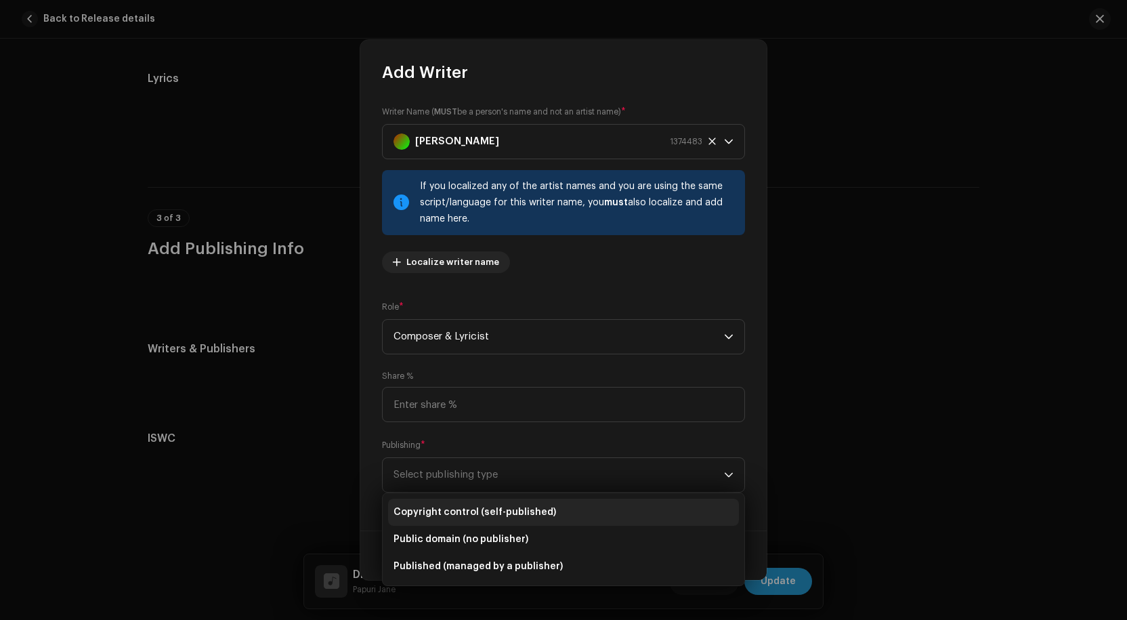
click at [457, 516] on span "Copyright control (self-published)" at bounding box center [475, 512] width 163 height 14
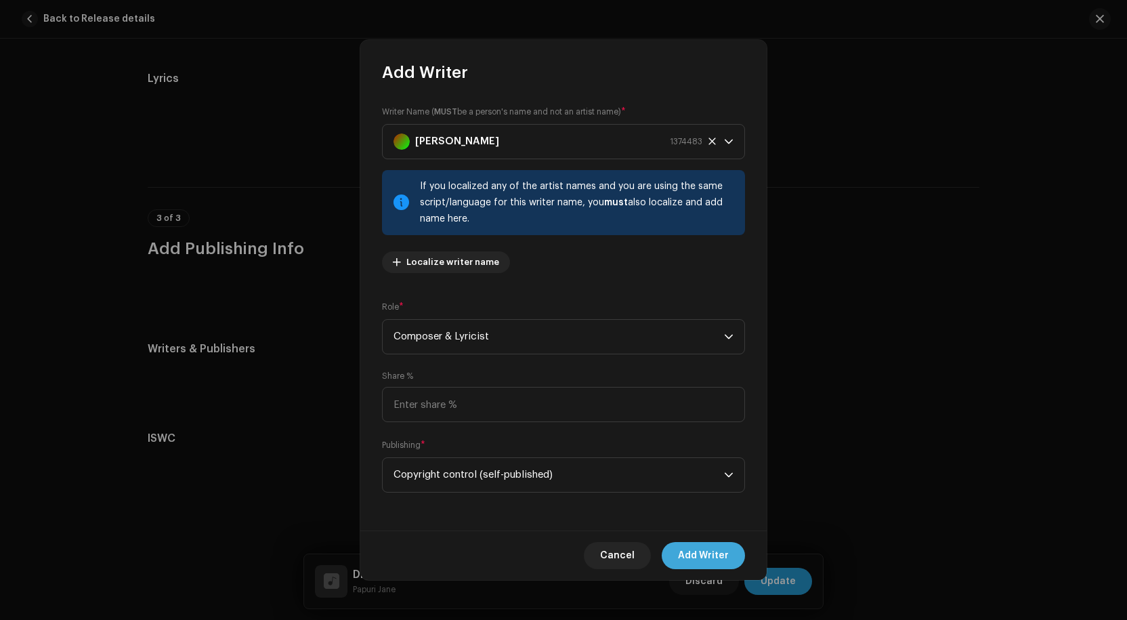
click at [693, 556] on span "Add Writer" at bounding box center [703, 555] width 51 height 27
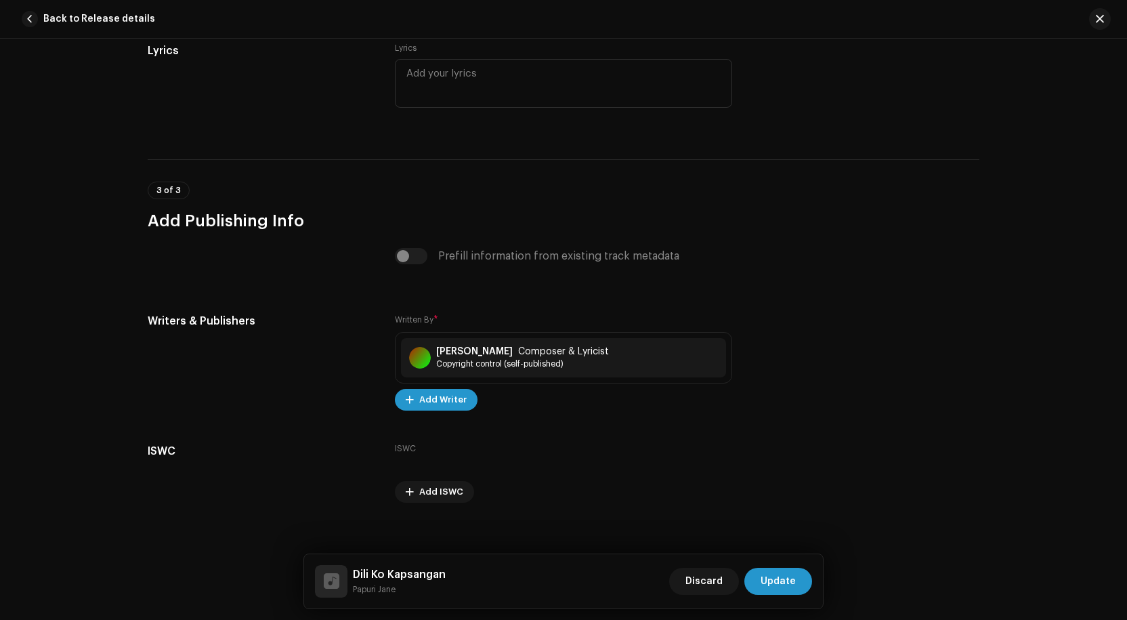
scroll to position [2497, 0]
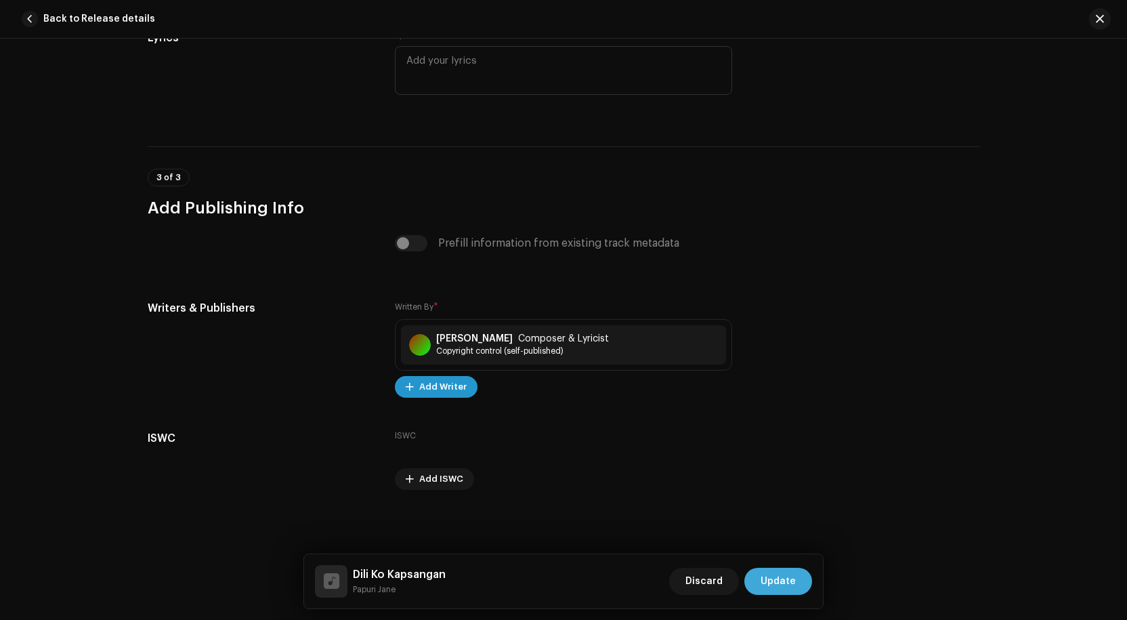
click at [785, 577] on span "Update" at bounding box center [778, 581] width 35 height 27
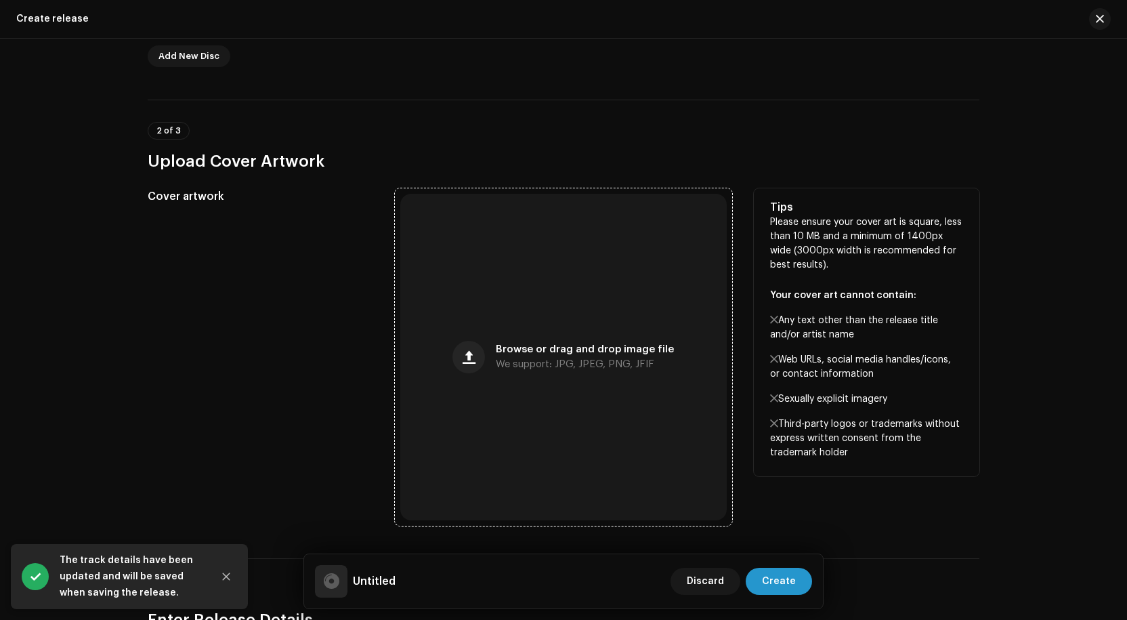
scroll to position [407, 0]
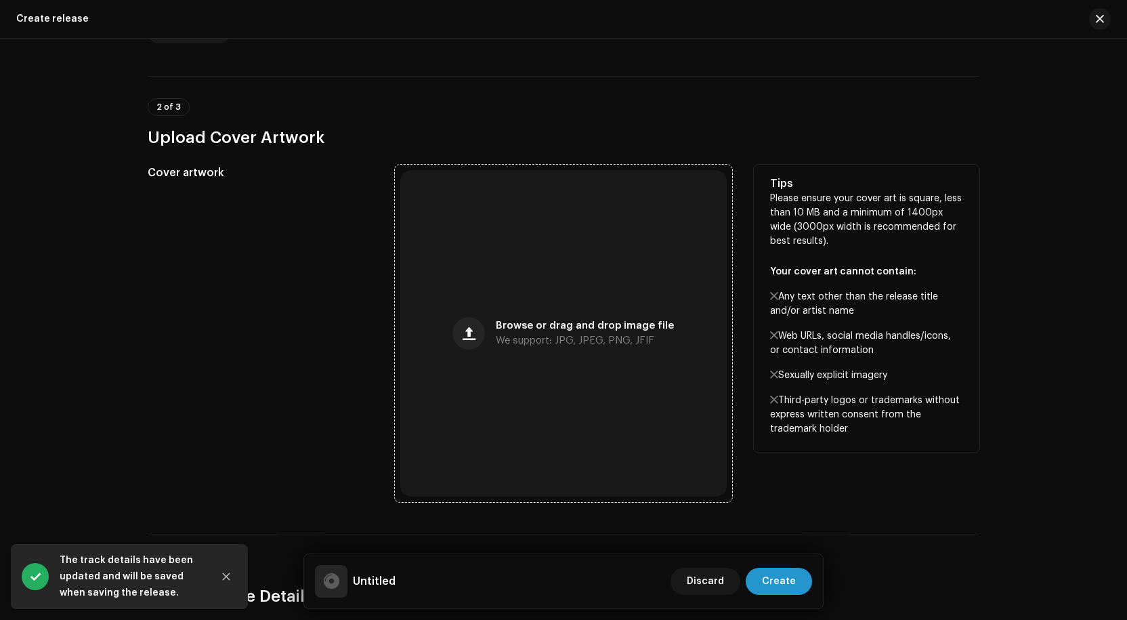
click at [566, 325] on span "Browse or drag and drop image file" at bounding box center [585, 325] width 178 height 9
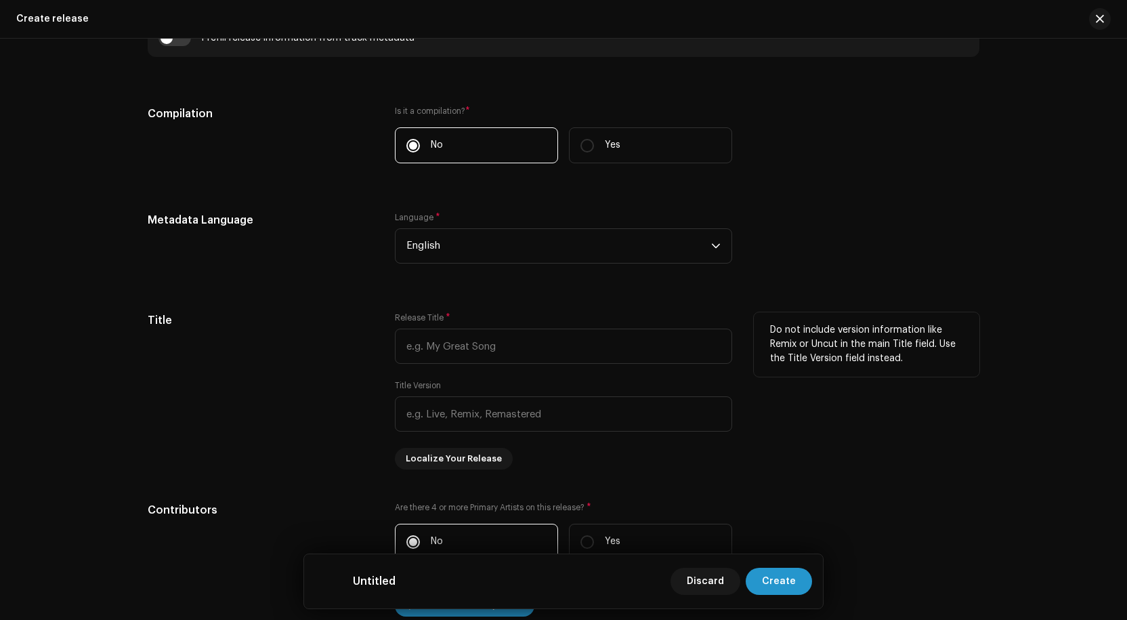
scroll to position [1016, 0]
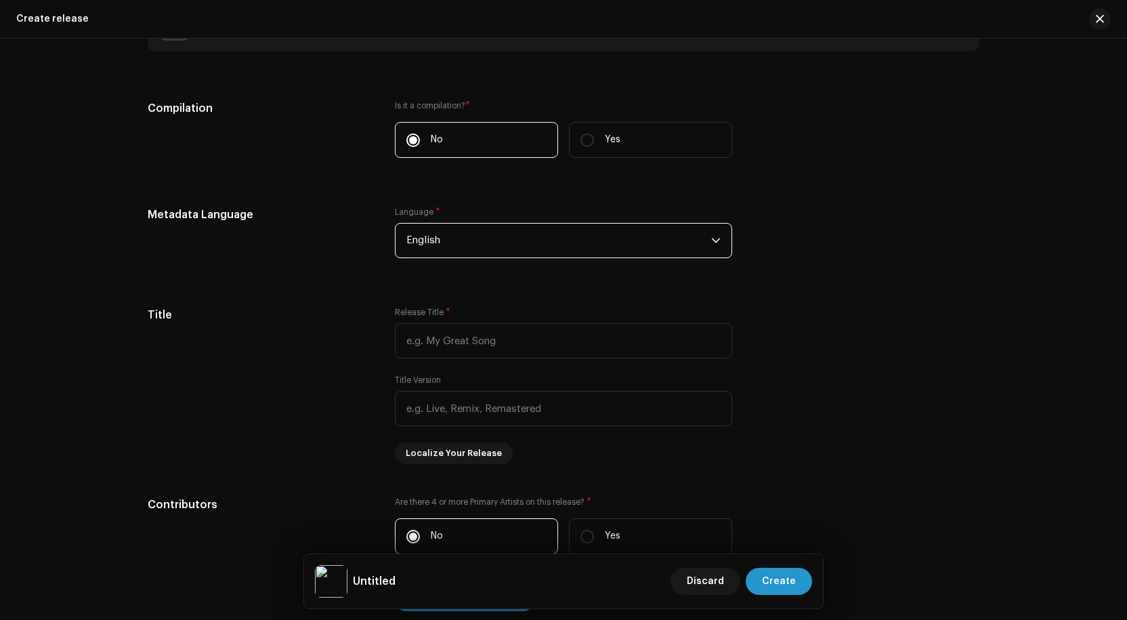
click at [561, 241] on span "English" at bounding box center [559, 241] width 305 height 34
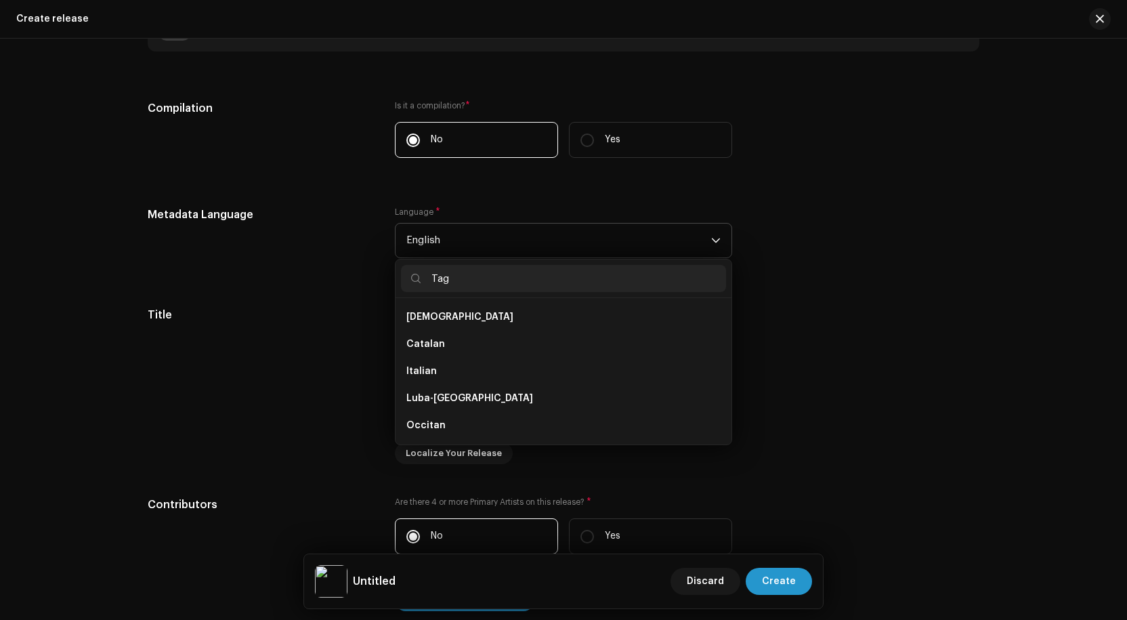
scroll to position [0, 0]
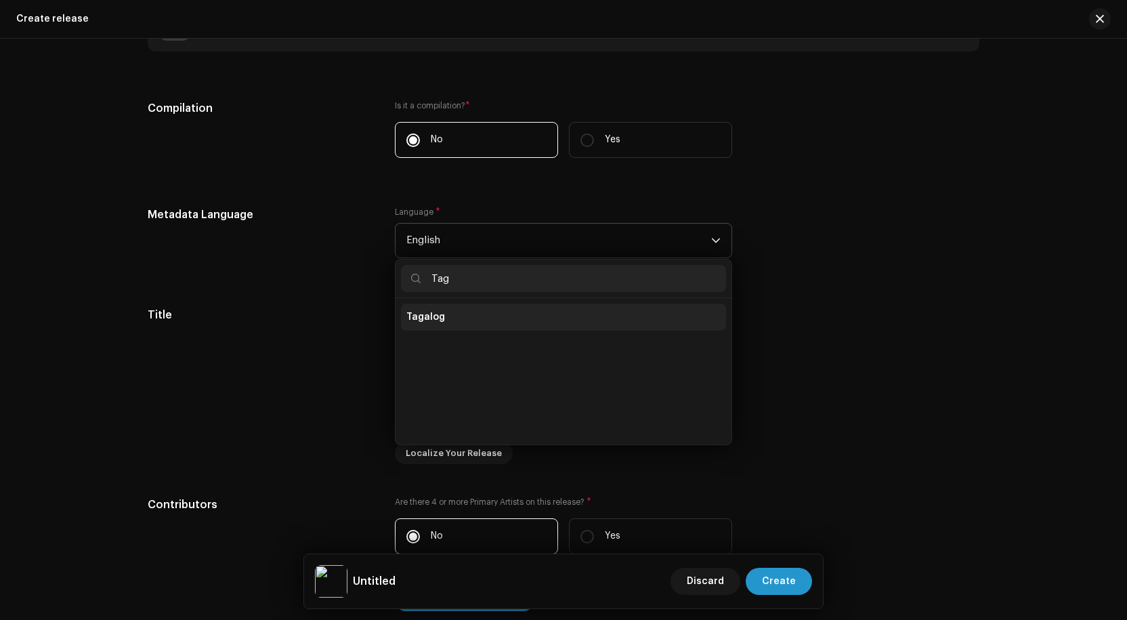
type input "Tag"
click at [484, 317] on li "Tagalog" at bounding box center [563, 317] width 325 height 27
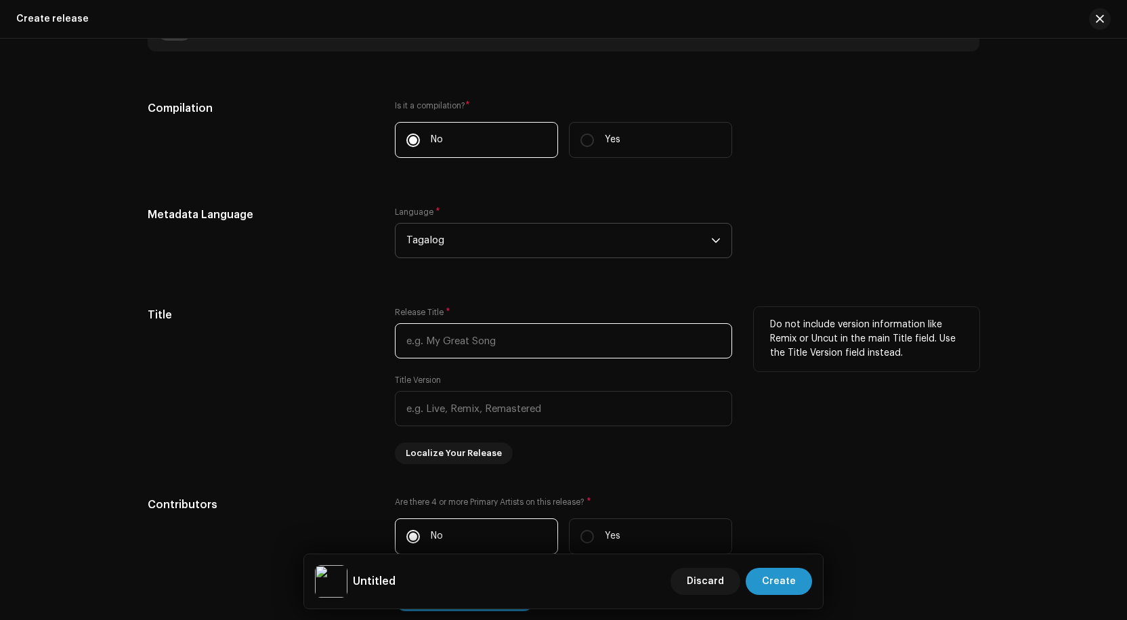
click at [473, 341] on input "text" at bounding box center [563, 340] width 337 height 35
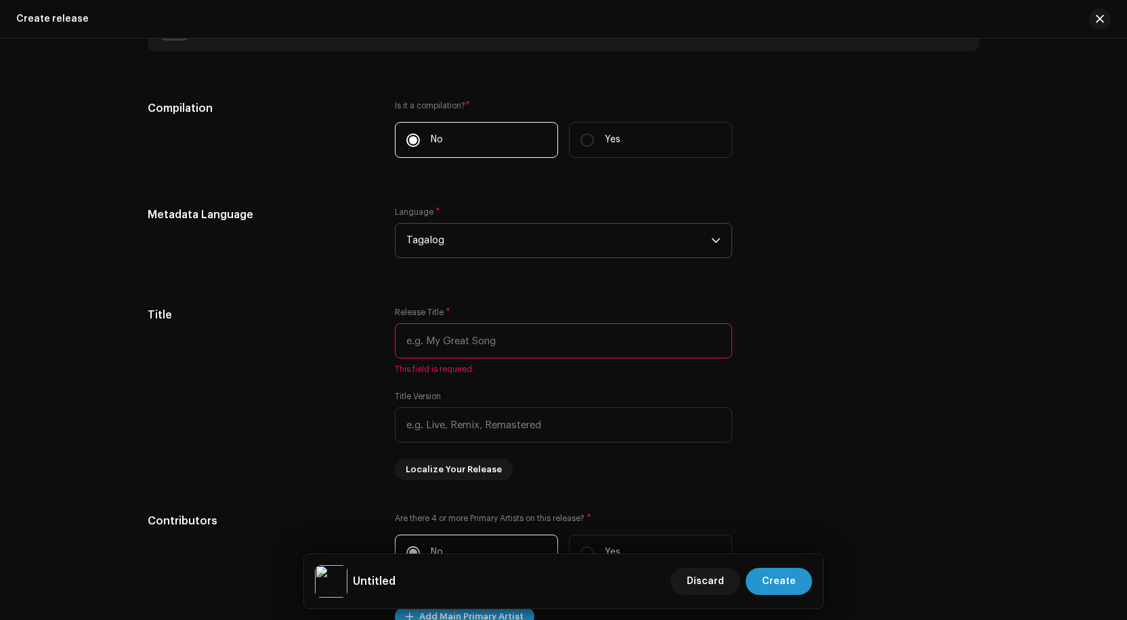
click at [447, 348] on input "text" at bounding box center [563, 340] width 337 height 35
paste input "Dili Ko Kapsangan"
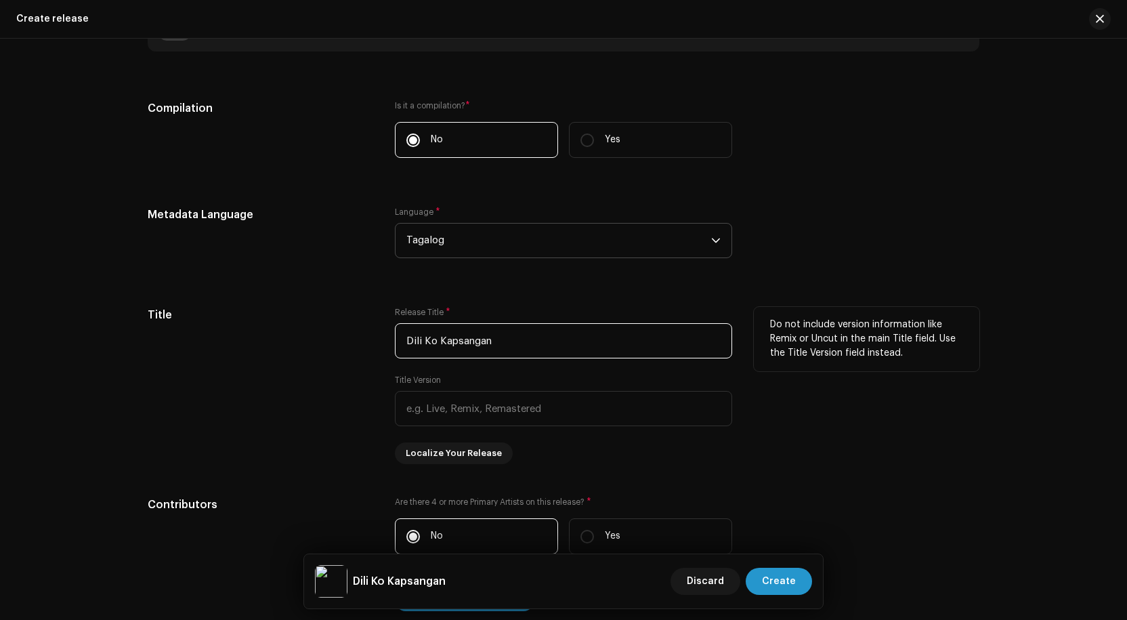
type input "Dili Ko Kapsangan"
click at [774, 412] on div "Do not include version information like Remix or Uncut in the main Title field.…" at bounding box center [867, 385] width 226 height 157
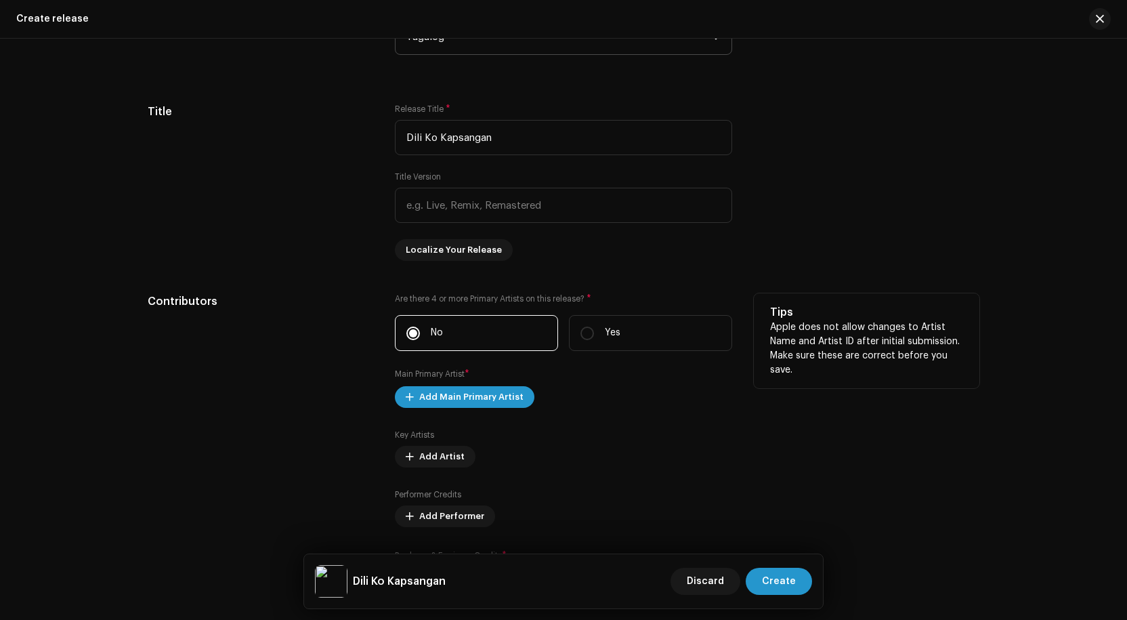
scroll to position [1355, 0]
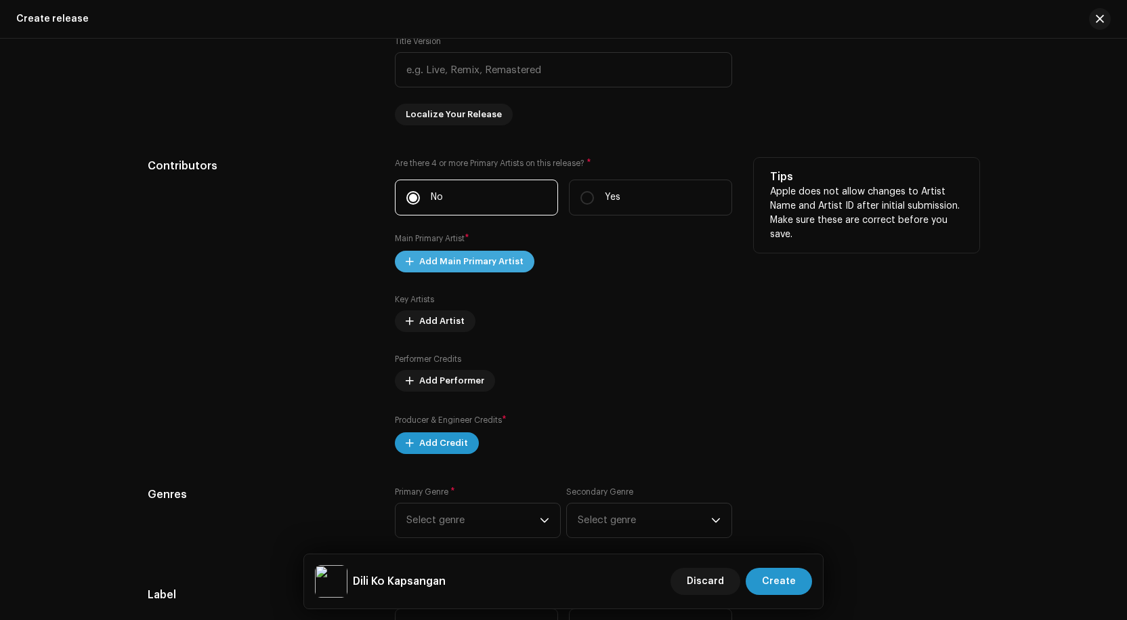
click at [469, 261] on span "Add Main Primary Artist" at bounding box center [471, 261] width 104 height 27
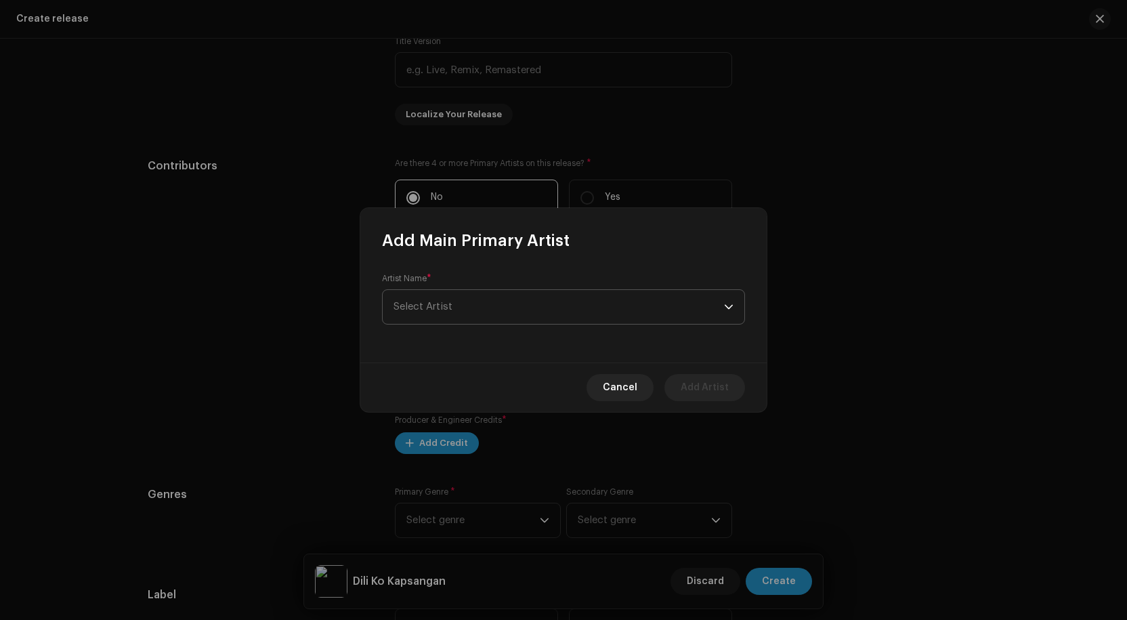
click at [455, 309] on span "Select Artist" at bounding box center [559, 307] width 331 height 34
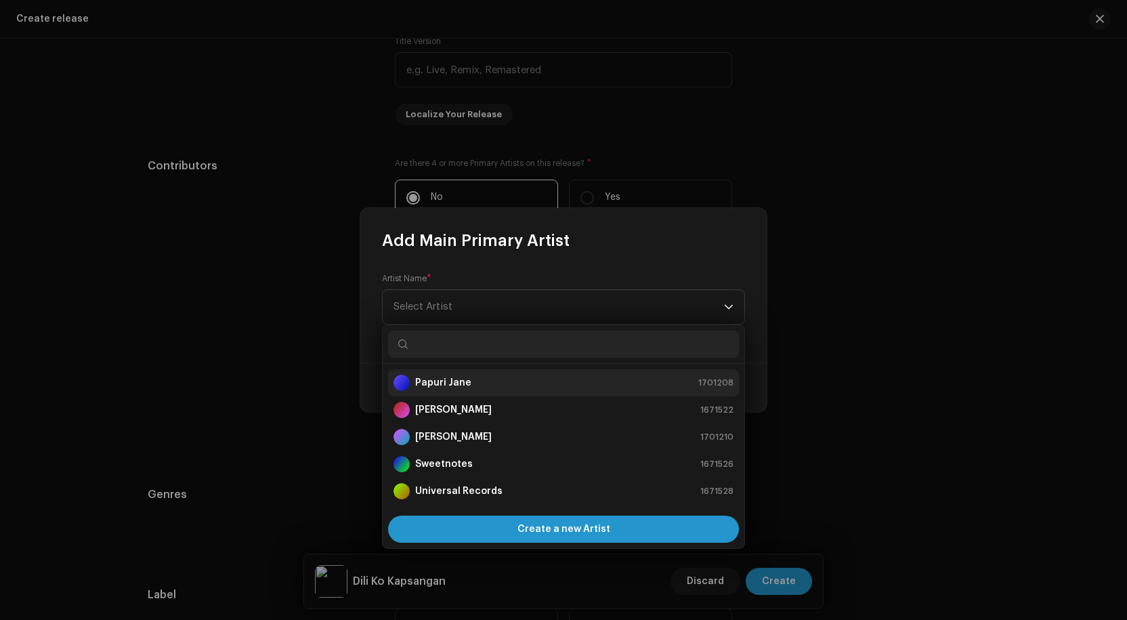
click at [447, 384] on strong "Papuri Jane" at bounding box center [443, 383] width 56 height 14
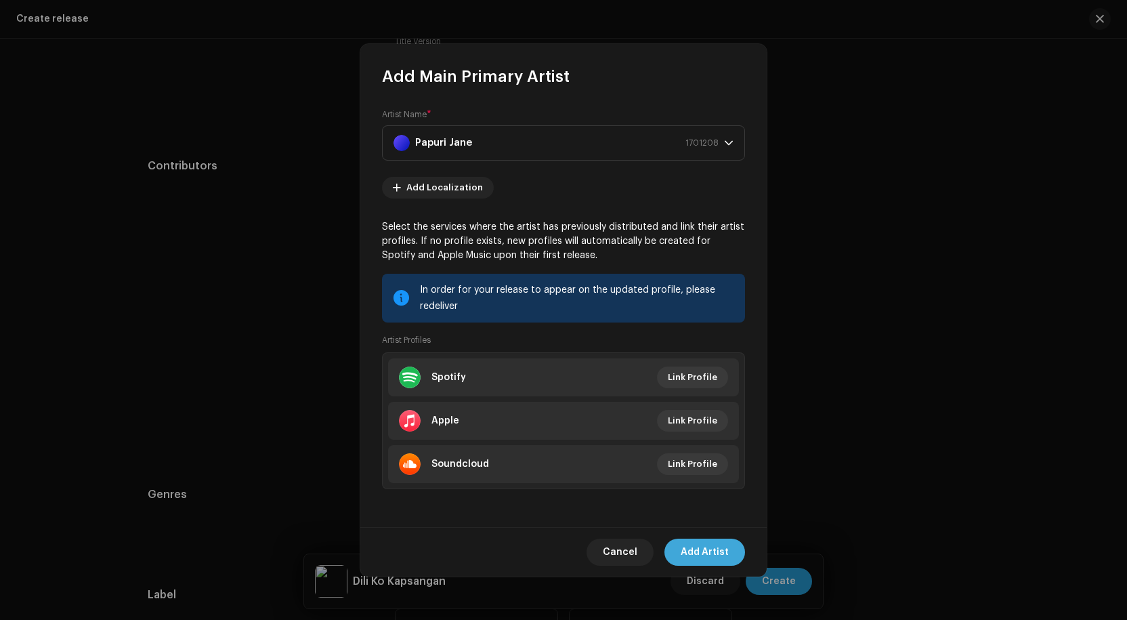
click at [709, 553] on span "Add Artist" at bounding box center [705, 552] width 48 height 27
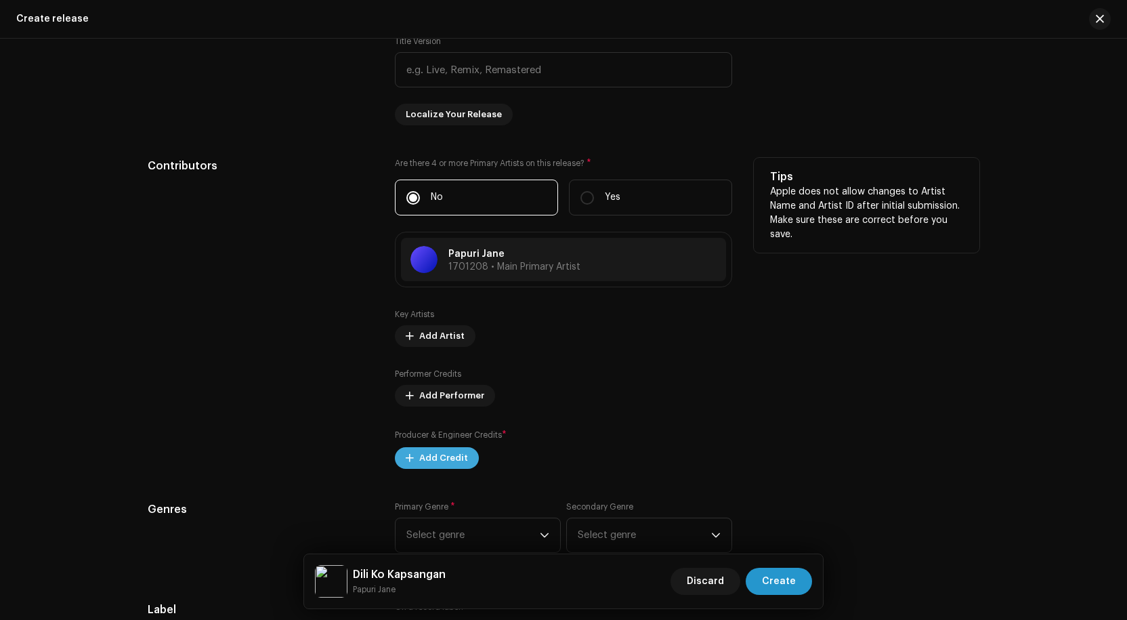
click at [439, 459] on span "Add Credit" at bounding box center [443, 457] width 49 height 27
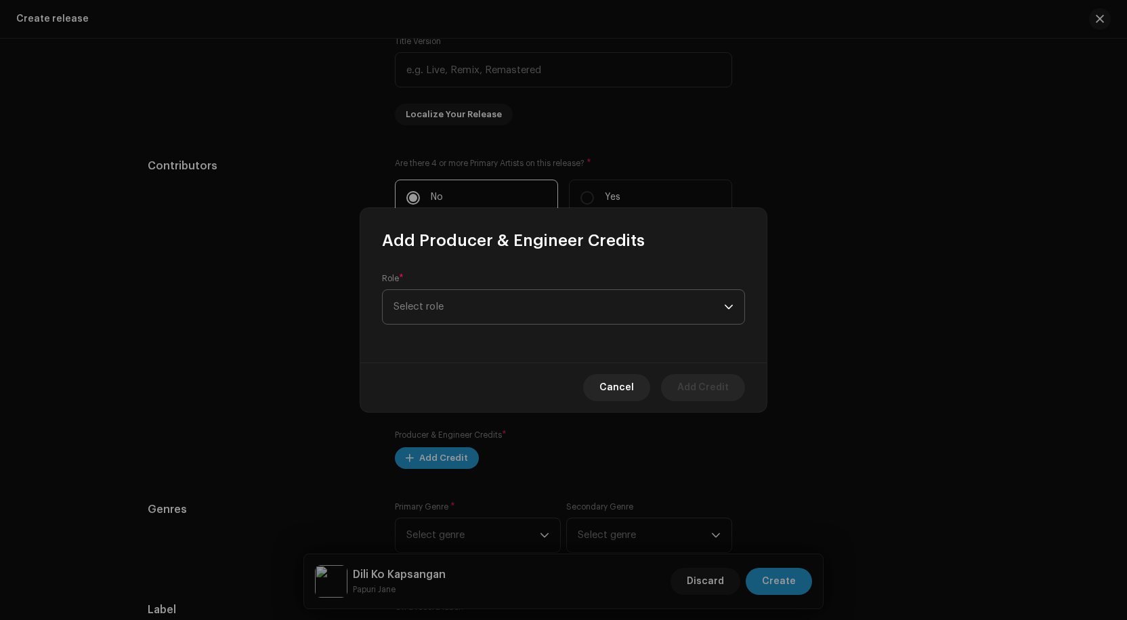
click at [522, 315] on span "Select role" at bounding box center [559, 307] width 331 height 34
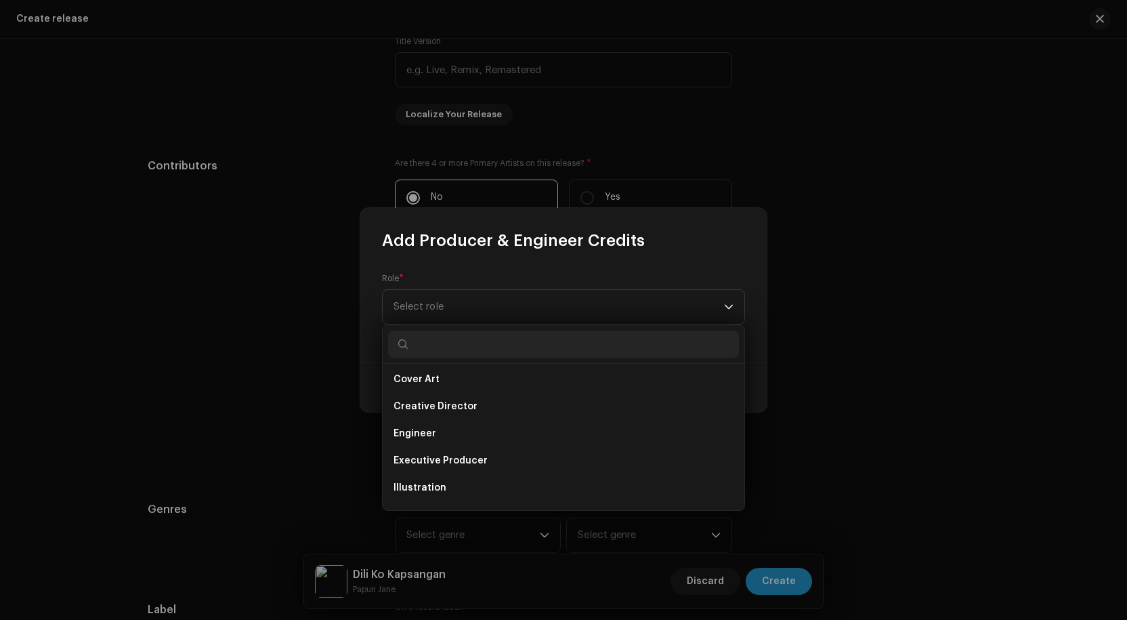
scroll to position [271, 0]
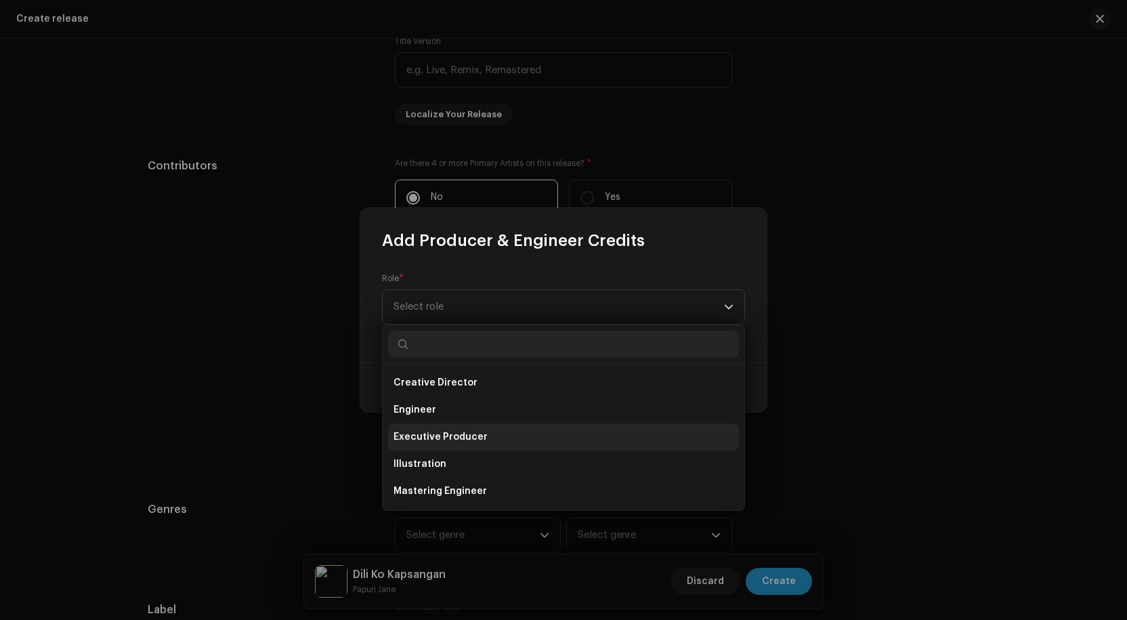
click at [461, 441] on span "Executive Producer" at bounding box center [441, 437] width 94 height 14
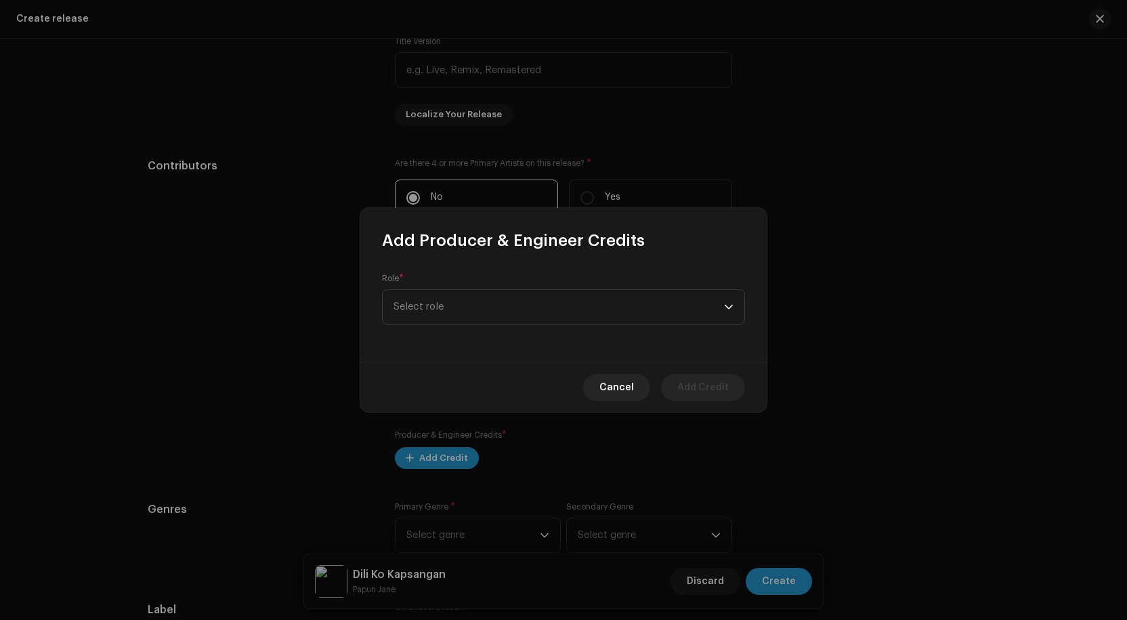
click at [461, 420] on span "Executive Producer" at bounding box center [441, 414] width 94 height 11
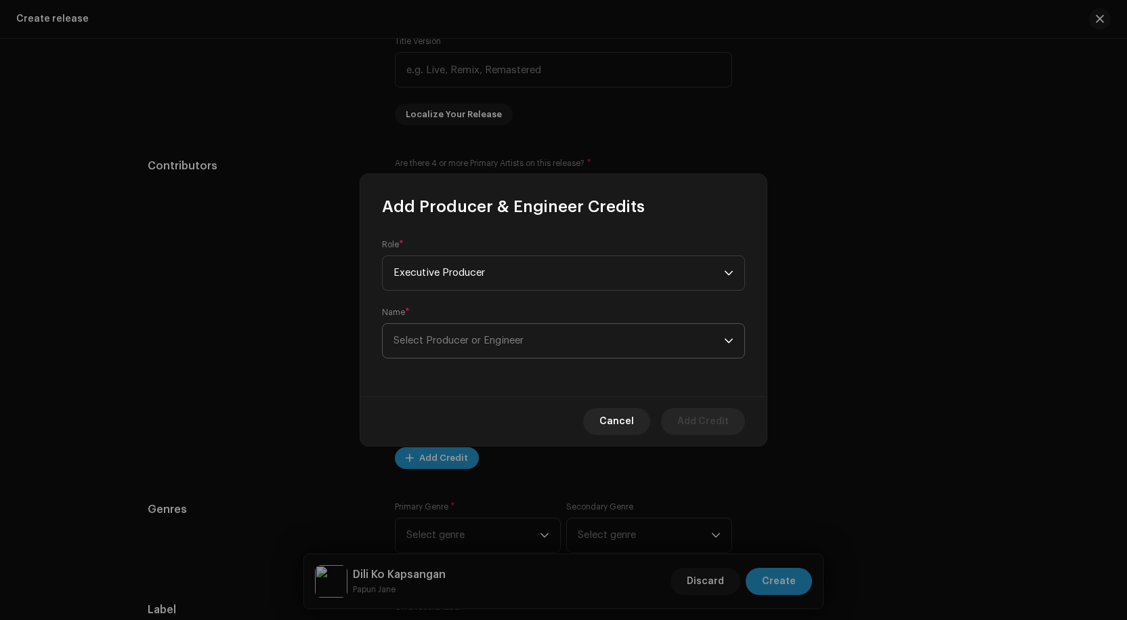
click at [538, 344] on span "Select Producer or Engineer" at bounding box center [559, 341] width 331 height 34
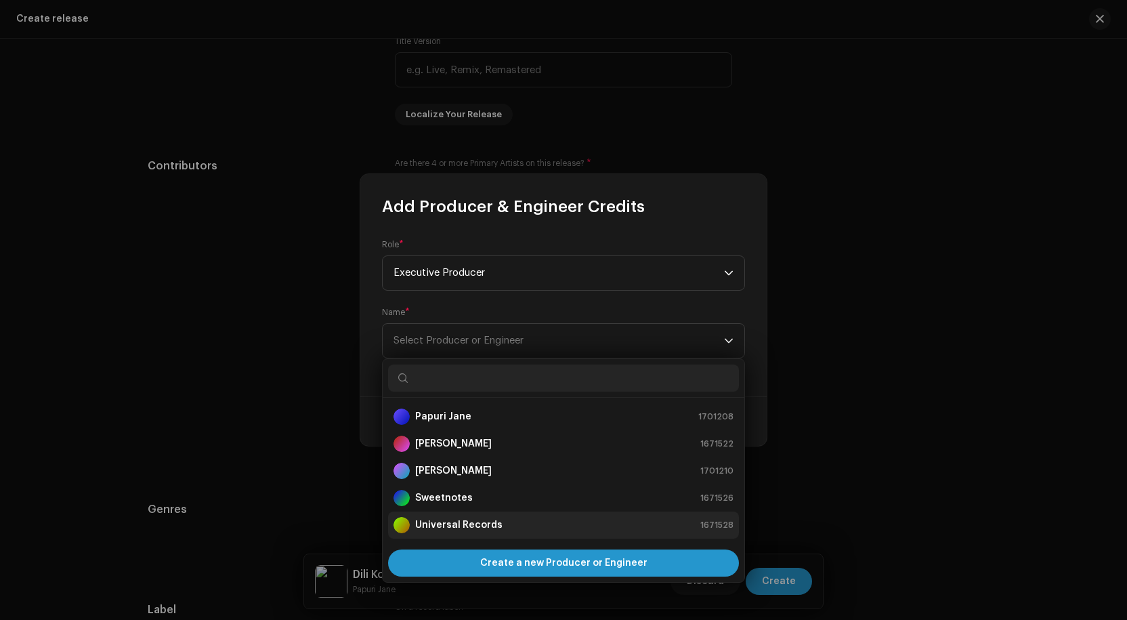
click at [449, 526] on strong "Universal Records" at bounding box center [458, 525] width 87 height 14
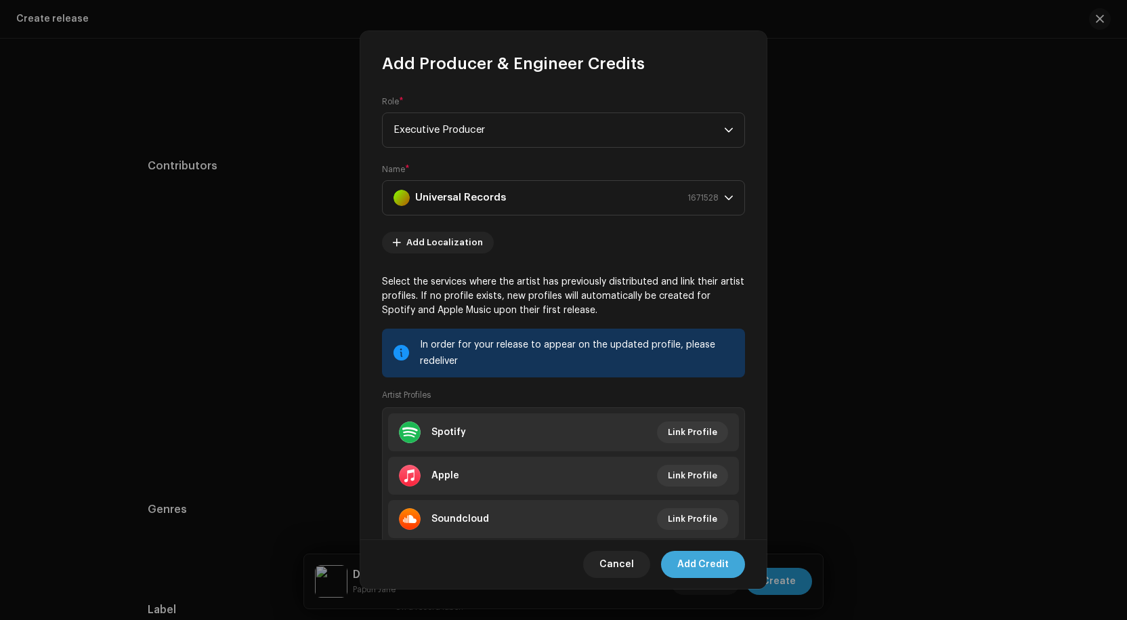
click at [698, 561] on span "Add Credit" at bounding box center [703, 564] width 51 height 27
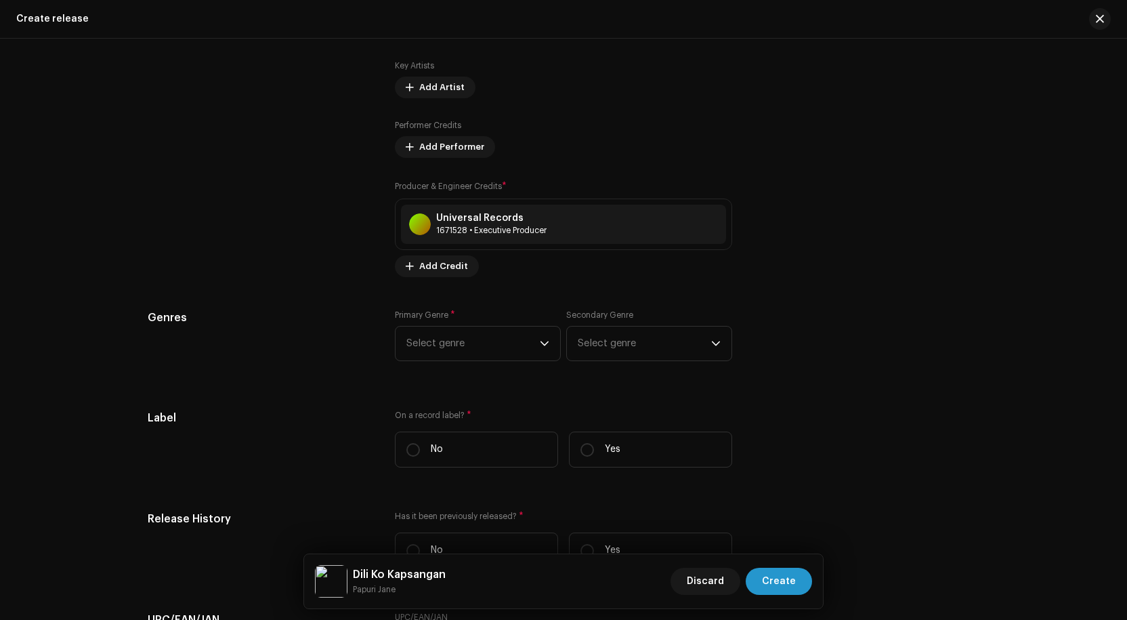
scroll to position [1626, 0]
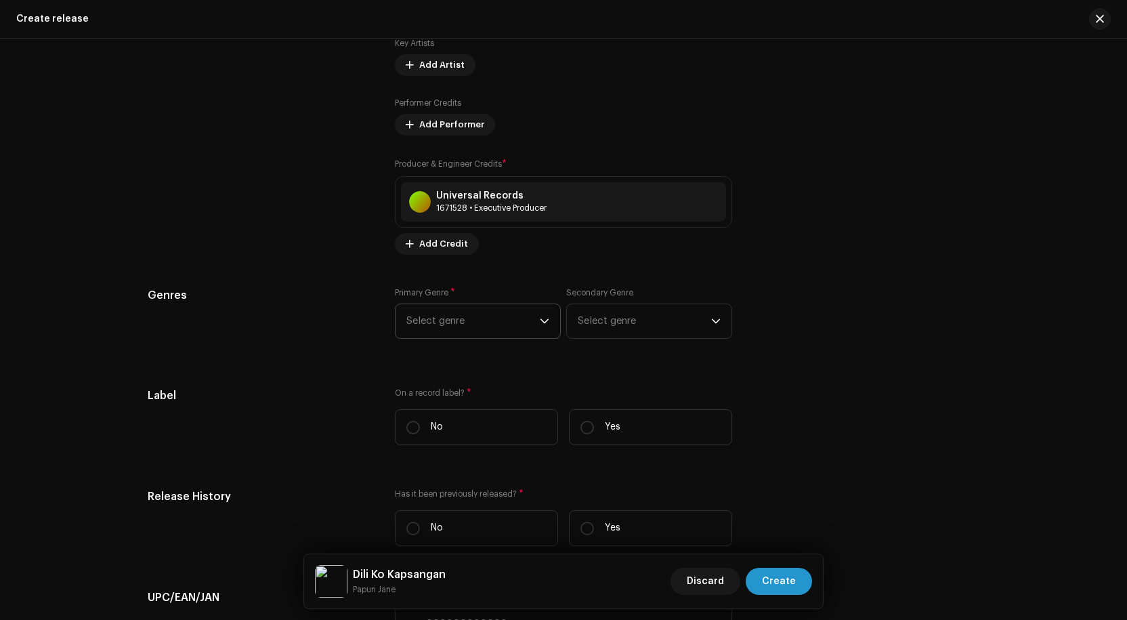
click at [526, 318] on span "Select genre" at bounding box center [473, 321] width 133 height 34
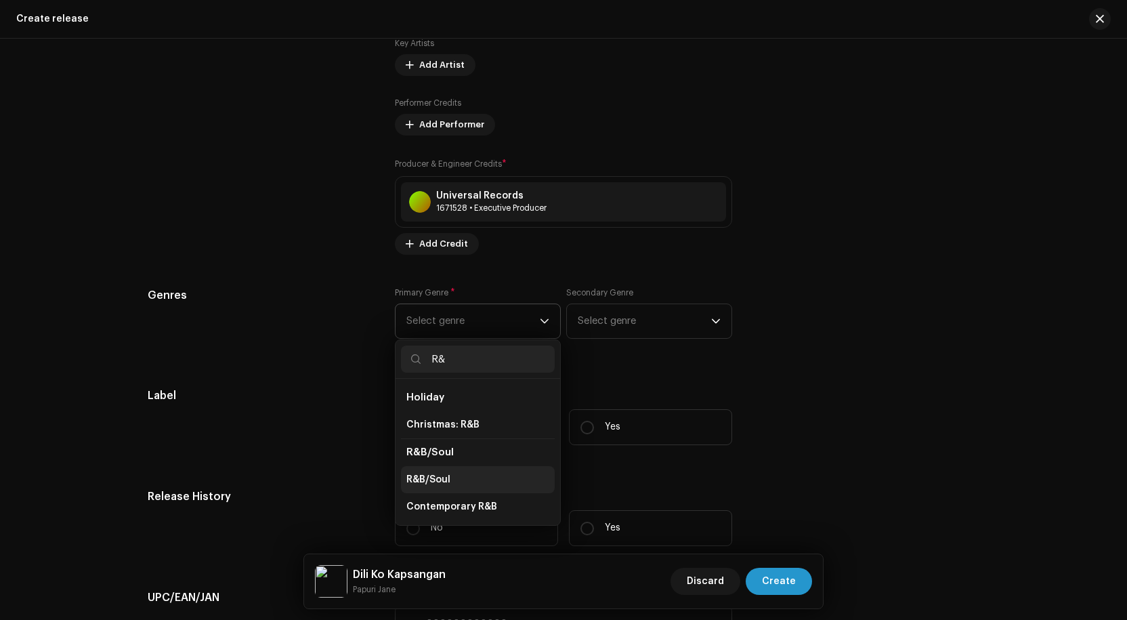
type input "R&"
click at [440, 475] on span "R&B/Soul" at bounding box center [429, 480] width 44 height 14
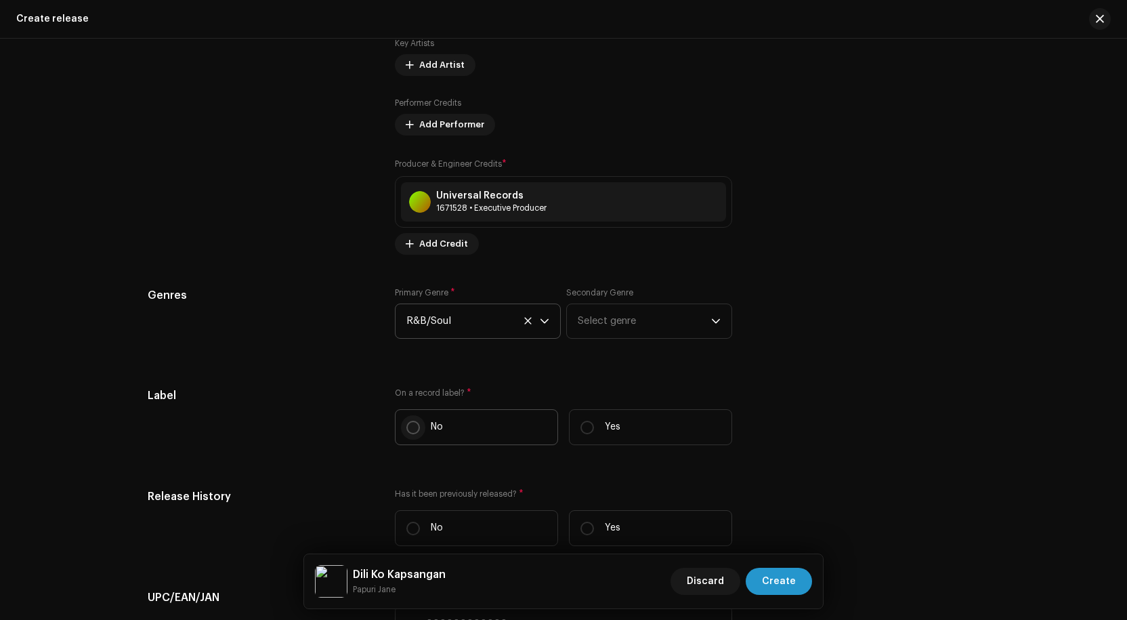
click at [413, 430] on input "No" at bounding box center [414, 428] width 14 height 14
radio input "true"
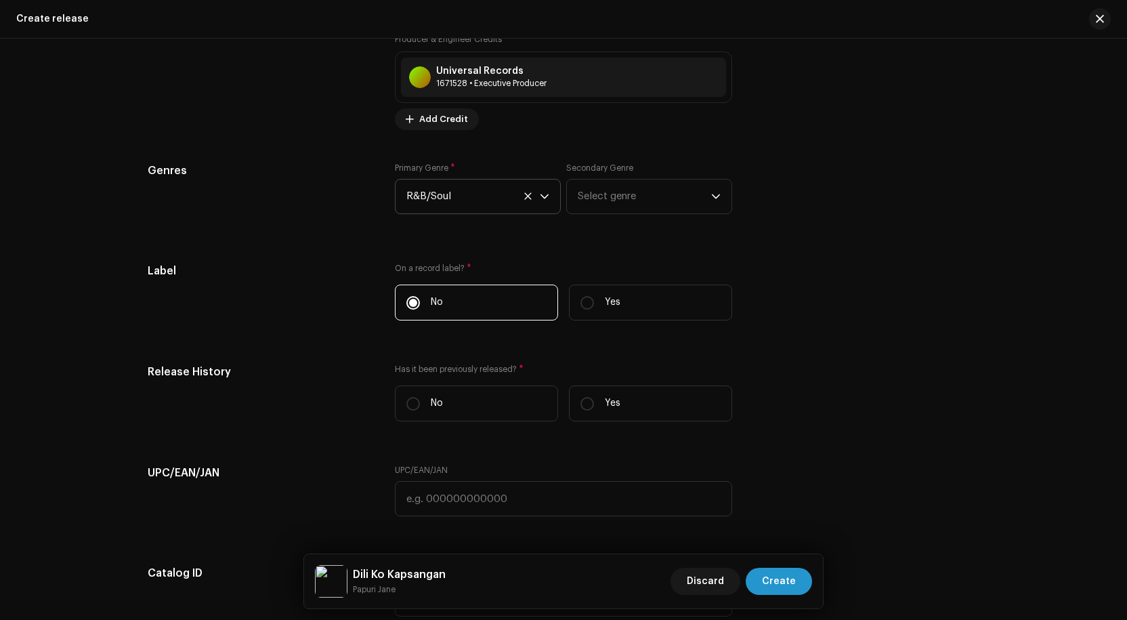
scroll to position [1762, 0]
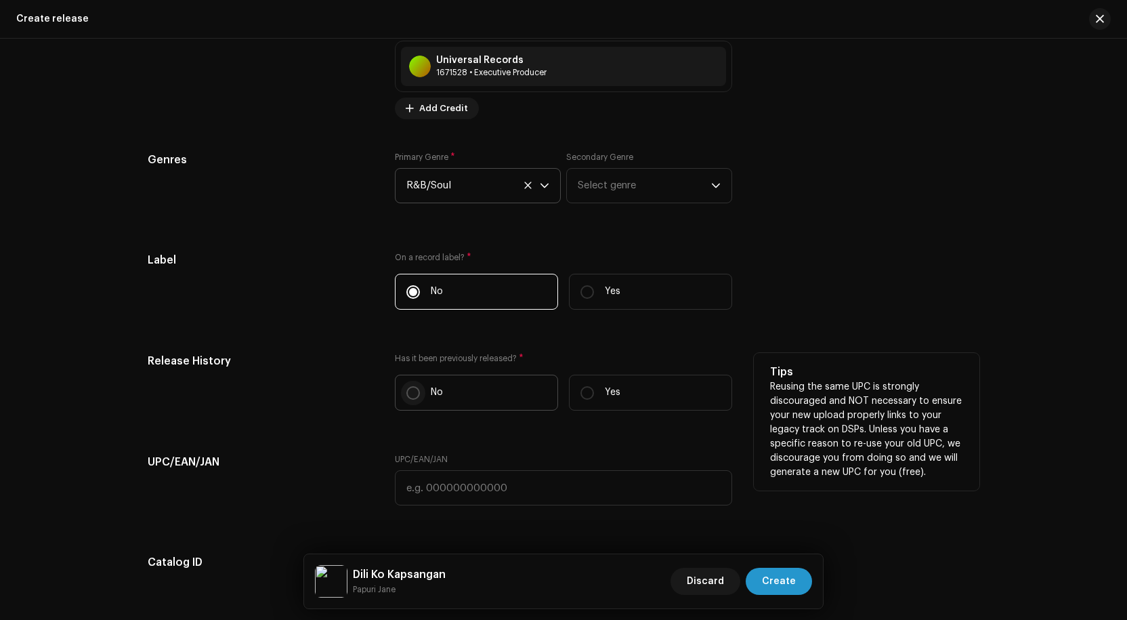
click at [413, 391] on input "No" at bounding box center [414, 393] width 14 height 14
radio input "true"
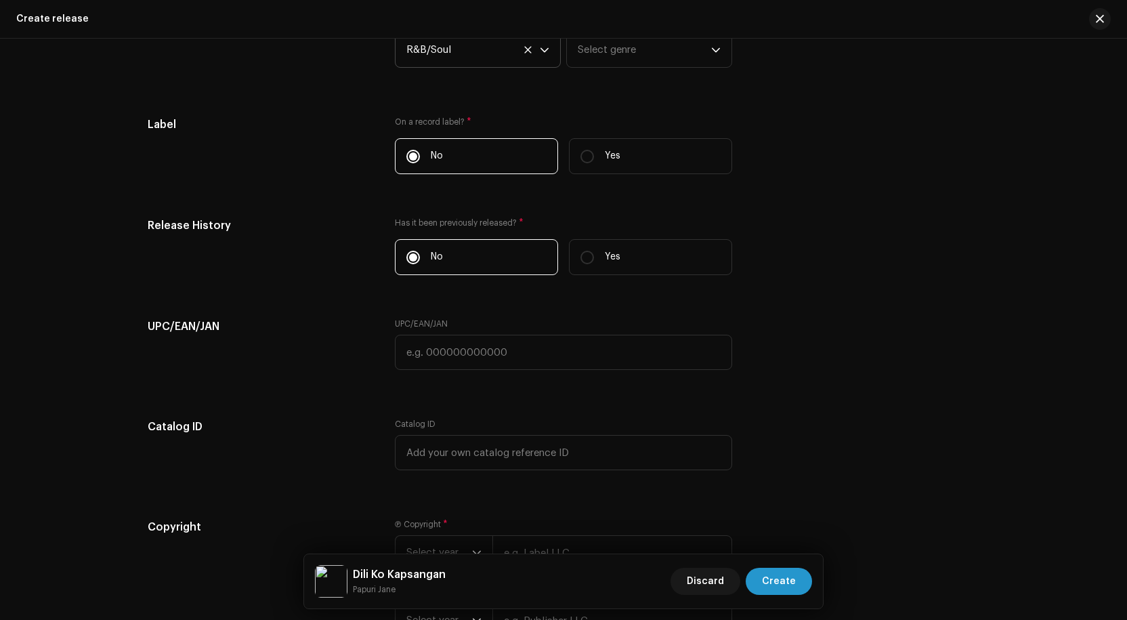
scroll to position [2033, 0]
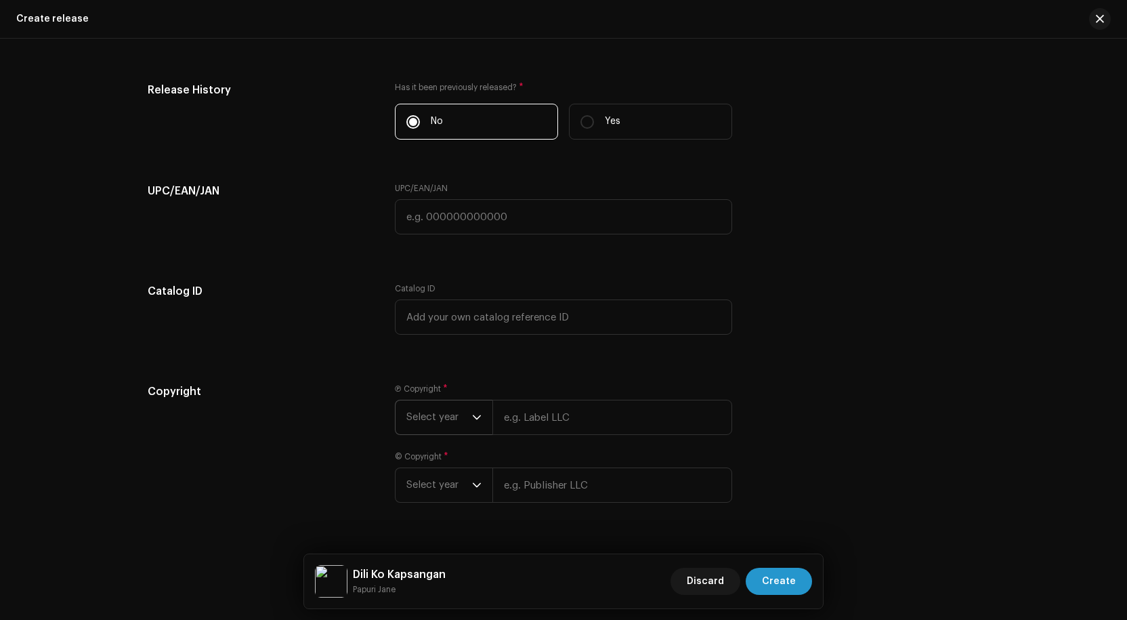
click at [472, 415] on icon "dropdown trigger" at bounding box center [476, 417] width 9 height 9
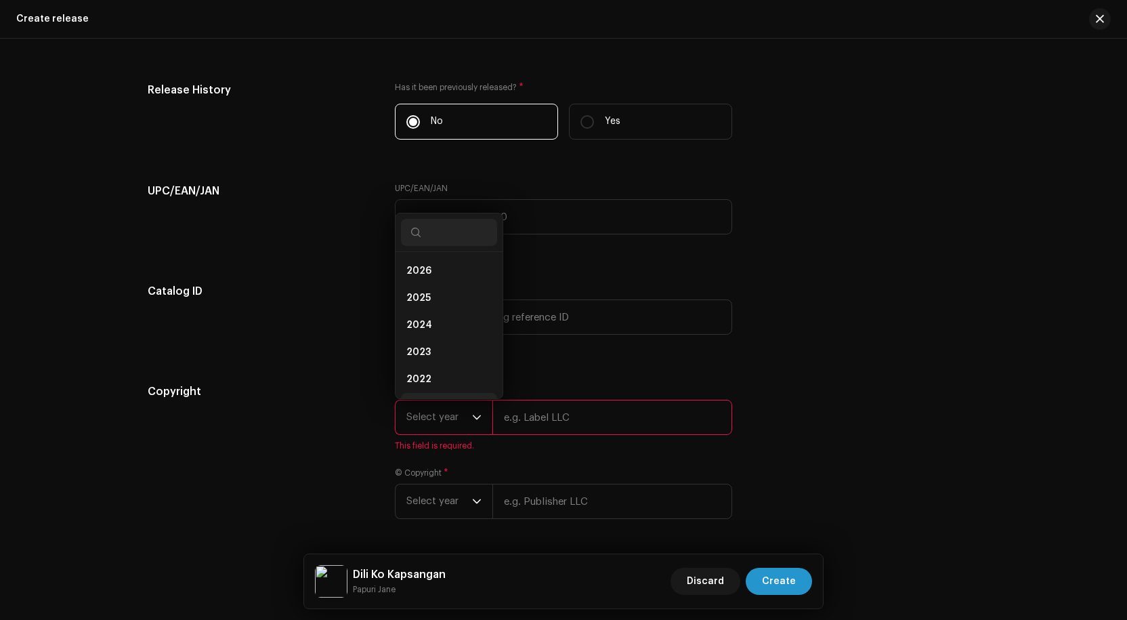
scroll to position [22, 0]
click at [422, 280] on span "2025" at bounding box center [419, 277] width 24 height 14
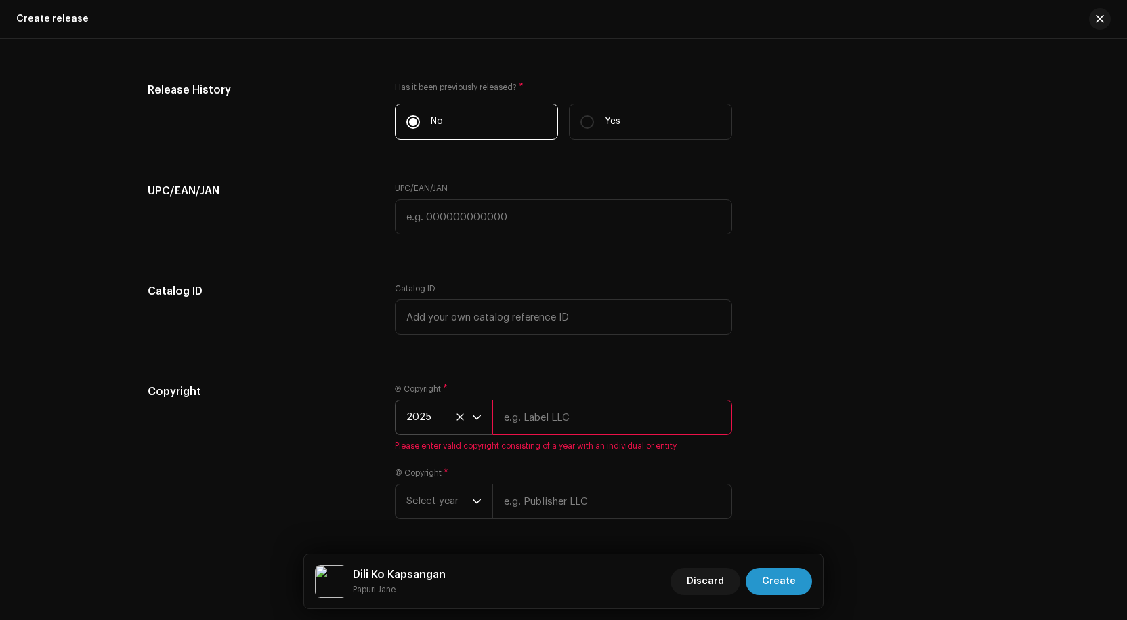
click at [533, 417] on input "text" at bounding box center [613, 417] width 240 height 35
type input "His life [DEMOGRAPHIC_DATA]"
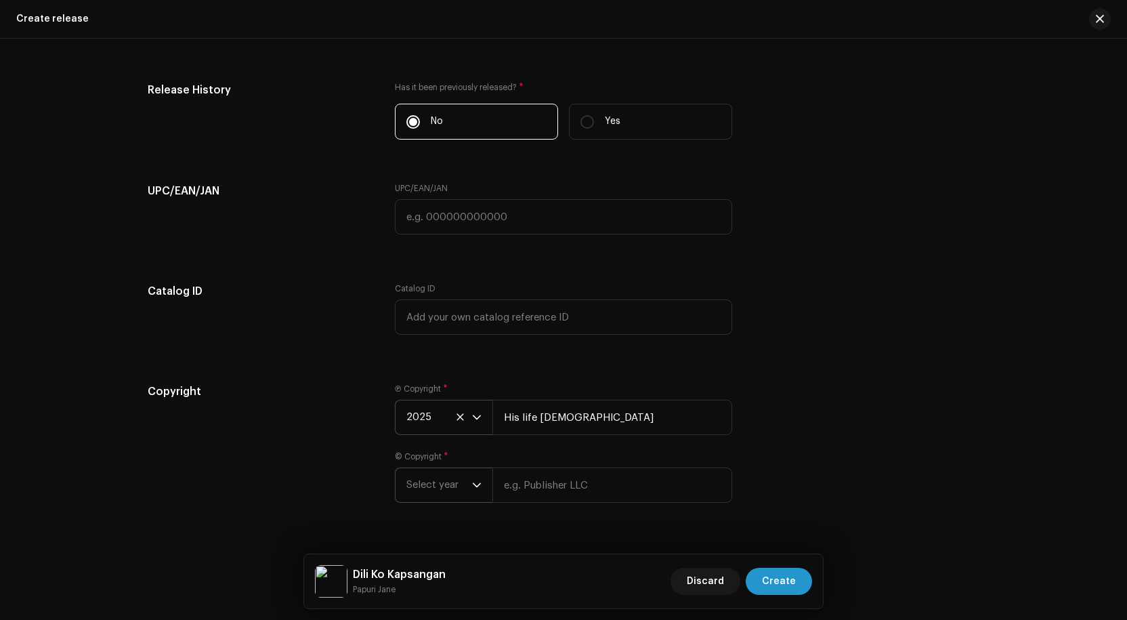
click at [472, 480] on div "dropdown trigger" at bounding box center [476, 485] width 9 height 34
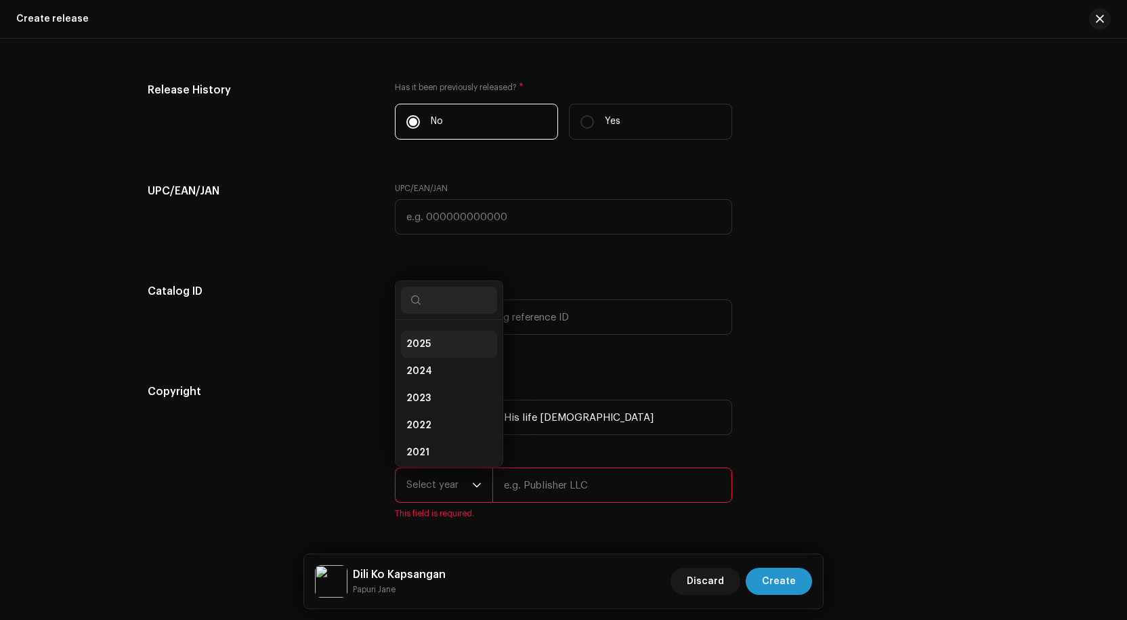
click at [423, 345] on span "2025" at bounding box center [419, 344] width 24 height 14
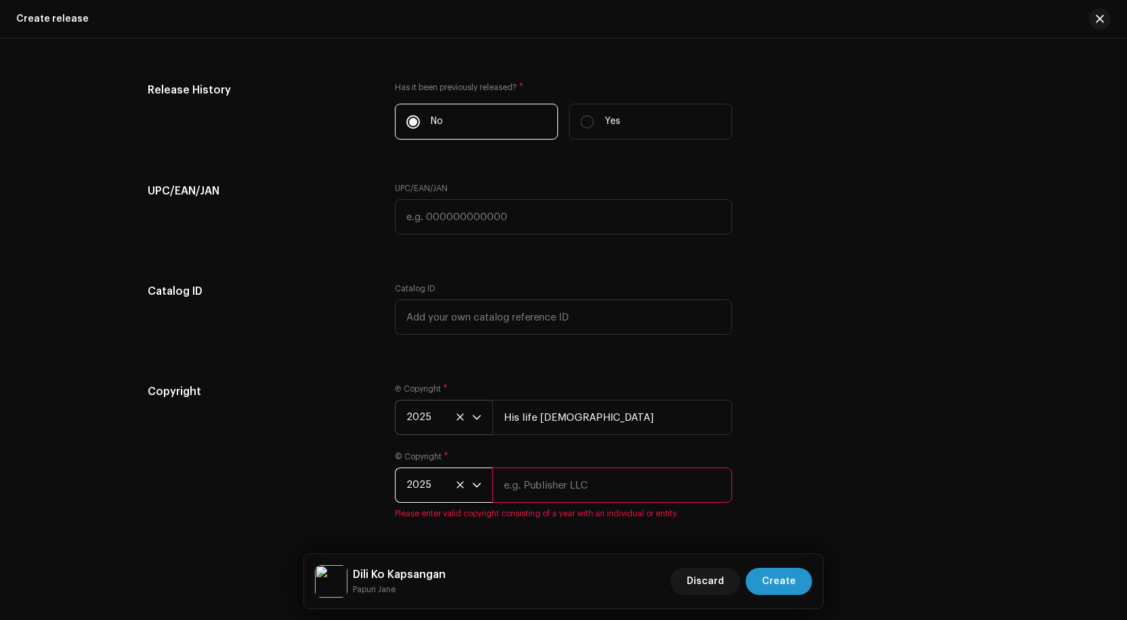
click at [577, 486] on input "text" at bounding box center [613, 485] width 240 height 35
type input "His life [DEMOGRAPHIC_DATA]"
click at [358, 466] on div "Copyright" at bounding box center [261, 451] width 226 height 136
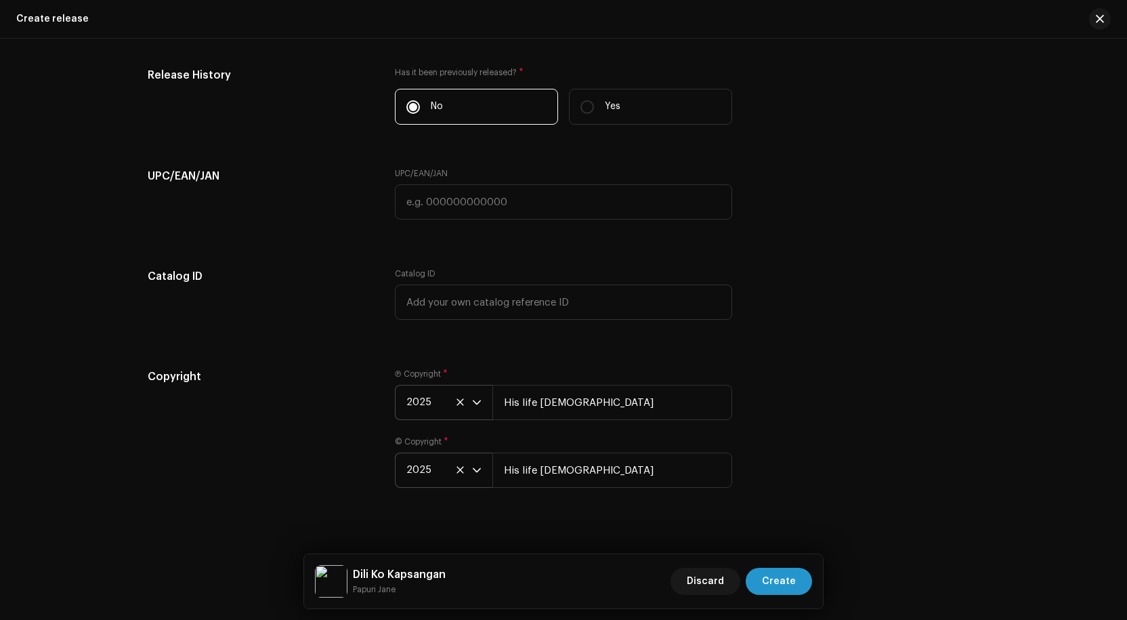
scroll to position [2062, 0]
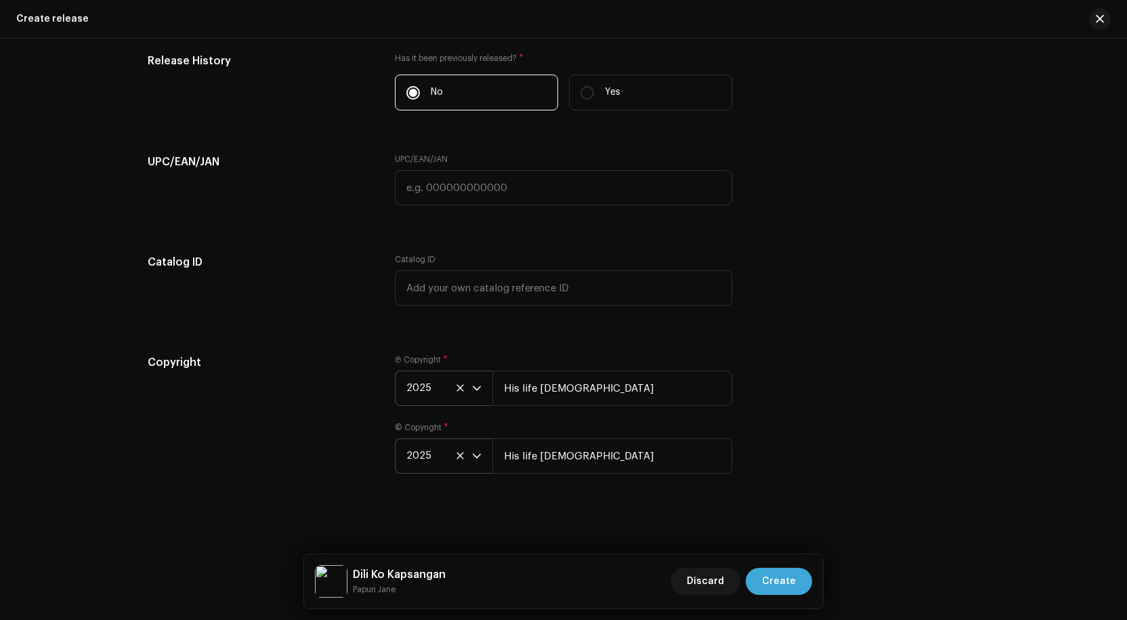
click at [783, 577] on span "Create" at bounding box center [779, 581] width 34 height 27
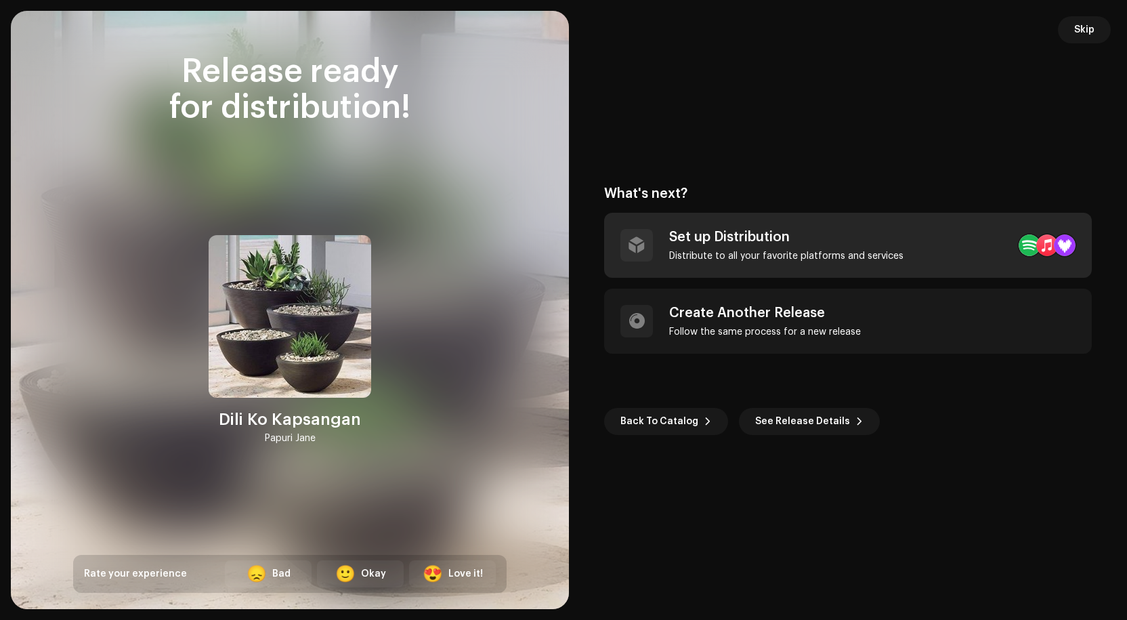
click at [818, 241] on div "Set up Distribution" at bounding box center [786, 237] width 234 height 16
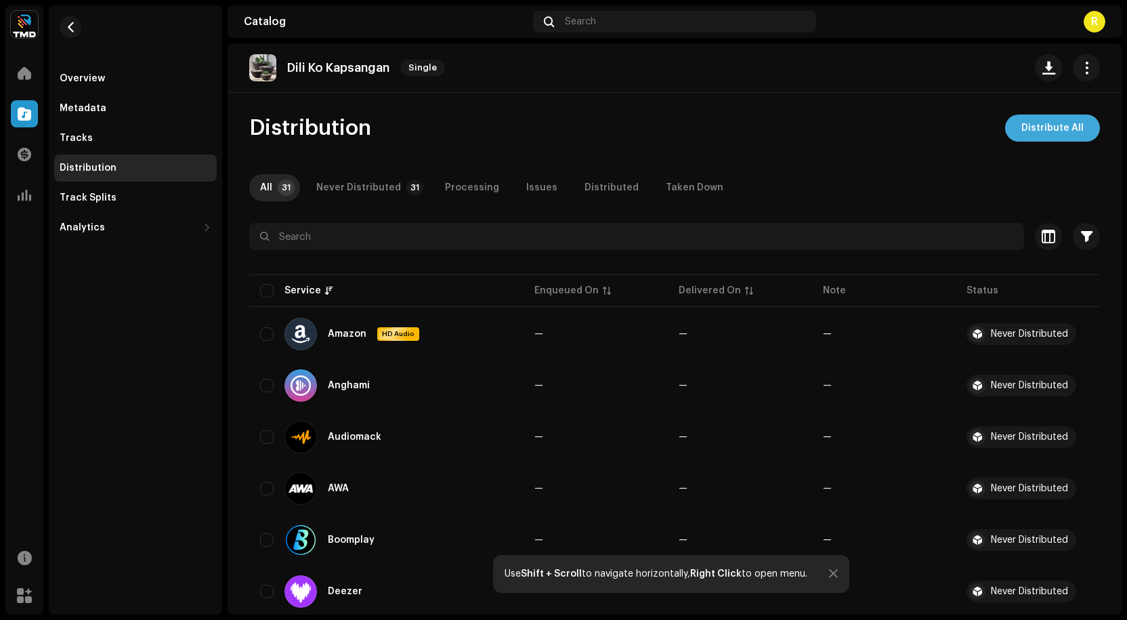
click at [1039, 125] on span "Distribute All" at bounding box center [1053, 128] width 62 height 27
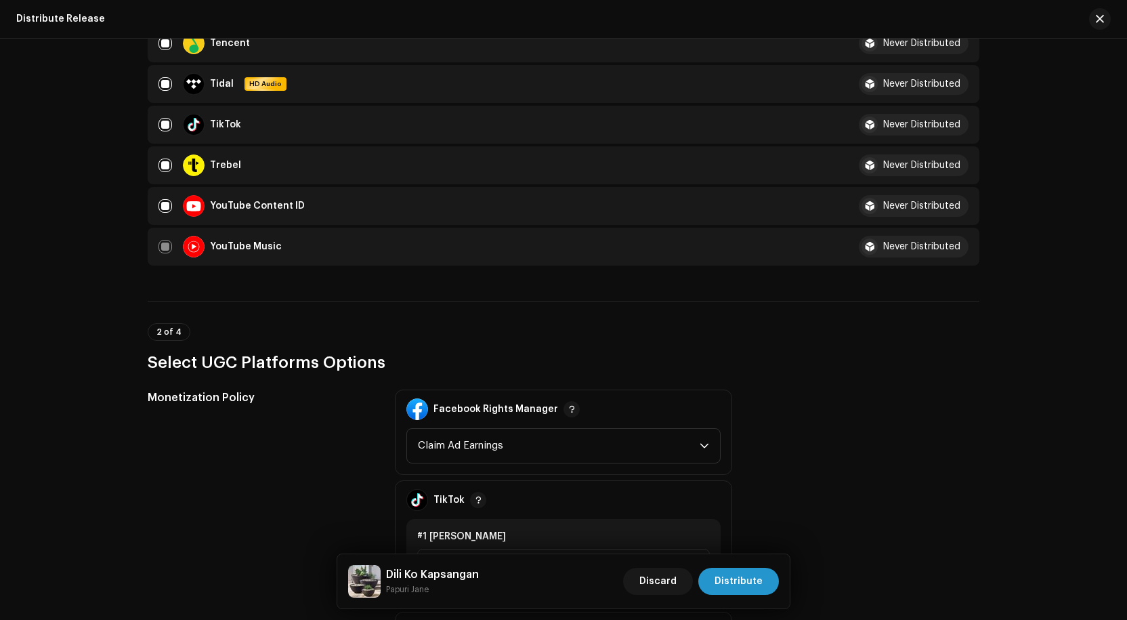
scroll to position [1423, 0]
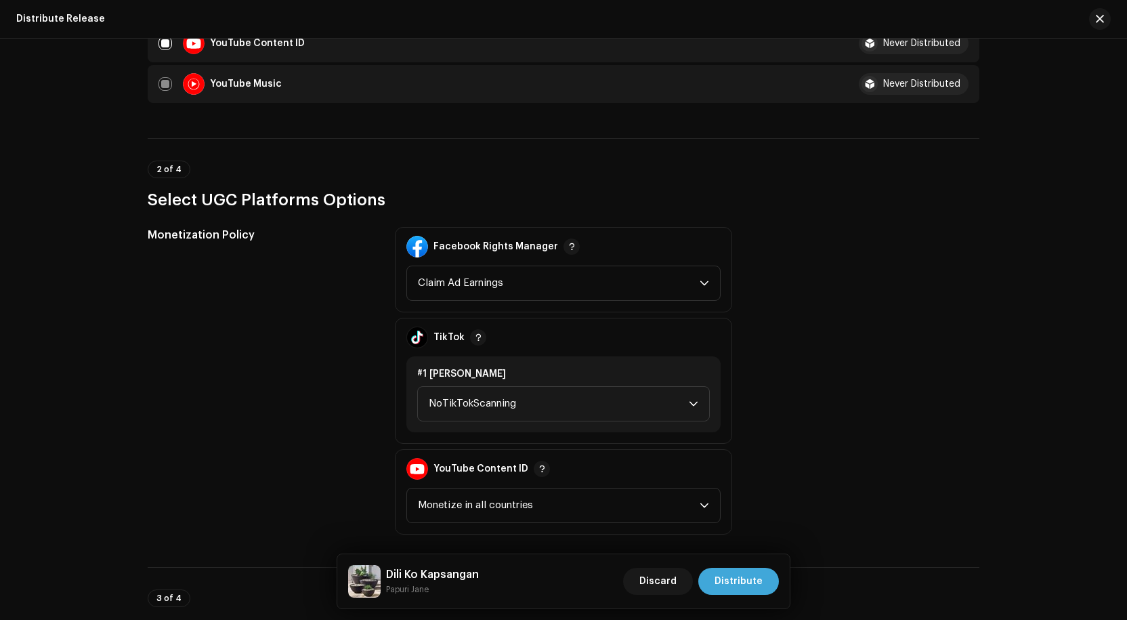
click at [744, 580] on span "Distribute" at bounding box center [739, 581] width 48 height 27
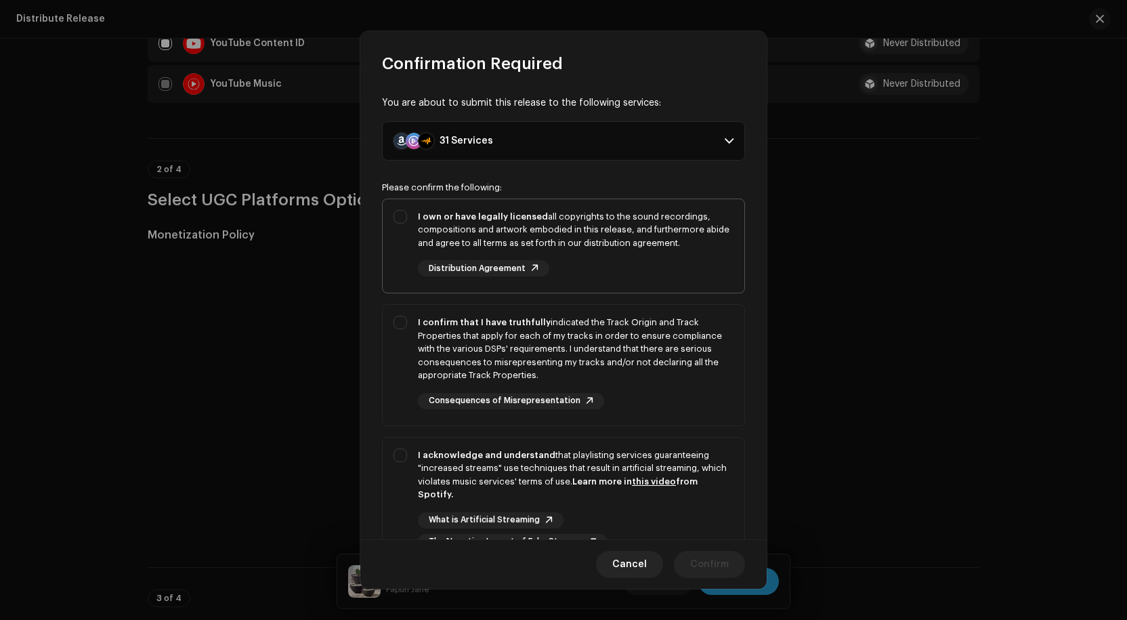
click at [403, 213] on div "I own or have legally licensed all copyrights to the sound recordings, composit…" at bounding box center [564, 243] width 362 height 89
checkbox input "true"
click at [399, 319] on div "I confirm that I have truthfully indicated the Track Origin and Track Propertie…" at bounding box center [564, 362] width 362 height 115
checkbox input "true"
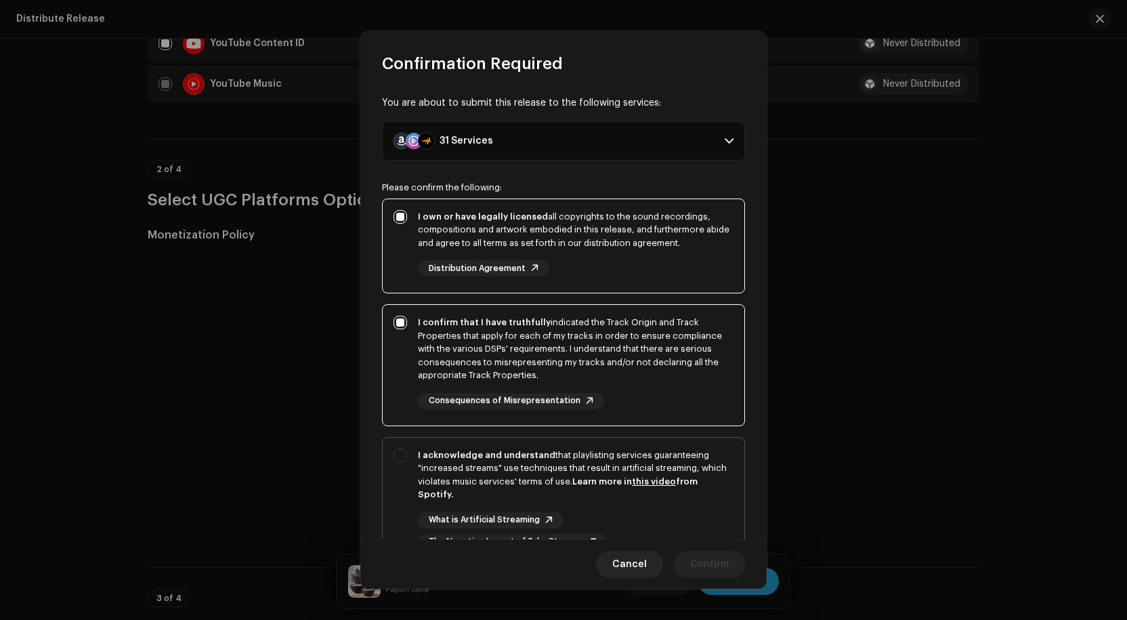
click at [400, 452] on div "I acknowledge and understand that playlisting services guaranteeing "increased …" at bounding box center [564, 499] width 362 height 123
checkbox input "true"
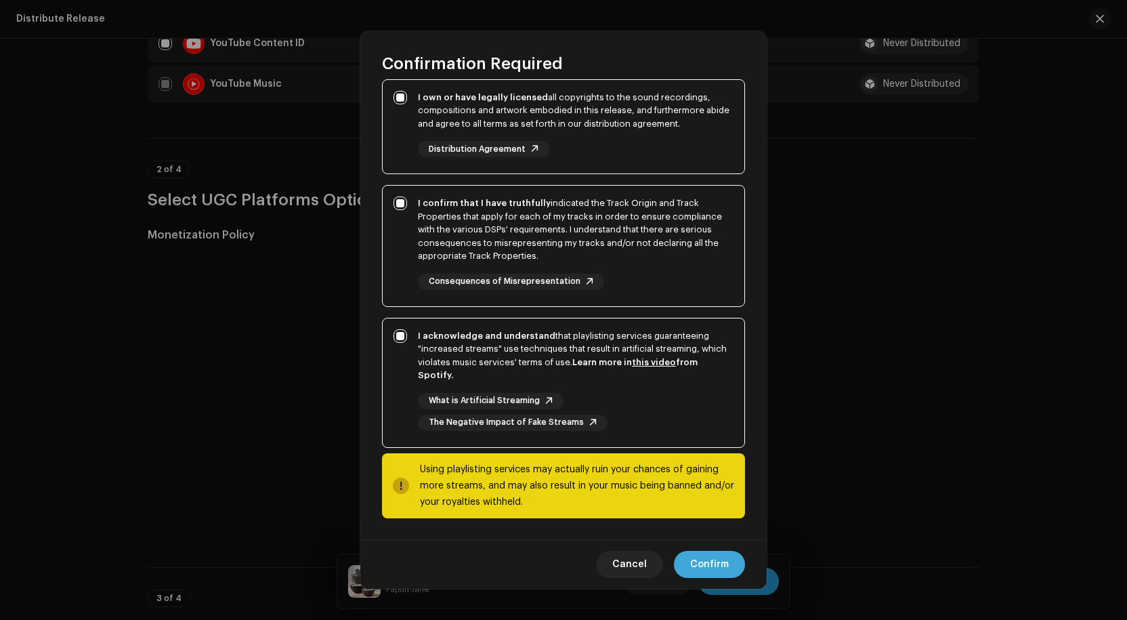
click at [720, 558] on span "Confirm" at bounding box center [709, 564] width 39 height 27
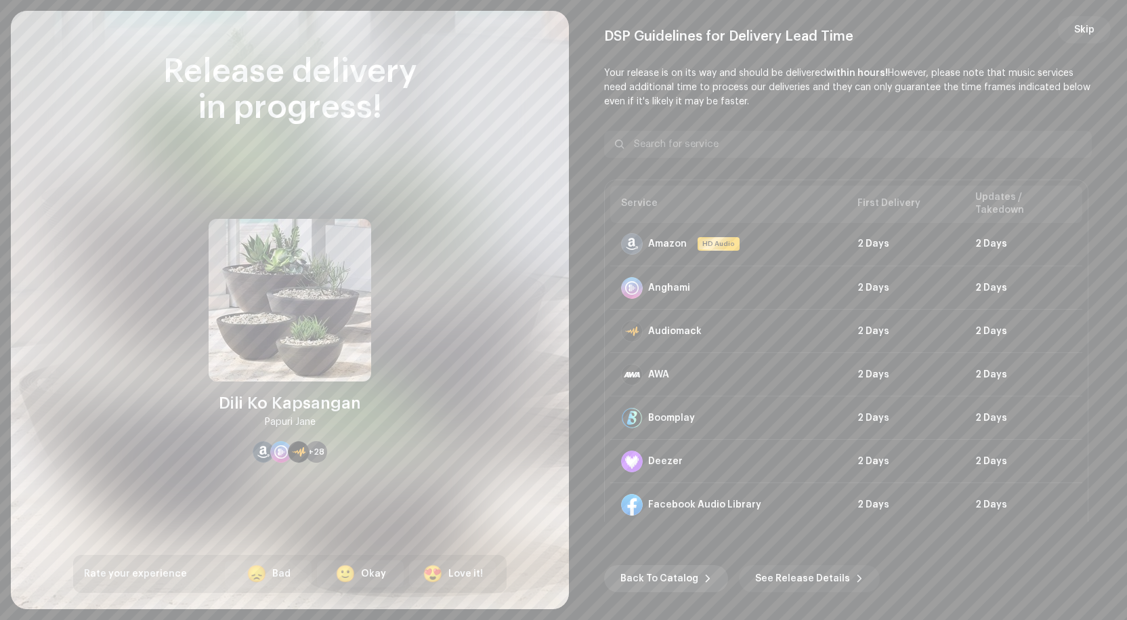
click at [665, 577] on span "Back To Catalog" at bounding box center [660, 578] width 78 height 27
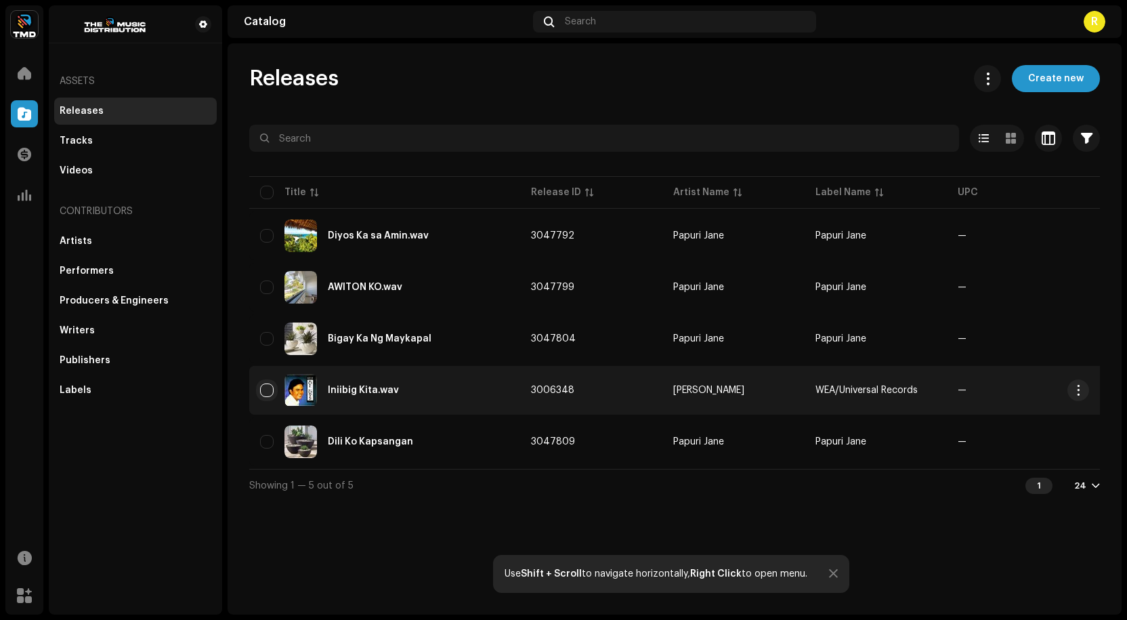
click at [269, 388] on input "checkbox" at bounding box center [267, 390] width 14 height 14
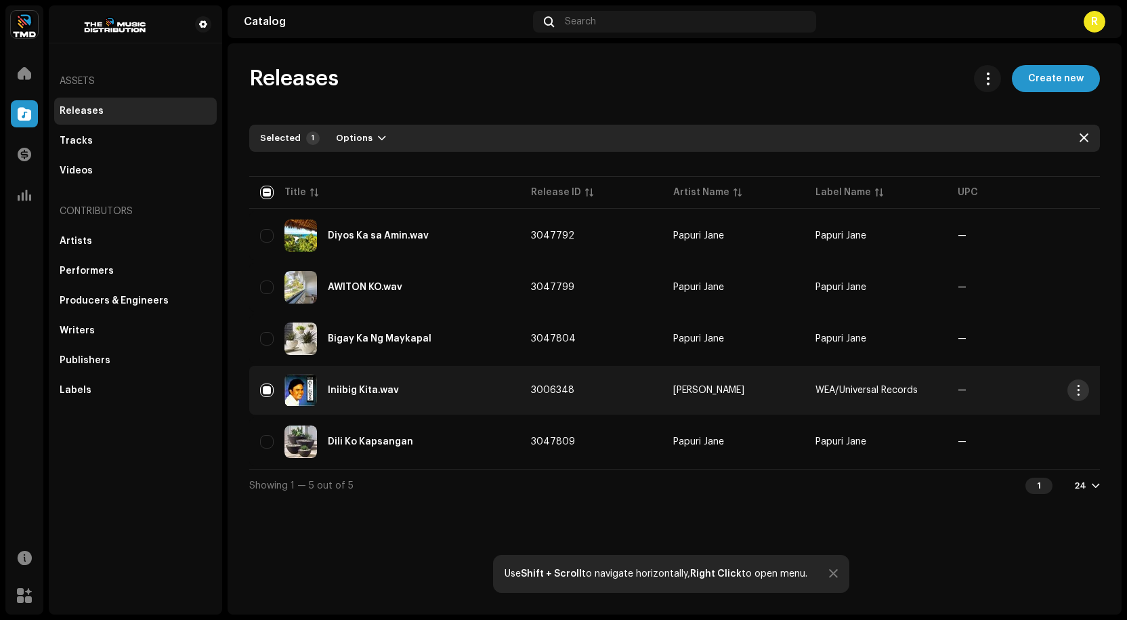
click at [1076, 388] on span "button" at bounding box center [1079, 390] width 10 height 11
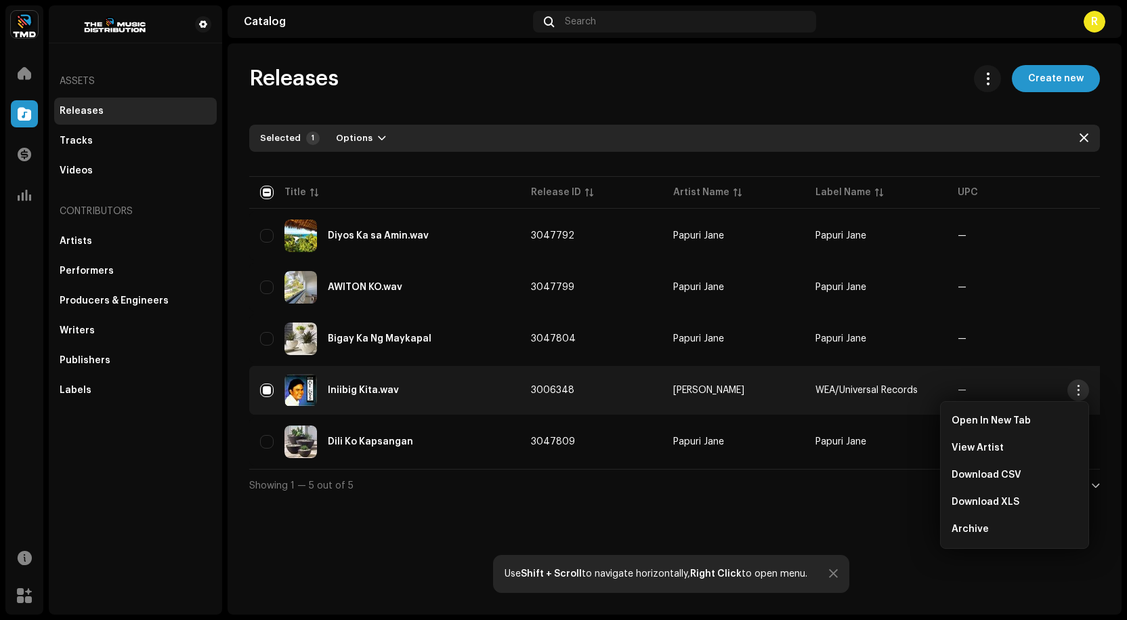
click at [1078, 384] on button "button" at bounding box center [1079, 390] width 22 height 22
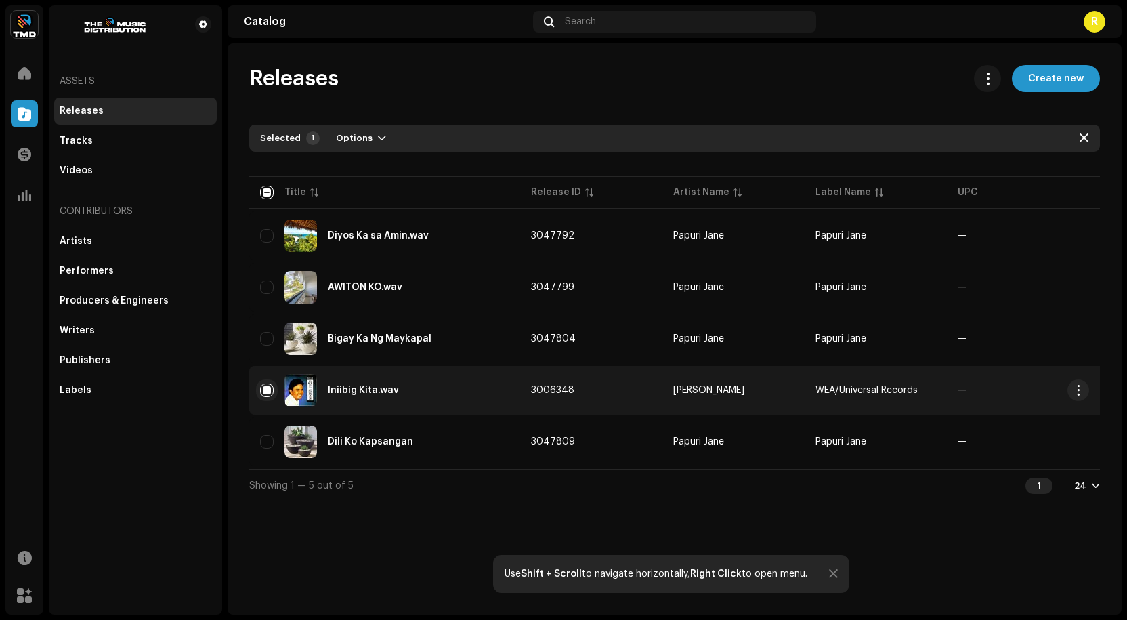
click at [264, 385] on input "Row Selected" at bounding box center [267, 390] width 14 height 14
checkbox input "false"
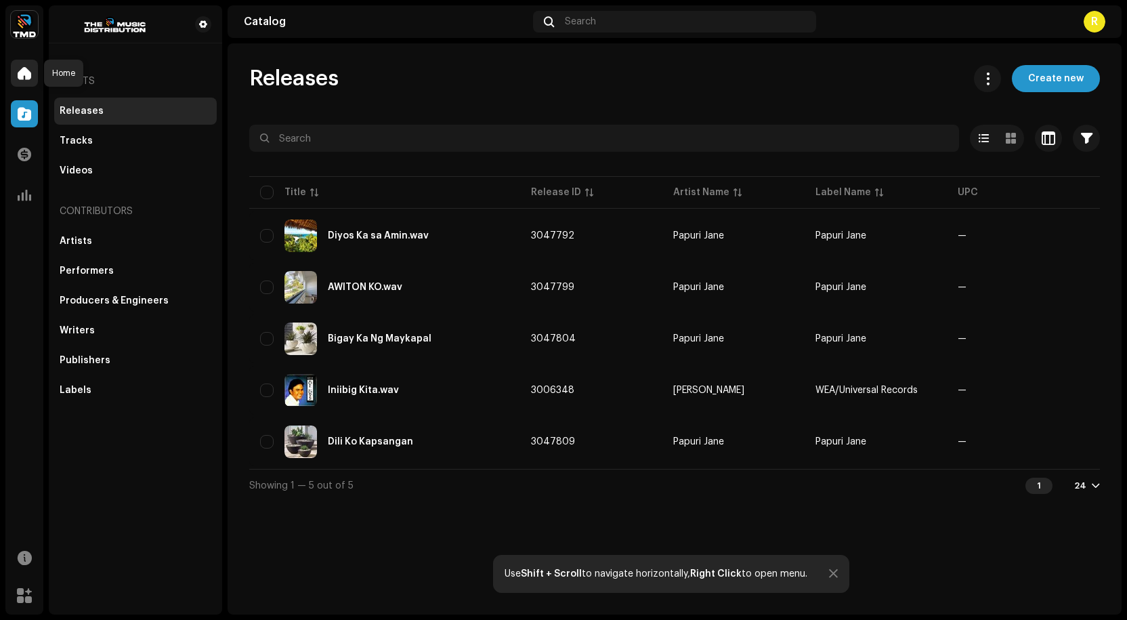
click at [27, 65] on div at bounding box center [24, 73] width 27 height 27
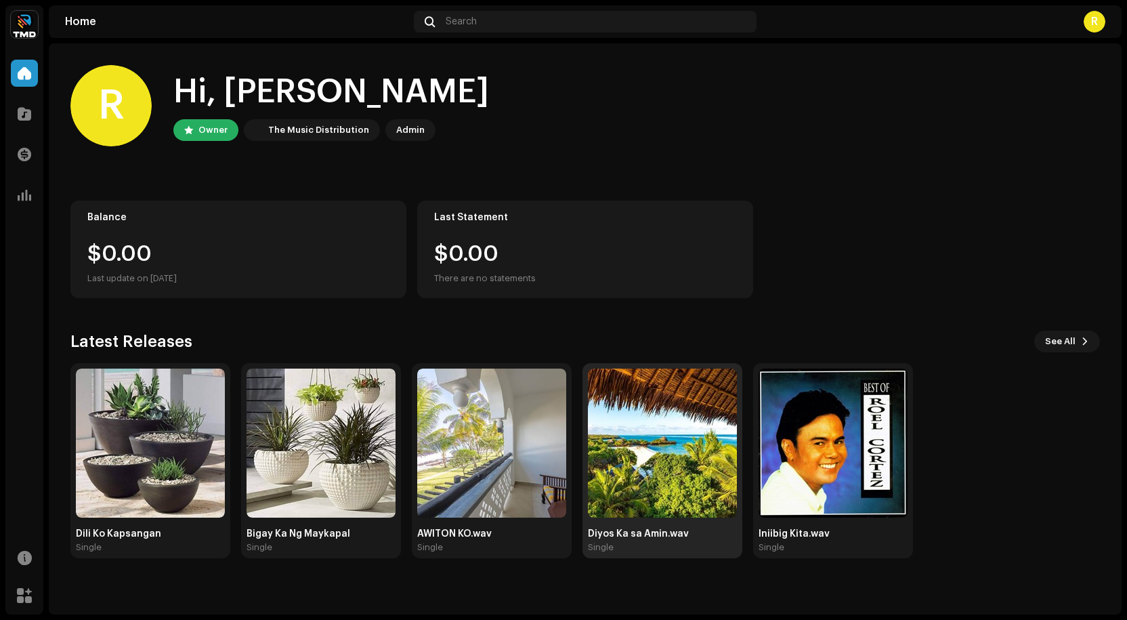
click at [656, 454] on img at bounding box center [662, 443] width 149 height 149
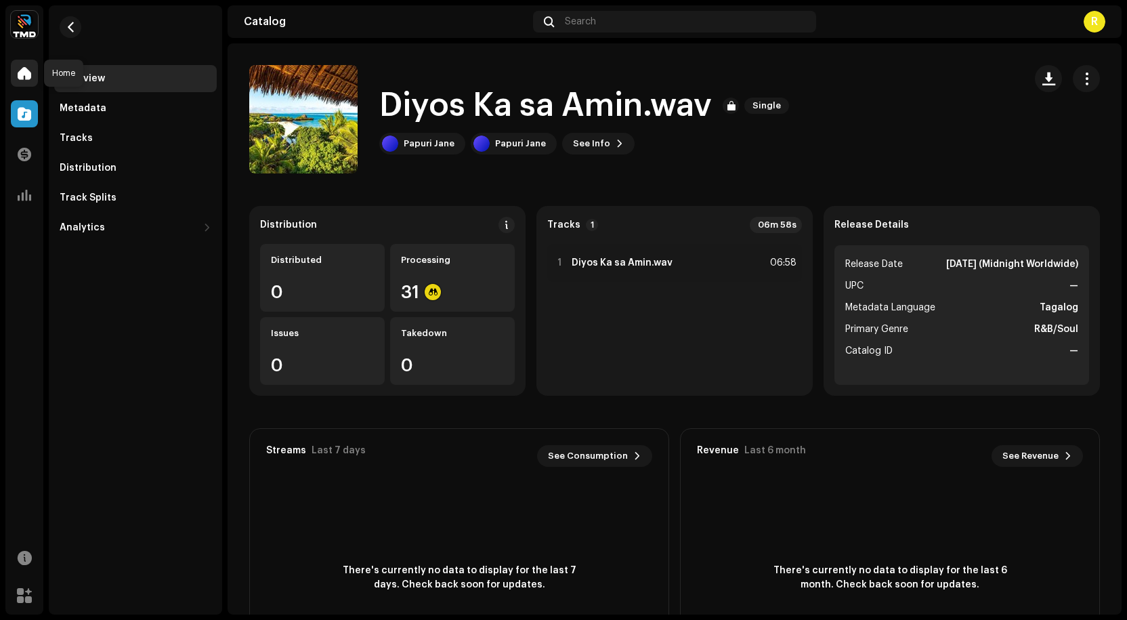
click at [22, 73] on span at bounding box center [25, 73] width 14 height 11
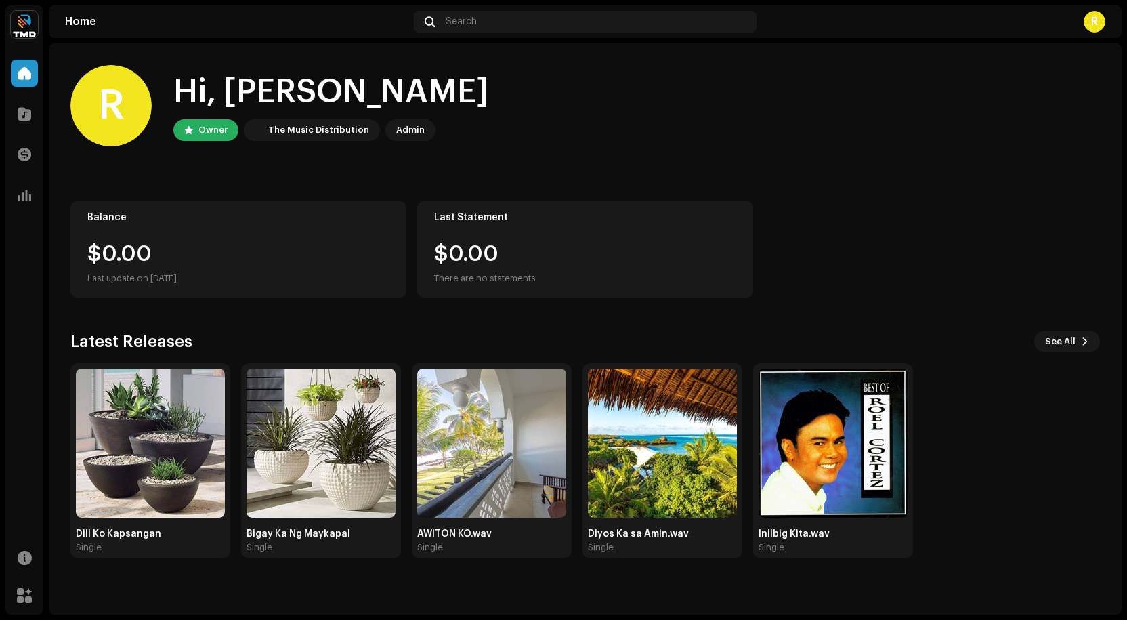
click at [1096, 22] on div "R" at bounding box center [1095, 22] width 22 height 22
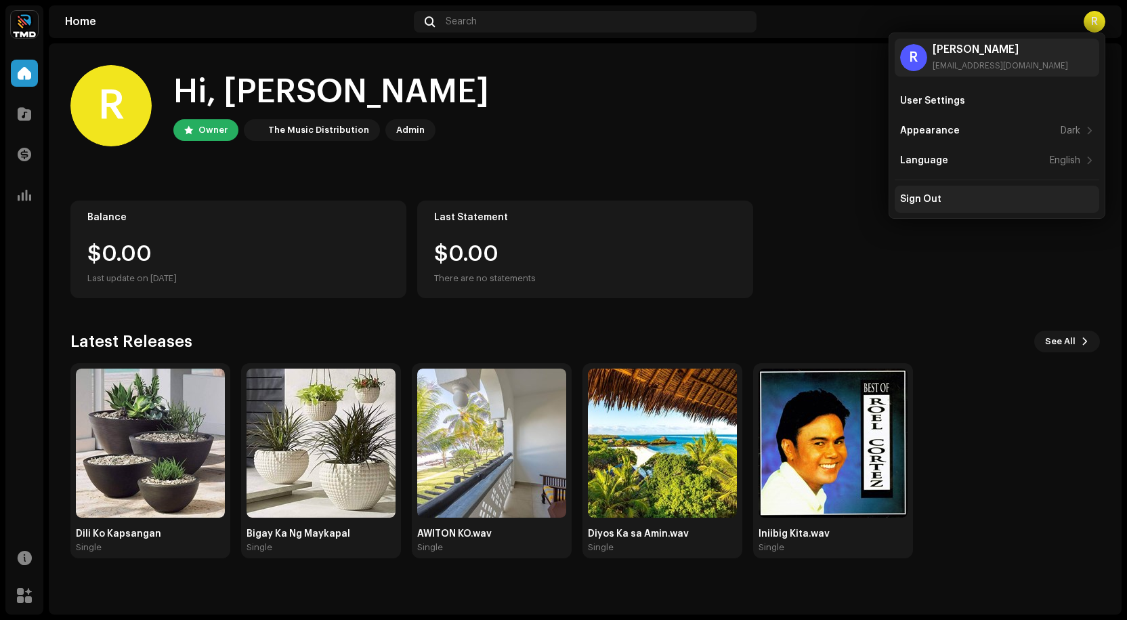
click at [923, 197] on div "Sign Out" at bounding box center [920, 199] width 41 height 11
